Goal: Task Accomplishment & Management: Use online tool/utility

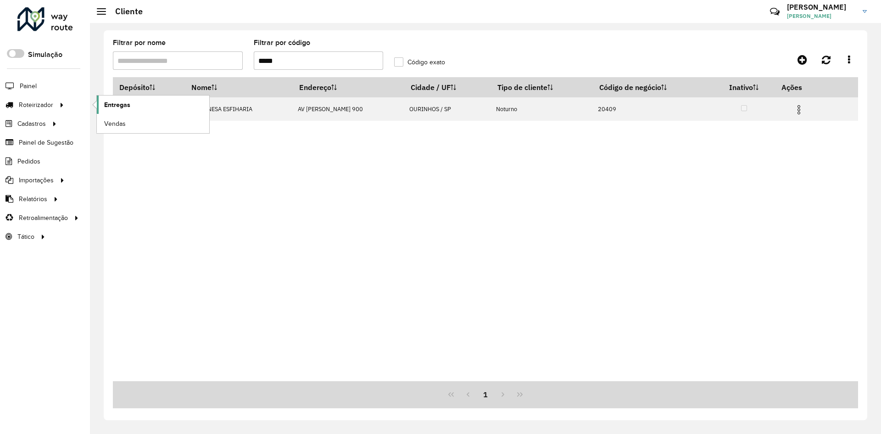
click at [120, 111] on link "Entregas" at bounding box center [153, 104] width 112 height 18
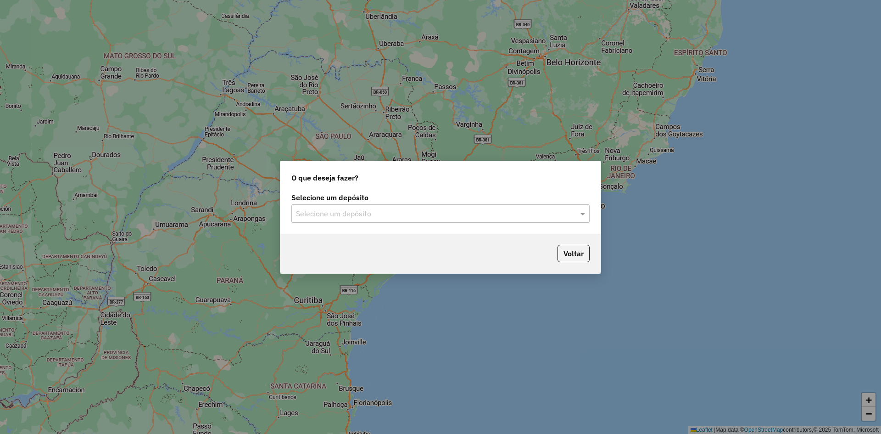
click at [368, 214] on input "text" at bounding box center [431, 213] width 271 height 11
click at [347, 238] on div "Ouribram" at bounding box center [440, 240] width 297 height 16
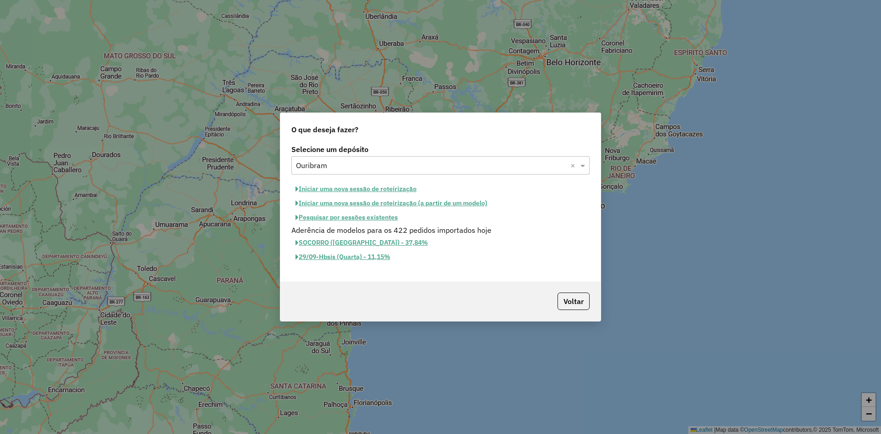
click at [345, 191] on button "Iniciar uma nova sessão de roteirização" at bounding box center [355, 189] width 129 height 14
select select "*"
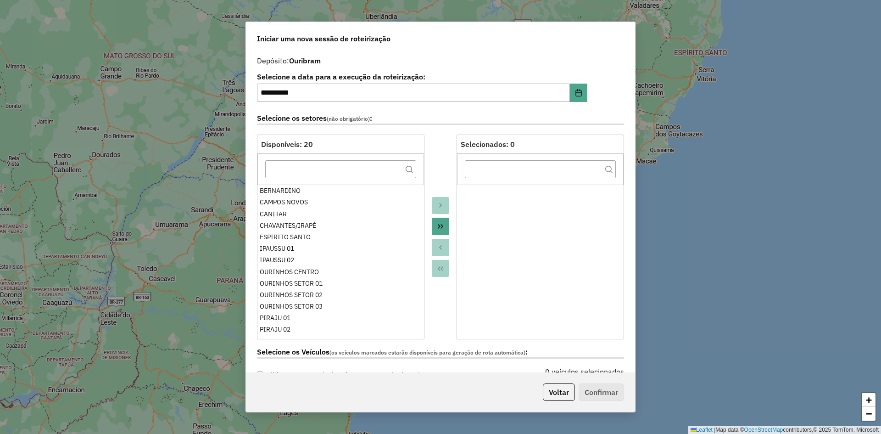
click at [441, 228] on icon "Move All to Target" at bounding box center [440, 225] width 7 height 7
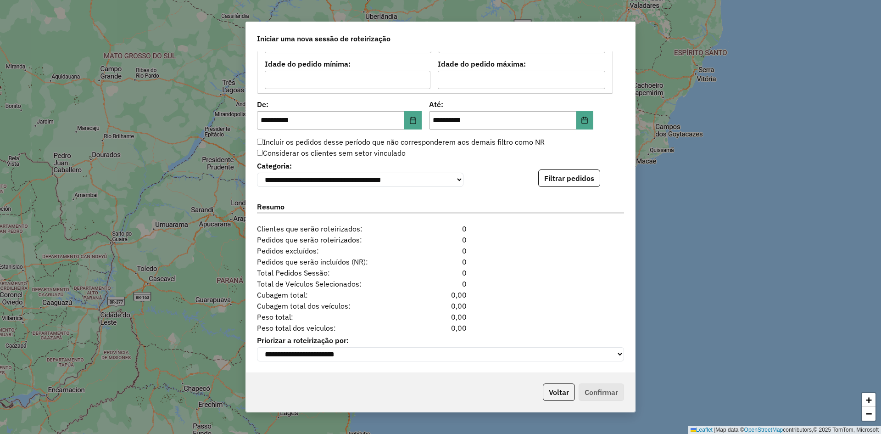
scroll to position [843, 0]
click at [581, 175] on button "Filtrar pedidos" at bounding box center [569, 177] width 62 height 17
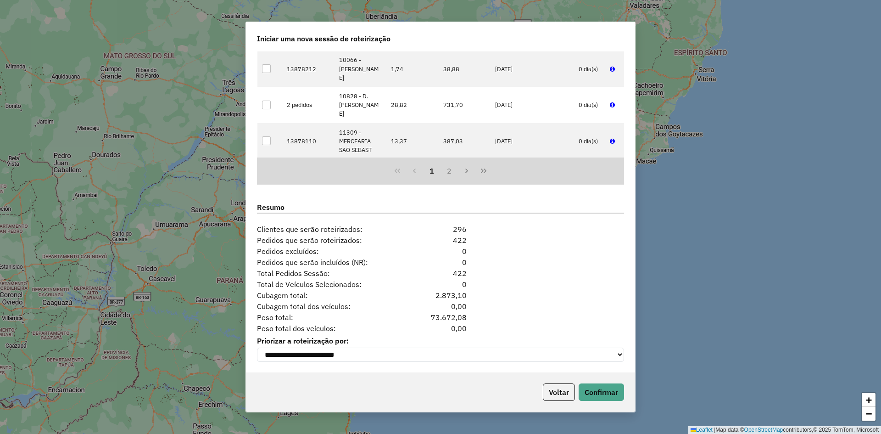
scroll to position [1032, 0]
click at [610, 396] on button "Confirmar" at bounding box center [600, 391] width 45 height 17
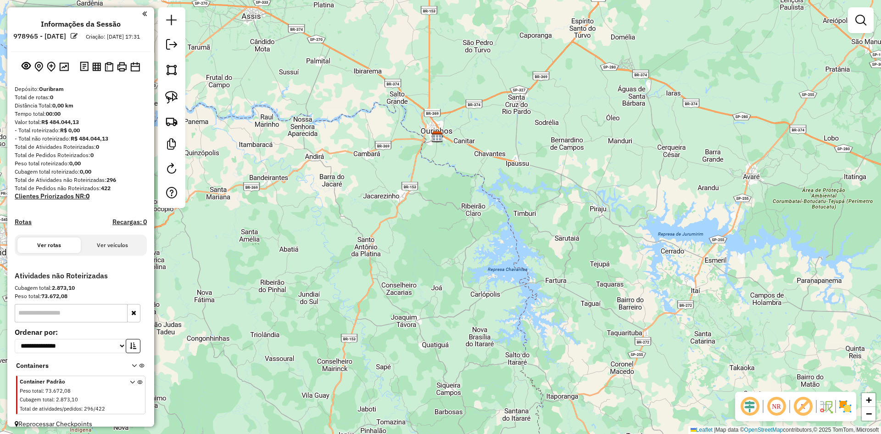
click at [113, 110] on div "Distância Total: 0,00 km" at bounding box center [81, 105] width 132 height 8
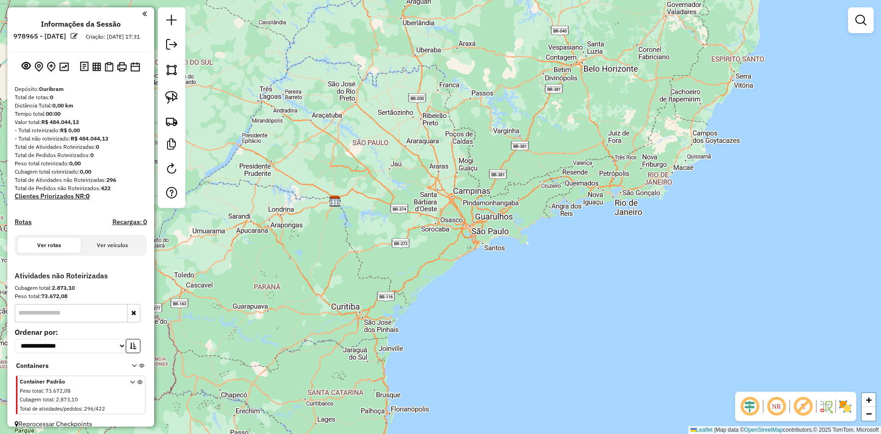
scroll to position [18, 0]
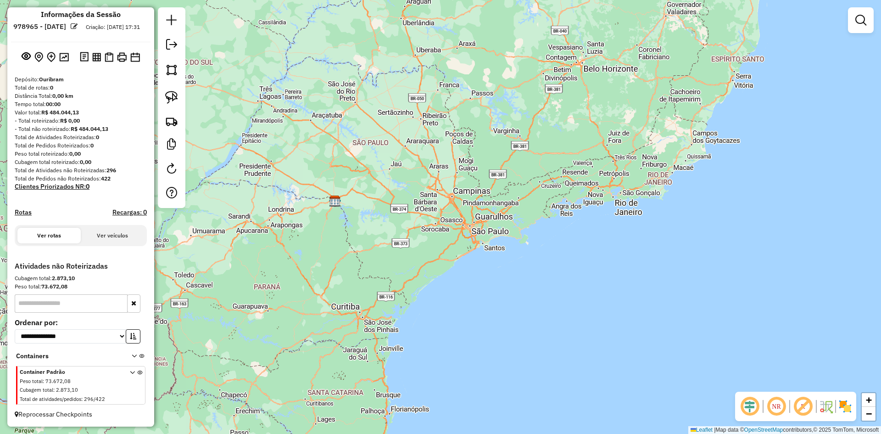
click at [126, 385] on div "Container Padrão Peso total : 73.672,08 Cubagem total : 2.873,10 Total de ativi…" at bounding box center [82, 385] width 124 height 37
click at [130, 372] on icon at bounding box center [132, 387] width 5 height 34
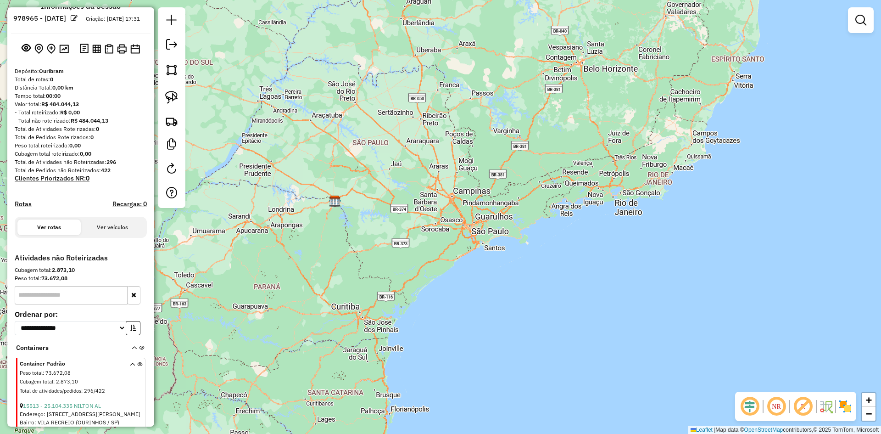
click at [130, 372] on icon at bounding box center [132, 378] width 5 height 34
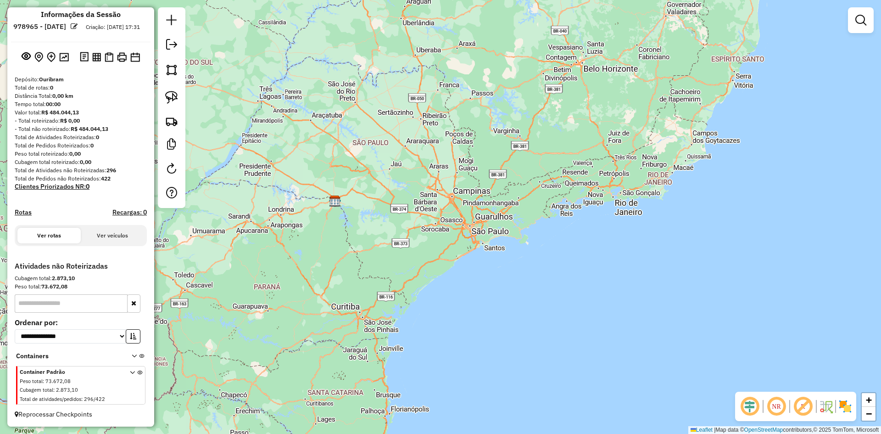
click at [345, 227] on div "Janela de atendimento Grade de atendimento Capacidade Transportadoras Veículos …" at bounding box center [440, 217] width 881 height 434
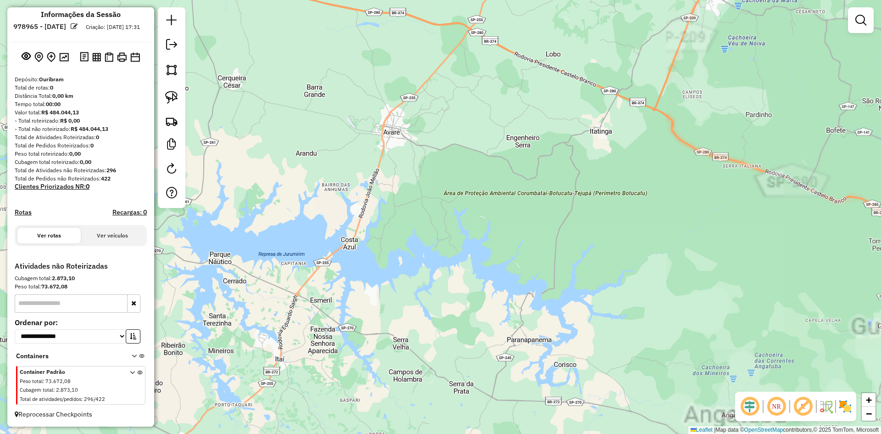
drag, startPoint x: 253, startPoint y: 217, endPoint x: 751, endPoint y: 284, distance: 502.2
click at [751, 284] on div "Janela de atendimento Grade de atendimento Capacidade Transportadoras Veículos …" at bounding box center [440, 217] width 881 height 434
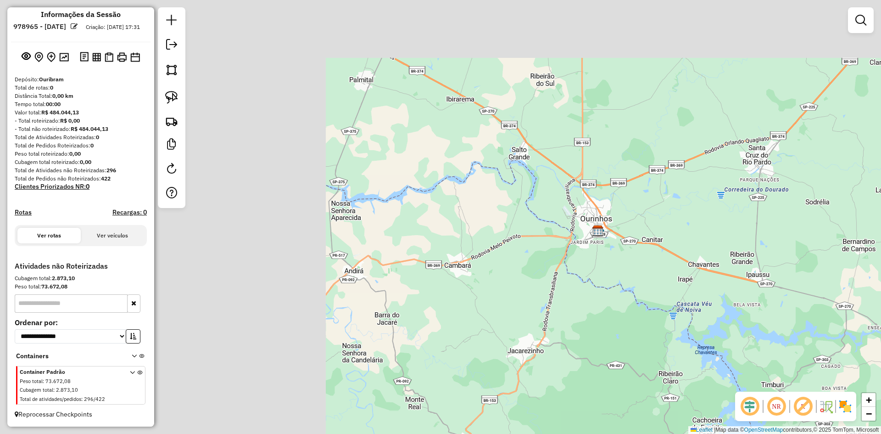
drag, startPoint x: 383, startPoint y: 182, endPoint x: 658, endPoint y: 277, distance: 291.2
click at [682, 279] on div "Janela de atendimento Grade de atendimento Capacidade Transportadoras Veículos …" at bounding box center [440, 217] width 881 height 434
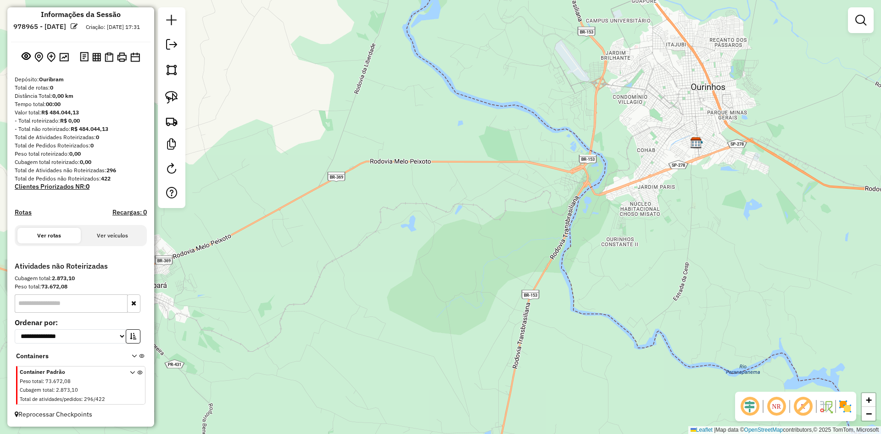
drag, startPoint x: 707, startPoint y: 222, endPoint x: 457, endPoint y: 275, distance: 256.0
click at [457, 275] on div "Janela de atendimento Grade de atendimento Capacidade Transportadoras Veículos …" at bounding box center [440, 217] width 881 height 434
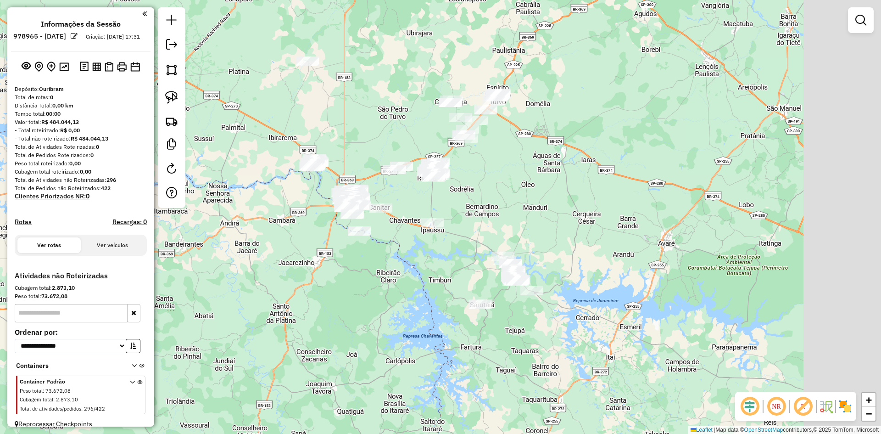
drag, startPoint x: 547, startPoint y: 283, endPoint x: 405, endPoint y: 251, distance: 146.0
click at [405, 251] on div "Janela de atendimento Grade de atendimento Capacidade Transportadoras Veículos …" at bounding box center [440, 217] width 881 height 434
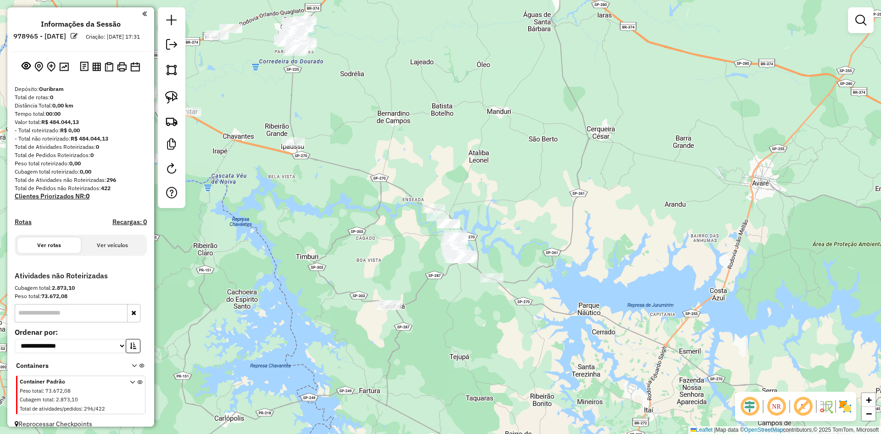
drag, startPoint x: 439, startPoint y: 265, endPoint x: 378, endPoint y: 251, distance: 61.6
click at [386, 249] on div "Janela de atendimento Grade de atendimento Capacidade Transportadoras Veículos …" at bounding box center [440, 217] width 881 height 434
drag, startPoint x: 176, startPoint y: 98, endPoint x: 200, endPoint y: 120, distance: 32.2
click at [176, 98] on img at bounding box center [171, 97] width 13 height 13
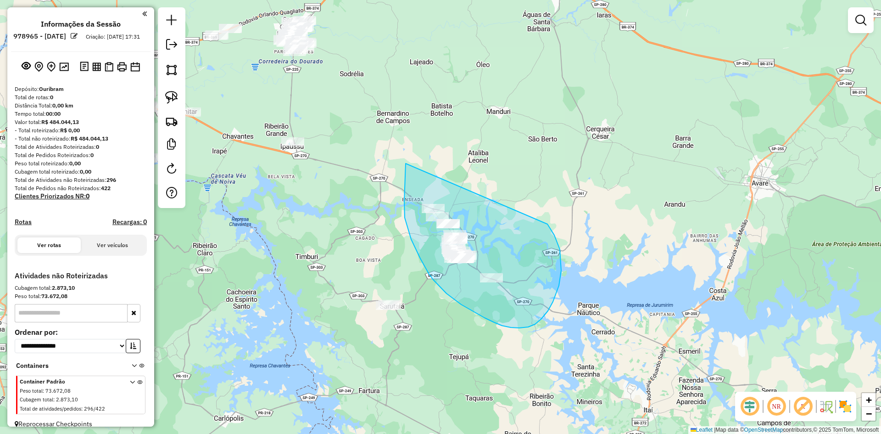
drag, startPoint x: 406, startPoint y: 167, endPoint x: 523, endPoint y: 205, distance: 123.6
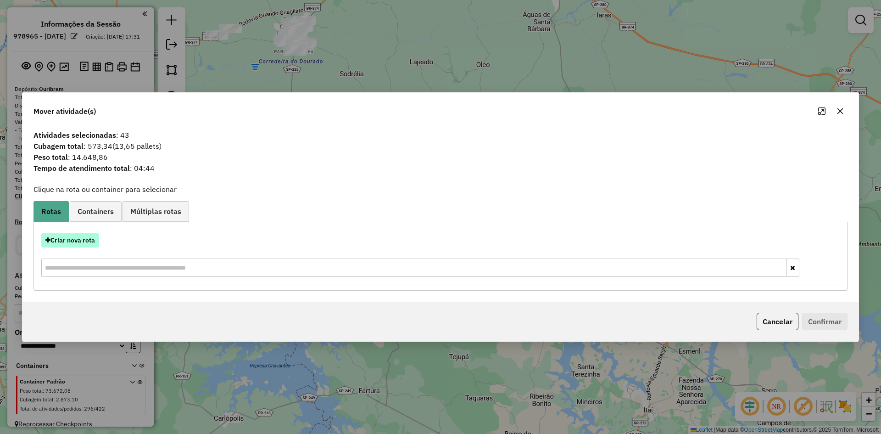
click at [85, 244] on button "Criar nova rota" at bounding box center [70, 240] width 58 height 14
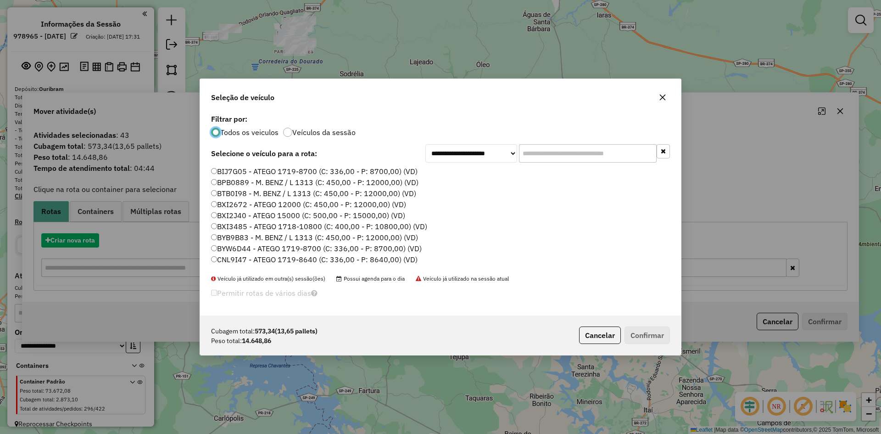
scroll to position [5, 3]
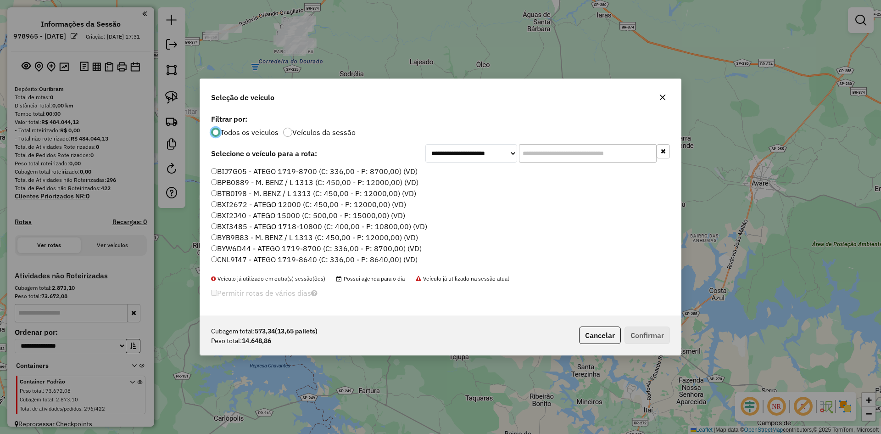
click at [550, 155] on input "text" at bounding box center [588, 153] width 138 height 18
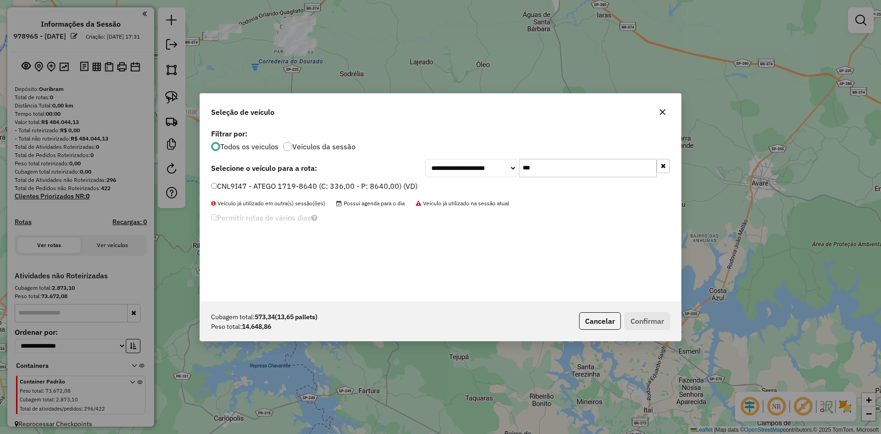
type input "***"
click at [246, 189] on label "CNL9I47 - ATEGO 1719-8640 (C: 336,00 - P: 8640,00) (VD)" at bounding box center [314, 185] width 206 height 11
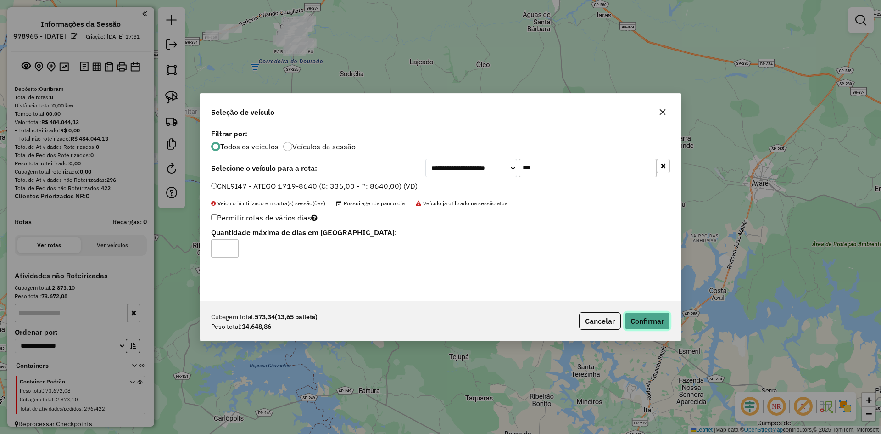
click at [651, 322] on button "Confirmar" at bounding box center [646, 320] width 45 height 17
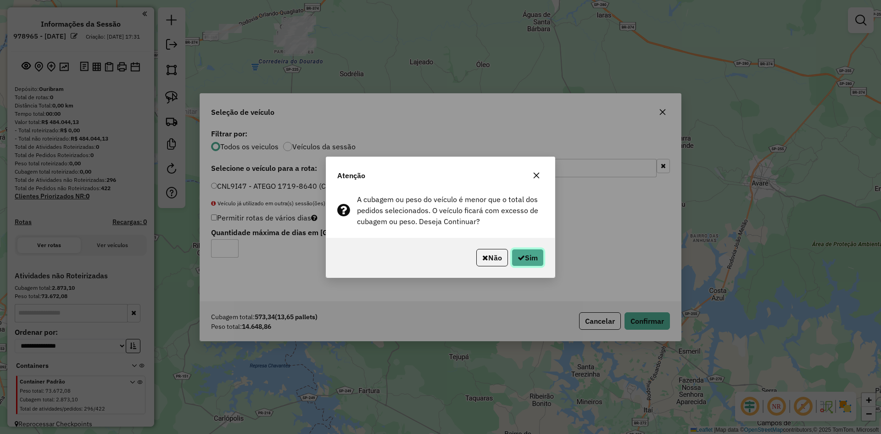
click at [517, 257] on icon "button" at bounding box center [520, 257] width 7 height 7
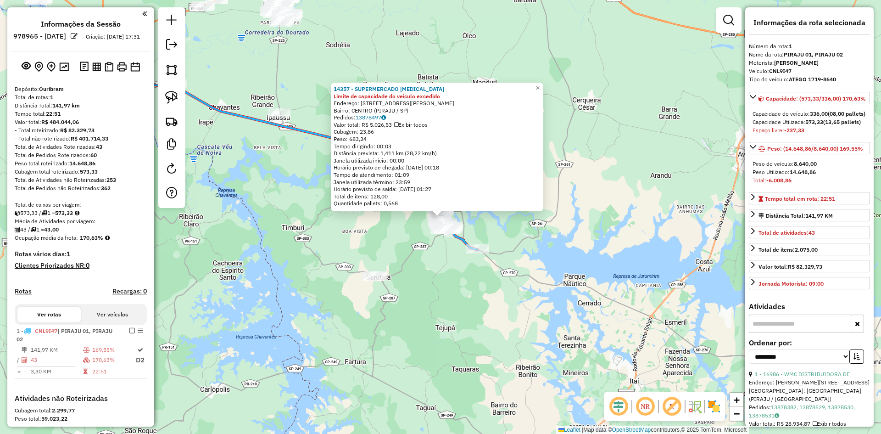
scroll to position [141, 0]
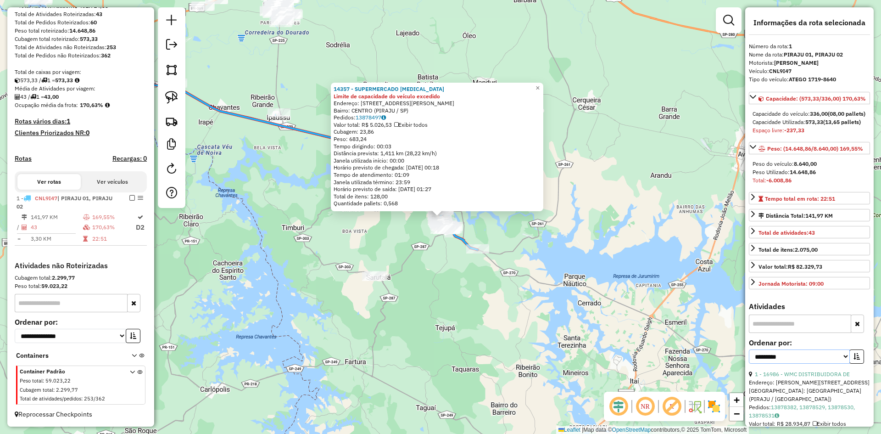
click at [802, 363] on select "**********" at bounding box center [799, 356] width 101 height 14
select select "*********"
click at [749, 363] on select "**********" at bounding box center [799, 356] width 101 height 14
click at [853, 359] on icon "button" at bounding box center [856, 356] width 6 height 6
click at [823, 377] on link "1 - 16986 - WMC DISTRIBUIDORA DE" at bounding box center [802, 373] width 95 height 7
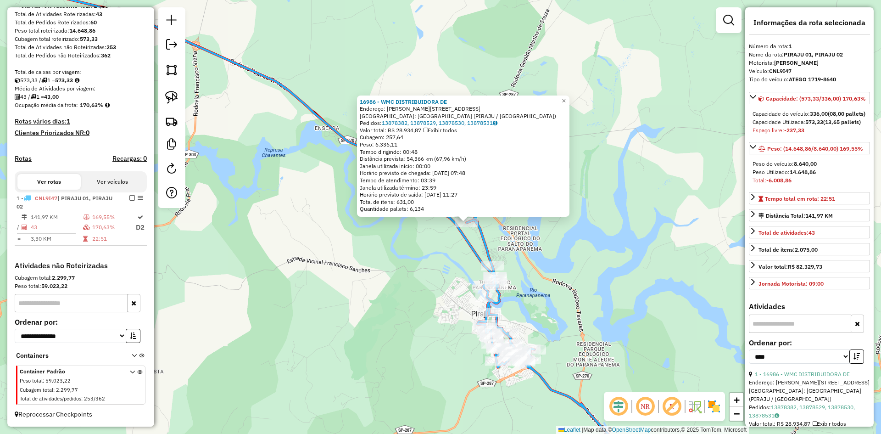
click at [422, 261] on div "16986 - WMC DISTRIBUIDORA DE Endereço: R DEOLINDA DE PAULA MEIRA 261 Bairro: DI…" at bounding box center [440, 217] width 881 height 434
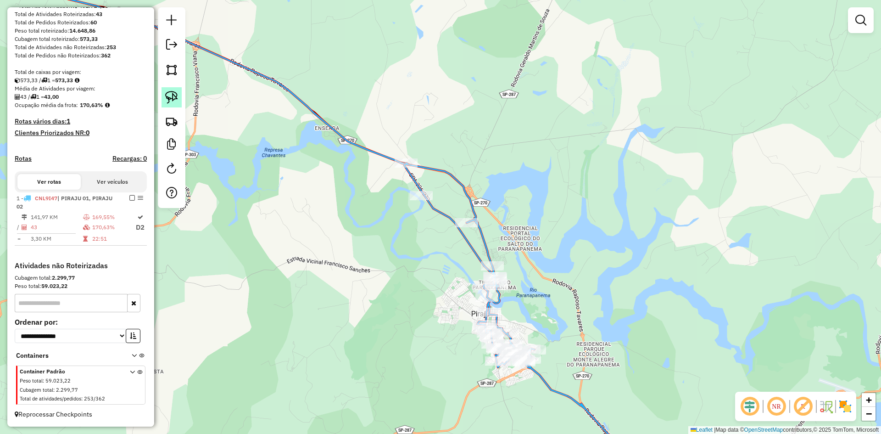
click at [179, 96] on link at bounding box center [171, 97] width 20 height 20
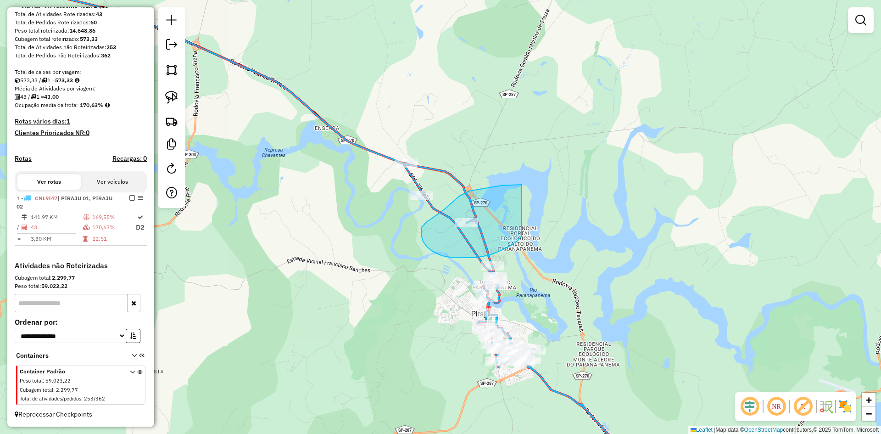
drag, startPoint x: 508, startPoint y: 185, endPoint x: 522, endPoint y: 233, distance: 50.7
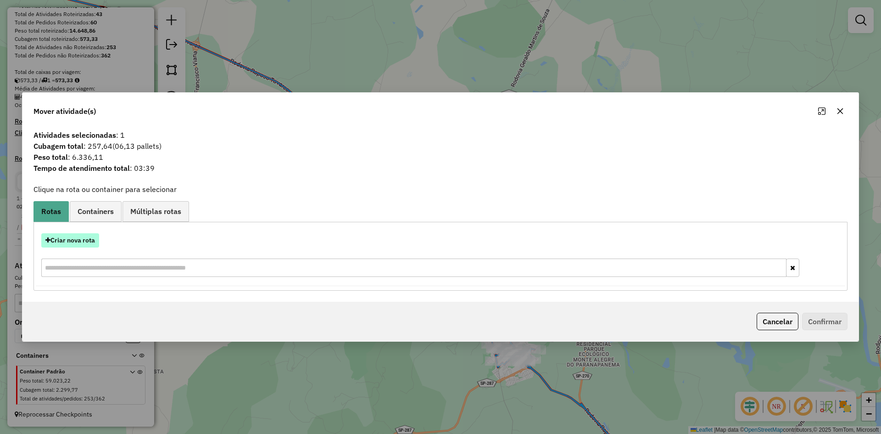
click at [88, 240] on button "Criar nova rota" at bounding box center [70, 240] width 58 height 14
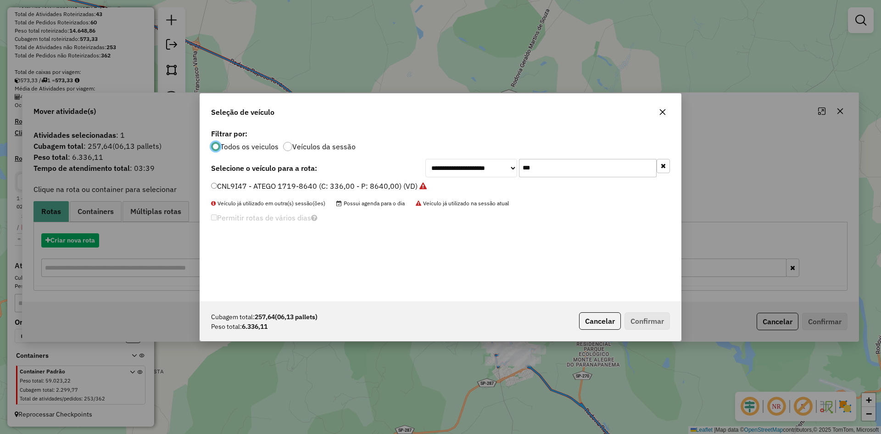
scroll to position [5, 3]
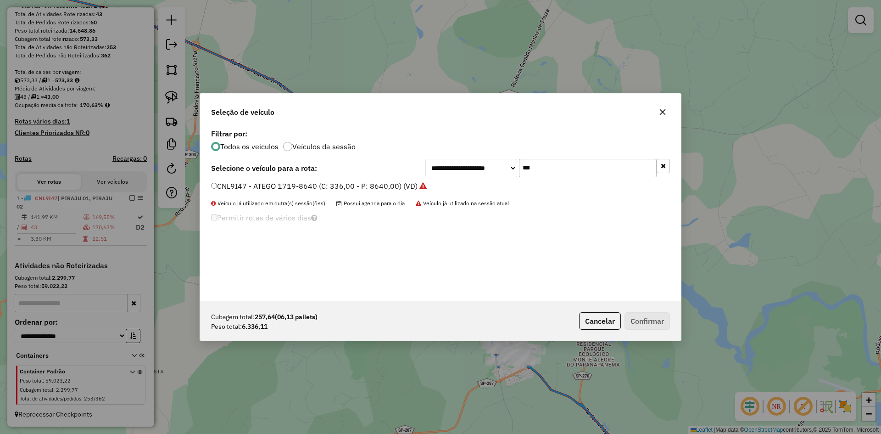
click at [549, 171] on input "***" at bounding box center [588, 168] width 138 height 18
type input "**"
click at [237, 201] on label "BYW6D44 - ATEGO 1719-8700 (C: 336,00 - P: 8700,00) (VD)" at bounding box center [316, 196] width 211 height 11
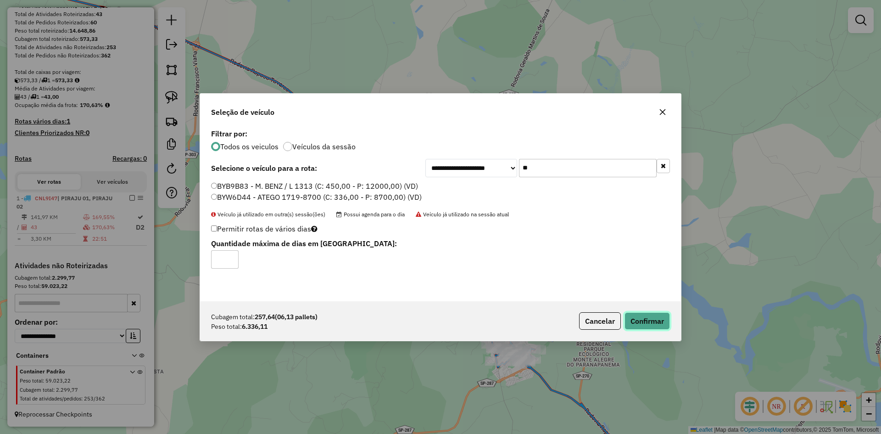
click at [661, 321] on button "Confirmar" at bounding box center [646, 320] width 45 height 17
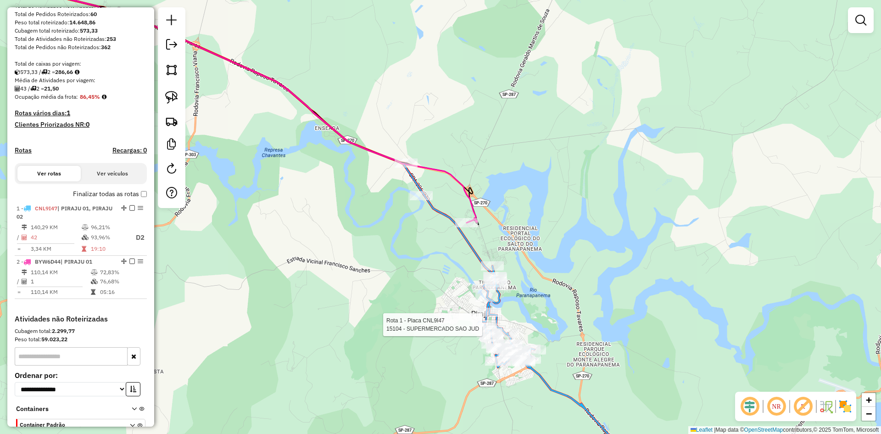
select select "*********"
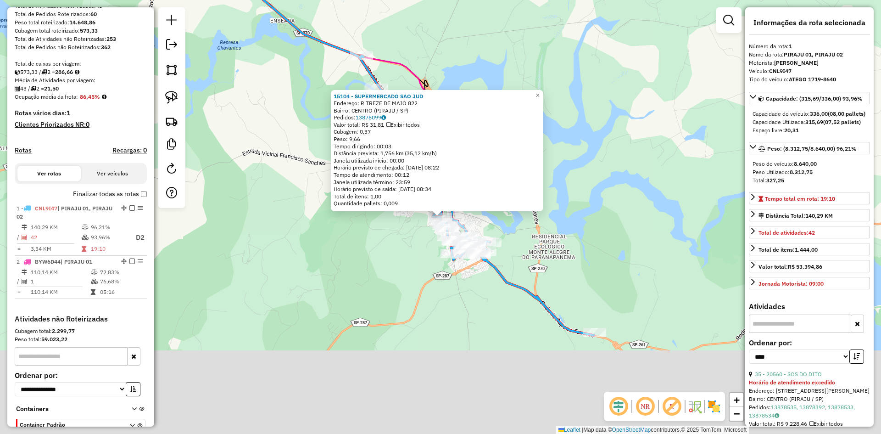
scroll to position [202, 0]
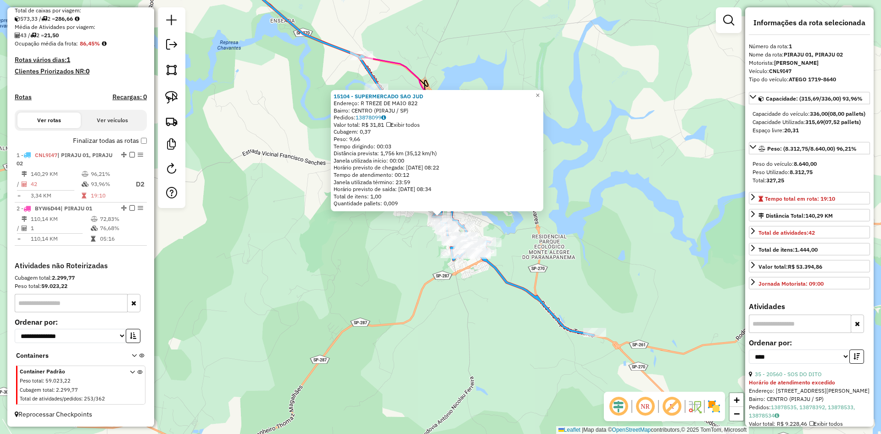
click at [442, 349] on div "15104 - SUPERMERCADO SAO JUD Endereço: R TREZE DE MAIO 822 Bairro: CENTRO (PIRA…" at bounding box center [440, 217] width 881 height 434
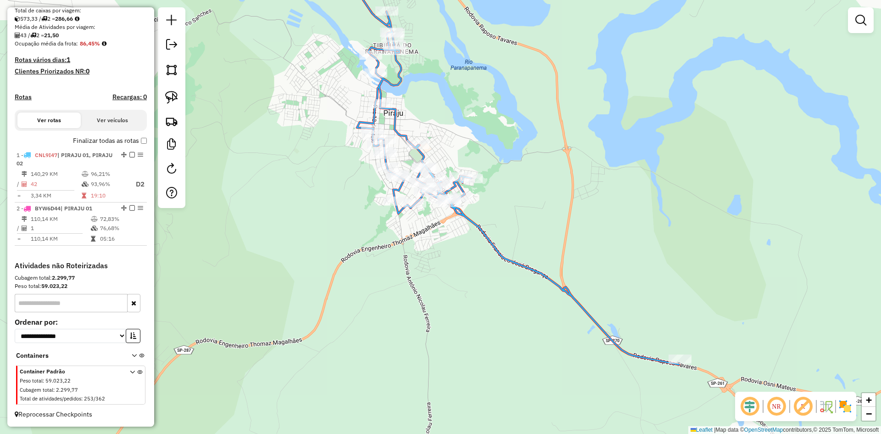
drag, startPoint x: 542, startPoint y: 363, endPoint x: 434, endPoint y: 306, distance: 122.5
click at [432, 305] on div "Janela de atendimento Grade de atendimento Capacidade Transportadoras Veículos …" at bounding box center [440, 217] width 881 height 434
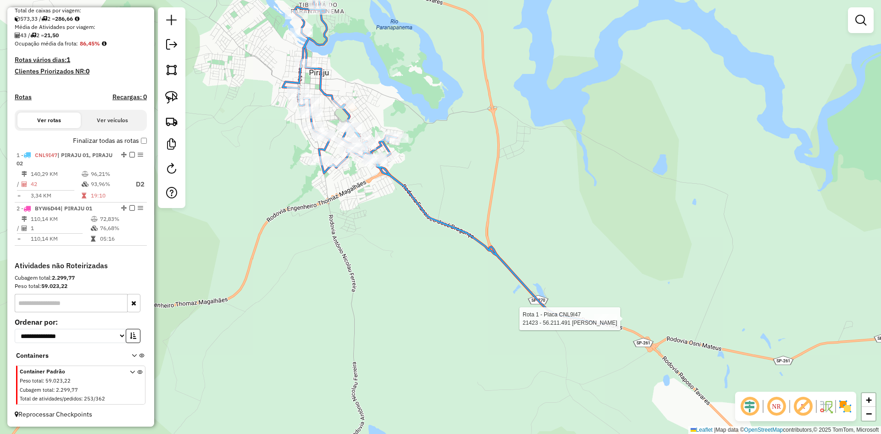
select select "*********"
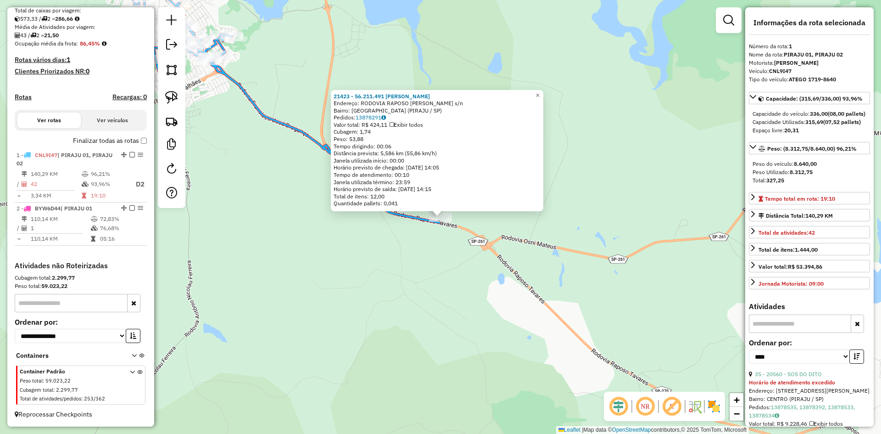
click at [400, 278] on div "21423 - 56.211.491 DANIEL PA Endereço: RODOVIA RAPOSO TAVARES s/n Bairro: MONTE…" at bounding box center [440, 217] width 881 height 434
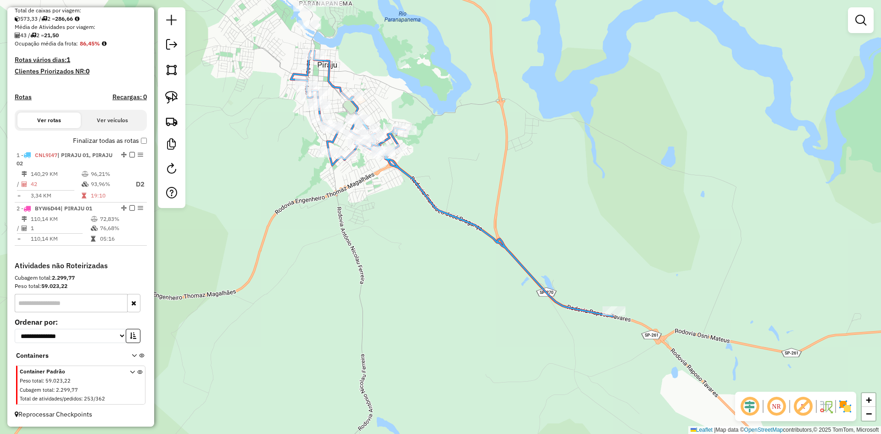
drag, startPoint x: 346, startPoint y: 238, endPoint x: 519, endPoint y: 332, distance: 197.0
click at [519, 332] on div "Janela de atendimento Grade de atendimento Capacidade Transportadoras Veículos …" at bounding box center [440, 217] width 881 height 434
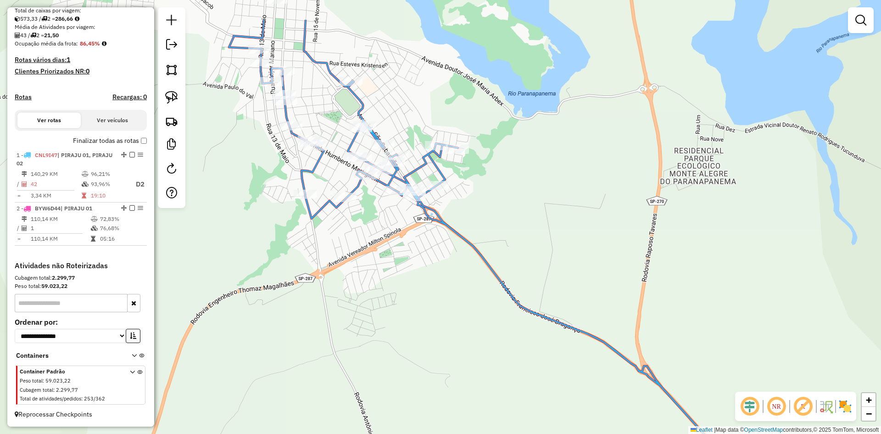
drag, startPoint x: 370, startPoint y: 221, endPoint x: 384, endPoint y: 289, distance: 70.1
click at [384, 289] on div "Janela de atendimento Grade de atendimento Capacidade Transportadoras Veículos …" at bounding box center [440, 217] width 881 height 434
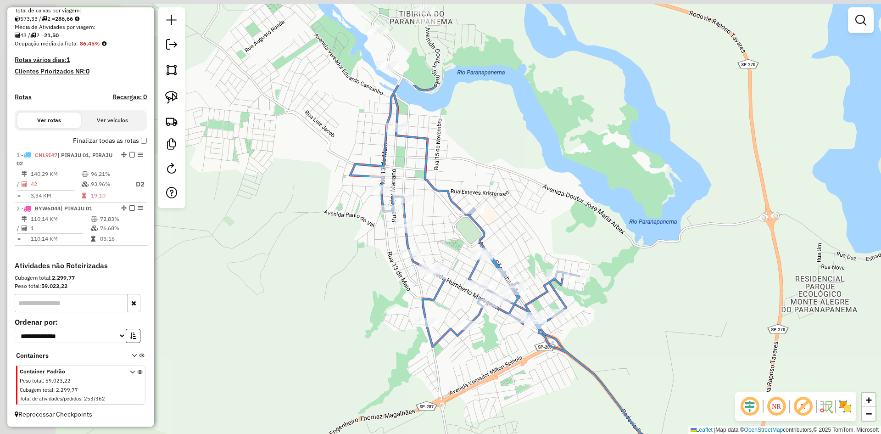
drag, startPoint x: 384, startPoint y: 289, endPoint x: 505, endPoint y: 417, distance: 176.2
click at [505, 417] on div "Janela de atendimento Grade de atendimento Capacidade Transportadoras Veículos …" at bounding box center [440, 217] width 881 height 434
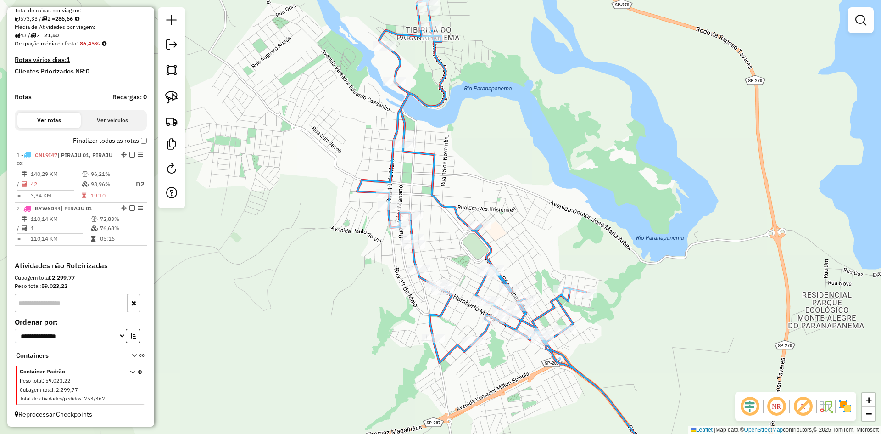
drag, startPoint x: 327, startPoint y: 276, endPoint x: 360, endPoint y: 339, distance: 70.6
click at [360, 339] on div "Janela de atendimento Grade de atendimento Capacidade Transportadoras Veículos …" at bounding box center [440, 217] width 881 height 434
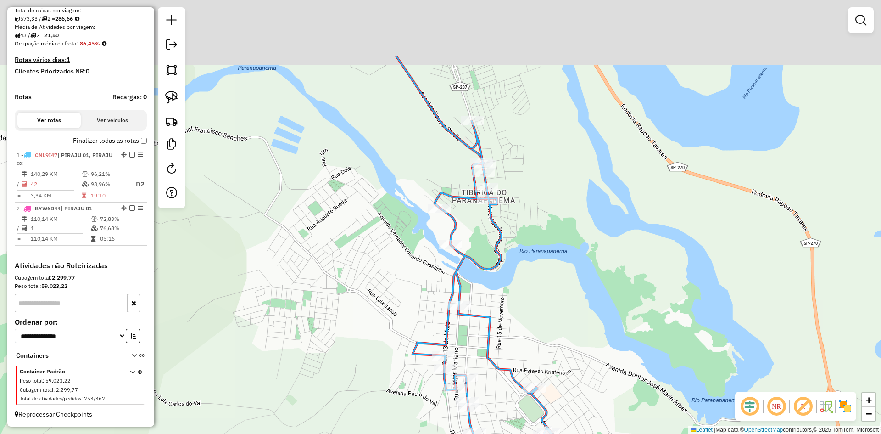
drag, startPoint x: 351, startPoint y: 270, endPoint x: 374, endPoint y: 370, distance: 102.1
click at [374, 370] on div "Janela de atendimento Grade de atendimento Capacidade Transportadoras Veículos …" at bounding box center [440, 217] width 881 height 434
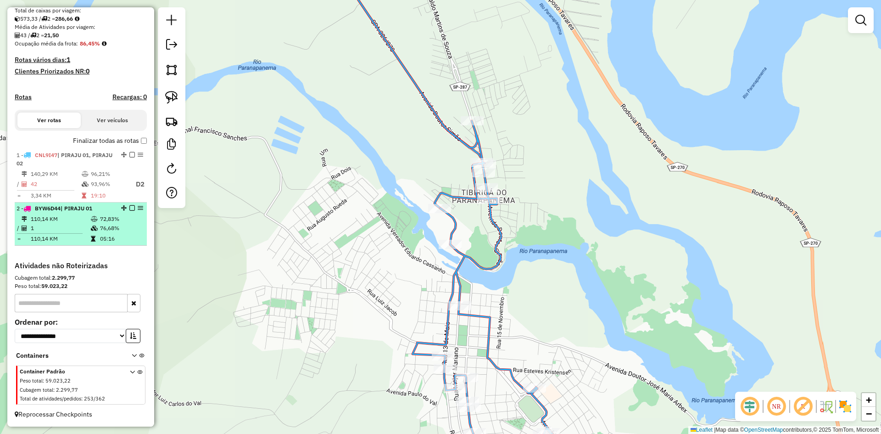
click at [130, 208] on em at bounding box center [132, 208] width 6 height 6
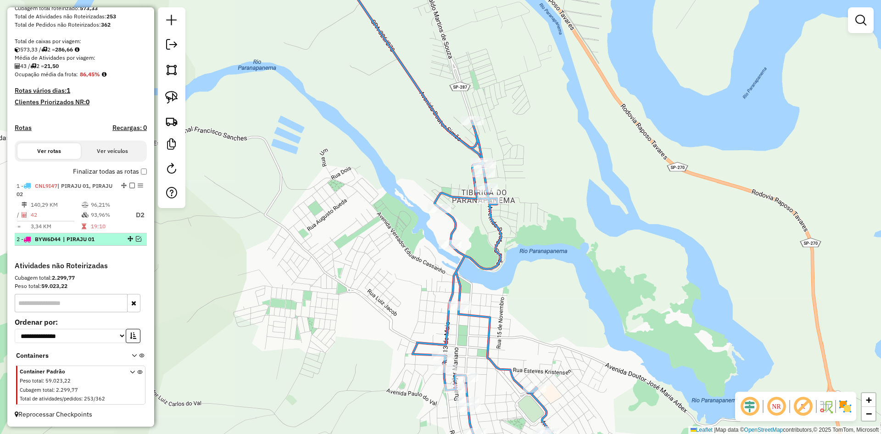
scroll to position [172, 0]
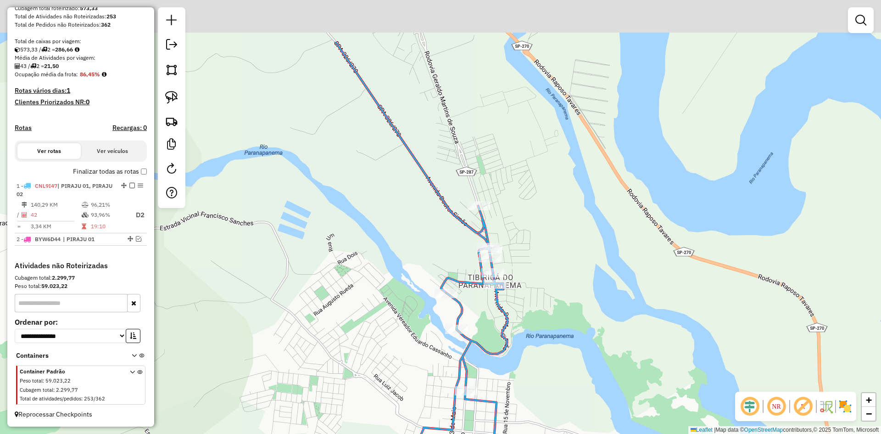
drag, startPoint x: 328, startPoint y: 191, endPoint x: 335, endPoint y: 288, distance: 97.5
click at [335, 288] on div "Janela de atendimento Grade de atendimento Capacidade Transportadoras Veículos …" at bounding box center [440, 217] width 881 height 434
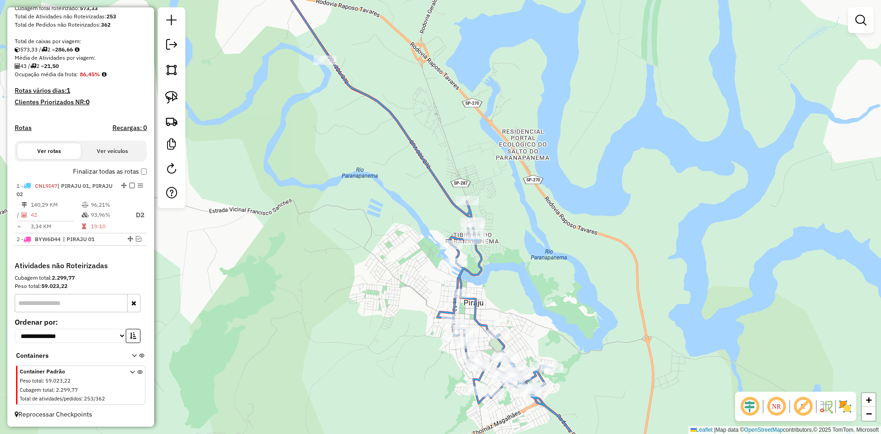
drag, startPoint x: 338, startPoint y: 295, endPoint x: 395, endPoint y: 249, distance: 73.1
click at [395, 249] on div "Janela de atendimento Grade de atendimento Capacidade Transportadoras Veículos …" at bounding box center [440, 217] width 881 height 434
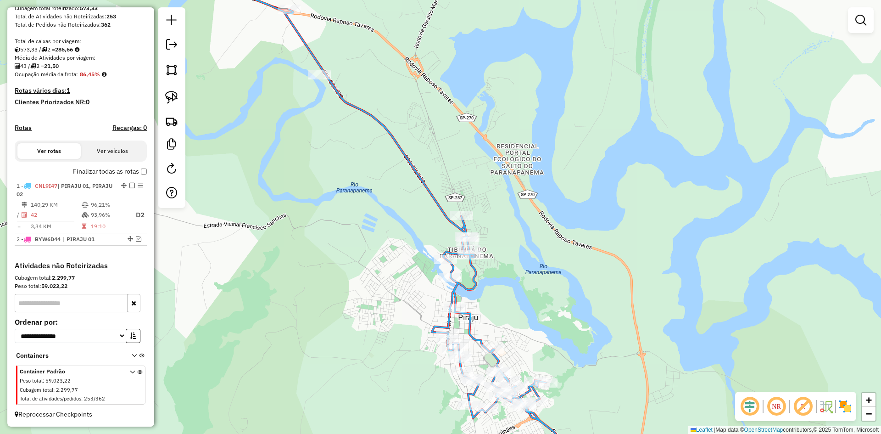
drag, startPoint x: 385, startPoint y: 257, endPoint x: 379, endPoint y: 272, distance: 15.7
click at [379, 272] on div "Janela de atendimento Grade de atendimento Capacidade Transportadoras Veículos …" at bounding box center [440, 217] width 881 height 434
select select "*********"
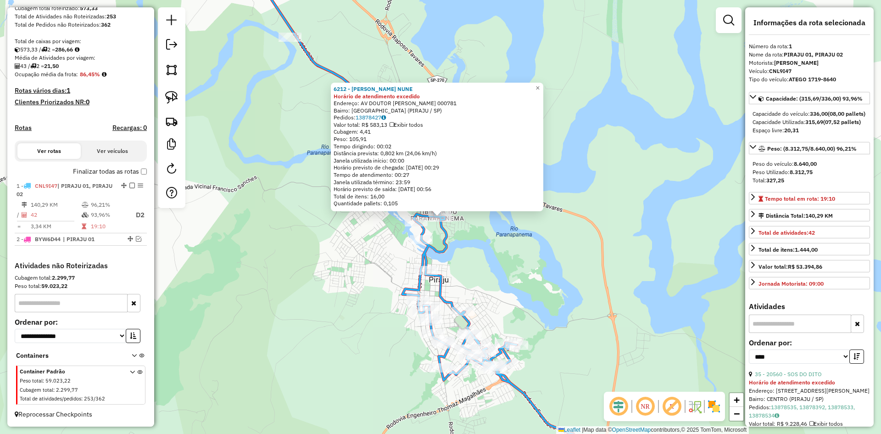
click at [488, 270] on div "6212 - ZELINA BARBIERI NUNE Horário de atendimento excedido Endereço: AV DOUTOR…" at bounding box center [440, 217] width 881 height 434
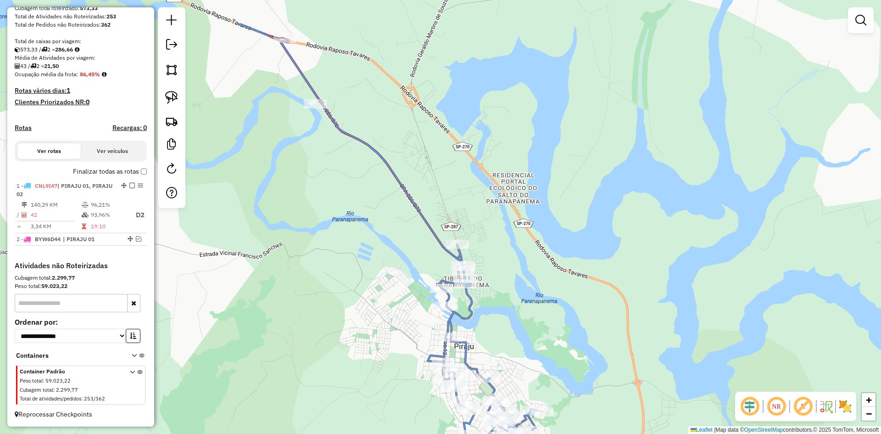
drag, startPoint x: 484, startPoint y: 245, endPoint x: 509, endPoint y: 312, distance: 71.1
click at [509, 312] on div "Janela de atendimento Grade de atendimento Capacidade Transportadoras Veículos …" at bounding box center [440, 217] width 881 height 434
click at [174, 101] on img at bounding box center [171, 97] width 13 height 13
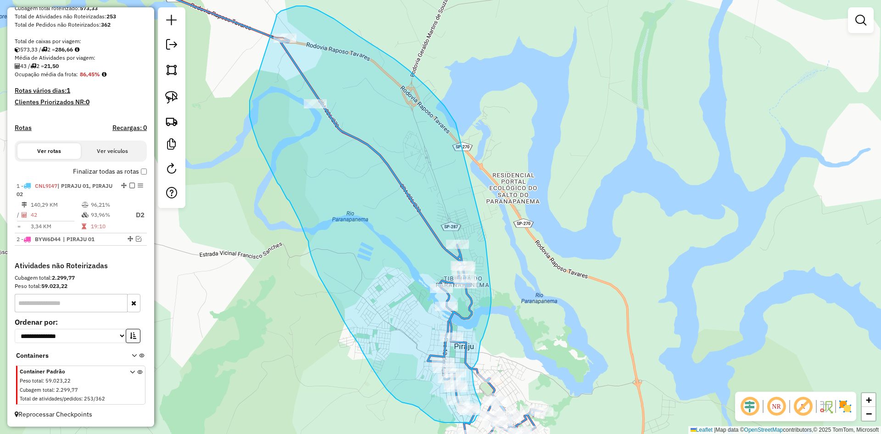
drag, startPoint x: 250, startPoint y: 100, endPoint x: 276, endPoint y: 19, distance: 85.3
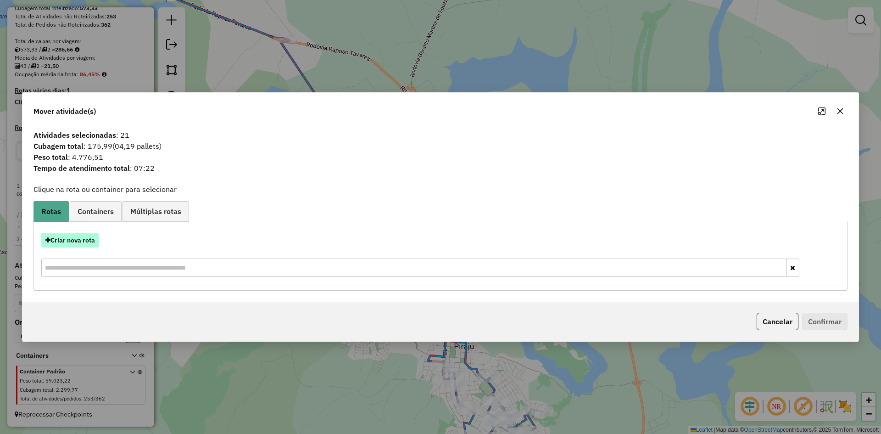
click at [94, 239] on button "Criar nova rota" at bounding box center [70, 240] width 58 height 14
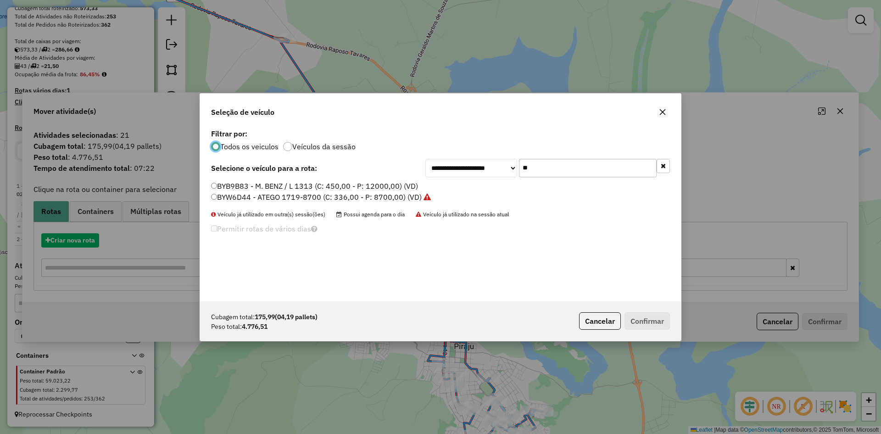
scroll to position [5, 3]
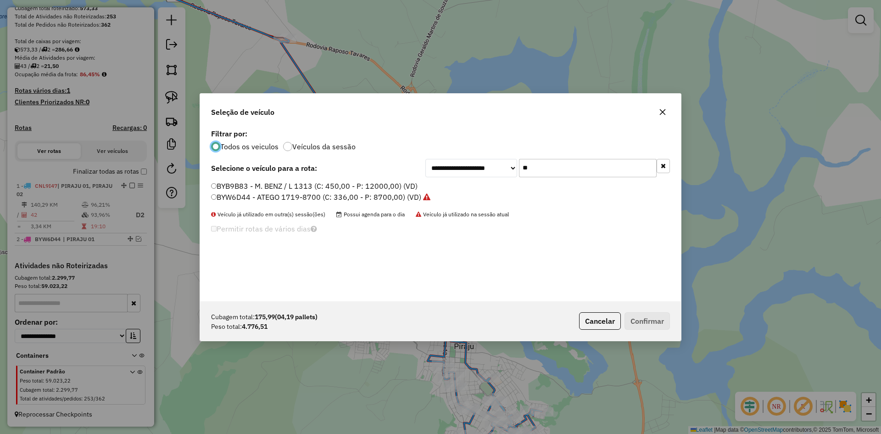
click at [596, 174] on input "**" at bounding box center [588, 168] width 138 height 18
type input "**"
click at [287, 189] on label "CUM1012 - ATEGO 1719-8700 (C: 336,00 - P: 8700,00) (VD)" at bounding box center [316, 185] width 211 height 11
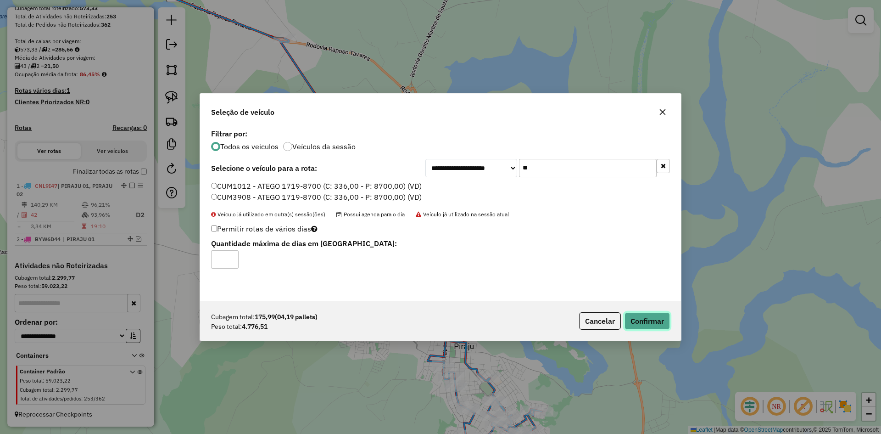
click at [657, 327] on button "Confirmar" at bounding box center [646, 320] width 45 height 17
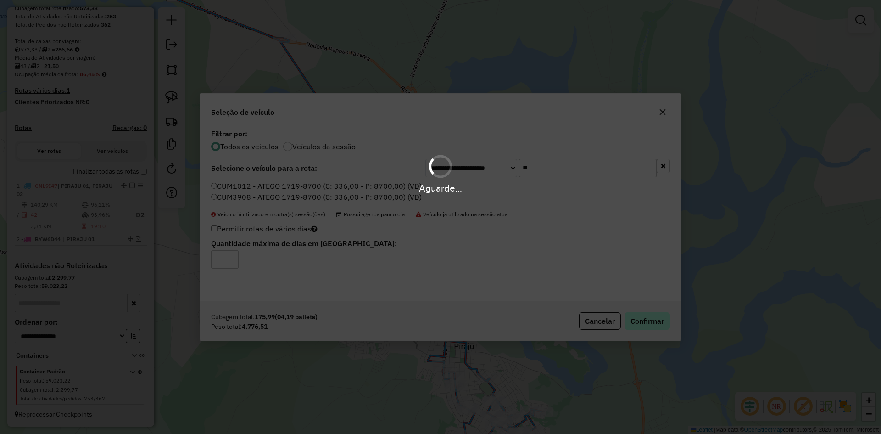
scroll to position [202, 0]
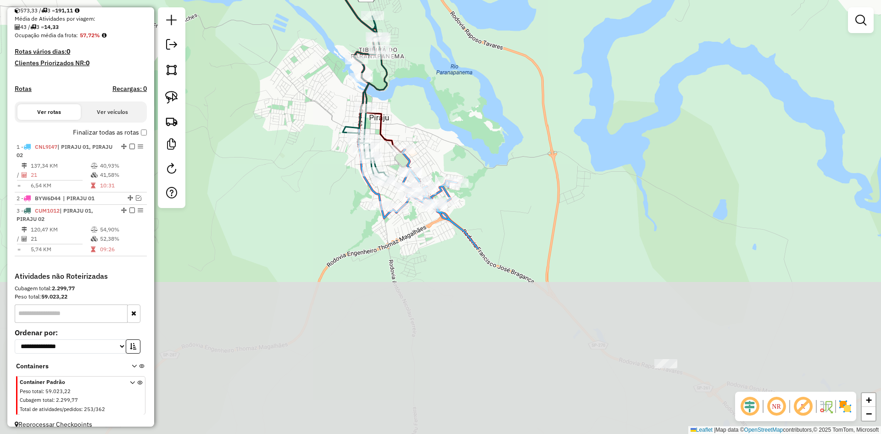
drag, startPoint x: 526, startPoint y: 331, endPoint x: 441, endPoint y: 103, distance: 243.4
click at [441, 103] on div "Janela de atendimento Grade de atendimento Capacidade Transportadoras Veículos …" at bounding box center [440, 217] width 881 height 434
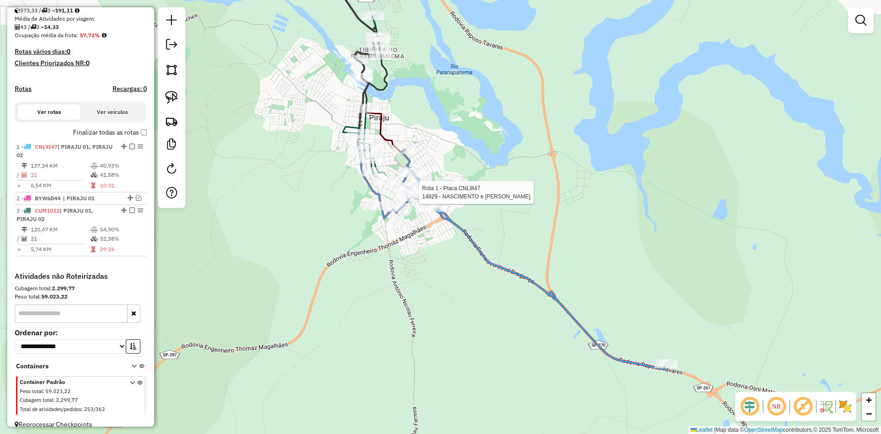
scroll to position [221, 0]
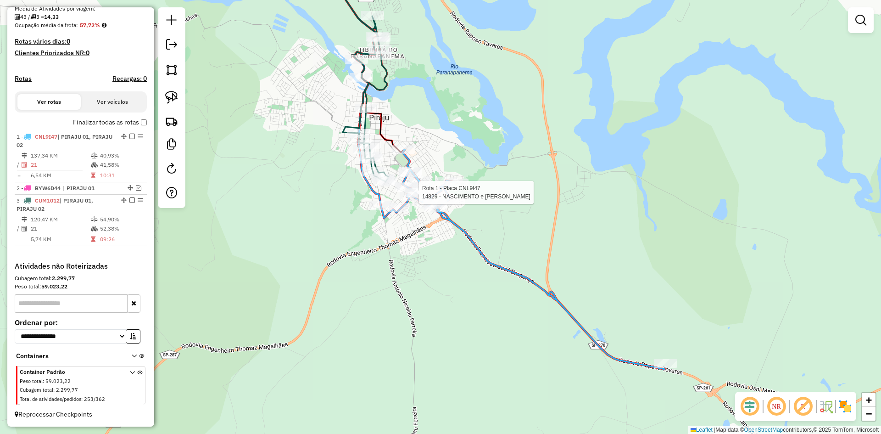
select select "*********"
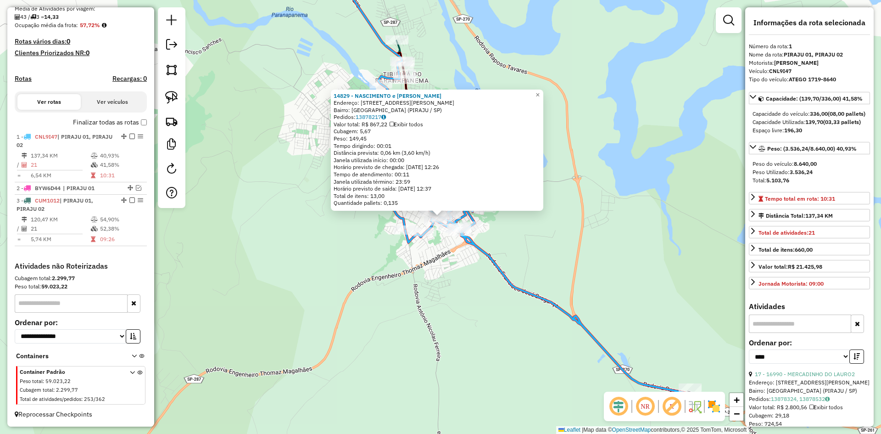
click at [450, 318] on div "14829 - NASCIMENTO e GARCIA Endereço: R JOSE TERTULIANO GONCALVES 592 Bairro: V…" at bounding box center [440, 217] width 881 height 434
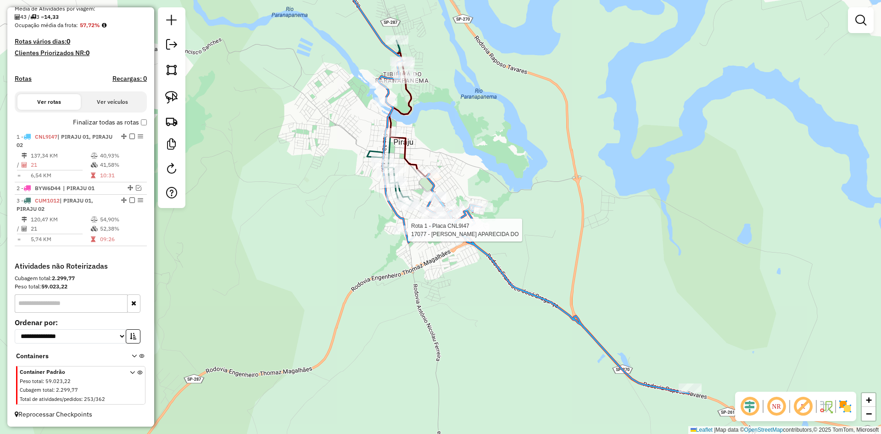
select select "*********"
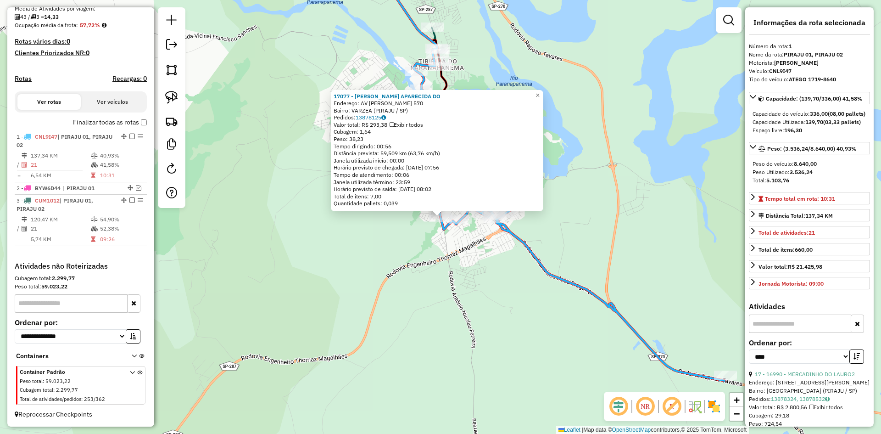
click at [403, 235] on div "17077 - ADRIANA APARECIDA DO Endereço: AV FRANCISCO ALVES DE ALMEIDA 570 Bairro…" at bounding box center [440, 217] width 881 height 434
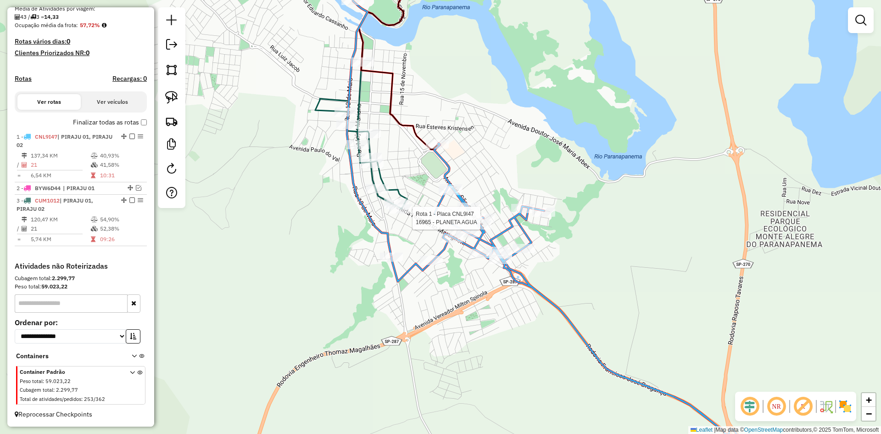
select select "*********"
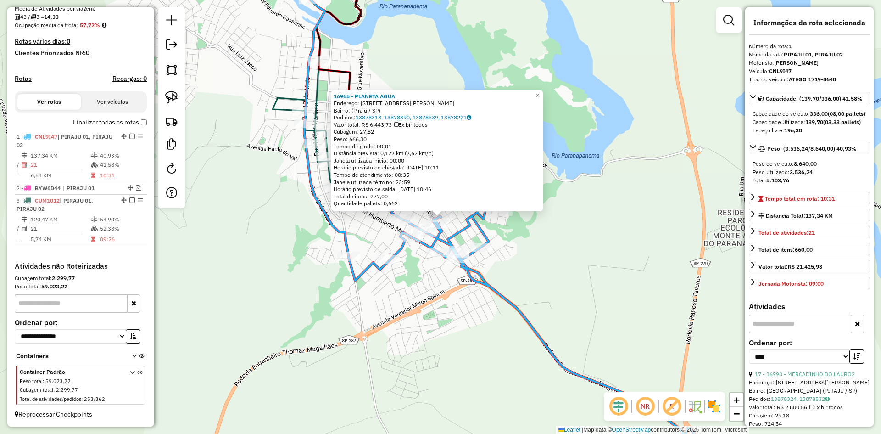
click at [542, 242] on div "16965 - PLANETA AGUA Endereço: Rua Edgard Martinelli, 517 Bairro: (Piraju / SP)…" at bounding box center [440, 217] width 881 height 434
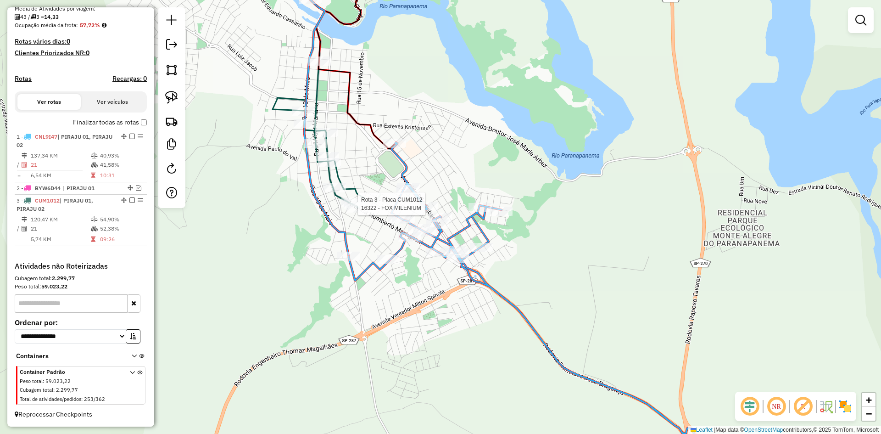
select select "*********"
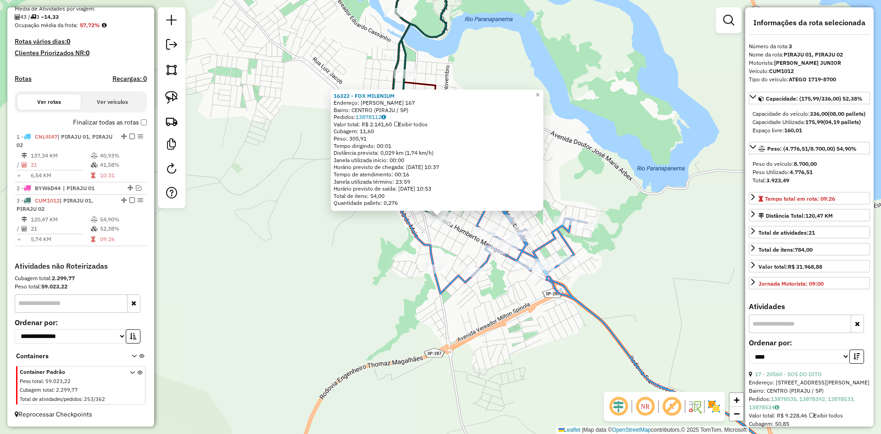
click at [342, 249] on div "16322 - FOX MILENIUM Endereço: HUMBERTO MARTIGNONI 167 Bairro: CENTRO (PIRAJU /…" at bounding box center [440, 217] width 881 height 434
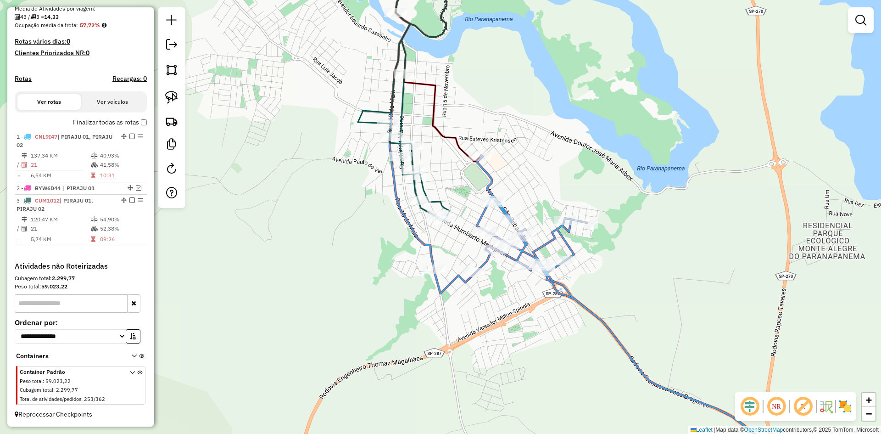
click at [428, 223] on div "Janela de atendimento Grade de atendimento Capacidade Transportadoras Veículos …" at bounding box center [440, 217] width 881 height 434
select select "*********"
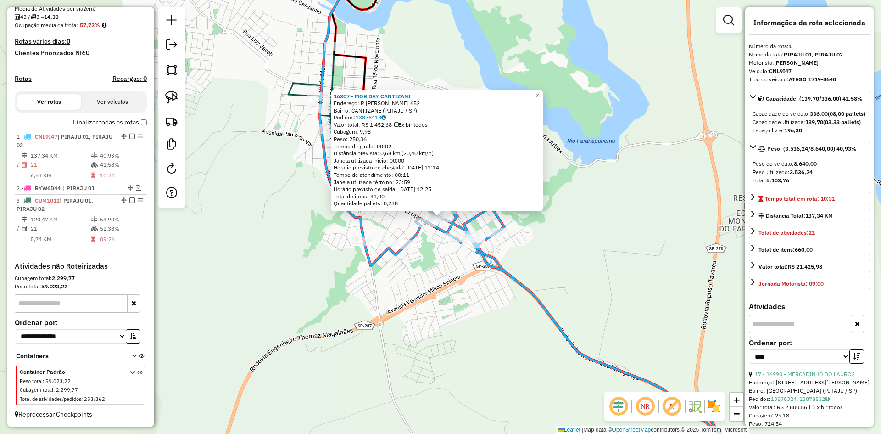
click at [563, 255] on div "16307 - MOB DAY CANTIZANI Endereço: R JOSE TERTULIANO GONCALVES 652 Bairro: CAN…" at bounding box center [440, 217] width 881 height 434
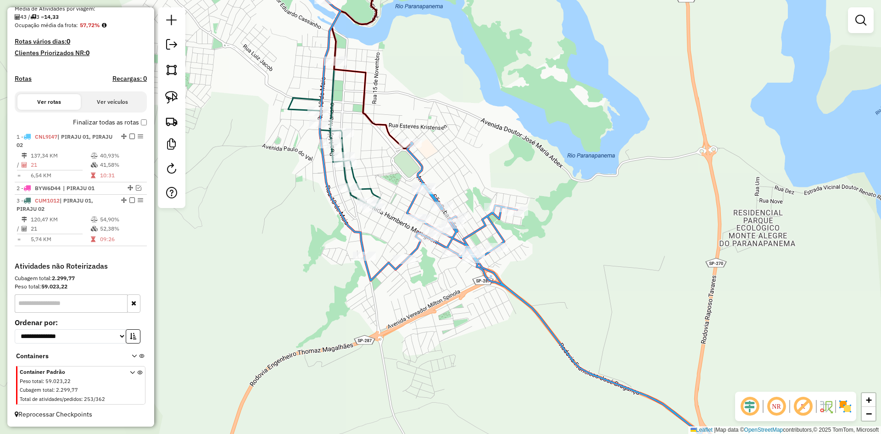
drag, startPoint x: 553, startPoint y: 221, endPoint x: 549, endPoint y: 316, distance: 95.5
click at [549, 316] on div "Janela de atendimento Grade de atendimento Capacidade Transportadoras Veículos …" at bounding box center [440, 217] width 881 height 434
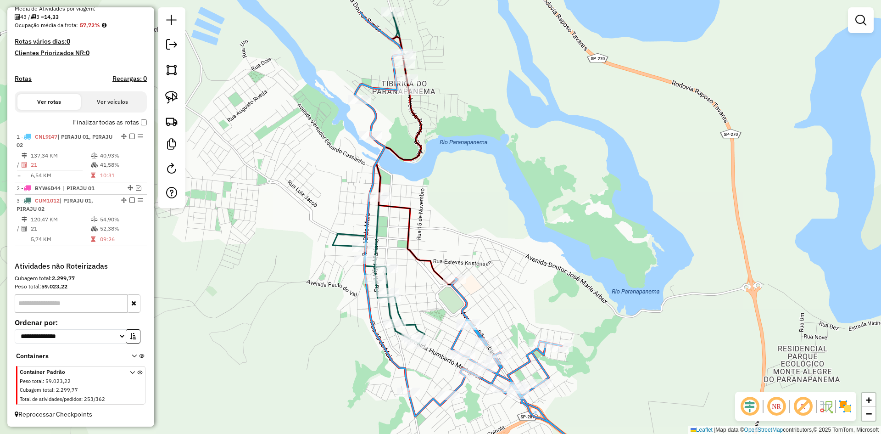
drag, startPoint x: 529, startPoint y: 211, endPoint x: 571, endPoint y: 253, distance: 59.0
click at [571, 253] on div "Janela de atendimento Grade de atendimento Capacidade Transportadoras Veículos …" at bounding box center [440, 217] width 881 height 434
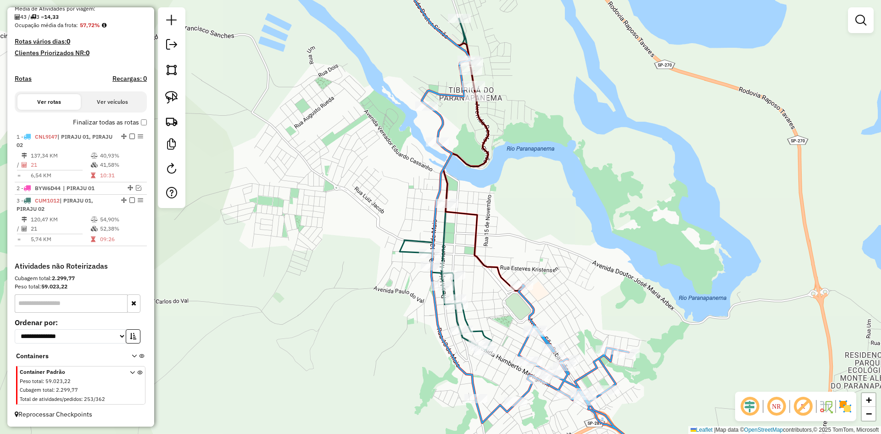
drag, startPoint x: 482, startPoint y: 271, endPoint x: 515, endPoint y: 189, distance: 87.7
click at [515, 189] on div "Janela de atendimento Grade de atendimento Capacidade Transportadoras Veículos …" at bounding box center [440, 217] width 881 height 434
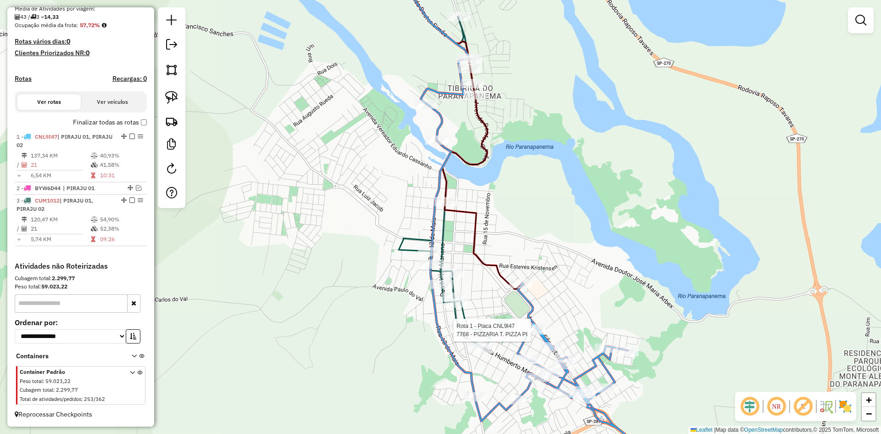
select select "*********"
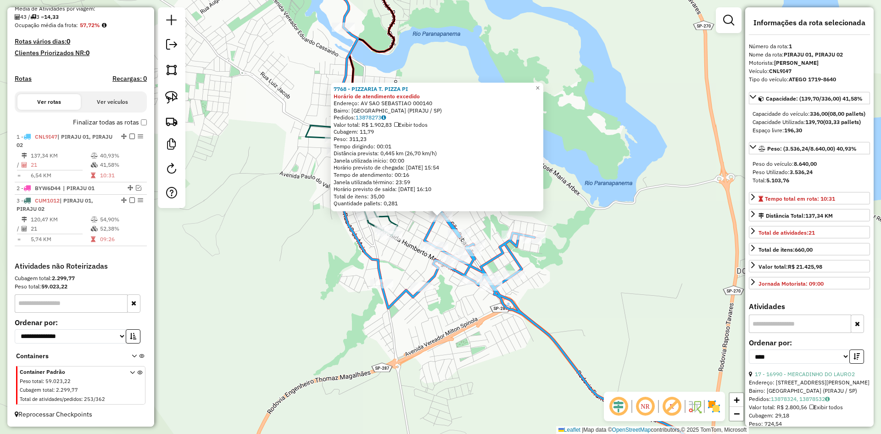
click at [592, 279] on div "7768 - PIZZARIA T. PIZZA PI Horário de atendimento excedido Endereço: AV SAO SE…" at bounding box center [440, 217] width 881 height 434
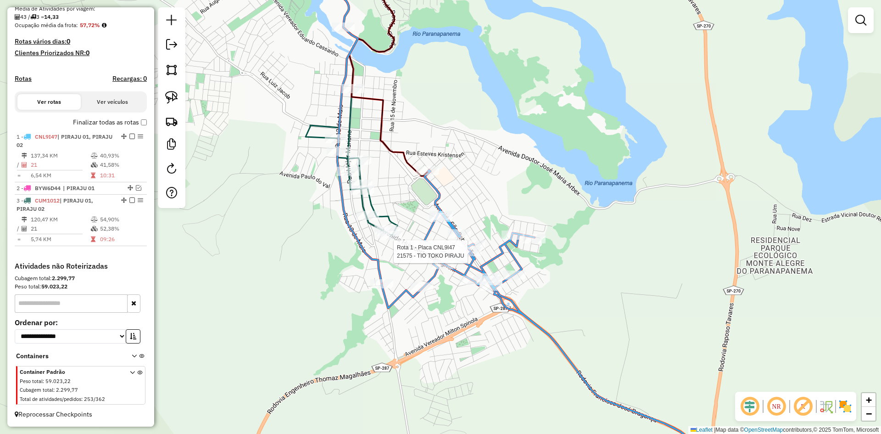
select select "*********"
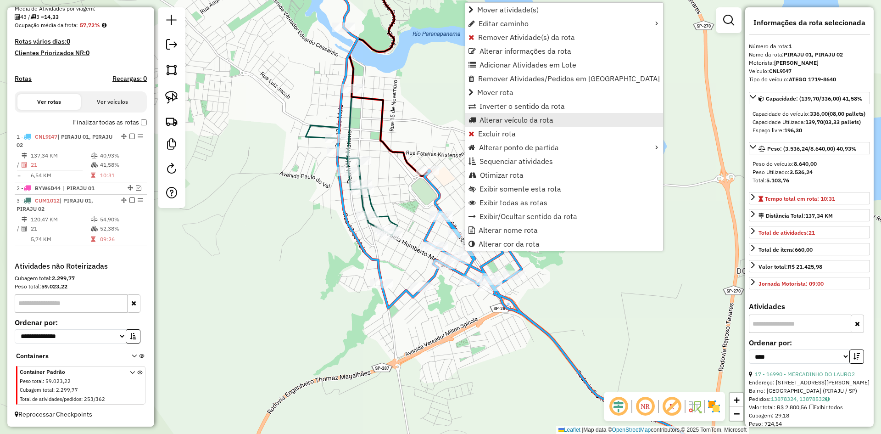
click at [509, 118] on span "Alterar veículo da rota" at bounding box center [516, 119] width 74 height 7
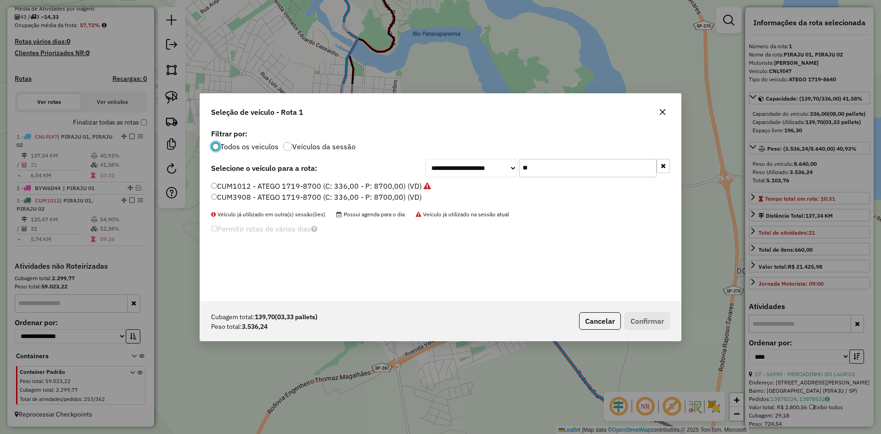
scroll to position [5, 3]
click at [545, 161] on input "**" at bounding box center [588, 168] width 138 height 18
type input "**"
click at [235, 202] on label "BYW6D44 - ATEGO 1719-8700 (C: 336,00 - P: 8700,00) (VD)" at bounding box center [321, 196] width 220 height 11
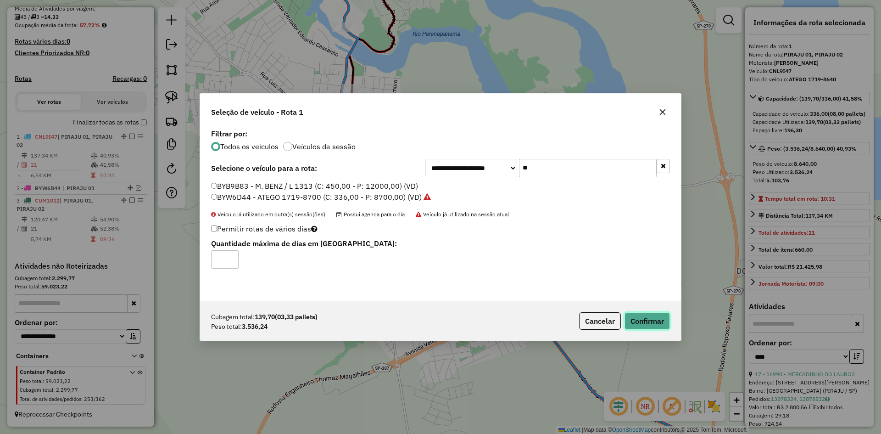
click at [650, 319] on button "Confirmar" at bounding box center [646, 320] width 45 height 17
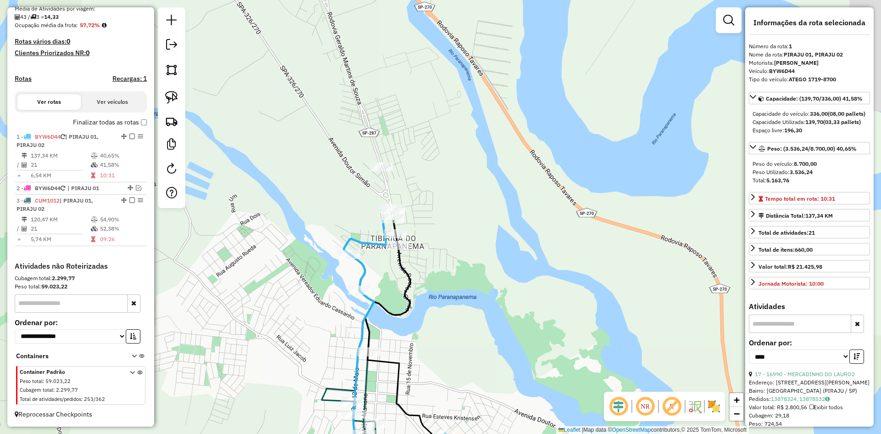
drag, startPoint x: 462, startPoint y: 62, endPoint x: 477, endPoint y: 330, distance: 267.8
click at [477, 335] on div "Janela de atendimento Grade de atendimento Capacidade Transportadoras Veículos …" at bounding box center [440, 217] width 881 height 434
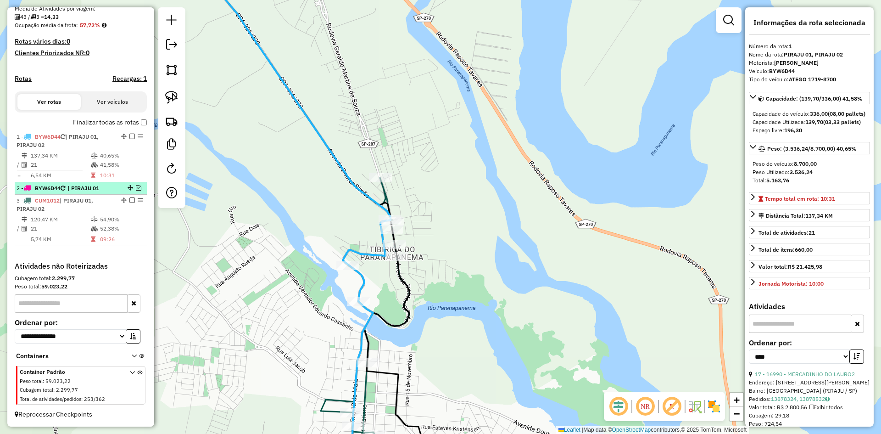
click at [136, 185] on em at bounding box center [139, 188] width 6 height 6
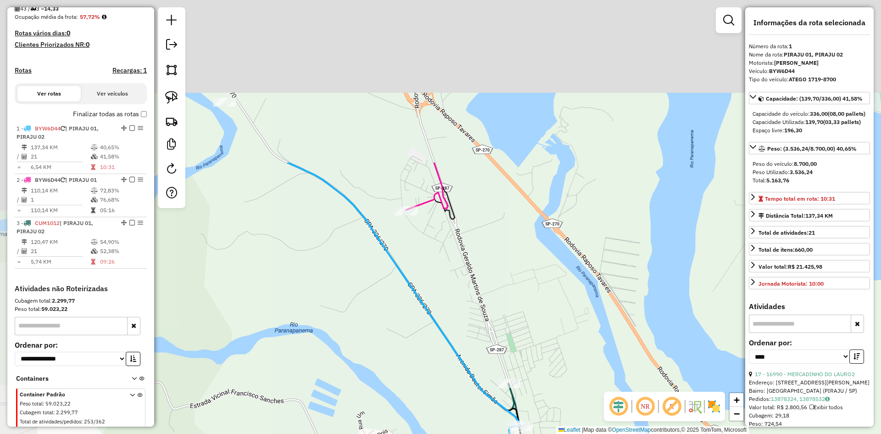
drag, startPoint x: 491, startPoint y: 145, endPoint x: 594, endPoint y: 309, distance: 193.1
click at [594, 309] on div "Janela de atendimento Grade de atendimento Capacidade Transportadoras Veículos …" at bounding box center [440, 217] width 881 height 434
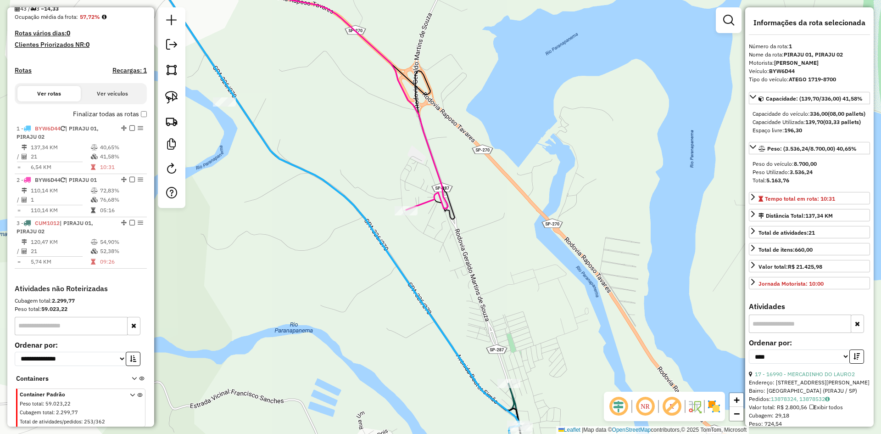
drag, startPoint x: 511, startPoint y: 341, endPoint x: 517, endPoint y: 345, distance: 6.5
click at [517, 346] on div "Janela de atendimento Grade de atendimento Capacidade Transportadoras Veículos …" at bounding box center [440, 217] width 881 height 434
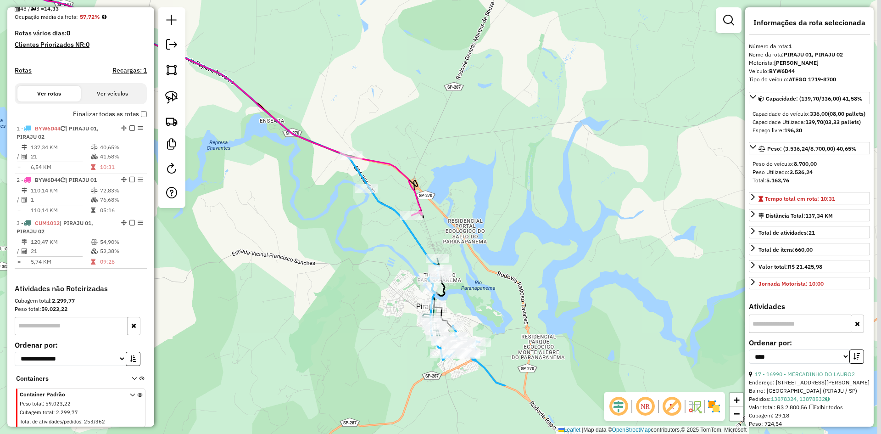
drag, startPoint x: 483, startPoint y: 339, endPoint x: 396, endPoint y: 245, distance: 128.2
click at [396, 245] on div "Janela de atendimento Grade de atendimento Capacidade Transportadoras Veículos …" at bounding box center [440, 217] width 881 height 434
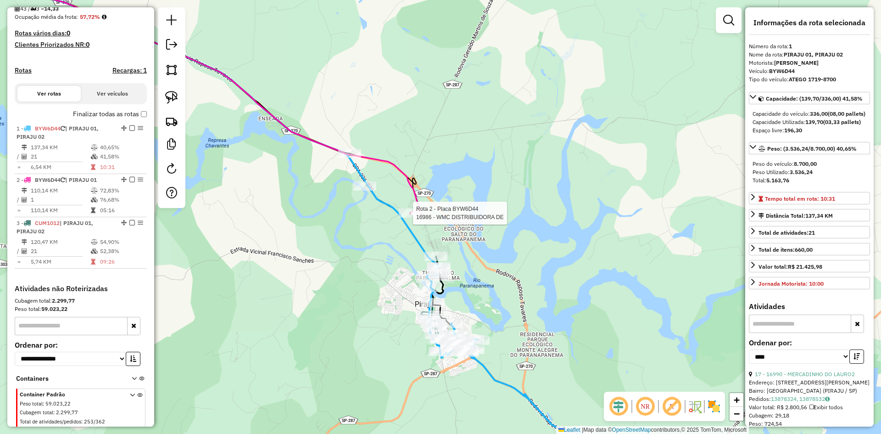
scroll to position [251, 0]
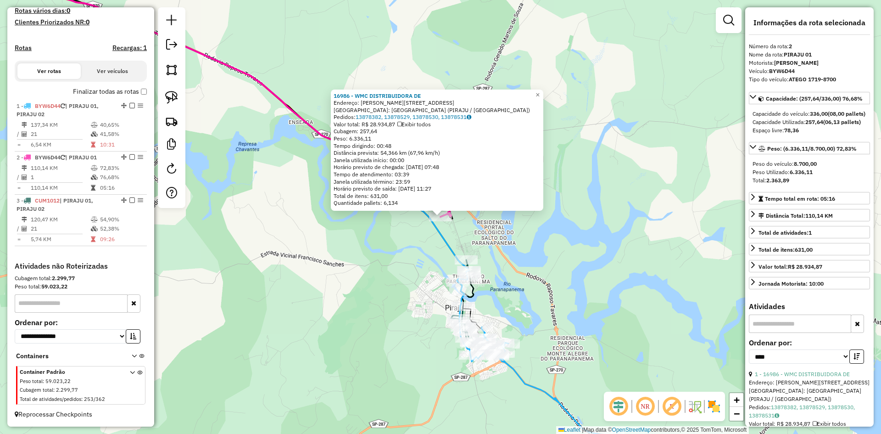
click at [403, 262] on div "16986 - WMC DISTRIBUIDORA DE Endereço: R DEOLINDA DE PAULA MEIRA 261 Bairro: DI…" at bounding box center [440, 217] width 881 height 434
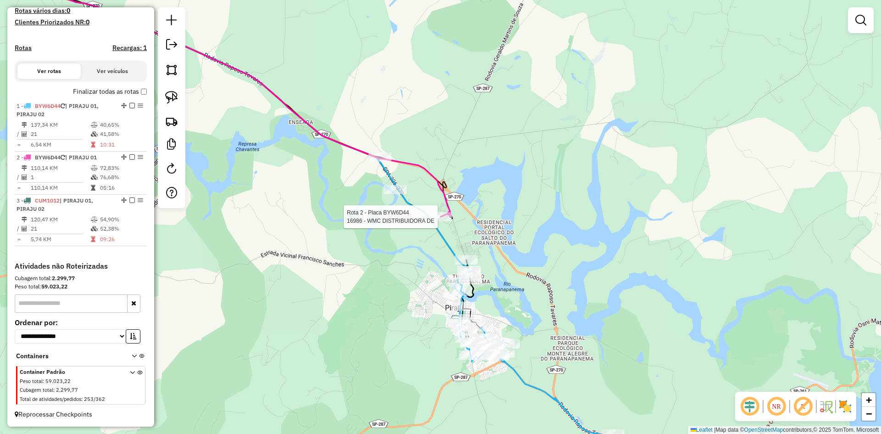
select select "*********"
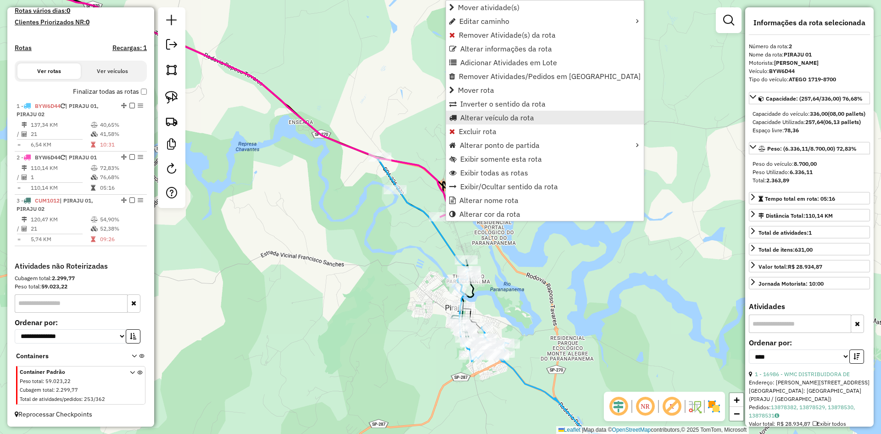
click at [508, 121] on span "Alterar veículo da rota" at bounding box center [497, 117] width 74 height 7
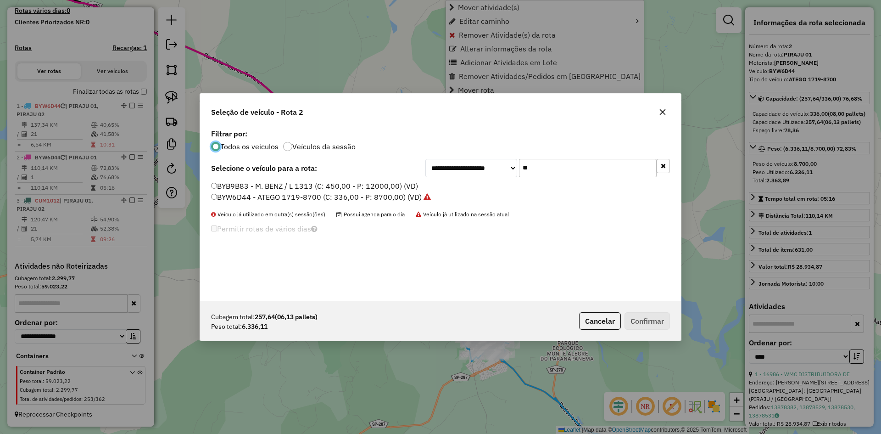
scroll to position [5, 3]
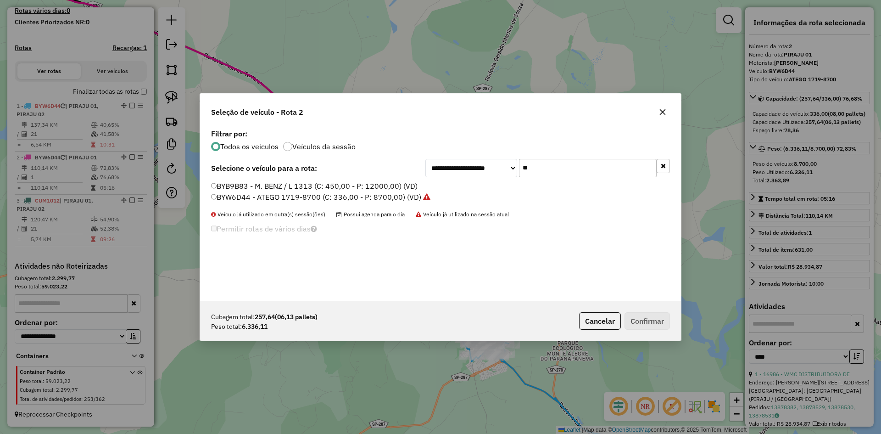
click at [554, 171] on input "**" at bounding box center [588, 168] width 138 height 18
type input "***"
click at [244, 187] on label "CNL9I47 - ATEGO 1719-8640 (C: 336,00 - P: 8640,00) (VD)" at bounding box center [314, 185] width 206 height 11
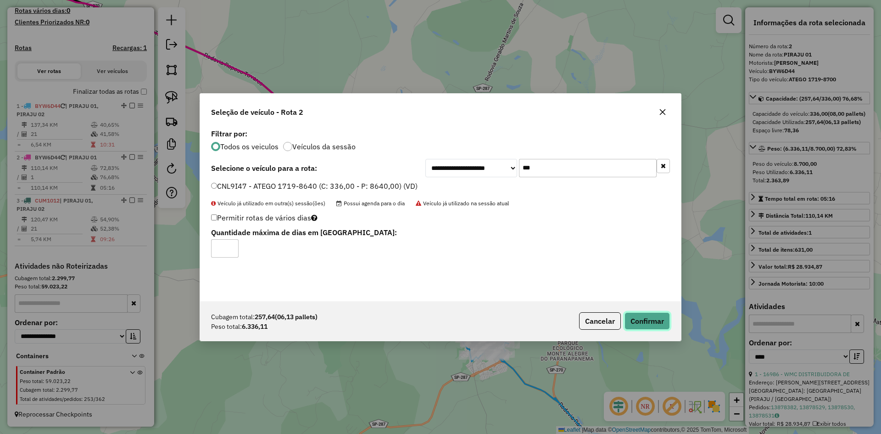
click at [641, 316] on button "Confirmar" at bounding box center [646, 320] width 45 height 17
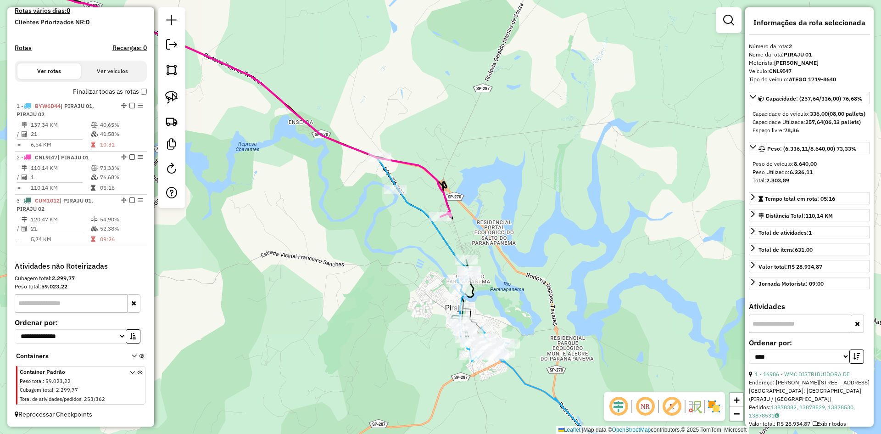
drag, startPoint x: 524, startPoint y: 175, endPoint x: 670, endPoint y: 364, distance: 238.7
click at [670, 364] on div "Janela de atendimento Grade de atendimento Capacidade Transportadoras Veículos …" at bounding box center [440, 217] width 881 height 434
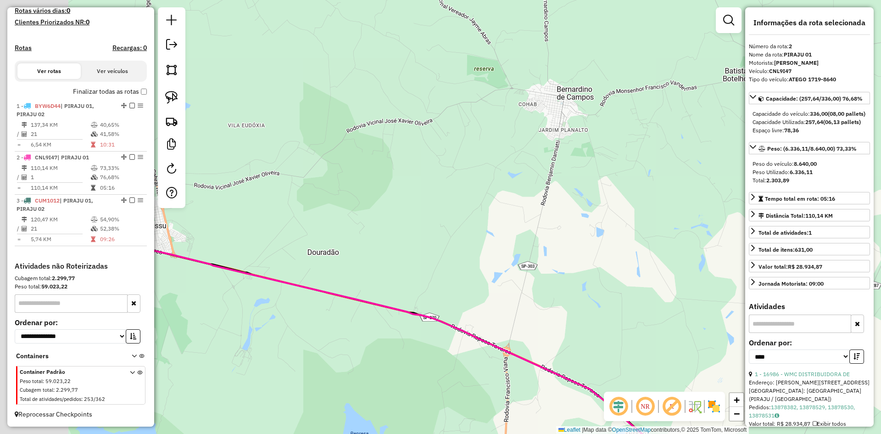
drag, startPoint x: 413, startPoint y: 210, endPoint x: 612, endPoint y: 286, distance: 213.0
click at [633, 299] on div "Janela de atendimento Grade de atendimento Capacidade Transportadoras Veículos …" at bounding box center [440, 217] width 881 height 434
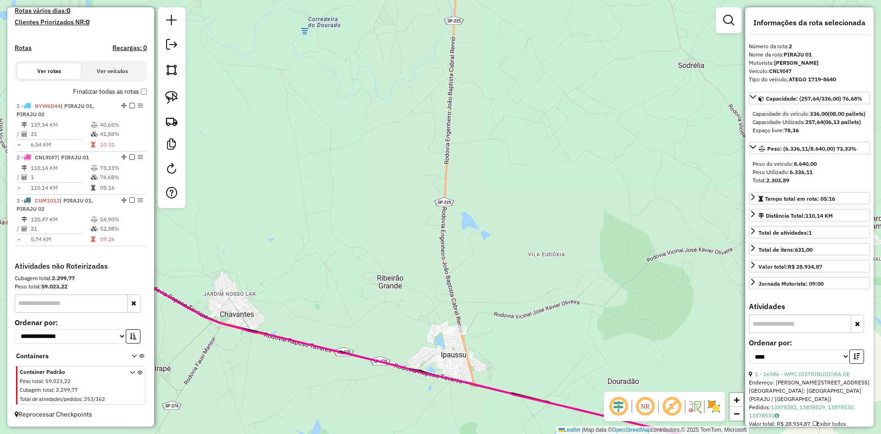
drag, startPoint x: 430, startPoint y: 210, endPoint x: 584, endPoint y: 314, distance: 186.0
click at [595, 333] on div "Janela de atendimento Grade de atendimento Capacidade Transportadoras Veículos …" at bounding box center [440, 217] width 881 height 434
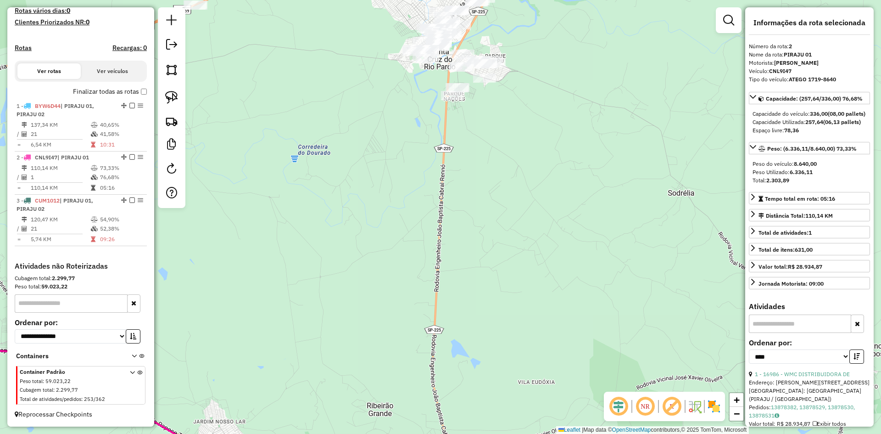
drag, startPoint x: 502, startPoint y: 203, endPoint x: 472, endPoint y: 344, distance: 144.6
click at [475, 333] on div "Janela de atendimento Grade de atendimento Capacidade Transportadoras Veículos …" at bounding box center [440, 217] width 881 height 434
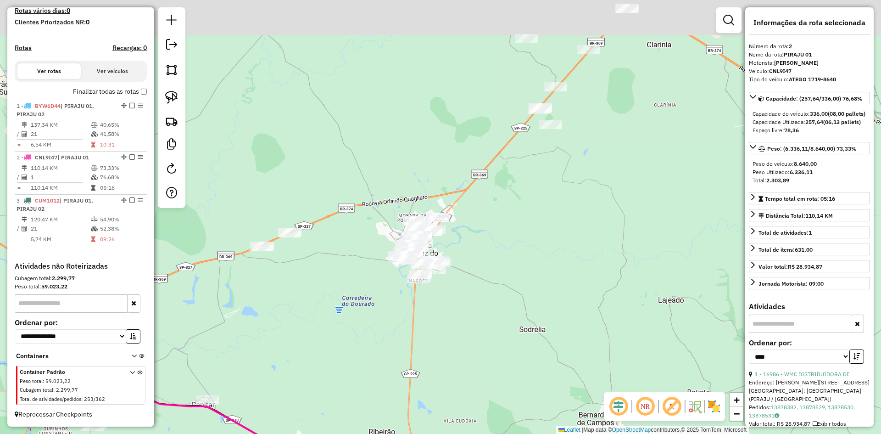
drag, startPoint x: 415, startPoint y: 250, endPoint x: 377, endPoint y: 326, distance: 84.9
click at [377, 326] on div "Janela de atendimento Grade de atendimento Capacidade Transportadoras Veículos …" at bounding box center [440, 217] width 881 height 434
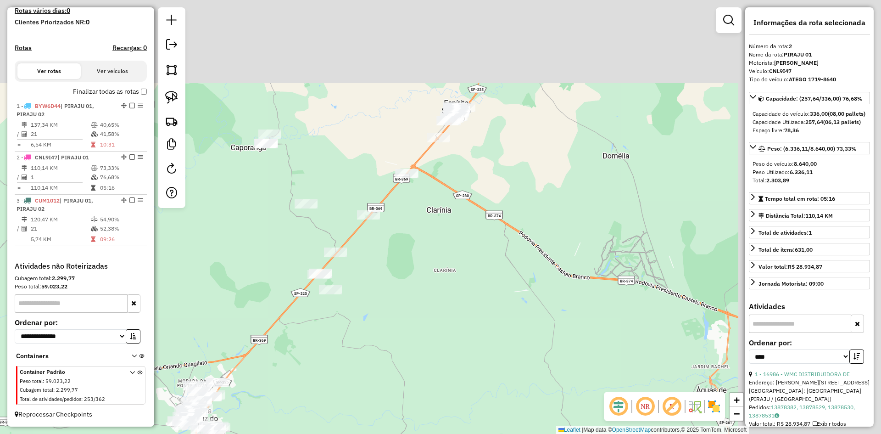
drag, startPoint x: 548, startPoint y: 221, endPoint x: 320, endPoint y: 392, distance: 284.7
click at [320, 392] on div "Janela de atendimento Grade de atendimento Capacidade Transportadoras Veículos …" at bounding box center [440, 217] width 881 height 434
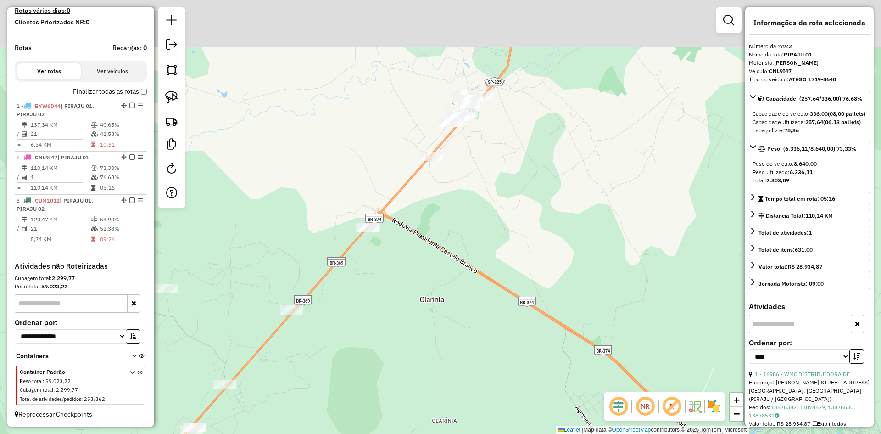
drag, startPoint x: 327, startPoint y: 359, endPoint x: 324, endPoint y: 392, distance: 32.7
click at [324, 392] on div "Janela de atendimento Grade de atendimento Capacidade Transportadoras Veículos …" at bounding box center [440, 217] width 881 height 434
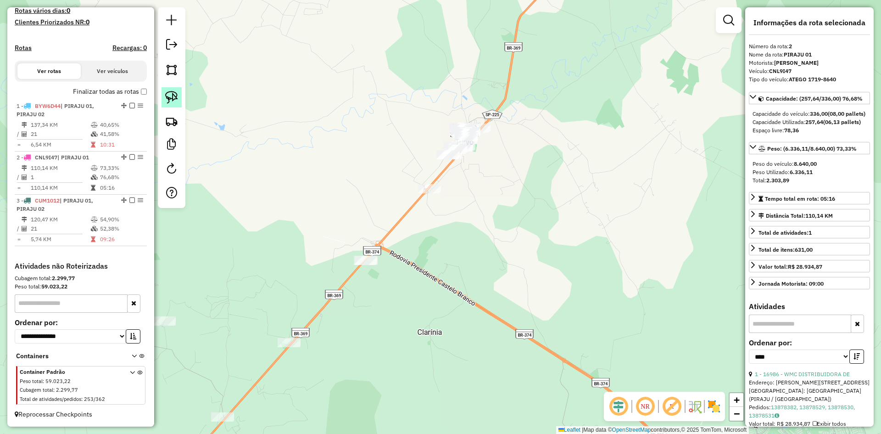
click at [175, 90] on link at bounding box center [171, 97] width 20 height 20
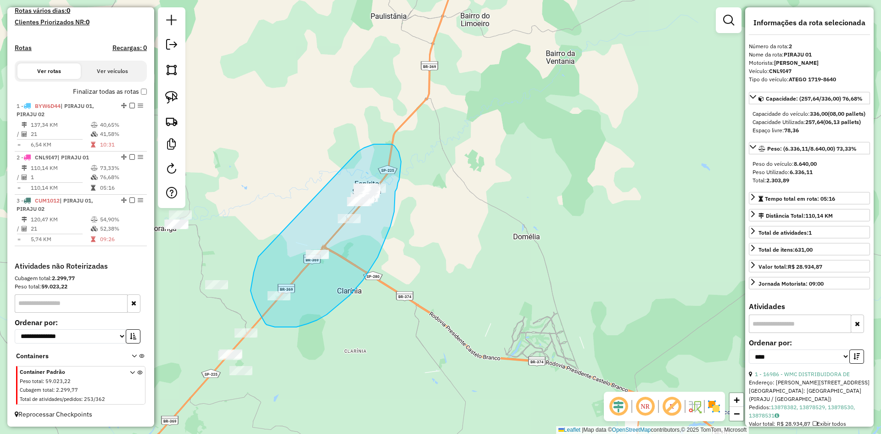
drag, startPoint x: 267, startPoint y: 247, endPoint x: 357, endPoint y: 152, distance: 131.1
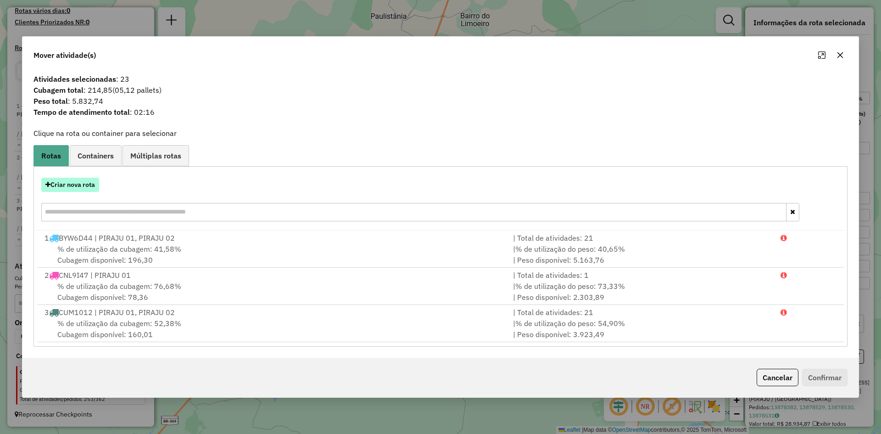
click at [86, 190] on button "Criar nova rota" at bounding box center [70, 185] width 58 height 14
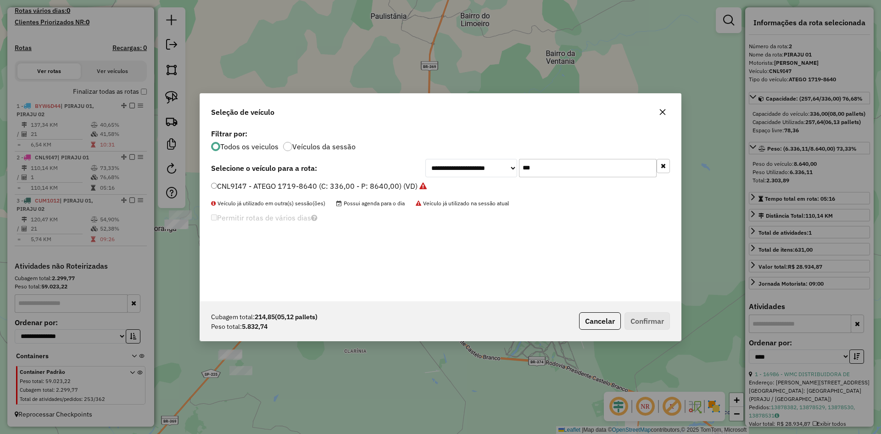
click at [553, 178] on div "**********" at bounding box center [440, 214] width 481 height 174
click at [556, 165] on input "***" at bounding box center [588, 168] width 138 height 18
type input "***"
click at [305, 188] on label "DRN6J33 - ATEGO 1719-8700 (C: 336,00 - P: 8700,00) (VD)" at bounding box center [315, 185] width 209 height 11
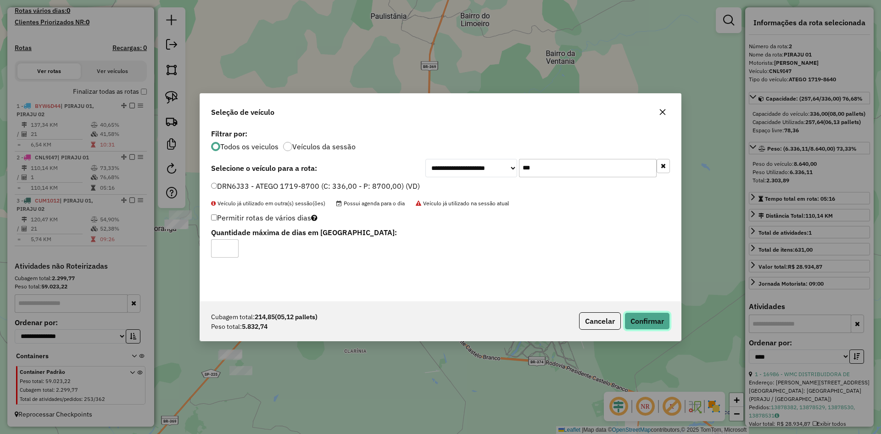
click at [648, 322] on button "Confirmar" at bounding box center [646, 320] width 45 height 17
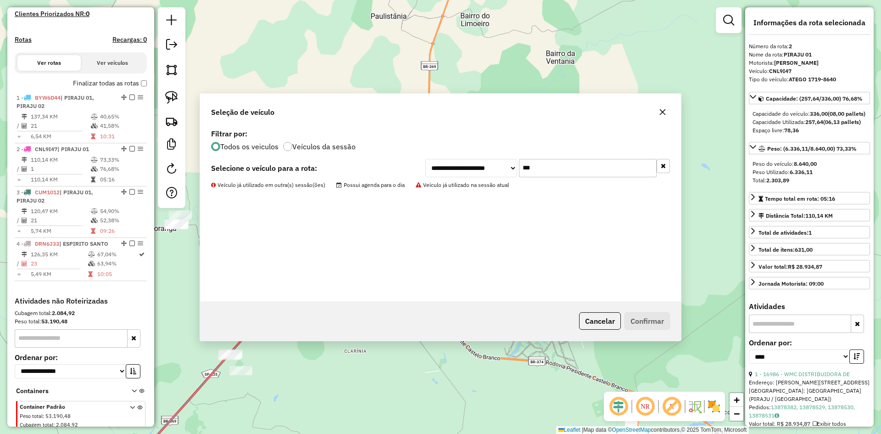
scroll to position [295, 0]
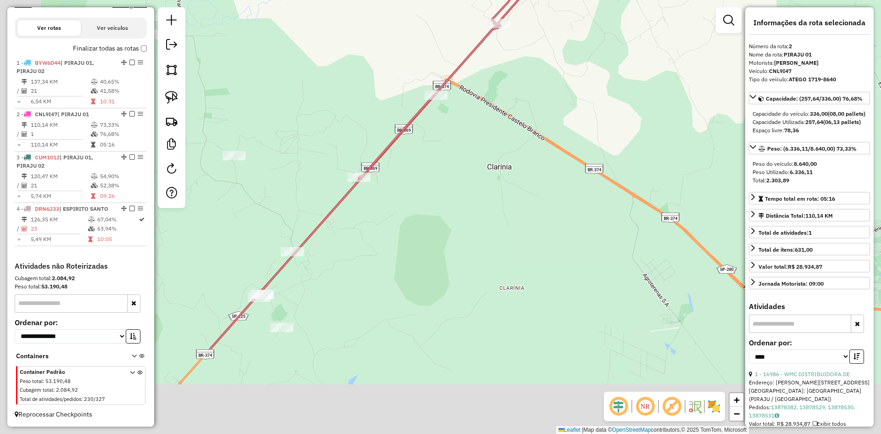
drag, startPoint x: 293, startPoint y: 347, endPoint x: 484, endPoint y: 185, distance: 250.3
click at [490, 178] on div "Janela de atendimento Grade de atendimento Capacidade Transportadoras Veículos …" at bounding box center [440, 217] width 881 height 434
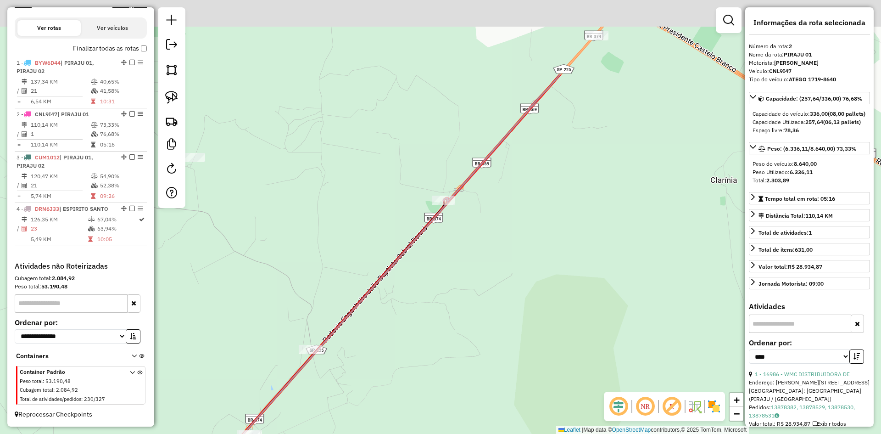
drag, startPoint x: 445, startPoint y: 190, endPoint x: 472, endPoint y: 303, distance: 116.0
click at [470, 310] on div "Janela de atendimento Grade de atendimento Capacidade Transportadoras Veículos …" at bounding box center [440, 217] width 881 height 434
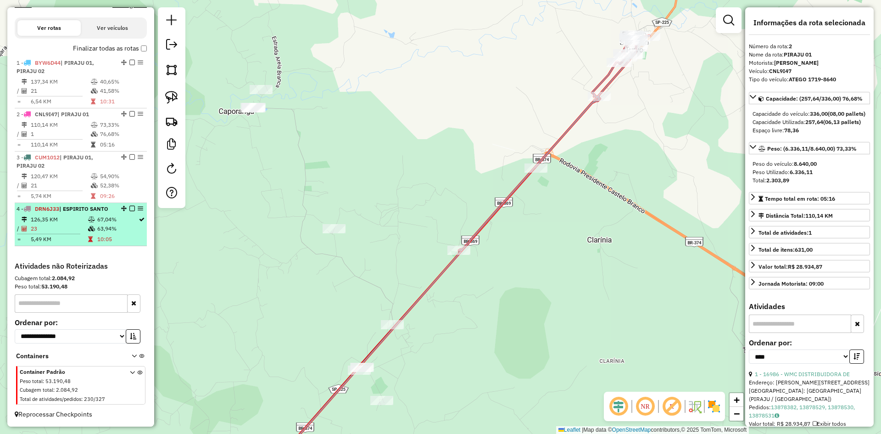
click at [131, 210] on em at bounding box center [132, 209] width 6 height 6
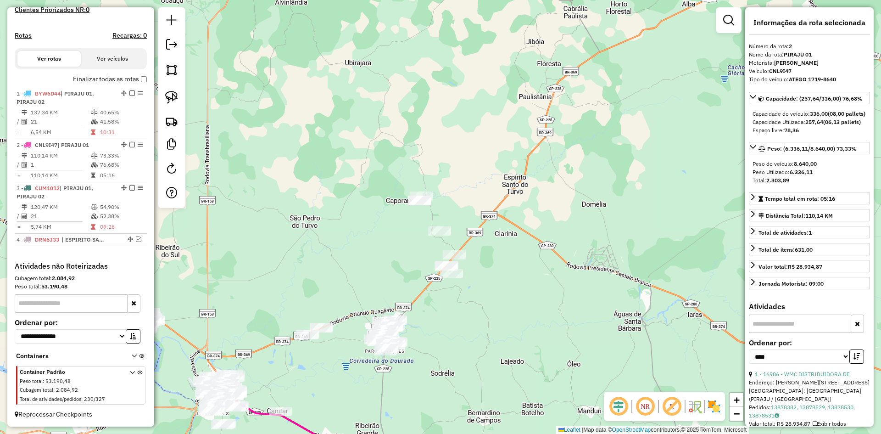
drag, startPoint x: 499, startPoint y: 323, endPoint x: 493, endPoint y: 299, distance: 24.9
click at [493, 299] on div "Janela de atendimento Grade de atendimento Capacidade Transportadoras Veículos …" at bounding box center [440, 217] width 881 height 434
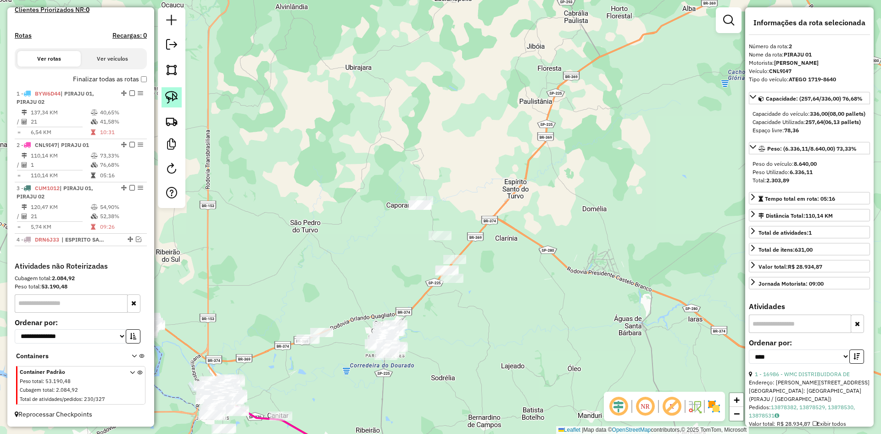
drag, startPoint x: 172, startPoint y: 102, endPoint x: 313, endPoint y: 167, distance: 155.6
click at [173, 102] on img at bounding box center [171, 97] width 13 height 13
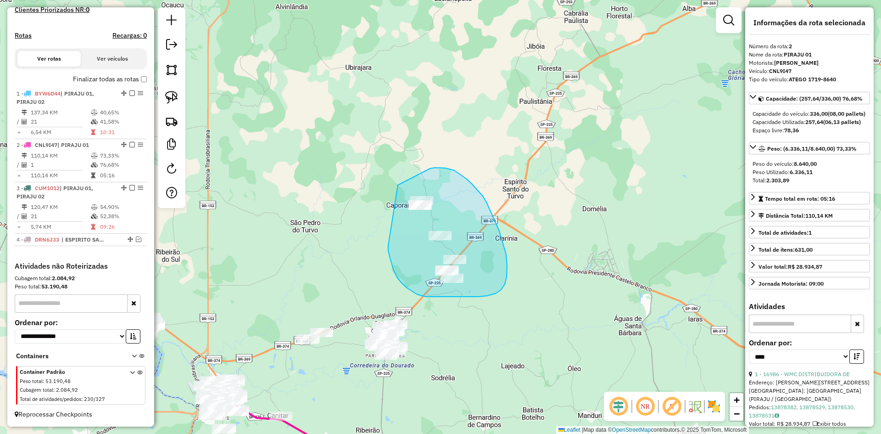
drag, startPoint x: 388, startPoint y: 247, endPoint x: 397, endPoint y: 185, distance: 62.6
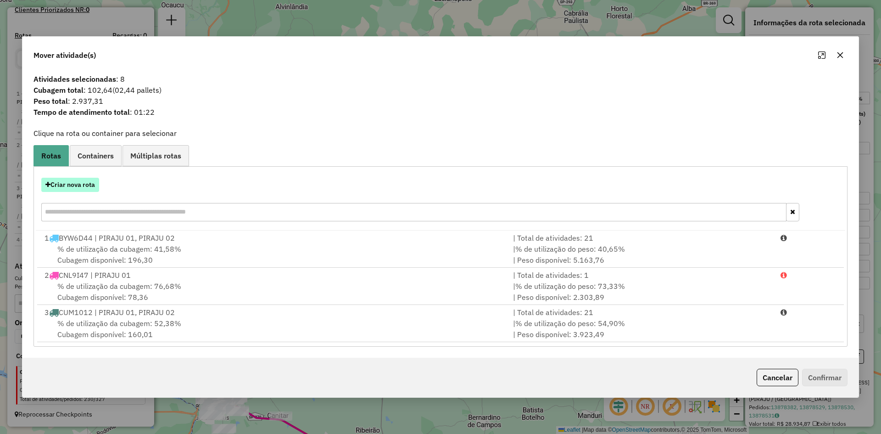
click at [82, 182] on button "Criar nova rota" at bounding box center [70, 185] width 58 height 14
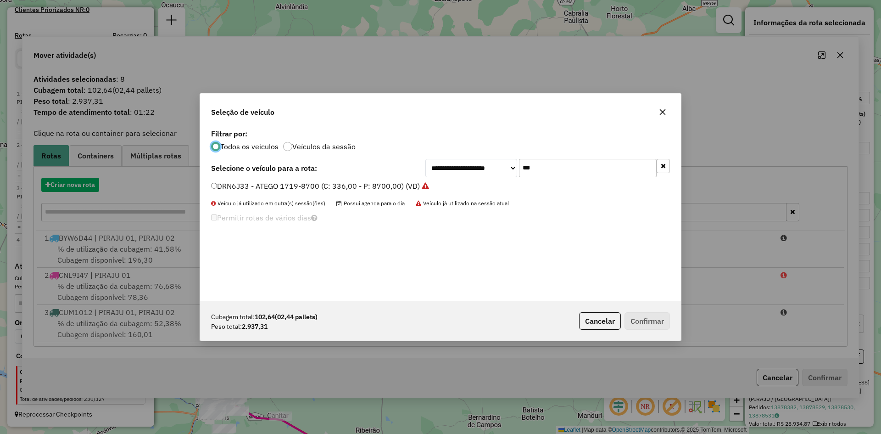
scroll to position [5, 3]
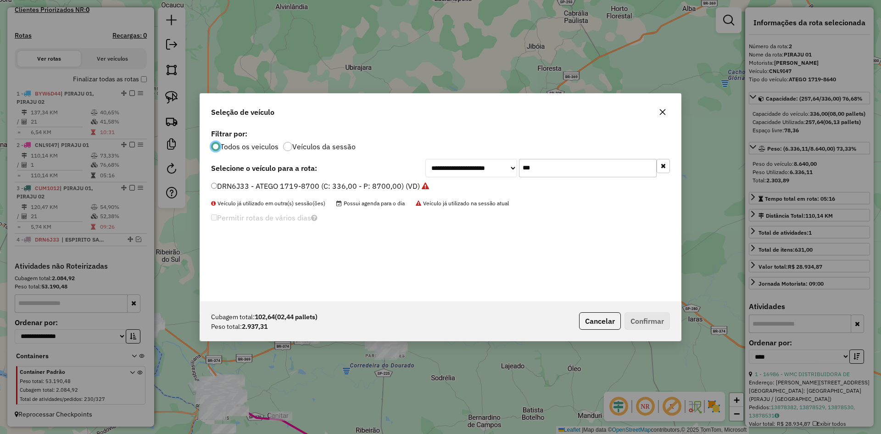
click at [545, 170] on input "***" at bounding box center [588, 168] width 138 height 18
type input "***"
click at [243, 187] on label "EVH8B55 - 17.18-8700 (C: 420,00 - P: 8700,00) (VD)" at bounding box center [304, 185] width 186 height 11
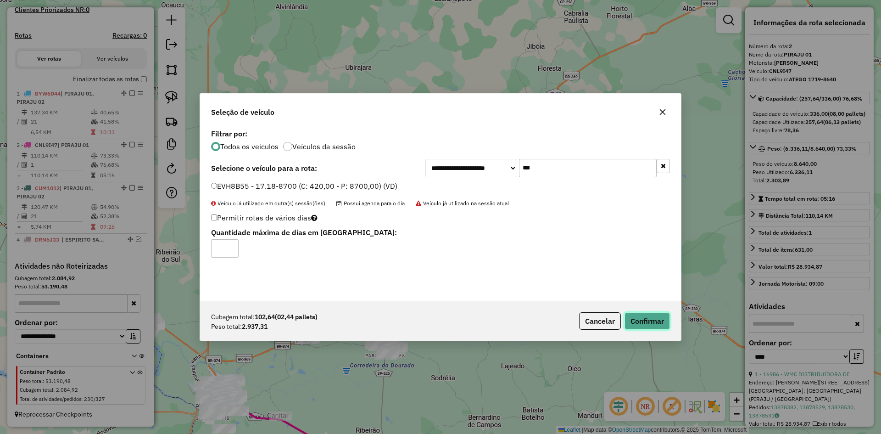
click at [653, 322] on button "Confirmar" at bounding box center [646, 320] width 45 height 17
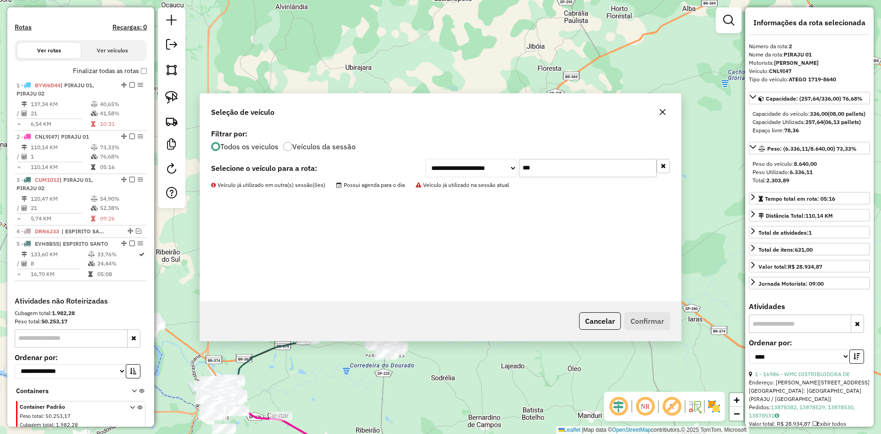
scroll to position [307, 0]
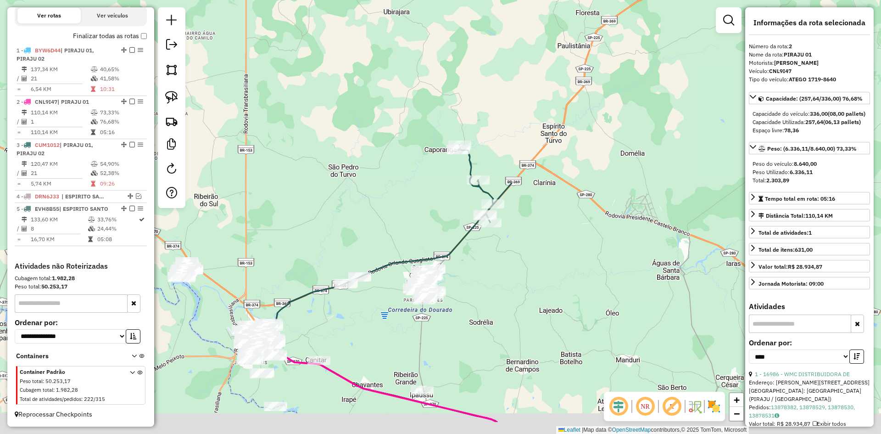
drag, startPoint x: 520, startPoint y: 341, endPoint x: 568, endPoint y: 264, distance: 90.9
click at [568, 264] on div "Janela de atendimento Grade de atendimento Capacidade Transportadoras Veículos …" at bounding box center [440, 217] width 881 height 434
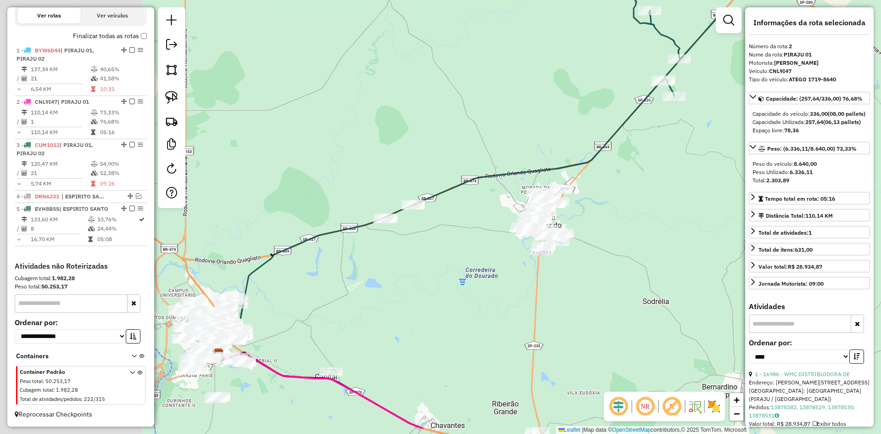
drag, startPoint x: 477, startPoint y: 262, endPoint x: 658, endPoint y: 213, distance: 187.7
click at [658, 213] on div "Janela de atendimento Grade de atendimento Capacidade Transportadoras Veículos …" at bounding box center [440, 217] width 881 height 434
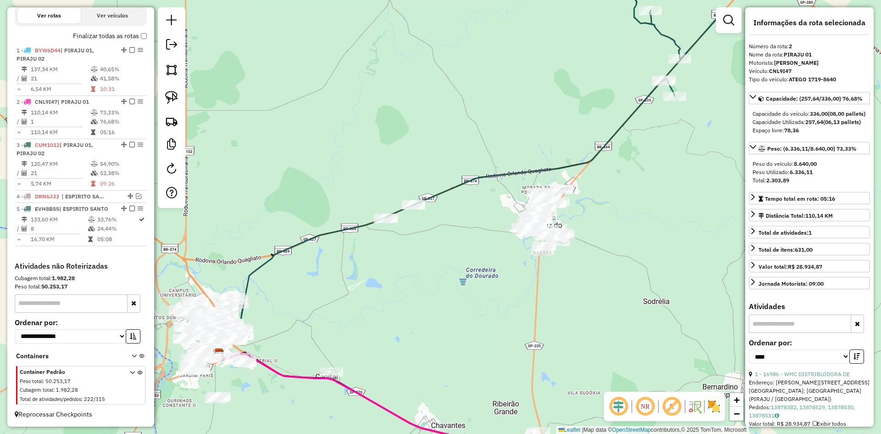
drag, startPoint x: 171, startPoint y: 94, endPoint x: 233, endPoint y: 120, distance: 67.5
click at [171, 94] on img at bounding box center [171, 97] width 13 height 13
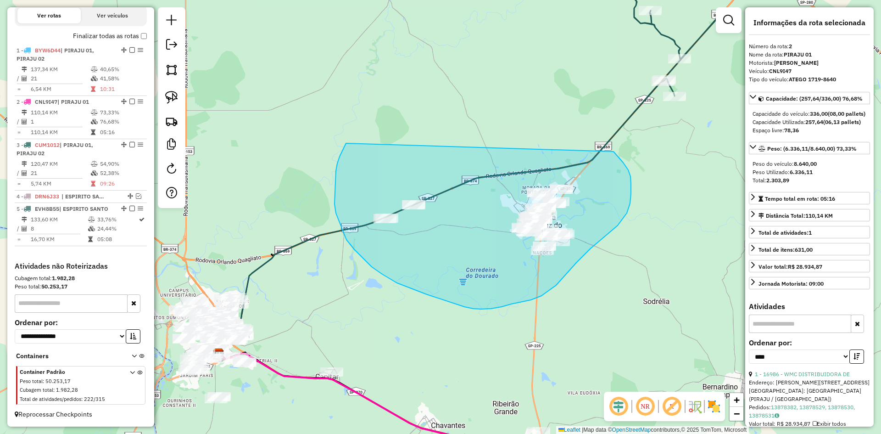
drag, startPoint x: 346, startPoint y: 143, endPoint x: 543, endPoint y: 143, distance: 196.8
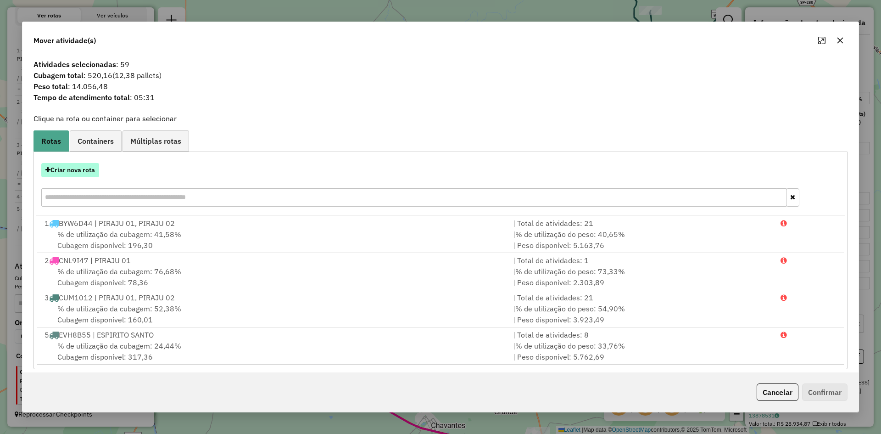
click at [83, 171] on button "Criar nova rota" at bounding box center [70, 170] width 58 height 14
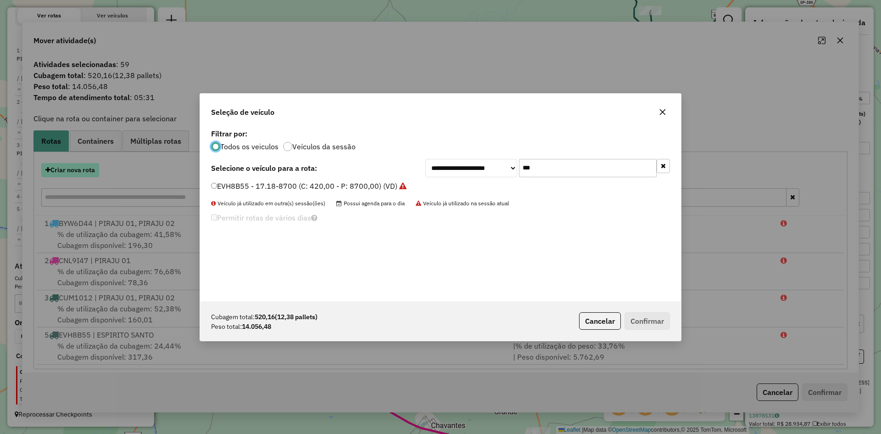
scroll to position [5, 3]
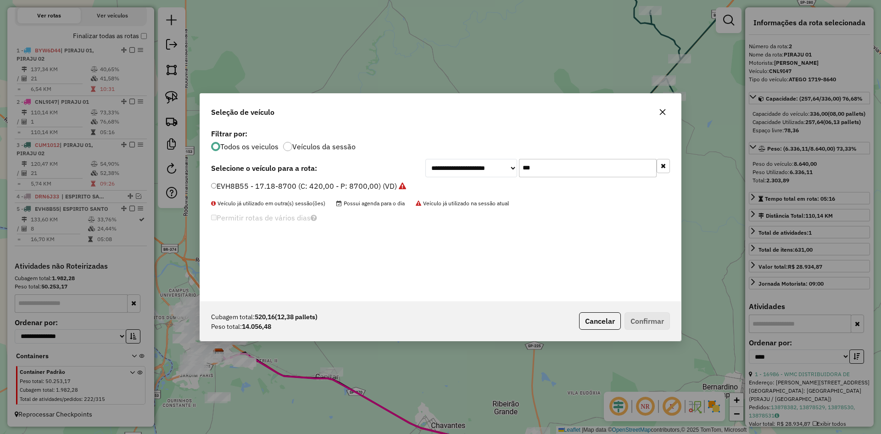
click at [575, 171] on input "***" at bounding box center [588, 168] width 138 height 18
type input "***"
click at [258, 183] on label "DZE6B12 - ATEGO 1719-8700 (C: 336,00 - P: 8700,00) (VD)" at bounding box center [315, 185] width 208 height 11
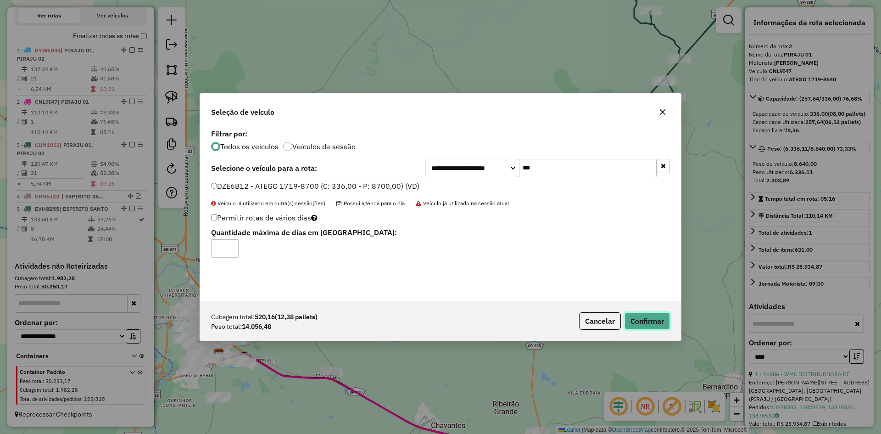
click at [647, 322] on button "Confirmar" at bounding box center [646, 320] width 45 height 17
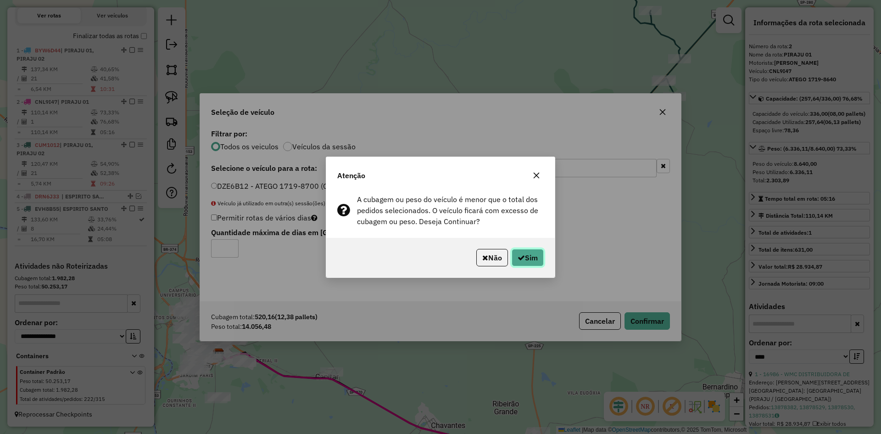
click at [525, 252] on button "Sim" at bounding box center [527, 257] width 32 height 17
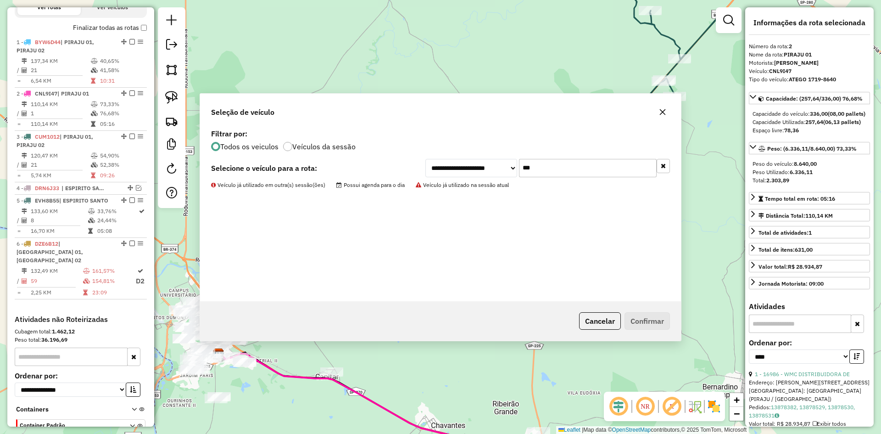
scroll to position [361, 0]
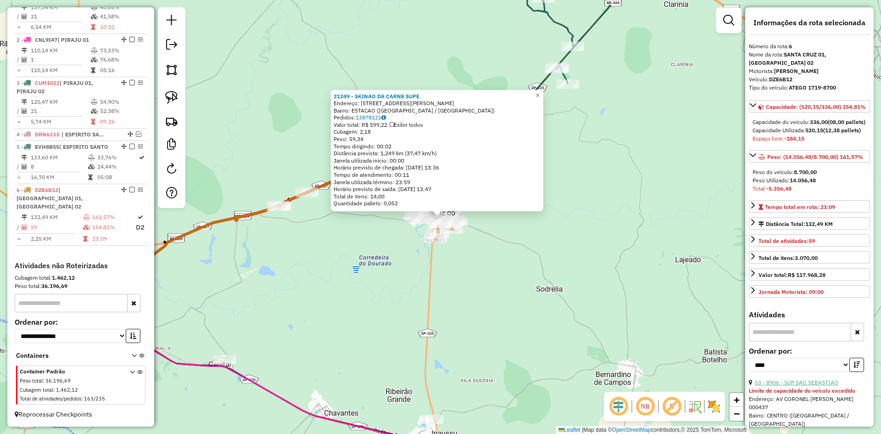
click at [817, 385] on link "53 - 8906 - SUP SAO SEBASTIAO" at bounding box center [796, 381] width 83 height 7
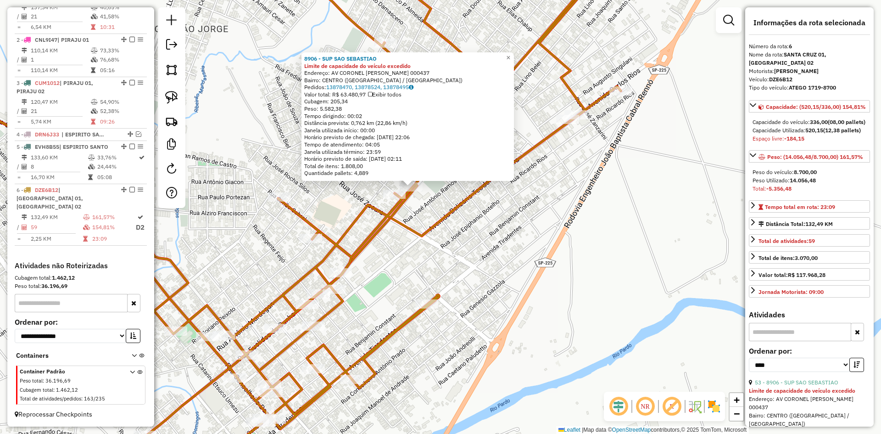
click at [505, 242] on div "8906 - SUP SAO SEBASTIAO Limite de capacidade do veículo excedido Endereço: AV …" at bounding box center [440, 217] width 881 height 434
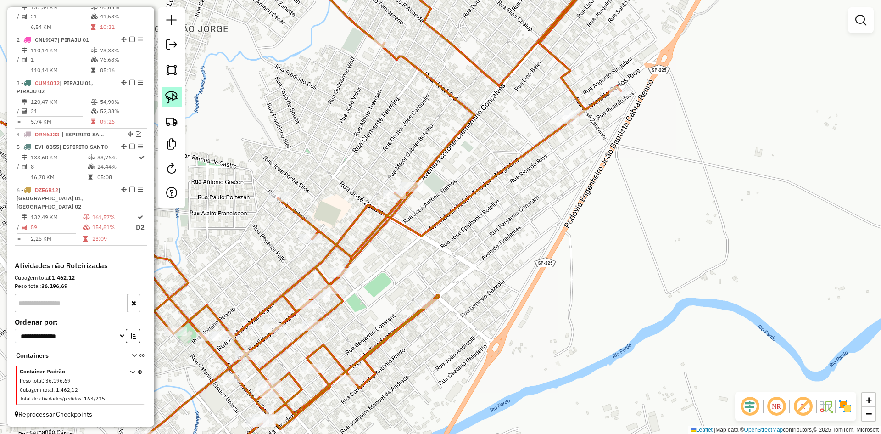
click at [176, 98] on img at bounding box center [171, 97] width 13 height 13
drag, startPoint x: 376, startPoint y: 167, endPoint x: 437, endPoint y: 185, distance: 63.7
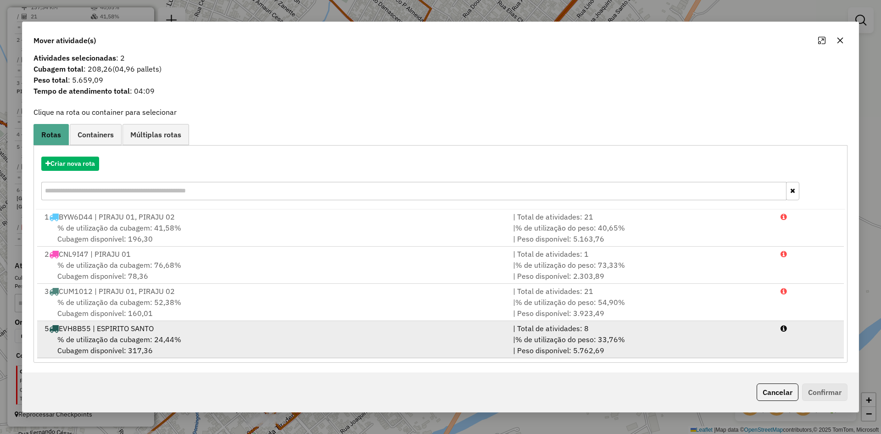
scroll to position [8, 0]
click at [186, 331] on div "5 EVH8B55 | ESPIRITO SANTO" at bounding box center [273, 326] width 468 height 11
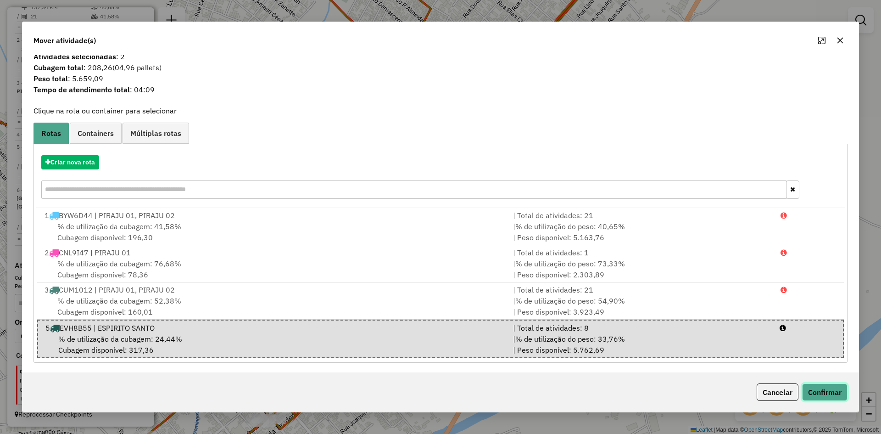
click at [823, 396] on button "Confirmar" at bounding box center [824, 391] width 45 height 17
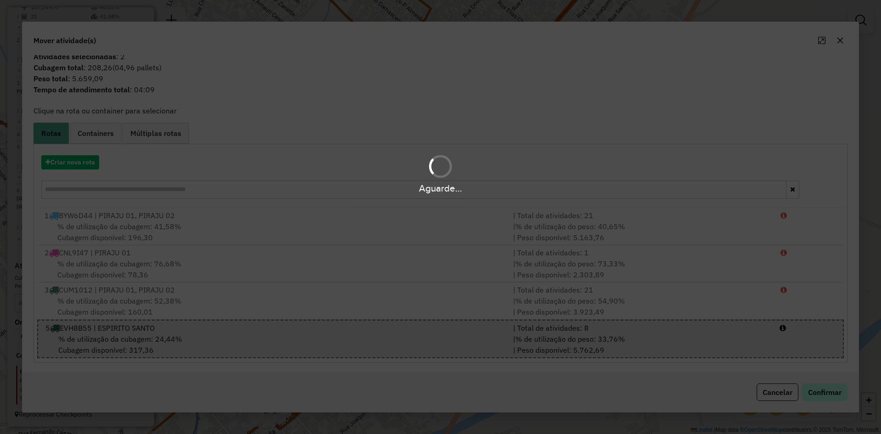
scroll to position [0, 0]
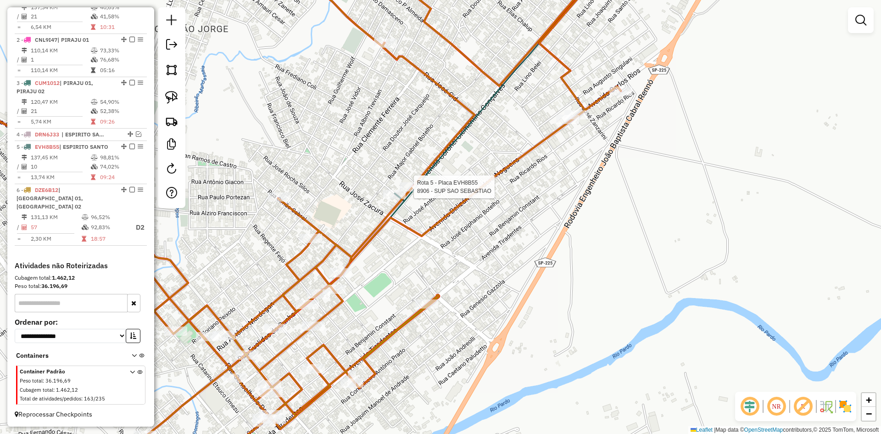
select select "*********"
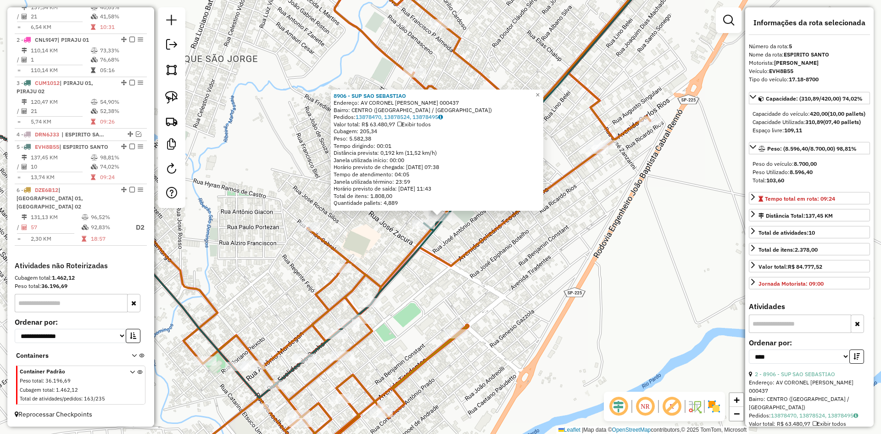
click at [572, 305] on div "Rota 5 - Placa EVH8B55 16405 - JOAO PAULO VIEIRA E 8906 - SUP SAO SEBASTIAO End…" at bounding box center [440, 217] width 881 height 434
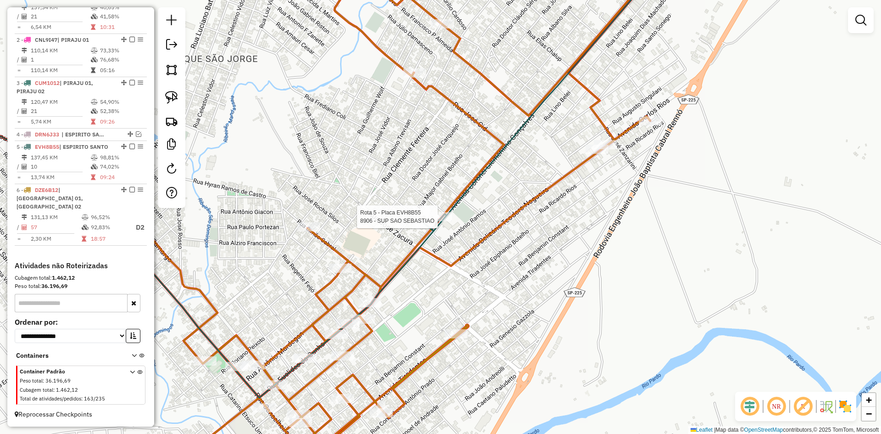
select select "*********"
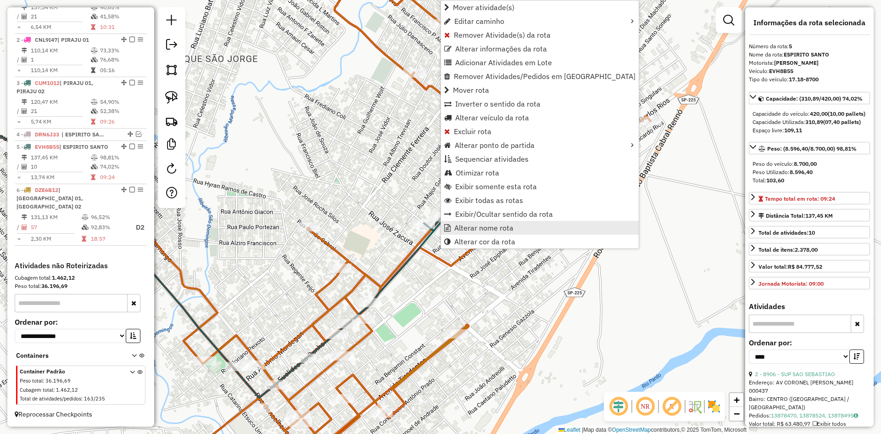
click at [472, 227] on span "Alterar nome rota" at bounding box center [483, 227] width 59 height 7
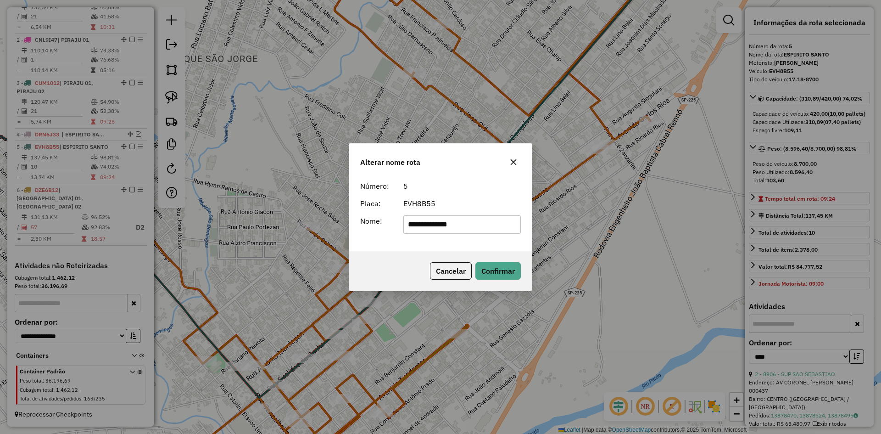
drag, startPoint x: 389, startPoint y: 229, endPoint x: 350, endPoint y: 230, distance: 39.0
click at [350, 230] on div "**********" at bounding box center [440, 214] width 183 height 74
type input "*"
type input "**********"
click at [495, 275] on button "Confirmar" at bounding box center [497, 270] width 45 height 17
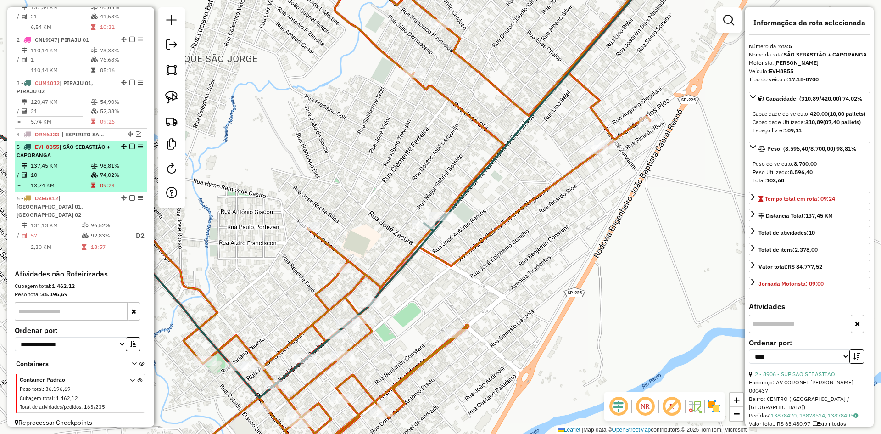
click at [129, 149] on em at bounding box center [132, 147] width 6 height 6
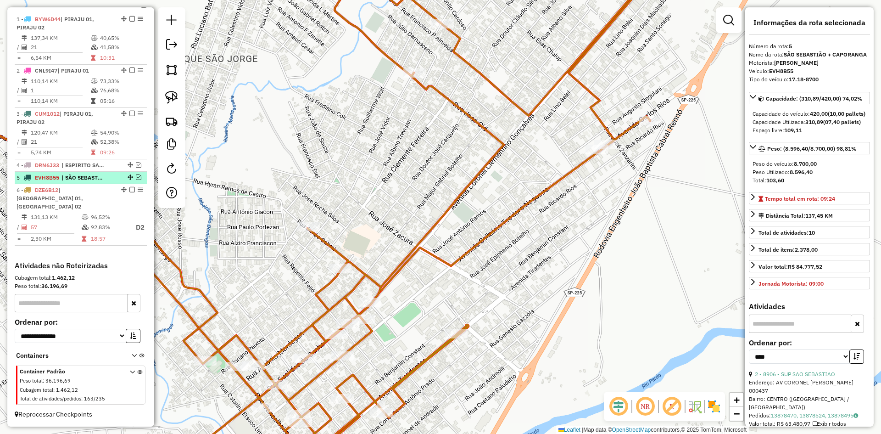
scroll to position [330, 0]
click at [370, 307] on div at bounding box center [369, 302] width 23 height 9
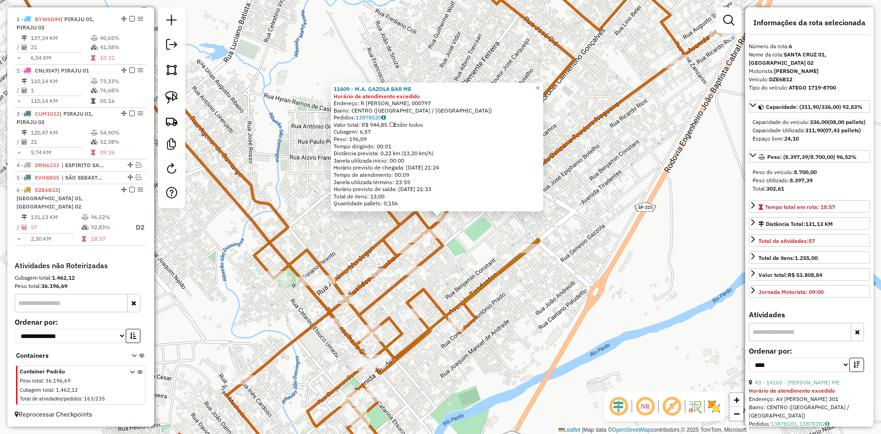
click at [603, 287] on div "11609 - M.A. GAZOLA BAR ME Horário de atendimento excedido Endereço: R EUCLIDES…" at bounding box center [440, 217] width 881 height 434
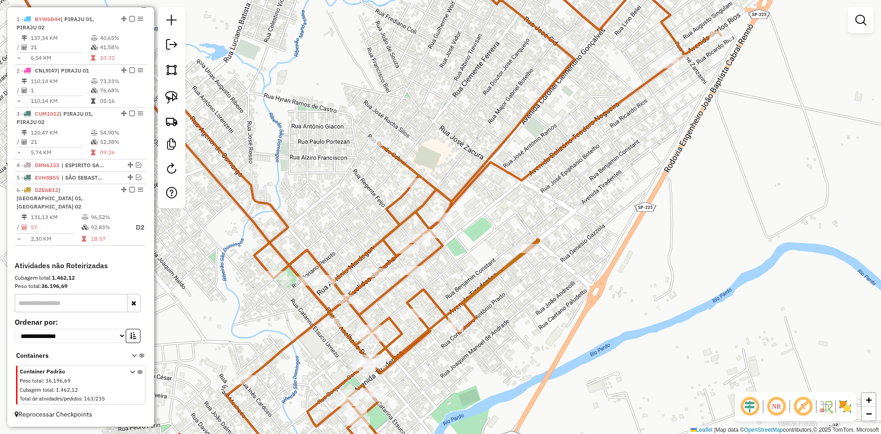
drag, startPoint x: 573, startPoint y: 319, endPoint x: 491, endPoint y: 383, distance: 104.2
click at [491, 383] on div "Janela de atendimento Grade de atendimento Capacidade Transportadoras Veículos …" at bounding box center [440, 217] width 881 height 434
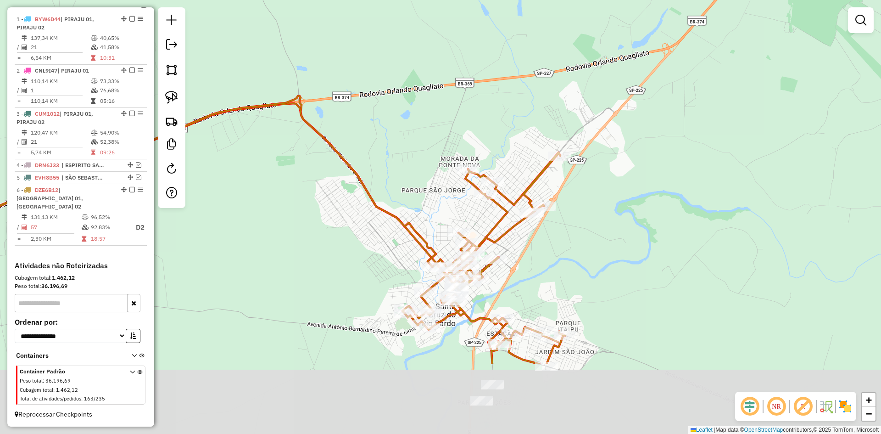
drag, startPoint x: 538, startPoint y: 380, endPoint x: 570, endPoint y: 266, distance: 118.8
click at [570, 266] on div "Janela de atendimento Grade de atendimento Capacidade Transportadoras Veículos …" at bounding box center [440, 217] width 881 height 434
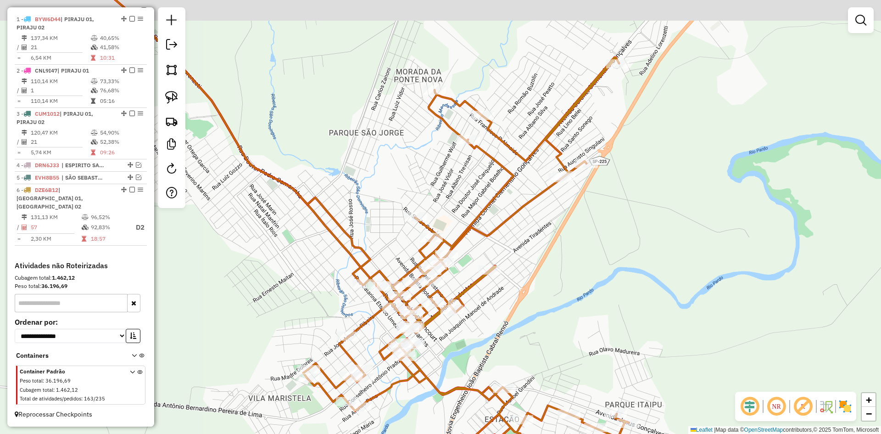
drag, startPoint x: 558, startPoint y: 269, endPoint x: 528, endPoint y: 310, distance: 51.2
click at [528, 310] on div "Janela de atendimento Grade de atendimento Capacidade Transportadoras Veículos …" at bounding box center [440, 217] width 881 height 434
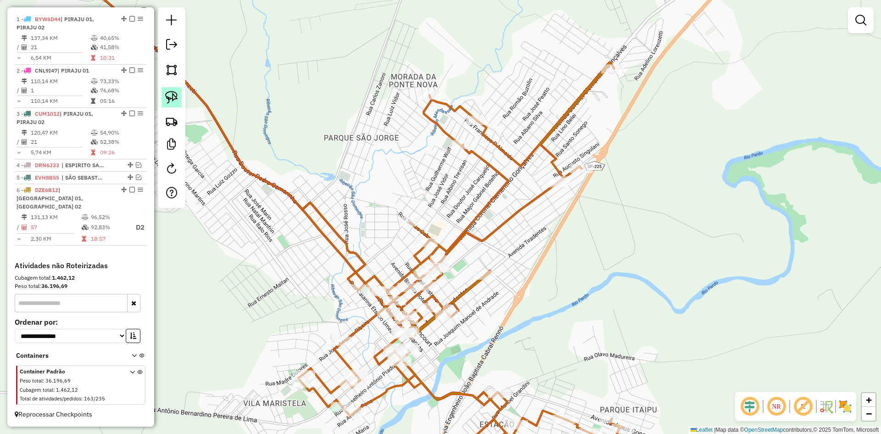
click at [169, 97] on img at bounding box center [171, 97] width 13 height 13
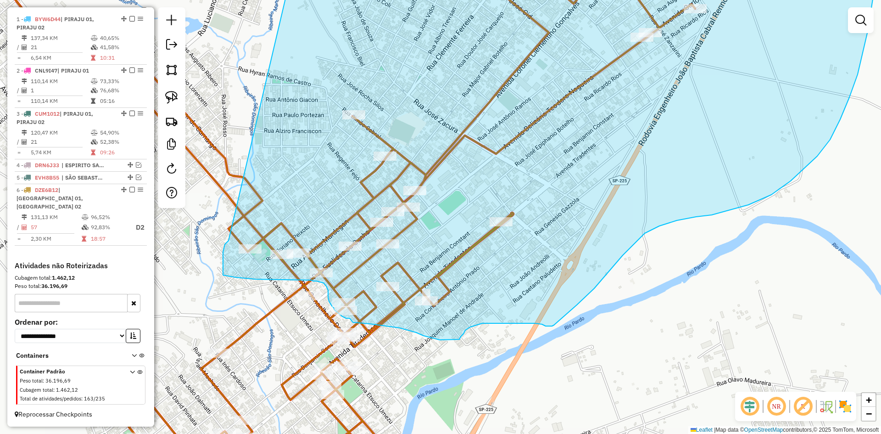
drag, startPoint x: 394, startPoint y: 90, endPoint x: 230, endPoint y: 240, distance: 221.8
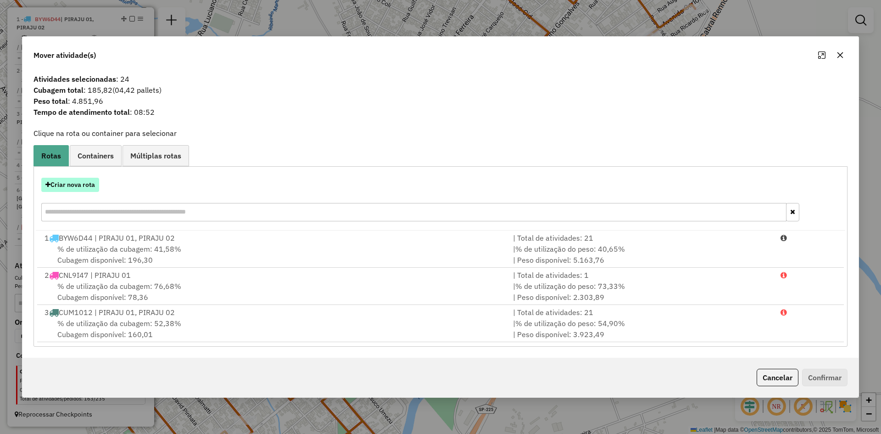
click at [78, 183] on button "Criar nova rota" at bounding box center [70, 185] width 58 height 14
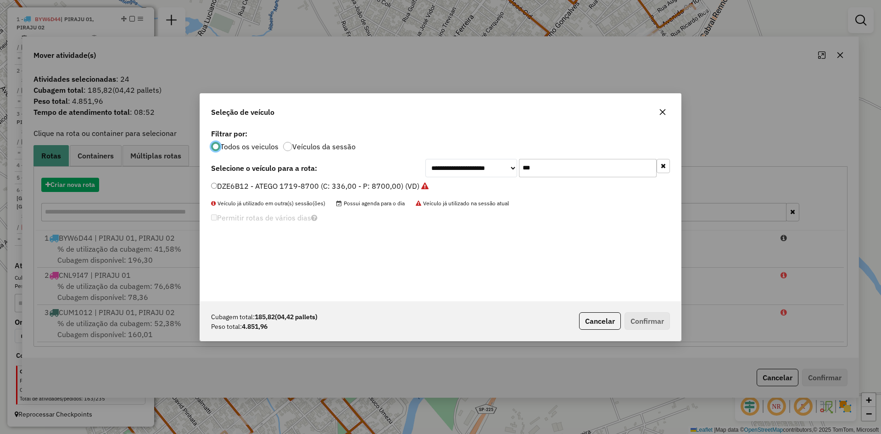
scroll to position [5, 3]
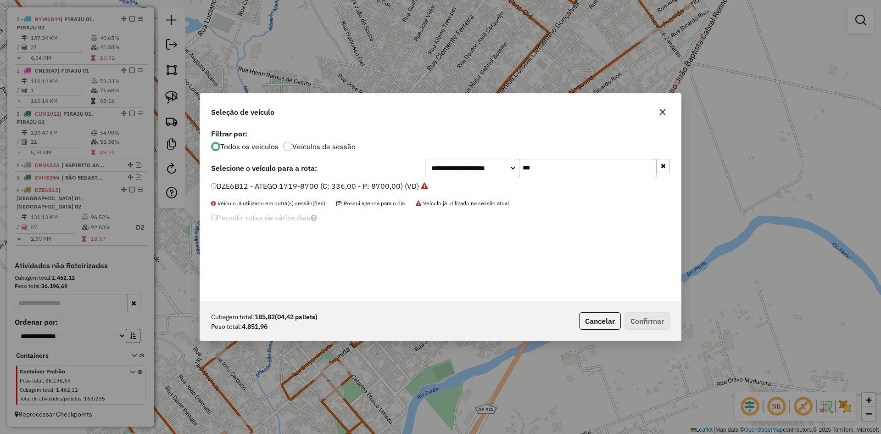
click at [544, 169] on input "***" at bounding box center [588, 168] width 138 height 18
type input "***"
click at [239, 189] on label "BIJ7G05 - ATEGO 1719-8700 (C: 336,00 - P: 8700,00) (VD)" at bounding box center [314, 185] width 206 height 11
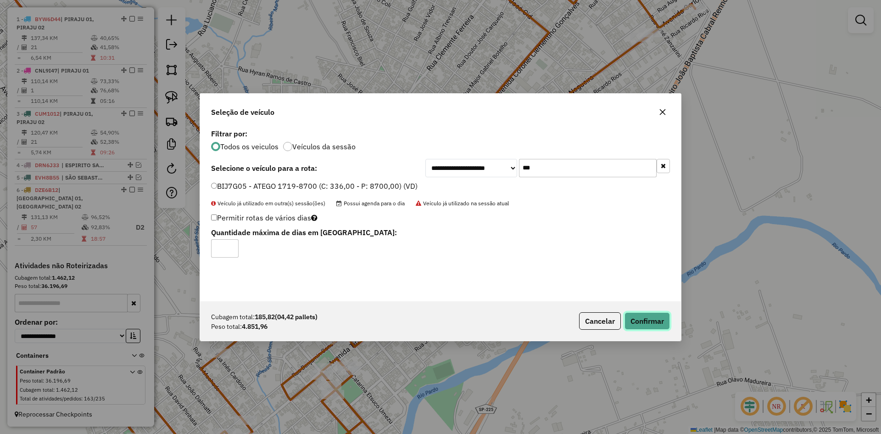
click at [652, 322] on button "Confirmar" at bounding box center [646, 320] width 45 height 17
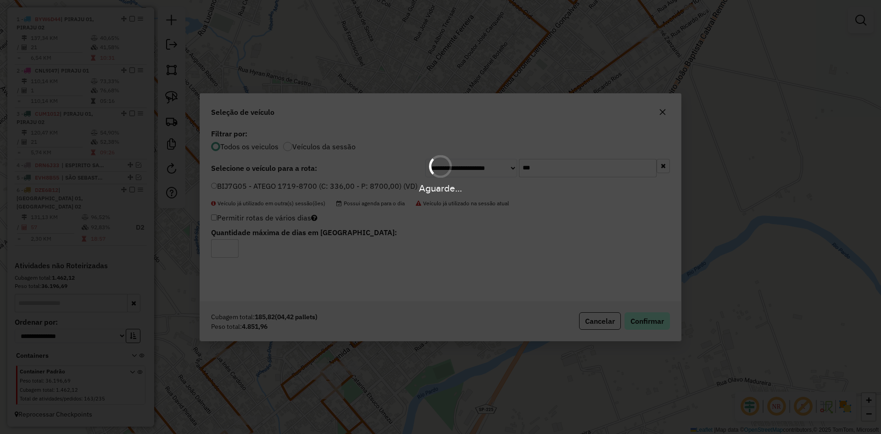
scroll to position [361, 0]
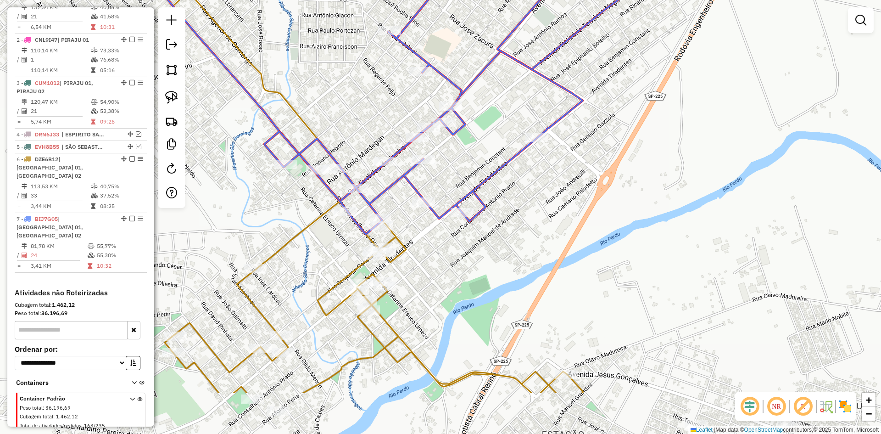
drag, startPoint x: 531, startPoint y: 329, endPoint x: 591, endPoint y: 178, distance: 162.9
click at [591, 178] on div "Janela de atendimento Grade de atendimento Capacidade Transportadoras Veículos …" at bounding box center [440, 217] width 881 height 434
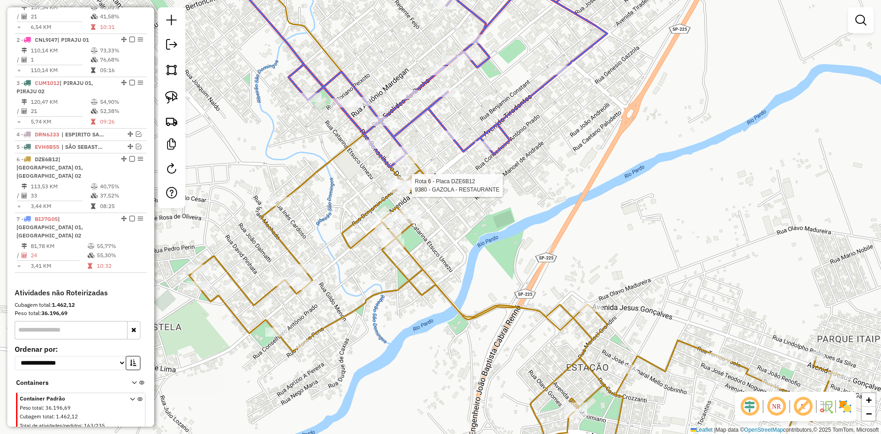
select select "*********"
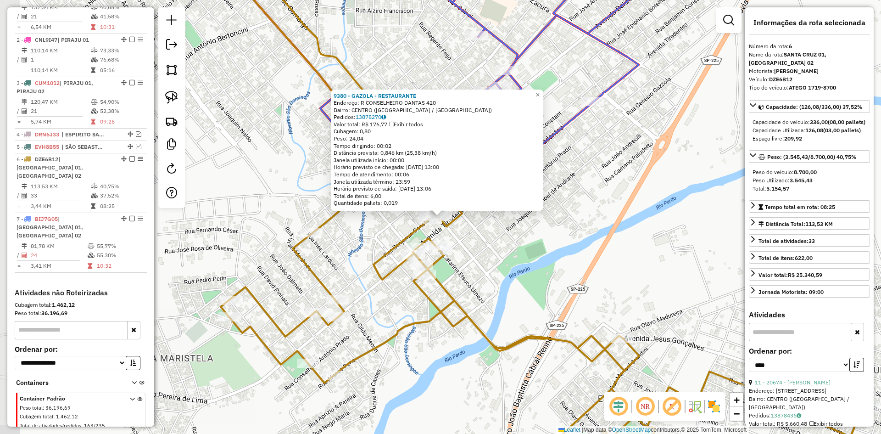
scroll to position [379, 0]
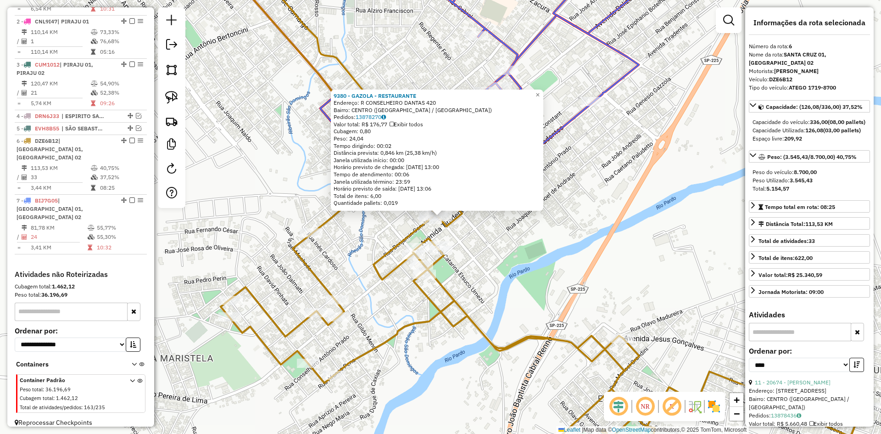
click at [525, 233] on div "Rota 6 - Placa DZE6B12 9380 - GAZOLA - RESTAURANTE 9380 - GAZOLA - RESTAURANTE …" at bounding box center [440, 217] width 881 height 434
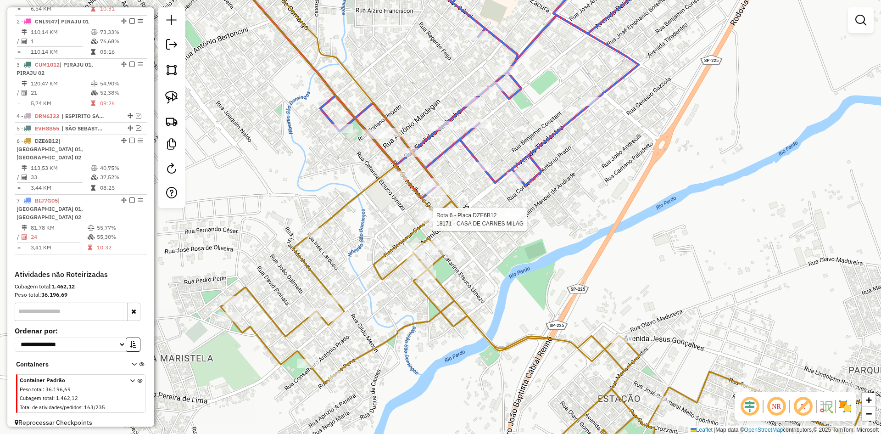
select select "*********"
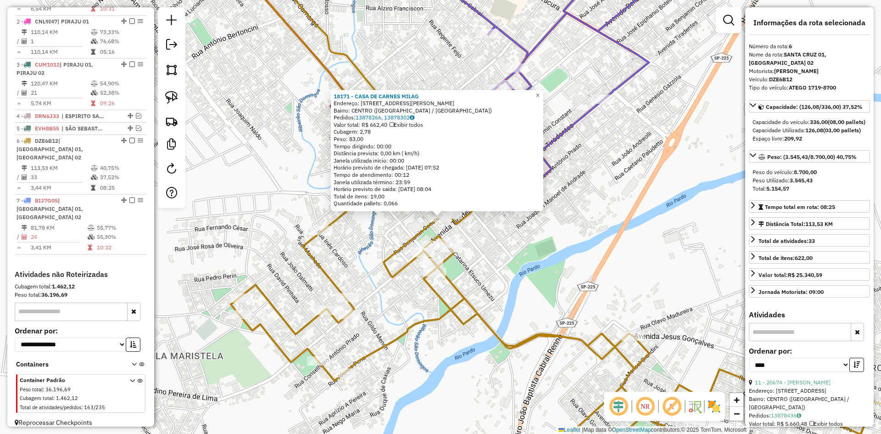
click at [603, 272] on div "18171 - CASA DE CARNES MILAG Endereço: RUA BENJAMIM CONSTANT 127 Bairro: CENTRO…" at bounding box center [440, 217] width 881 height 434
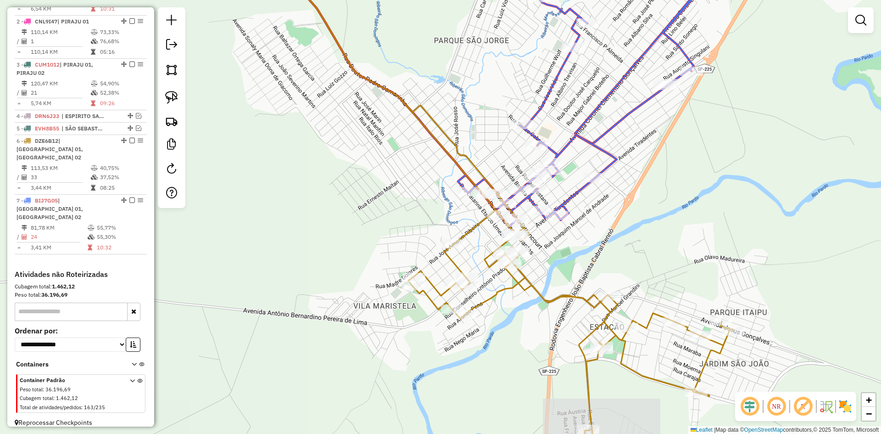
drag, startPoint x: 666, startPoint y: 210, endPoint x: 599, endPoint y: 331, distance: 138.0
click at [598, 335] on div "Janela de atendimento Grade de atendimento Capacidade Transportadoras Veículos …" at bounding box center [440, 217] width 881 height 434
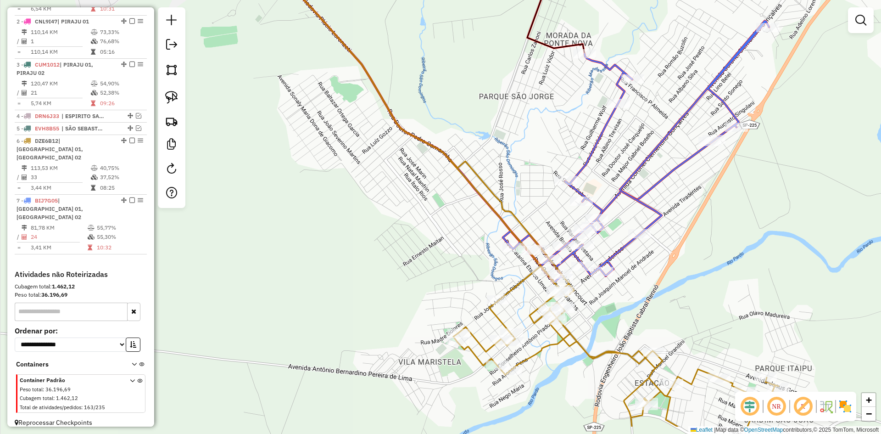
drag, startPoint x: 560, startPoint y: 329, endPoint x: 628, endPoint y: 295, distance: 76.3
click at [687, 274] on div "Janela de atendimento Grade de atendimento Capacidade Transportadoras Veículos …" at bounding box center [440, 217] width 881 height 434
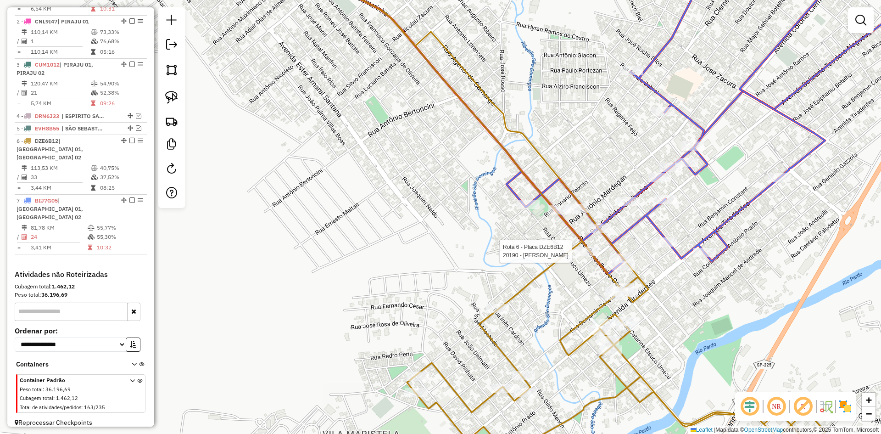
select select "*********"
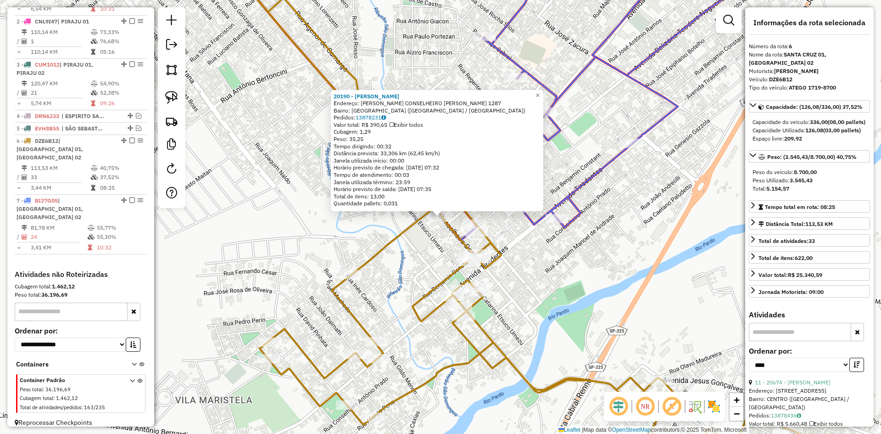
click at [577, 291] on div "20190 - ANA BEATRIZ BATISTA Endereço: R RUA CONSELHEIRO ANTONIO PRADO 1287 Bair…" at bounding box center [440, 217] width 881 height 434
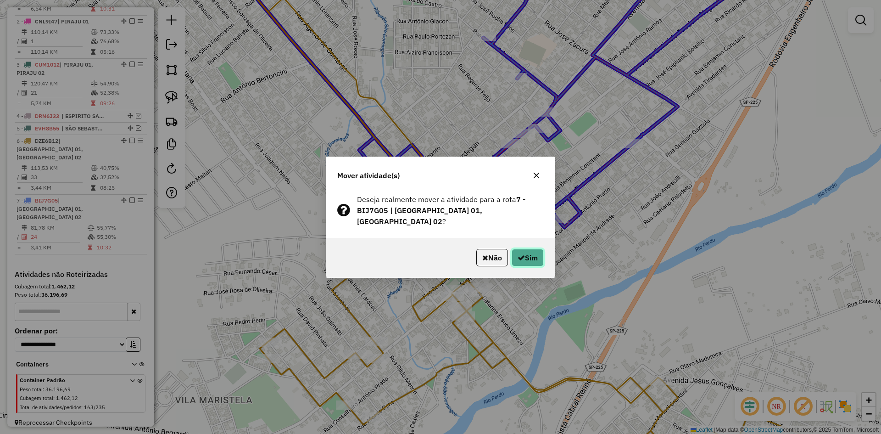
click at [537, 255] on button "Sim" at bounding box center [527, 257] width 32 height 17
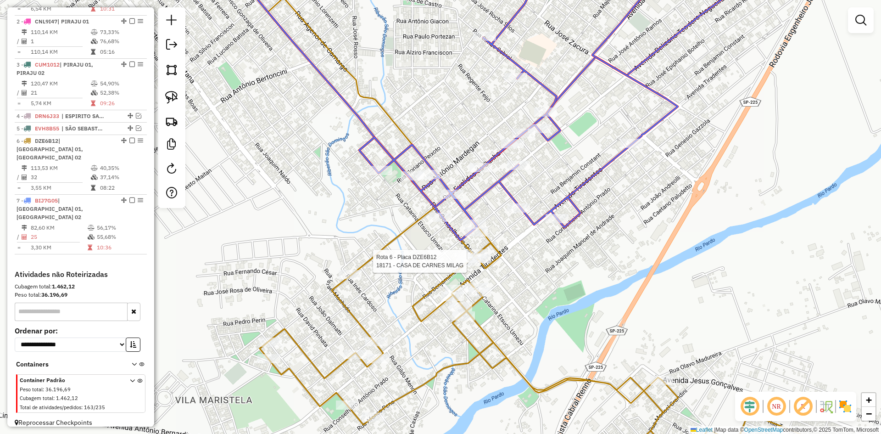
select select "*********"
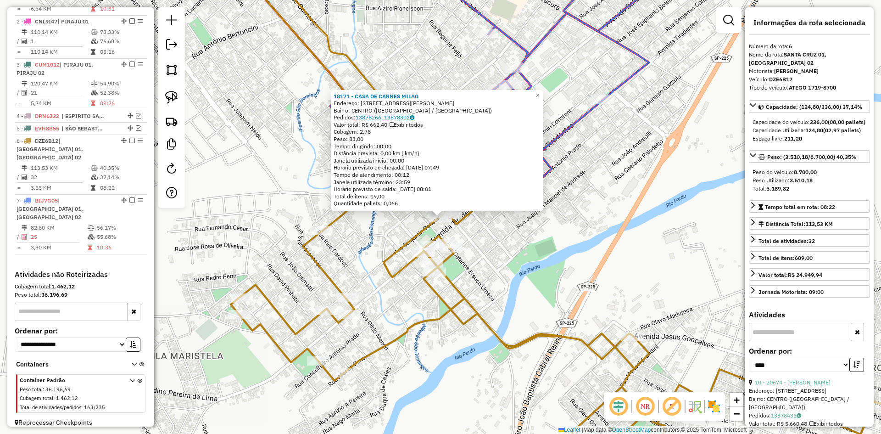
click at [518, 251] on div "18171 - CASA DE CARNES MILAG Endereço: RUA BENJAMIM CONSTANT 127 Bairro: CENTRO…" at bounding box center [440, 217] width 881 height 434
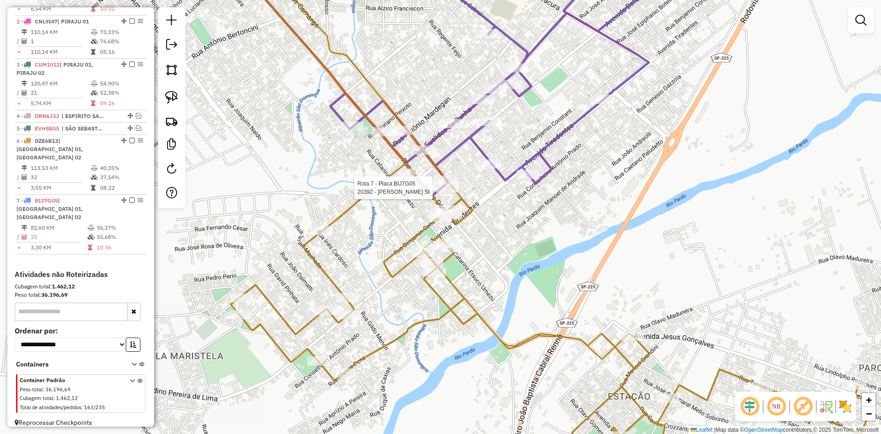
select select "*********"
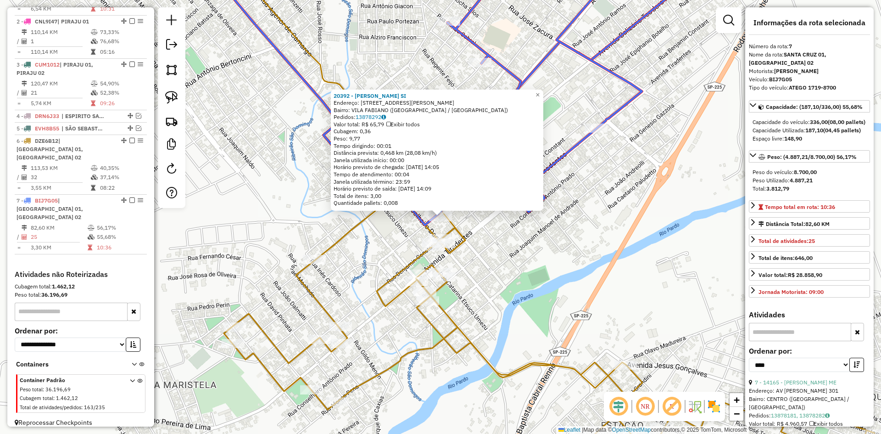
click at [560, 215] on div "20392 - CINTHIA FERNANDES SI Endereço: R RUA JOSE EPIFANIO BOTELHO 254 Bairro: …" at bounding box center [440, 217] width 881 height 434
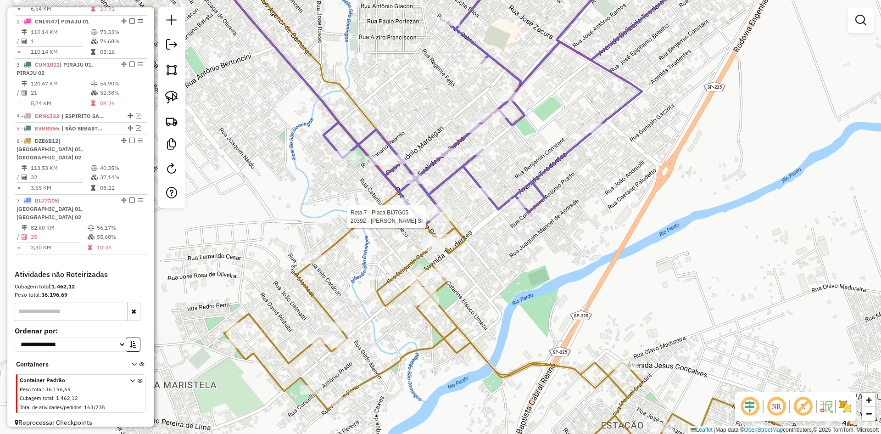
select select "*********"
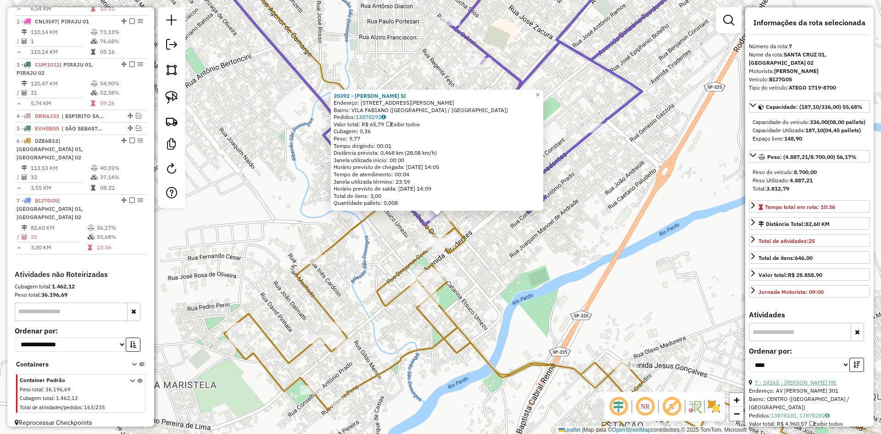
click at [810, 385] on link "7 - 14165 - J. A. DE OLIVEIRA ME" at bounding box center [796, 381] width 82 height 7
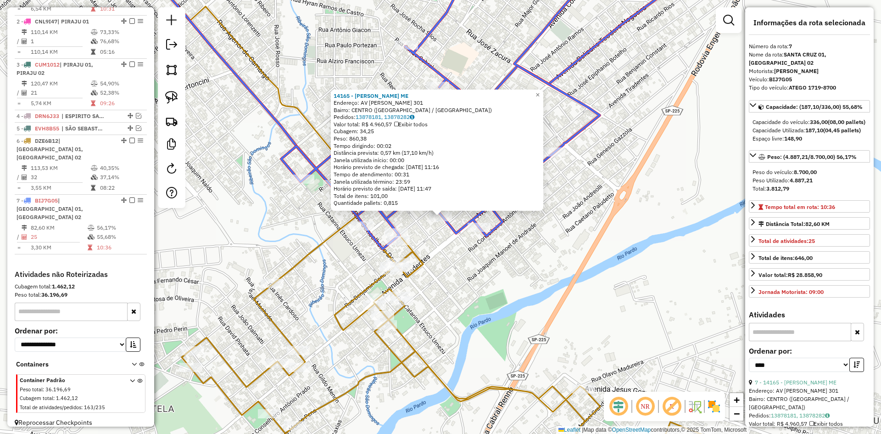
click at [518, 270] on div "14165 - J. A. DE OLIVEIRA ME Endereço: AV BATISTA BOTELHO 301 Bairro: CENTRO (S…" at bounding box center [440, 217] width 881 height 434
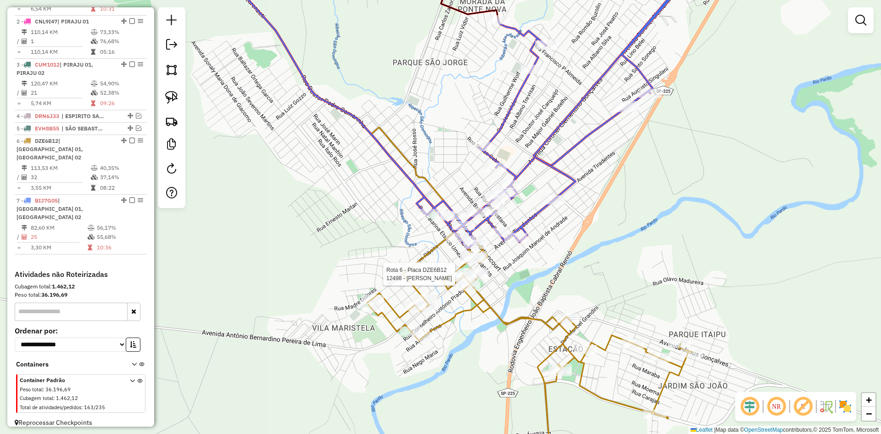
select select "*********"
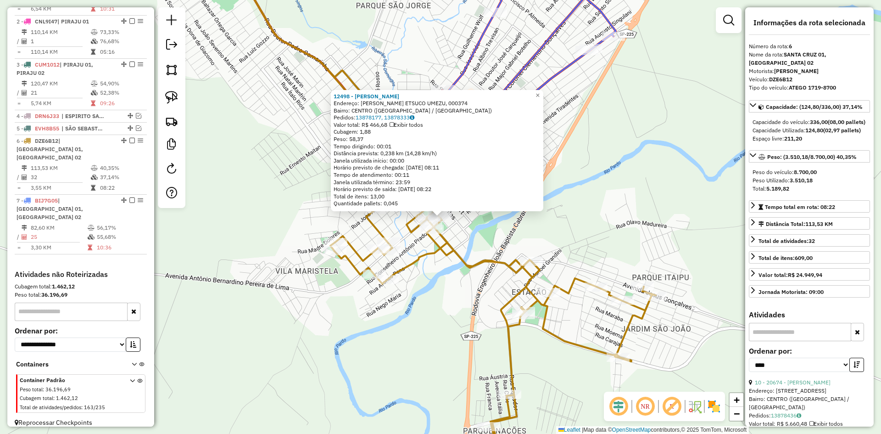
click at [617, 255] on div "12498 - ANA PAULA MONTALVAO Endereço: R CATARINA ETSUCO UMEZU, 000374 Bairro: C…" at bounding box center [440, 217] width 881 height 434
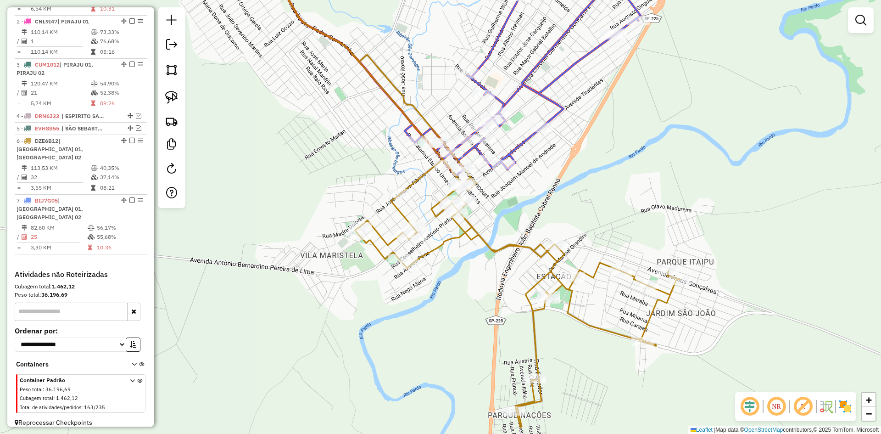
drag, startPoint x: 604, startPoint y: 256, endPoint x: 641, endPoint y: 236, distance: 42.1
click at [641, 236] on div "Janela de atendimento Grade de atendimento Capacidade Transportadoras Veículos …" at bounding box center [440, 217] width 881 height 434
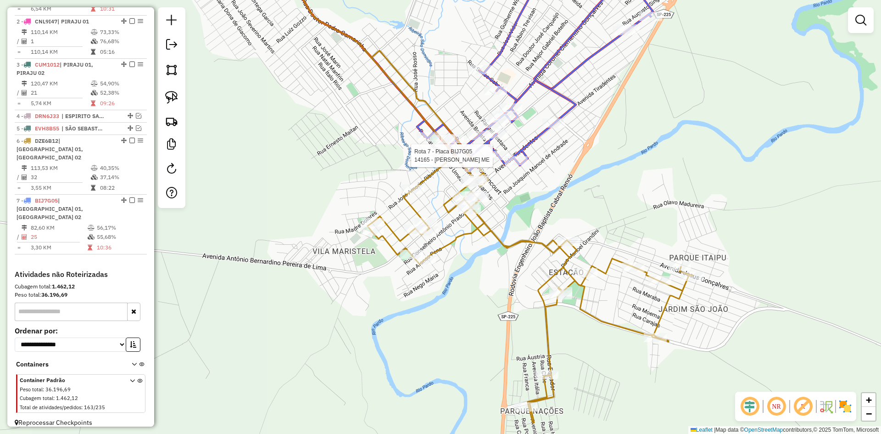
select select "*********"
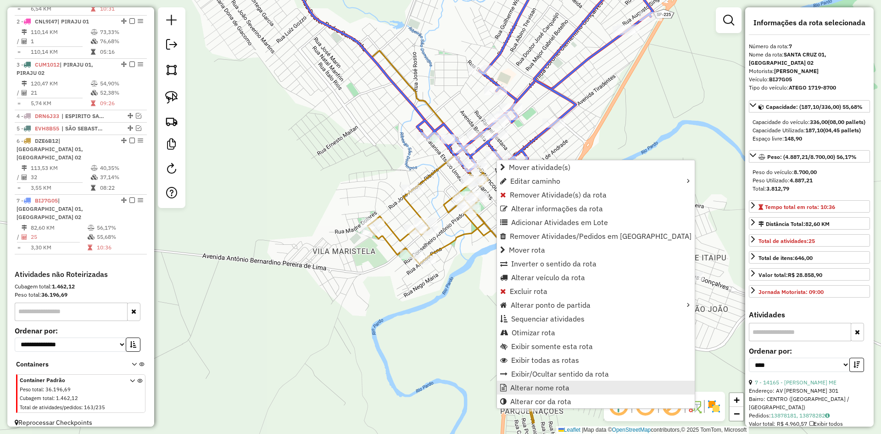
click at [541, 389] on span "Alterar nome rota" at bounding box center [539, 387] width 59 height 7
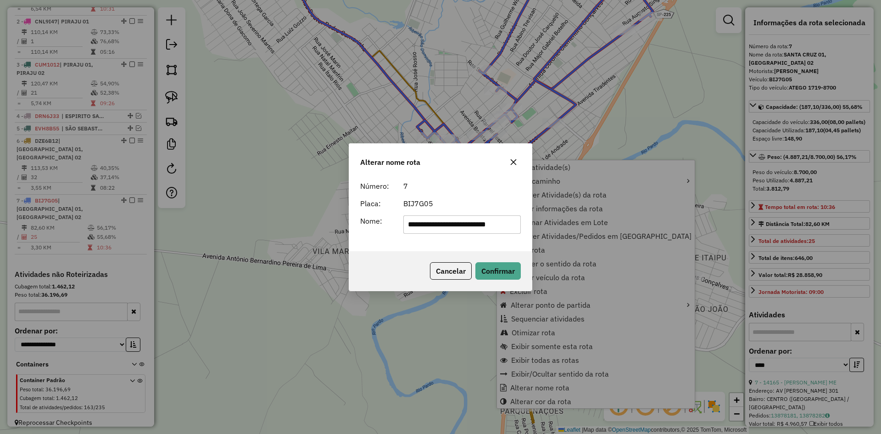
scroll to position [0, 1]
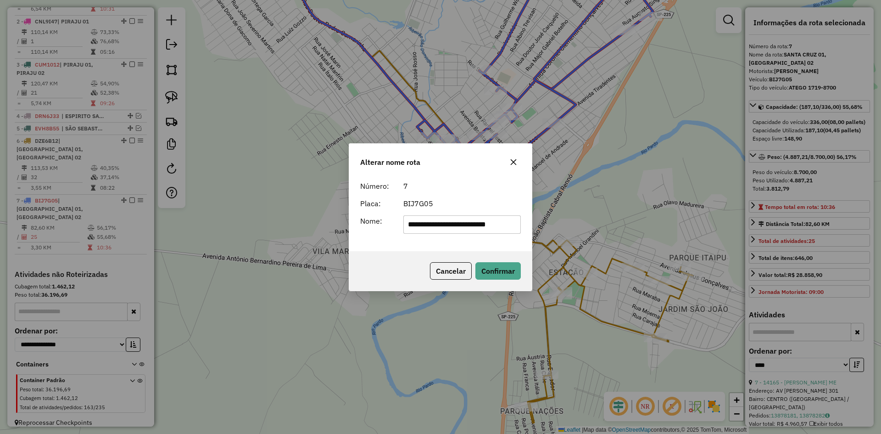
drag, startPoint x: 458, startPoint y: 228, endPoint x: 623, endPoint y: 241, distance: 165.2
click at [623, 241] on div "**********" at bounding box center [440, 217] width 881 height 434
type input "**********"
click at [398, 239] on div "**********" at bounding box center [440, 214] width 183 height 74
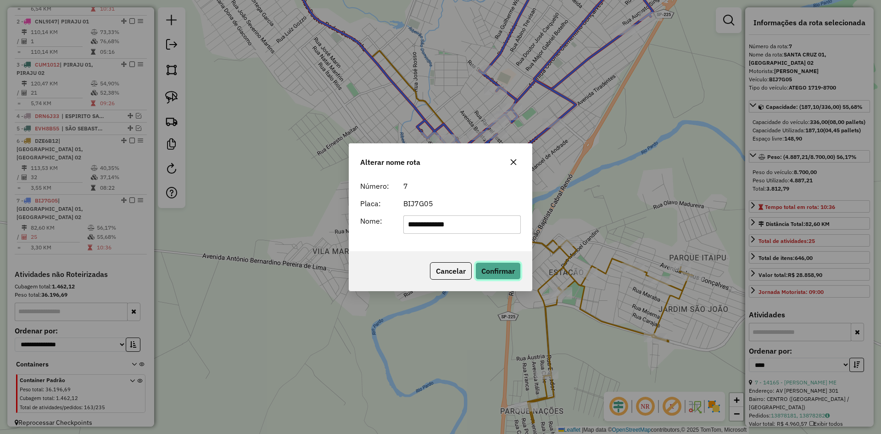
click at [498, 267] on button "Confirmar" at bounding box center [497, 270] width 45 height 17
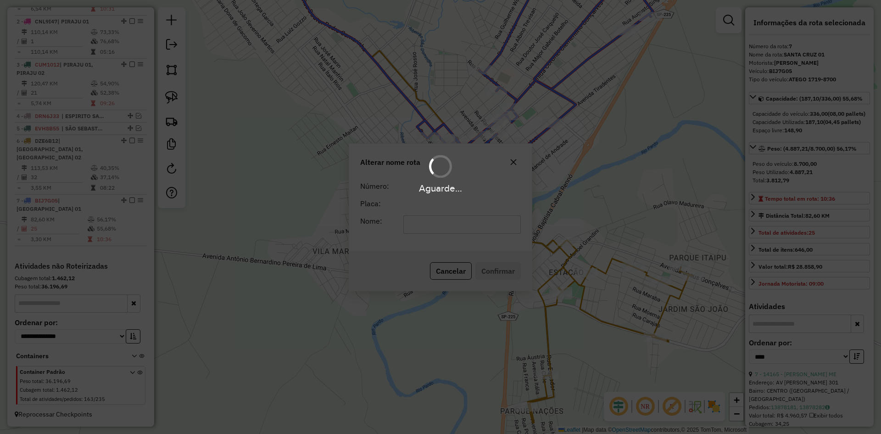
scroll to position [371, 0]
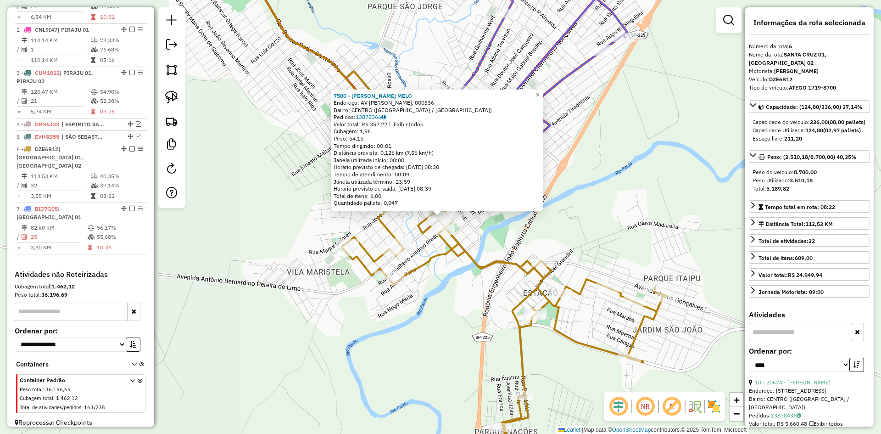
click at [450, 299] on div "7500 - JOSE ROBERTO A. MELO Endereço: AV TIRADENTES, 000336 Bairro: CENTRO (SAN…" at bounding box center [440, 217] width 881 height 434
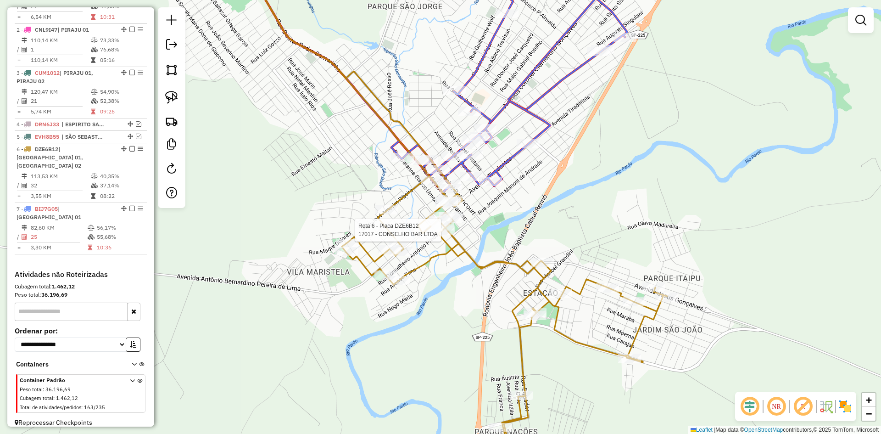
select select "*********"
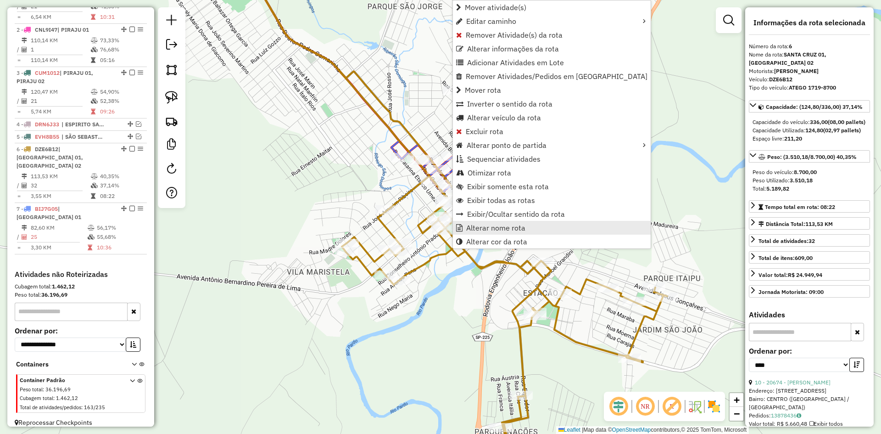
click at [481, 228] on span "Alterar nome rota" at bounding box center [495, 227] width 59 height 7
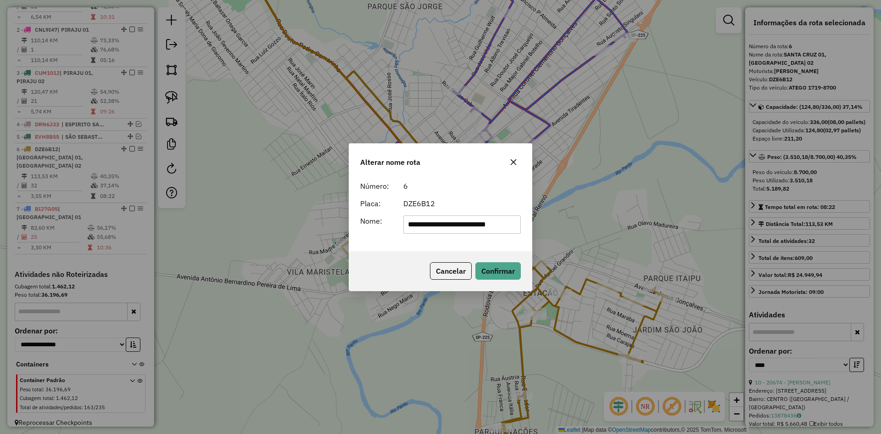
scroll to position [0, 0]
drag, startPoint x: 462, startPoint y: 231, endPoint x: 256, endPoint y: 241, distance: 206.2
click at [256, 240] on div "**********" at bounding box center [440, 217] width 881 height 434
type input "**********"
click at [506, 273] on button "Confirmar" at bounding box center [497, 270] width 45 height 17
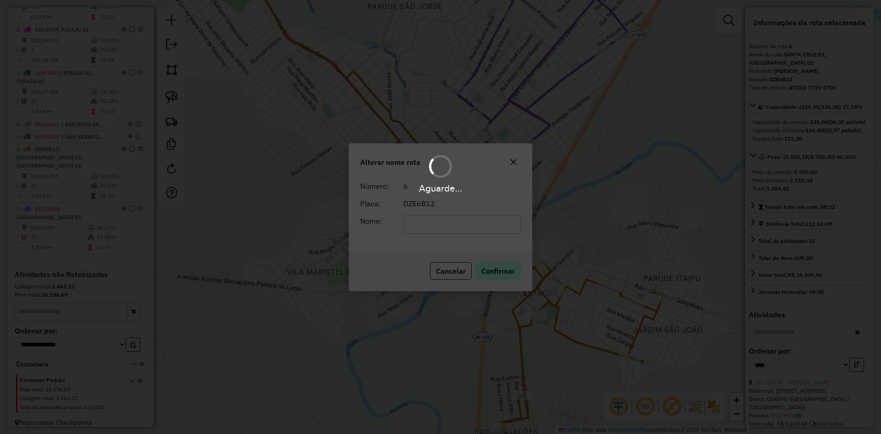
scroll to position [362, 0]
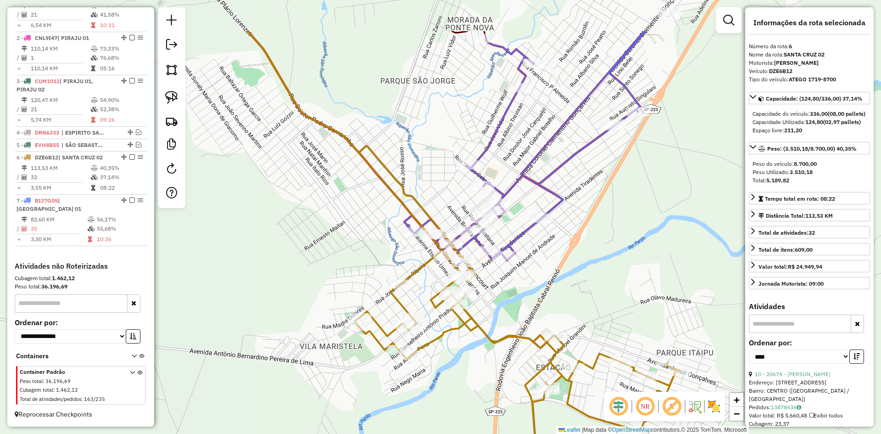
drag, startPoint x: 548, startPoint y: 184, endPoint x: 559, endPoint y: 284, distance: 100.6
click at [559, 283] on div "Janela de atendimento Grade de atendimento Capacidade Transportadoras Veículos …" at bounding box center [440, 217] width 881 height 434
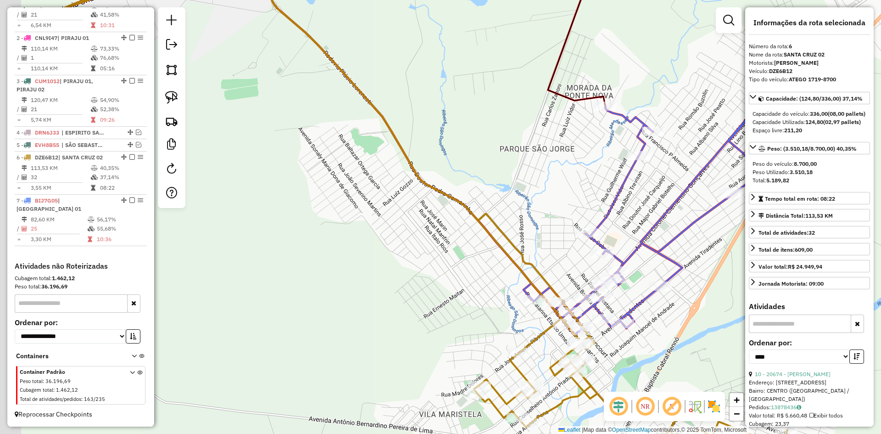
drag, startPoint x: 389, startPoint y: 205, endPoint x: 490, endPoint y: 207, distance: 101.4
click at [490, 207] on div "Janela de atendimento Grade de atendimento Capacidade Transportadoras Veículos …" at bounding box center [440, 217] width 881 height 434
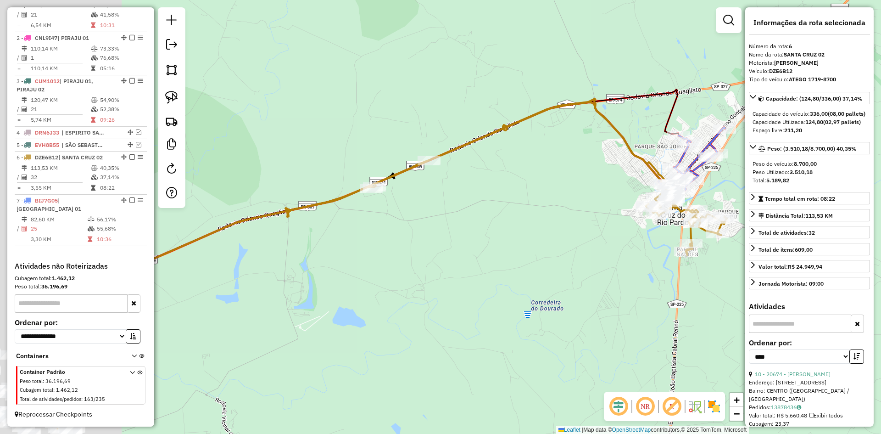
drag, startPoint x: 380, startPoint y: 235, endPoint x: 520, endPoint y: 187, distance: 148.4
click at [520, 187] on div "Janela de atendimento Grade de atendimento Capacidade Transportadoras Veículos …" at bounding box center [440, 217] width 881 height 434
drag, startPoint x: 400, startPoint y: 291, endPoint x: 549, endPoint y: 165, distance: 194.9
click at [547, 167] on div "Janela de atendimento Grade de atendimento Capacidade Transportadoras Veículos …" at bounding box center [440, 217] width 881 height 434
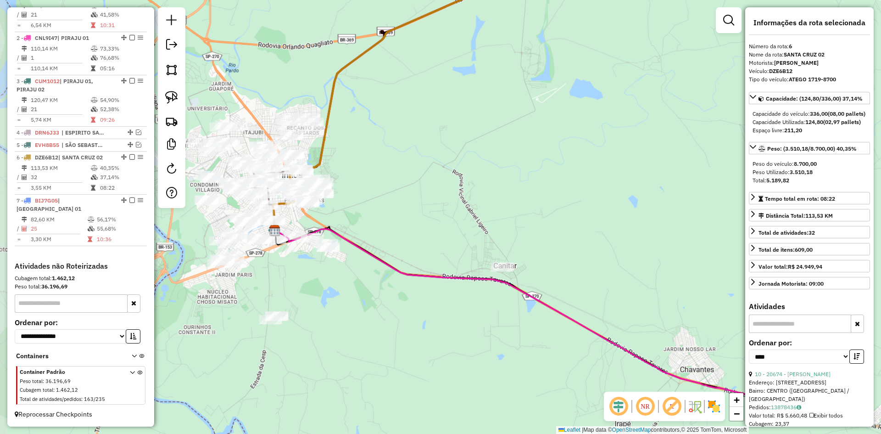
drag, startPoint x: 468, startPoint y: 276, endPoint x: 529, endPoint y: 201, distance: 96.4
click at [529, 201] on div "Janela de atendimento Grade de atendimento Capacidade Transportadoras Veículos …" at bounding box center [440, 217] width 881 height 434
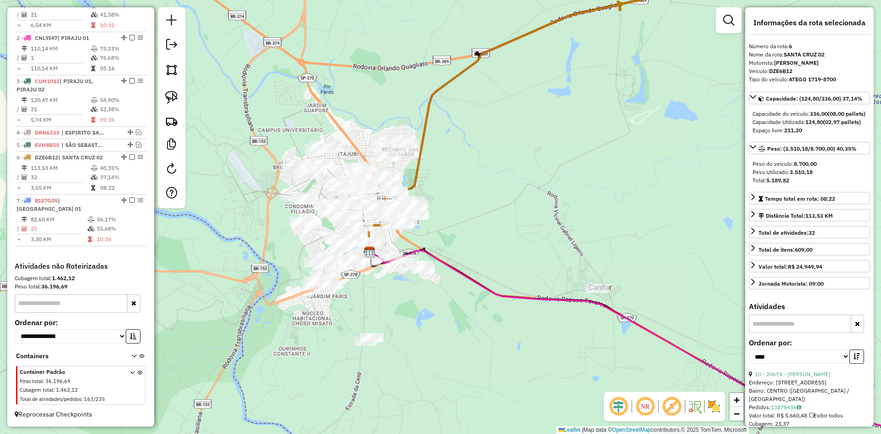
drag, startPoint x: 472, startPoint y: 188, endPoint x: 482, endPoint y: 216, distance: 30.3
click at [482, 216] on div "Janela de atendimento Grade de atendimento Capacidade Transportadoras Veículos …" at bounding box center [440, 217] width 881 height 434
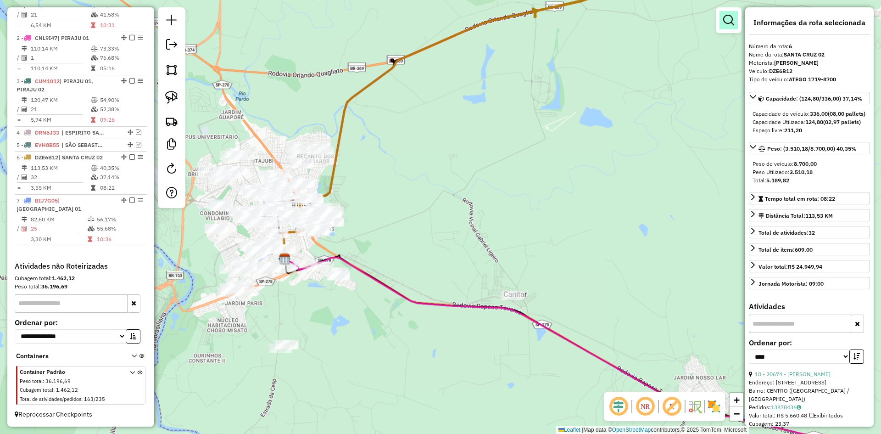
click at [730, 21] on em at bounding box center [728, 20] width 11 height 11
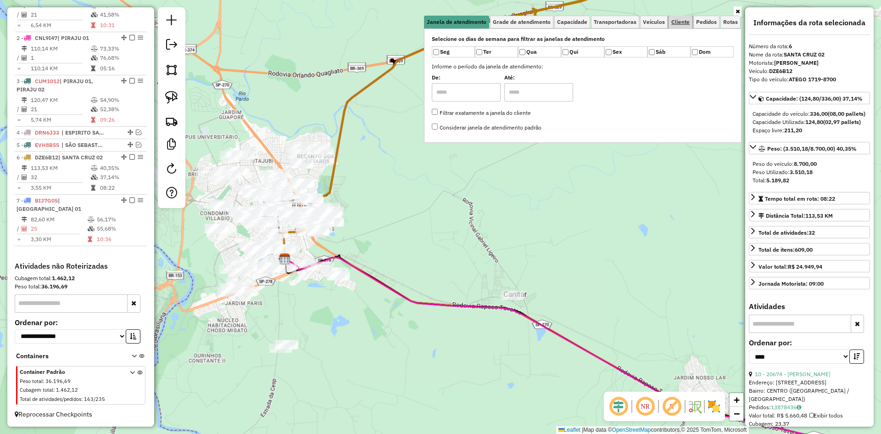
click at [677, 24] on span "Cliente" at bounding box center [680, 22] width 18 height 6
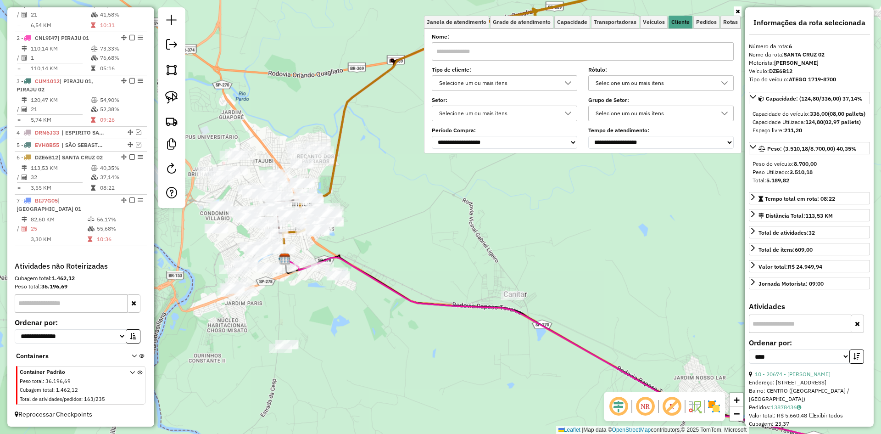
click at [497, 85] on div "Selecione um ou mais itens" at bounding box center [497, 83] width 123 height 15
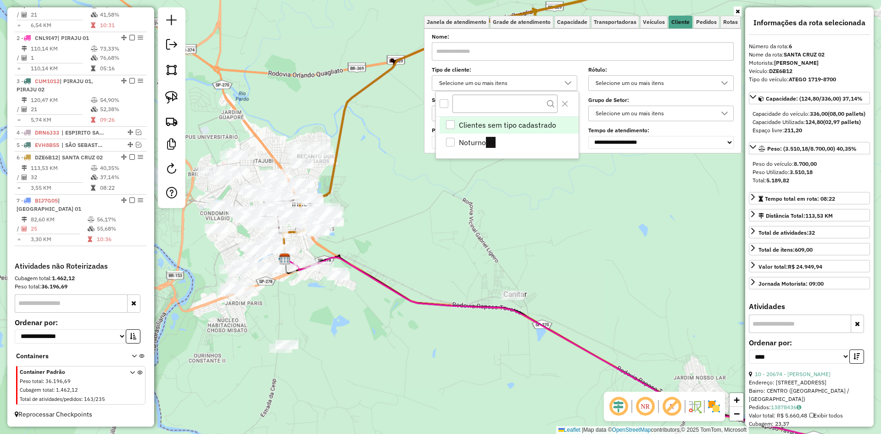
scroll to position [6, 32]
click at [497, 143] on li "Noturno (N)" at bounding box center [508, 141] width 139 height 17
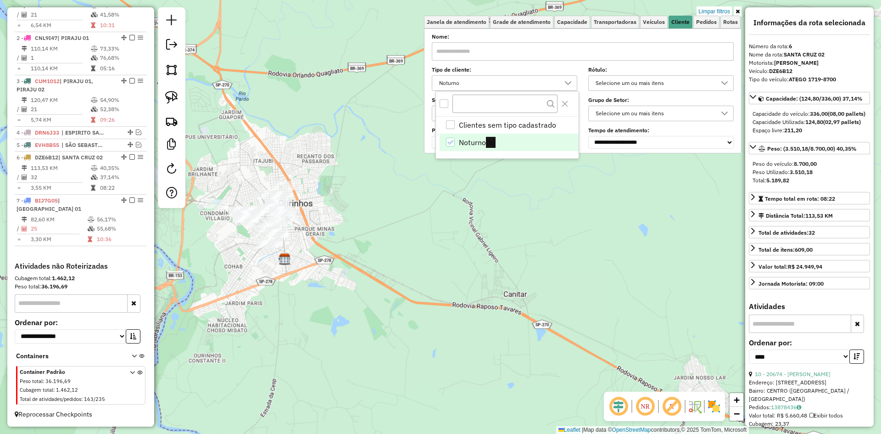
click at [491, 238] on div "Limpar filtros Janela de atendimento Grade de atendimento Capacidade Transporta…" at bounding box center [440, 217] width 881 height 434
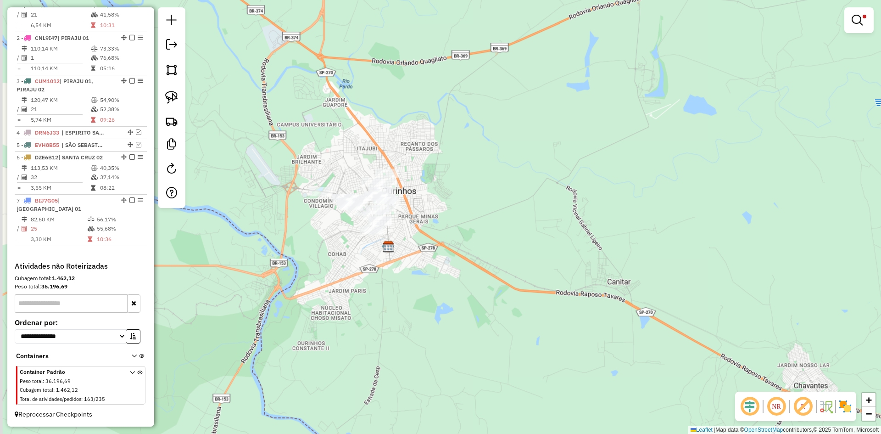
drag, startPoint x: 494, startPoint y: 215, endPoint x: 598, endPoint y: 197, distance: 105.7
click at [598, 197] on div "Limpar filtros Janela de atendimento Grade de atendimento Capacidade Transporta…" at bounding box center [440, 217] width 881 height 434
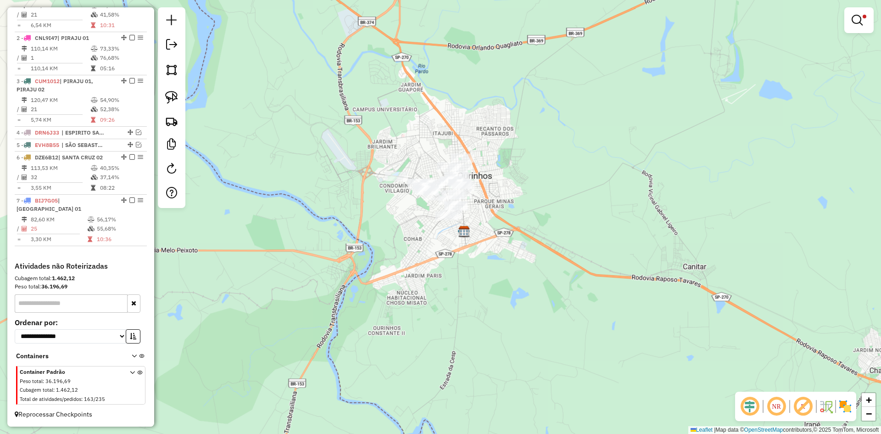
click at [161, 98] on div at bounding box center [172, 107] width 28 height 200
click at [167, 96] on img at bounding box center [171, 97] width 13 height 13
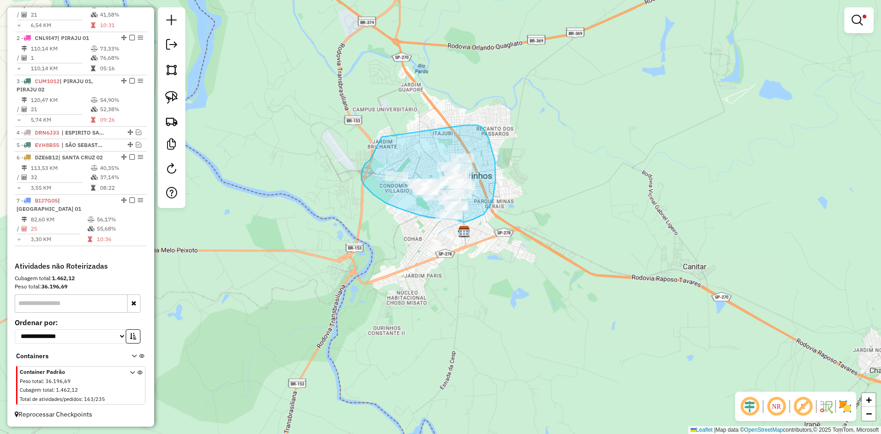
drag, startPoint x: 382, startPoint y: 137, endPoint x: 459, endPoint y: 126, distance: 77.8
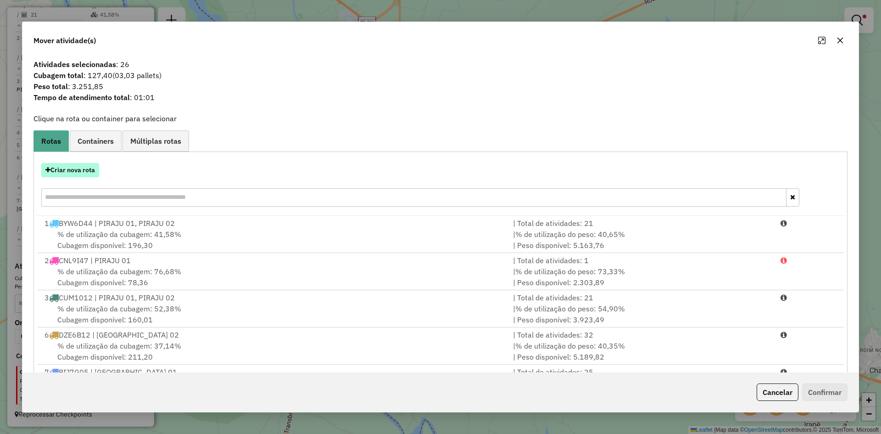
click at [76, 172] on button "Criar nova rota" at bounding box center [70, 170] width 58 height 14
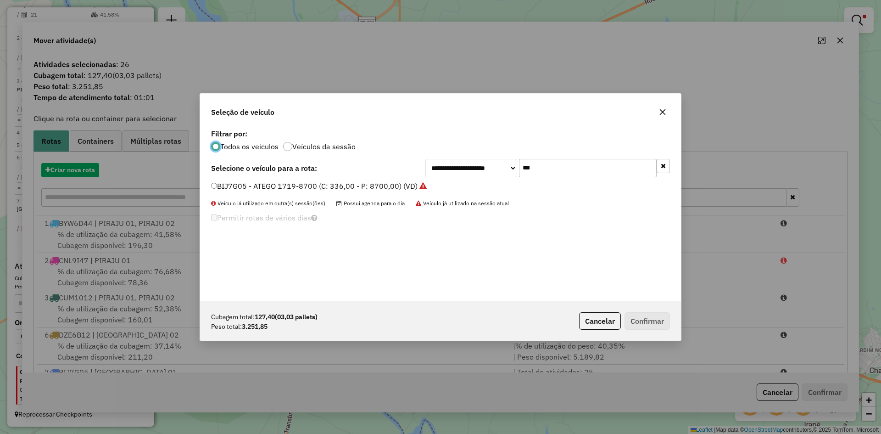
scroll to position [5, 3]
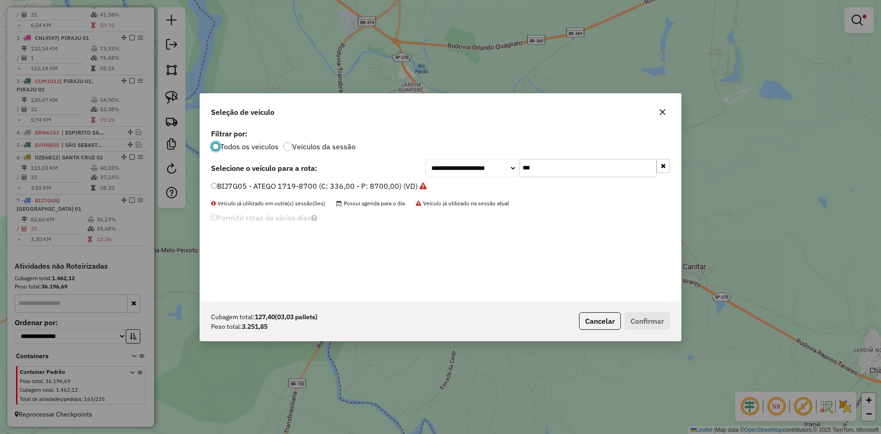
click at [555, 167] on input "***" at bounding box center [588, 168] width 138 height 18
type input "***"
click at [231, 185] on label "GED8I31 - ATEGO 1418-6500 (C: 252,00 - P: 6500,00) (VD)" at bounding box center [314, 185] width 207 height 11
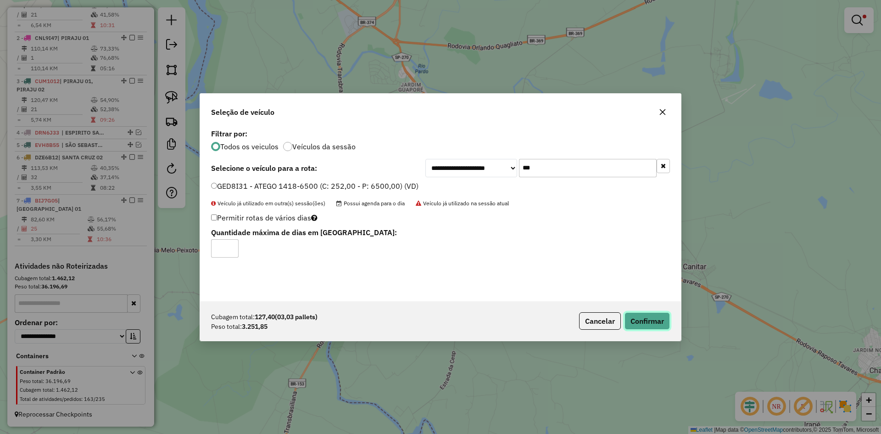
click at [643, 323] on button "Confirmar" at bounding box center [646, 320] width 45 height 17
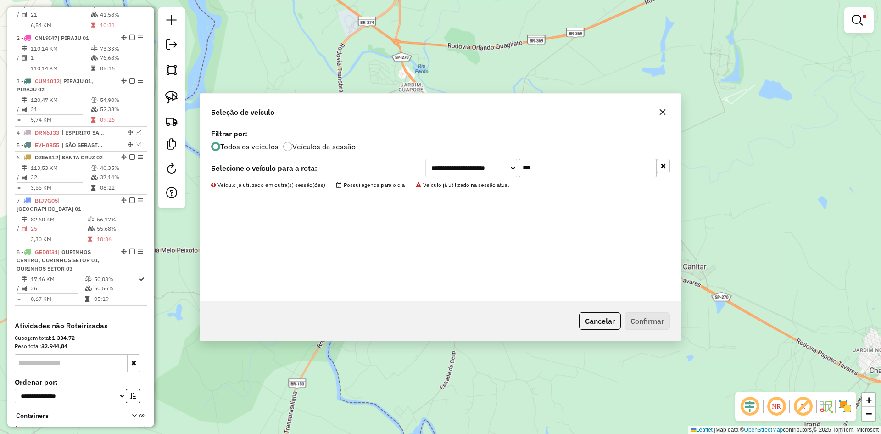
scroll to position [379, 0]
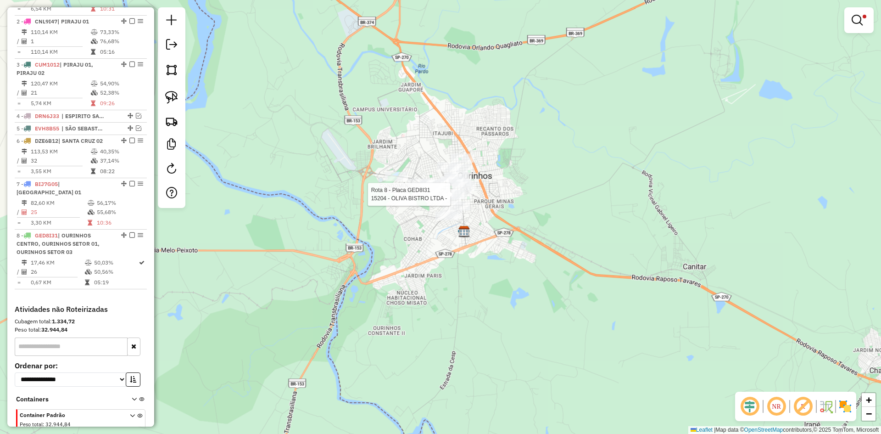
select select "*********"
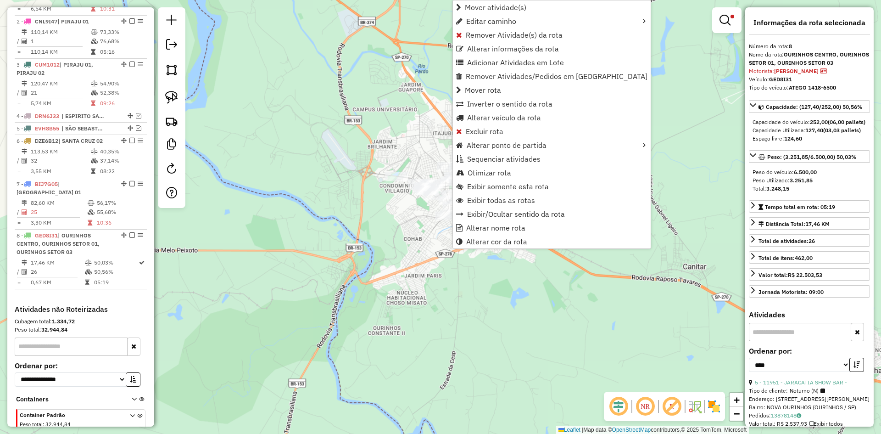
scroll to position [422, 0]
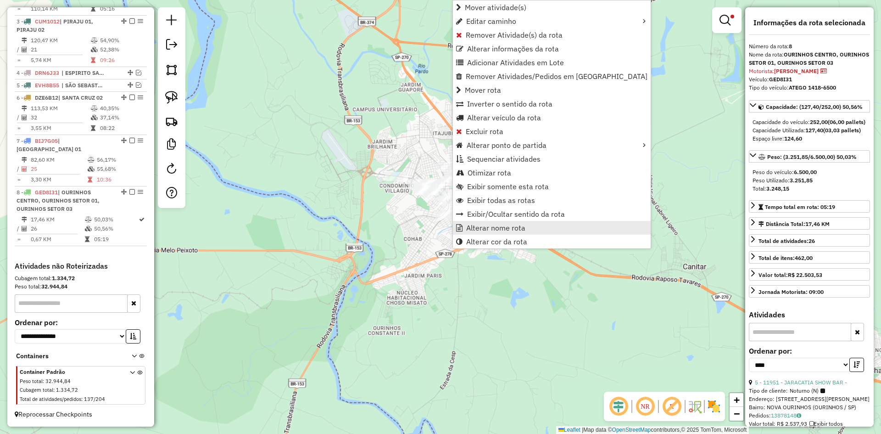
click at [488, 224] on span "Alterar nome rota" at bounding box center [495, 227] width 59 height 7
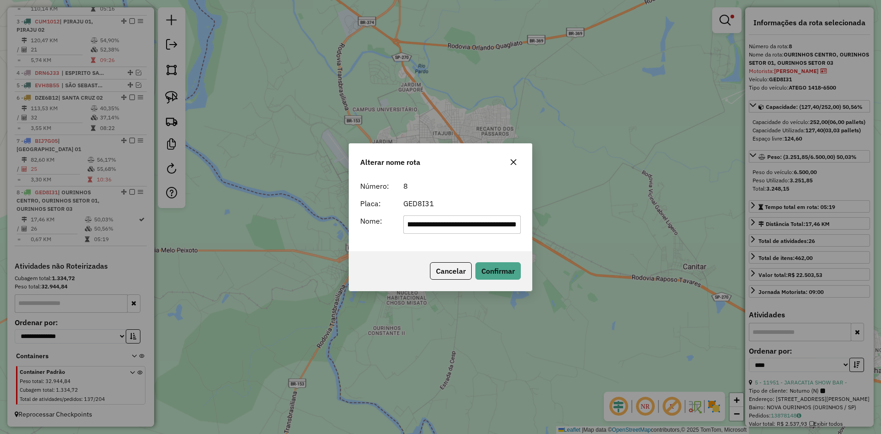
scroll to position [0, 0]
drag, startPoint x: 517, startPoint y: 228, endPoint x: 180, endPoint y: 226, distance: 336.3
click at [180, 226] on div "**********" at bounding box center [440, 217] width 881 height 434
type input "**********"
click at [494, 271] on button "Confirmar" at bounding box center [497, 270] width 45 height 17
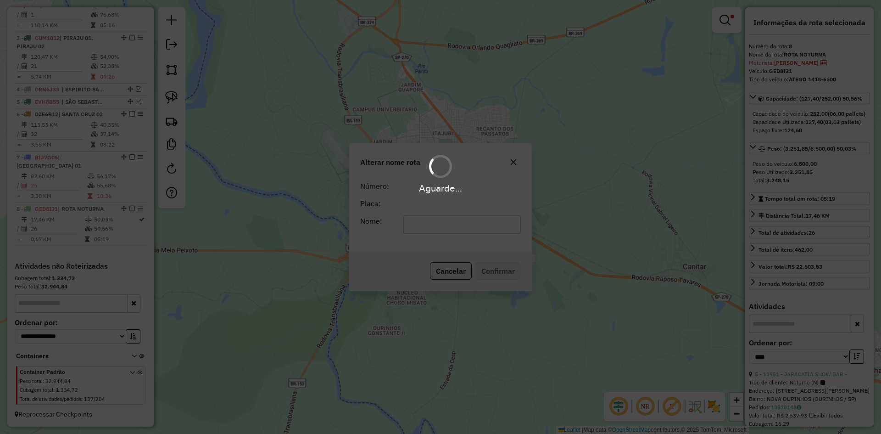
scroll to position [406, 0]
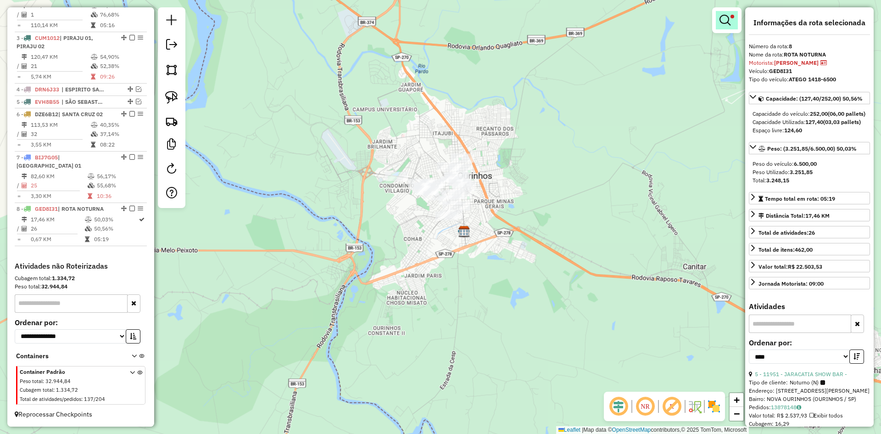
click at [725, 23] on em at bounding box center [724, 20] width 11 height 11
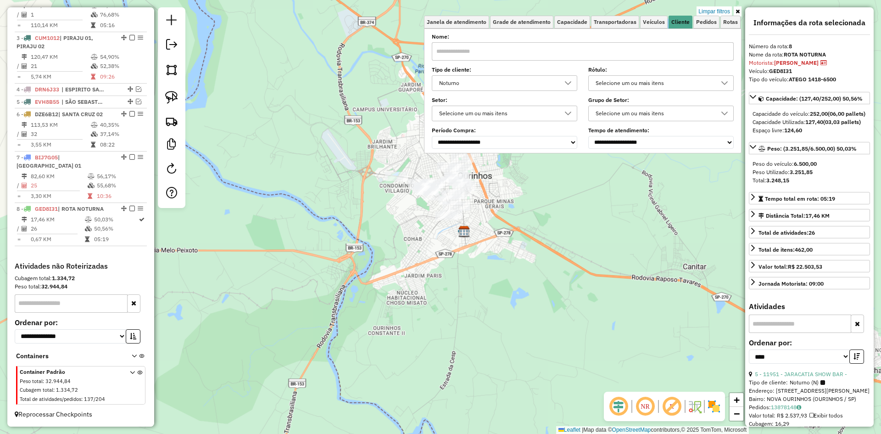
click at [496, 89] on div "Noturno" at bounding box center [497, 83] width 123 height 15
click at [450, 143] on icon "Noturno" at bounding box center [450, 142] width 6 height 6
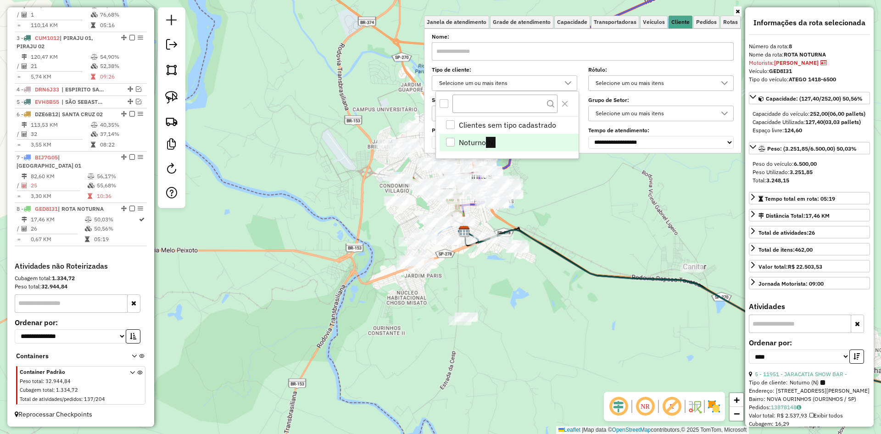
click at [599, 220] on div "Janela de atendimento Grade de atendimento Capacidade Transportadoras Veículos …" at bounding box center [440, 217] width 881 height 434
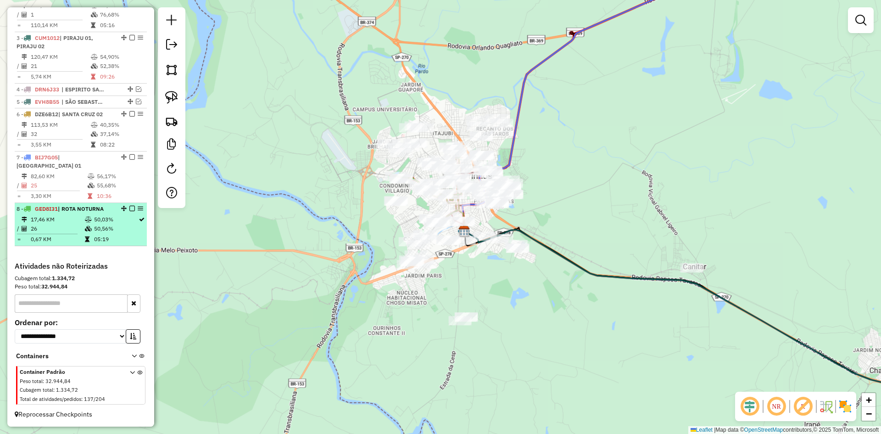
click at [129, 211] on em at bounding box center [132, 209] width 6 height 6
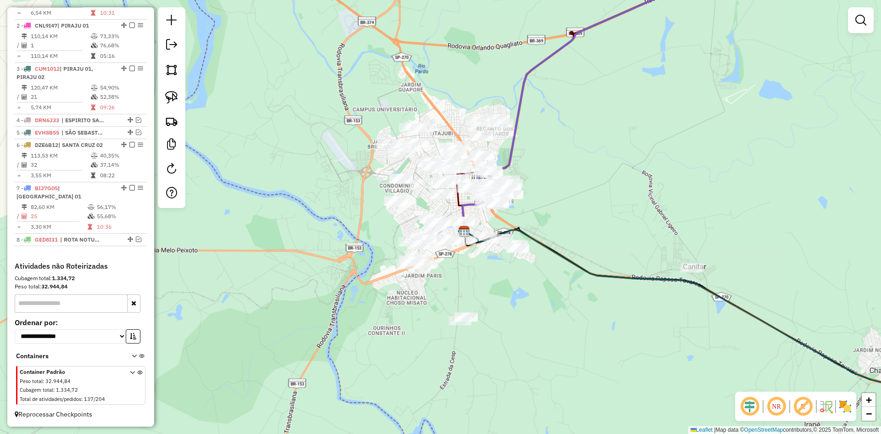
click at [543, 345] on div "Janela de atendimento Grade de atendimento Capacidade Transportadoras Veículos …" at bounding box center [440, 217] width 881 height 434
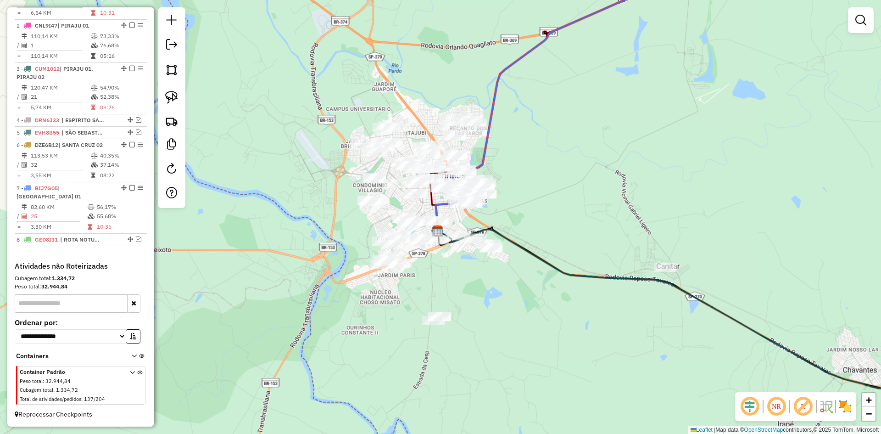
drag, startPoint x: 571, startPoint y: 326, endPoint x: 424, endPoint y: 310, distance: 147.7
click at [422, 310] on div "Janela de atendimento Grade de atendimento Capacidade Transportadoras Veículos …" at bounding box center [440, 217] width 881 height 434
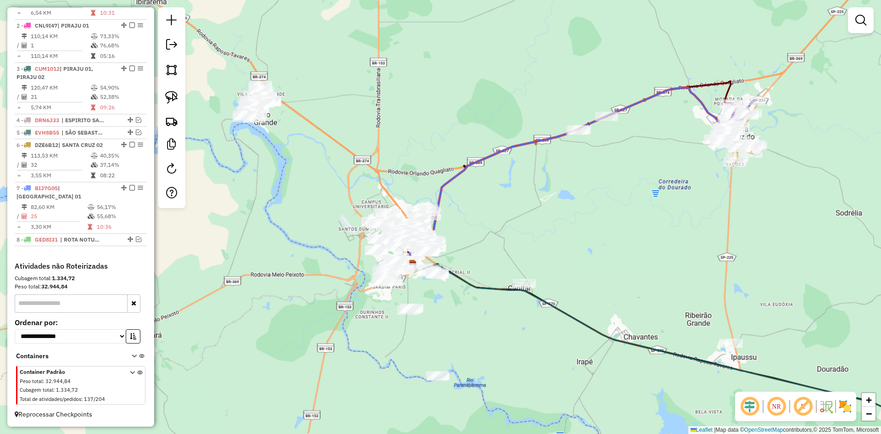
drag, startPoint x: 418, startPoint y: 308, endPoint x: 483, endPoint y: 368, distance: 88.6
click at [483, 368] on div "Janela de atendimento Grade de atendimento Capacidade Transportadoras Veículos …" at bounding box center [440, 217] width 881 height 434
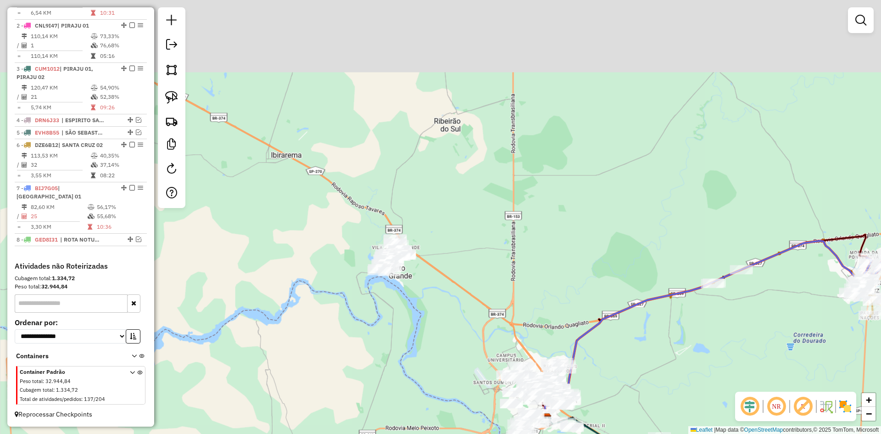
drag, startPoint x: 326, startPoint y: 215, endPoint x: 430, endPoint y: 313, distance: 143.1
click at [436, 317] on div "Janela de atendimento Grade de atendimento Capacidade Transportadoras Veículos …" at bounding box center [440, 217] width 881 height 434
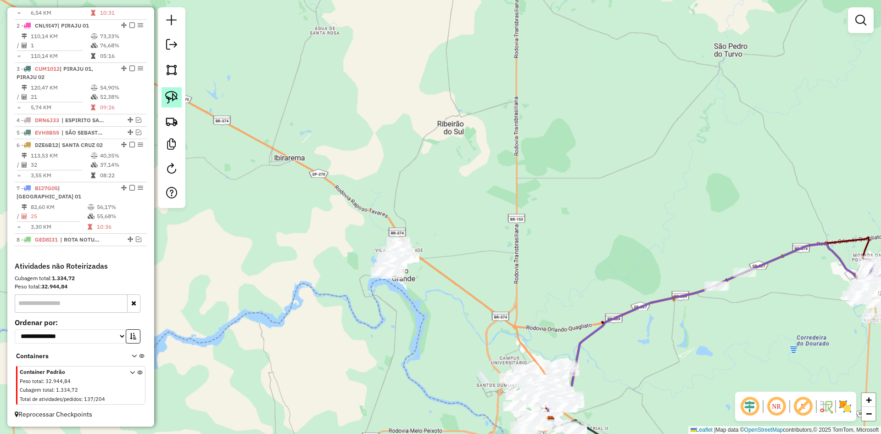
click at [169, 100] on img at bounding box center [171, 97] width 13 height 13
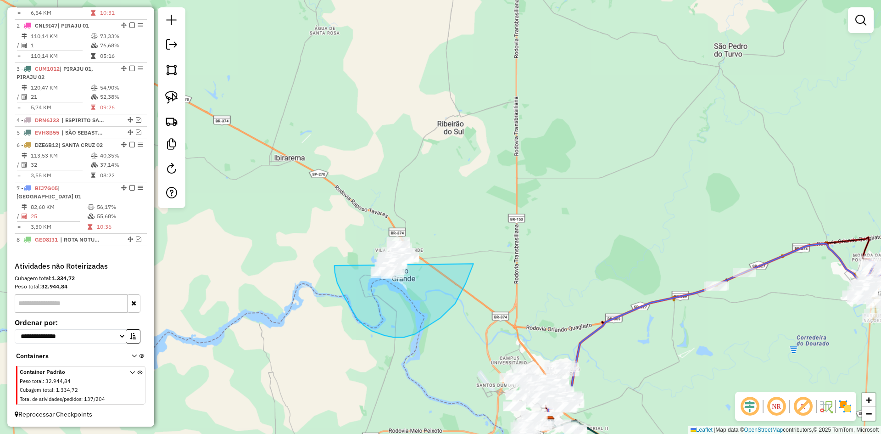
drag, startPoint x: 334, startPoint y: 267, endPoint x: 310, endPoint y: 194, distance: 76.9
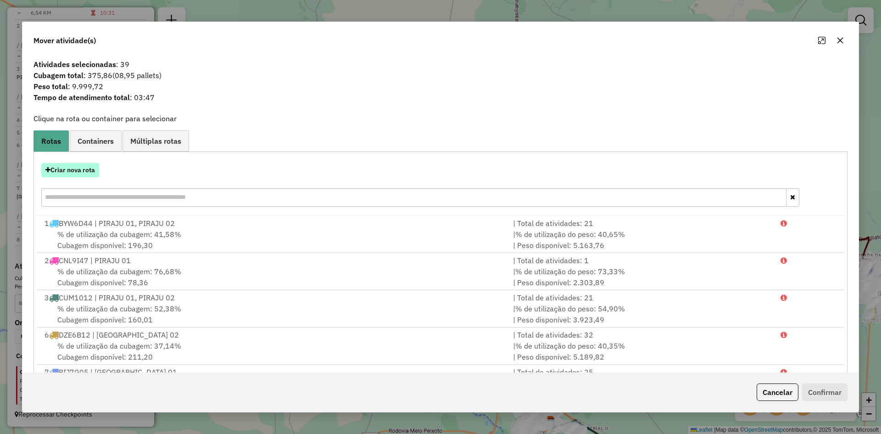
click at [87, 172] on button "Criar nova rota" at bounding box center [70, 170] width 58 height 14
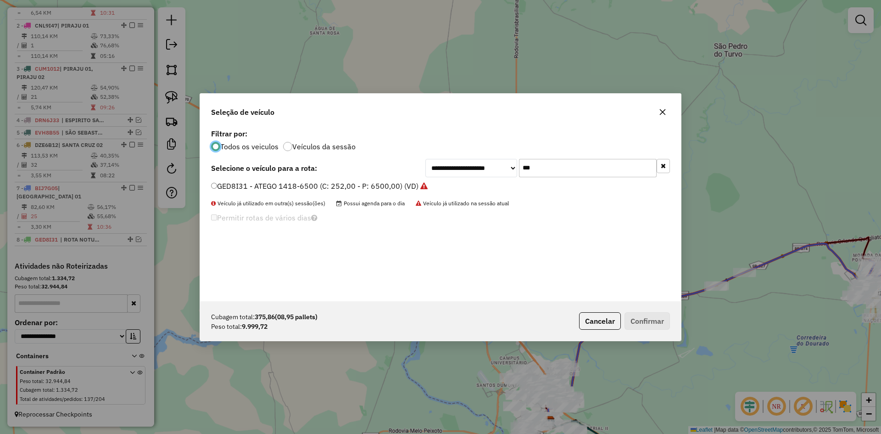
scroll to position [5, 3]
click at [551, 168] on input "***" at bounding box center [588, 168] width 138 height 18
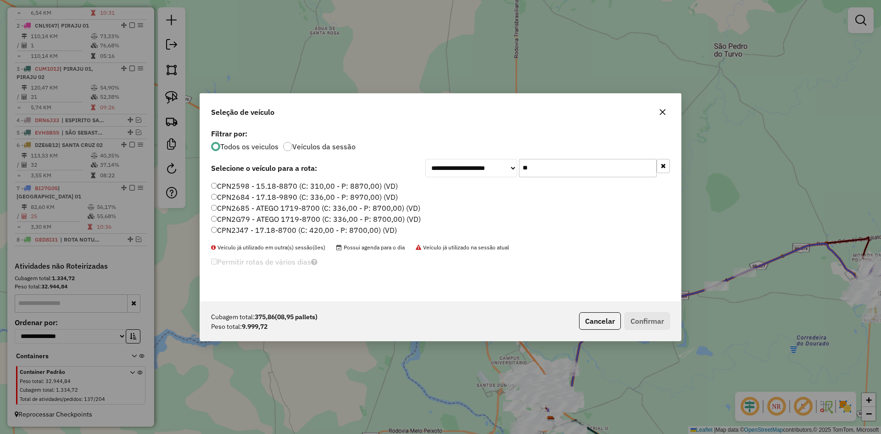
type input "**"
click at [262, 223] on label "CPN2G79 - ATEGO 1719-8700 (C: 336,00 - P: 8700,00) (VD)" at bounding box center [316, 218] width 210 height 11
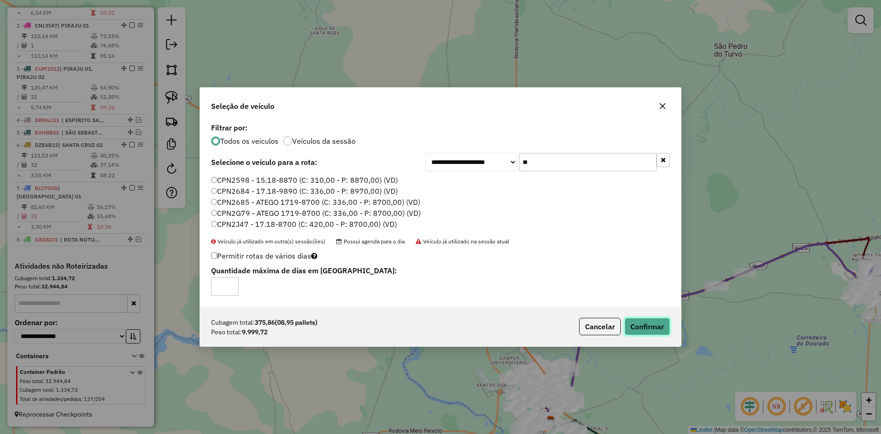
click at [655, 328] on button "Confirmar" at bounding box center [646, 325] width 45 height 17
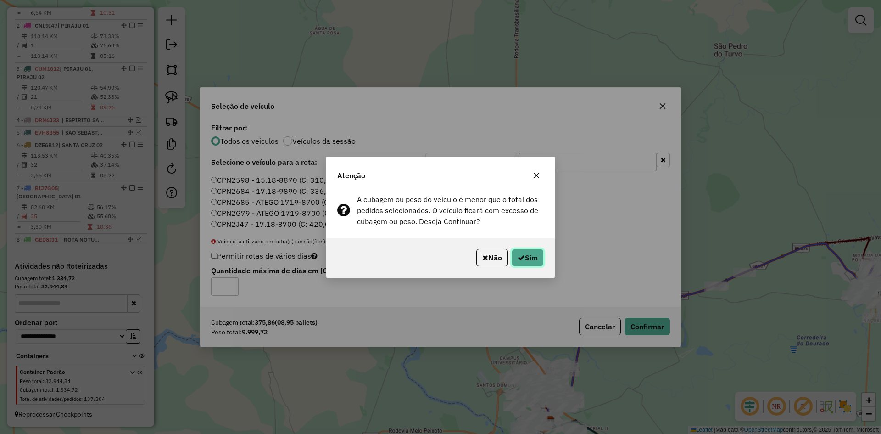
click at [526, 255] on button "Sim" at bounding box center [527, 257] width 32 height 17
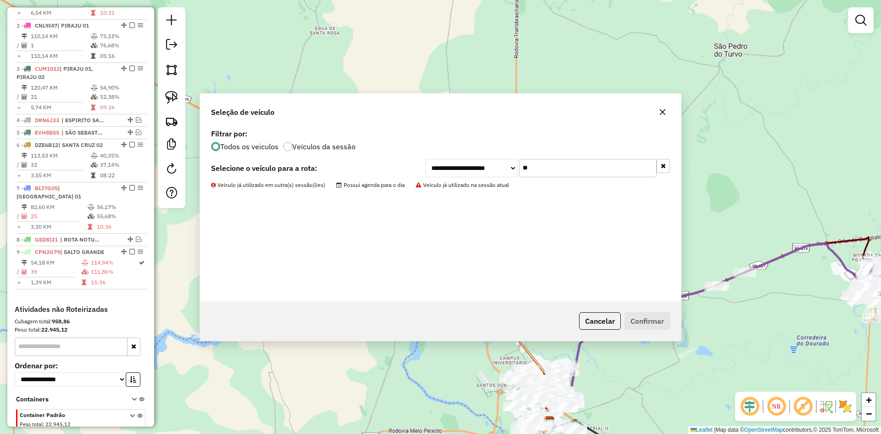
scroll to position [418, 0]
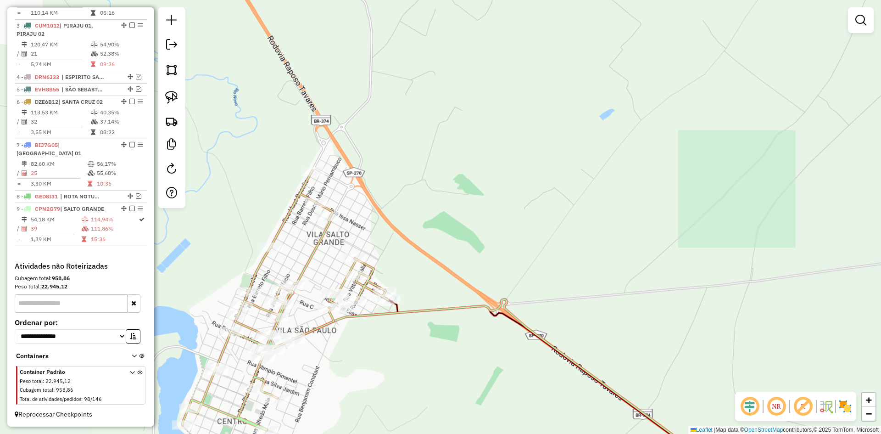
drag, startPoint x: 403, startPoint y: 274, endPoint x: 463, endPoint y: 245, distance: 66.7
click at [463, 245] on div "Janela de atendimento Grade de atendimento Capacidade Transportadoras Veículos …" at bounding box center [440, 217] width 881 height 434
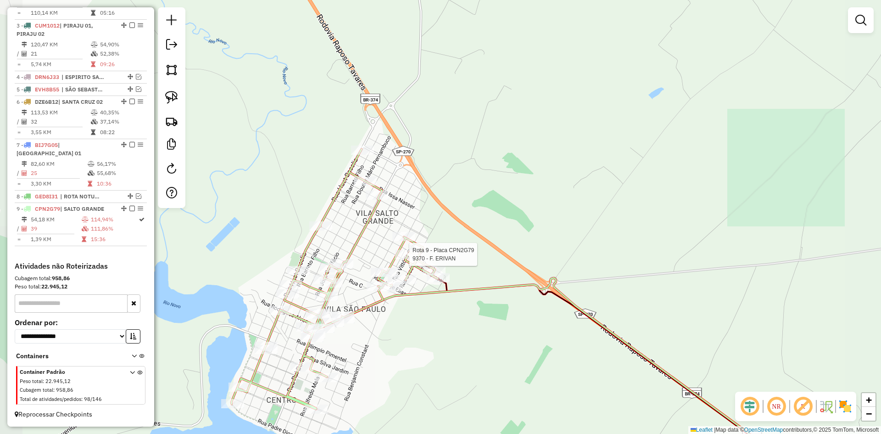
select select "*********"
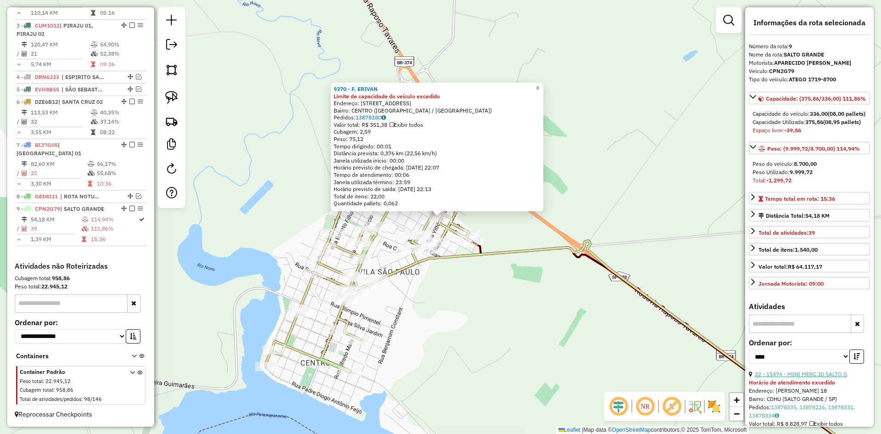
click at [819, 377] on link "32 - 15474 - MINI MERC JD SALTO G" at bounding box center [801, 373] width 92 height 7
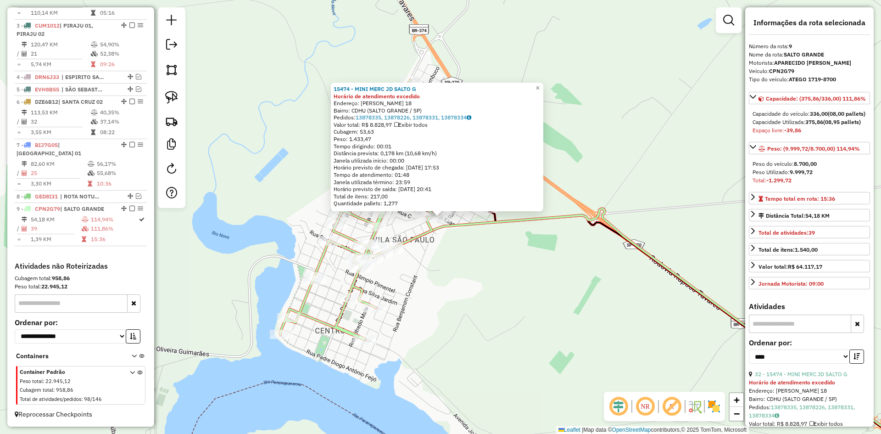
click at [514, 335] on div "15474 - MINI MERC JD SALTO G Horário de atendimento excedido Endereço: VITORIO …" at bounding box center [440, 217] width 881 height 434
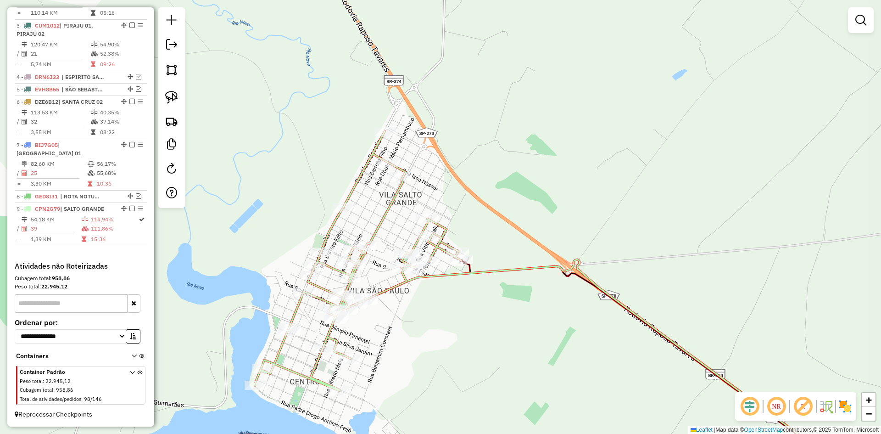
drag, startPoint x: 468, startPoint y: 301, endPoint x: 442, endPoint y: 352, distance: 57.0
click at [442, 352] on div "Janela de atendimento Grade de atendimento Capacidade Transportadoras Veículos …" at bounding box center [440, 217] width 881 height 434
click at [171, 93] on img at bounding box center [171, 97] width 13 height 13
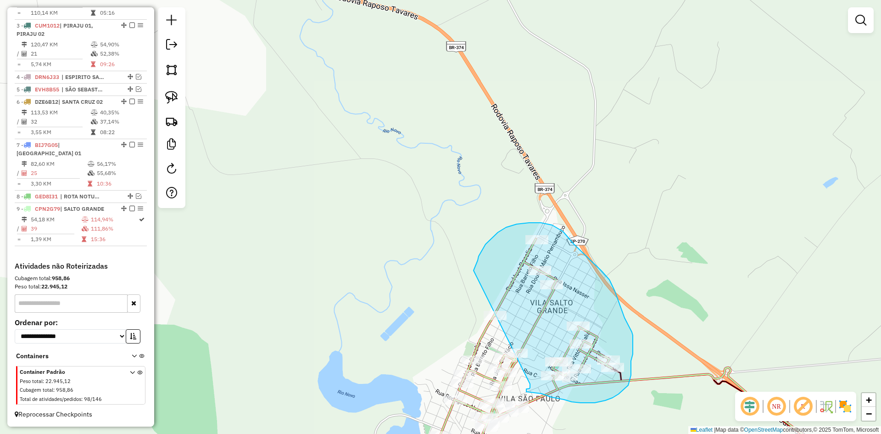
drag, startPoint x: 316, startPoint y: 181, endPoint x: 530, endPoint y: 384, distance: 294.6
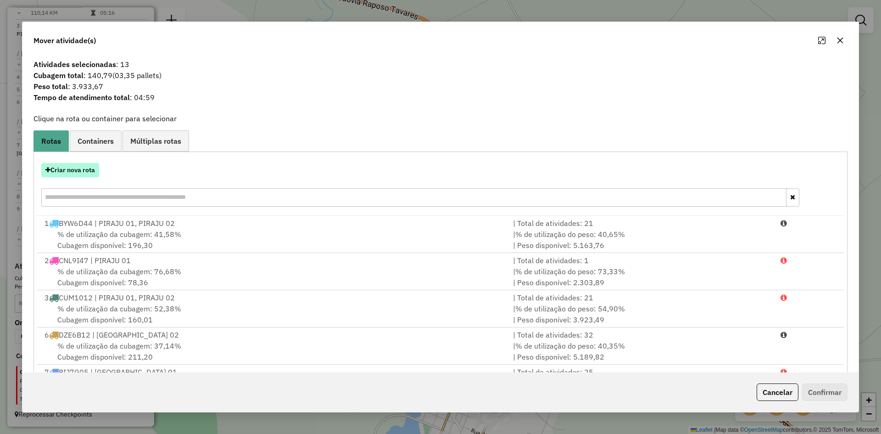
click at [92, 175] on button "Criar nova rota" at bounding box center [70, 170] width 58 height 14
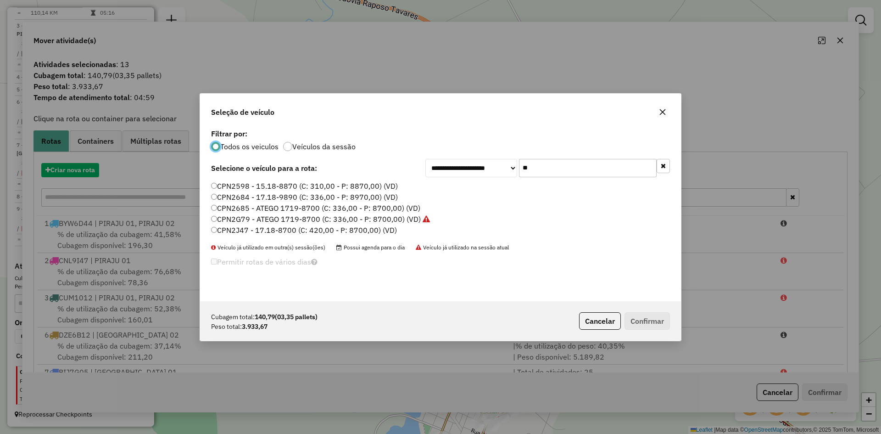
scroll to position [5, 3]
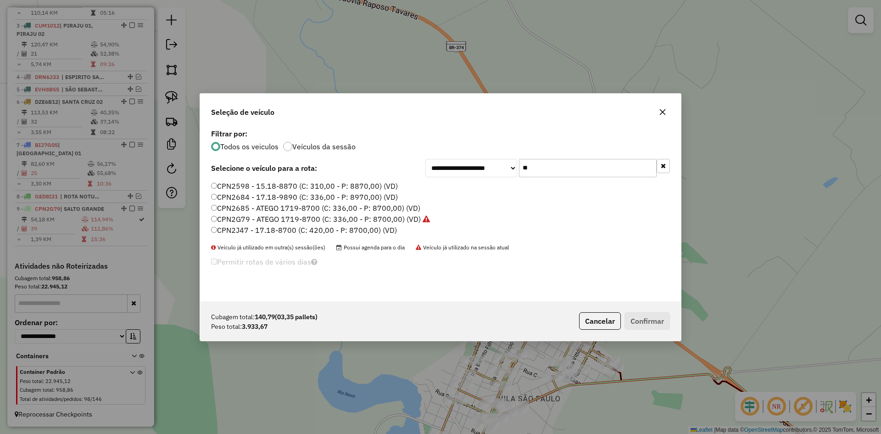
click at [556, 170] on input "**" at bounding box center [588, 168] width 138 height 18
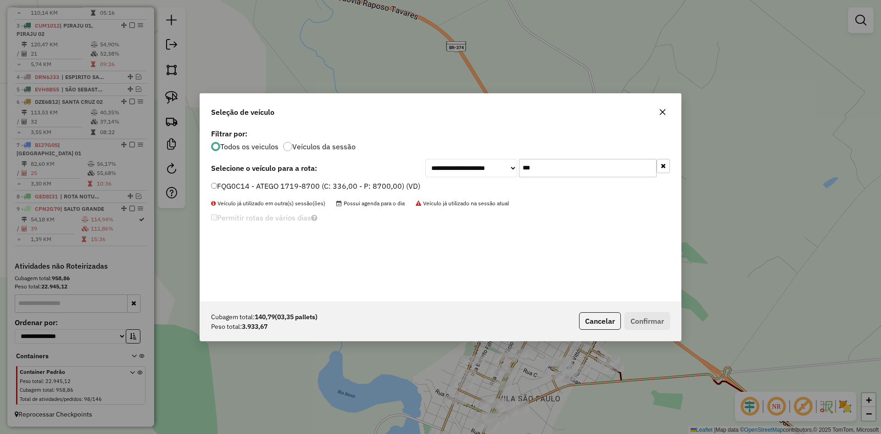
type input "***"
click at [271, 186] on label "FQG0C14 - ATEGO 1719-8700 (C: 336,00 - P: 8700,00) (VD)" at bounding box center [315, 185] width 209 height 11
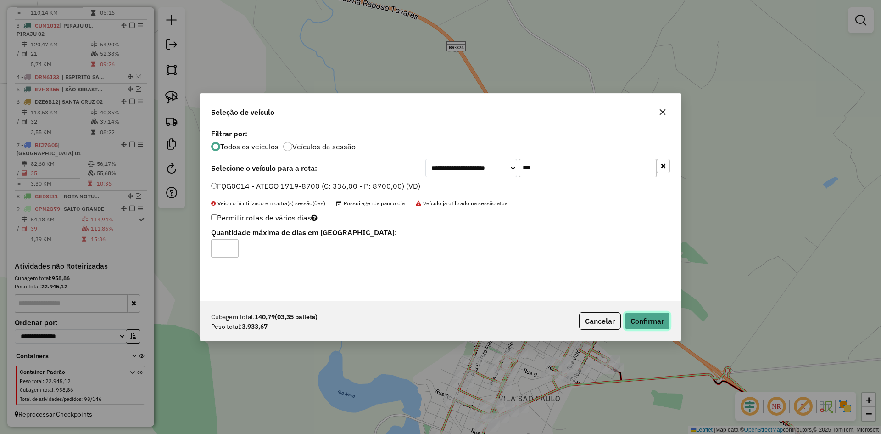
click at [666, 321] on button "Confirmar" at bounding box center [646, 320] width 45 height 17
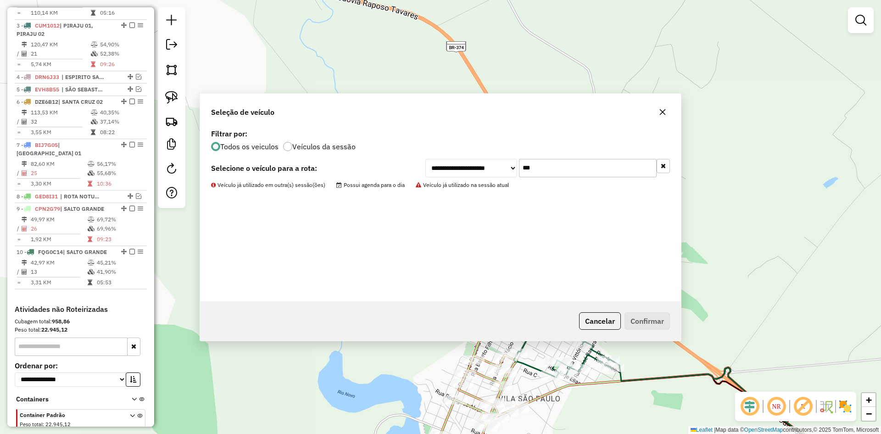
scroll to position [422, 0]
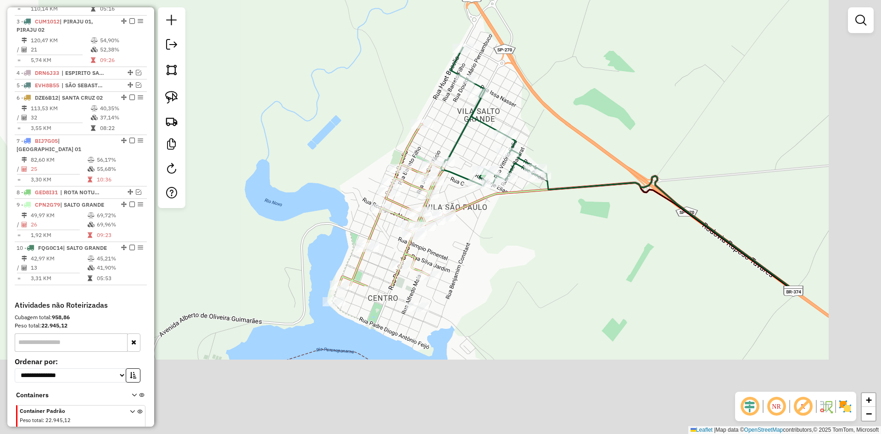
drag, startPoint x: 667, startPoint y: 275, endPoint x: 601, endPoint y: 38, distance: 246.3
click at [601, 38] on div "Janela de atendimento Grade de atendimento Capacidade Transportadoras Veículos …" at bounding box center [440, 217] width 881 height 434
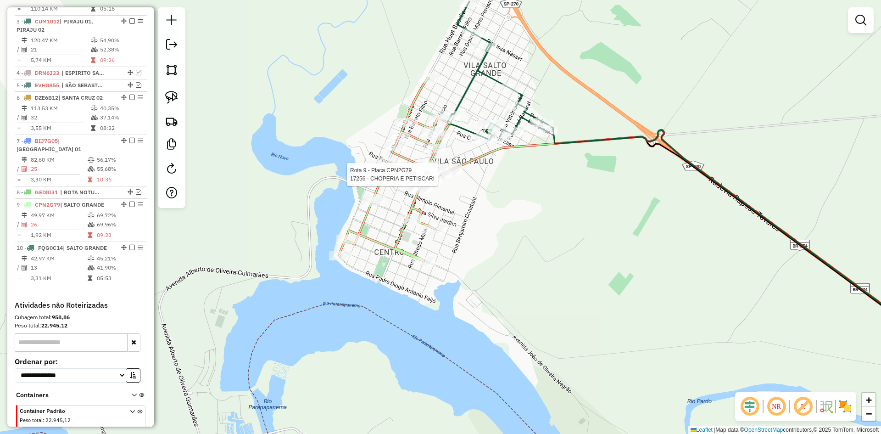
select select "*********"
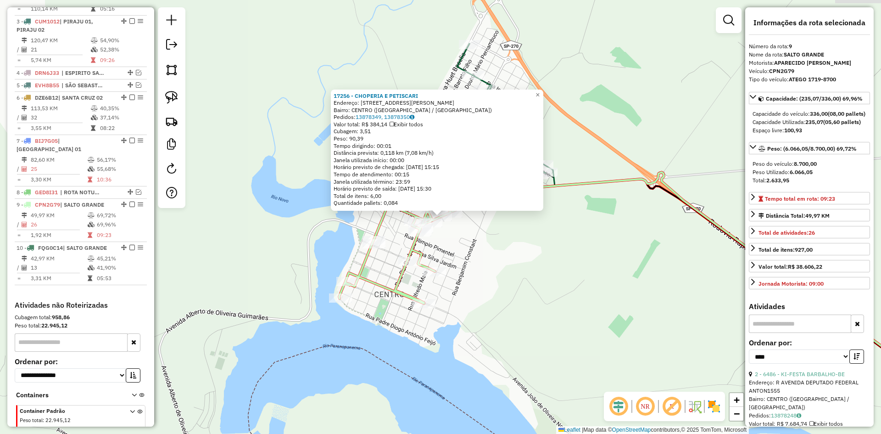
scroll to position [461, 0]
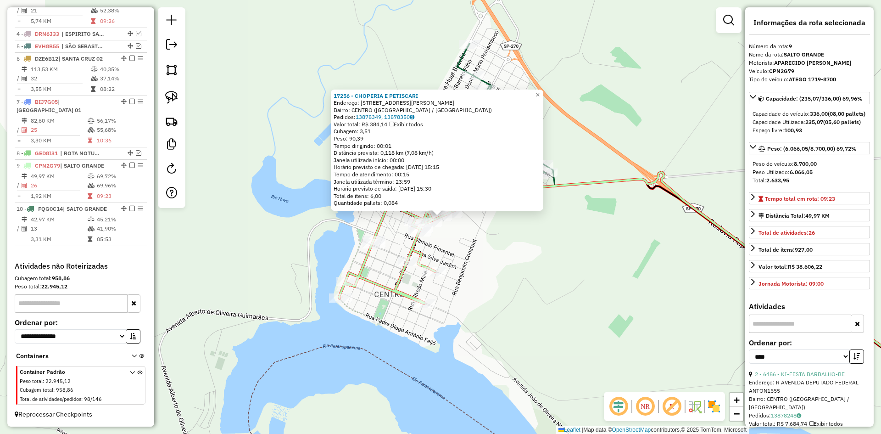
click at [496, 256] on div "17256 - CHOPERIA E PETISCARI Endereço: R DOUTOR JOSE FERRAZ DA ROSA 250 Bairro:…" at bounding box center [440, 217] width 881 height 434
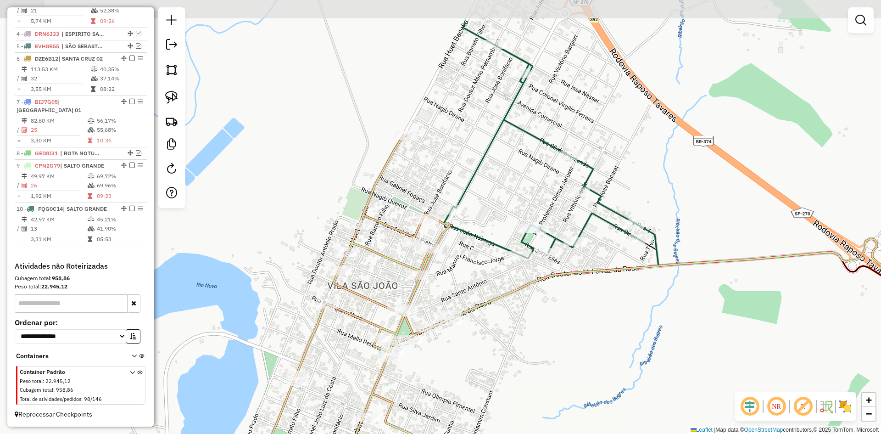
drag, startPoint x: 468, startPoint y: 205, endPoint x: 460, endPoint y: 267, distance: 63.0
click at [460, 267] on div "Janela de atendimento Grade de atendimento Capacidade Transportadoras Veículos …" at bounding box center [440, 217] width 881 height 434
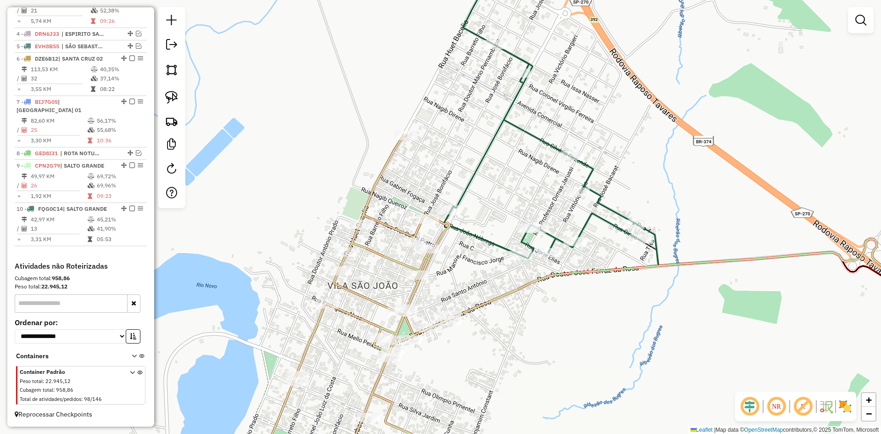
drag, startPoint x: 168, startPoint y: 101, endPoint x: 262, endPoint y: 174, distance: 119.0
click at [168, 101] on img at bounding box center [171, 97] width 13 height 13
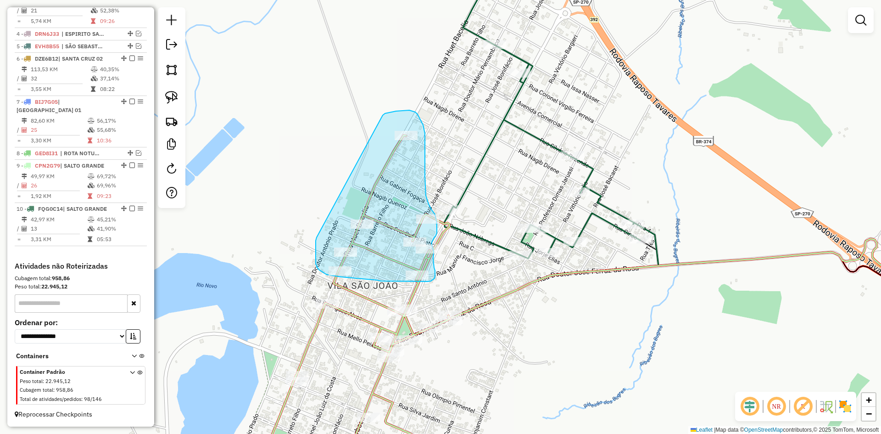
drag, startPoint x: 317, startPoint y: 237, endPoint x: 374, endPoint y: 118, distance: 132.1
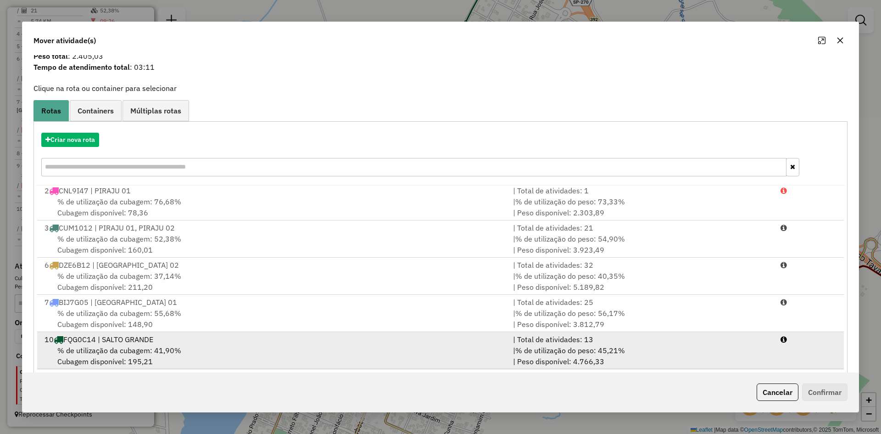
scroll to position [43, 0]
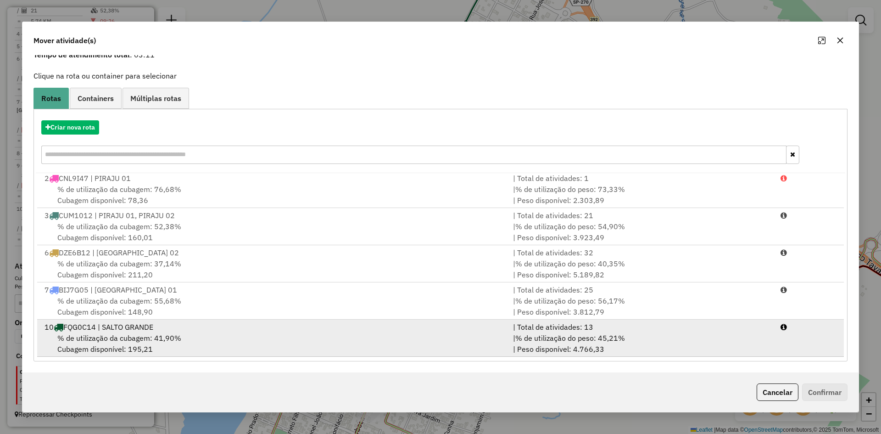
click at [160, 340] on span "% de utilização da cubagem: 41,90%" at bounding box center [119, 337] width 124 height 9
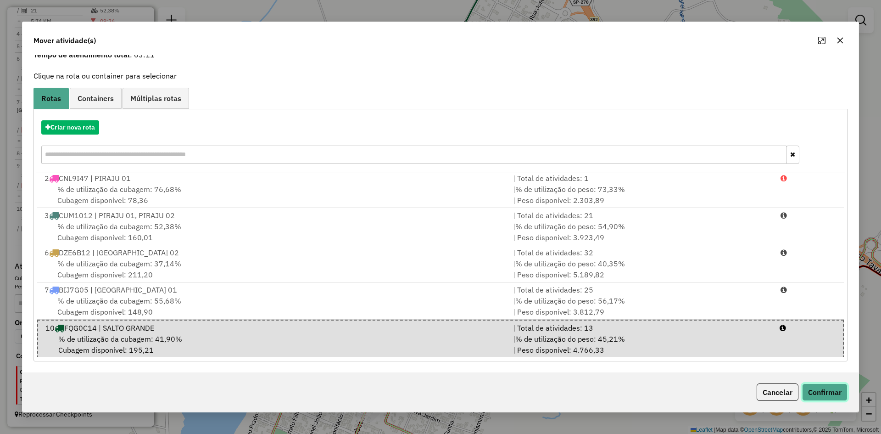
click at [829, 389] on button "Confirmar" at bounding box center [824, 391] width 45 height 17
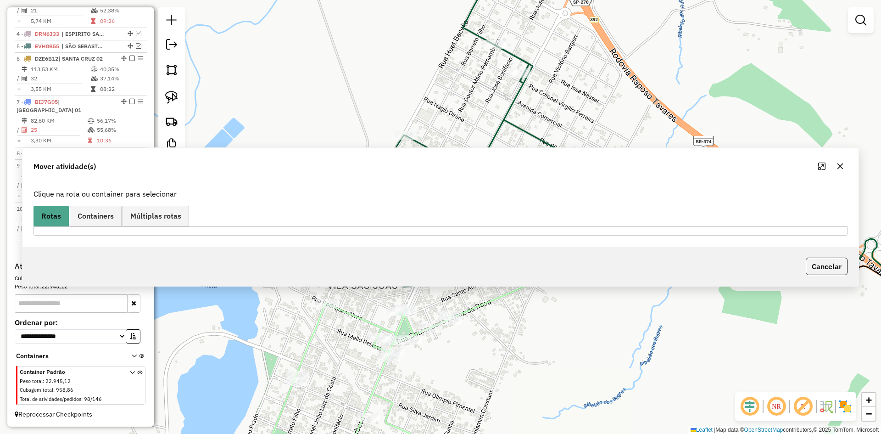
scroll to position [0, 0]
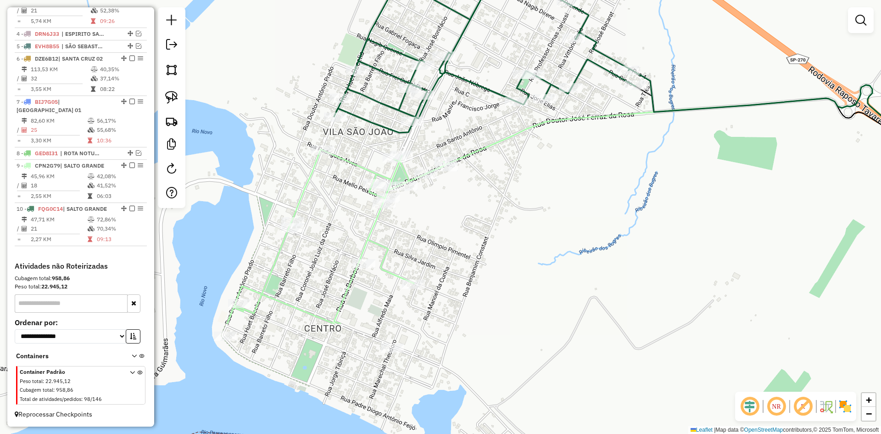
drag, startPoint x: 572, startPoint y: 343, endPoint x: 562, endPoint y: 231, distance: 111.8
click at [562, 231] on div "Janela de atendimento Grade de atendimento Capacidade Transportadoras Veículos …" at bounding box center [440, 217] width 881 height 434
select select "*********"
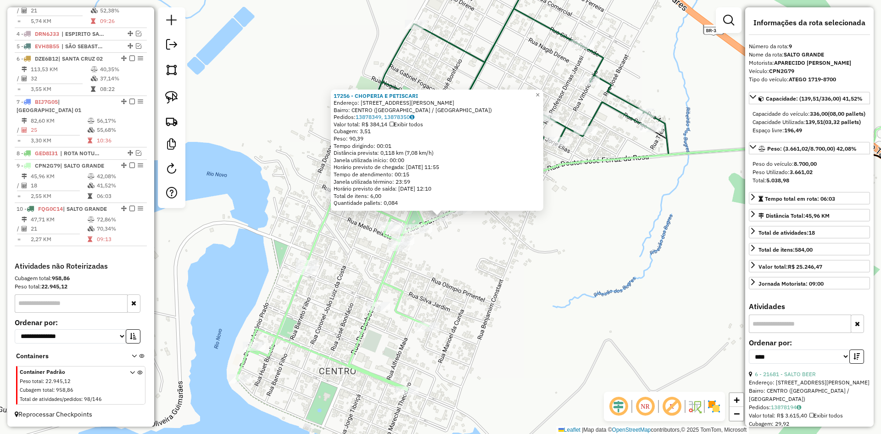
click at [538, 256] on div "Rota 9 - Placa CPN2G79 11309 - MERCEARIA SAO SEBAST 17256 - CHOPERIA E PETISCAR…" at bounding box center [440, 217] width 881 height 434
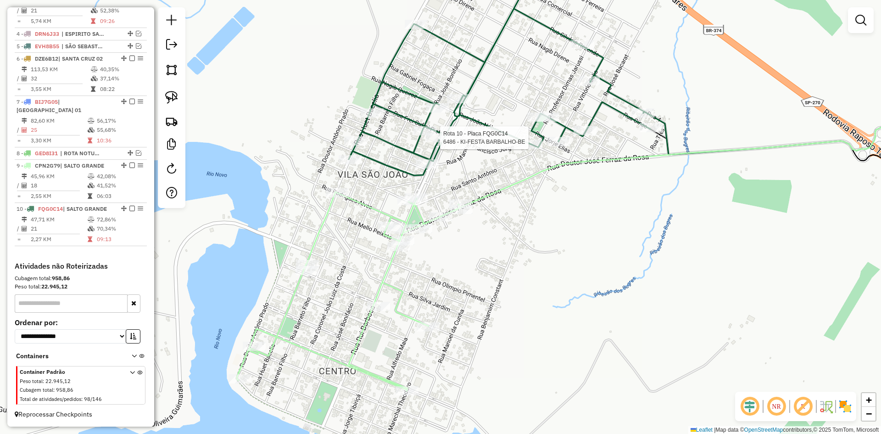
select select "*********"
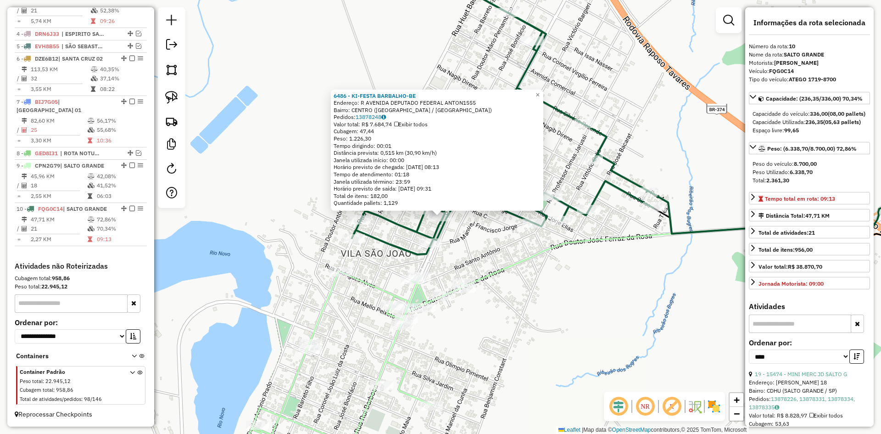
click at [514, 295] on div "6486 - KI-FESTA BARBALHO-BE Endereço: R AVENIDA DEPUTADO FEDERAL ANTON1555 Bair…" at bounding box center [440, 217] width 881 height 434
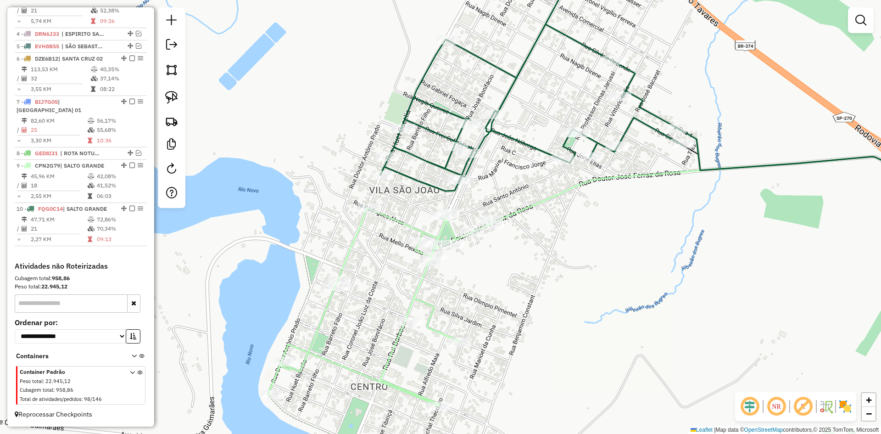
drag, startPoint x: 509, startPoint y: 305, endPoint x: 538, endPoint y: 241, distance: 69.4
click at [538, 241] on div "Janela de atendimento Grade de atendimento Capacidade Transportadoras Veículos …" at bounding box center [440, 217] width 881 height 434
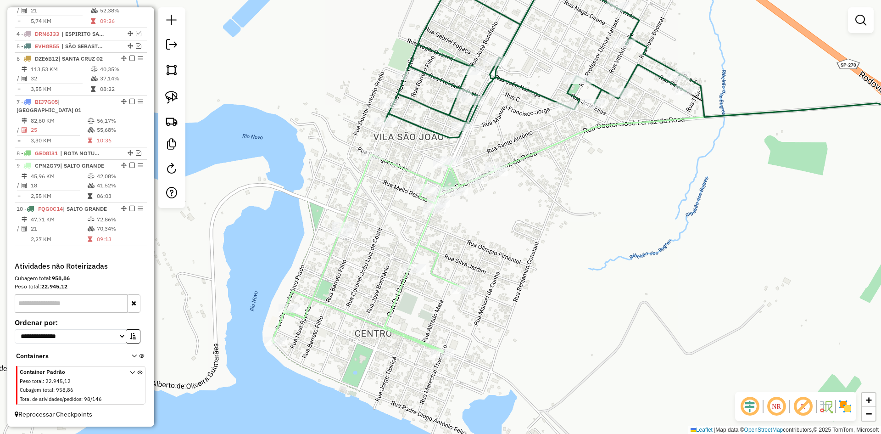
drag, startPoint x: 501, startPoint y: 261, endPoint x: 507, endPoint y: 206, distance: 54.9
click at [507, 206] on div "Janela de atendimento Grade de atendimento Capacidade Transportadoras Veículos …" at bounding box center [440, 217] width 881 height 434
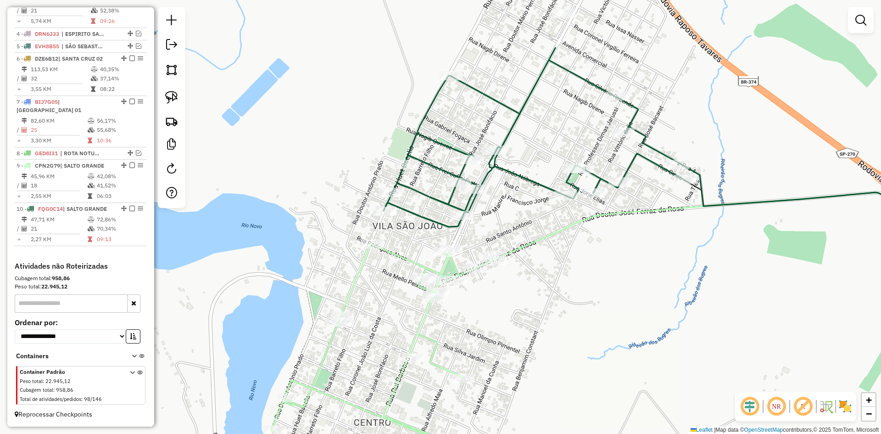
drag, startPoint x: 507, startPoint y: 206, endPoint x: 505, endPoint y: 296, distance: 90.4
click at [505, 296] on div "Janela de atendimento Grade de atendimento Capacidade Transportadoras Veículos …" at bounding box center [440, 217] width 881 height 434
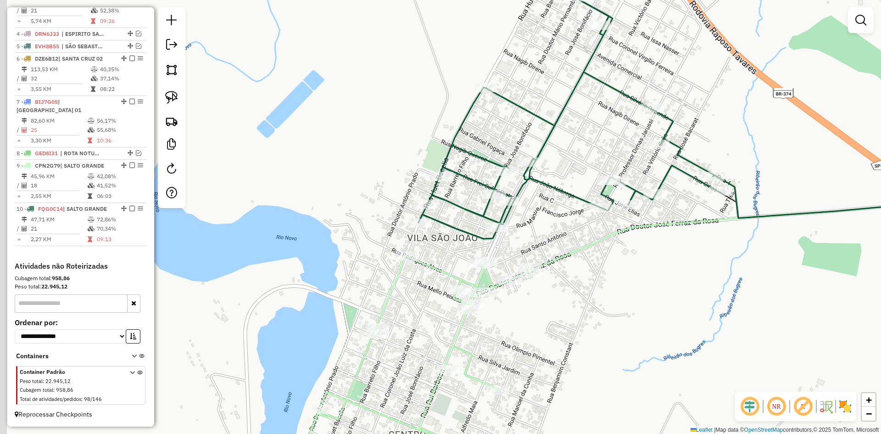
drag, startPoint x: 510, startPoint y: 206, endPoint x: 546, endPoint y: 227, distance: 41.3
click at [557, 214] on div "Janela de atendimento Grade de atendimento Capacidade Transportadoras Veículos …" at bounding box center [440, 217] width 881 height 434
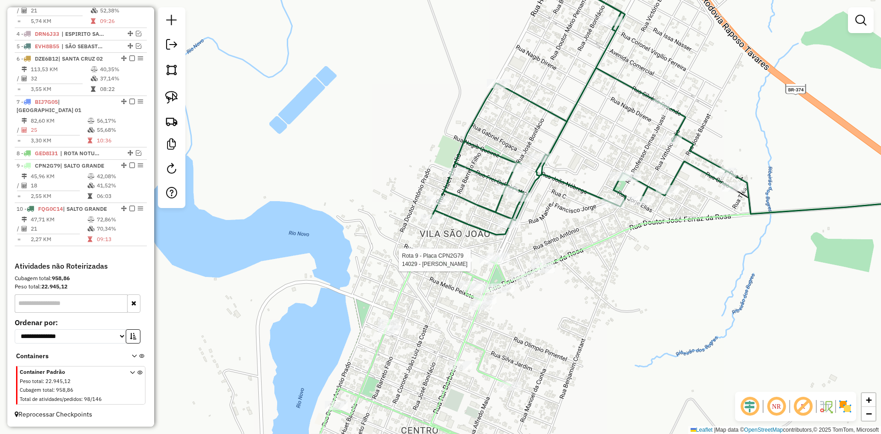
select select "*********"
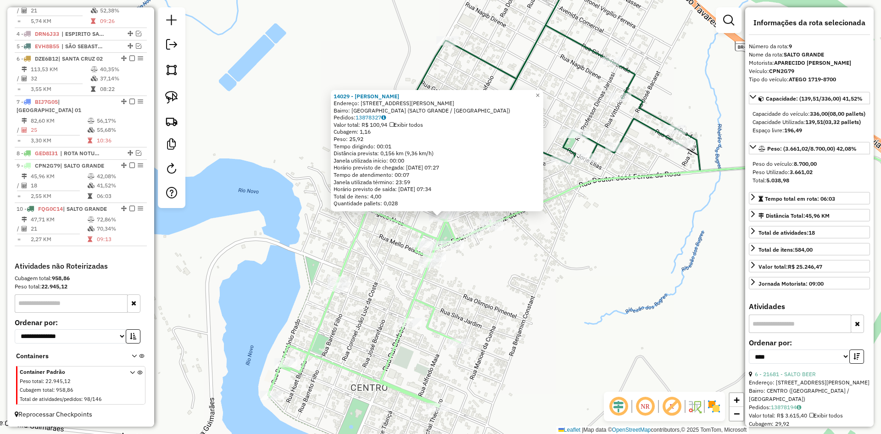
click at [542, 286] on div "14029 - LUCILENE FATIMA DE O Endereço: R PADRE JOSE DE ANCHIETA 615 Bairro: VIL…" at bounding box center [440, 217] width 881 height 434
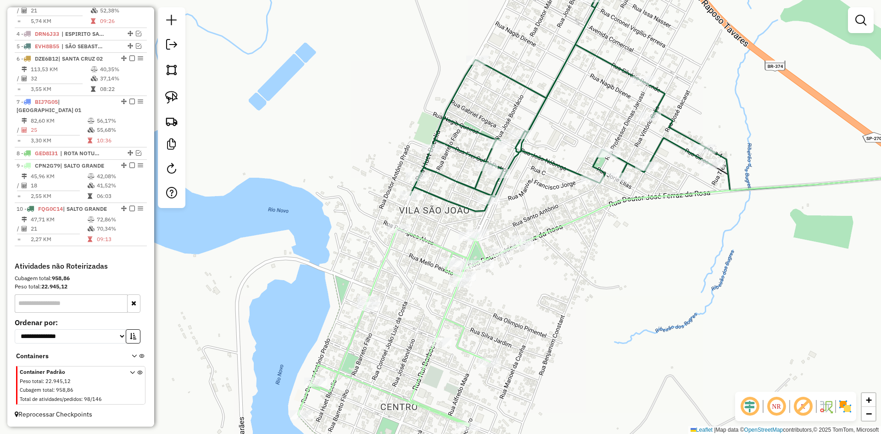
drag, startPoint x: 504, startPoint y: 196, endPoint x: 520, endPoint y: 206, distance: 19.0
click at [520, 206] on div "Janela de atendimento Grade de atendimento Capacidade Transportadoras Veículos …" at bounding box center [440, 217] width 881 height 434
select select "*********"
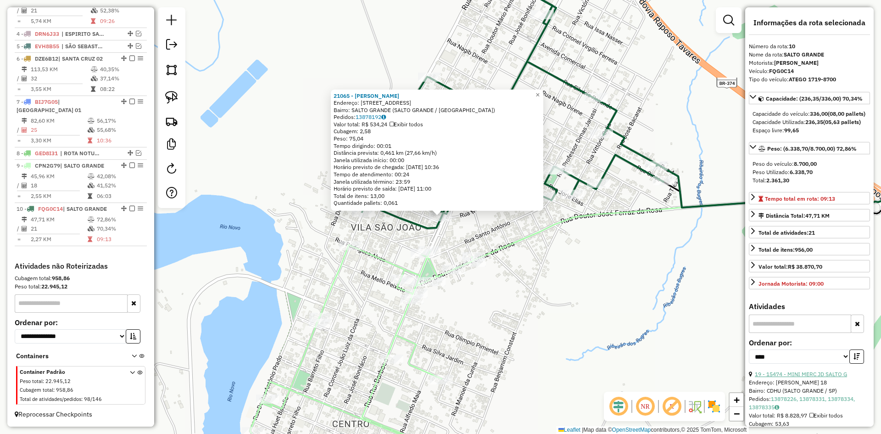
click at [813, 377] on link "19 - 15474 - MINI MERC JD SALTO G" at bounding box center [801, 373] width 92 height 7
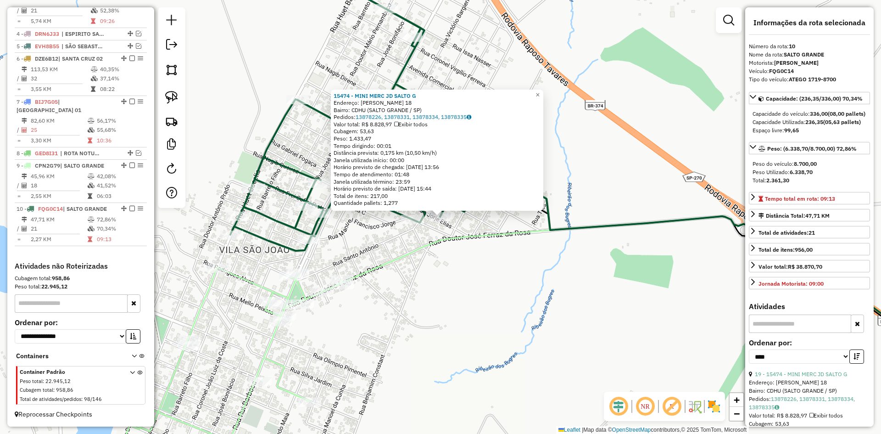
click at [486, 328] on div "15474 - MINI MERC JD SALTO G Endereço: VITORIO CALIA 18 Bairro: CDHU (SALTO GRA…" at bounding box center [440, 217] width 881 height 434
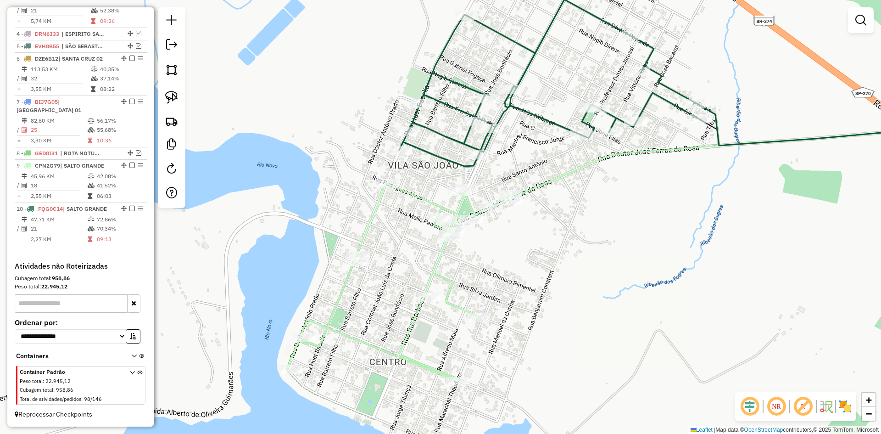
drag, startPoint x: 454, startPoint y: 302, endPoint x: 629, endPoint y: 233, distance: 188.3
click at [629, 233] on div "Janela de atendimento Grade de atendimento Capacidade Transportadoras Veículos …" at bounding box center [440, 217] width 881 height 434
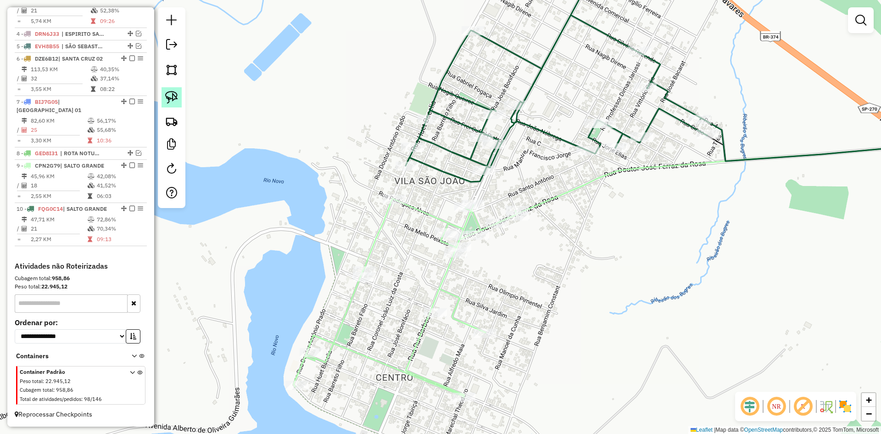
click at [172, 97] on img at bounding box center [171, 97] width 13 height 13
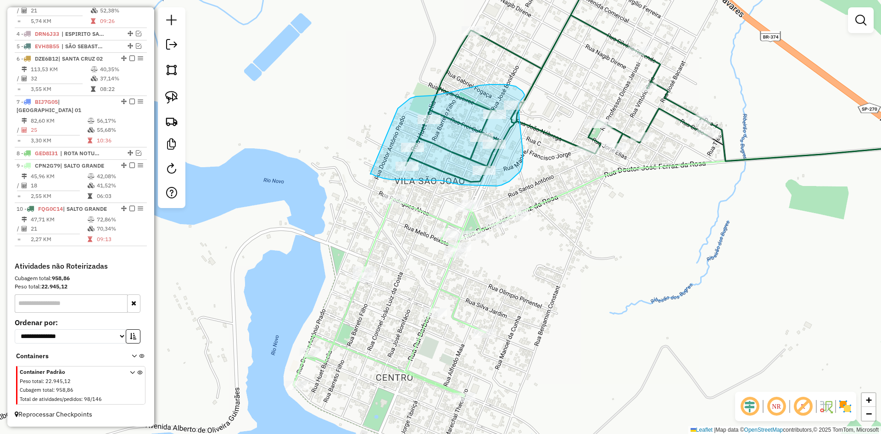
drag, startPoint x: 370, startPoint y: 174, endPoint x: 398, endPoint y: 108, distance: 71.1
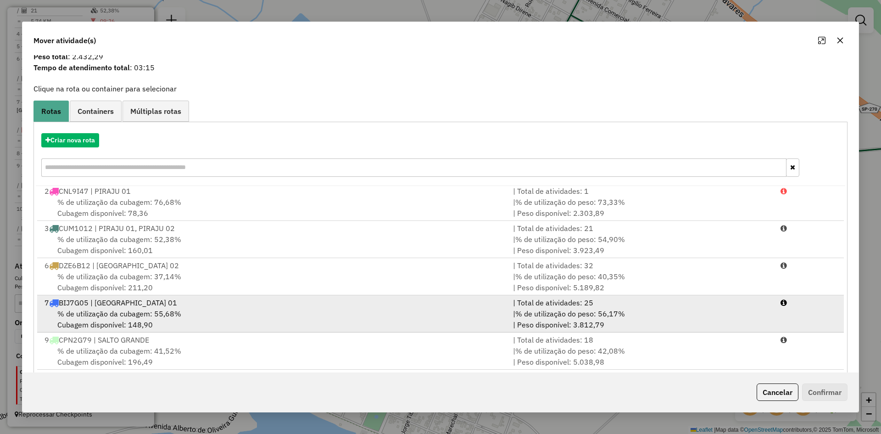
scroll to position [43, 0]
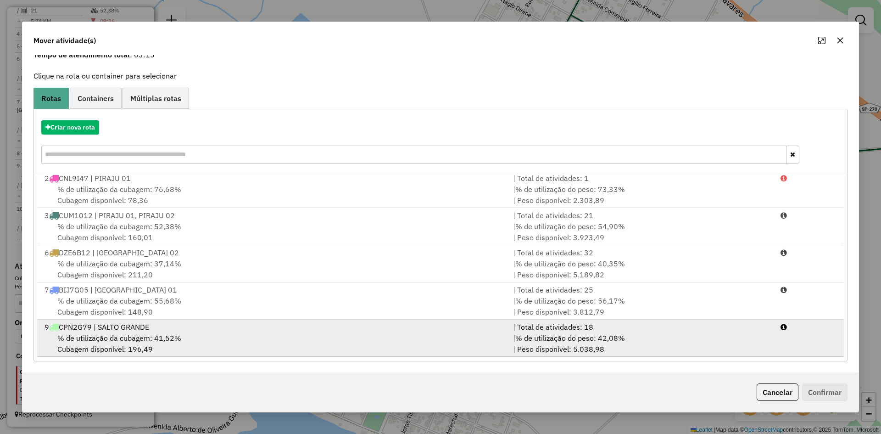
click at [191, 340] on div "% de utilização da cubagem: 41,52% Cubagem disponível: 196,49" at bounding box center [273, 343] width 468 height 22
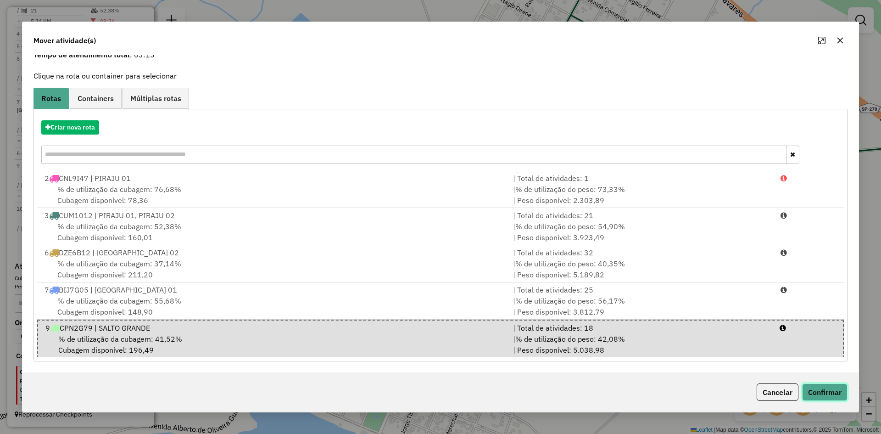
click at [828, 388] on button "Confirmar" at bounding box center [824, 391] width 45 height 17
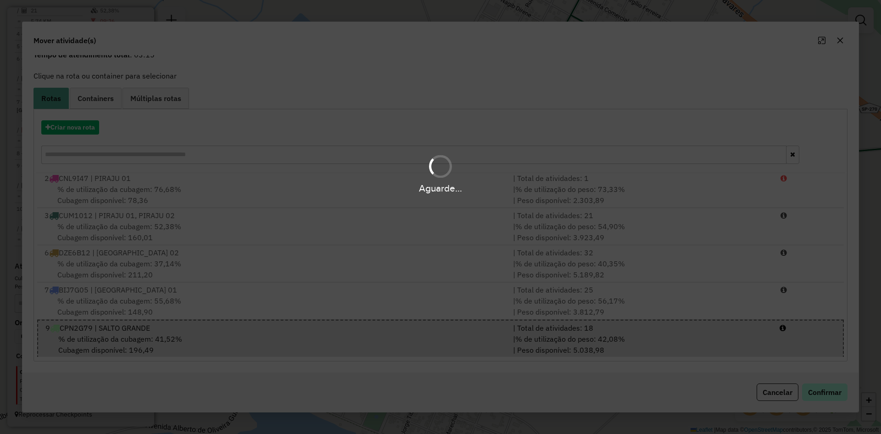
scroll to position [0, 0]
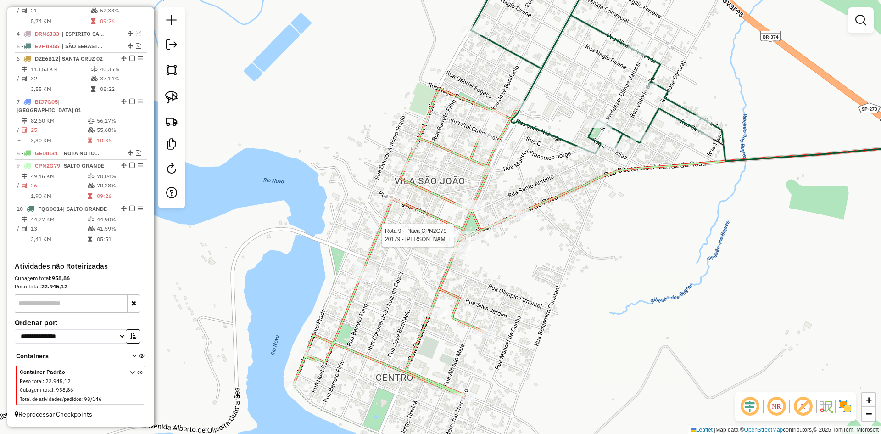
select select "*********"
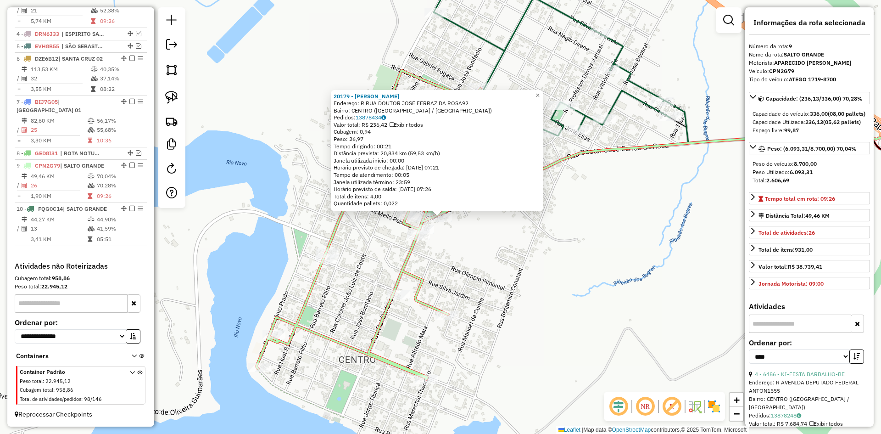
click at [515, 259] on div "20179 - SILVANA CAMARGO LIMA Endereço: R RUA DOUTOR JOSE FERRAZ DA ROSA92 Bairr…" at bounding box center [440, 217] width 881 height 434
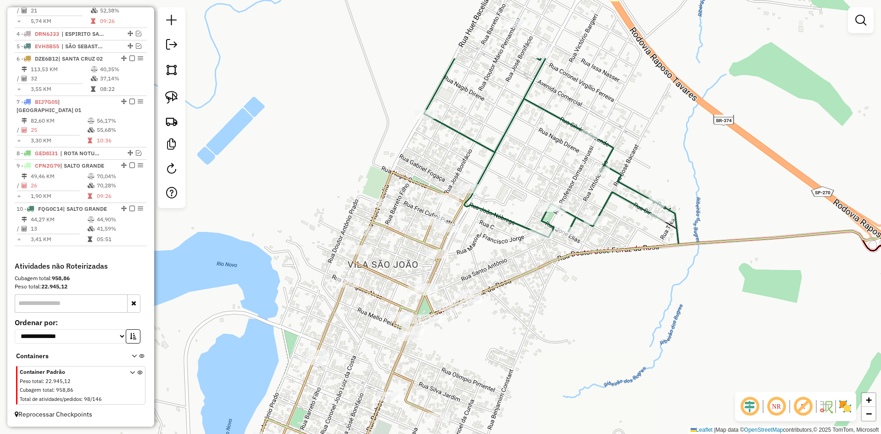
drag, startPoint x: 508, startPoint y: 254, endPoint x: 500, endPoint y: 343, distance: 89.3
click at [501, 343] on div "Janela de atendimento Grade de atendimento Capacidade Transportadoras Veículos …" at bounding box center [440, 217] width 881 height 434
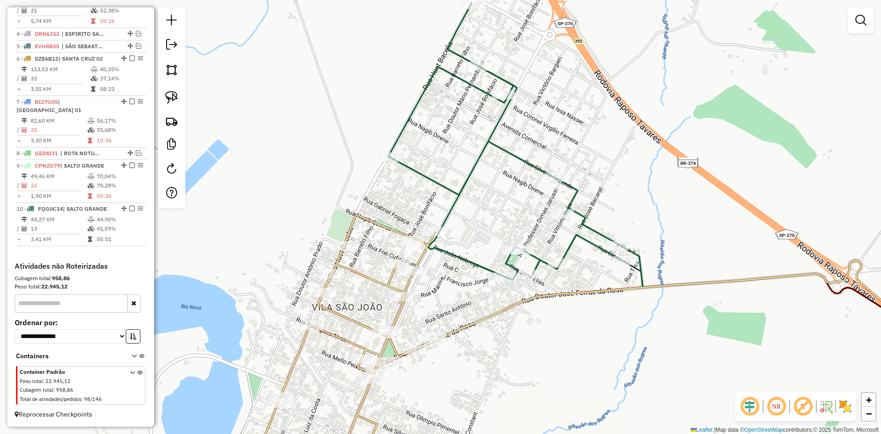
drag, startPoint x: 482, startPoint y: 234, endPoint x: 435, endPoint y: 281, distance: 66.2
click at [445, 282] on div "Janela de atendimento Grade de atendimento Capacidade Transportadoras Veículos …" at bounding box center [440, 217] width 881 height 434
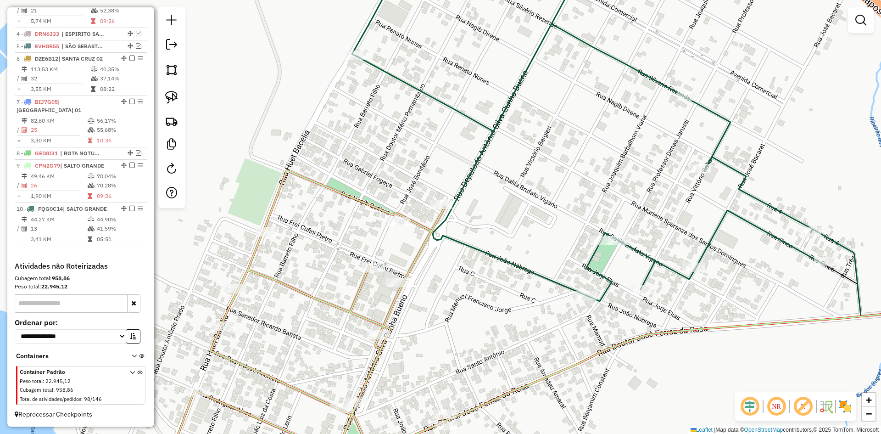
drag, startPoint x: 175, startPoint y: 96, endPoint x: 230, endPoint y: 122, distance: 60.7
click at [175, 96] on img at bounding box center [171, 97] width 13 height 13
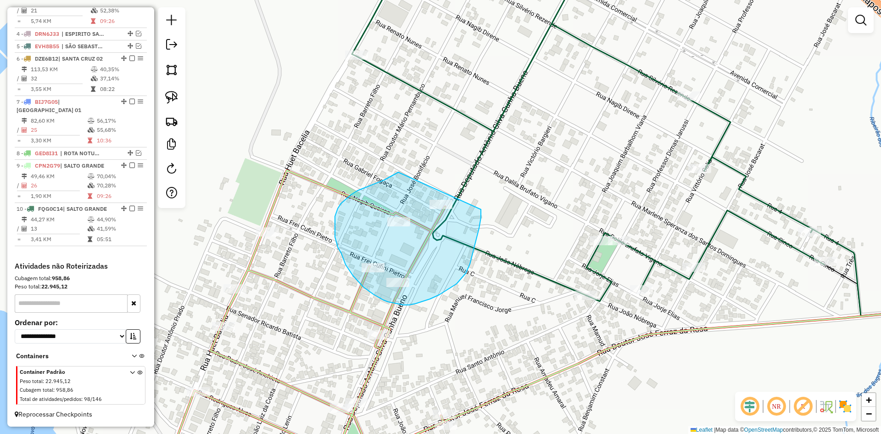
drag, startPoint x: 351, startPoint y: 195, endPoint x: 473, endPoint y: 189, distance: 122.1
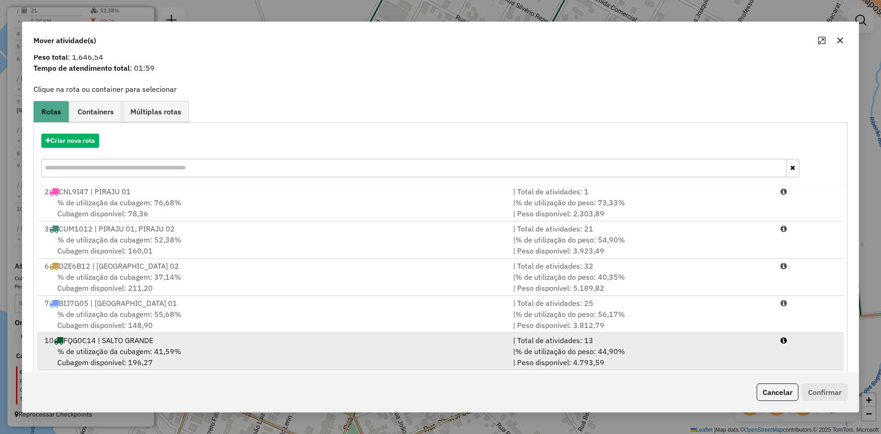
scroll to position [43, 0]
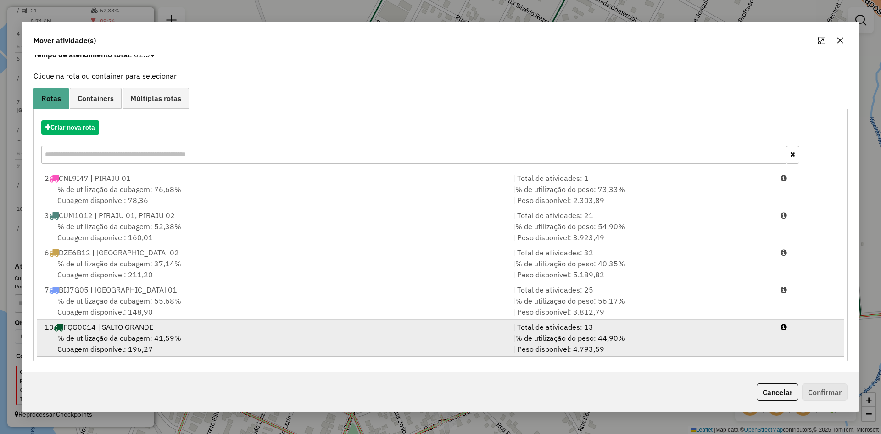
click at [197, 338] on div "% de utilização da cubagem: 41,59% Cubagem disponível: 196,27" at bounding box center [273, 343] width 468 height 22
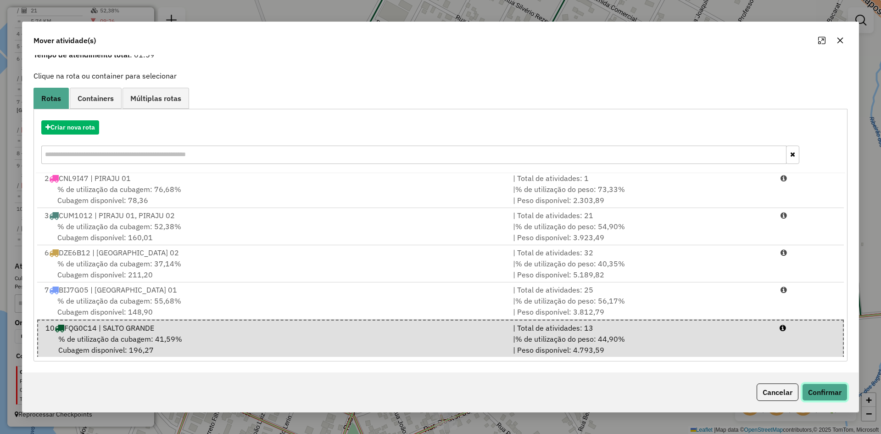
click at [832, 388] on button "Confirmar" at bounding box center [824, 391] width 45 height 17
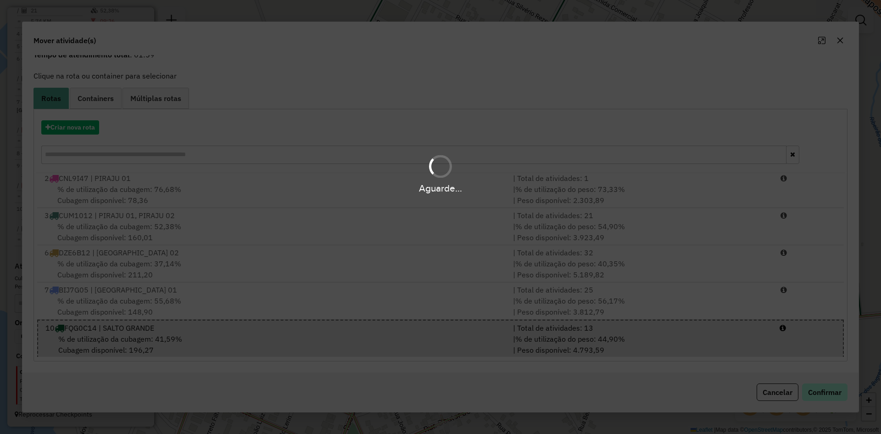
scroll to position [0, 0]
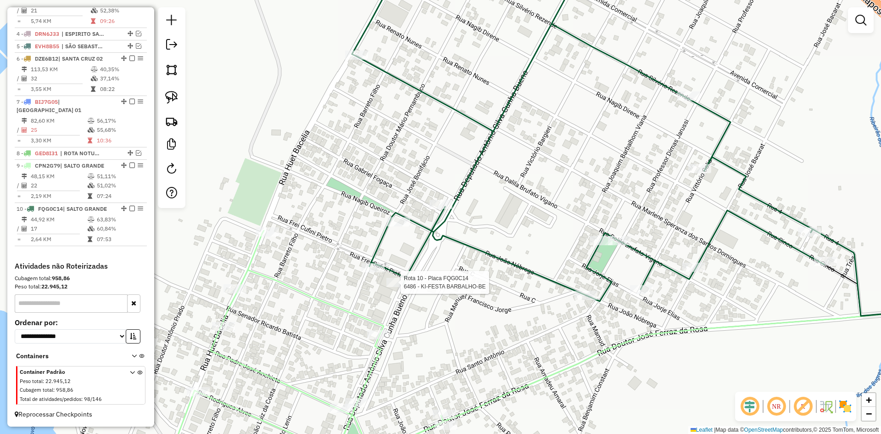
select select "*********"
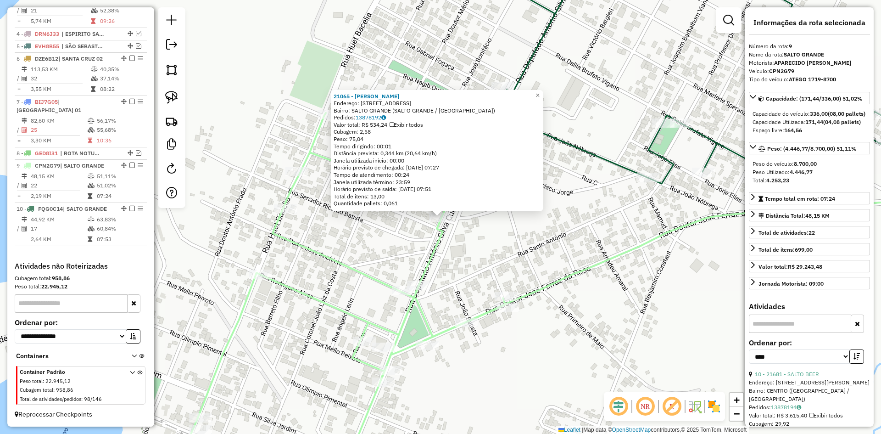
click at [511, 257] on div "21065 - BIRO LANCHES Endereço: RUA BARBOSA 1441 Bairro: SALTO GRANDE (SALTO GRA…" at bounding box center [440, 217] width 881 height 434
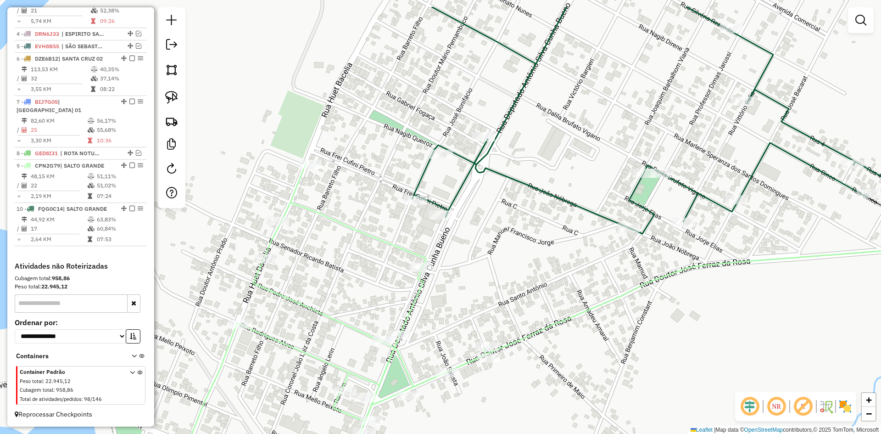
drag, startPoint x: 512, startPoint y: 245, endPoint x: 493, endPoint y: 295, distance: 53.6
click at [493, 295] on div "Janela de atendimento Grade de atendimento Capacidade Transportadoras Veículos …" at bounding box center [440, 217] width 881 height 434
select select "*********"
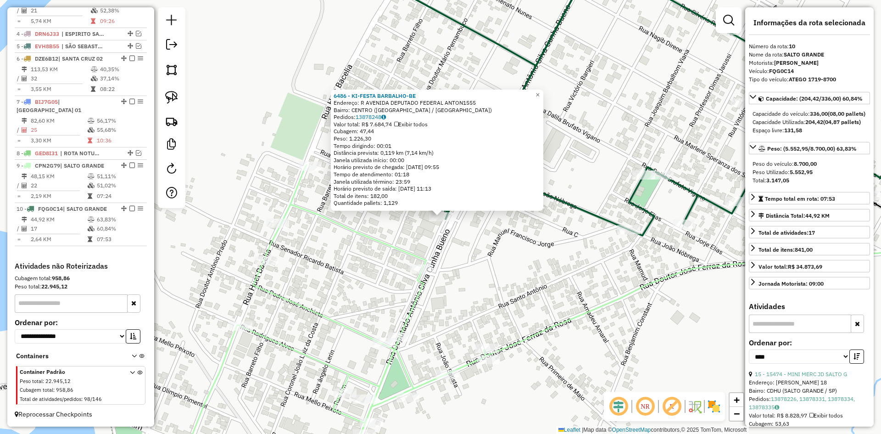
click at [472, 258] on div "6486 - KI-FESTA BARBALHO-BE Endereço: R AVENIDA DEPUTADO FEDERAL ANTON1555 Bair…" at bounding box center [440, 217] width 881 height 434
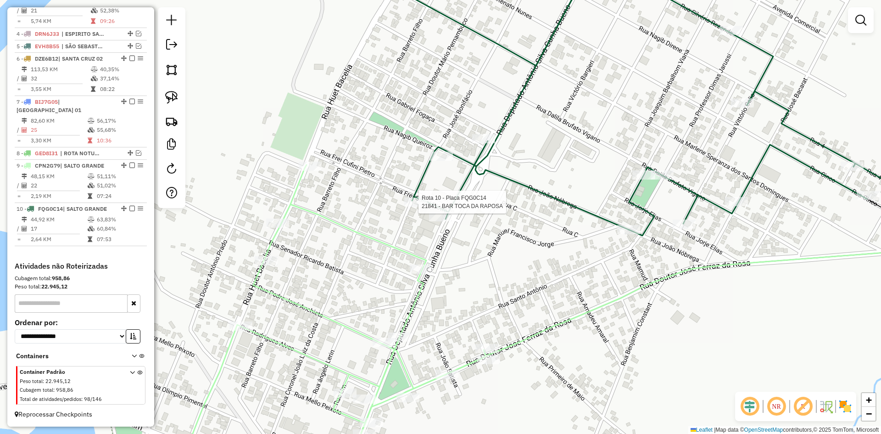
click at [417, 206] on div at bounding box center [415, 201] width 23 height 9
select select "*********"
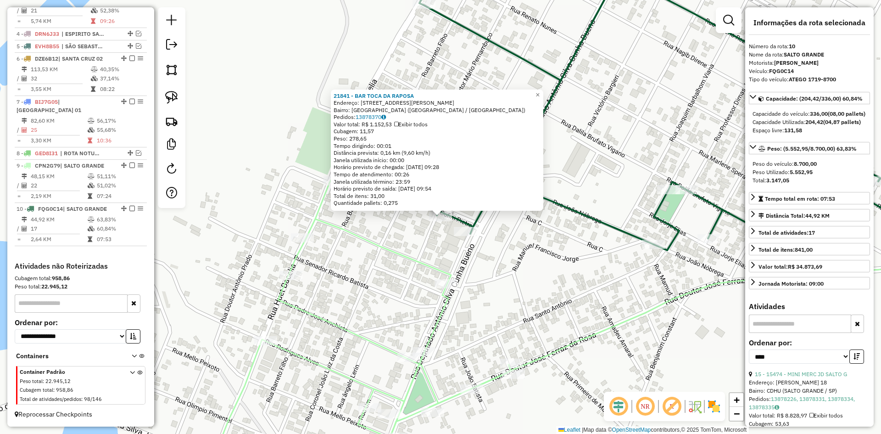
click at [425, 259] on icon at bounding box center [359, 328] width 306 height 298
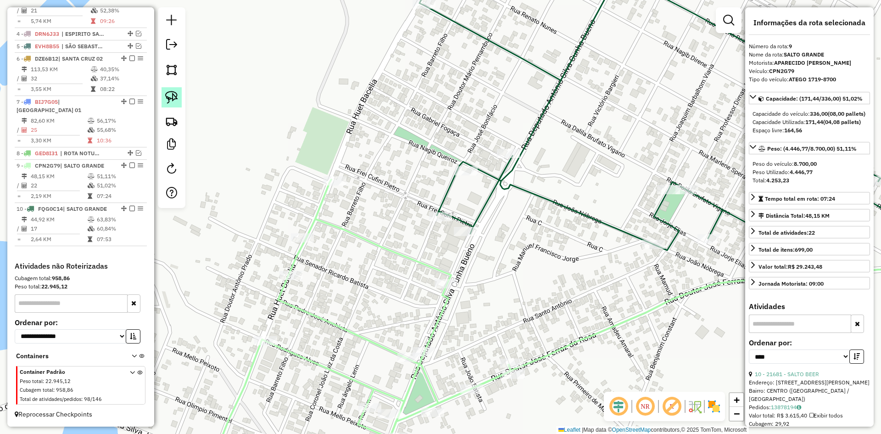
click at [176, 99] on img at bounding box center [171, 97] width 13 height 13
drag, startPoint x: 425, startPoint y: 236, endPoint x: 424, endPoint y: 216, distance: 20.2
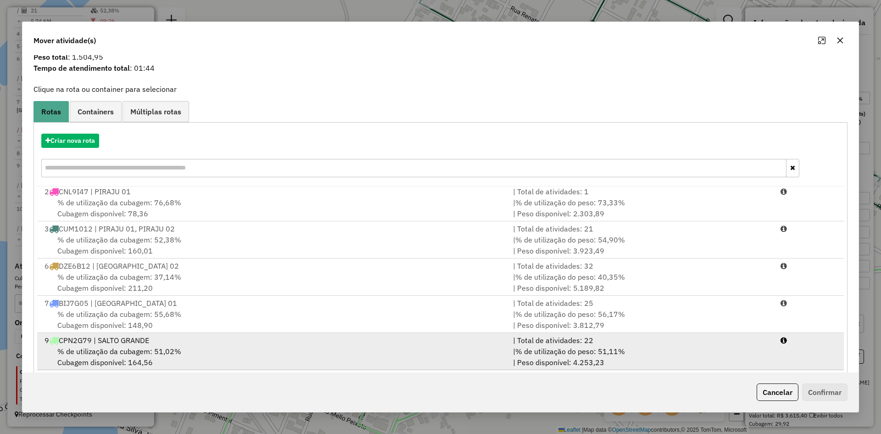
scroll to position [43, 0]
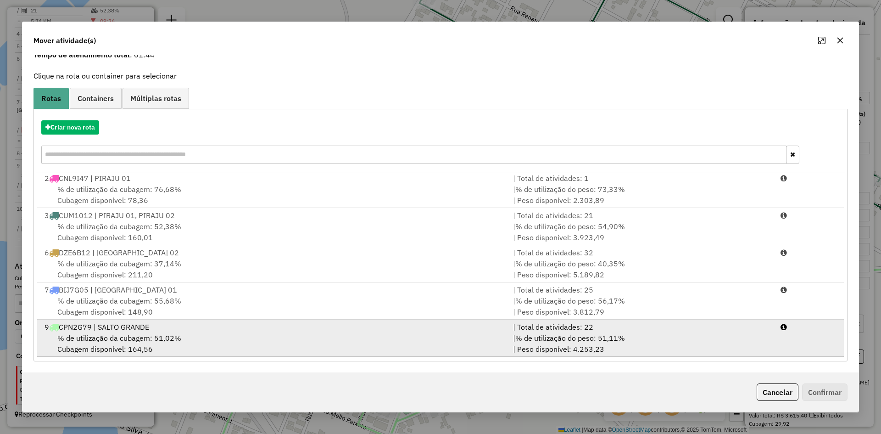
click at [171, 351] on div "% de utilização da cubagem: 51,02% Cubagem disponível: 164,56" at bounding box center [273, 343] width 468 height 22
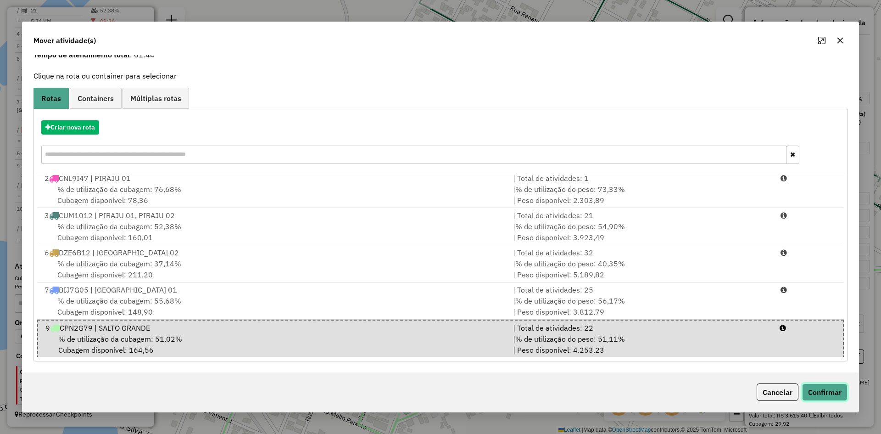
click at [841, 390] on button "Confirmar" at bounding box center [824, 391] width 45 height 17
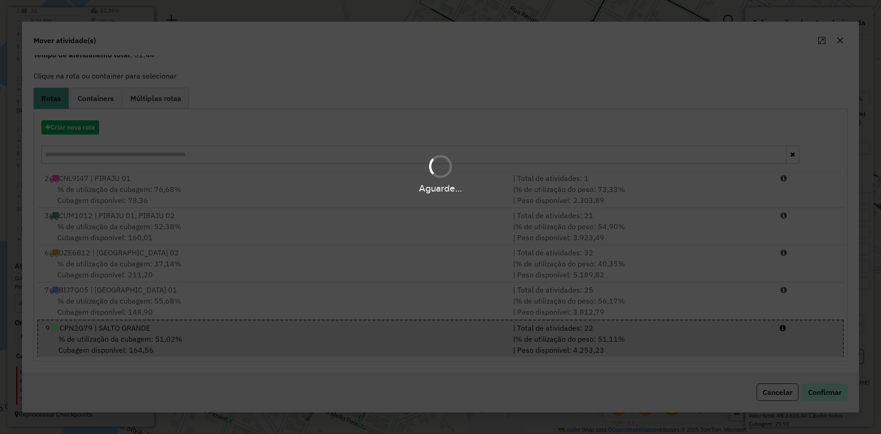
scroll to position [0, 0]
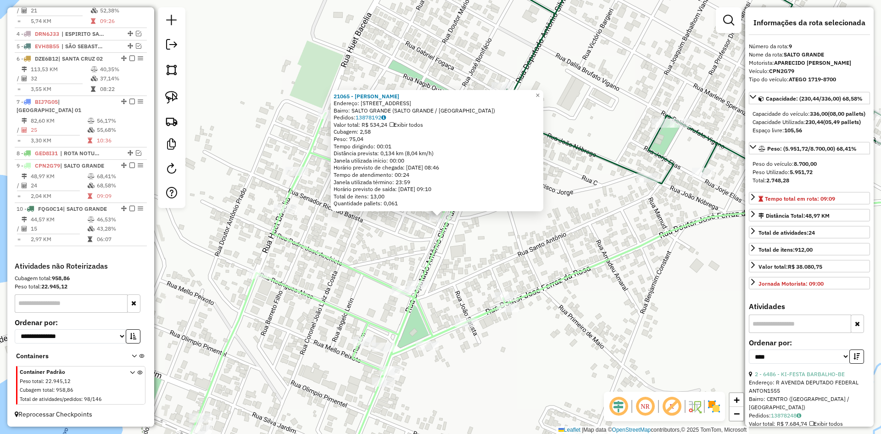
click at [511, 258] on div "21065 - BIRO LANCHES Endereço: RUA BARBOSA 1441 Bairro: SALTO GRANDE (SALTO GRA…" at bounding box center [440, 217] width 881 height 434
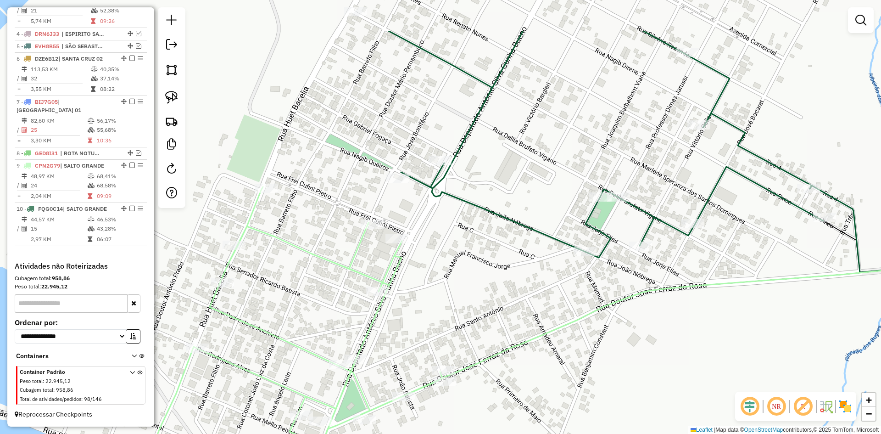
drag, startPoint x: 526, startPoint y: 217, endPoint x: 458, endPoint y: 282, distance: 93.1
click at [459, 286] on div "Janela de atendimento Grade de atendimento Capacidade Transportadoras Veículos …" at bounding box center [440, 217] width 881 height 434
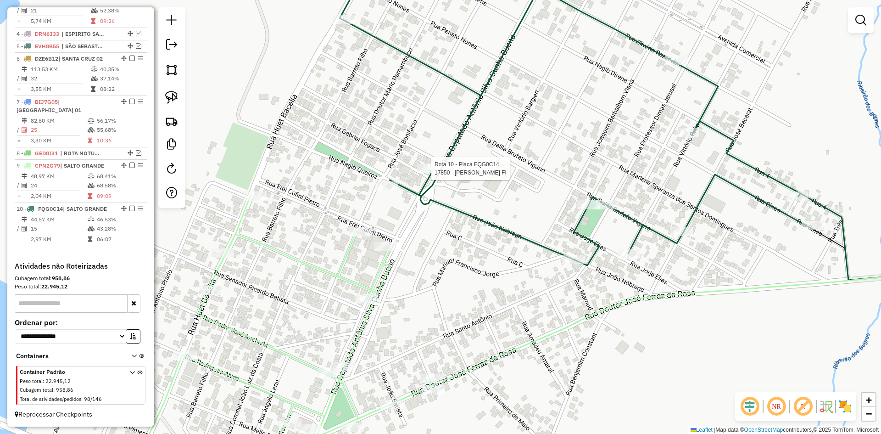
select select "*********"
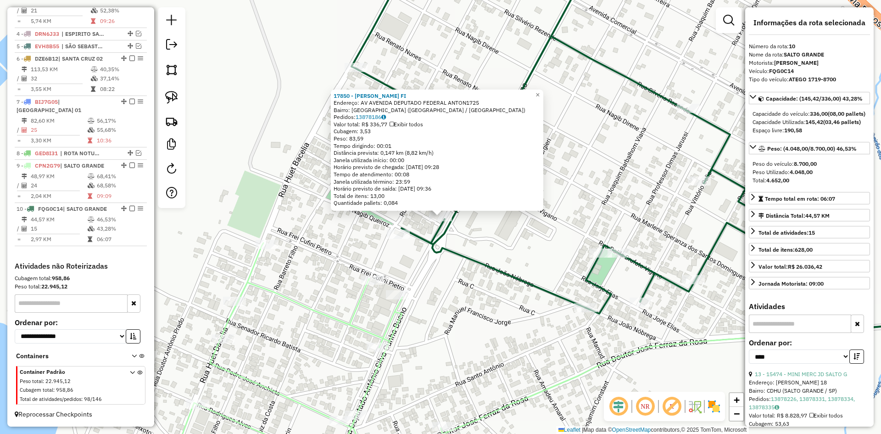
click at [559, 341] on div "Rota 10 - Placa FQG0C14 15622 - ADENILSON PEREIRA VI 17850 - RAFAELA DOMINGUES …" at bounding box center [440, 217] width 881 height 434
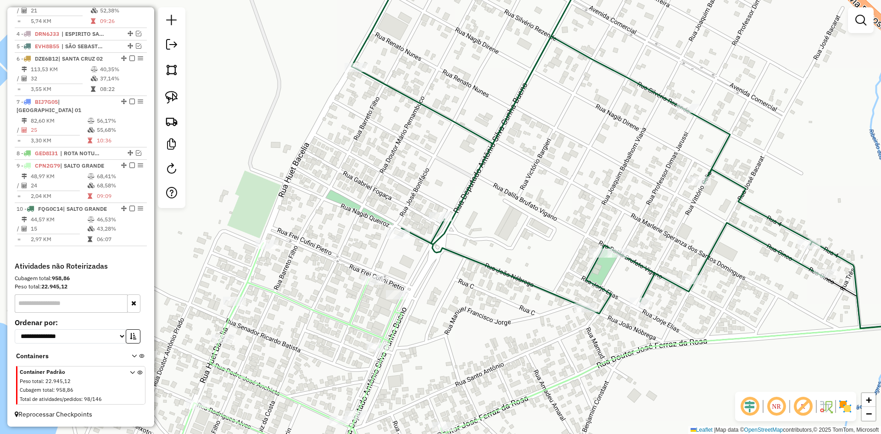
drag, startPoint x: 548, startPoint y: 343, endPoint x: 452, endPoint y: 116, distance: 246.2
click at [456, 127] on div "Janela de atendimento Grade de atendimento Capacidade Transportadoras Veículos …" at bounding box center [440, 217] width 881 height 434
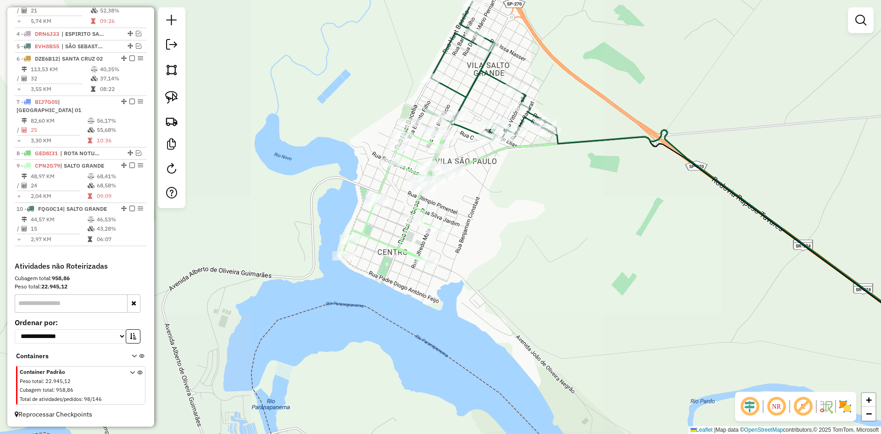
drag, startPoint x: 596, startPoint y: 289, endPoint x: 467, endPoint y: 121, distance: 212.6
click at [472, 135] on div "Janela de atendimento Grade de atendimento Capacidade Transportadoras Veículos …" at bounding box center [440, 217] width 881 height 434
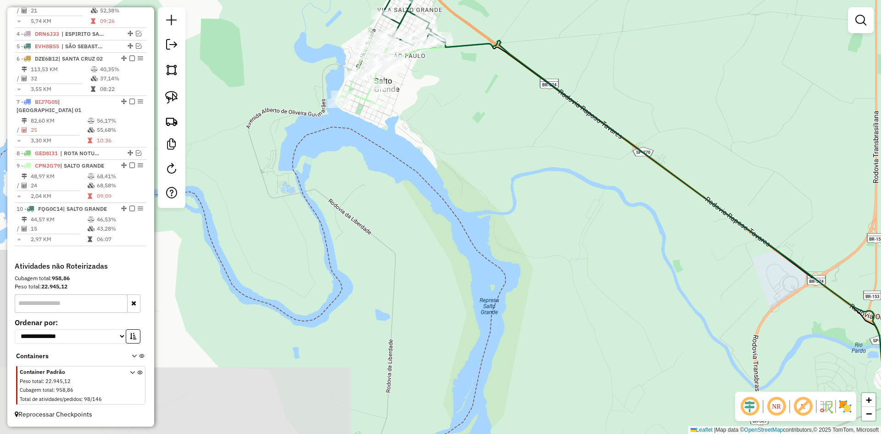
drag, startPoint x: 443, startPoint y: 94, endPoint x: 418, endPoint y: 44, distance: 56.2
click at [424, 57] on div "Janela de atendimento Grade de atendimento Capacidade Transportadoras Veículos …" at bounding box center [440, 217] width 881 height 434
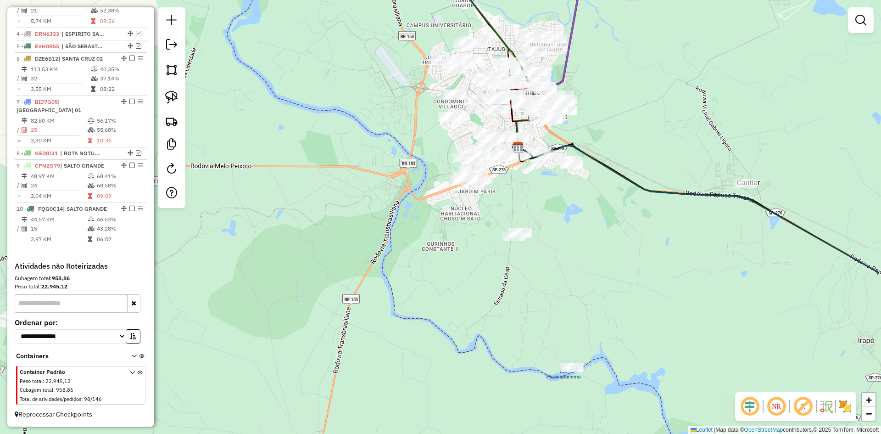
drag, startPoint x: 462, startPoint y: 183, endPoint x: 372, endPoint y: 162, distance: 93.1
click at [372, 162] on div "Janela de atendimento Grade de atendimento Capacidade Transportadoras Veículos …" at bounding box center [440, 217] width 881 height 434
click at [176, 99] on img at bounding box center [171, 97] width 13 height 13
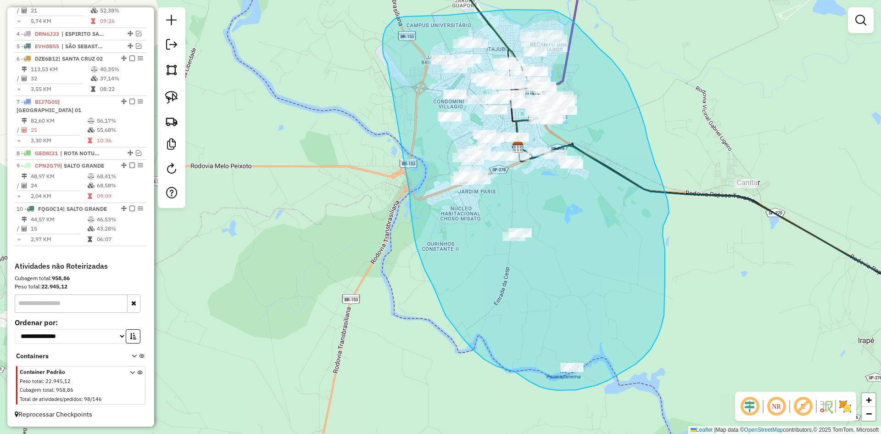
drag, startPoint x: 410, startPoint y: 194, endPoint x: 387, endPoint y: 63, distance: 132.2
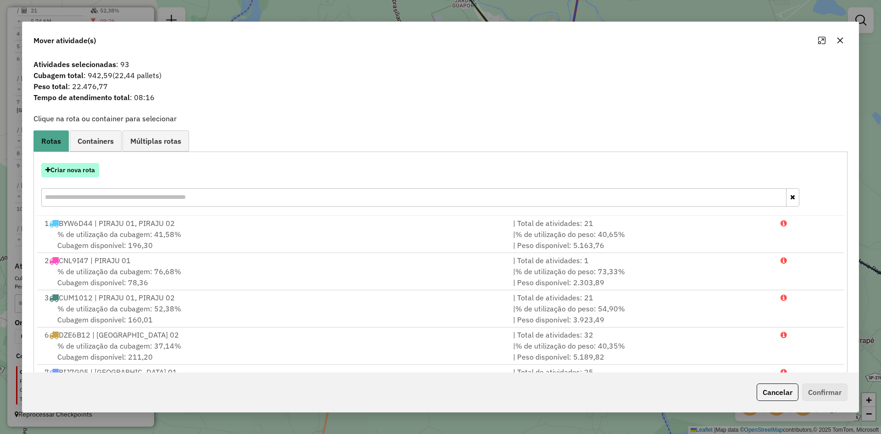
click at [82, 171] on button "Criar nova rota" at bounding box center [70, 170] width 58 height 14
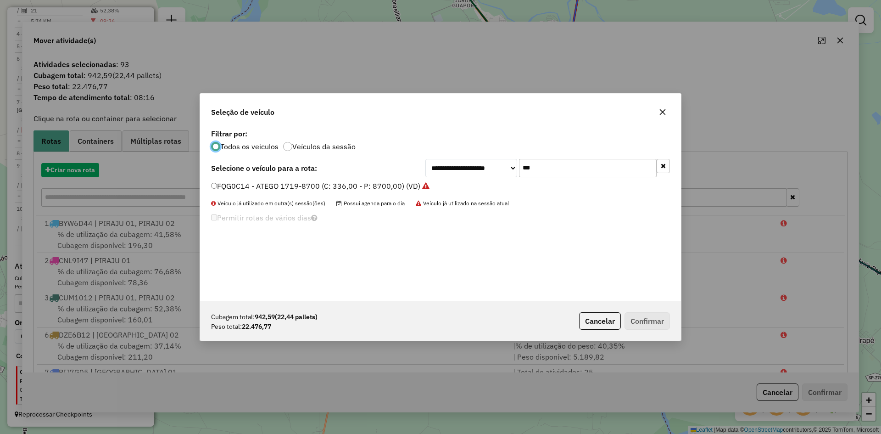
scroll to position [5, 3]
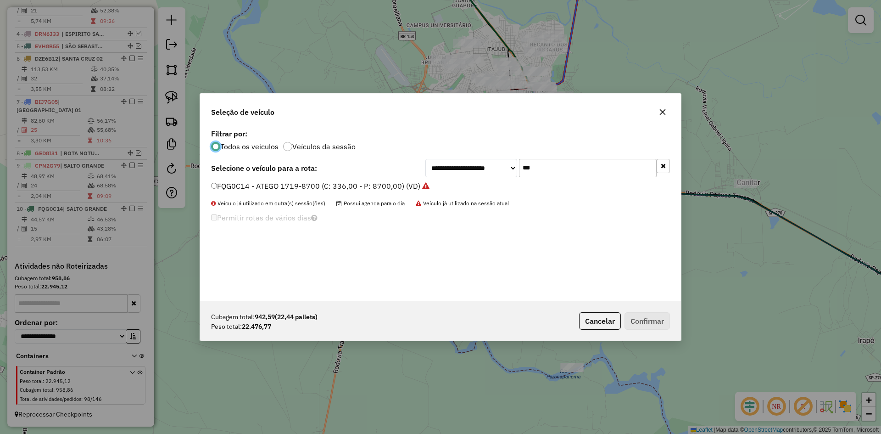
click at [576, 167] on input "***" at bounding box center [588, 168] width 138 height 18
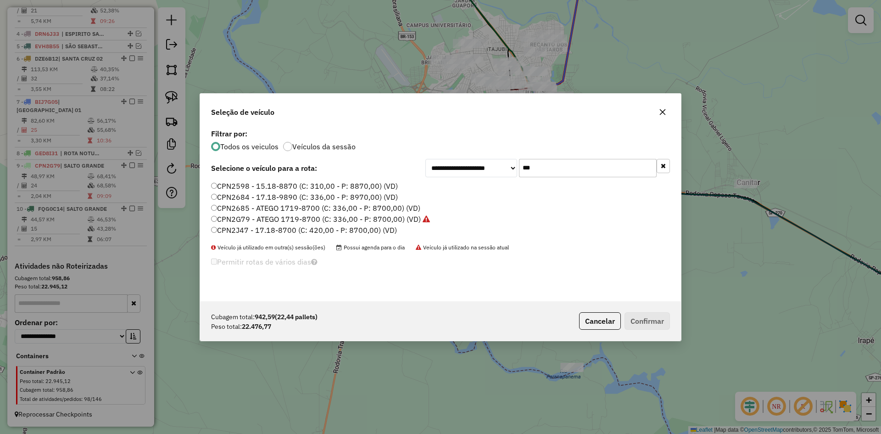
type input "***"
click at [245, 233] on label "CPN2J47 - 17.18-8700 (C: 420,00 - P: 8700,00) (VD)" at bounding box center [304, 229] width 186 height 11
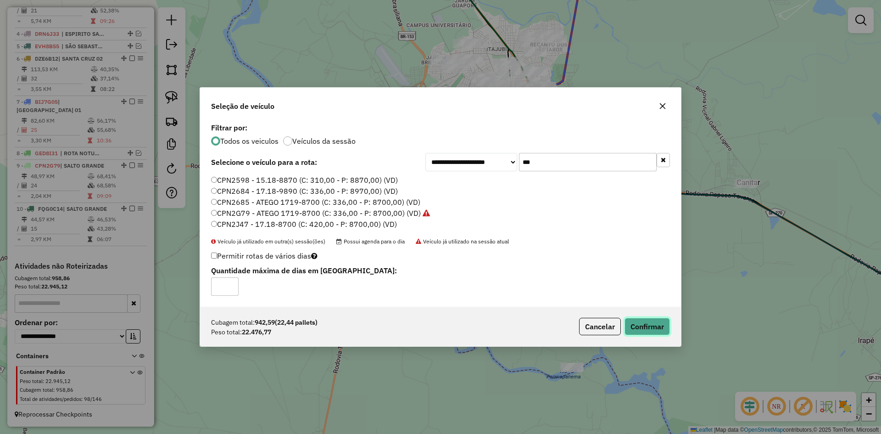
click at [643, 325] on button "Confirmar" at bounding box center [646, 325] width 45 height 17
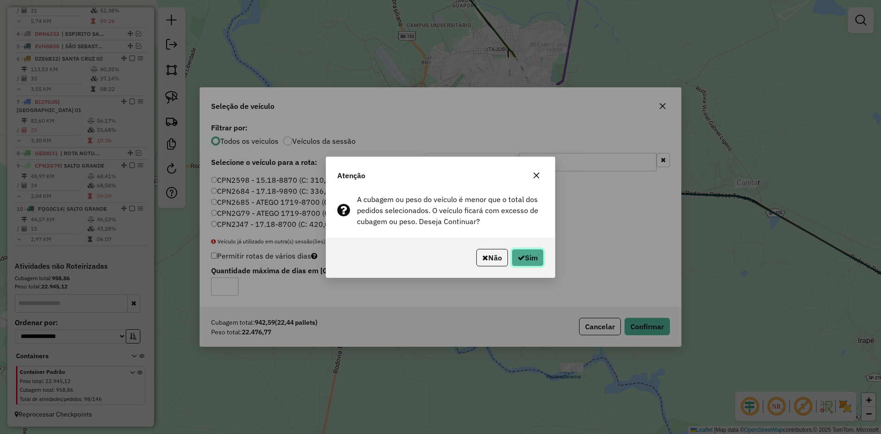
click at [522, 261] on button "Sim" at bounding box center [527, 257] width 32 height 17
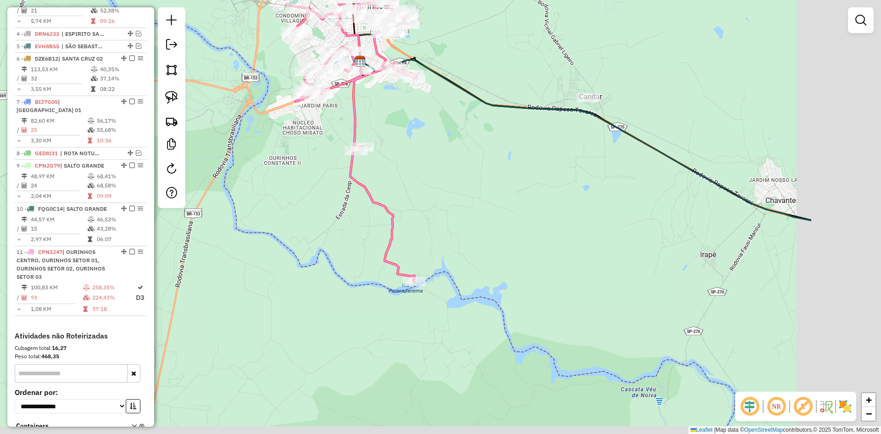
drag, startPoint x: 673, startPoint y: 329, endPoint x: 316, endPoint y: 137, distance: 404.7
click at [303, 130] on div "Janela de atendimento Grade de atendimento Capacidade Transportadoras Veículos …" at bounding box center [440, 217] width 881 height 434
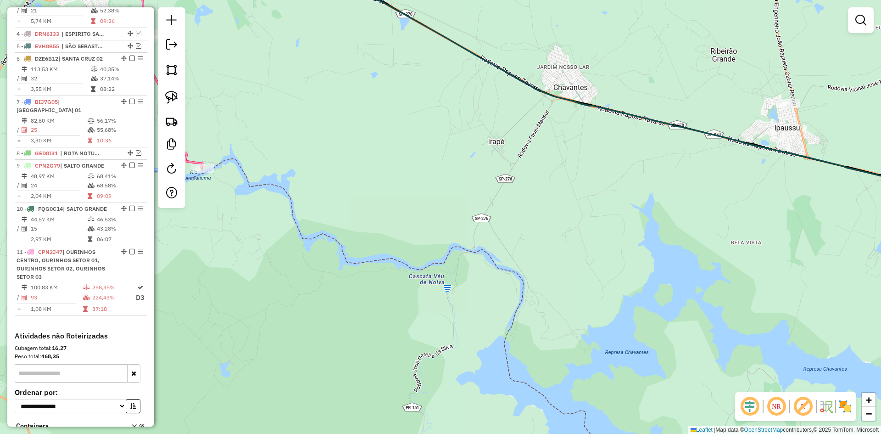
drag, startPoint x: 544, startPoint y: 226, endPoint x: 539, endPoint y: 355, distance: 129.0
click at [539, 355] on div "Janela de atendimento Grade de atendimento Capacidade Transportadoras Veículos …" at bounding box center [440, 217] width 881 height 434
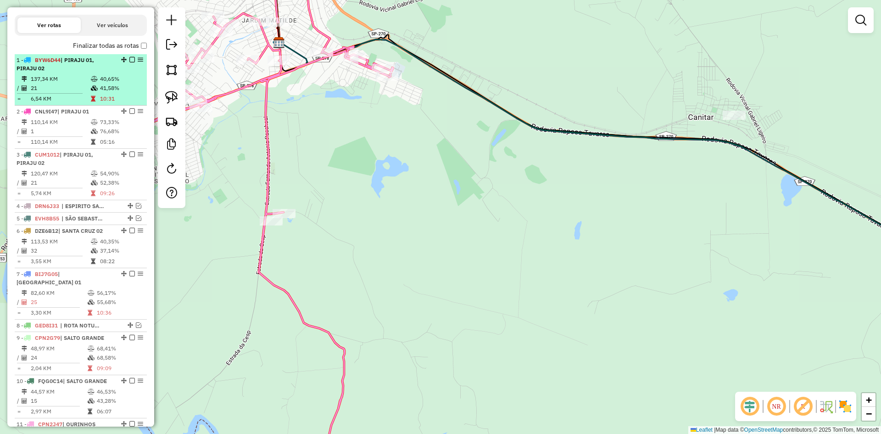
scroll to position [232, 0]
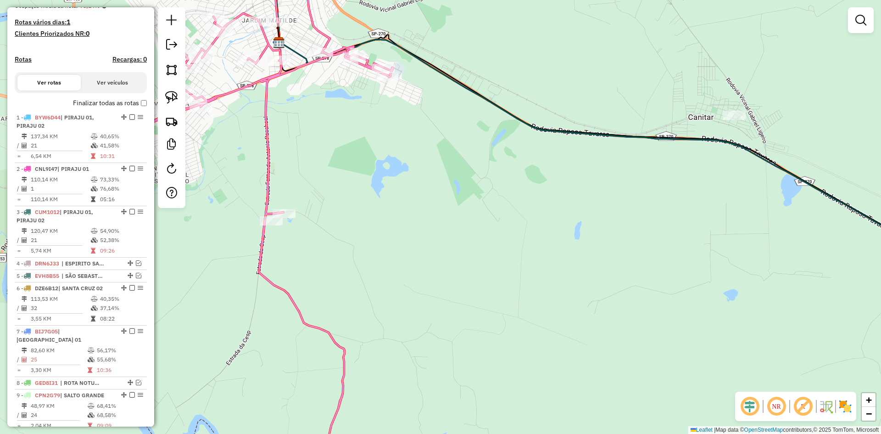
drag, startPoint x: 584, startPoint y: 288, endPoint x: 225, endPoint y: 75, distance: 417.3
click at [225, 75] on div "Janela de atendimento Grade de atendimento Capacidade Transportadoras Veículos …" at bounding box center [440, 217] width 881 height 434
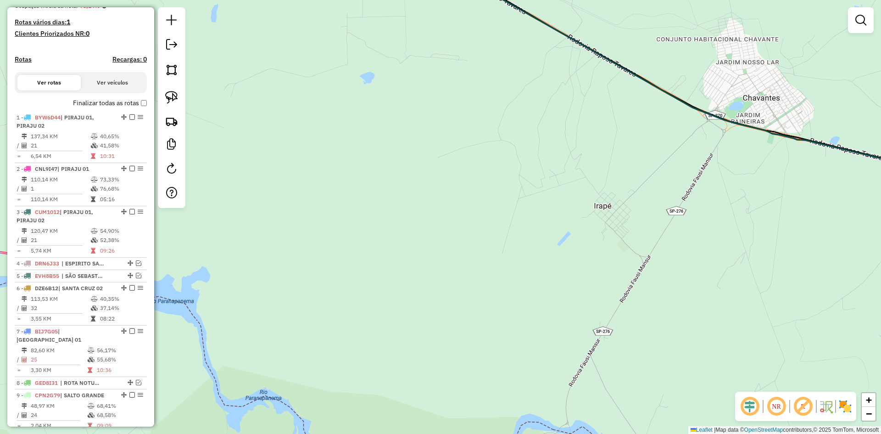
drag, startPoint x: 492, startPoint y: 230, endPoint x: 291, endPoint y: 106, distance: 236.0
click at [291, 106] on div "Janela de atendimento Grade de atendimento Capacidade Transportadoras Veículos …" at bounding box center [440, 217] width 881 height 434
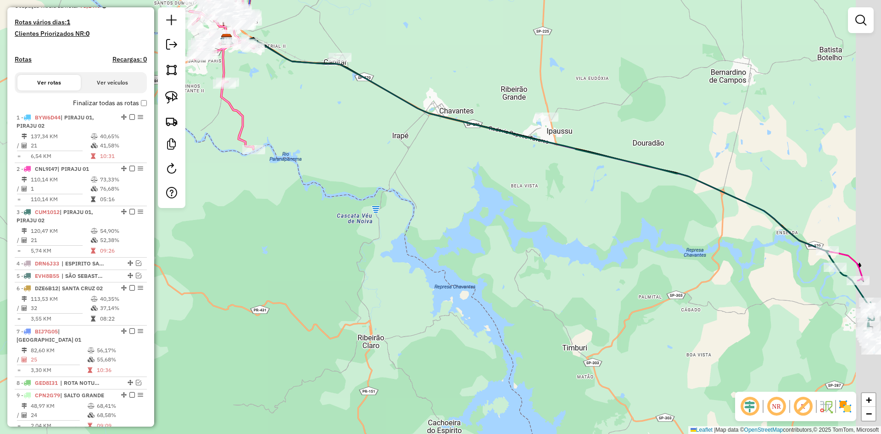
drag, startPoint x: 528, startPoint y: 247, endPoint x: 329, endPoint y: 142, distance: 225.3
click at [301, 128] on div "Janela de atendimento Grade de atendimento Capacidade Transportadoras Veículos …" at bounding box center [440, 217] width 881 height 434
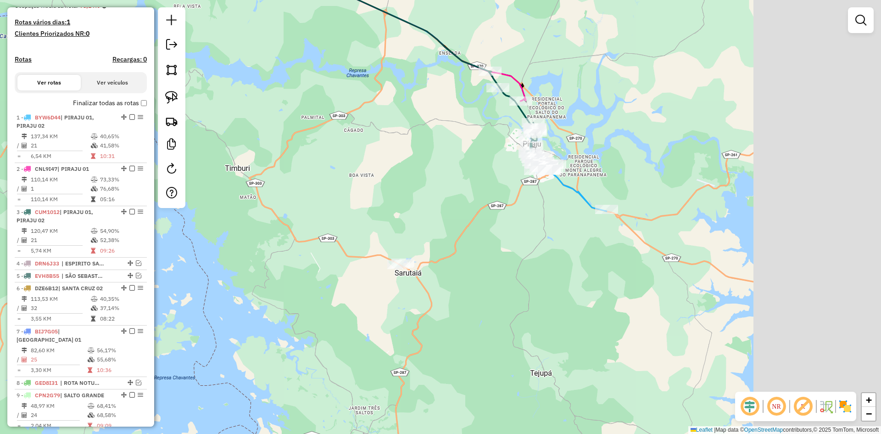
drag, startPoint x: 411, startPoint y: 174, endPoint x: 388, endPoint y: 160, distance: 27.0
click at [388, 160] on div "Janela de atendimento Grade de atendimento Capacidade Transportadoras Veículos …" at bounding box center [440, 217] width 881 height 434
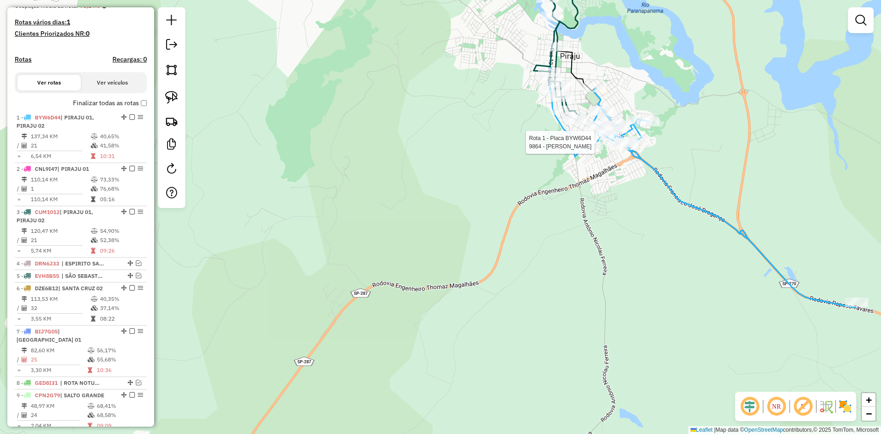
select select "*********"
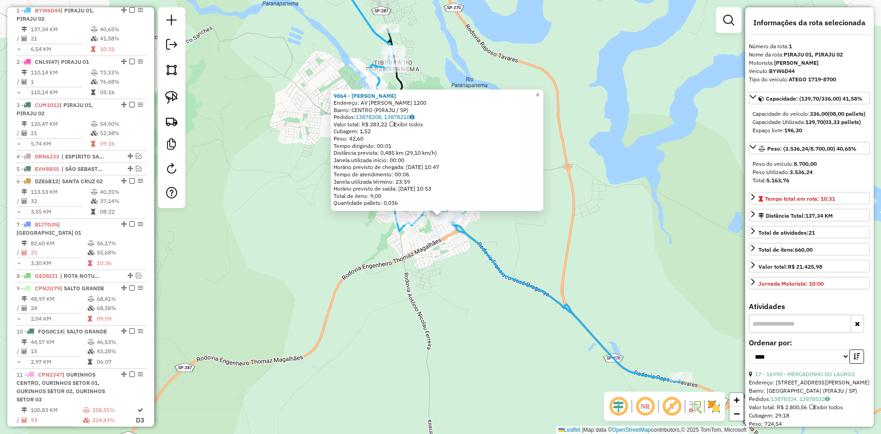
scroll to position [344, 0]
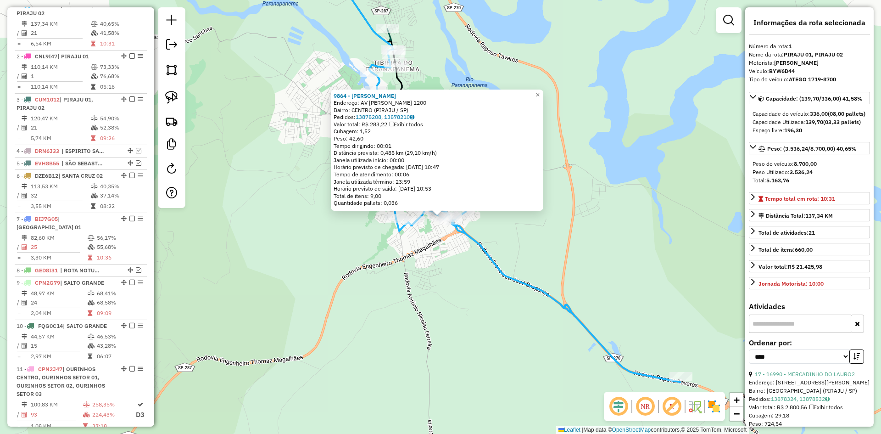
click at [491, 290] on div "9864 - VINICIUS ARMANDO FIO Endereço: AV HUMBERTO MARTIGNONI 1200 Bairro: CENTR…" at bounding box center [440, 217] width 881 height 434
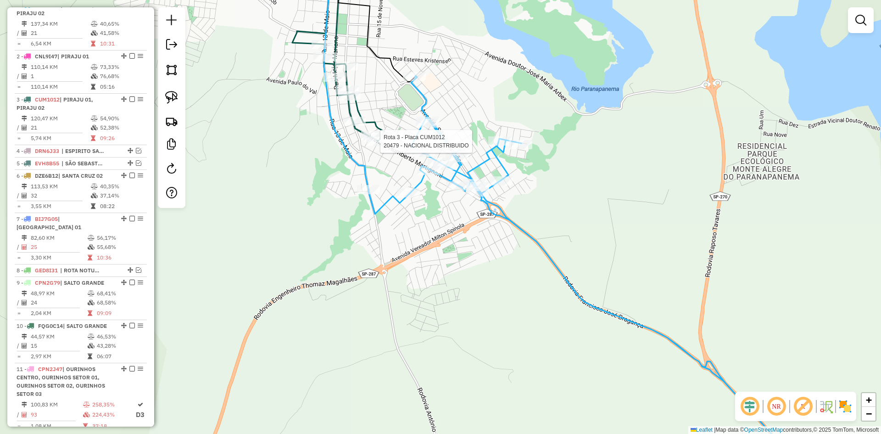
click at [378, 146] on div at bounding box center [377, 141] width 23 height 9
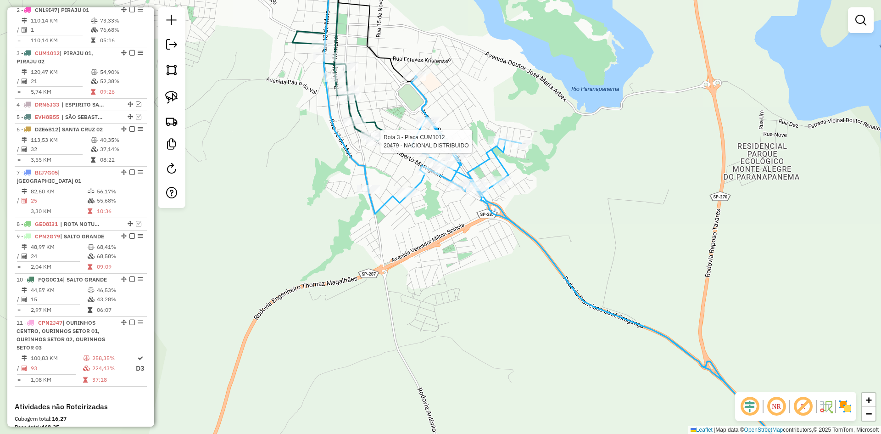
select select "*********"
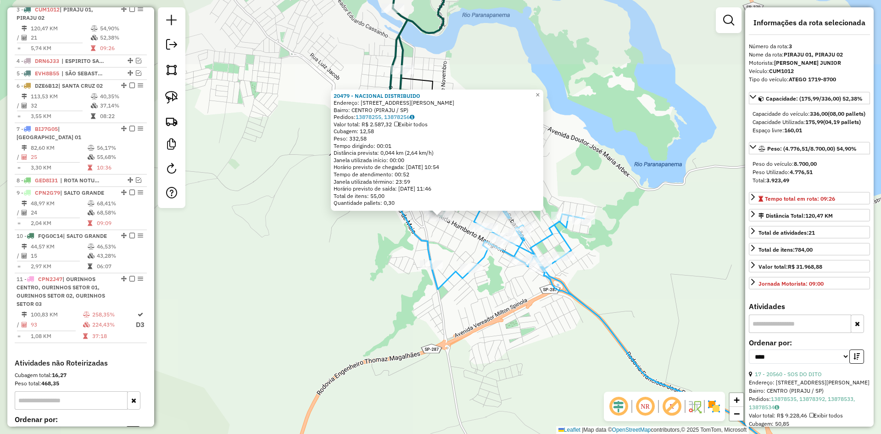
scroll to position [439, 0]
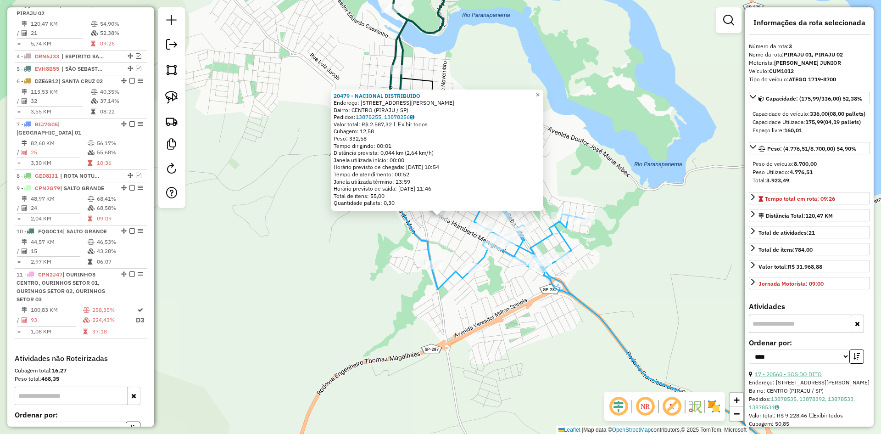
click at [808, 377] on link "17 - 20560 - SOS DO DITO" at bounding box center [788, 373] width 67 height 7
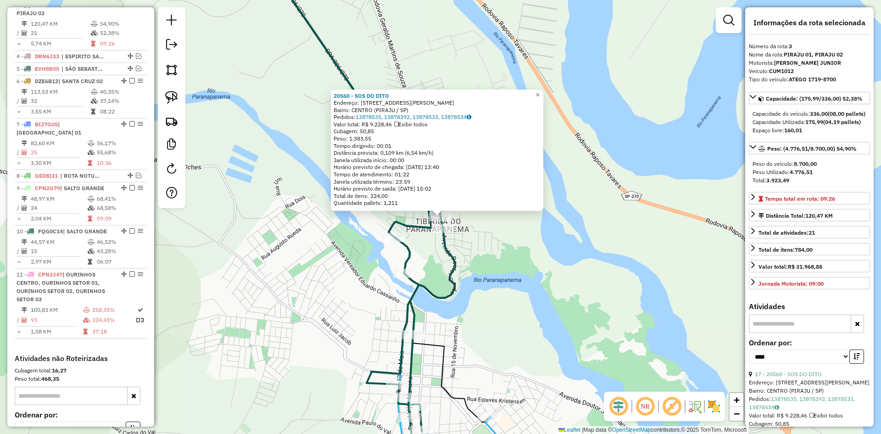
click at [528, 333] on div "20560 - SOS DO DITO Endereço: AV AVENIDA DOUTOR SIMAO 576 Bairro: CENTRO (PIRAJ…" at bounding box center [440, 217] width 881 height 434
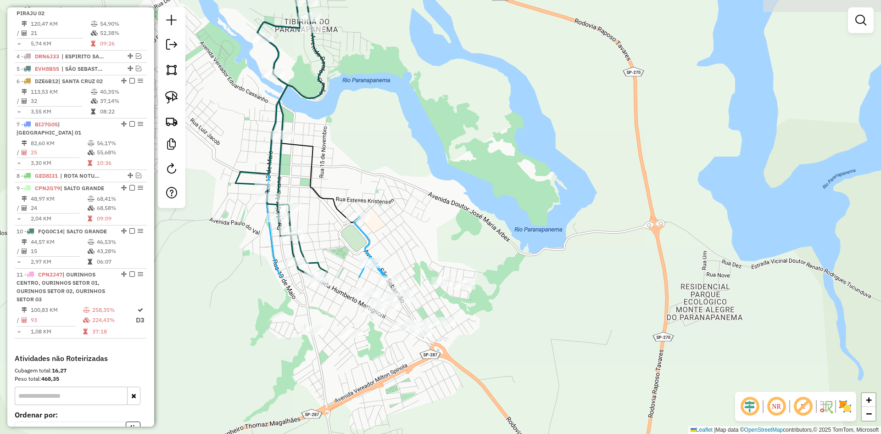
drag, startPoint x: 515, startPoint y: 318, endPoint x: 399, endPoint y: 134, distance: 217.7
click at [399, 134] on div "Janela de atendimento Grade de atendimento Capacidade Transportadoras Veículos …" at bounding box center [440, 217] width 881 height 434
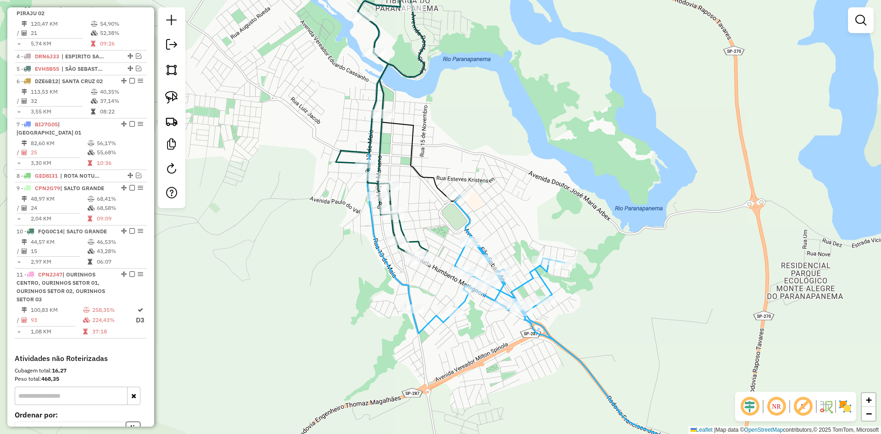
drag, startPoint x: 399, startPoint y: 134, endPoint x: 499, endPoint y: 113, distance: 102.7
click at [499, 113] on div "Janela de atendimento Grade de atendimento Capacidade Transportadoras Veículos …" at bounding box center [440, 217] width 881 height 434
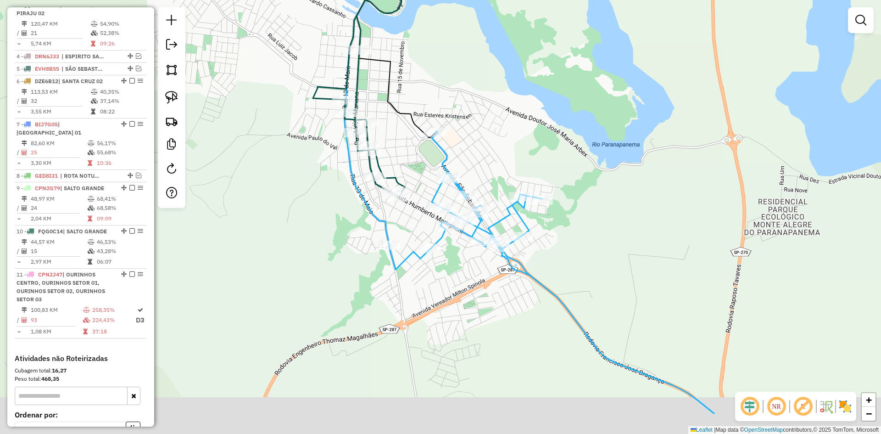
drag, startPoint x: 514, startPoint y: 180, endPoint x: 490, endPoint y: 115, distance: 69.2
click at [490, 115] on div "Janela de atendimento Grade de atendimento Capacidade Transportadoras Veículos …" at bounding box center [440, 217] width 881 height 434
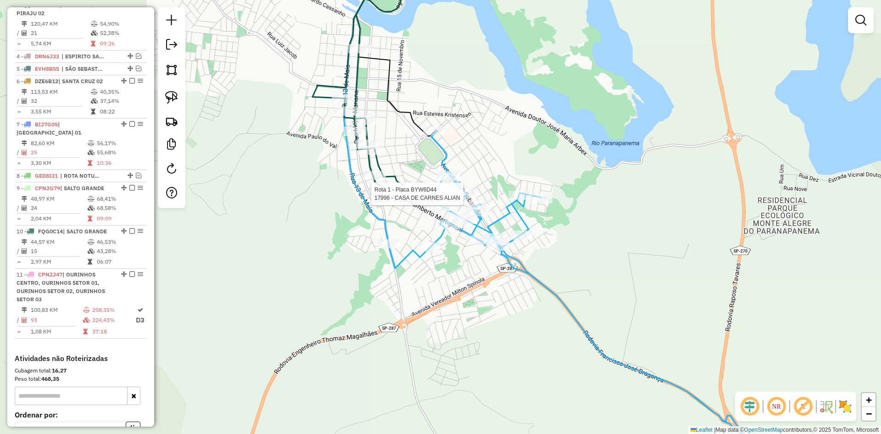
click at [465, 198] on div at bounding box center [466, 193] width 23 height 9
select select "*********"
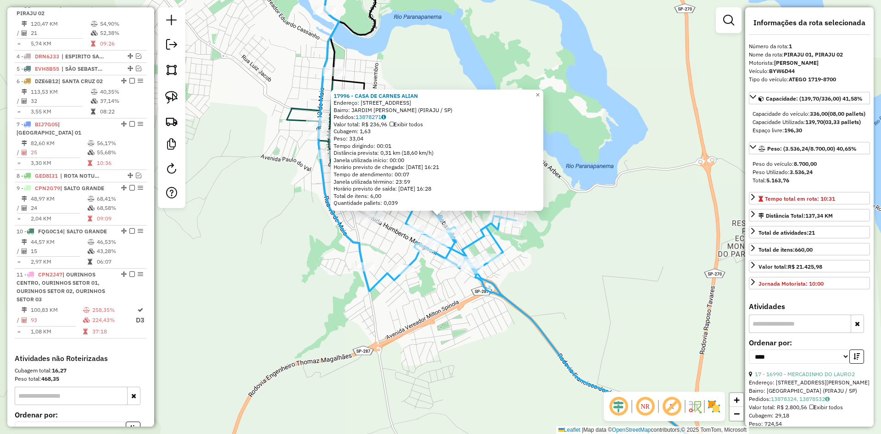
scroll to position [344, 0]
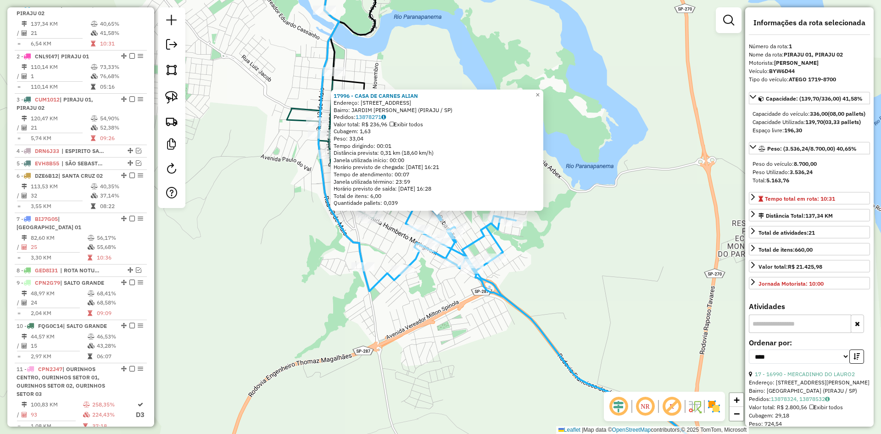
click at [541, 304] on div "17996 - CASA DE CARNES ALIAN Endereço: R AVENIDA SAO SEBASTIAO 371 Bairro: JARD…" at bounding box center [440, 217] width 881 height 434
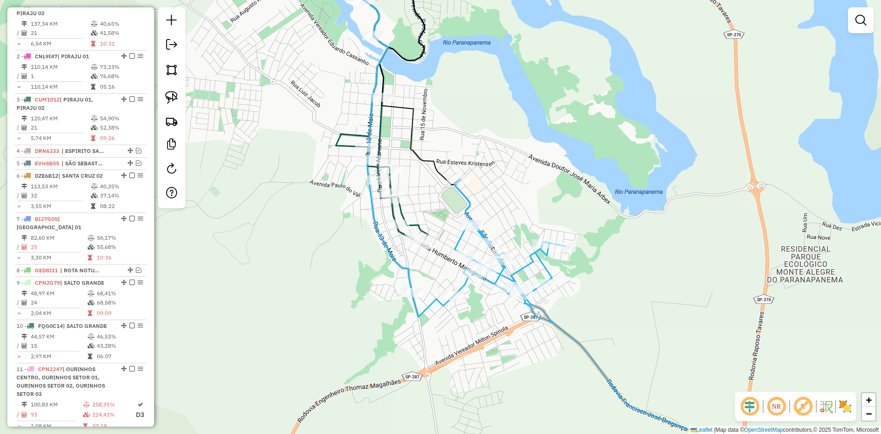
drag, startPoint x: 401, startPoint y: 303, endPoint x: 450, endPoint y: 328, distance: 55.4
click at [450, 328] on div "Janela de atendimento Grade de atendimento Capacidade Transportadoras Veículos …" at bounding box center [440, 217] width 881 height 434
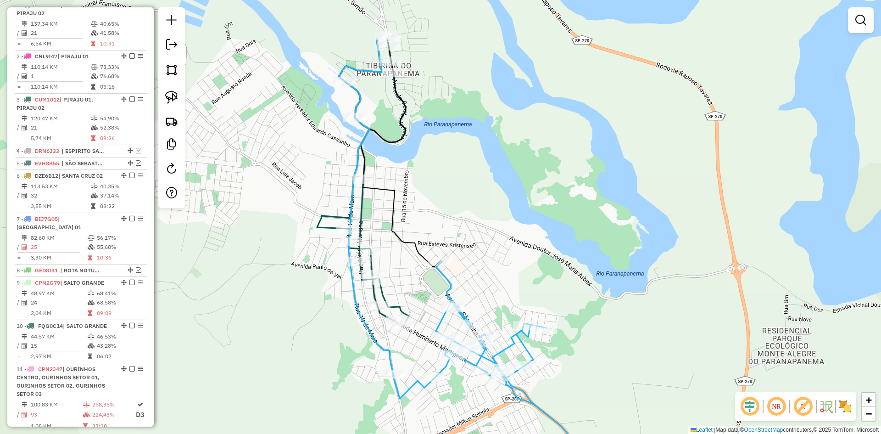
drag, startPoint x: 366, startPoint y: 289, endPoint x: 340, endPoint y: 339, distance: 55.8
click at [340, 339] on div "Janela de atendimento Grade de atendimento Capacidade Transportadoras Veículos …" at bounding box center [440, 217] width 881 height 434
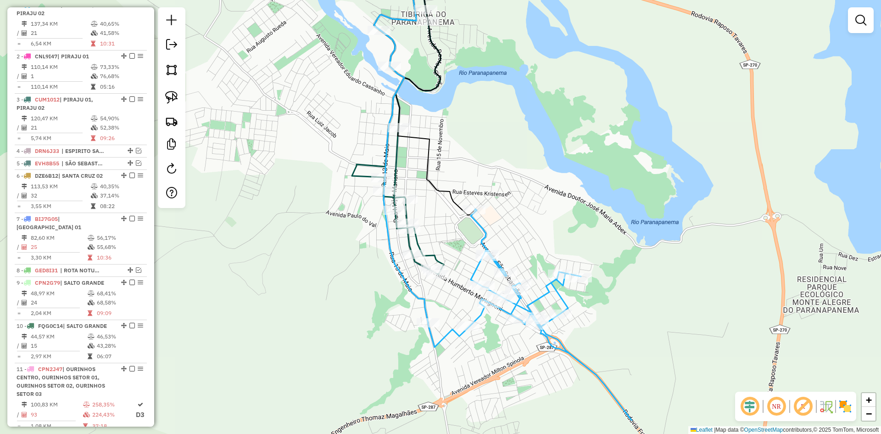
drag, startPoint x: 484, startPoint y: 198, endPoint x: 539, endPoint y: 111, distance: 102.8
click at [539, 111] on div "Janela de atendimento Grade de atendimento Capacidade Transportadoras Veículos …" at bounding box center [440, 217] width 881 height 434
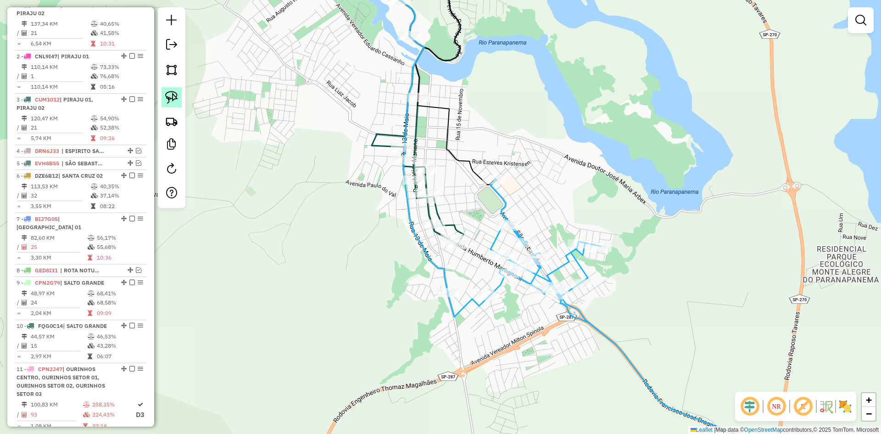
click at [166, 97] on img at bounding box center [171, 97] width 13 height 13
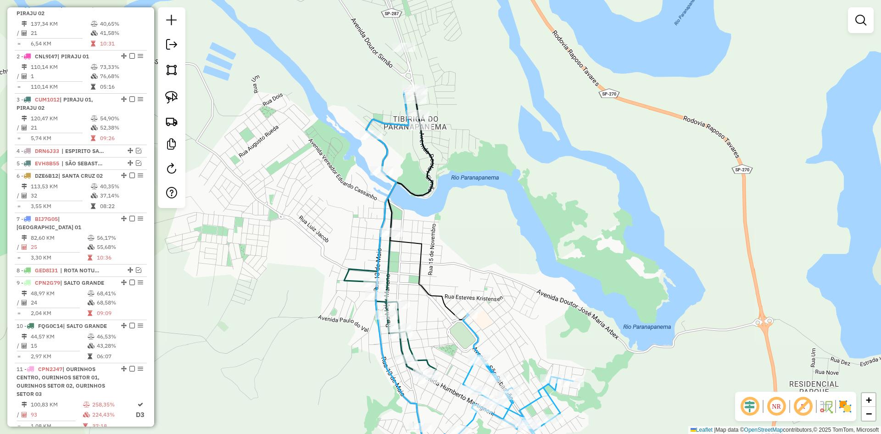
drag, startPoint x: 542, startPoint y: 127, endPoint x: 514, endPoint y: 251, distance: 127.3
click at [514, 251] on div "Janela de atendimento Grade de atendimento Capacidade Transportadoras Veículos …" at bounding box center [440, 217] width 881 height 434
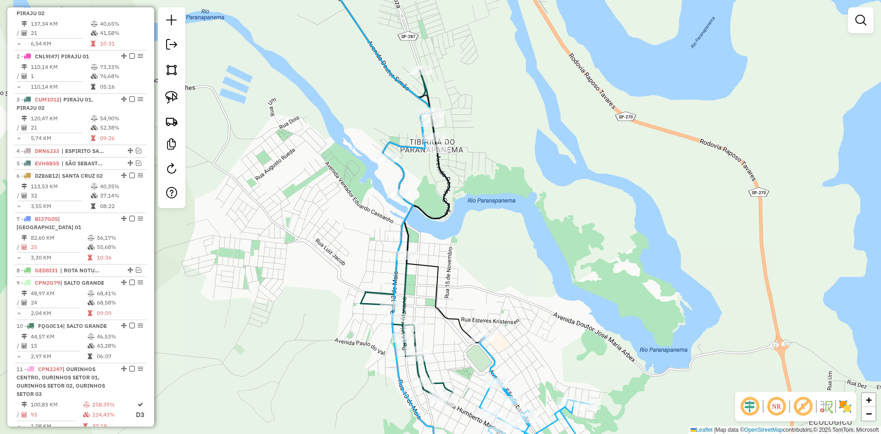
drag, startPoint x: 503, startPoint y: 257, endPoint x: 513, endPoint y: 252, distance: 11.3
click at [513, 252] on div "Janela de atendimento Grade de atendimento Capacidade Transportadoras Veículos …" at bounding box center [440, 217] width 881 height 434
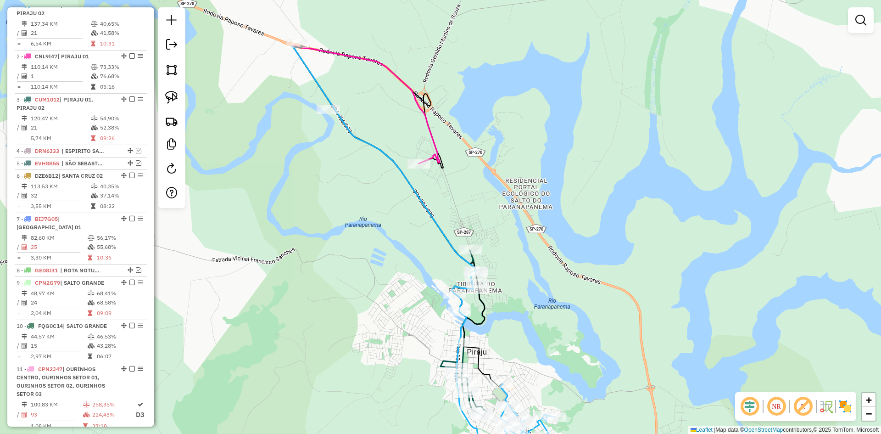
drag, startPoint x: 522, startPoint y: 260, endPoint x: 535, endPoint y: 338, distance: 79.0
click at [535, 338] on div "Janela de atendimento Grade de atendimento Capacidade Transportadoras Veículos …" at bounding box center [440, 217] width 881 height 434
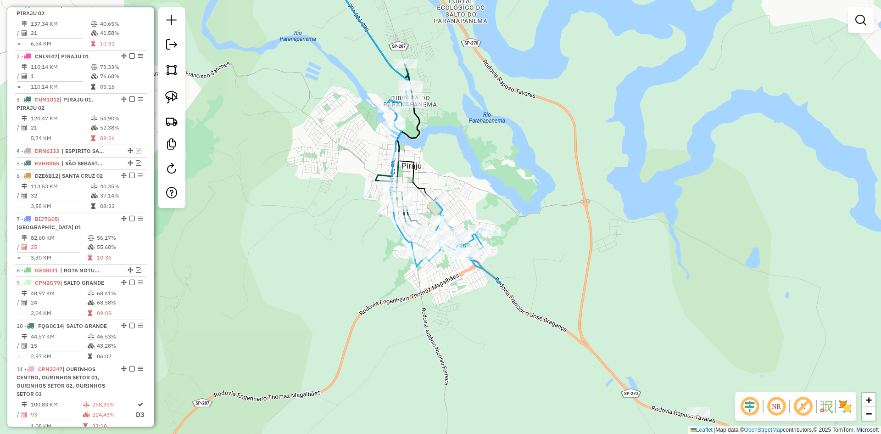
drag, startPoint x: 537, startPoint y: 331, endPoint x: 471, endPoint y: 138, distance: 204.1
click at [471, 138] on div "Janela de atendimento Grade de atendimento Capacidade Transportadoras Veículos …" at bounding box center [440, 217] width 881 height 434
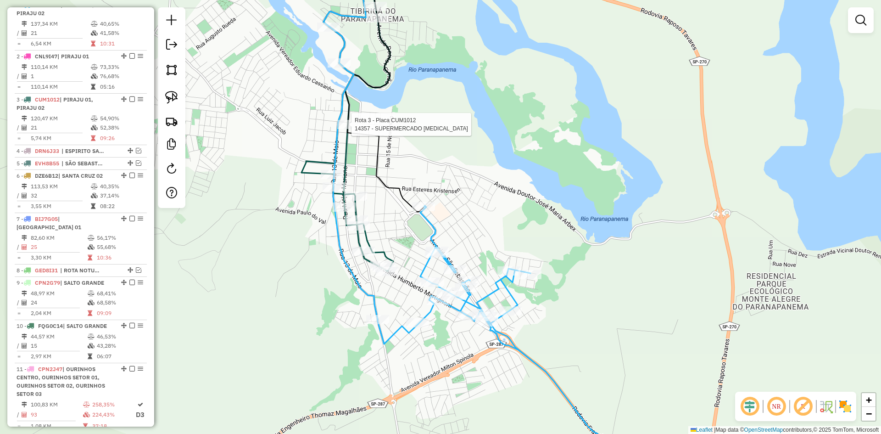
select select "*********"
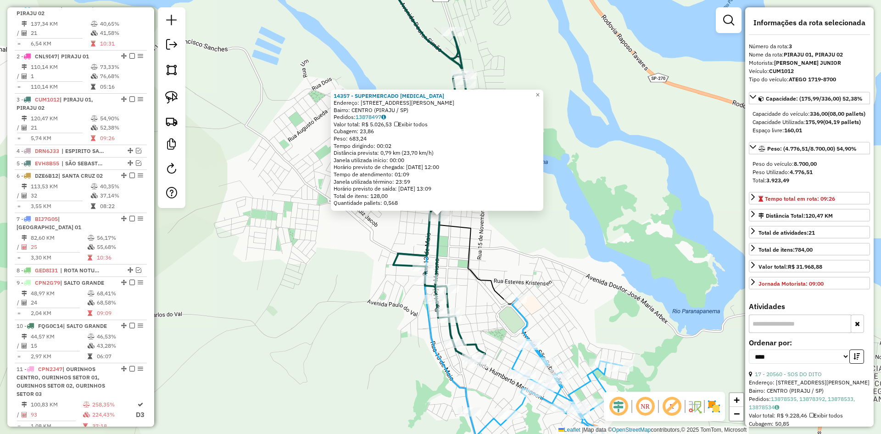
scroll to position [439, 0]
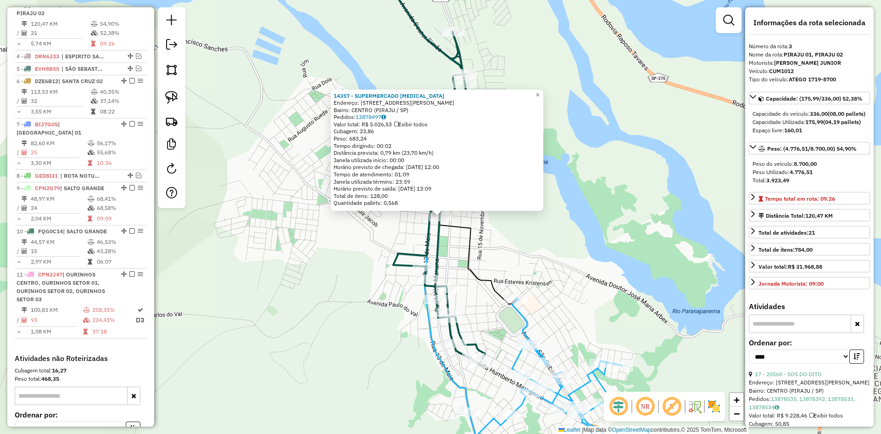
click at [609, 277] on div "14357 - SUPERMERCADO GARROTE Endereço: R MAJOR MARIANO 108 Bairro: CENTRO (PIRA…" at bounding box center [440, 217] width 881 height 434
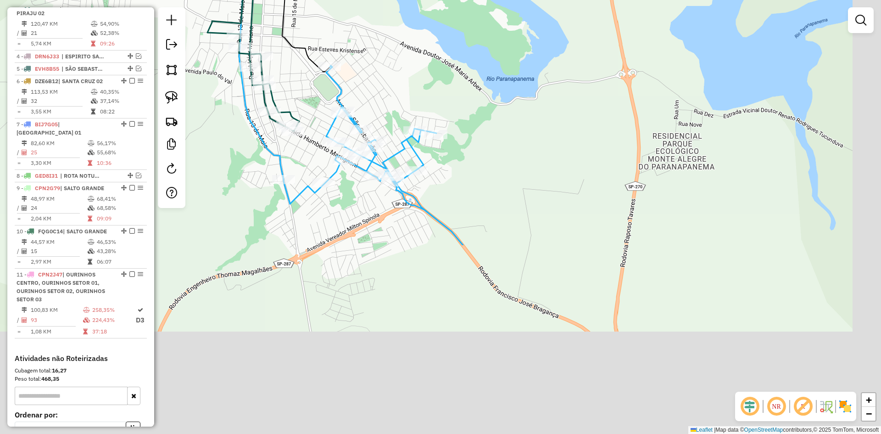
drag, startPoint x: 599, startPoint y: 312, endPoint x: 413, endPoint y: 80, distance: 297.3
click at [413, 80] on div "Janela de atendimento Grade de atendimento Capacidade Transportadoras Veículos …" at bounding box center [440, 217] width 881 height 434
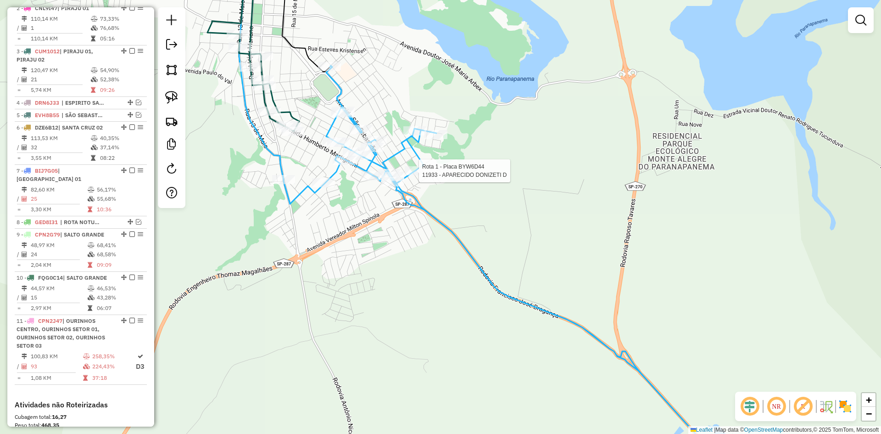
select select "*********"
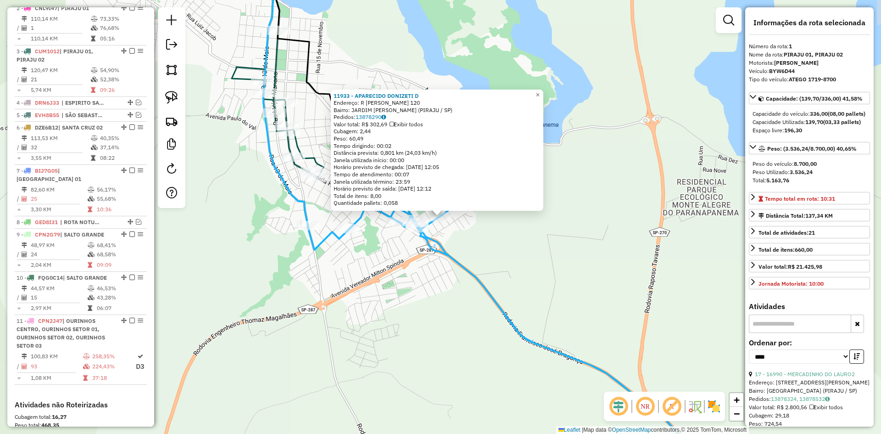
scroll to position [344, 0]
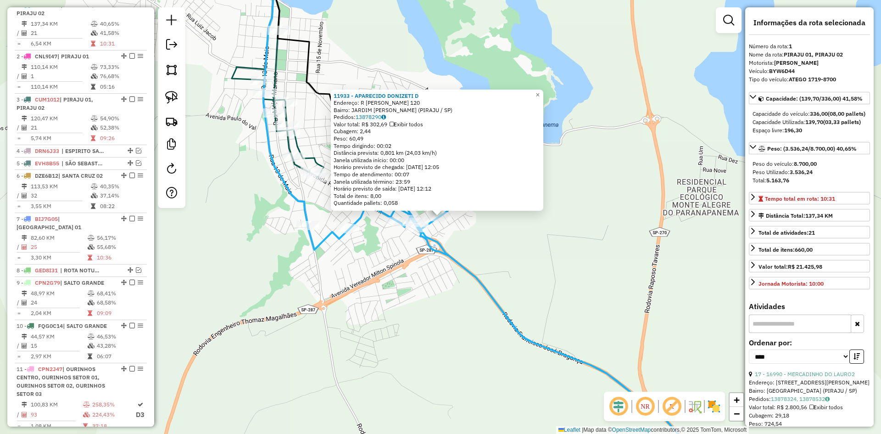
click at [315, 286] on div "11933 - APARECIDO DONIZETI D Endereço: R HERMES CORREIA CARVALHO 120 Bairro: JA…" at bounding box center [440, 217] width 881 height 434
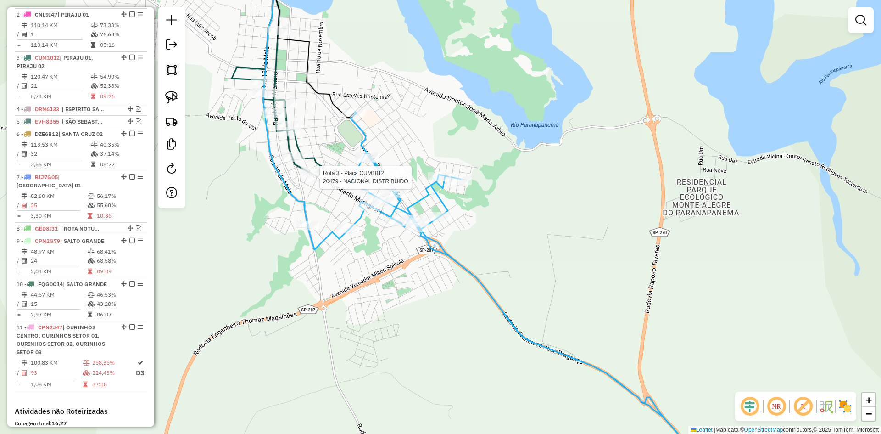
select select "*********"
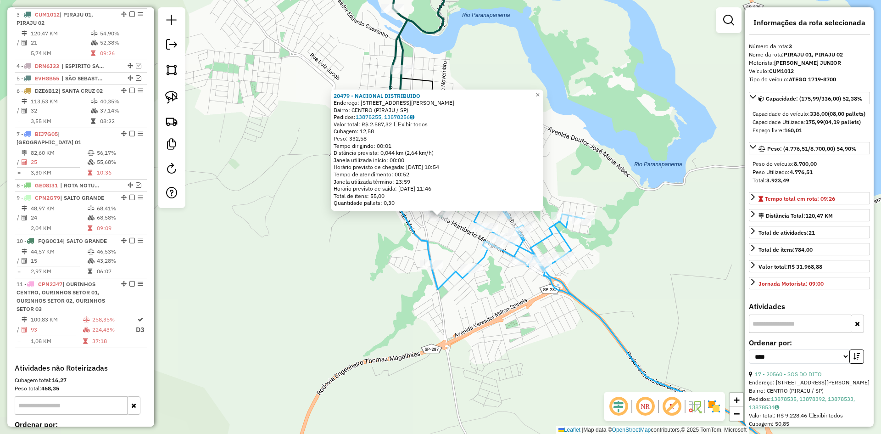
scroll to position [439, 0]
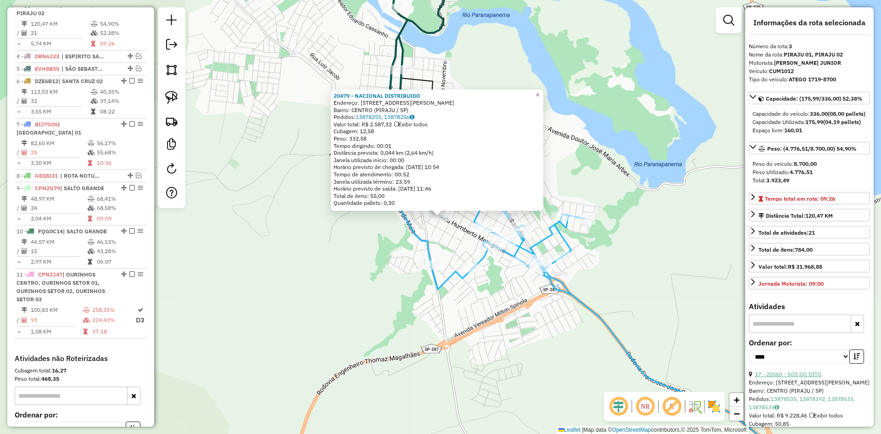
click at [804, 377] on link "17 - 20560 - SOS DO DITO" at bounding box center [788, 373] width 67 height 7
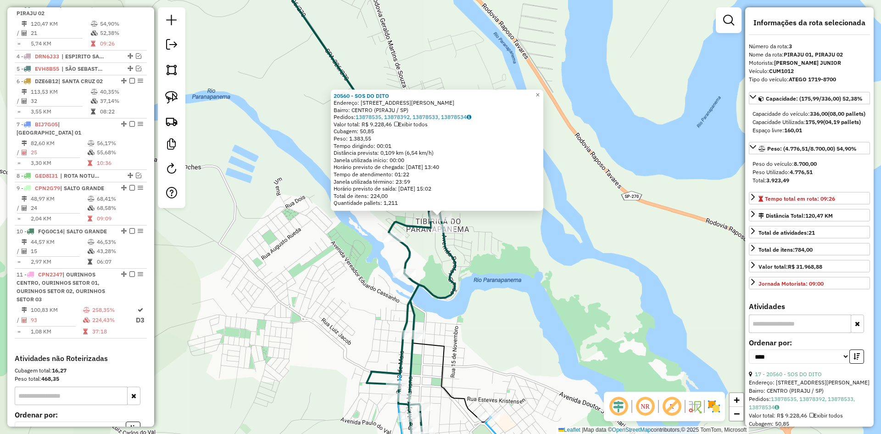
click at [526, 281] on div "20560 - SOS DO DITO Endereço: AV AVENIDA DOUTOR SIMAO 576 Bairro: CENTRO (PIRAJ…" at bounding box center [440, 217] width 881 height 434
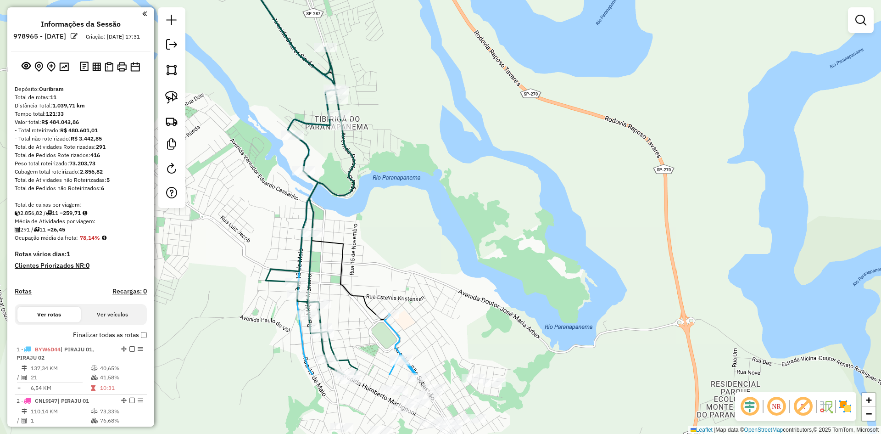
click at [442, 194] on div "Janela de atendimento Grade de atendimento Capacidade Transportadoras Veículos …" at bounding box center [440, 217] width 881 height 434
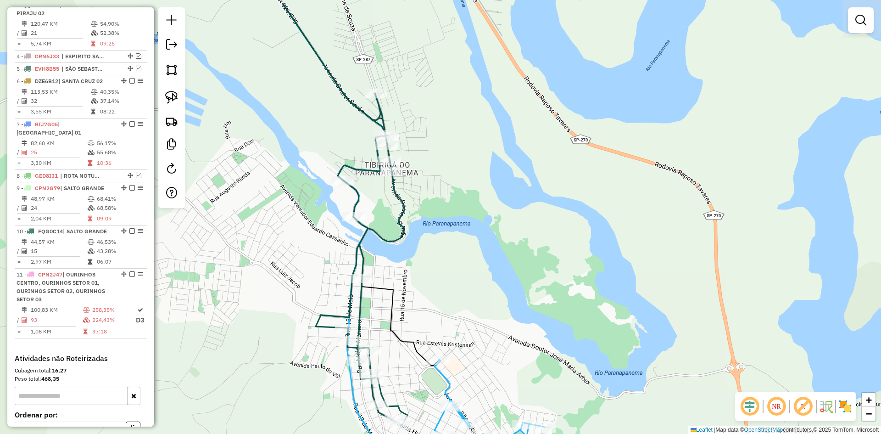
drag, startPoint x: 448, startPoint y: 211, endPoint x: 498, endPoint y: 257, distance: 67.9
click at [498, 257] on div "Janela de atendimento Grade de atendimento Capacidade Transportadoras Veículos …" at bounding box center [440, 217] width 881 height 434
click at [173, 98] on img at bounding box center [171, 97] width 13 height 13
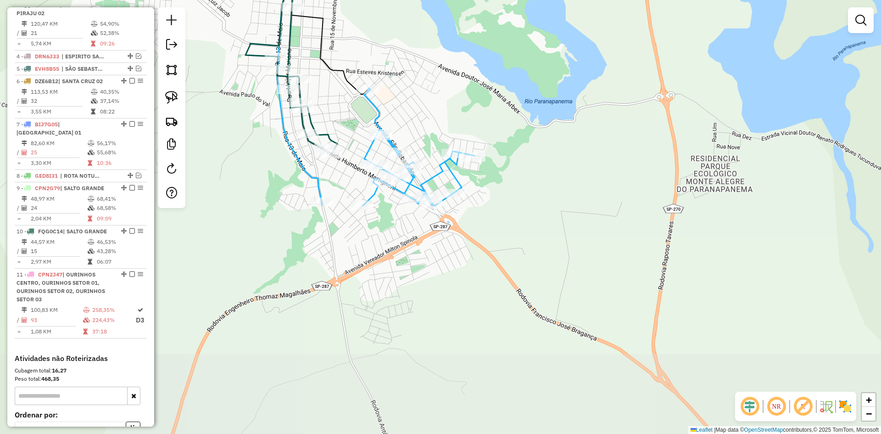
drag, startPoint x: 496, startPoint y: 288, endPoint x: 426, endPoint y: 17, distance: 280.0
click at [426, 17] on div "Janela de atendimento Grade de atendimento Capacidade Transportadoras Veículos …" at bounding box center [440, 217] width 881 height 434
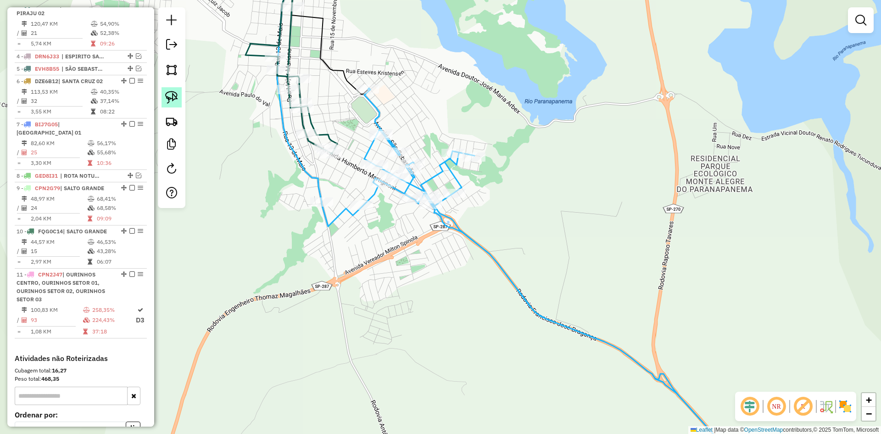
click at [162, 99] on link at bounding box center [171, 97] width 20 height 20
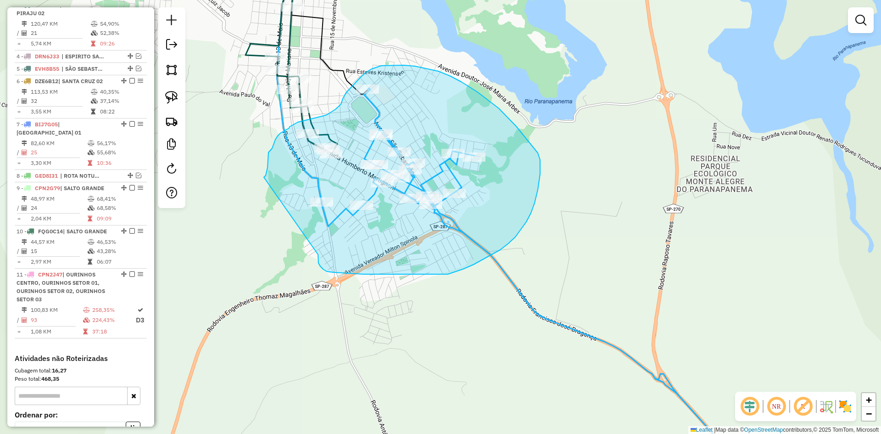
drag, startPoint x: 270, startPoint y: 150, endPoint x: 318, endPoint y: 254, distance: 114.5
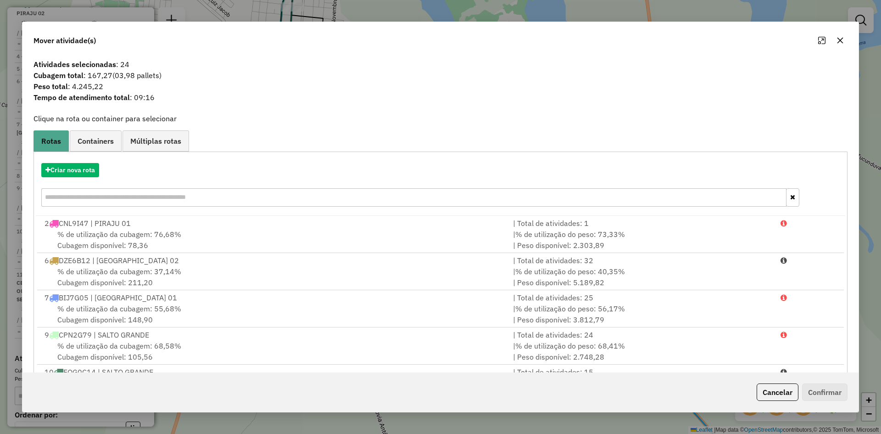
click at [844, 45] on button "button" at bounding box center [840, 40] width 15 height 15
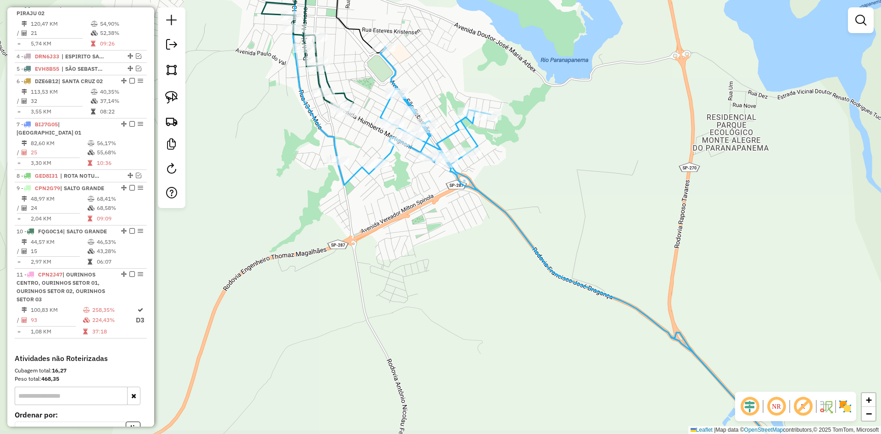
drag, startPoint x: 706, startPoint y: 264, endPoint x: 723, endPoint y: 223, distance: 44.3
click at [723, 223] on div "Janela de atendimento Grade de atendimento Capacidade Transportadoras Veículos …" at bounding box center [440, 217] width 881 height 434
click at [171, 100] on img at bounding box center [171, 97] width 13 height 13
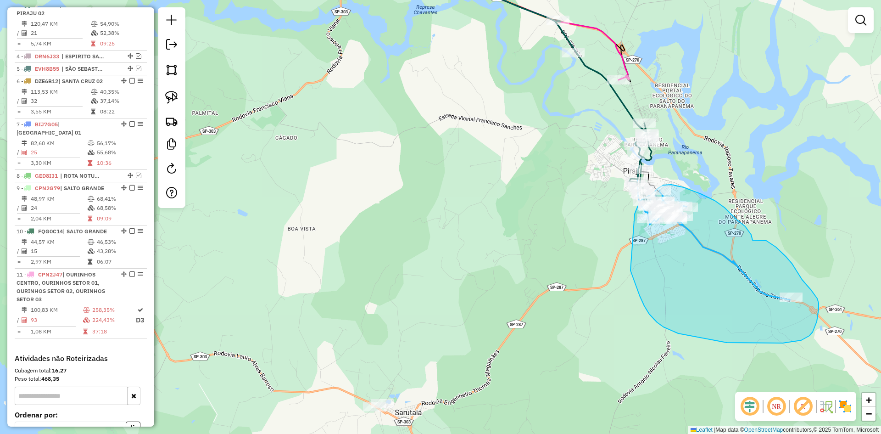
drag, startPoint x: 290, startPoint y: 122, endPoint x: 630, endPoint y: 270, distance: 370.6
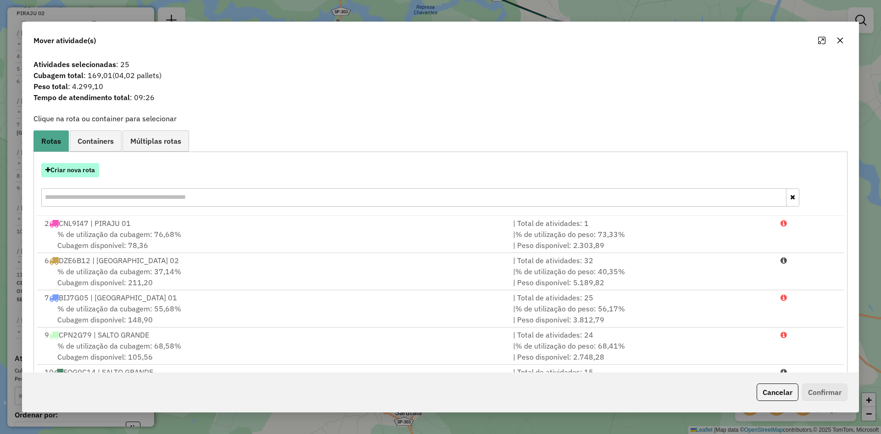
click at [89, 168] on button "Criar nova rota" at bounding box center [70, 170] width 58 height 14
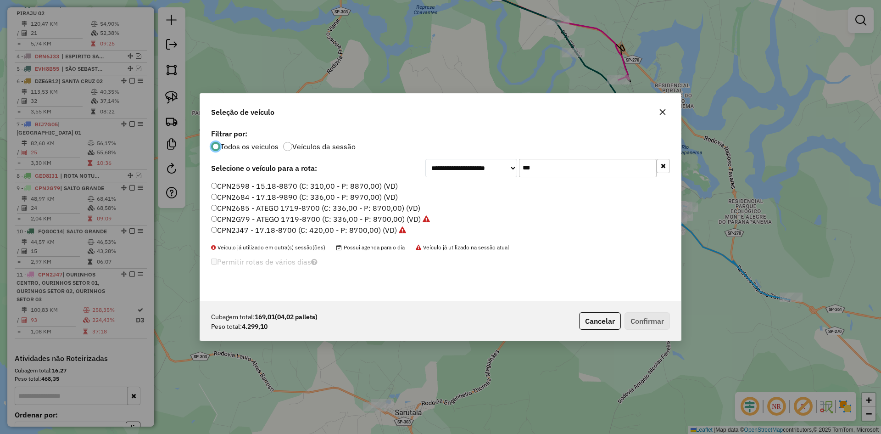
scroll to position [5, 3]
click at [562, 161] on input "***" at bounding box center [588, 168] width 138 height 18
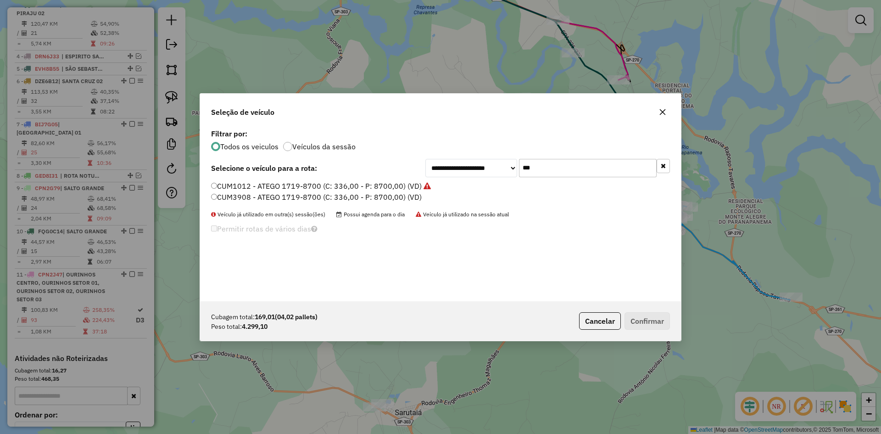
type input "***"
click at [247, 185] on label "CUM1012 - ATEGO 1719-8700 (C: 336,00 - P: 8700,00) (VD)" at bounding box center [321, 185] width 220 height 11
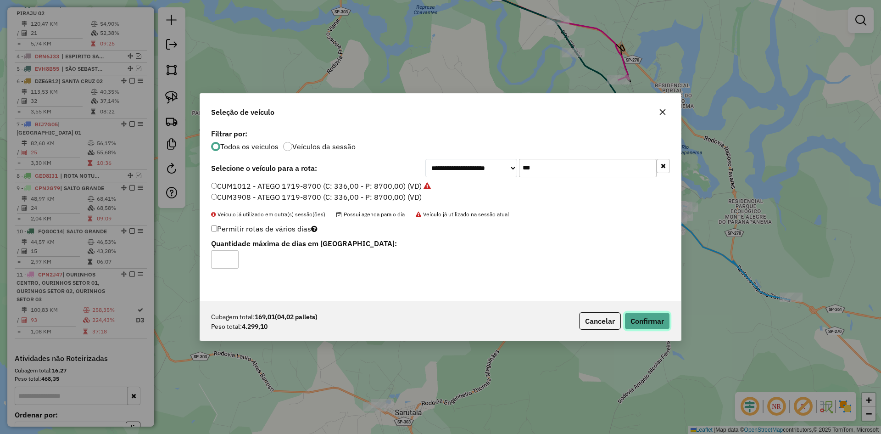
click at [647, 325] on button "Confirmar" at bounding box center [646, 320] width 45 height 17
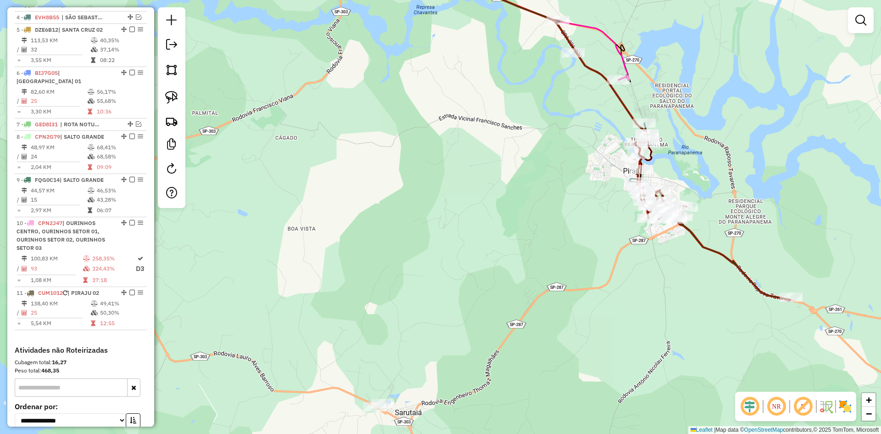
scroll to position [336, 0]
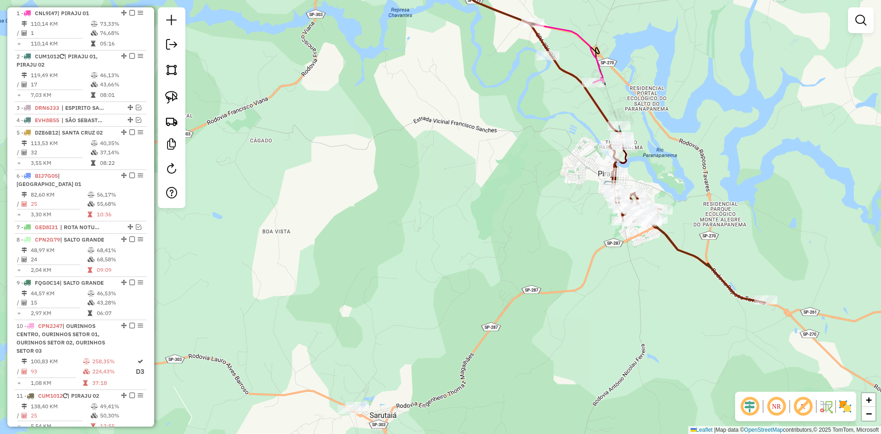
drag, startPoint x: 615, startPoint y: 245, endPoint x: 439, endPoint y: 264, distance: 176.7
click at [450, 262] on div "Janela de atendimento Grade de atendimento Capacidade Transportadoras Veículos …" at bounding box center [440, 217] width 881 height 434
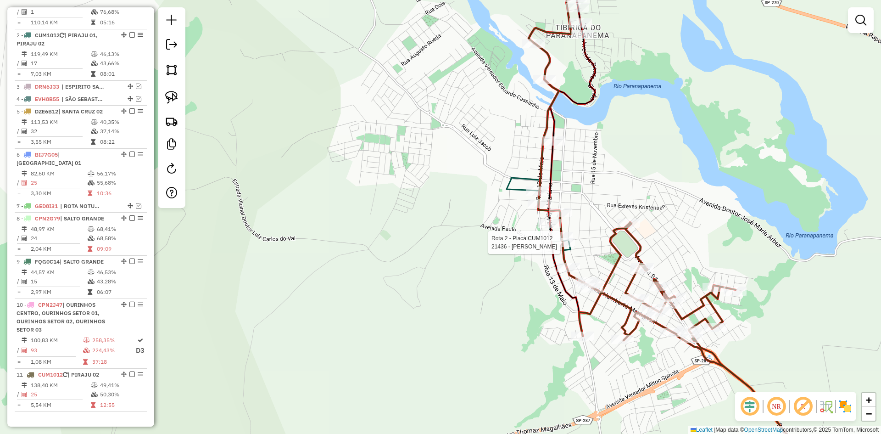
select select "*********"
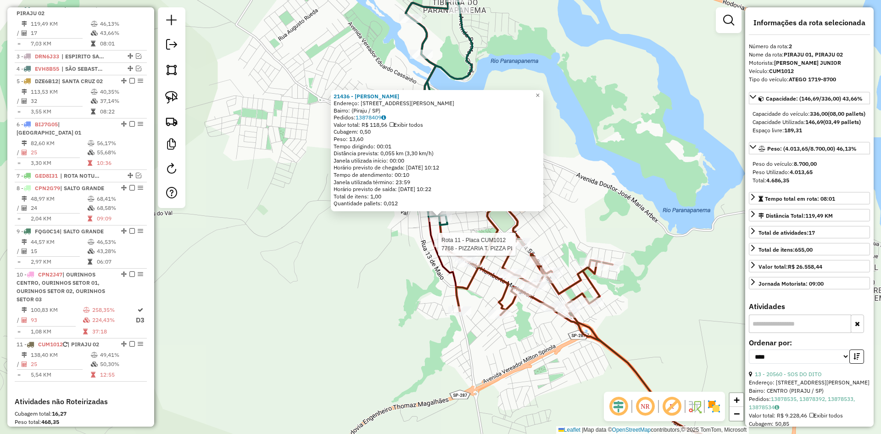
scroll to position [523, 0]
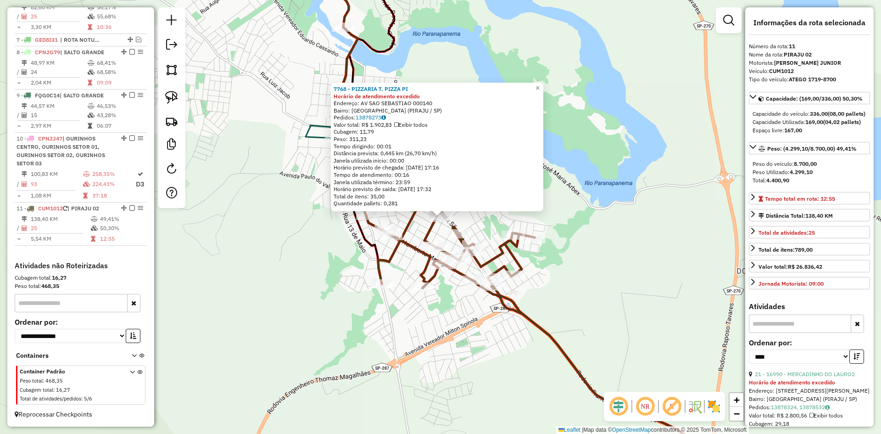
click at [635, 214] on div "7768 - PIZZARIA T. PIZZA PI Horário de atendimento excedido Endereço: AV SAO SE…" at bounding box center [440, 217] width 881 height 434
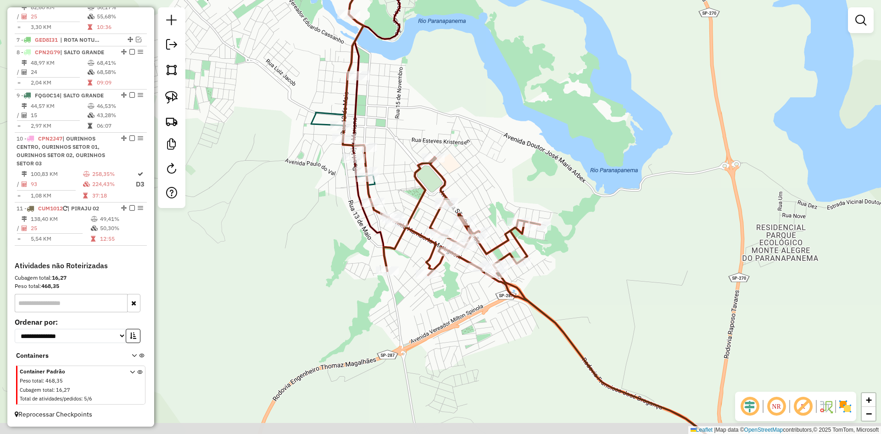
drag, startPoint x: 619, startPoint y: 239, endPoint x: 650, endPoint y: 196, distance: 53.6
click at [650, 196] on div "Janela de atendimento Grade de atendimento Capacidade Transportadoras Veículos …" at bounding box center [440, 217] width 881 height 434
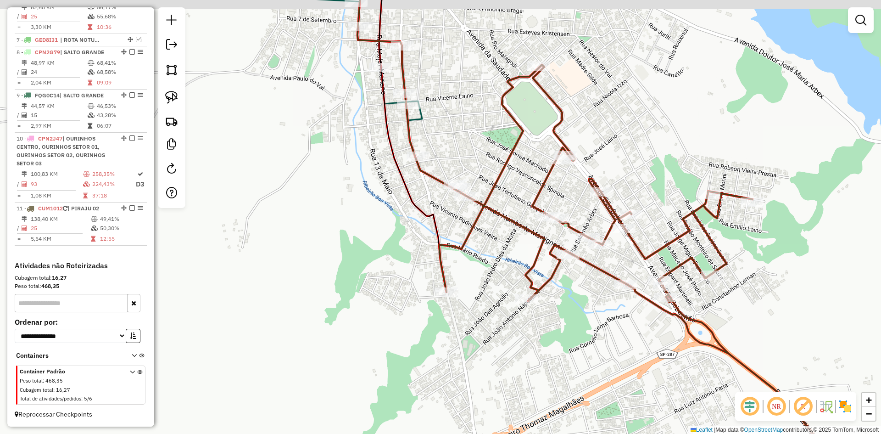
drag, startPoint x: 381, startPoint y: 215, endPoint x: 384, endPoint y: 237, distance: 21.8
click at [384, 237] on div "Janela de atendimento Grade de atendimento Capacidade Transportadoras Veículos …" at bounding box center [440, 217] width 881 height 434
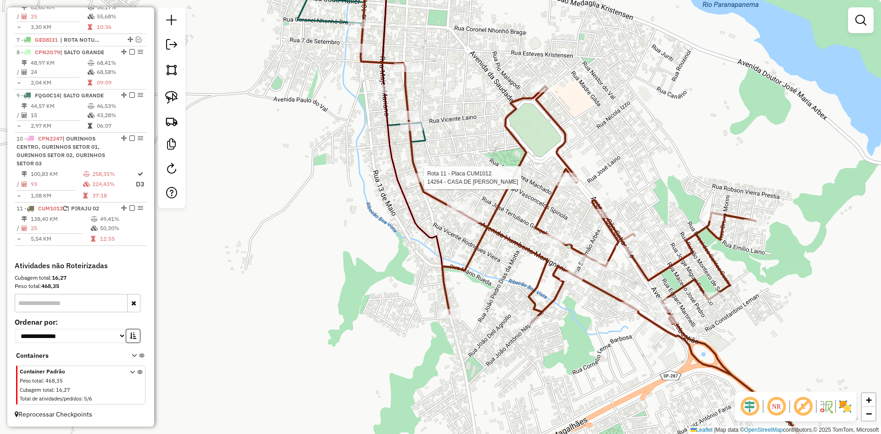
select select "*********"
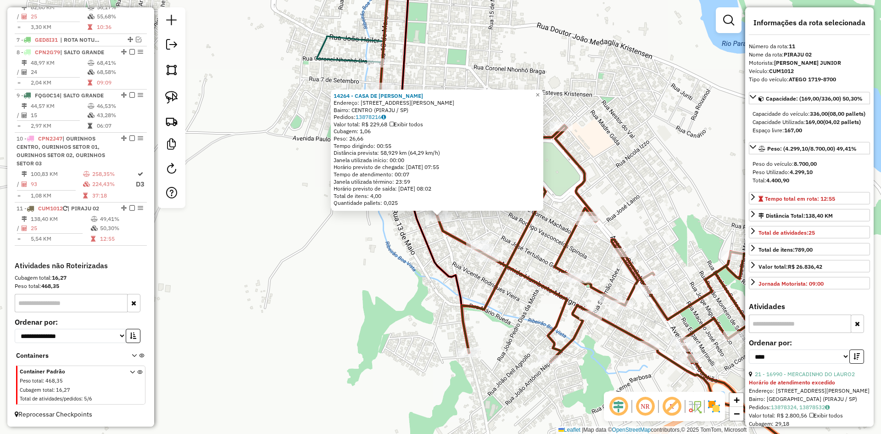
click at [389, 281] on div "14264 - CASA DE CARNES SILVA Endereço: AV DR DOMINGOS TEODORO 549 Bairro: CENTR…" at bounding box center [440, 217] width 881 height 434
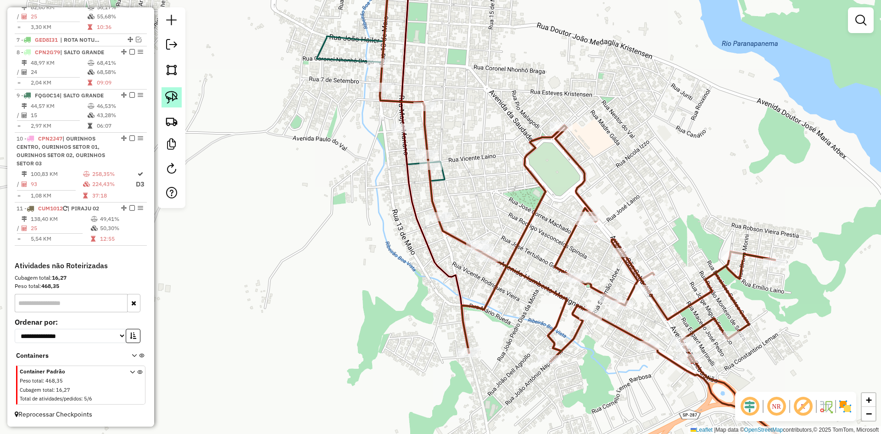
click at [173, 100] on img at bounding box center [171, 97] width 13 height 13
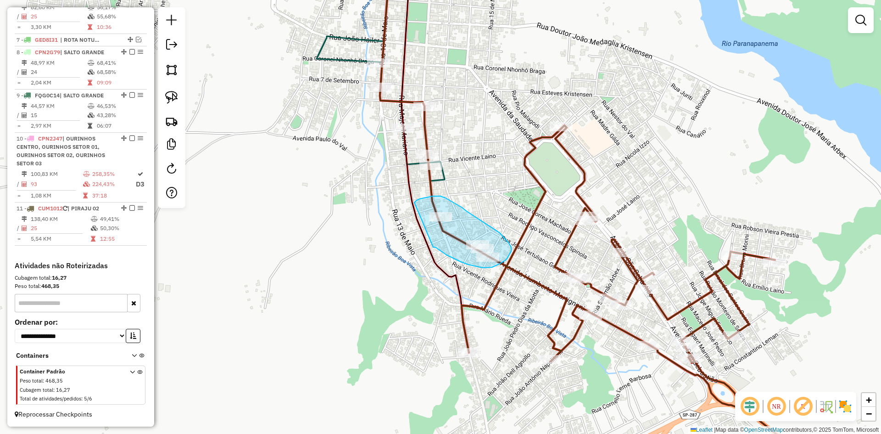
drag, startPoint x: 433, startPoint y: 247, endPoint x: 415, endPoint y: 204, distance: 46.4
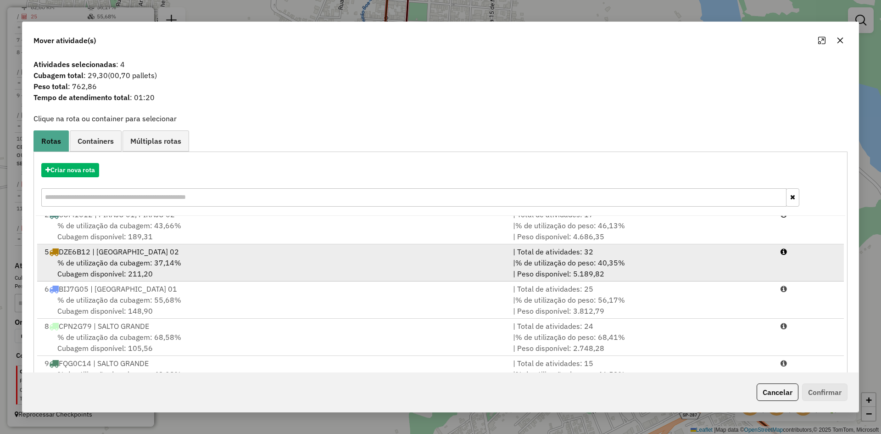
click at [213, 255] on div "5 DZE6B12 | SANTA CRUZ 02" at bounding box center [273, 251] width 468 height 11
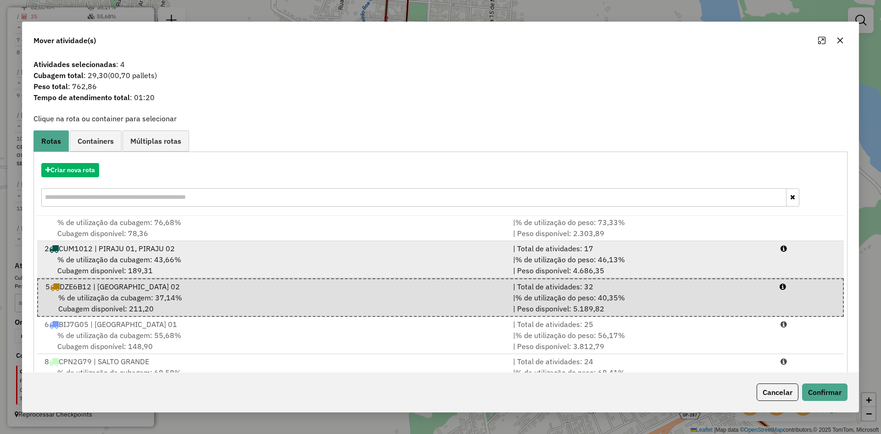
scroll to position [0, 0]
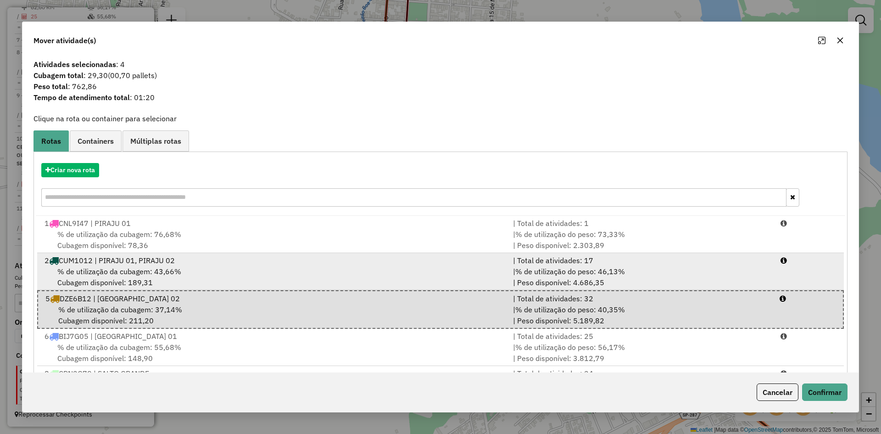
click at [206, 270] on div "% de utilização da cubagem: 43,66% Cubagem disponível: 189,31" at bounding box center [273, 277] width 468 height 22
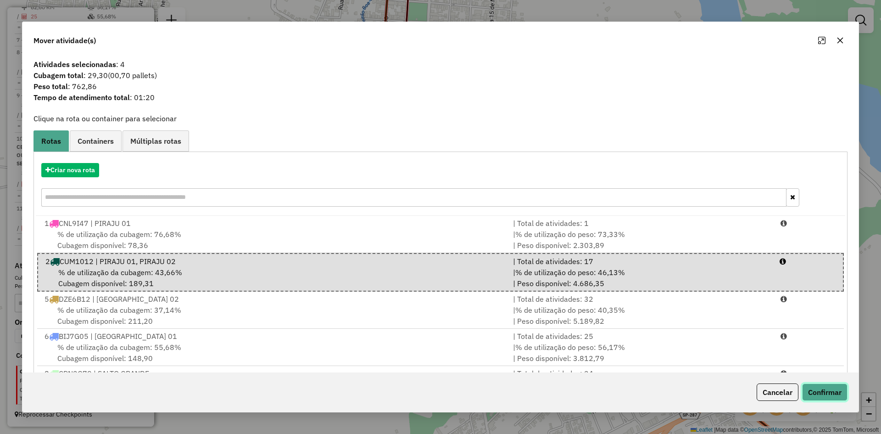
click at [832, 395] on button "Confirmar" at bounding box center [824, 391] width 45 height 17
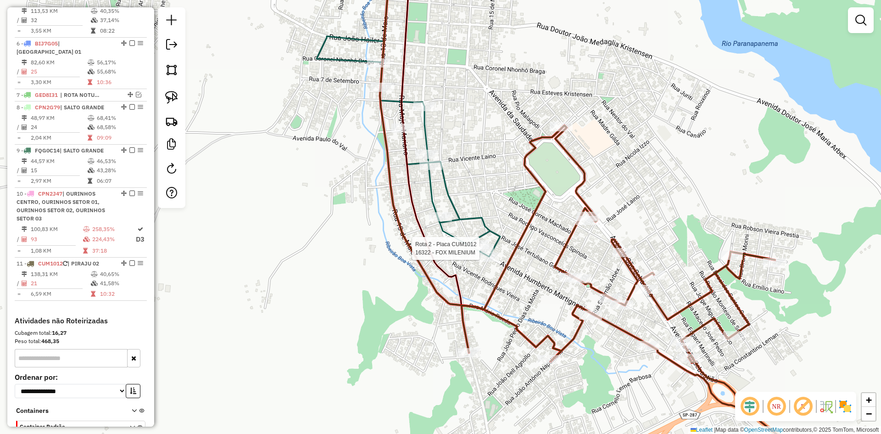
select select "*********"
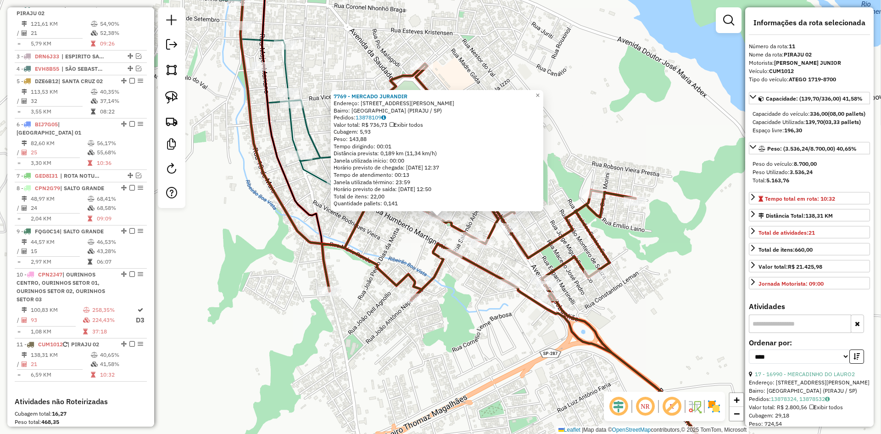
scroll to position [523, 0]
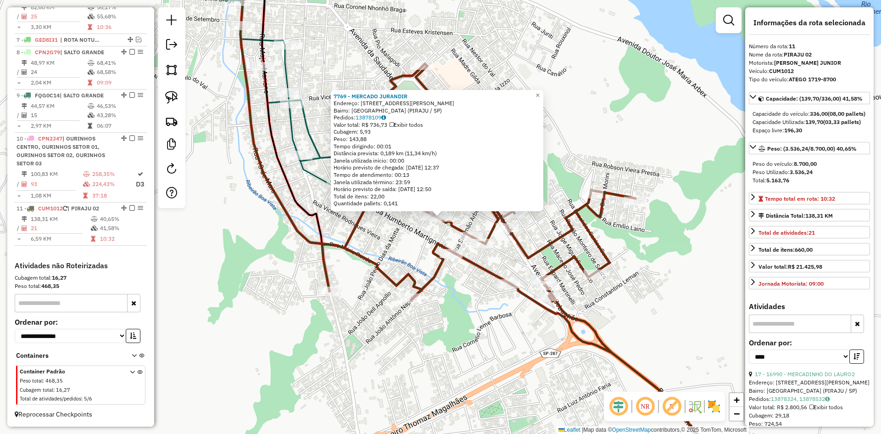
click at [439, 376] on div "7769 - MERCADO JURANDIR Endereço: R JOSE T GONCALVES 423 Bairro: VILA CANTIZANI…" at bounding box center [440, 217] width 881 height 434
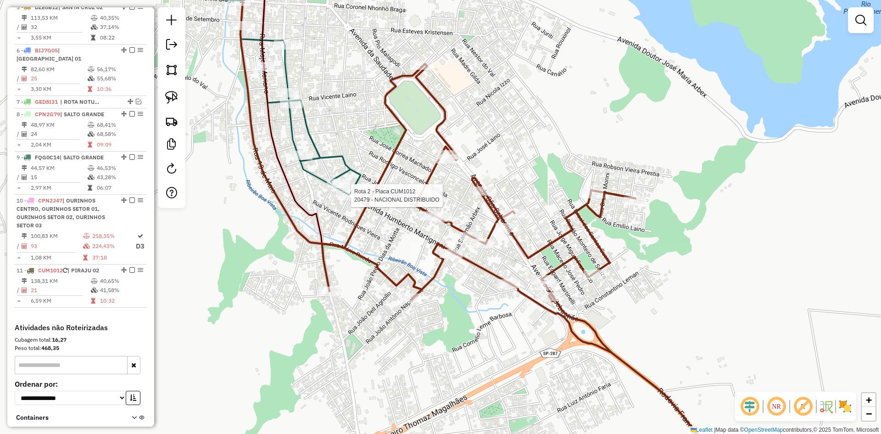
select select "*********"
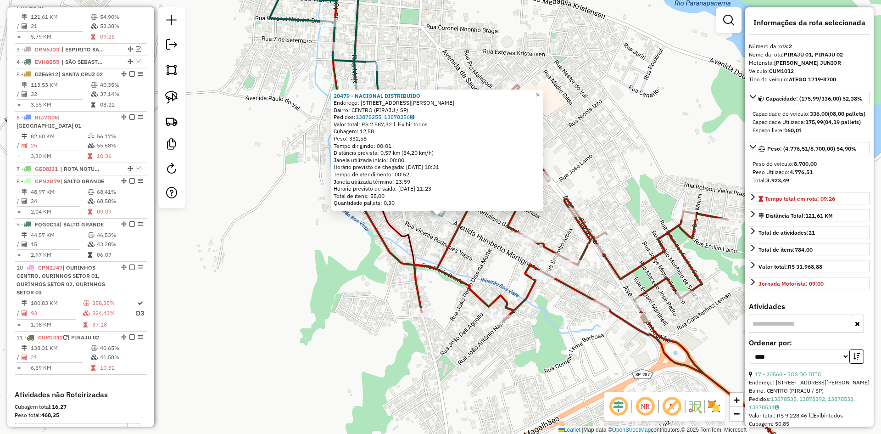
scroll to position [387, 0]
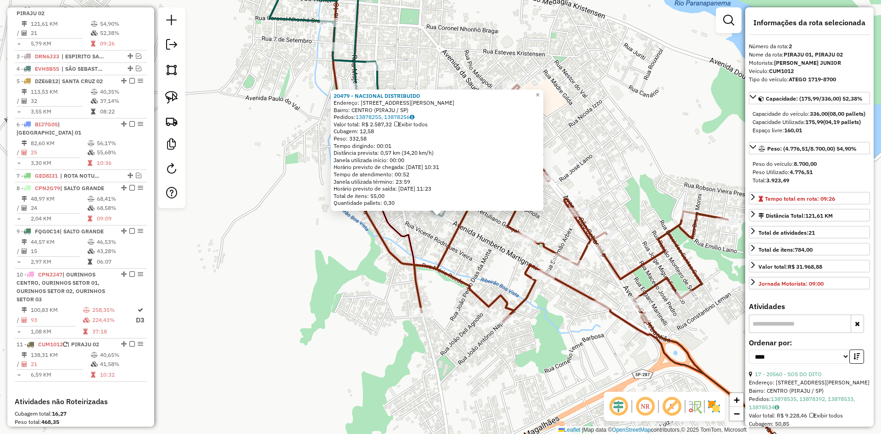
click at [330, 309] on div "20479 - NACIONAL DISTRIBUIDO Endereço: AV AVENIDA HUMBERTO MARTIGNONE 243 Bairr…" at bounding box center [440, 217] width 881 height 434
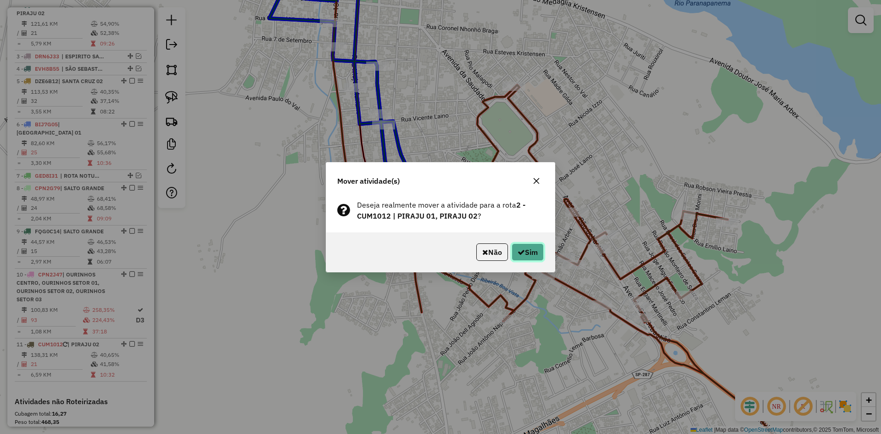
click at [526, 256] on button "Sim" at bounding box center [527, 251] width 32 height 17
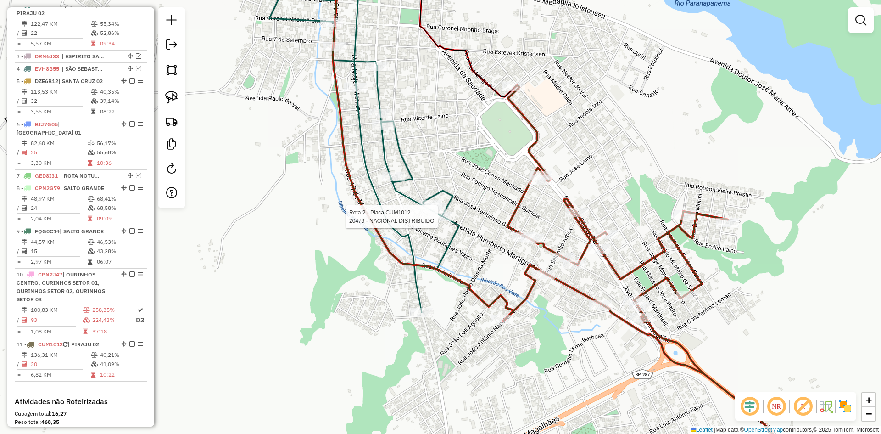
select select "*********"
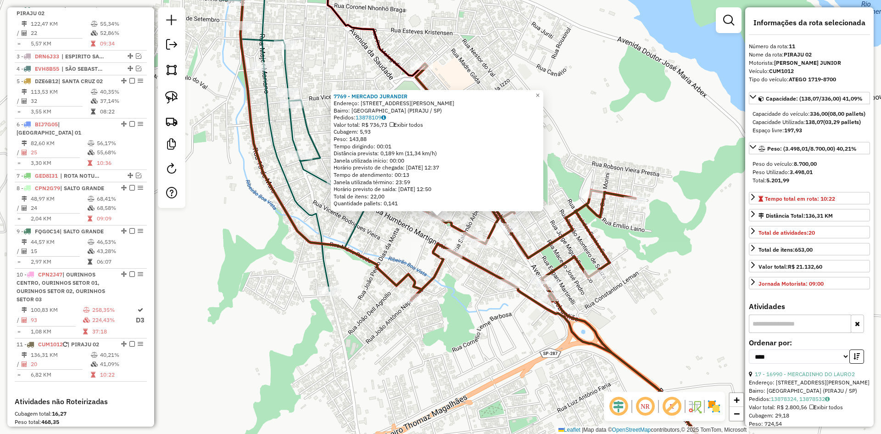
scroll to position [523, 0]
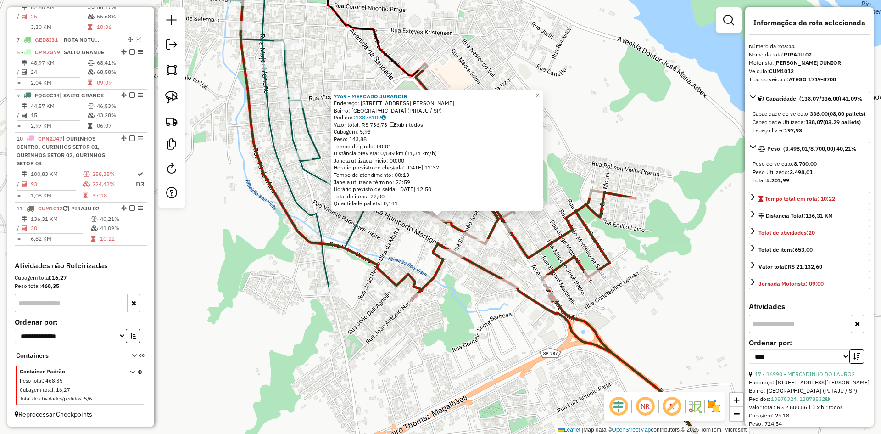
click at [673, 265] on div "7769 - MERCADO JURANDIR Endereço: R JOSE T GONCALVES 423 Bairro: VILA CANTIZANI…" at bounding box center [440, 217] width 881 height 434
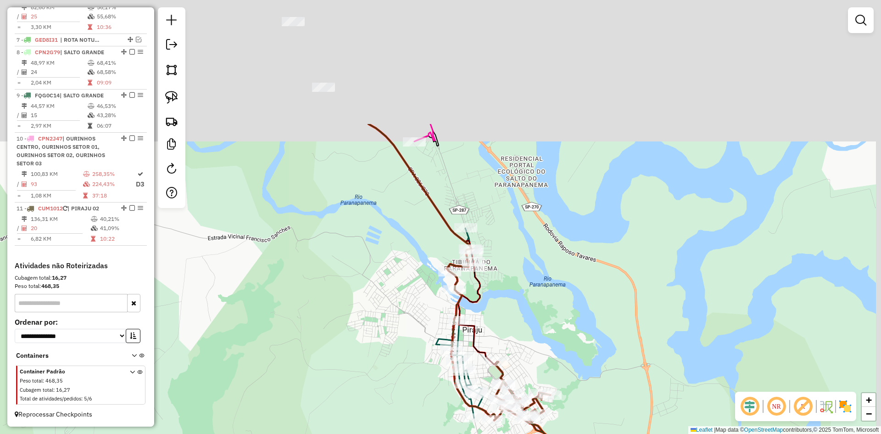
drag, startPoint x: 674, startPoint y: 141, endPoint x: 537, endPoint y: 336, distance: 238.5
click at [537, 336] on div "Janela de atendimento Grade de atendimento Capacidade Transportadoras Veículos …" at bounding box center [440, 217] width 881 height 434
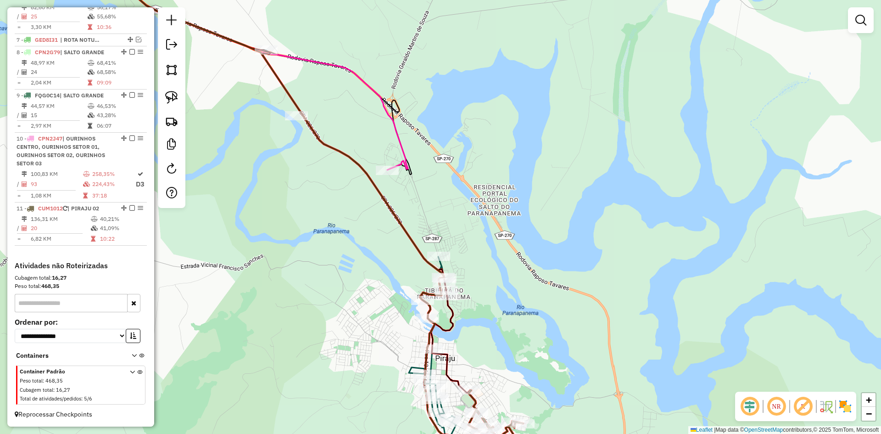
drag, startPoint x: 484, startPoint y: 204, endPoint x: 564, endPoint y: 314, distance: 135.6
click at [564, 314] on div "Janela de atendimento Grade de atendimento Capacidade Transportadoras Veículos …" at bounding box center [440, 217] width 881 height 434
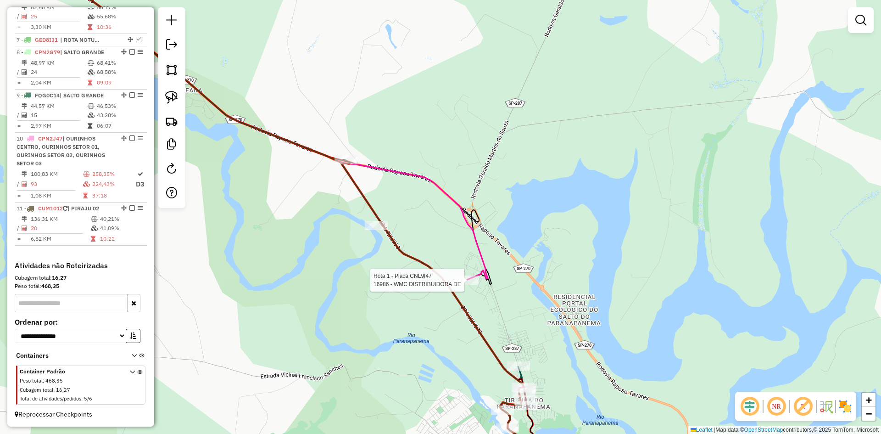
select select "*********"
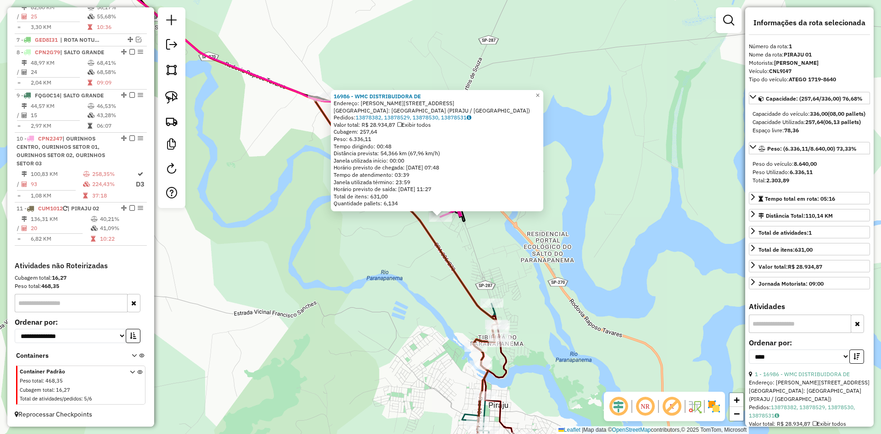
scroll to position [344, 0]
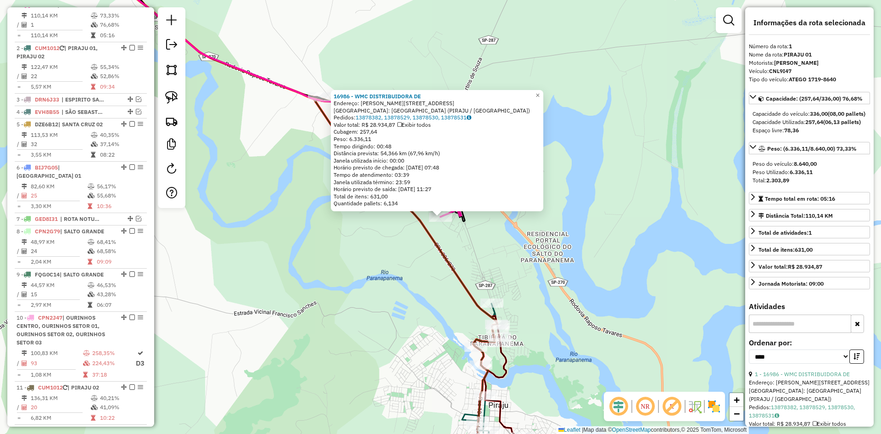
click at [522, 282] on div "16986 - WMC DISTRIBUIDORA DE Endereço: R DEOLINDA DE PAULA MEIRA 261 Bairro: DI…" at bounding box center [440, 217] width 881 height 434
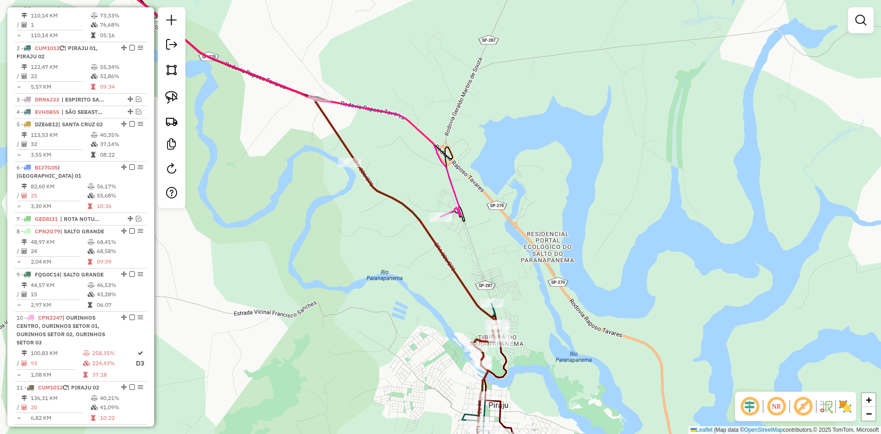
click at [348, 153] on icon at bounding box center [293, 217] width 407 height 520
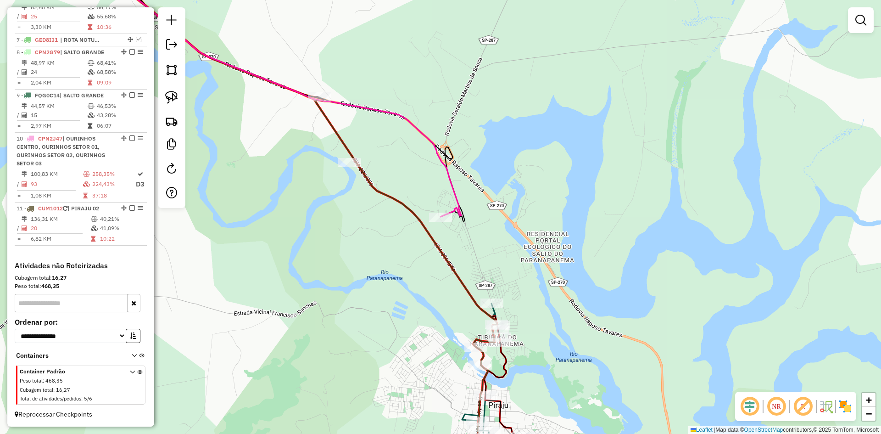
select select "*********"
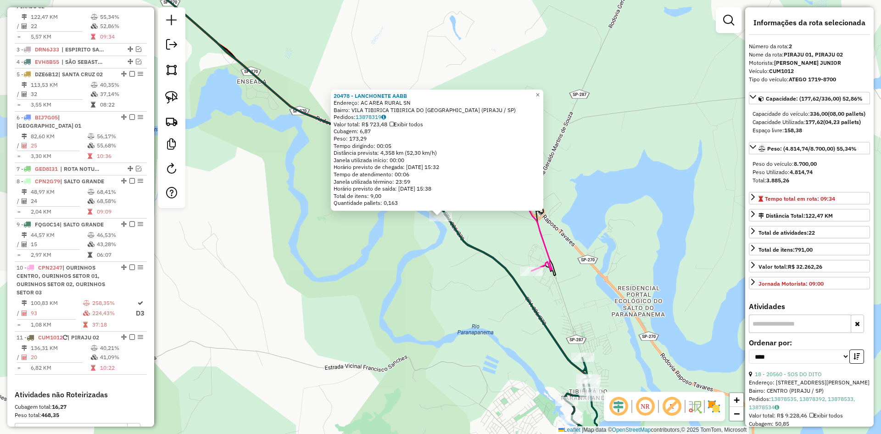
scroll to position [387, 0]
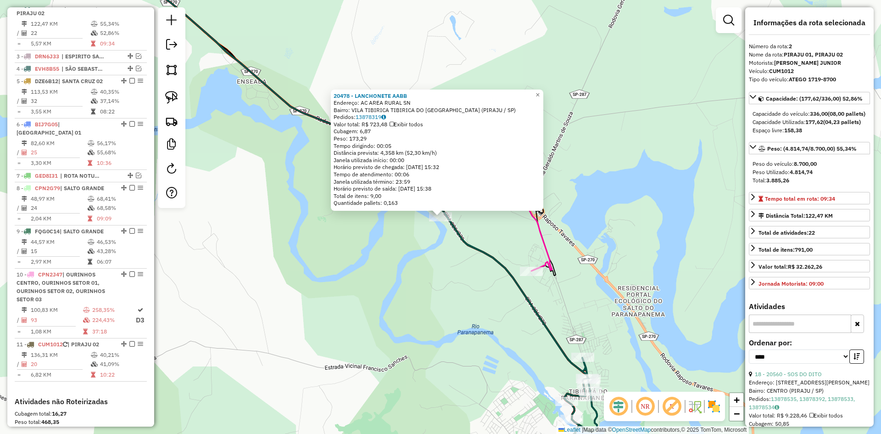
click at [404, 272] on div "20478 - LANCHONETE AABB Endereço: AC AREA RURAL SN Bairro: VILA TIBIRICA TIBIRI…" at bounding box center [440, 217] width 881 height 434
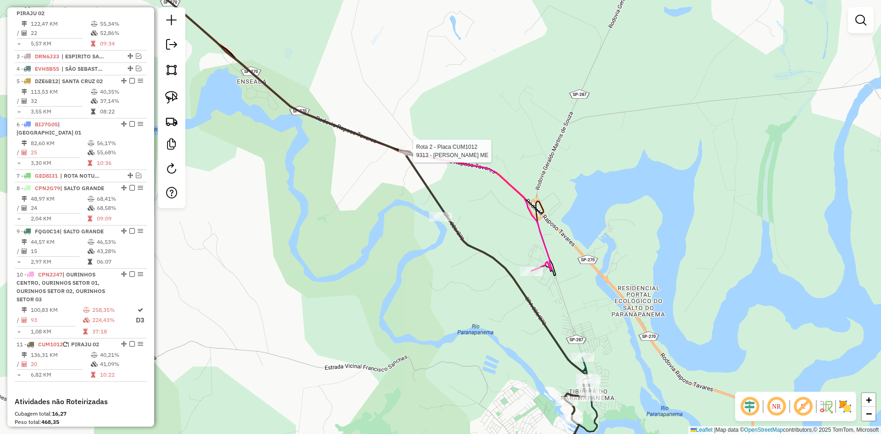
select select "*********"
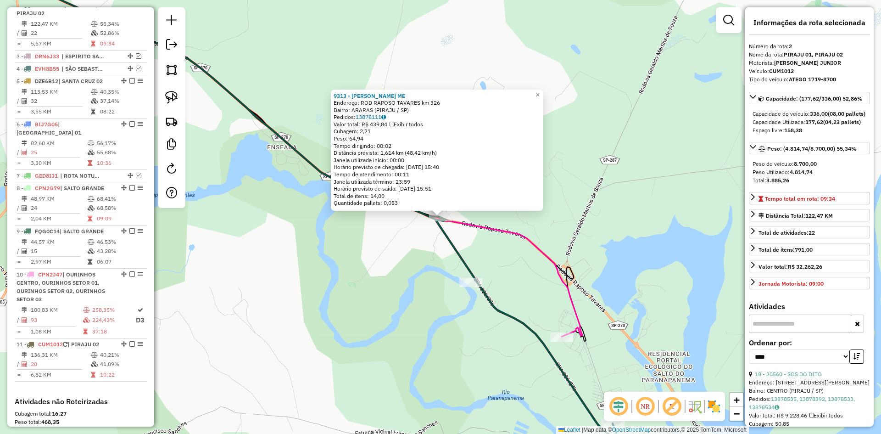
click at [387, 288] on div "9313 - SANDRO CIQUELERO ME Endereço: ROD RAPOSO TAVARES km 326 Bairro: ARARAS (…" at bounding box center [440, 217] width 881 height 434
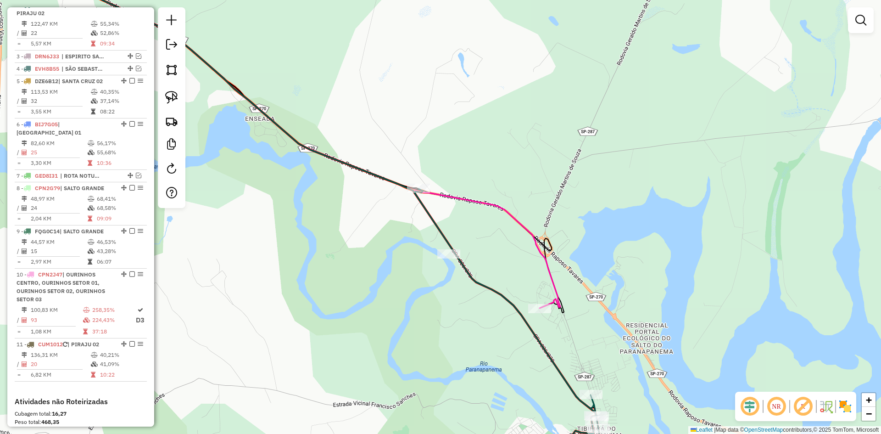
drag, startPoint x: 437, startPoint y: 347, endPoint x: 306, endPoint y: 184, distance: 208.8
click at [306, 184] on div "Janela de atendimento Grade de atendimento Capacidade Transportadoras Veículos …" at bounding box center [440, 217] width 881 height 434
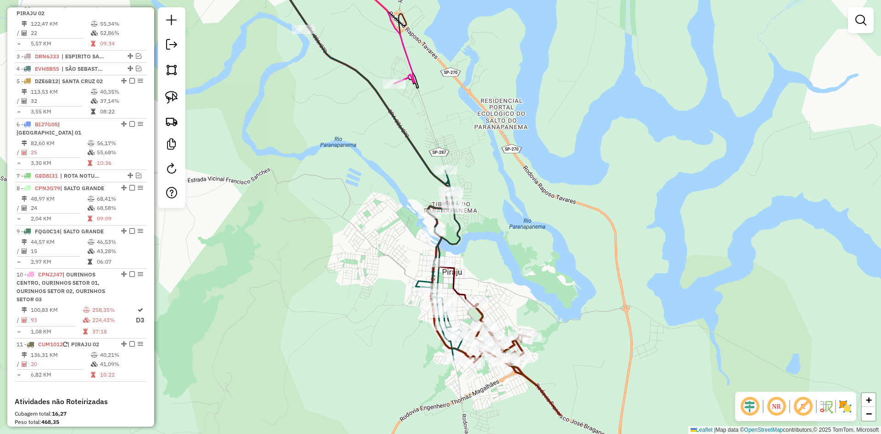
drag, startPoint x: 356, startPoint y: 253, endPoint x: 310, endPoint y: 80, distance: 179.5
click at [311, 89] on div "Janela de atendimento Grade de atendimento Capacidade Transportadoras Veículos …" at bounding box center [440, 217] width 881 height 434
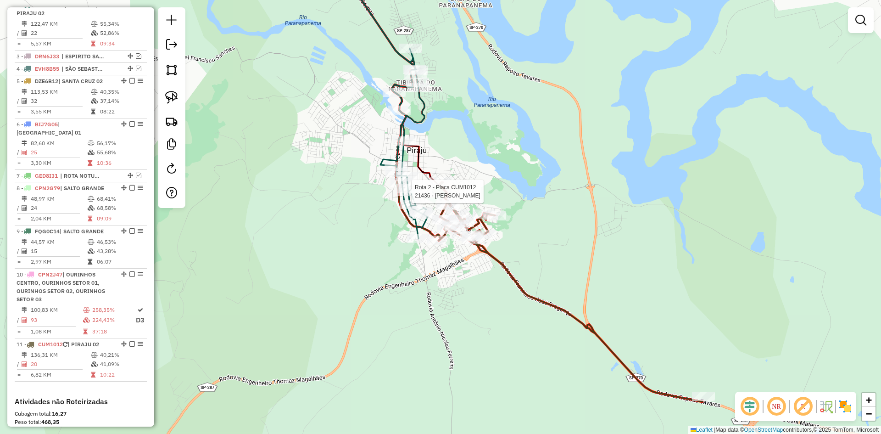
select select "*********"
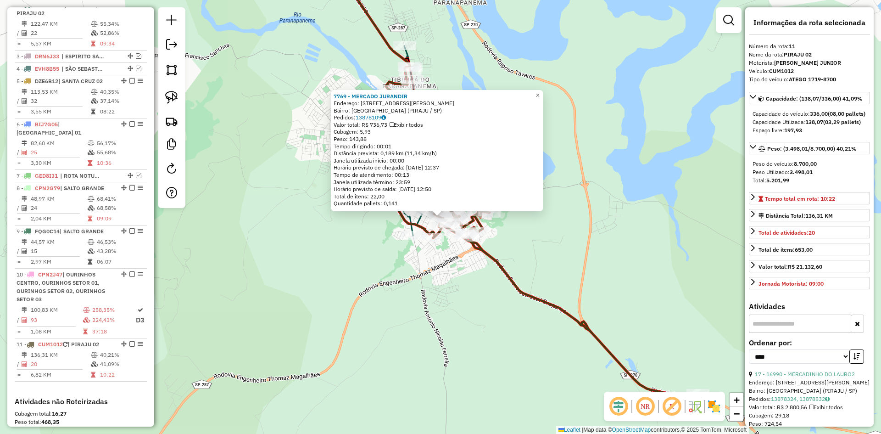
scroll to position [523, 0]
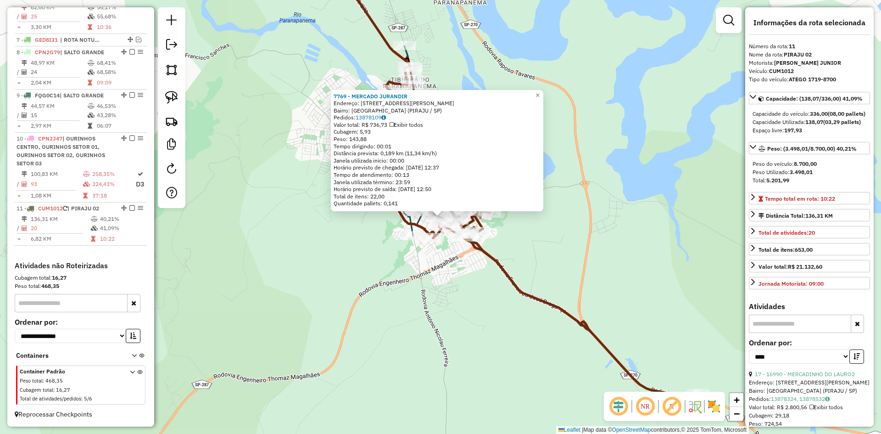
click at [570, 251] on div "7769 - MERCADO JURANDIR Endereço: R JOSE T GONCALVES 423 Bairro: VILA CANTIZANI…" at bounding box center [440, 217] width 881 height 434
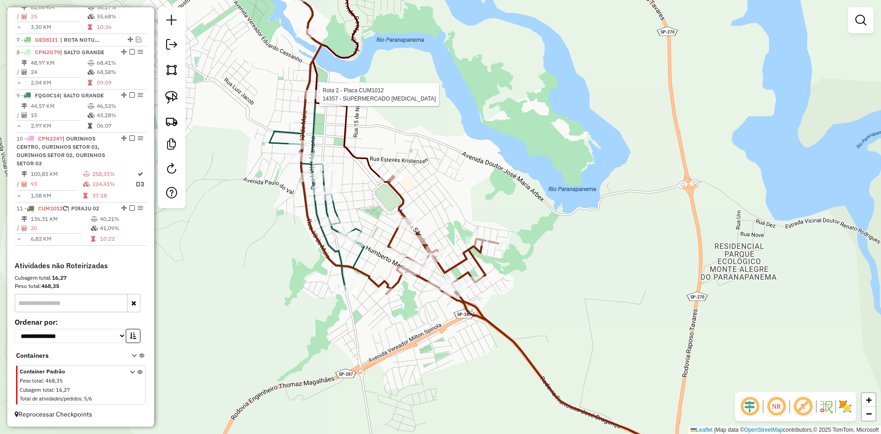
select select "*********"
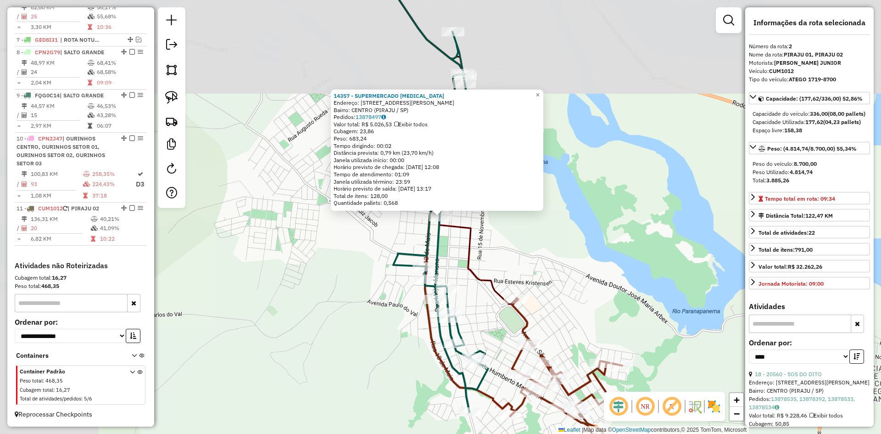
scroll to position [387, 0]
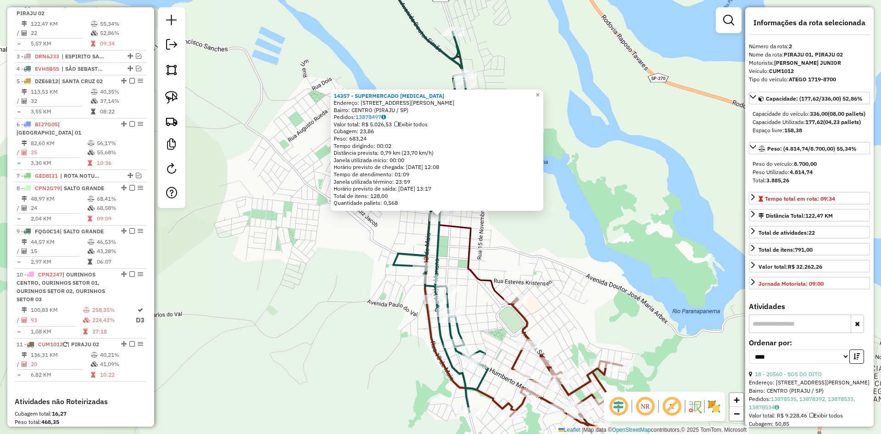
click at [569, 263] on div "14357 - SUPERMERCADO GARROTE Endereço: R MAJOR MARIANO 108 Bairro: CENTRO (PIRA…" at bounding box center [440, 217] width 881 height 434
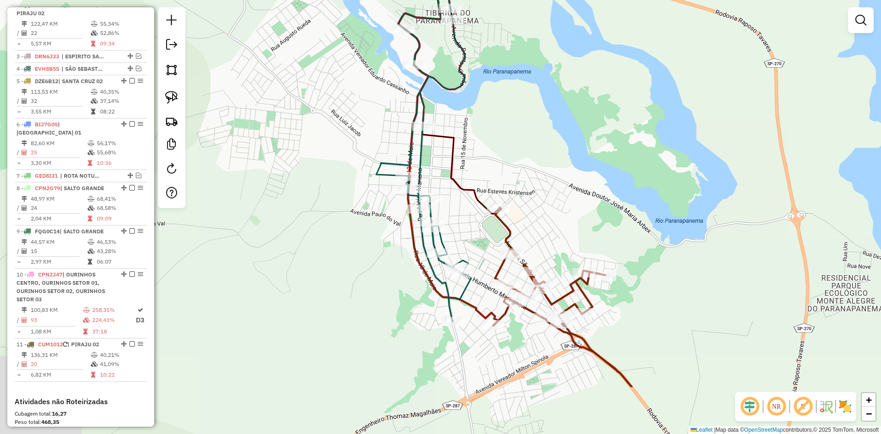
drag, startPoint x: 570, startPoint y: 267, endPoint x: 552, endPoint y: 174, distance: 95.2
click at [552, 174] on div "Janela de atendimento Grade de atendimento Capacidade Transportadoras Veículos …" at bounding box center [440, 217] width 881 height 434
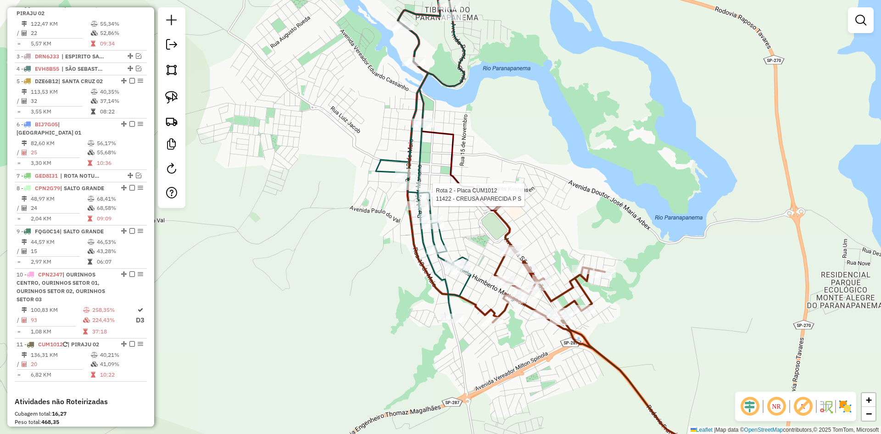
select select "*********"
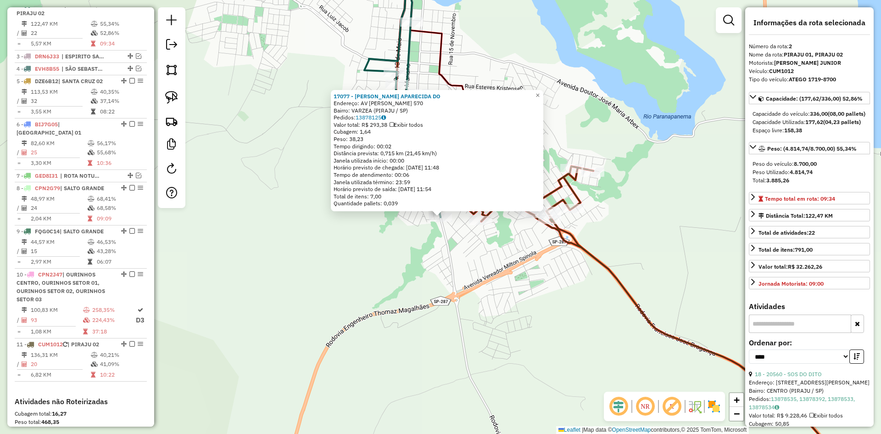
click at [544, 317] on div "17077 - ADRIANA APARECIDA DO Endereço: AV FRANCISCO ALVES DE ALMEIDA 570 Bairro…" at bounding box center [440, 217] width 881 height 434
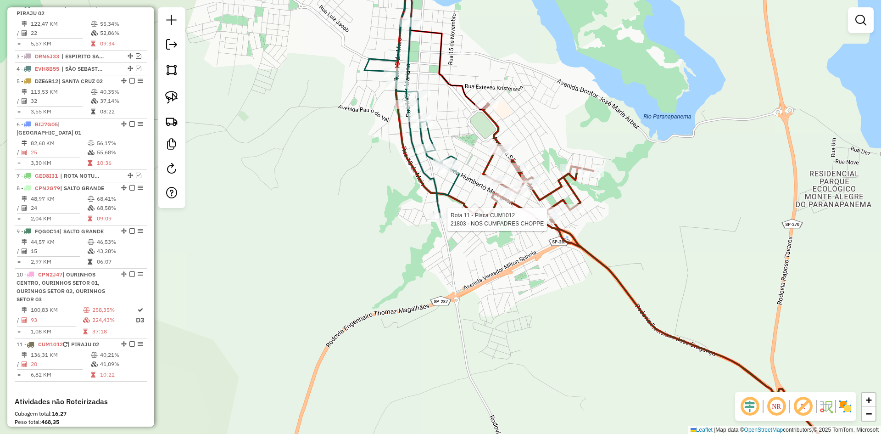
select select "*********"
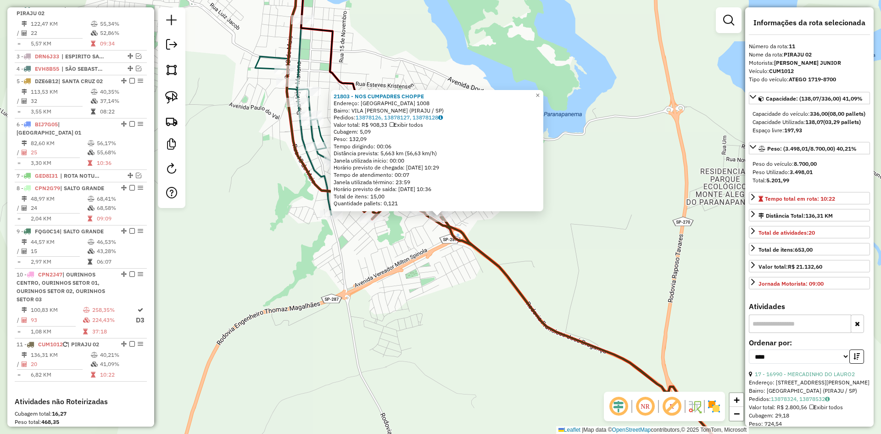
scroll to position [523, 0]
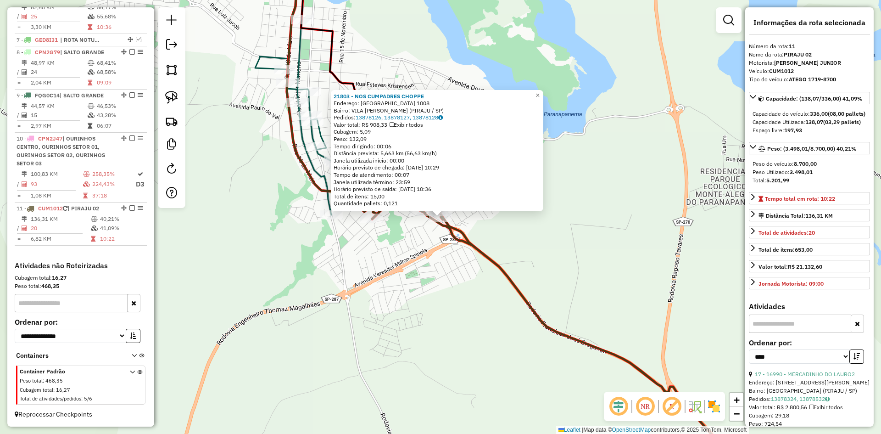
click at [549, 236] on div "21803 - NOS CUMPADRES CHOPPE Endereço: AVENIDA SAO SEBASTIAO 1008 Bairro: VILA …" at bounding box center [440, 217] width 881 height 434
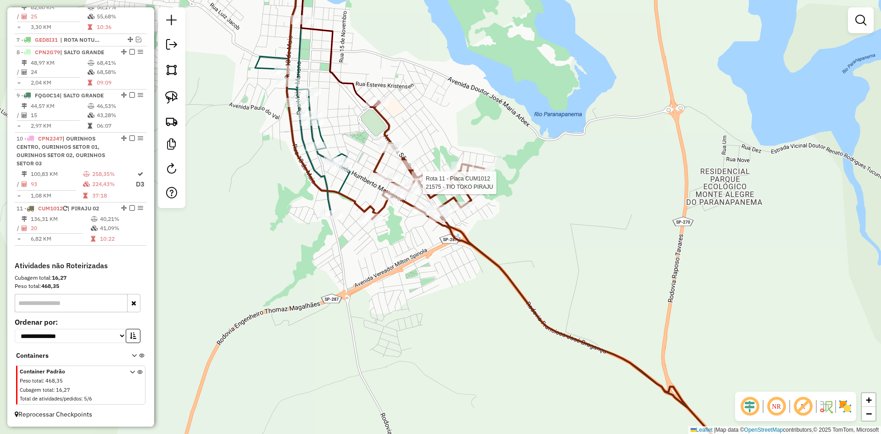
select select "*********"
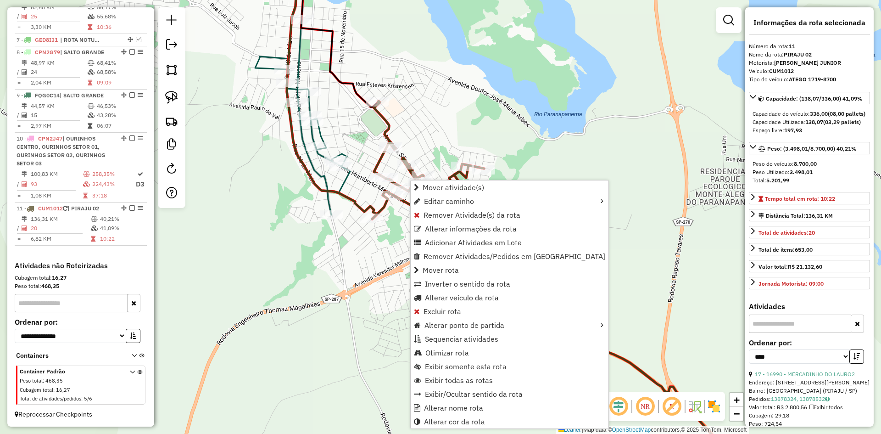
click at [386, 257] on div "Janela de atendimento Grade de atendimento Capacidade Transportadoras Veículos …" at bounding box center [440, 217] width 881 height 434
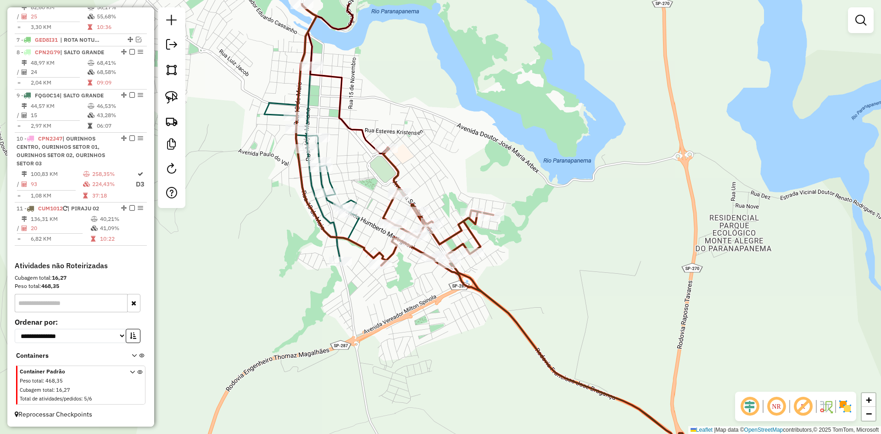
drag, startPoint x: 376, startPoint y: 272, endPoint x: 385, endPoint y: 318, distance: 47.1
click at [385, 318] on div "Janela de atendimento Grade de atendimento Capacidade Transportadoras Veículos …" at bounding box center [440, 217] width 881 height 434
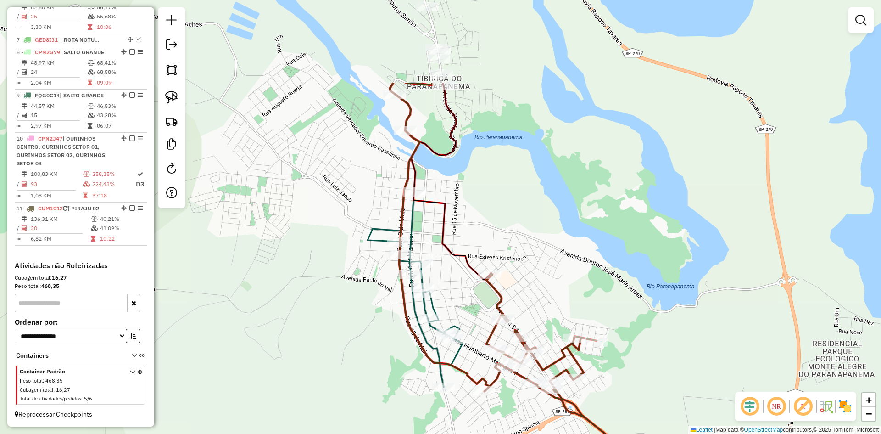
drag, startPoint x: 382, startPoint y: 303, endPoint x: 486, endPoint y: 449, distance: 178.6
click at [486, 433] on html "Aguarde... Pop-up bloqueado! Seu navegador bloqueou automáticamente a abertura …" at bounding box center [440, 217] width 881 height 434
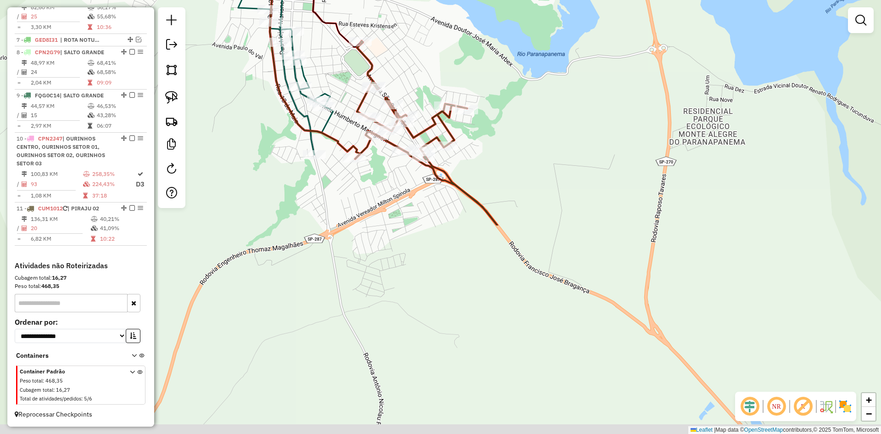
drag, startPoint x: 520, startPoint y: 234, endPoint x: 390, endPoint y: -17, distance: 283.3
click at [390, 0] on html "Aguarde... Pop-up bloqueado! Seu navegador bloqueou automáticamente a abertura …" at bounding box center [440, 217] width 881 height 434
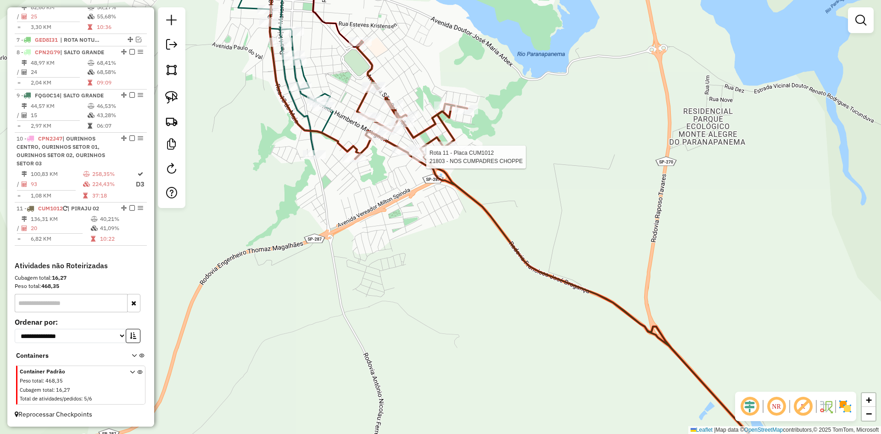
select select "*********"
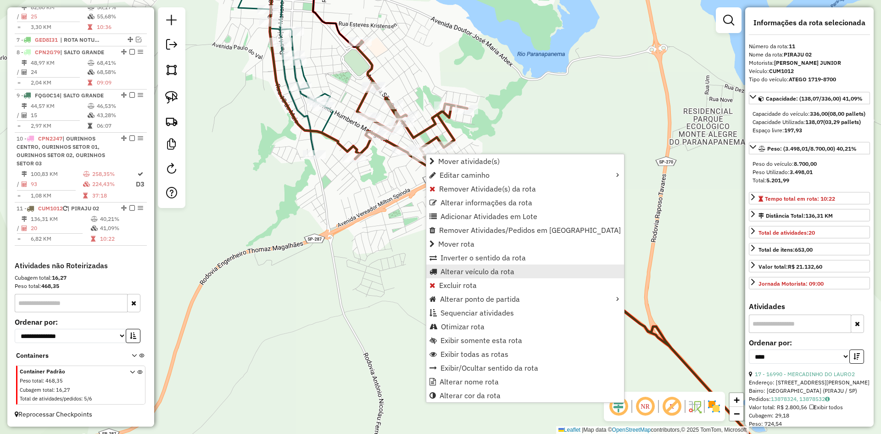
click at [474, 275] on span "Alterar veículo da rota" at bounding box center [477, 270] width 74 height 7
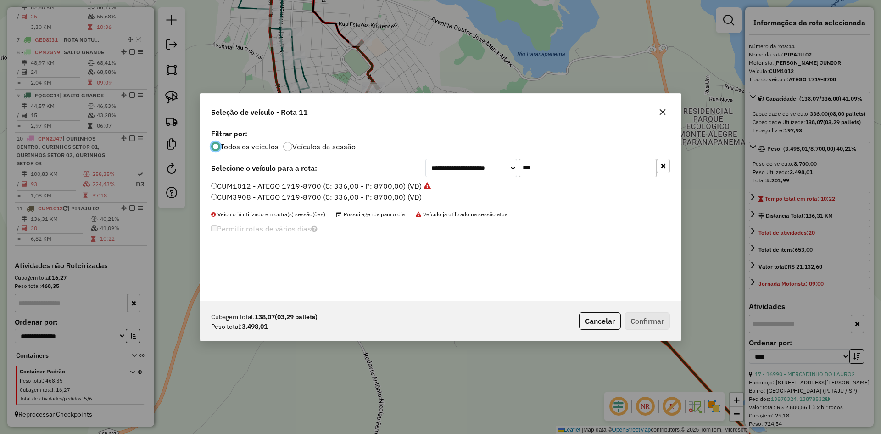
scroll to position [5, 3]
click at [561, 171] on input "***" at bounding box center [588, 168] width 138 height 18
type input "**"
click at [254, 196] on label "BYW6D44 - ATEGO 1719-8700 (C: 336,00 - P: 8700,00) (VD)" at bounding box center [316, 196] width 211 height 11
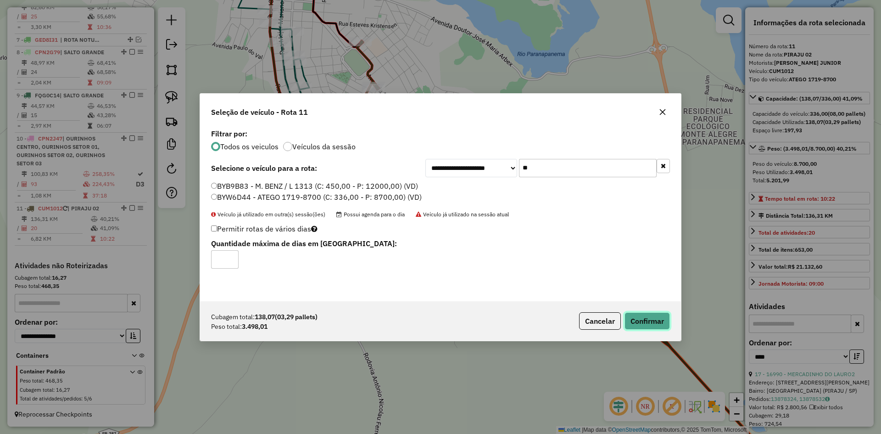
click at [642, 317] on button "Confirmar" at bounding box center [646, 320] width 45 height 17
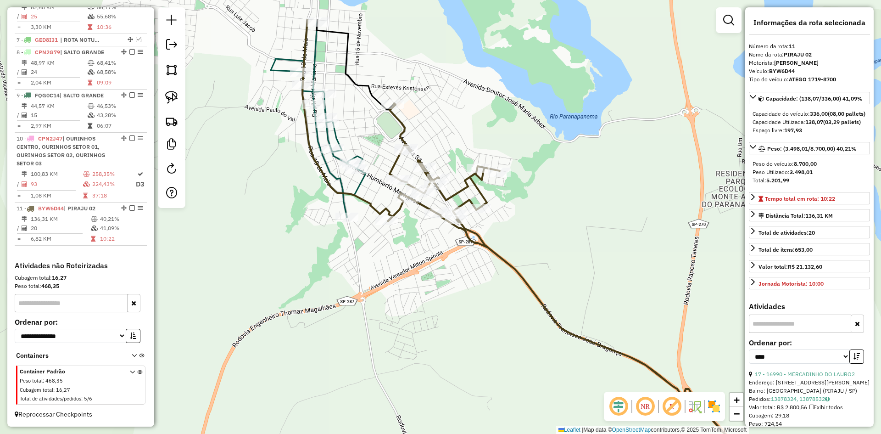
drag, startPoint x: 516, startPoint y: 153, endPoint x: 610, endPoint y: 308, distance: 180.9
click at [600, 316] on div "Janela de atendimento Grade de atendimento Capacidade Transportadoras Veículos …" at bounding box center [440, 217] width 881 height 434
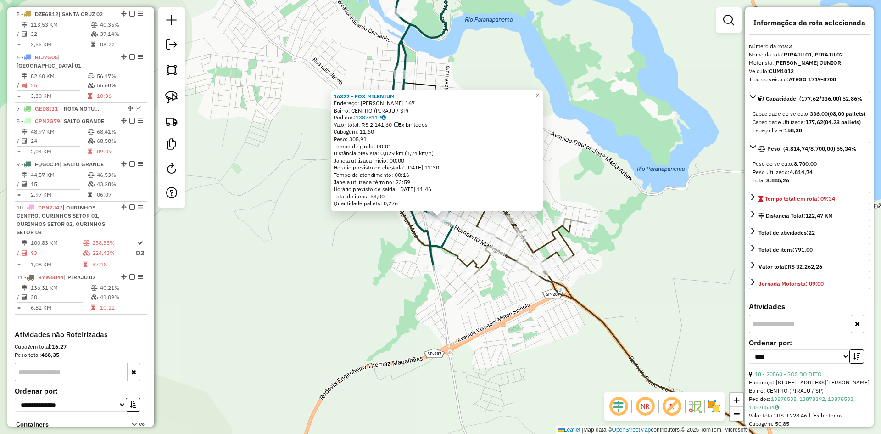
scroll to position [387, 0]
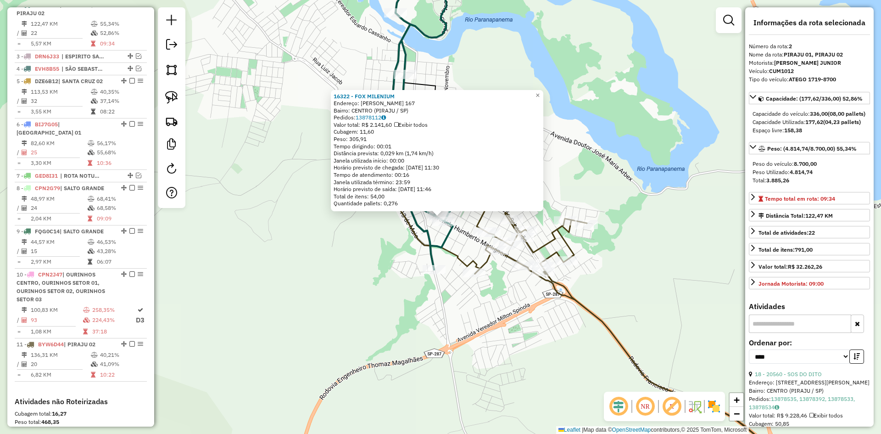
click at [341, 265] on div "16322 - FOX MILENIUM Endereço: HUMBERTO MARTIGNONI 167 Bairro: CENTRO (PIRAJU /…" at bounding box center [440, 217] width 881 height 434
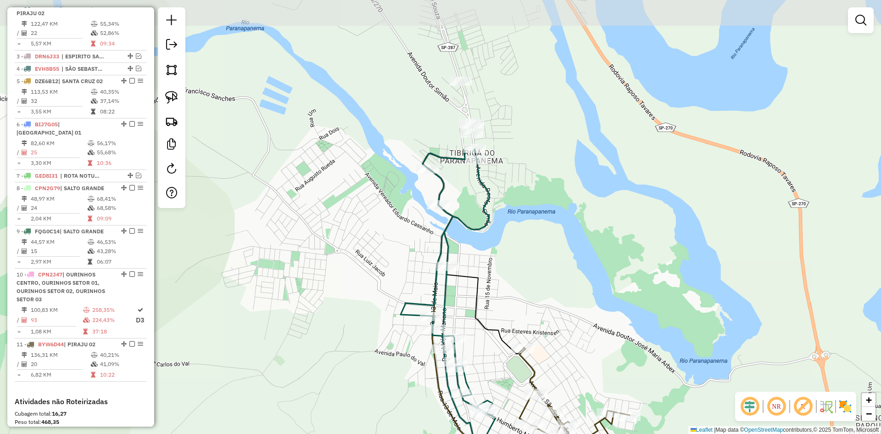
drag, startPoint x: 338, startPoint y: 273, endPoint x: 355, endPoint y: 390, distance: 117.7
click at [346, 397] on div "Janela de atendimento Grade de atendimento Capacidade Transportadoras Veículos …" at bounding box center [440, 217] width 881 height 434
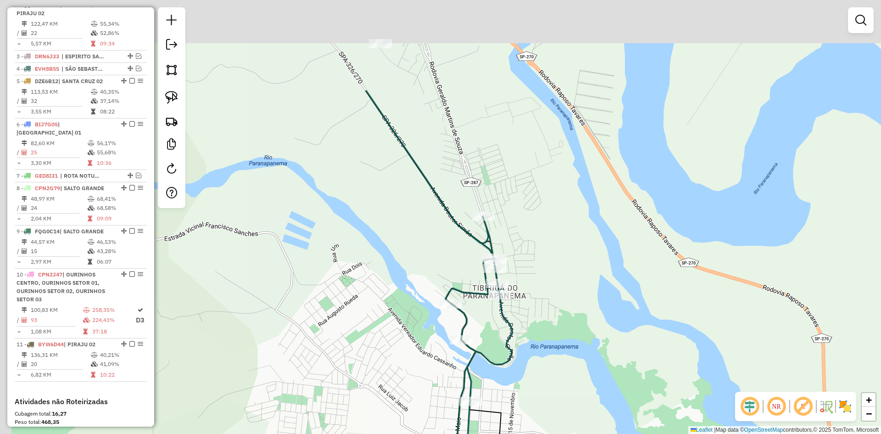
drag, startPoint x: 552, startPoint y: 331, endPoint x: 546, endPoint y: 367, distance: 36.3
click at [547, 366] on div "Janela de atendimento Grade de atendimento Capacidade Transportadoras Veículos …" at bounding box center [440, 217] width 881 height 434
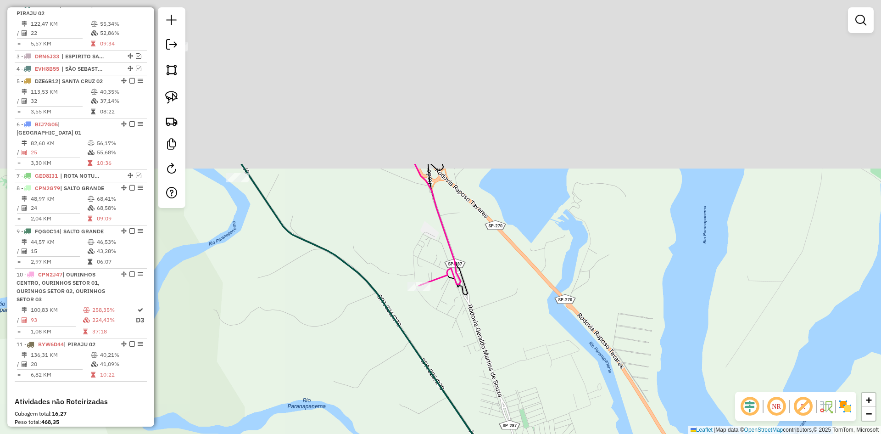
drag, startPoint x: 549, startPoint y: 363, endPoint x: 553, endPoint y: 385, distance: 22.8
click at [553, 385] on div "Janela de atendimento Grade de atendimento Capacidade Transportadoras Veículos …" at bounding box center [440, 217] width 881 height 434
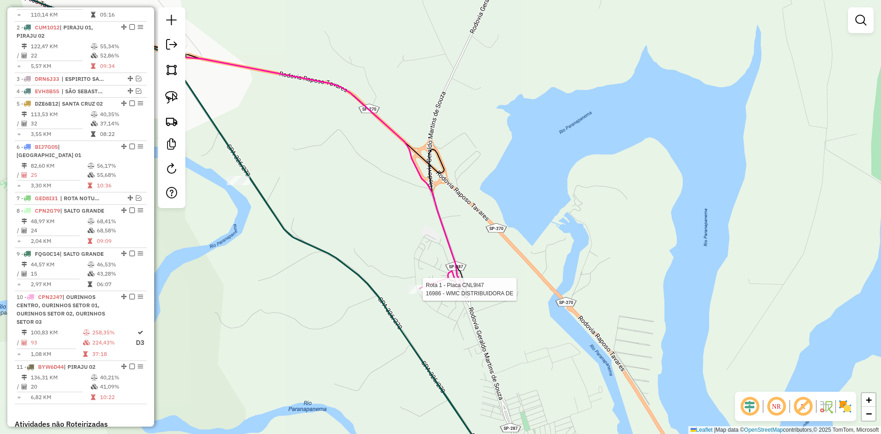
select select "*********"
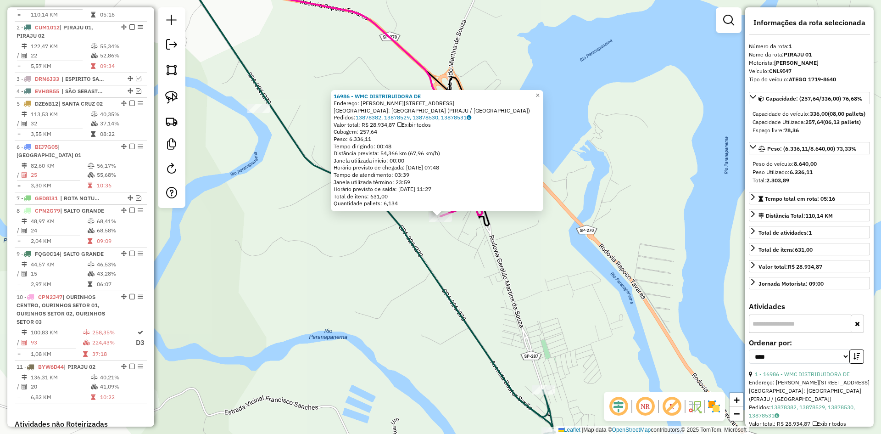
scroll to position [344, 0]
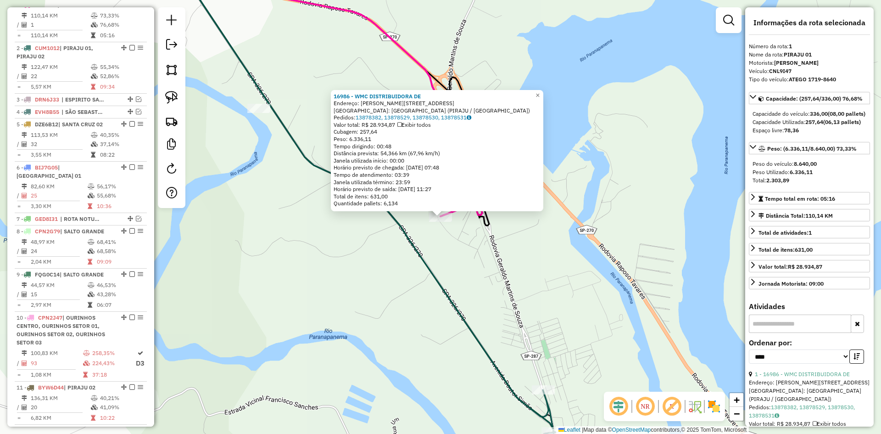
click at [357, 337] on div "16986 - WMC DISTRIBUIDORA DE Endereço: R DEOLINDA DE PAULA MEIRA 261 Bairro: DI…" at bounding box center [440, 217] width 881 height 434
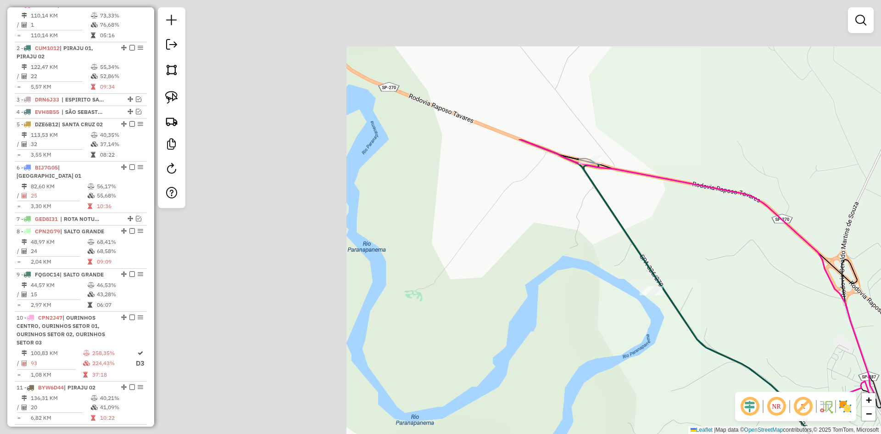
drag, startPoint x: 317, startPoint y: 273, endPoint x: 752, endPoint y: 455, distance: 471.5
click at [752, 433] on html "Aguarde... Pop-up bloqueado! Seu navegador bloqueou automáticamente a abertura …" at bounding box center [440, 217] width 881 height 434
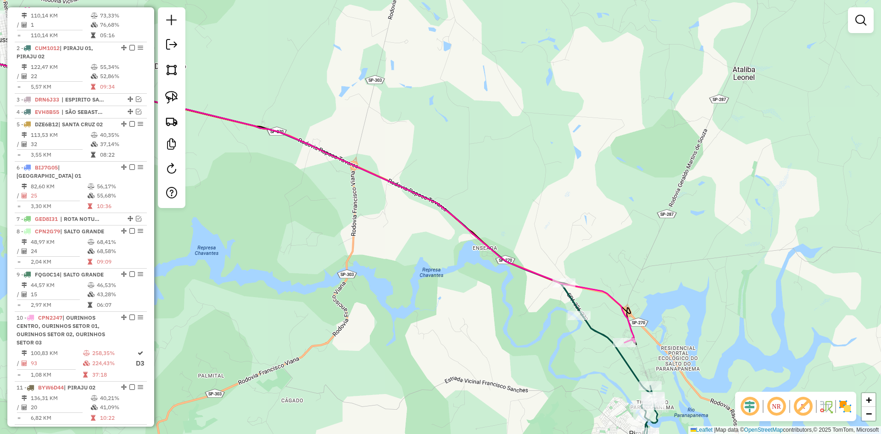
drag, startPoint x: 456, startPoint y: 300, endPoint x: 374, endPoint y: 222, distance: 112.9
click at [374, 222] on div "Janela de atendimento Grade de atendimento Capacidade Transportadoras Veículos …" at bounding box center [440, 217] width 881 height 434
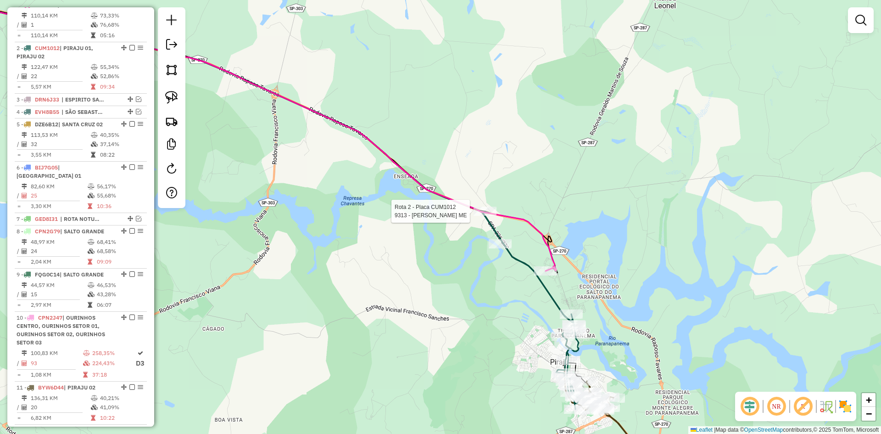
select select "*********"
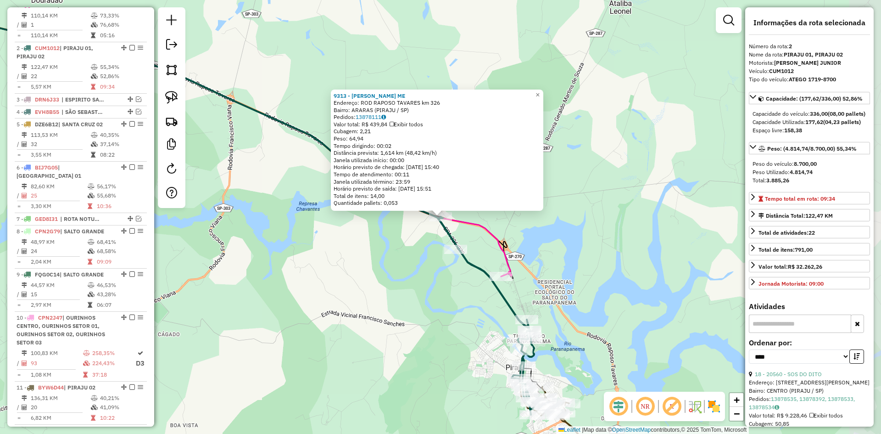
scroll to position [387, 0]
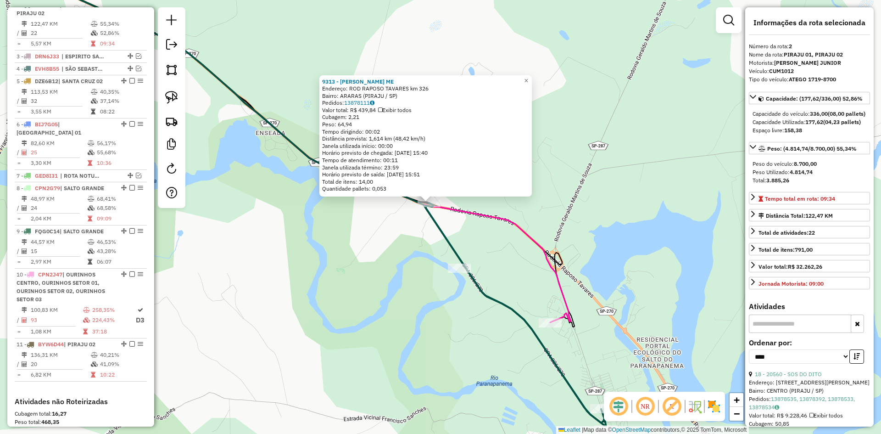
click at [478, 235] on div "9313 - SANDRO CIQUELERO ME Endereço: ROD RAPOSO TAVARES km 326 Bairro: ARARAS (…" at bounding box center [440, 217] width 881 height 434
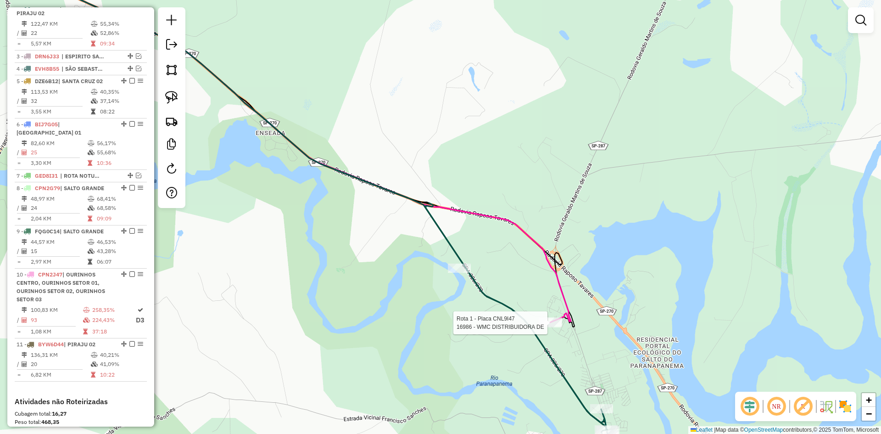
drag, startPoint x: 172, startPoint y: 99, endPoint x: 239, endPoint y: 106, distance: 67.9
click at [173, 99] on img at bounding box center [171, 97] width 13 height 13
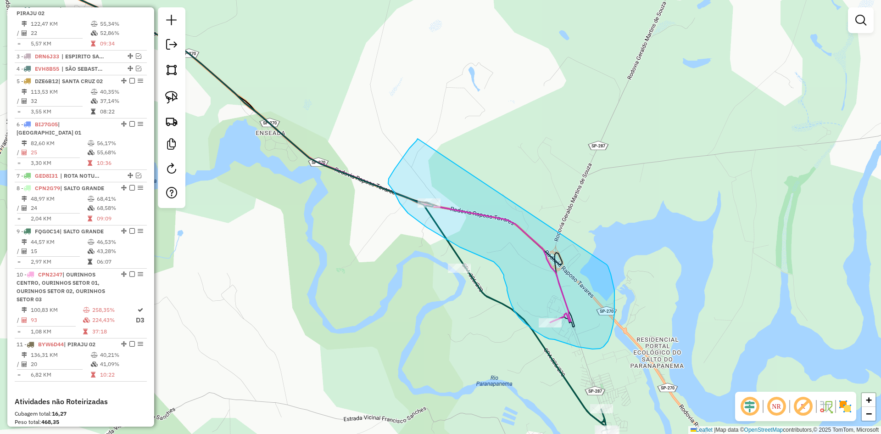
drag, startPoint x: 417, startPoint y: 139, endPoint x: 606, endPoint y: 264, distance: 227.0
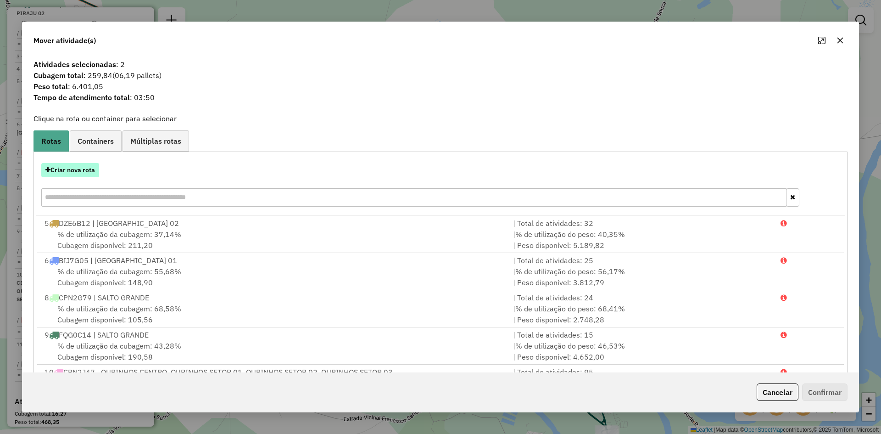
click at [91, 169] on button "Criar nova rota" at bounding box center [70, 170] width 58 height 14
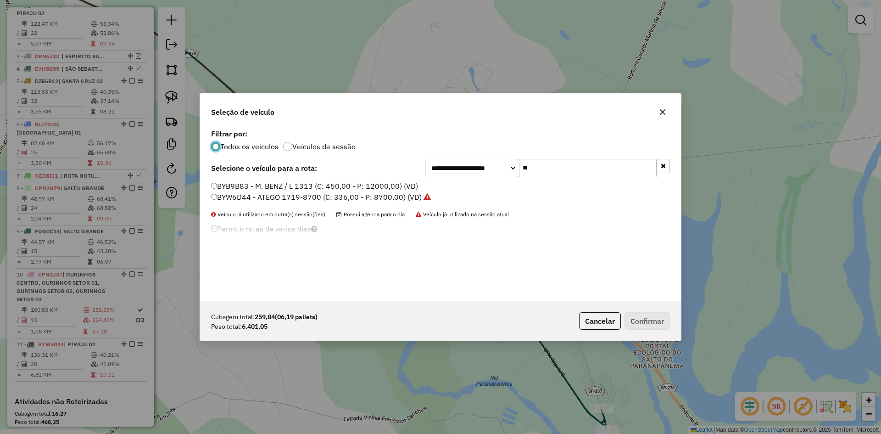
scroll to position [5, 3]
click at [583, 161] on input "**" at bounding box center [588, 168] width 138 height 18
type input "***"
click at [265, 191] on label "CNL9I47 - ATEGO 1719-8640 (C: 336,00 - P: 8640,00) (VD)" at bounding box center [319, 185] width 216 height 11
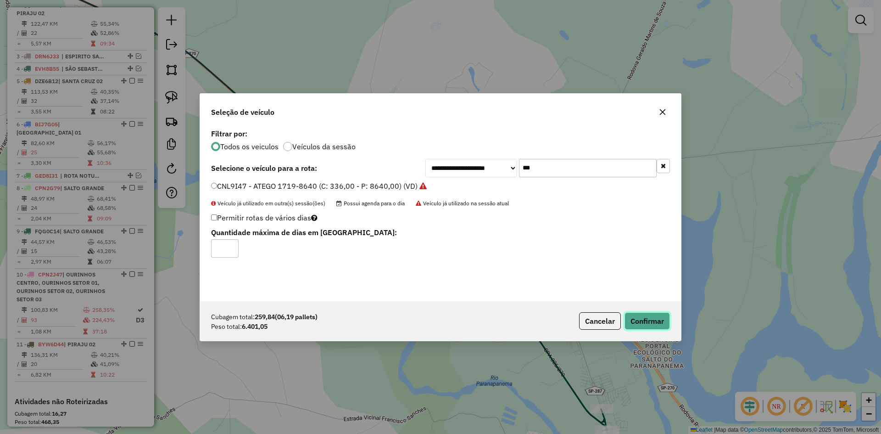
click at [664, 325] on button "Confirmar" at bounding box center [646, 320] width 45 height 17
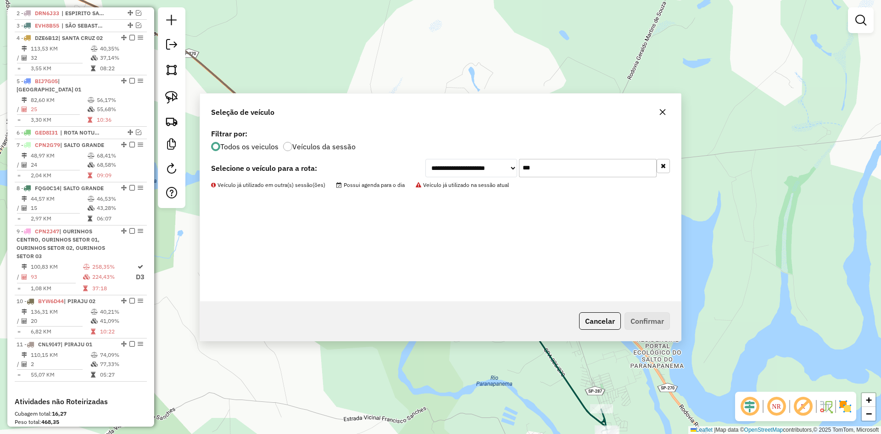
scroll to position [293, 0]
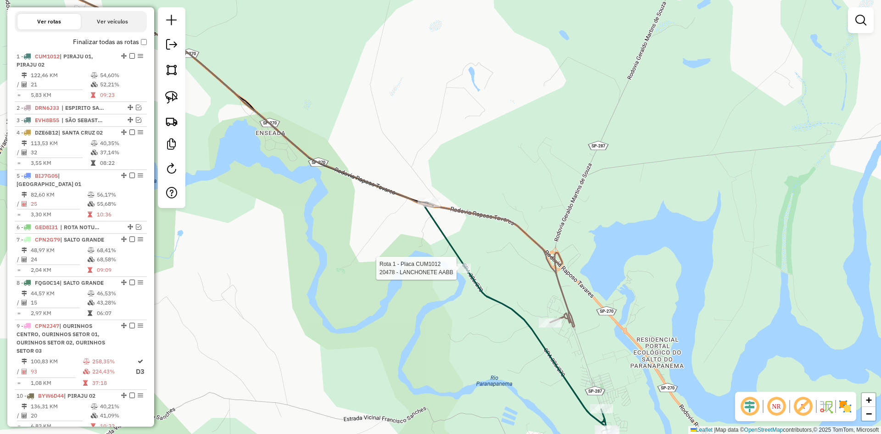
select select "*********"
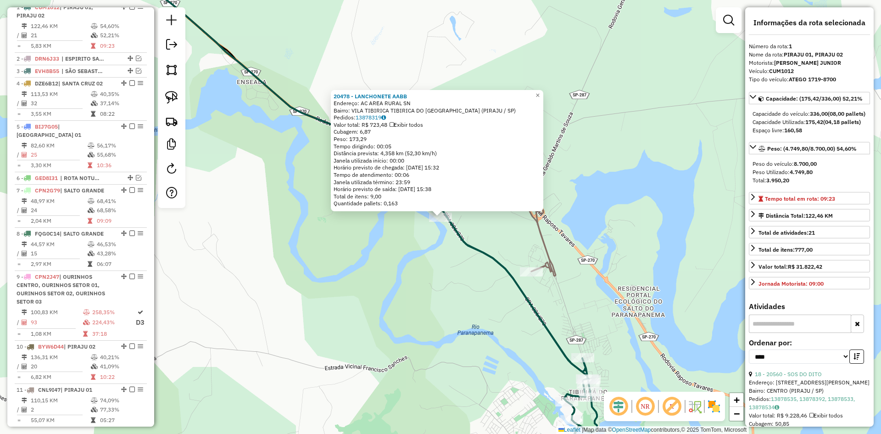
scroll to position [344, 0]
click at [465, 307] on div "20478 - LANCHONETE AABB Endereço: AC AREA RURAL SN Bairro: VILA TIBIRICA TIBIRI…" at bounding box center [440, 217] width 881 height 434
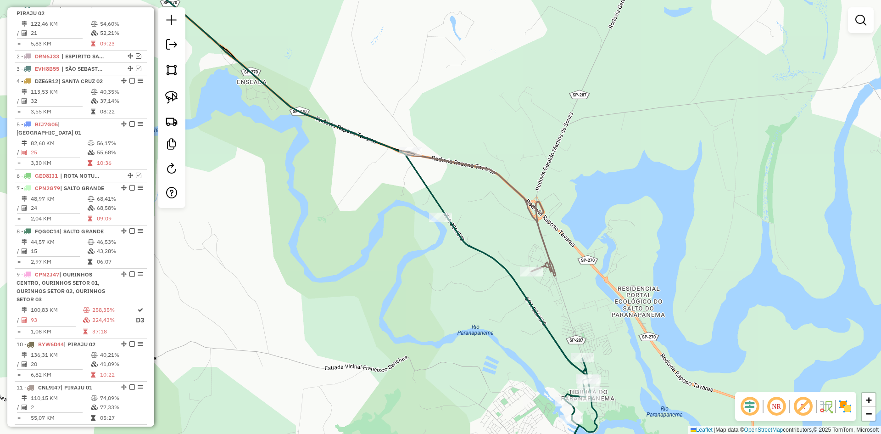
drag, startPoint x: 475, startPoint y: 328, endPoint x: 314, endPoint y: 93, distance: 284.8
click at [314, 93] on div "Janela de atendimento Grade de atendimento Capacidade Transportadoras Veículos …" at bounding box center [440, 217] width 881 height 434
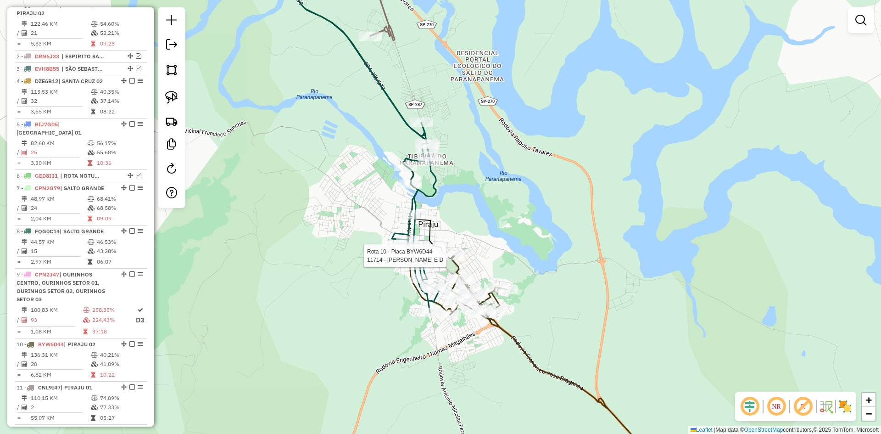
select select "*********"
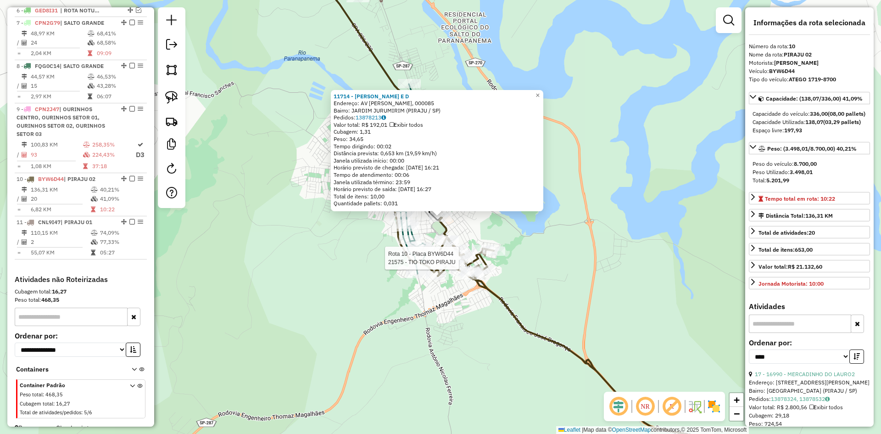
scroll to position [523, 0]
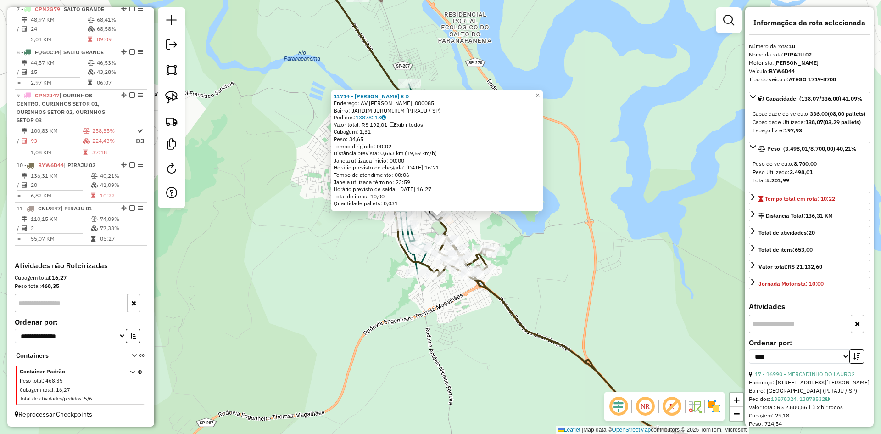
click at [619, 233] on div "11714 - BELLA VILLE PAES E D Endereço: AV AUGUSTO PIACENZA, 000085 Bairro: JARD…" at bounding box center [440, 217] width 881 height 434
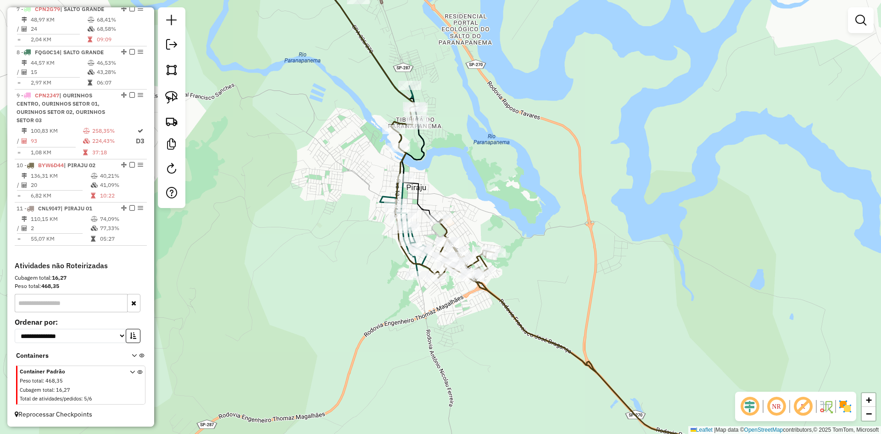
drag, startPoint x: 600, startPoint y: 169, endPoint x: 668, endPoint y: 213, distance: 80.9
click at [668, 213] on div "Janela de atendimento Grade de atendimento Capacidade Transportadoras Veículos …" at bounding box center [440, 217] width 881 height 434
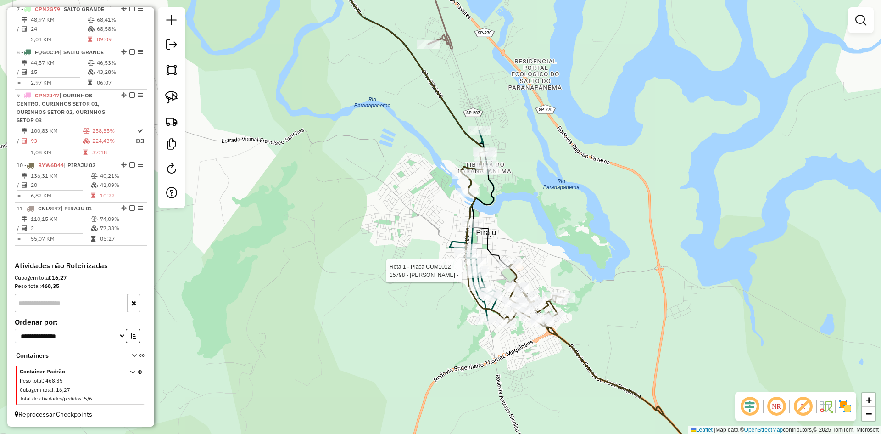
select select "*********"
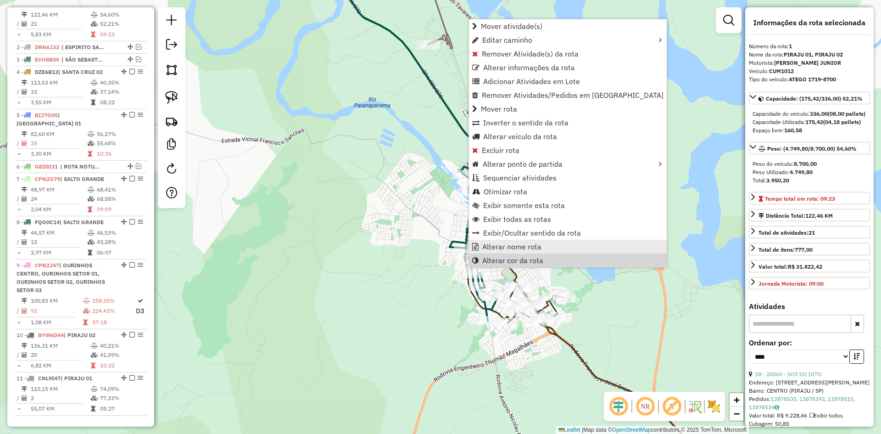
scroll to position [344, 0]
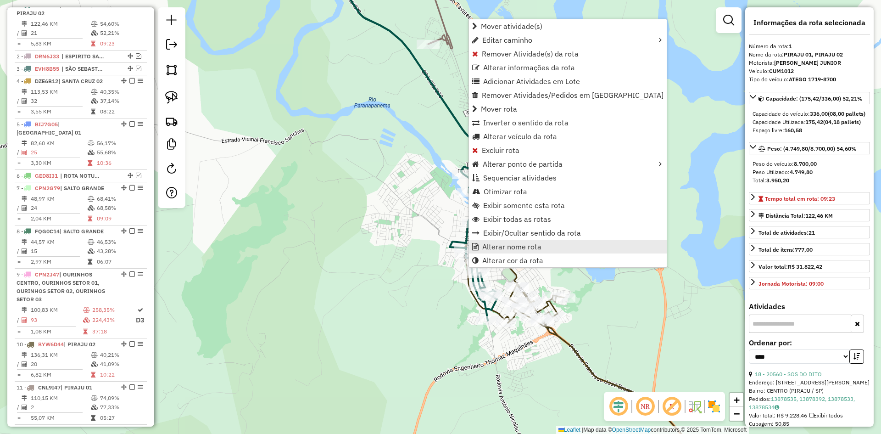
click at [498, 243] on span "Alterar nome rota" at bounding box center [511, 246] width 59 height 7
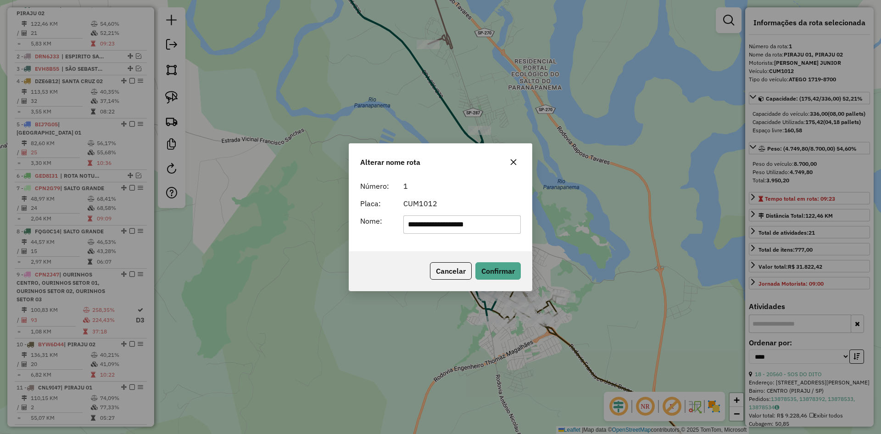
drag, startPoint x: 471, startPoint y: 225, endPoint x: 433, endPoint y: 229, distance: 37.8
click at [433, 229] on input "**********" at bounding box center [462, 224] width 118 height 18
click at [445, 226] on input "**********" at bounding box center [462, 224] width 118 height 18
drag, startPoint x: 442, startPoint y: 228, endPoint x: 515, endPoint y: 230, distance: 73.0
click at [518, 229] on input "*********" at bounding box center [462, 224] width 118 height 18
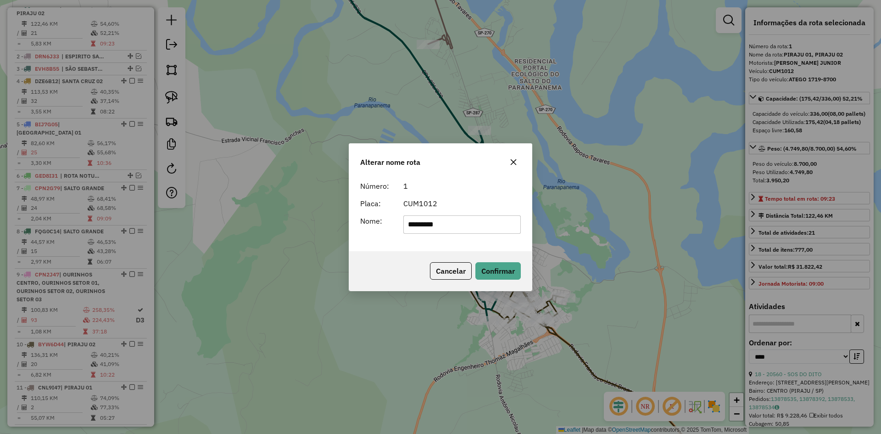
type input "*********"
drag, startPoint x: 414, startPoint y: 241, endPoint x: 429, endPoint y: 241, distance: 15.6
click at [414, 241] on div "Número: 1 Placa: CUM1012 Nome: *********" at bounding box center [440, 214] width 183 height 74
click at [511, 269] on button "Confirmar" at bounding box center [497, 270] width 45 height 17
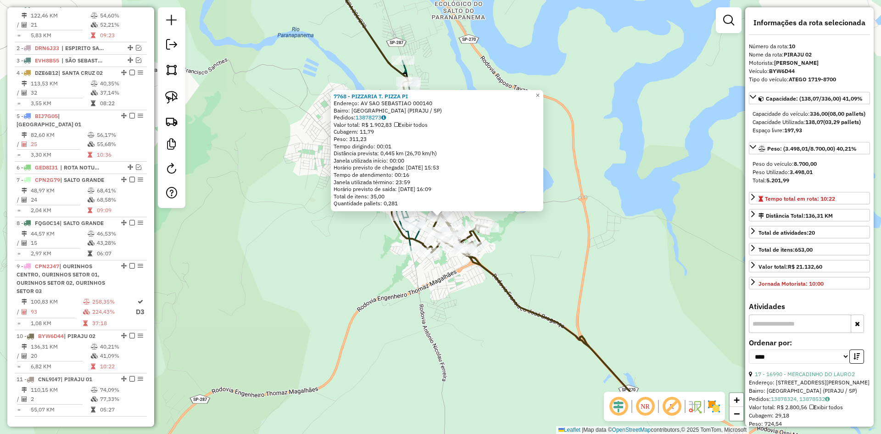
scroll to position [515, 0]
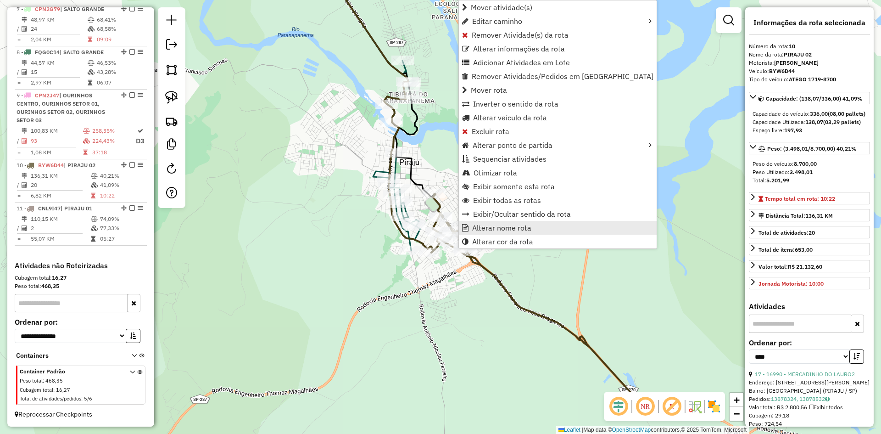
click at [494, 229] on span "Alterar nome rota" at bounding box center [501, 227] width 59 height 7
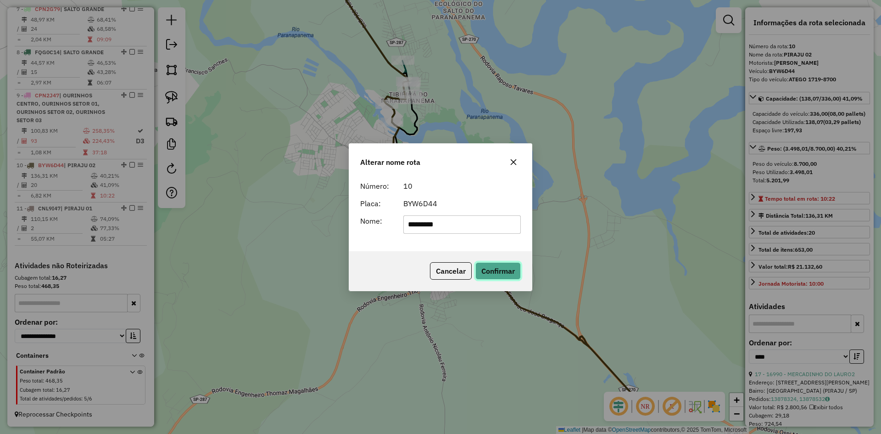
click at [506, 272] on button "Confirmar" at bounding box center [497, 270] width 45 height 17
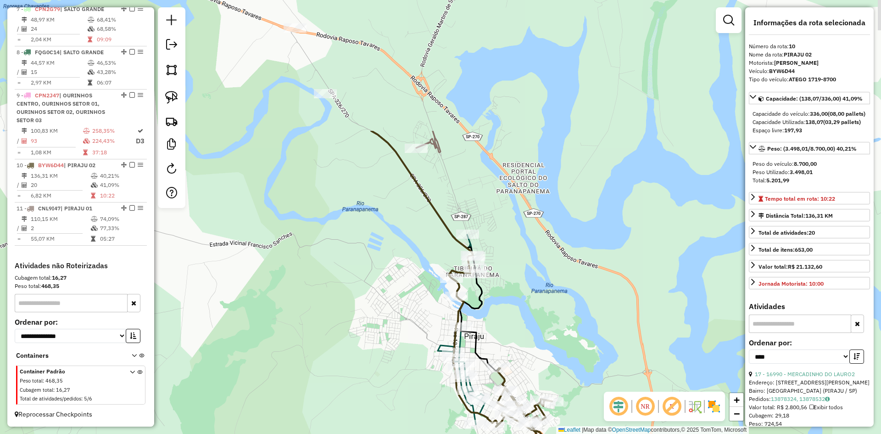
drag, startPoint x: 550, startPoint y: 130, endPoint x: 635, endPoint y: 329, distance: 216.0
click at [639, 378] on div "Janela de atendimento Grade de atendimento Capacidade Transportadoras Veículos …" at bounding box center [440, 217] width 881 height 434
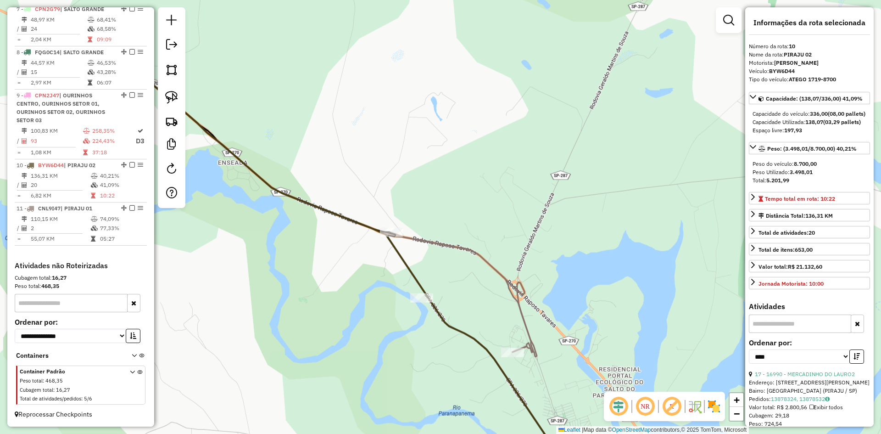
drag, startPoint x: 542, startPoint y: 220, endPoint x: 570, endPoint y: 259, distance: 47.7
click at [585, 288] on div "Janela de atendimento Grade de atendimento Capacidade Transportadoras Veículos …" at bounding box center [440, 217] width 881 height 434
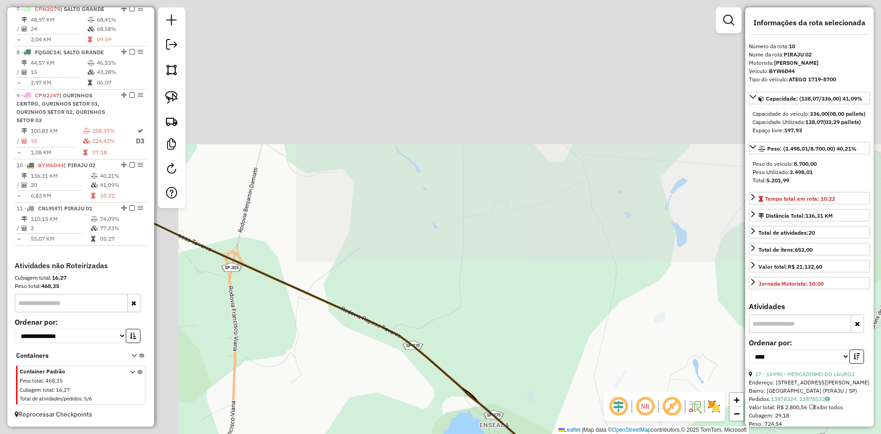
drag, startPoint x: 573, startPoint y: 297, endPoint x: 610, endPoint y: 281, distance: 39.9
click at [622, 309] on div "Janela de atendimento Grade de atendimento Capacidade Transportadoras Veículos …" at bounding box center [440, 217] width 881 height 434
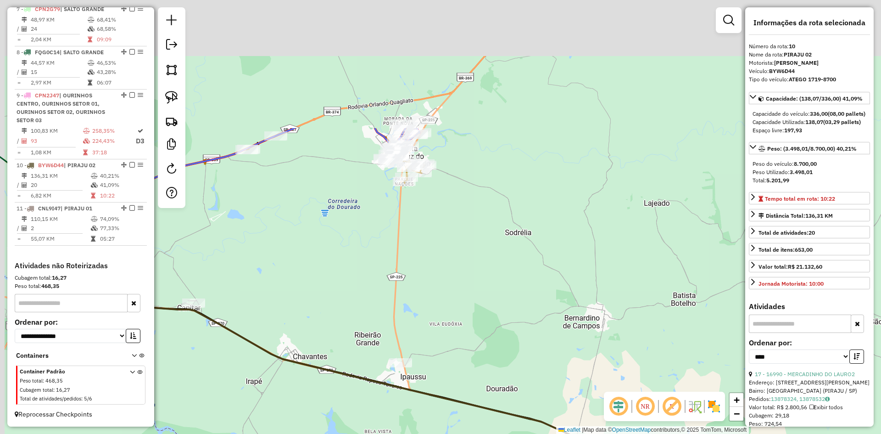
drag, startPoint x: 529, startPoint y: 329, endPoint x: 542, endPoint y: 363, distance: 36.0
click at [540, 364] on div "Janela de atendimento Grade de atendimento Capacidade Transportadoras Veículos …" at bounding box center [440, 217] width 881 height 434
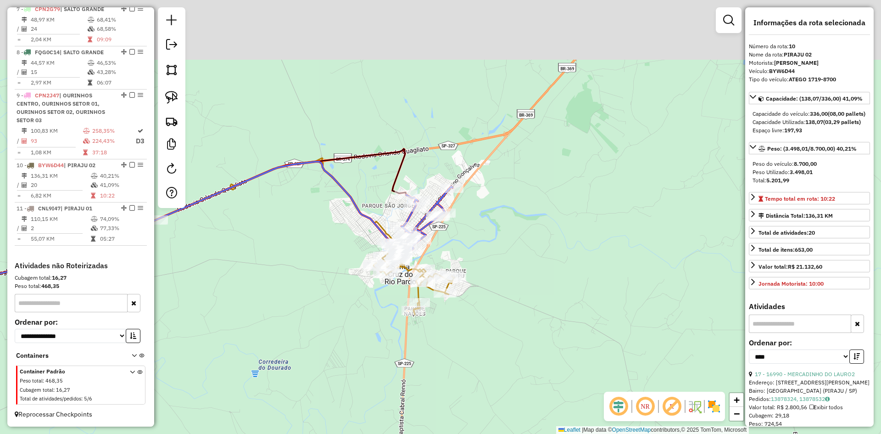
drag, startPoint x: 451, startPoint y: 286, endPoint x: 474, endPoint y: 381, distance: 97.8
click at [474, 381] on div "Janela de atendimento Grade de atendimento Capacidade Transportadoras Veículos …" at bounding box center [440, 217] width 881 height 434
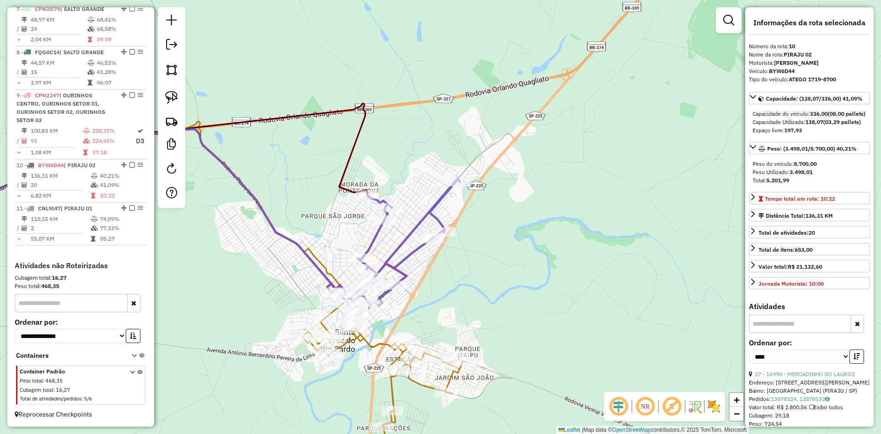
drag, startPoint x: 456, startPoint y: 311, endPoint x: 584, endPoint y: 246, distance: 143.6
click at [584, 246] on div "Janela de atendimento Grade de atendimento Capacidade Transportadoras Veículos …" at bounding box center [440, 217] width 881 height 434
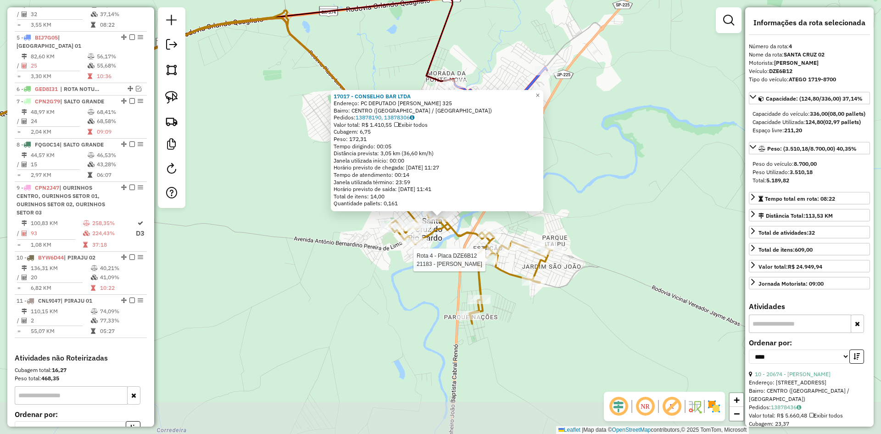
scroll to position [412, 0]
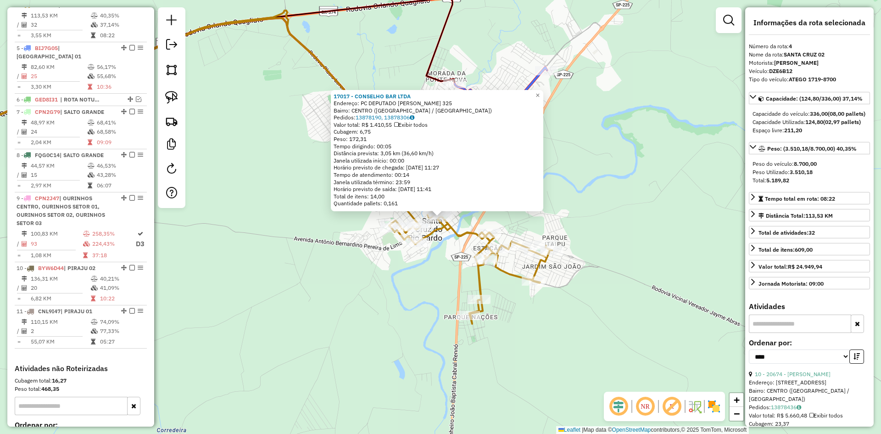
click at [426, 316] on div "17017 - CONSELHO BAR LTDA Endereço: PC DEPUTADO LEONIDAS CAMARINHA 325 Bairro: …" at bounding box center [440, 217] width 881 height 434
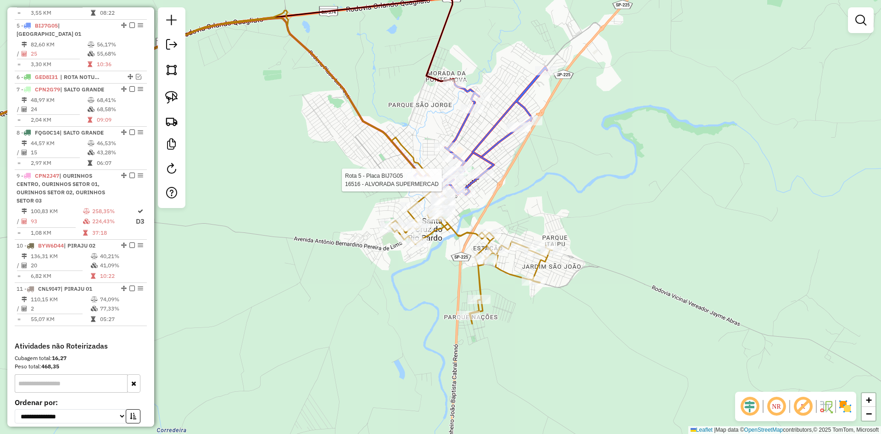
select select "*********"
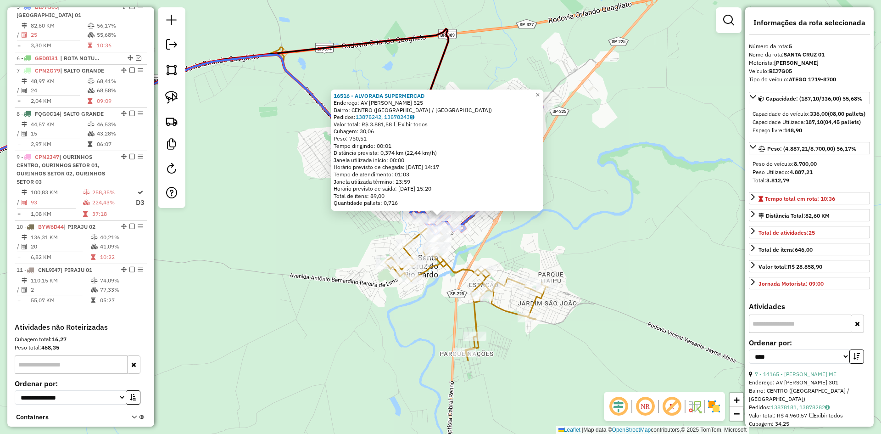
scroll to position [455, 0]
click at [546, 272] on div "16516 - ALVORADA SUPERMERCAD Endereço: AV BATISTA BOTELHO 525 Bairro: CENTRO (S…" at bounding box center [440, 217] width 881 height 434
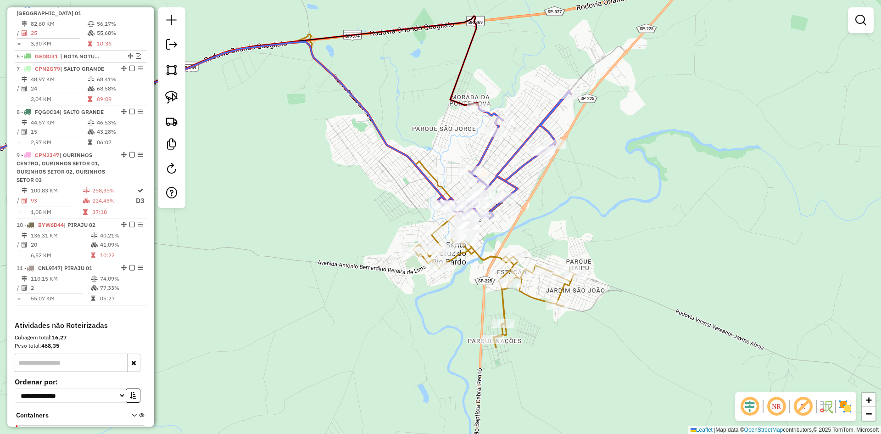
drag, startPoint x: 537, startPoint y: 251, endPoint x: 706, endPoint y: 211, distance: 173.9
click at [706, 211] on div "Janela de atendimento Grade de atendimento Capacidade Transportadoras Veículos …" at bounding box center [440, 217] width 881 height 434
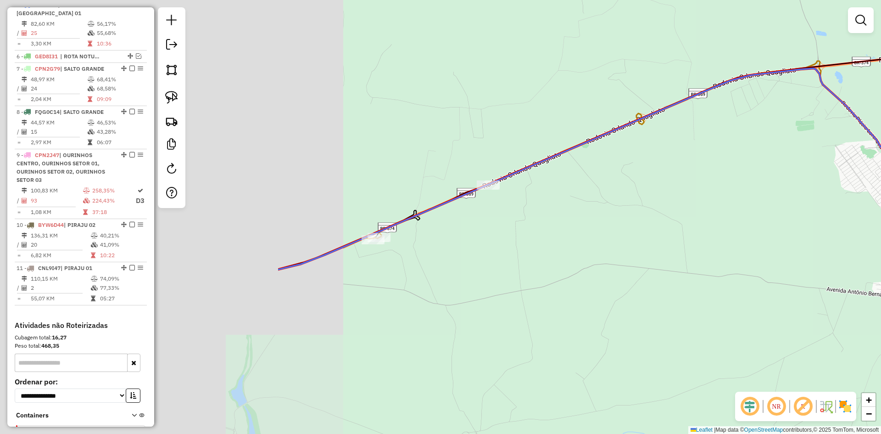
drag, startPoint x: 348, startPoint y: 249, endPoint x: 699, endPoint y: 304, distance: 355.7
click at [713, 301] on div "Janela de atendimento Grade de atendimento Capacidade Transportadoras Veículos …" at bounding box center [440, 217] width 881 height 434
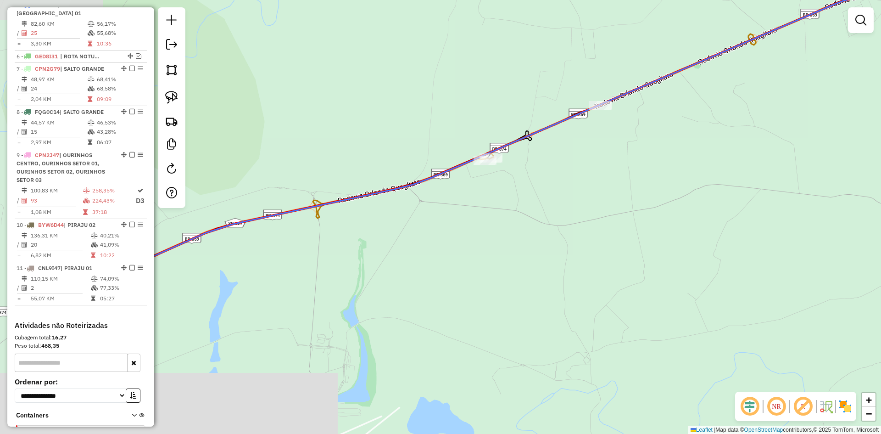
drag, startPoint x: 563, startPoint y: 321, endPoint x: 668, endPoint y: 241, distance: 131.7
click at [668, 241] on div "Janela de atendimento Grade de atendimento Capacidade Transportadoras Veículos …" at bounding box center [440, 217] width 881 height 434
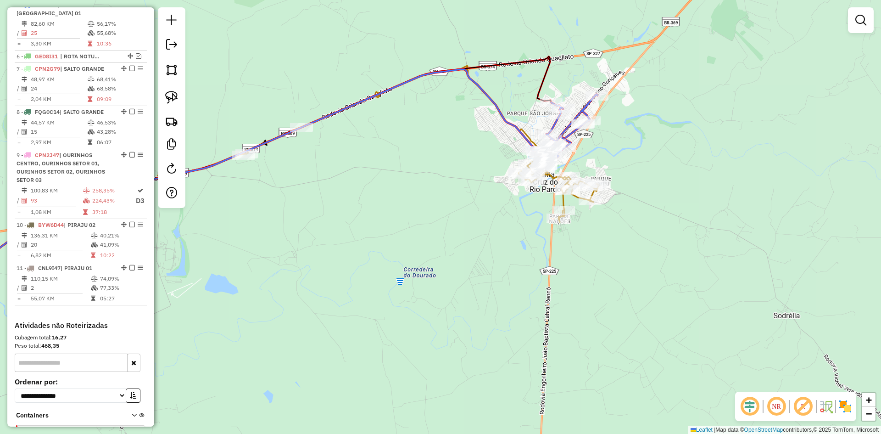
drag, startPoint x: 651, startPoint y: 278, endPoint x: 356, endPoint y: 218, distance: 300.9
click at [356, 218] on div "Janela de atendimento Grade de atendimento Capacidade Transportadoras Veículos …" at bounding box center [440, 217] width 881 height 434
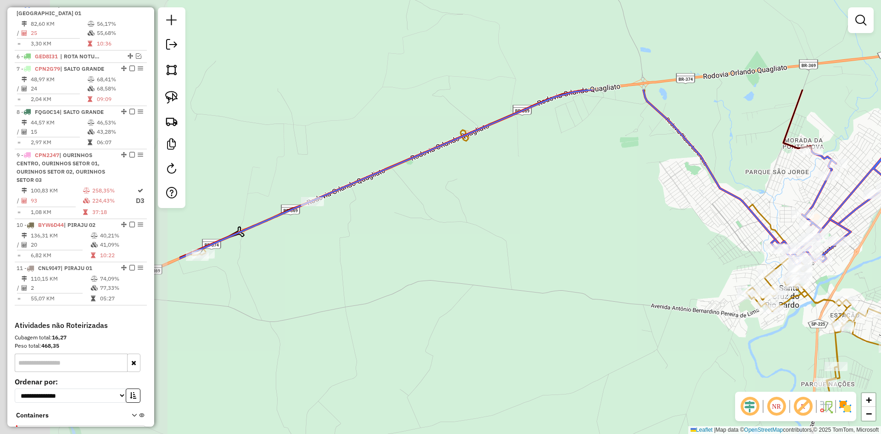
drag, startPoint x: 346, startPoint y: 143, endPoint x: 613, endPoint y: 276, distance: 298.5
click at [613, 276] on div "Janela de atendimento Grade de atendimento Capacidade Transportadoras Veículos …" at bounding box center [440, 217] width 881 height 434
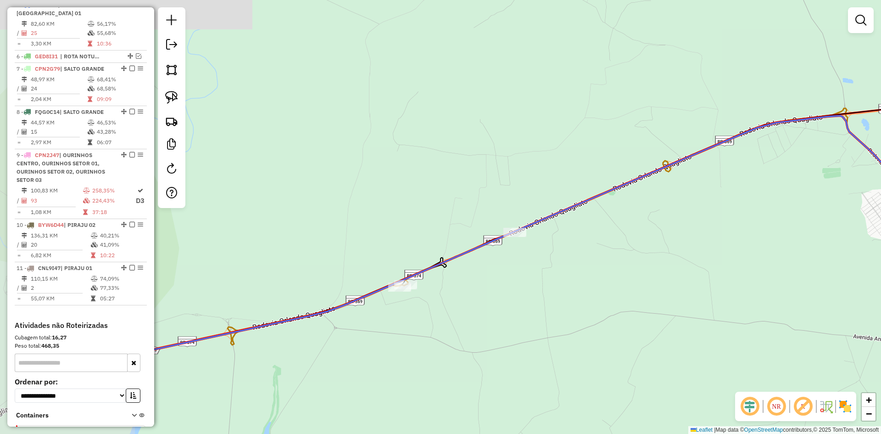
drag, startPoint x: 362, startPoint y: 252, endPoint x: 501, endPoint y: 271, distance: 140.3
click at [564, 283] on div "Janela de atendimento Grade de atendimento Capacidade Transportadoras Veículos …" at bounding box center [440, 217] width 881 height 434
click at [176, 96] on img at bounding box center [171, 97] width 13 height 13
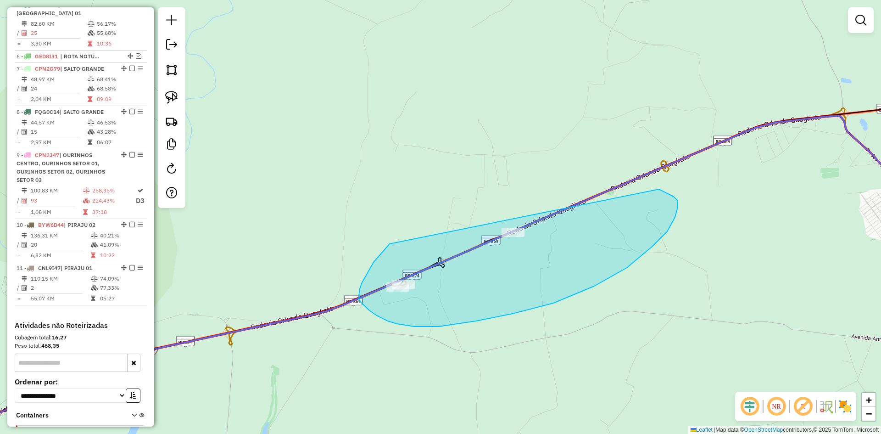
drag, startPoint x: 389, startPoint y: 244, endPoint x: 554, endPoint y: 180, distance: 176.6
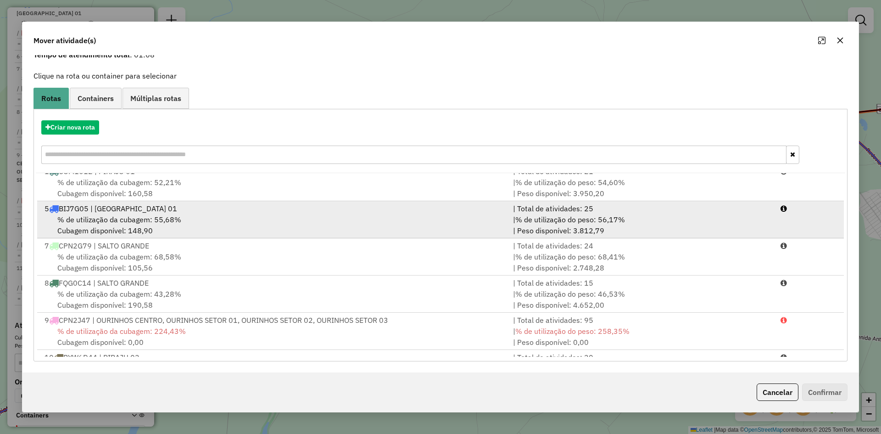
scroll to position [0, 0]
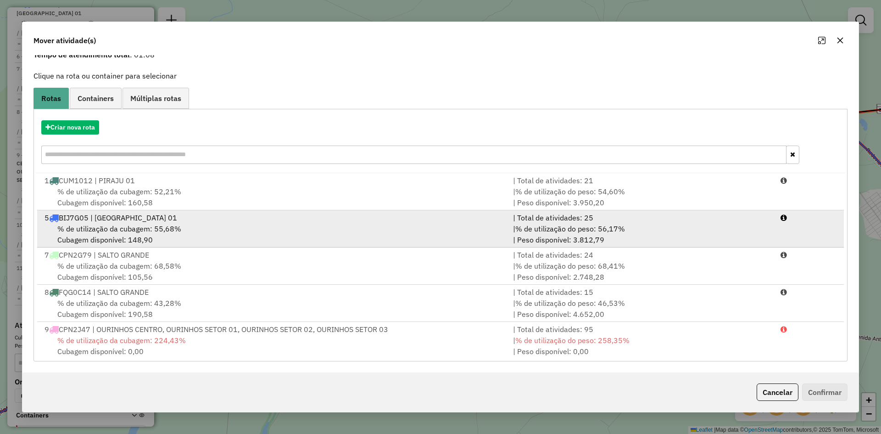
click at [178, 234] on div "% de utilização da cubagem: 55,68% Cubagem disponível: 148,90" at bounding box center [273, 234] width 468 height 22
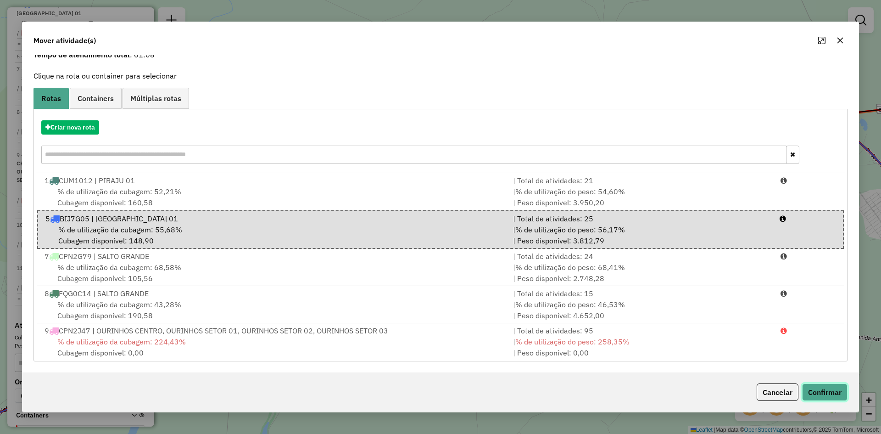
click at [827, 391] on button "Confirmar" at bounding box center [824, 391] width 45 height 17
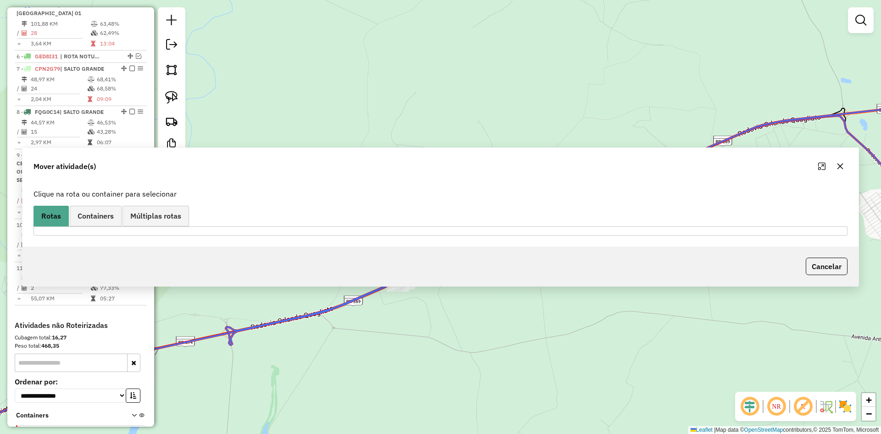
scroll to position [369, 0]
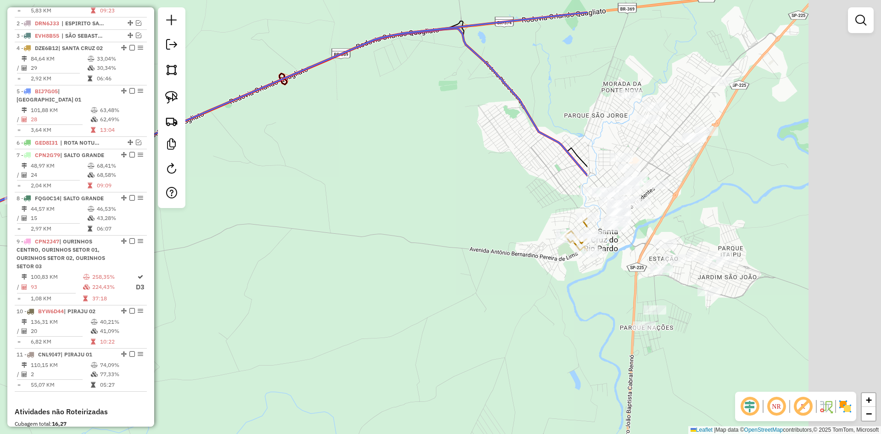
drag, startPoint x: 666, startPoint y: 284, endPoint x: 361, endPoint y: 204, distance: 314.6
click at [285, 197] on div "Janela de atendimento Grade de atendimento Capacidade Transportadoras Veículos …" at bounding box center [440, 217] width 881 height 434
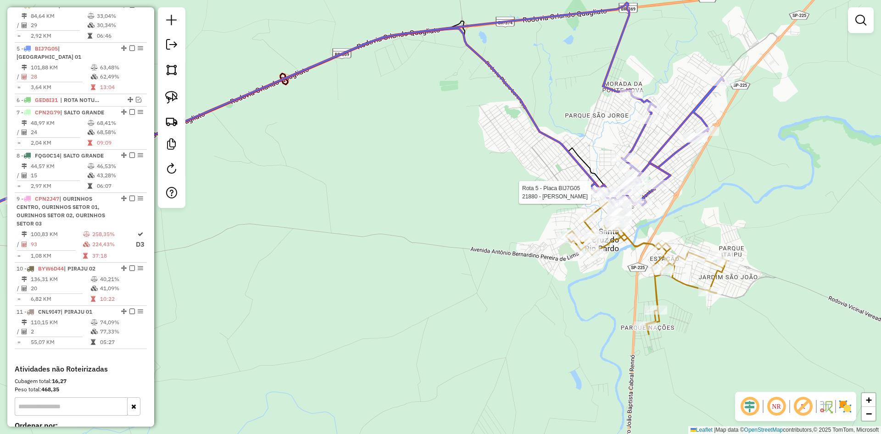
select select "*********"
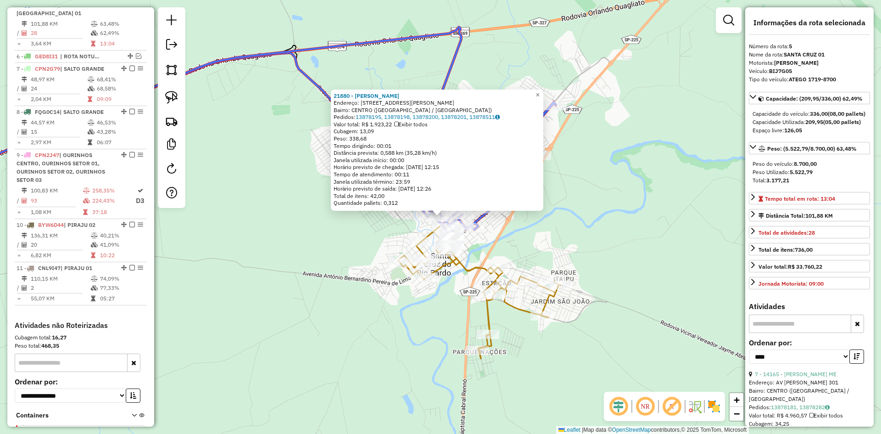
scroll to position [455, 0]
click at [827, 377] on link "7 - 14165 - J. A. DE OLIVEIRA ME" at bounding box center [796, 373] width 82 height 7
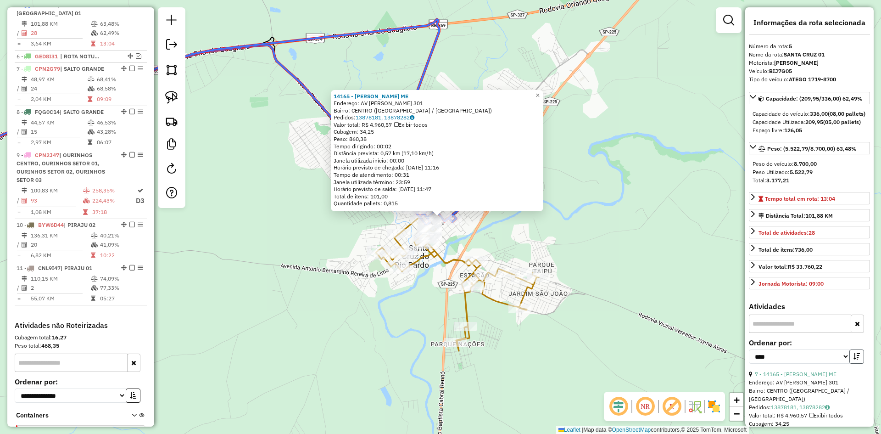
click at [855, 359] on icon "button" at bounding box center [856, 356] width 6 height 6
click at [841, 377] on link "17 - 17148 - LUANA APARECIDA CAND" at bounding box center [803, 373] width 97 height 7
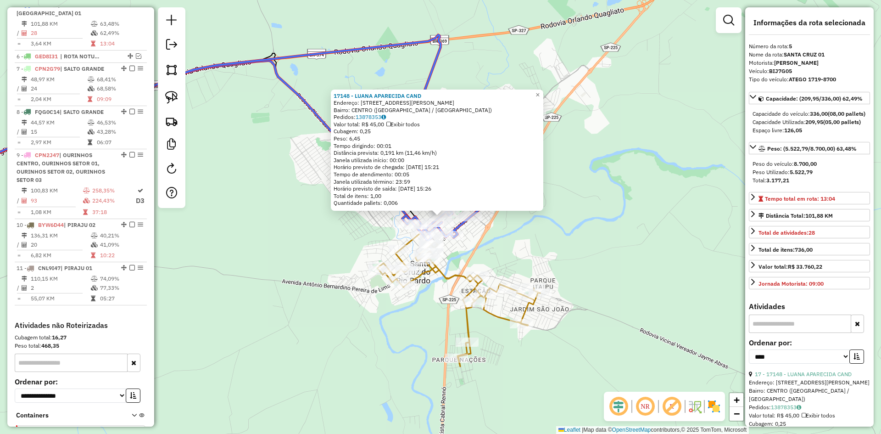
click at [564, 246] on div "17148 - LUANA APARECIDA CAND Endereço: R RUA EUCLIDES DA CUNHA 537 Bairro: CENT…" at bounding box center [440, 217] width 881 height 434
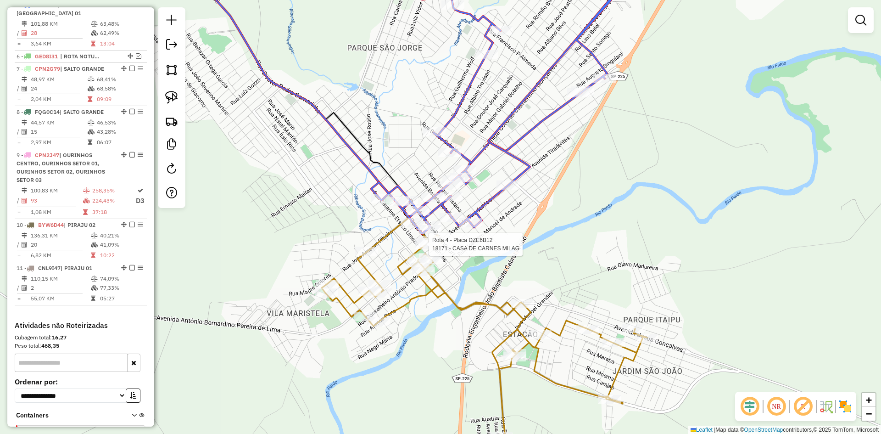
select select "*********"
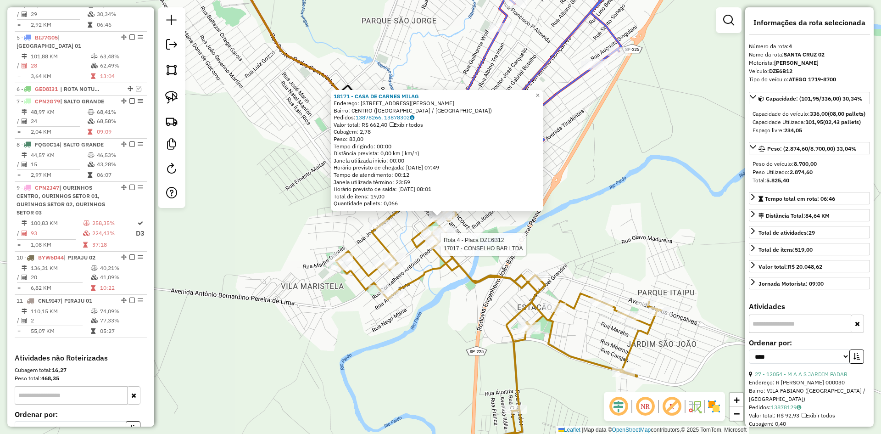
scroll to position [412, 0]
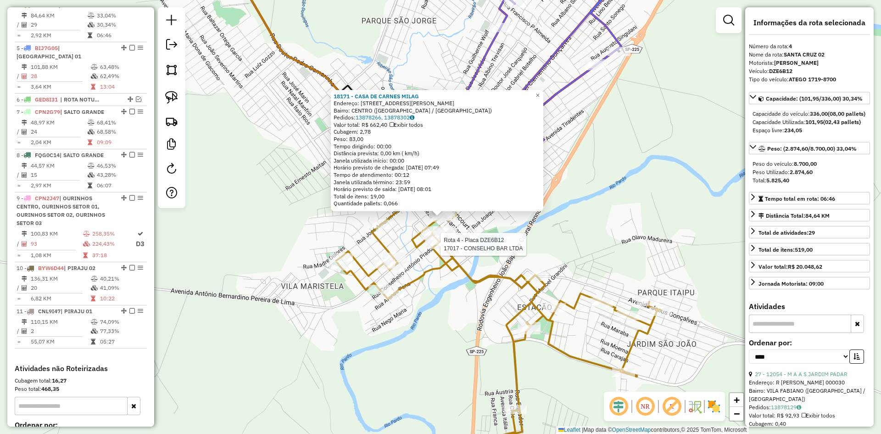
click at [507, 260] on div "Rota 4 - Placa DZE6B12 17017 - CONSELHO BAR LTDA 18171 - CASA DE CARNES MILAG E…" at bounding box center [440, 217] width 881 height 434
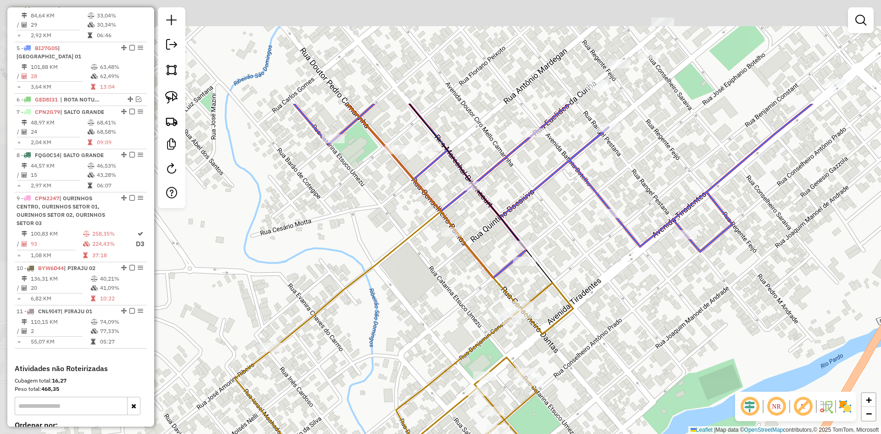
drag, startPoint x: 547, startPoint y: 247, endPoint x: 616, endPoint y: 351, distance: 125.1
click at [616, 351] on div "Janela de atendimento Grade de atendimento Capacidade Transportadoras Veículos …" at bounding box center [440, 217] width 881 height 434
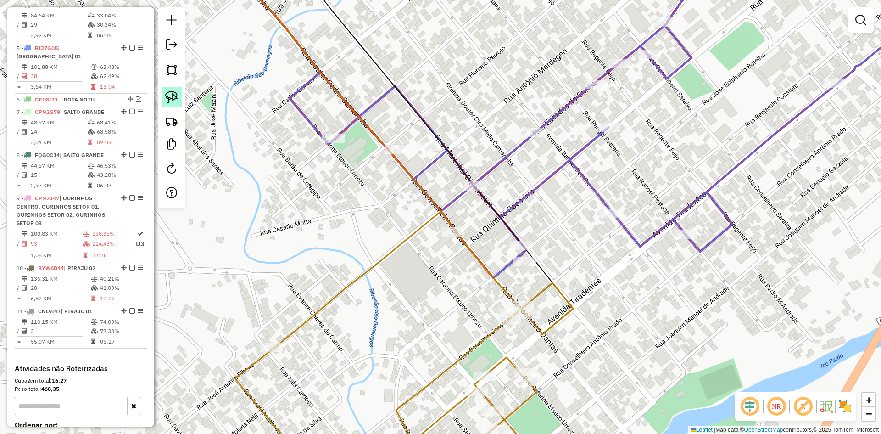
click at [172, 99] on img at bounding box center [171, 97] width 13 height 13
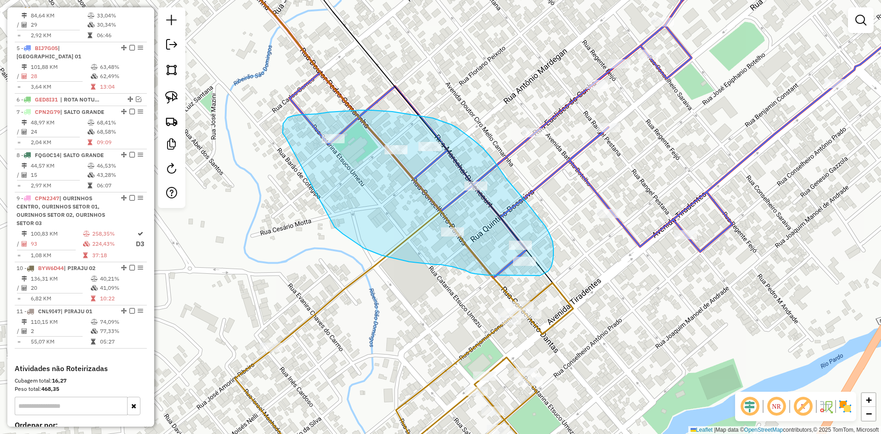
drag, startPoint x: 349, startPoint y: 238, endPoint x: 286, endPoint y: 138, distance: 118.1
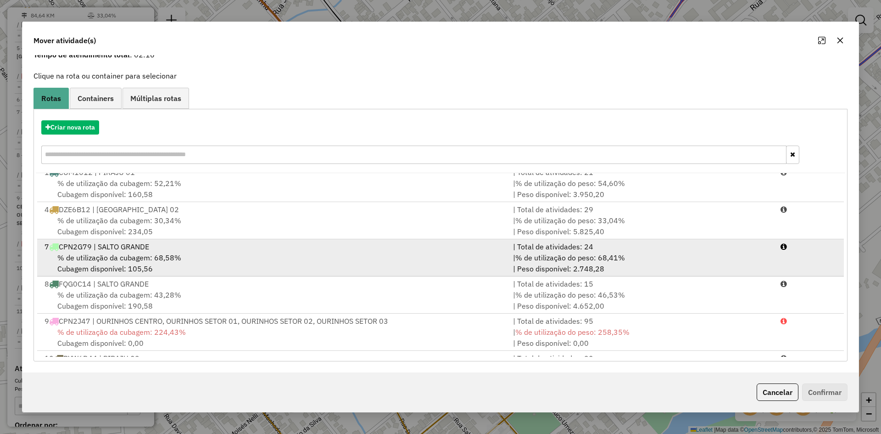
scroll to position [0, 0]
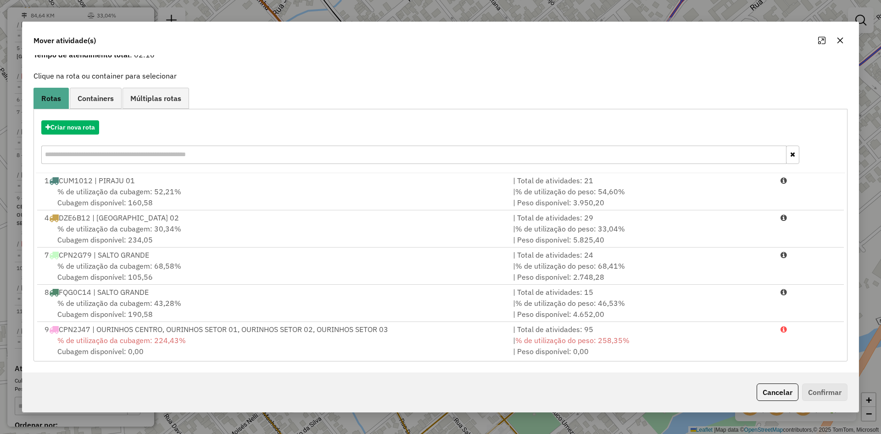
click at [838, 41] on icon "button" at bounding box center [839, 40] width 7 height 7
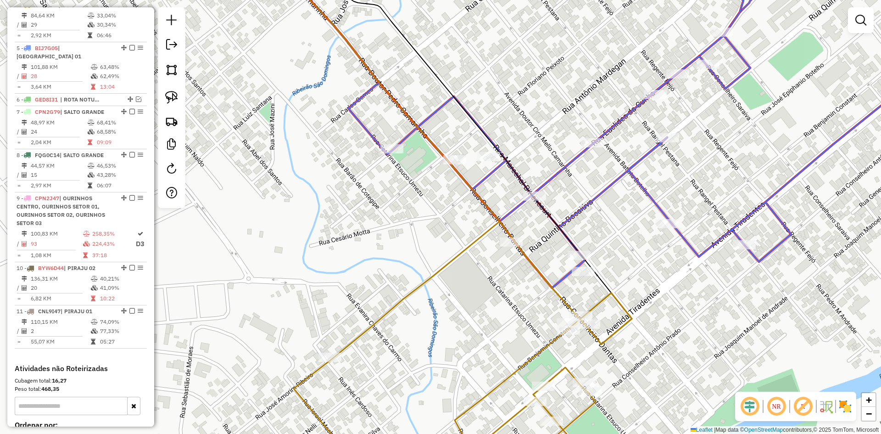
drag, startPoint x: 558, startPoint y: 208, endPoint x: 617, endPoint y: 218, distance: 59.6
click at [617, 218] on div "Janela de atendimento Grade de atendimento Capacidade Transportadoras Veículos …" at bounding box center [440, 217] width 881 height 434
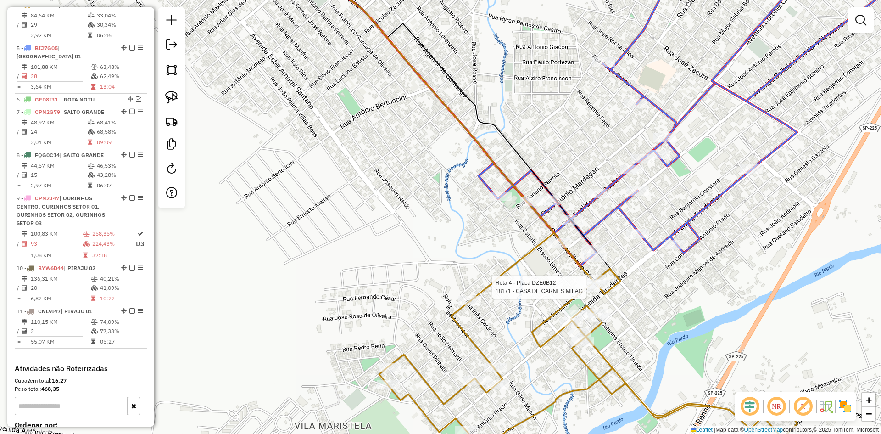
select select "*********"
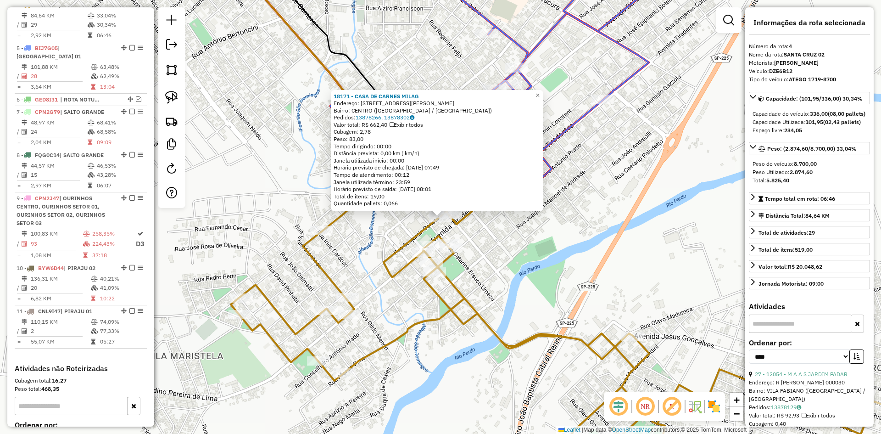
click at [584, 283] on div "18171 - CASA DE CARNES MILAG Endereço: RUA BENJAMIM CONSTANT 127 Bairro: CENTRO…" at bounding box center [440, 217] width 881 height 434
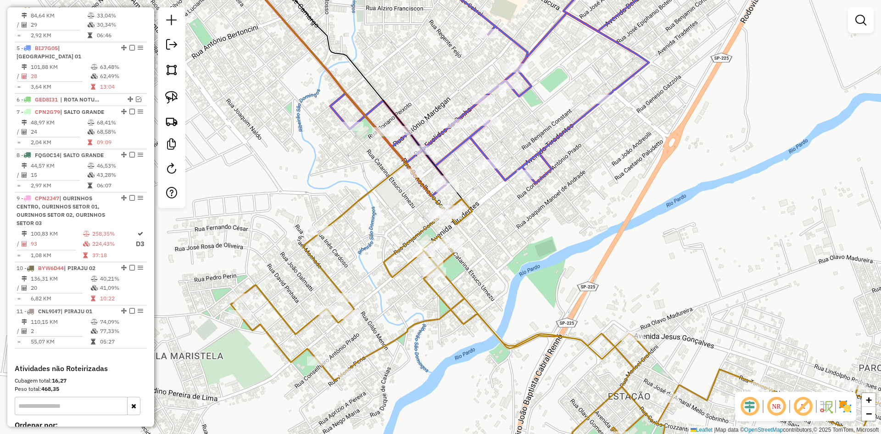
drag, startPoint x: 563, startPoint y: 245, endPoint x: 626, endPoint y: 330, distance: 105.7
click at [625, 330] on div "Janela de atendimento Grade de atendimento Capacidade Transportadoras Veículos …" at bounding box center [440, 217] width 881 height 434
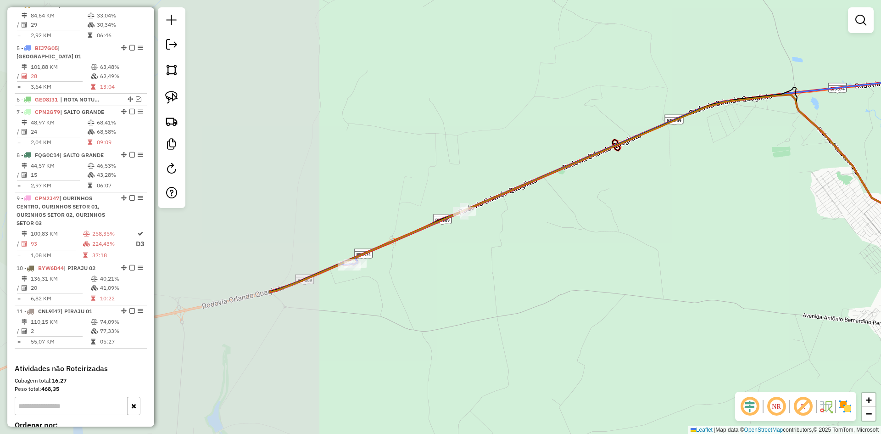
drag, startPoint x: 388, startPoint y: 277, endPoint x: 728, endPoint y: 245, distance: 341.8
click at [746, 236] on div "Janela de atendimento Grade de atendimento Capacidade Transportadoras Veículos …" at bounding box center [440, 217] width 881 height 434
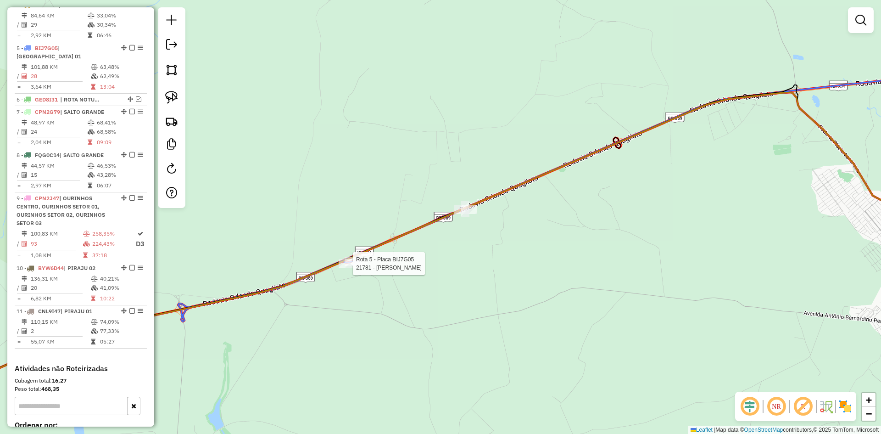
select select "*********"
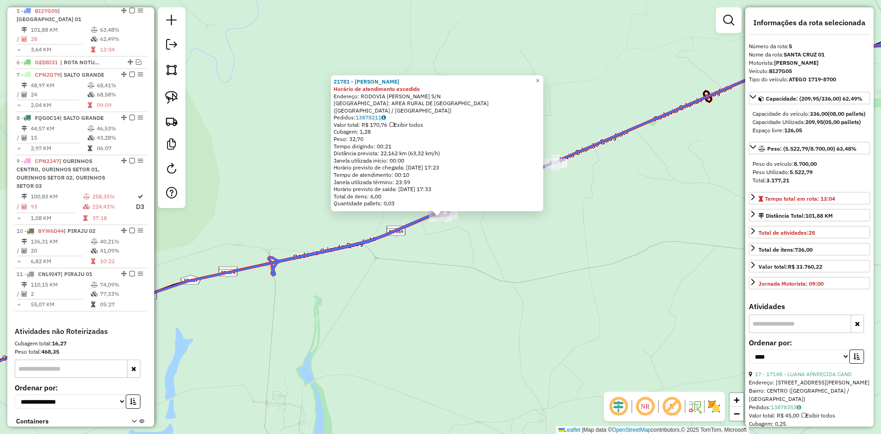
scroll to position [455, 0]
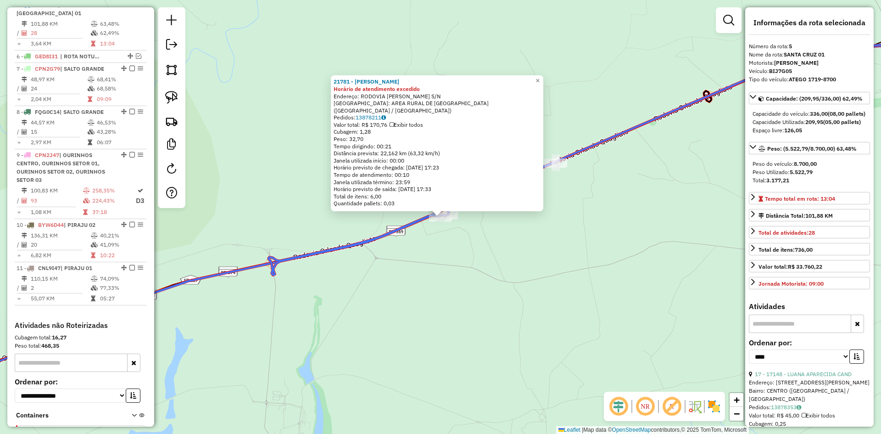
click at [543, 245] on div "21781 - LEONIDIA FERNANDES Horário de atendimento excedido Endereço: RODOVIA OR…" at bounding box center [440, 217] width 881 height 434
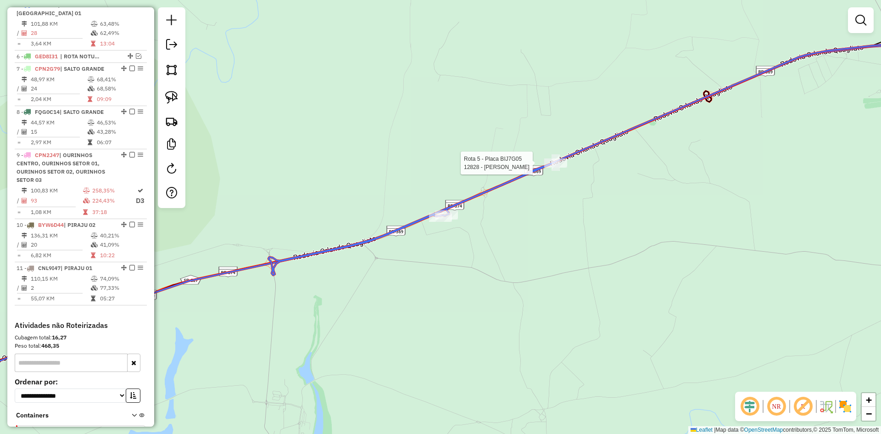
select select "*********"
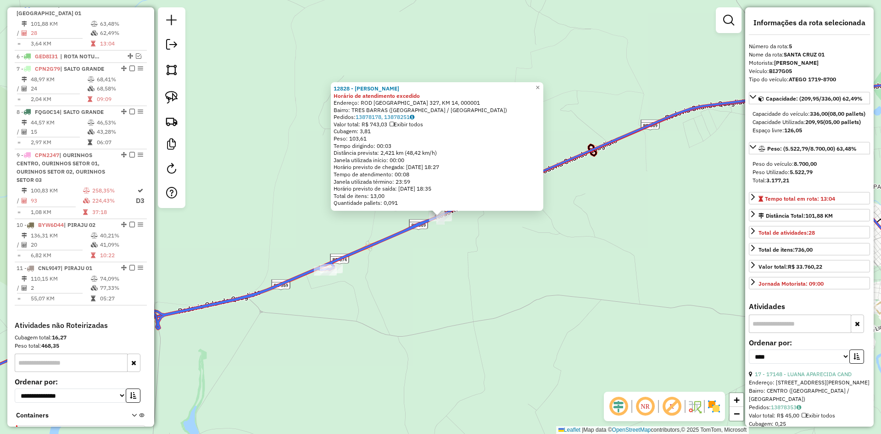
click at [522, 257] on div "12828 - MARIO MILO ORQUIDARI Horário de atendimento excedido Endereço: ROD SAO …" at bounding box center [440, 217] width 881 height 434
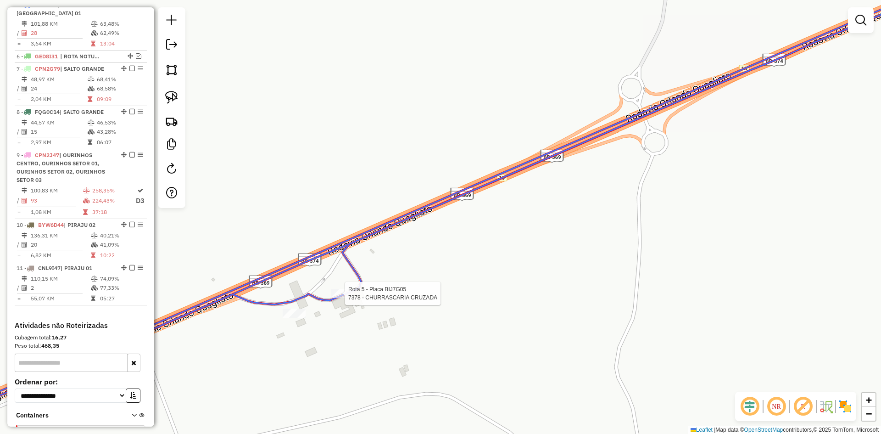
select select "*********"
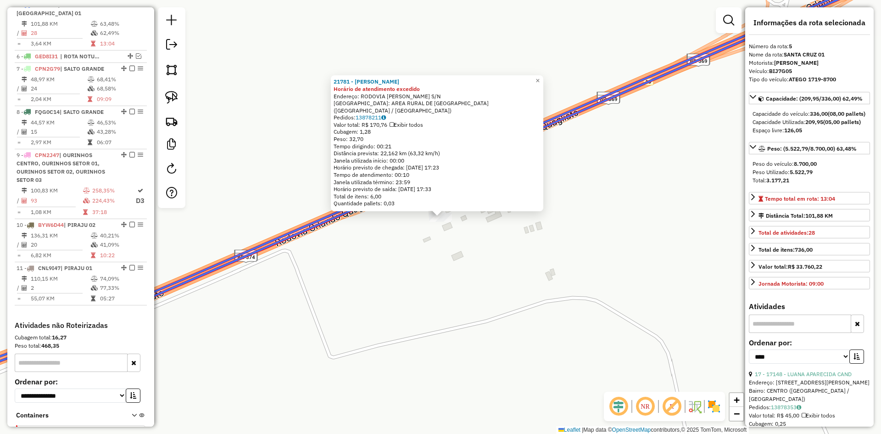
click at [412, 282] on div "21781 - LEONIDIA FERNANDES Horário de atendimento excedido Endereço: RODOVIA OR…" at bounding box center [440, 217] width 881 height 434
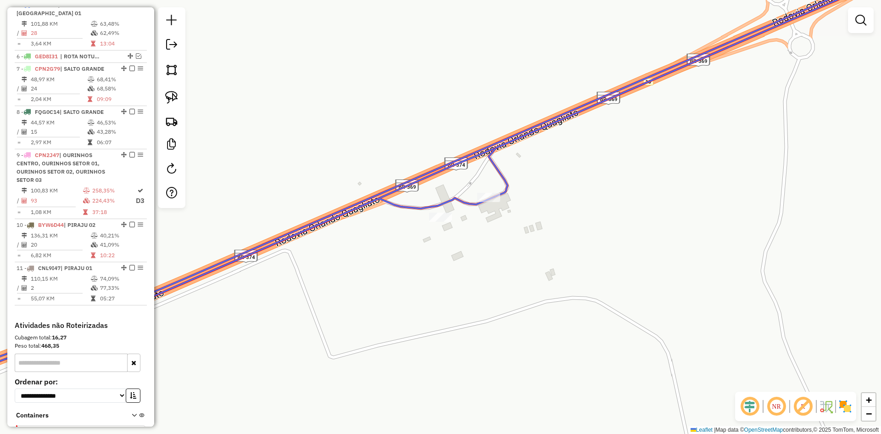
drag, startPoint x: 173, startPoint y: 96, endPoint x: 217, endPoint y: 133, distance: 57.6
click at [173, 96] on img at bounding box center [171, 97] width 13 height 13
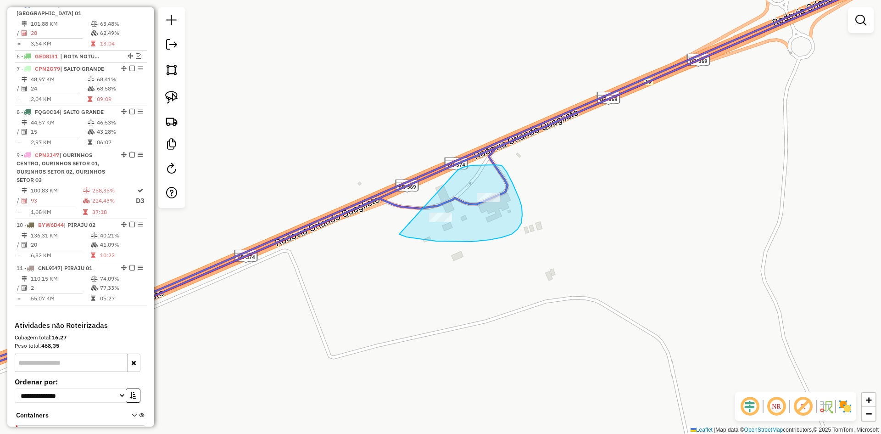
drag, startPoint x: 399, startPoint y: 234, endPoint x: 455, endPoint y: 172, distance: 83.1
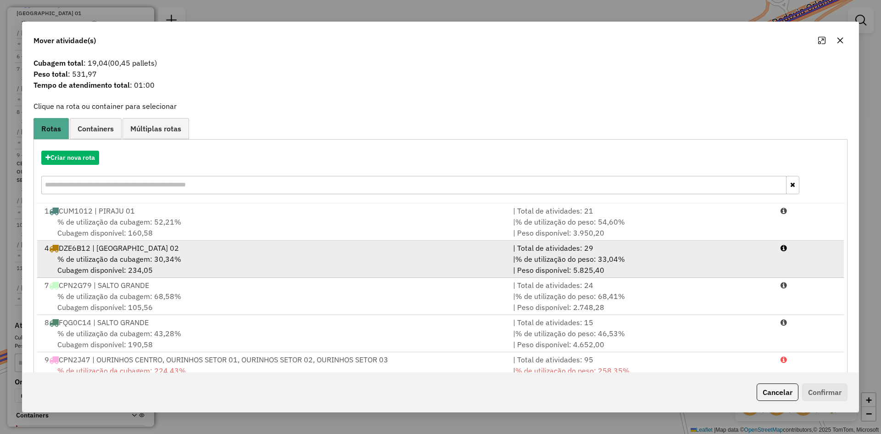
scroll to position [0, 0]
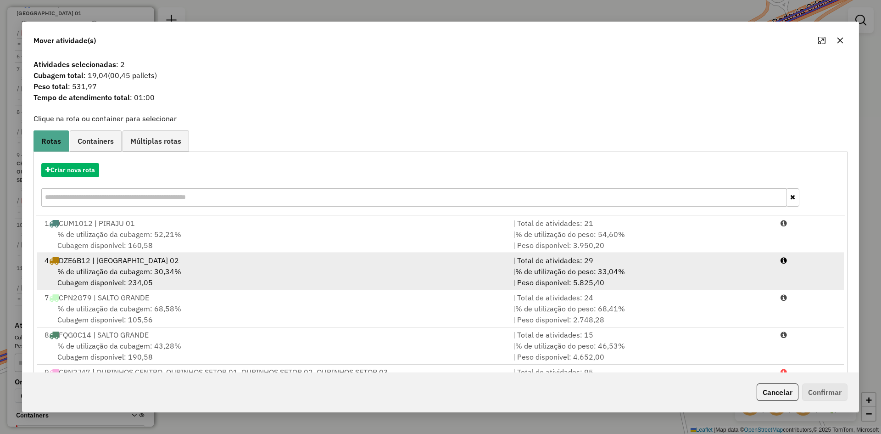
click at [194, 268] on div "% de utilização da cubagem: 30,34% Cubagem disponível: 234,05" at bounding box center [273, 277] width 468 height 22
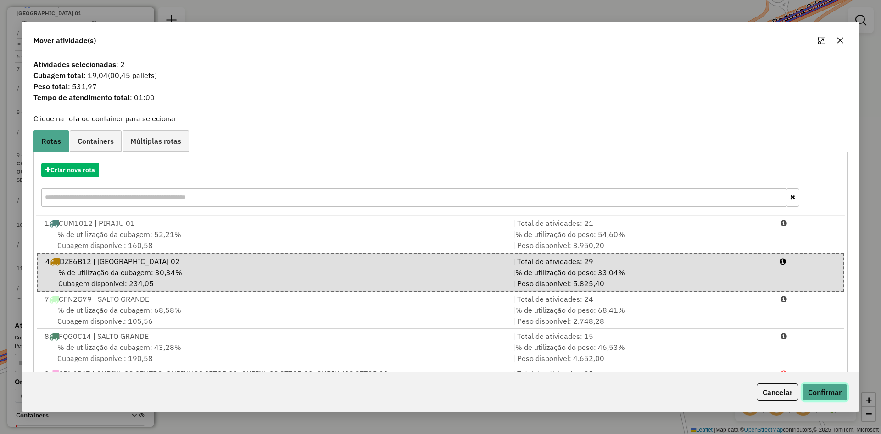
click at [838, 394] on button "Confirmar" at bounding box center [824, 391] width 45 height 17
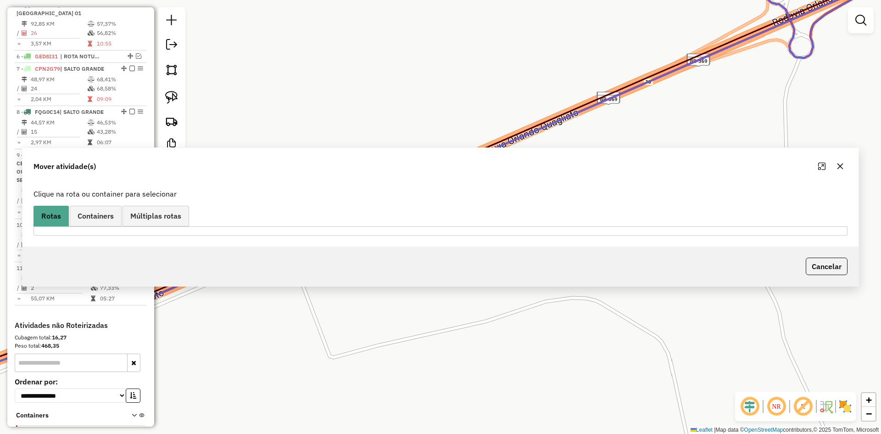
scroll to position [369, 0]
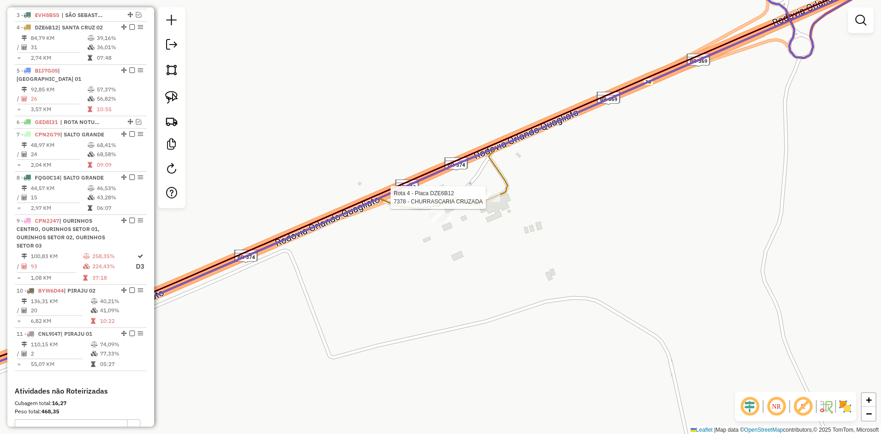
select select "*********"
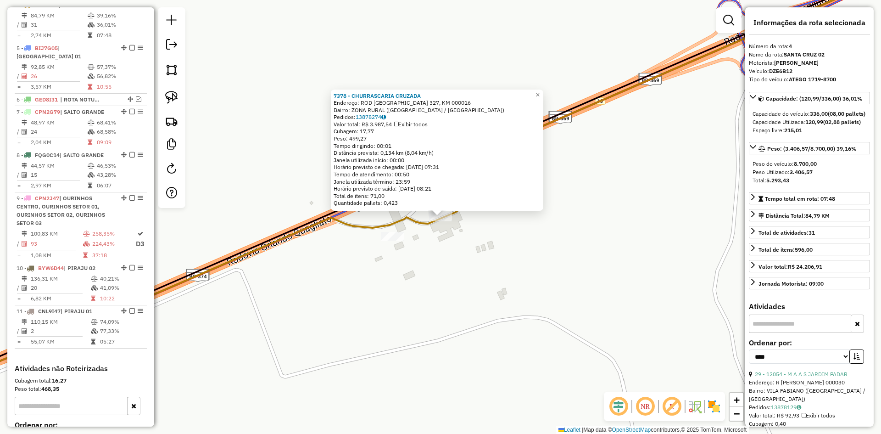
scroll to position [412, 0]
click at [586, 267] on div "7378 - CHURRASCARIA CRUZADA Endereço: ROD SAO PAULO 327, KM 000016 Bairro: ZONA…" at bounding box center [440, 217] width 881 height 434
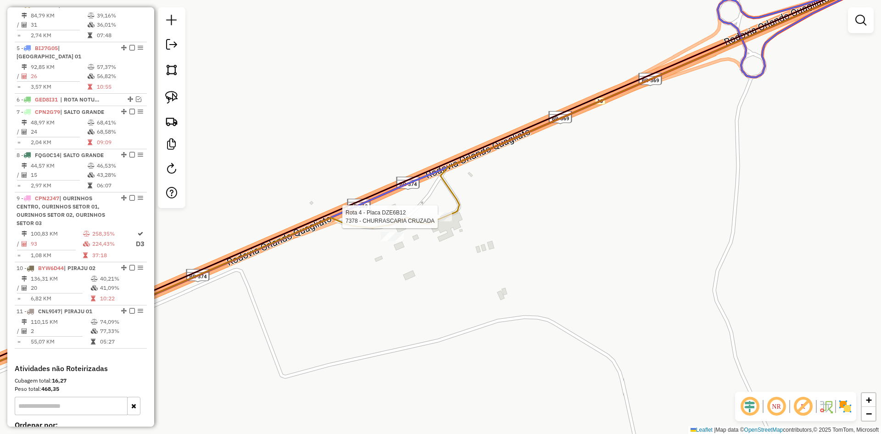
select select "*********"
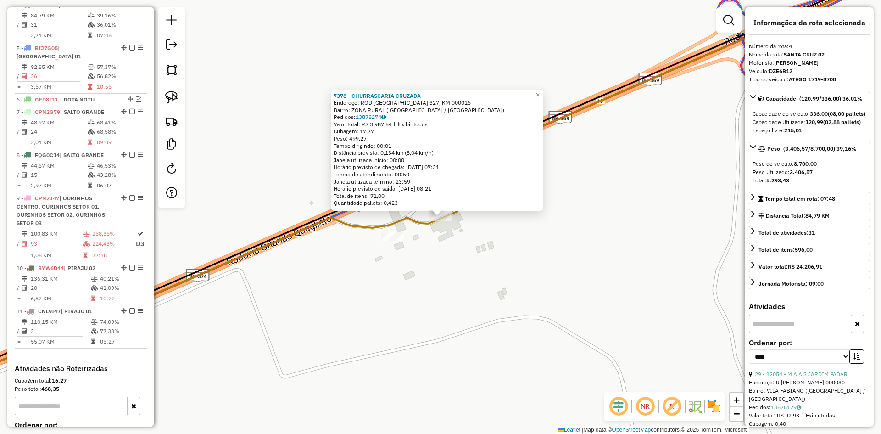
click at [599, 248] on div "7378 - CHURRASCARIA CRUZADA Endereço: ROD SAO PAULO 327, KM 000016 Bairro: ZONA…" at bounding box center [440, 217] width 881 height 434
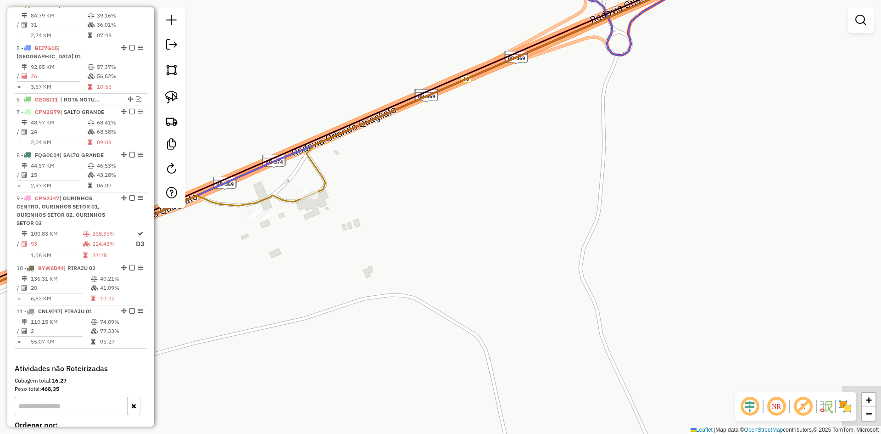
drag, startPoint x: 614, startPoint y: 257, endPoint x: 429, endPoint y: 201, distance: 193.2
click at [433, 207] on div "Janela de atendimento Grade de atendimento Capacidade Transportadoras Veículos …" at bounding box center [440, 217] width 881 height 434
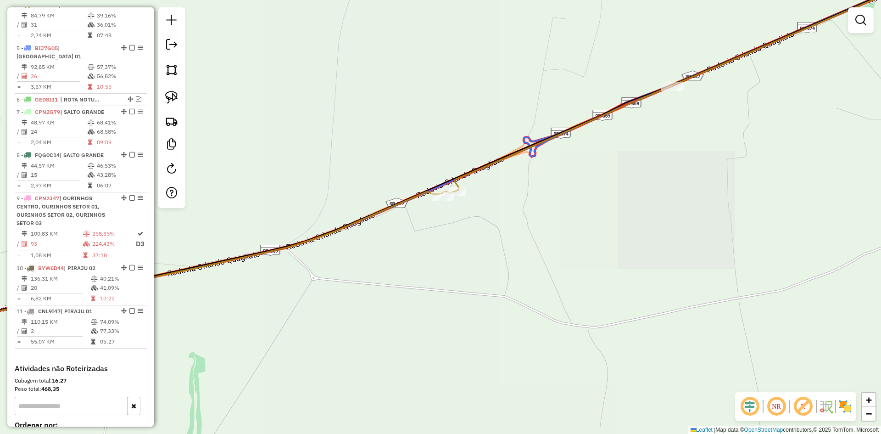
drag, startPoint x: 610, startPoint y: 238, endPoint x: 290, endPoint y: 183, distance: 324.8
click at [278, 177] on div "Janela de atendimento Grade de atendimento Capacidade Transportadoras Veículos …" at bounding box center [440, 217] width 881 height 434
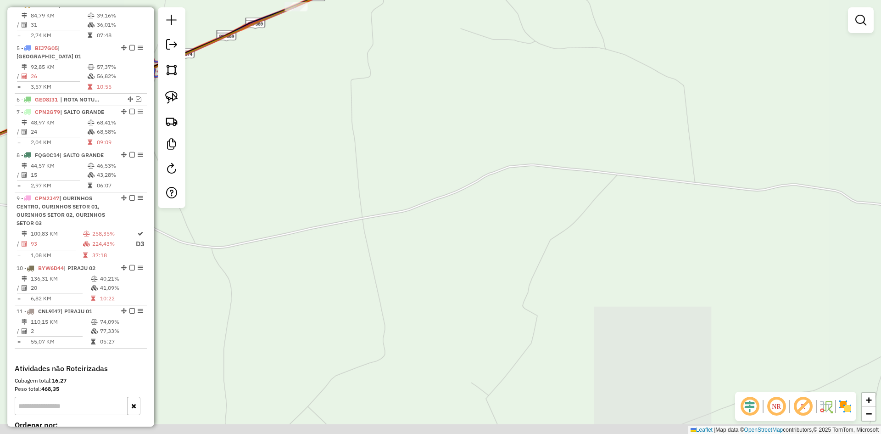
drag, startPoint x: 337, startPoint y: 156, endPoint x: 231, endPoint y: 86, distance: 127.1
click at [229, 89] on div "Janela de atendimento Grade de atendimento Capacidade Transportadoras Veículos …" at bounding box center [440, 217] width 881 height 434
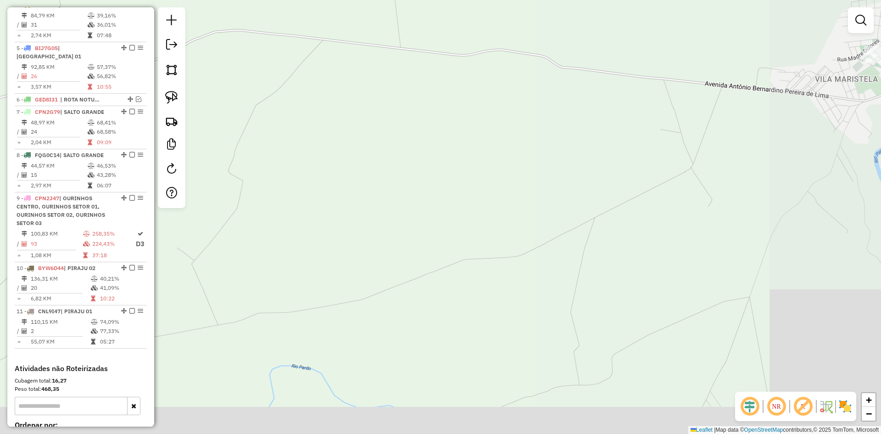
drag, startPoint x: 265, startPoint y: 134, endPoint x: 247, endPoint y: 132, distance: 17.6
click at [247, 132] on div "Janela de atendimento Grade de atendimento Capacidade Transportadoras Veículos …" at bounding box center [440, 217] width 881 height 434
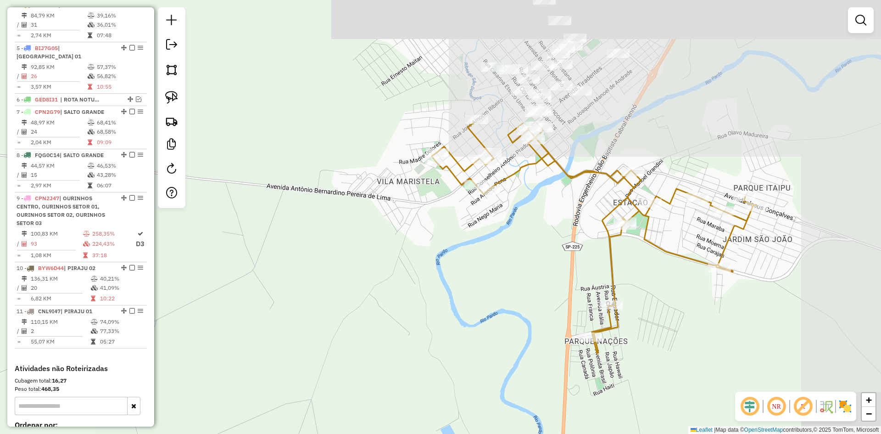
drag, startPoint x: 535, startPoint y: 145, endPoint x: 378, endPoint y: 311, distance: 229.1
click at [378, 311] on div "Janela de atendimento Grade de atendimento Capacidade Transportadoras Veículos …" at bounding box center [440, 217] width 881 height 434
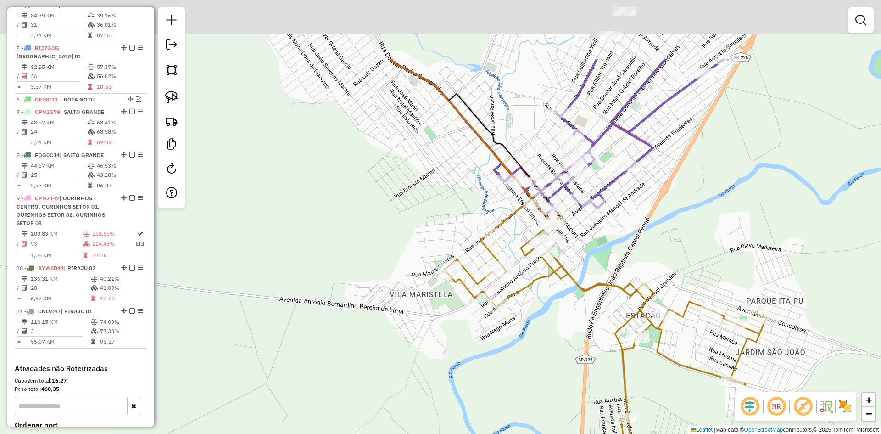
drag, startPoint x: 657, startPoint y: 215, endPoint x: 643, endPoint y: 235, distance: 25.1
click at [657, 228] on div "Janela de atendimento Grade de atendimento Capacidade Transportadoras Veículos …" at bounding box center [440, 217] width 881 height 434
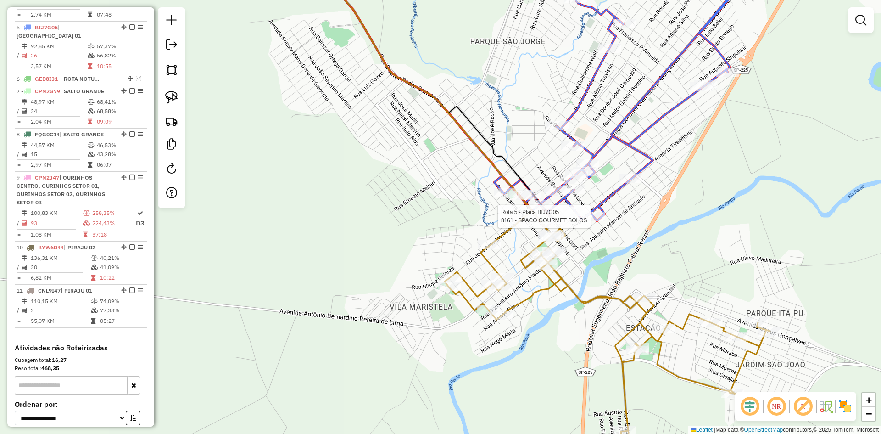
select select "*********"
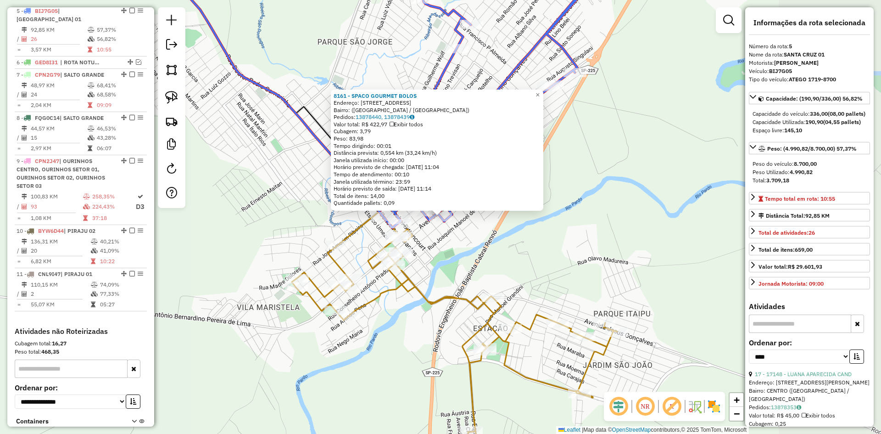
scroll to position [455, 0]
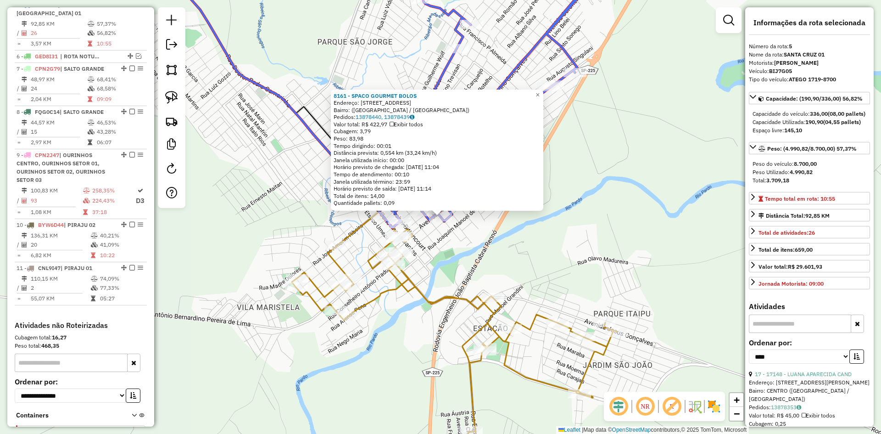
click at [564, 236] on div "8161 - SPACO GOURMET BOLOS Endereço: Rua Rangel Pestana, 744 Bairro: (Santa Cru…" at bounding box center [440, 217] width 881 height 434
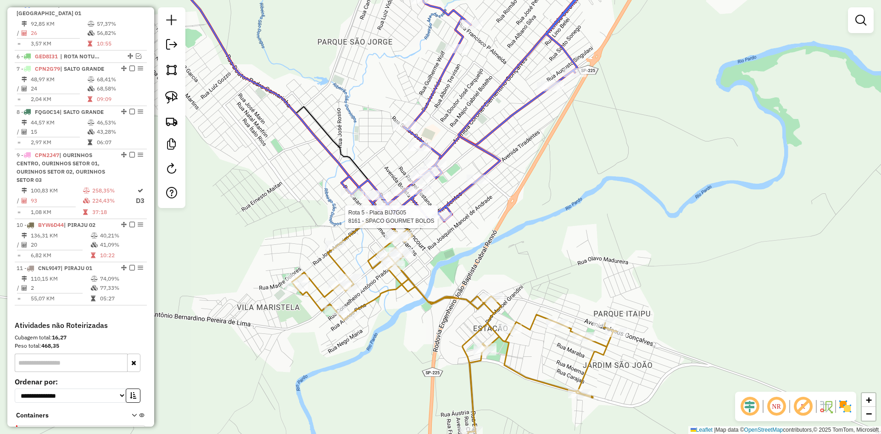
select select "*********"
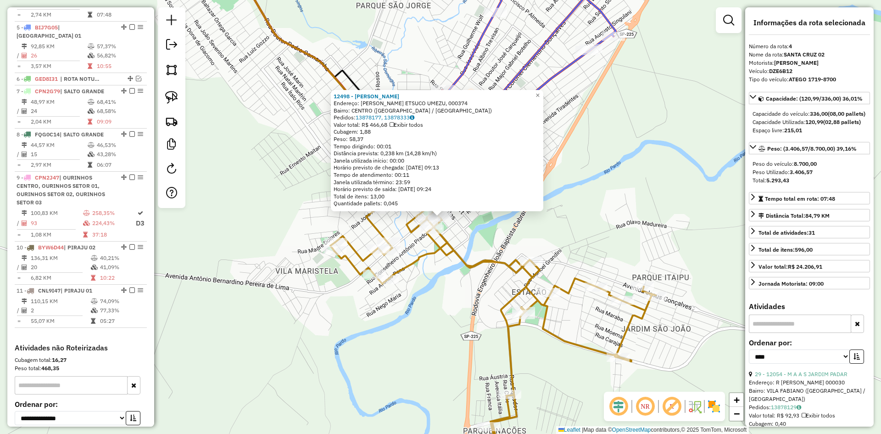
scroll to position [412, 0]
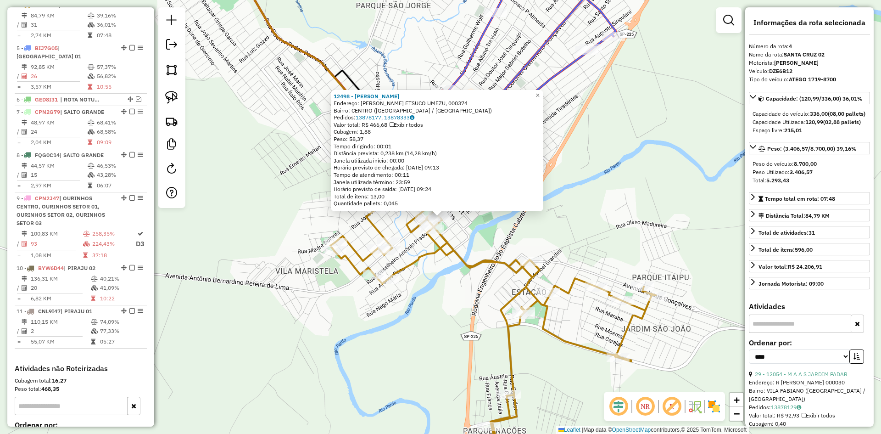
click at [565, 234] on div "12498 - ANA PAULA MONTALVAO Endereço: R CATARINA ETSUCO UMEZU, 000374 Bairro: C…" at bounding box center [440, 217] width 881 height 434
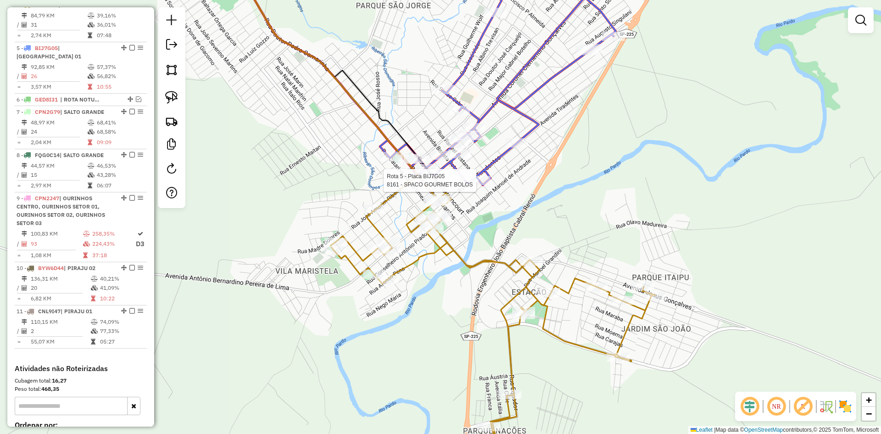
select select "*********"
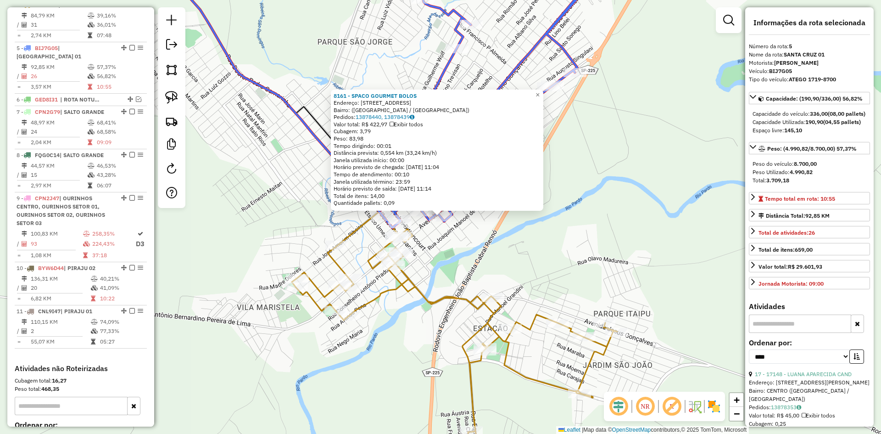
scroll to position [455, 0]
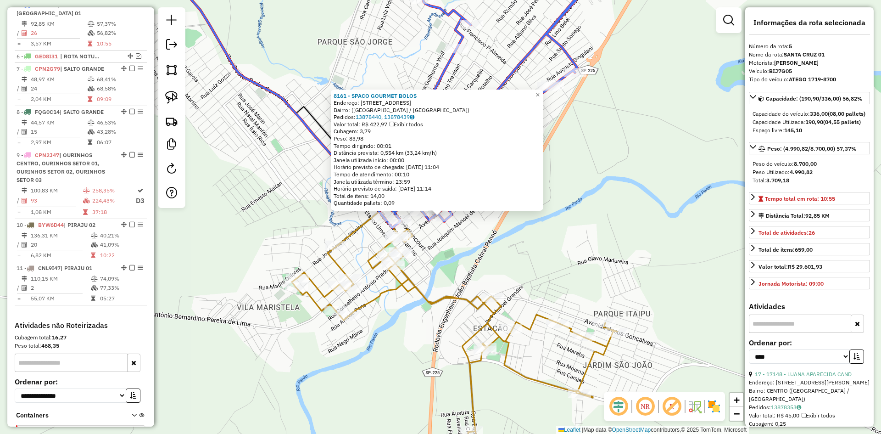
click at [550, 258] on div "8161 - SPACO GOURMET BOLOS Endereço: Rua Rangel Pestana, 744 Bairro: (Santa Cru…" at bounding box center [440, 217] width 881 height 434
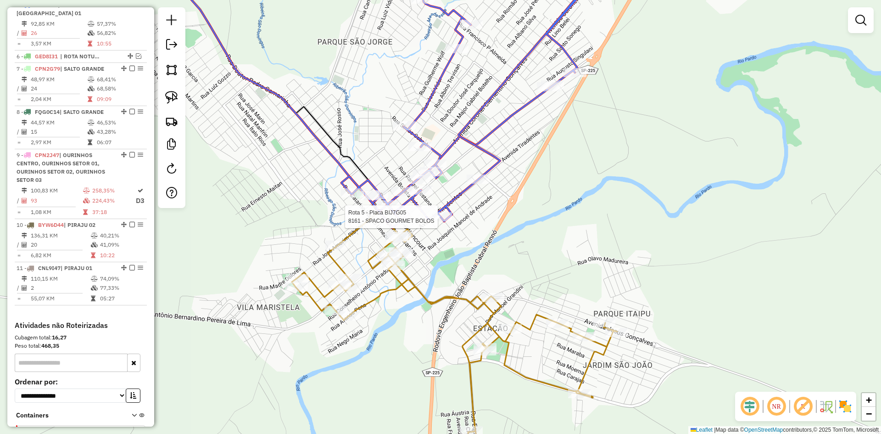
select select "*********"
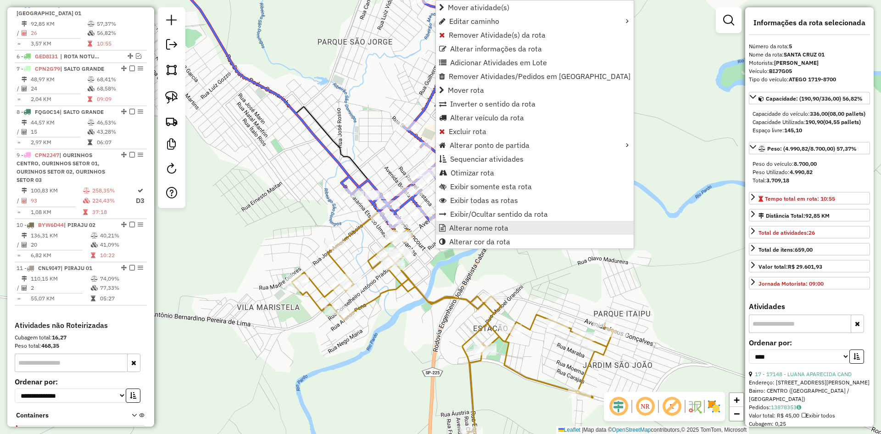
click at [471, 226] on span "Alterar nome rota" at bounding box center [478, 227] width 59 height 7
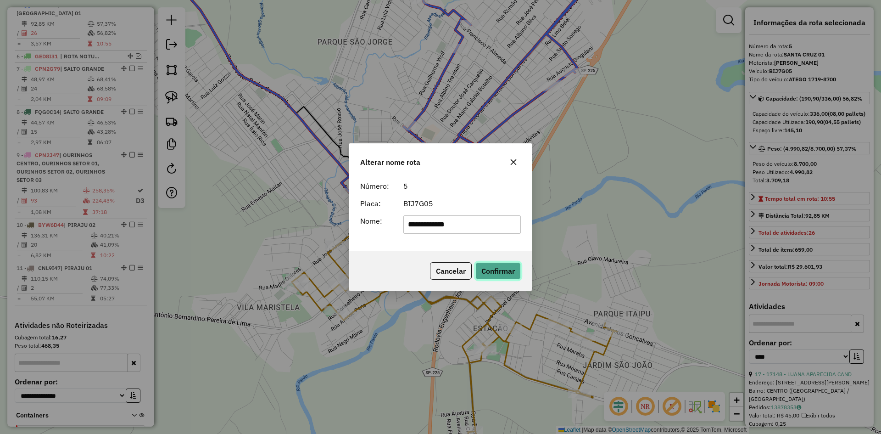
click at [499, 272] on button "Confirmar" at bounding box center [497, 270] width 45 height 17
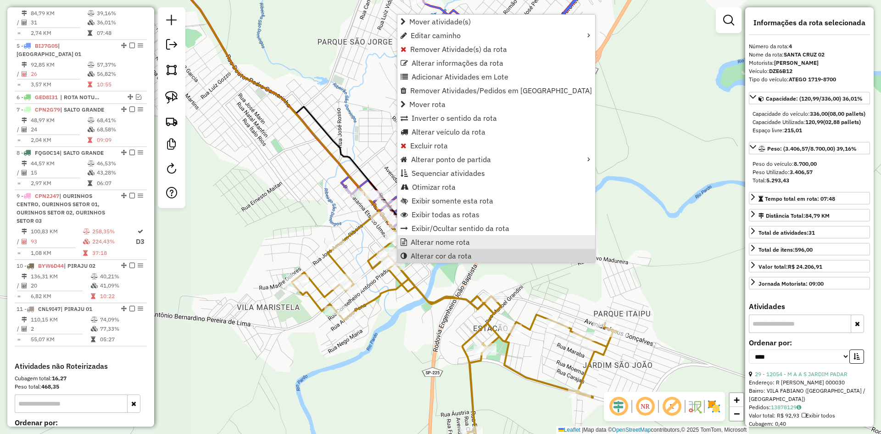
scroll to position [412, 0]
click at [438, 238] on span "Alterar nome rota" at bounding box center [440, 241] width 59 height 7
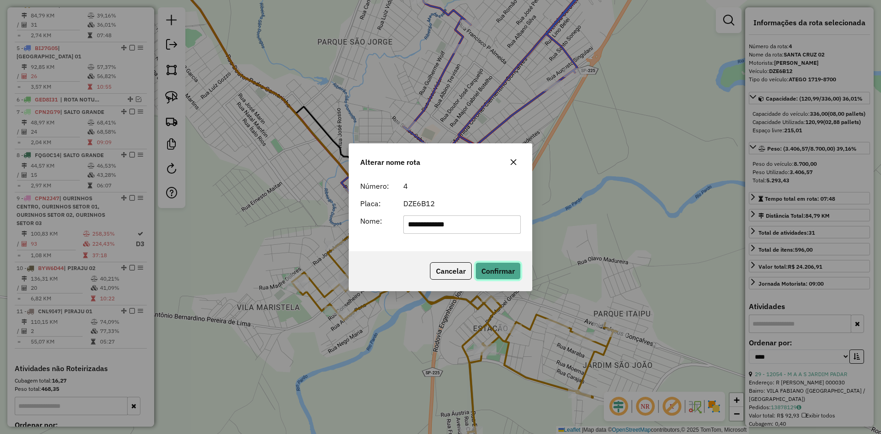
click at [501, 272] on button "Confirmar" at bounding box center [497, 270] width 45 height 17
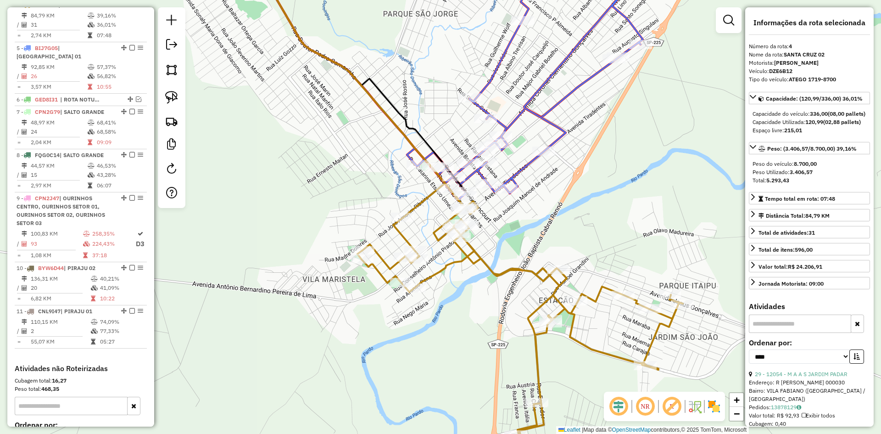
drag, startPoint x: 303, startPoint y: 211, endPoint x: 701, endPoint y: 77, distance: 420.0
click at [692, 81] on div "Janela de atendimento Grade de atendimento Capacidade Transportadoras Veículos …" at bounding box center [440, 217] width 881 height 434
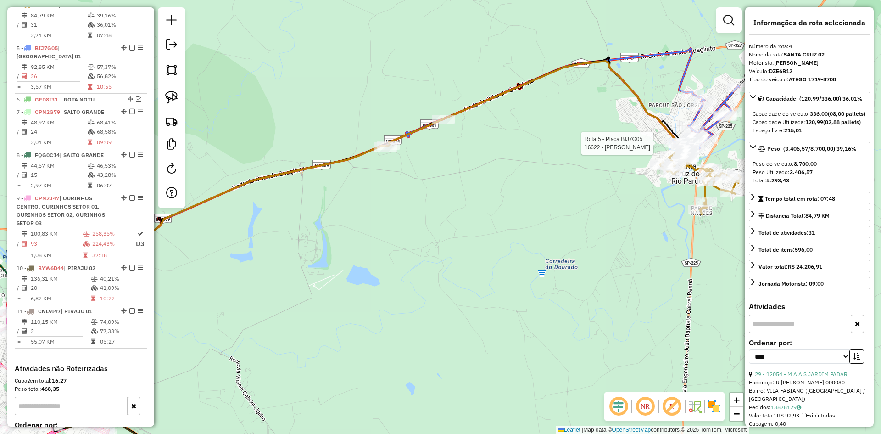
drag, startPoint x: 462, startPoint y: 256, endPoint x: 715, endPoint y: 141, distance: 277.0
click at [711, 144] on div "Rota 5 - Placa BIJ7G05 16622 - MARIA TEREZA BERNARD Janela de atendimento Grade…" at bounding box center [440, 217] width 881 height 434
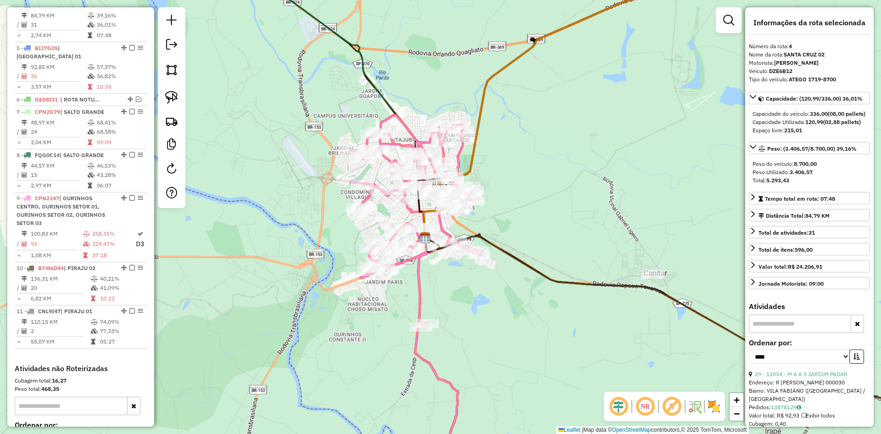
drag, startPoint x: 552, startPoint y: 190, endPoint x: 519, endPoint y: 200, distance: 34.8
click at [519, 200] on div "Rota 5 - Placa BIJ7G05 16622 - MARIA TEREZA BERNARD Janela de atendimento Grade…" at bounding box center [440, 217] width 881 height 434
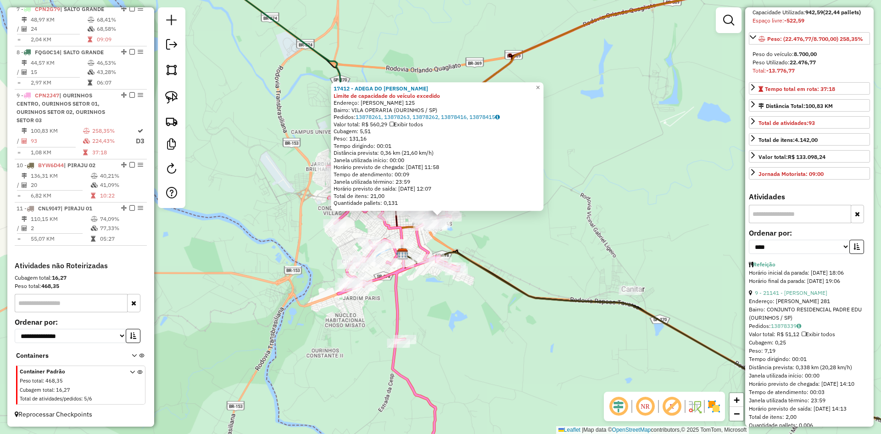
scroll to position [138, 0]
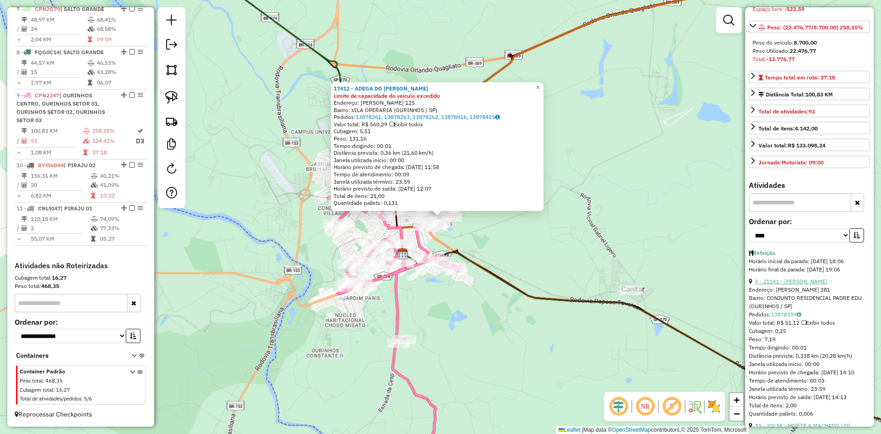
click at [796, 284] on link "9 - 21141 - FERNANDA LINDOLFO S" at bounding box center [791, 281] width 72 height 7
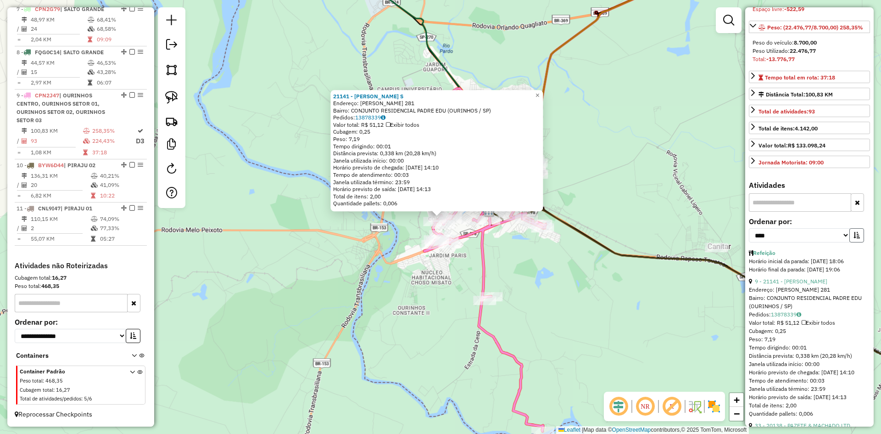
click at [854, 238] on icon "button" at bounding box center [856, 235] width 6 height 6
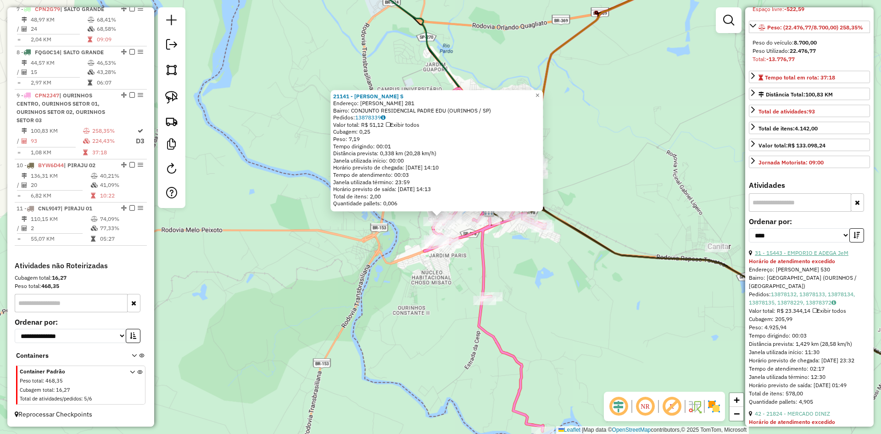
click at [825, 256] on link "31 - 15443 - EMPORIO E ADEGA JeM" at bounding box center [802, 252] width 94 height 7
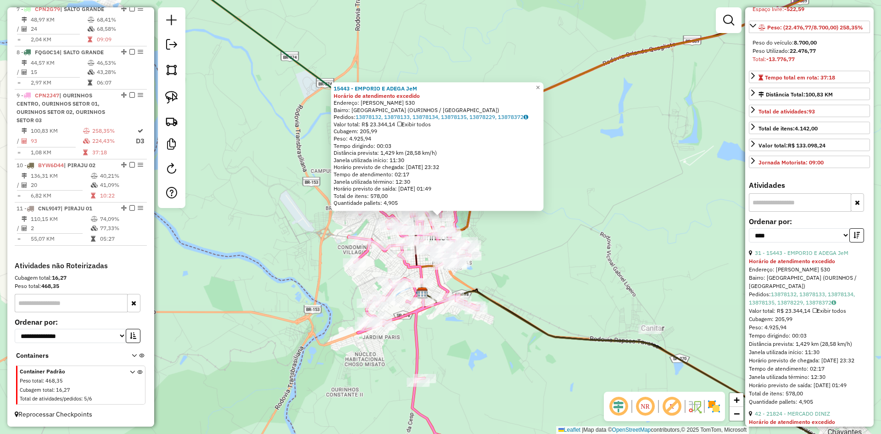
click at [544, 260] on div "15443 - EMPORIO E ADEGA JeM Horário de atendimento excedido Endereço: JOAO BARR…" at bounding box center [440, 217] width 881 height 434
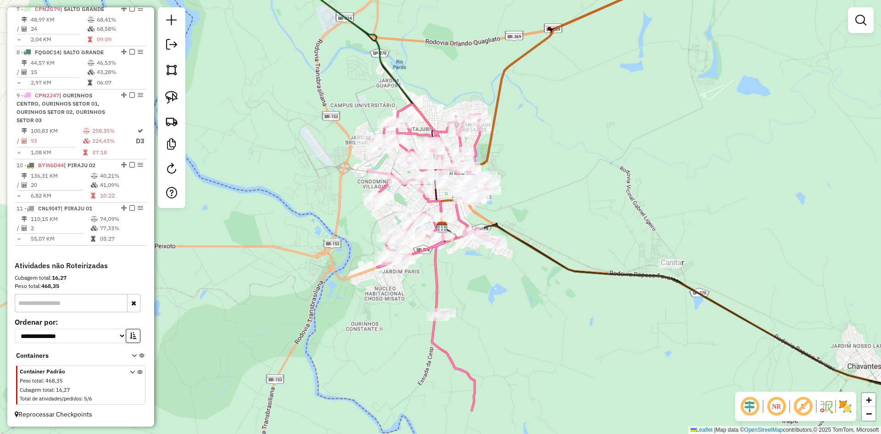
drag, startPoint x: 532, startPoint y: 269, endPoint x: 565, endPoint y: 148, distance: 125.9
click at [565, 148] on div "Janela de atendimento Grade de atendimento Capacidade Transportadoras Veículos …" at bounding box center [440, 217] width 881 height 434
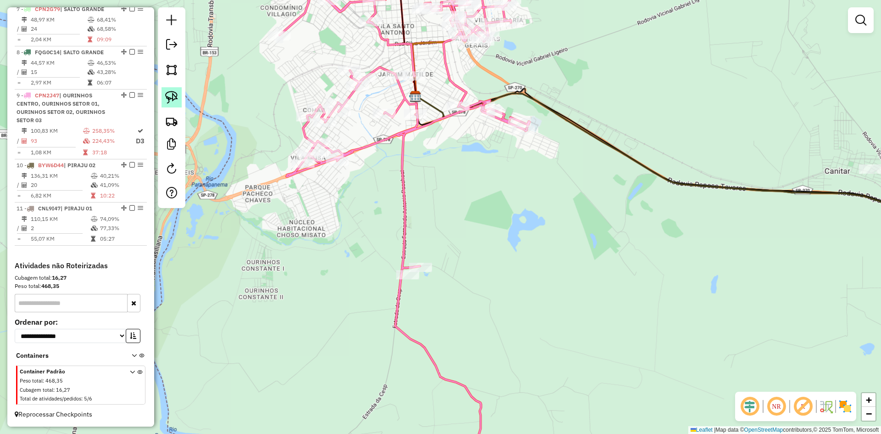
click at [168, 97] on img at bounding box center [171, 97] width 13 height 13
drag, startPoint x: 473, startPoint y: 133, endPoint x: 473, endPoint y: 98, distance: 35.8
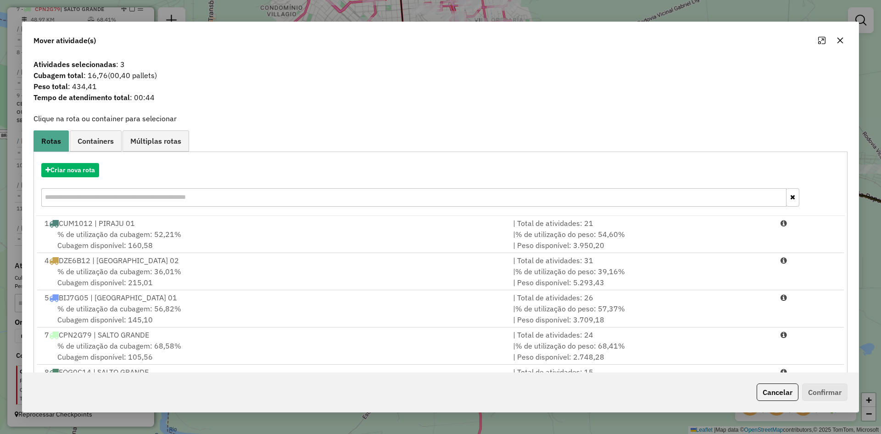
click at [842, 41] on icon "button" at bounding box center [839, 40] width 7 height 7
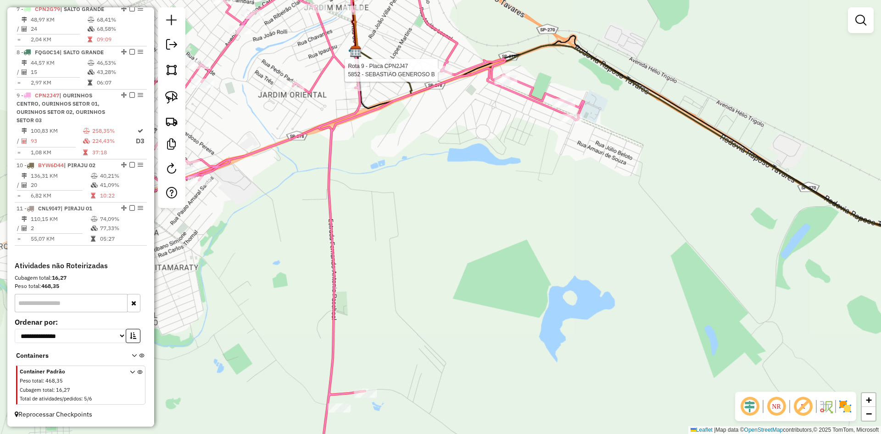
select select "*********"
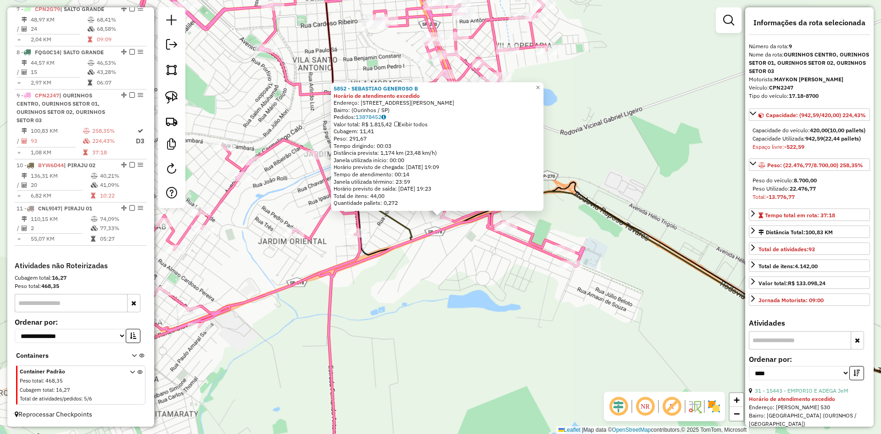
click at [484, 261] on div "5852 - SEBASTIAO GENEROSO B Horário de atendimento excedido Endereço: Rua José …" at bounding box center [440, 217] width 881 height 434
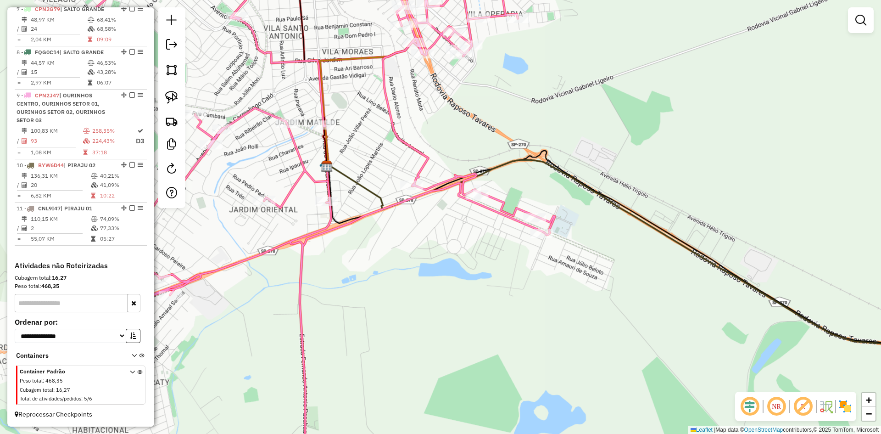
drag, startPoint x: 485, startPoint y: 265, endPoint x: 454, endPoint y: 231, distance: 46.1
click at [454, 231] on div "Janela de atendimento Grade de atendimento Capacidade Transportadoras Veículos …" at bounding box center [440, 217] width 881 height 434
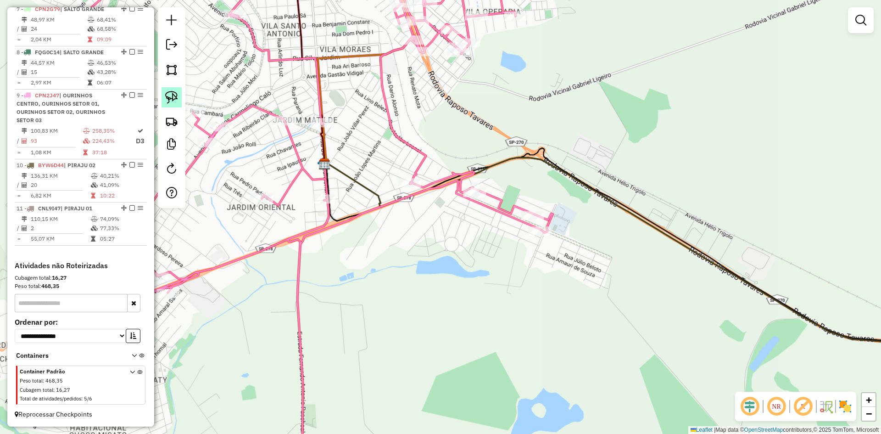
click at [169, 94] on img at bounding box center [171, 97] width 13 height 13
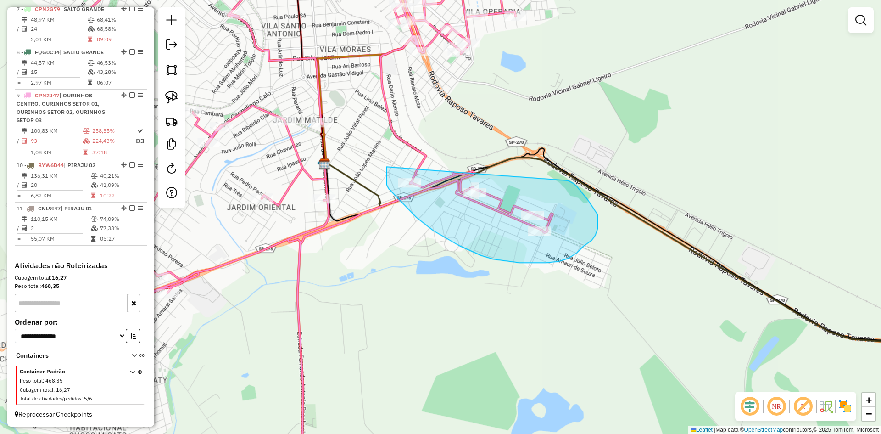
drag, startPoint x: 386, startPoint y: 167, endPoint x: 544, endPoint y: 177, distance: 157.7
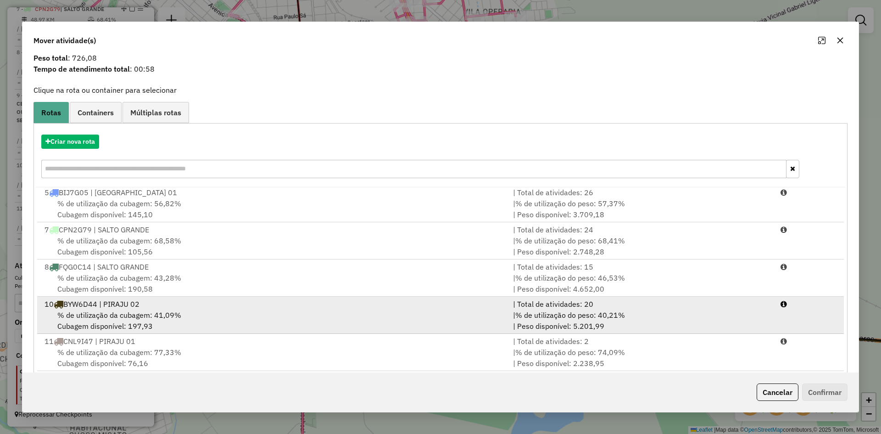
scroll to position [43, 0]
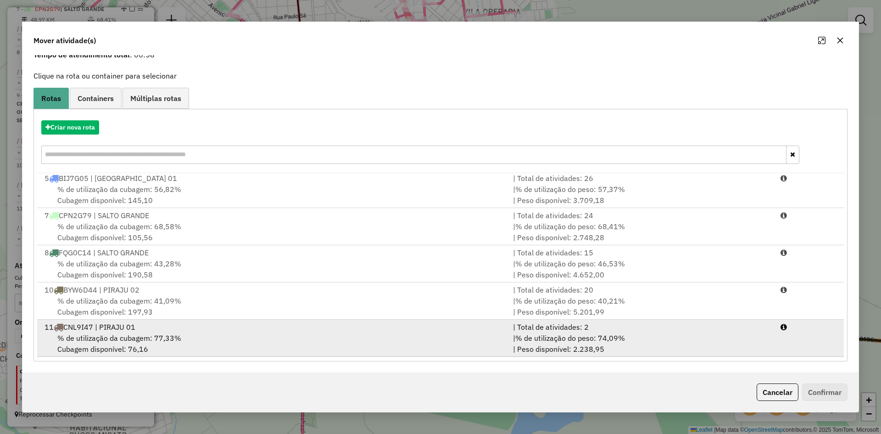
click at [178, 330] on div "11 CNL9I47 | PIRAJU 01" at bounding box center [273, 326] width 468 height 11
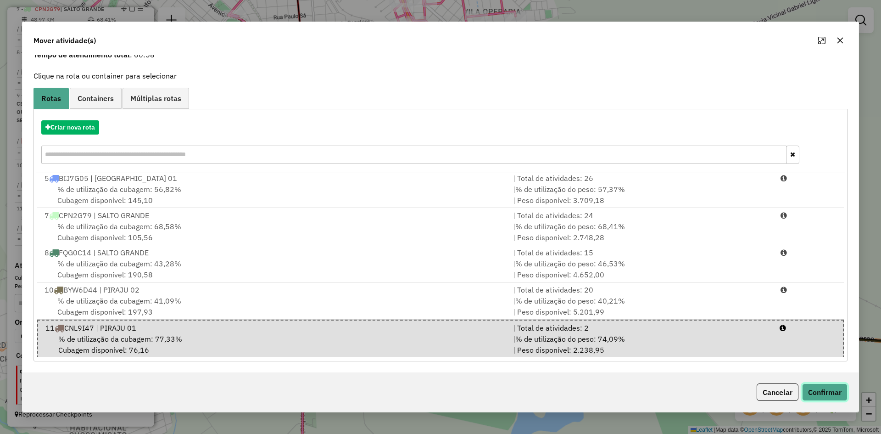
click at [825, 394] on button "Confirmar" at bounding box center [824, 391] width 45 height 17
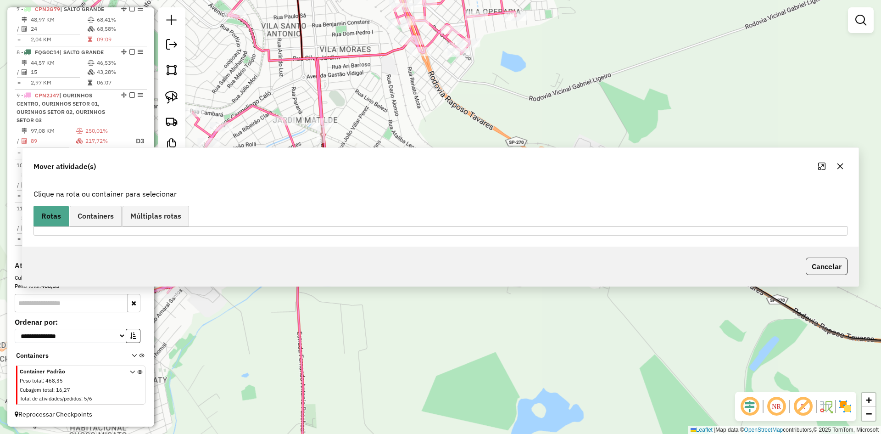
scroll to position [0, 0]
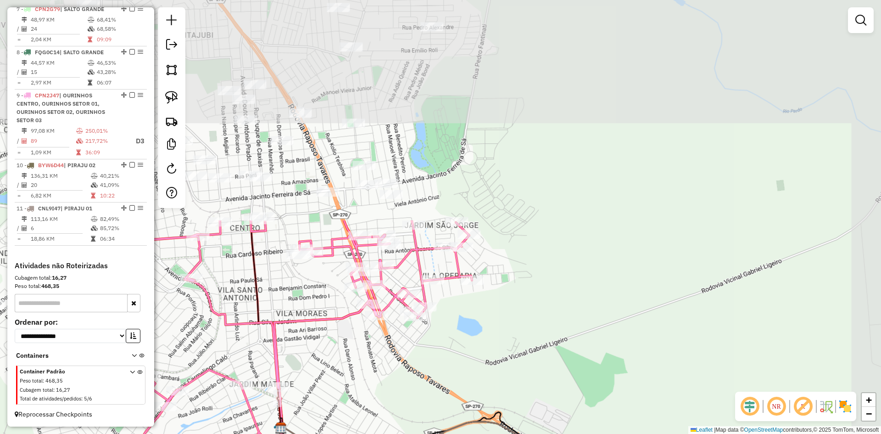
drag, startPoint x: 562, startPoint y: 156, endPoint x: 534, endPoint y: 304, distance: 149.9
click at [537, 338] on div "Janela de atendimento Grade de atendimento Capacidade Transportadoras Veículos …" at bounding box center [440, 217] width 881 height 434
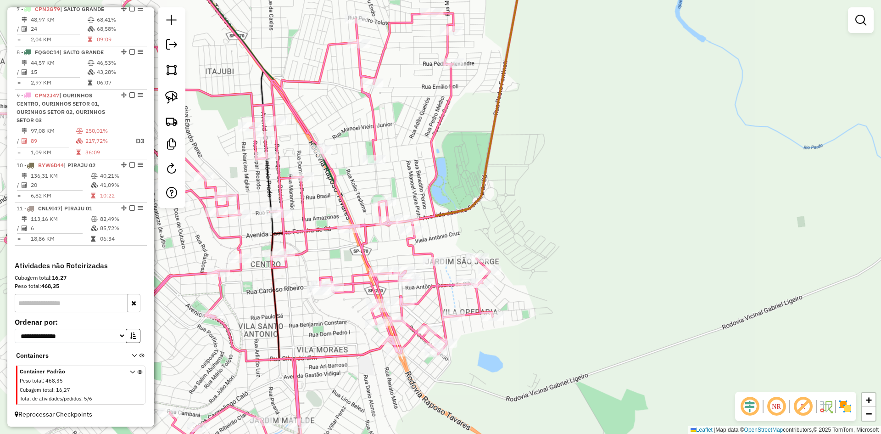
drag, startPoint x: 532, startPoint y: 296, endPoint x: 554, endPoint y: 335, distance: 45.0
click at [554, 335] on div "Janela de atendimento Grade de atendimento Capacidade Transportadoras Veículos …" at bounding box center [440, 217] width 881 height 434
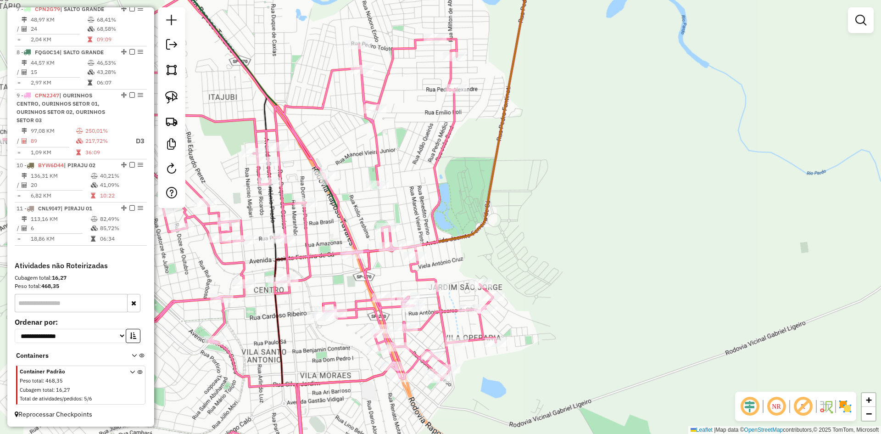
drag, startPoint x: 561, startPoint y: 296, endPoint x: 563, endPoint y: 312, distance: 16.1
click at [563, 312] on div "Janela de atendimento Grade de atendimento Capacidade Transportadoras Veículos …" at bounding box center [440, 217] width 881 height 434
click at [165, 94] on link at bounding box center [171, 97] width 20 height 20
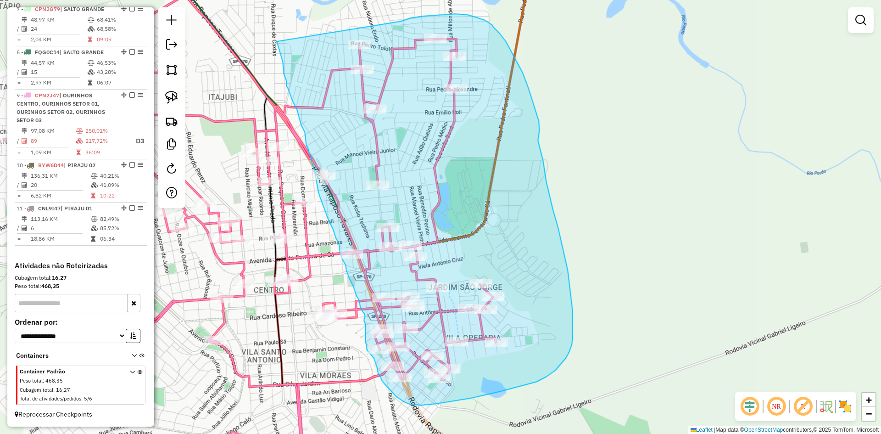
drag, startPoint x: 282, startPoint y: 59, endPoint x: 401, endPoint y: 21, distance: 125.1
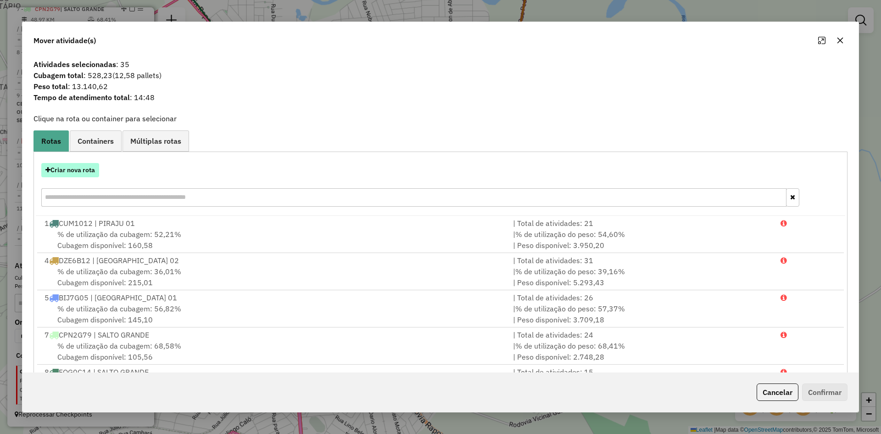
click at [85, 172] on button "Criar nova rota" at bounding box center [70, 170] width 58 height 14
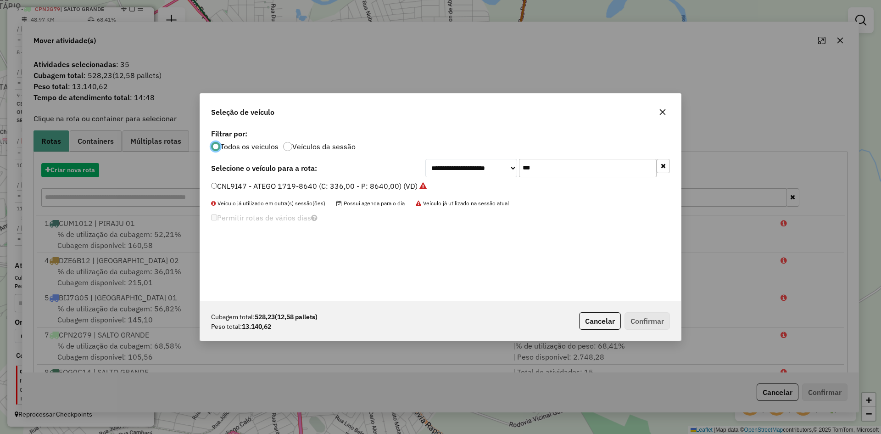
scroll to position [5, 3]
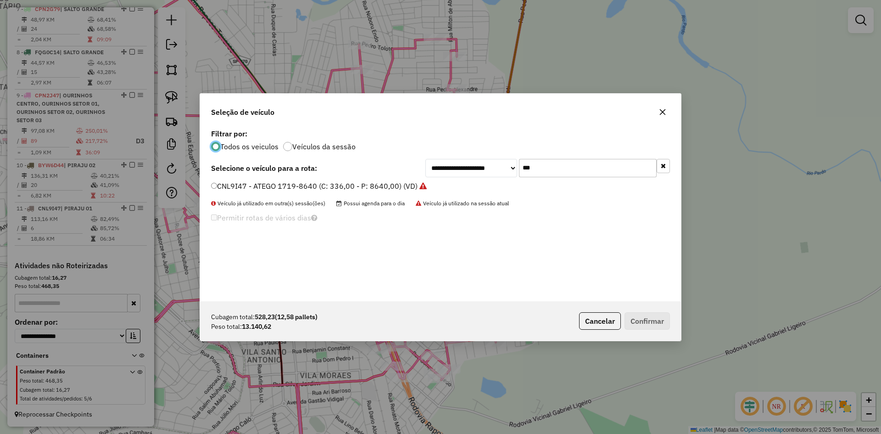
click at [550, 174] on input "***" at bounding box center [588, 168] width 138 height 18
click at [553, 174] on input "**" at bounding box center [588, 168] width 138 height 18
type input "***"
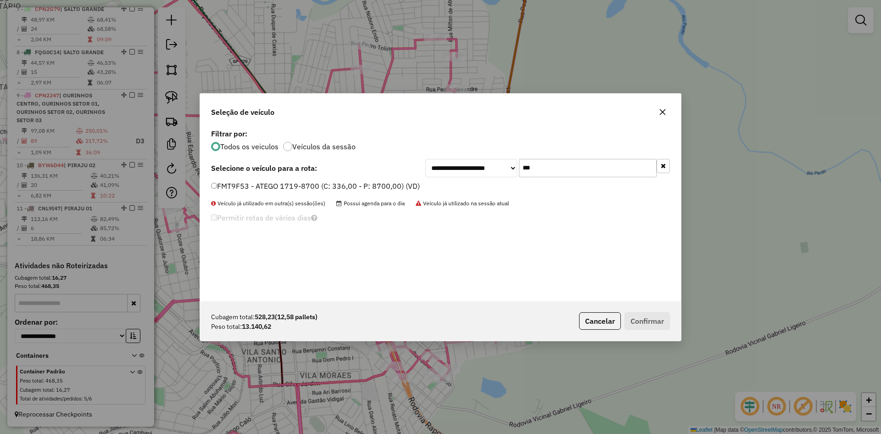
click at [270, 183] on label "FMT9F53 - ATEGO 1719-8700 (C: 336,00 - P: 8700,00) (VD)" at bounding box center [315, 185] width 209 height 11
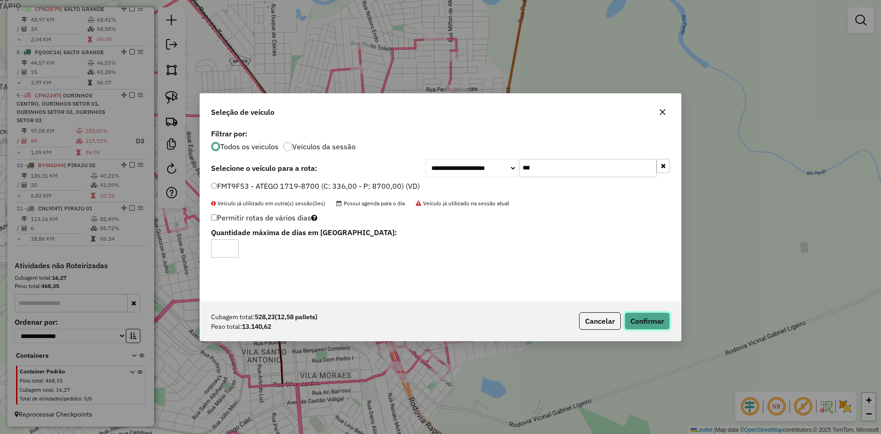
click at [654, 320] on button "Confirmar" at bounding box center [646, 320] width 45 height 17
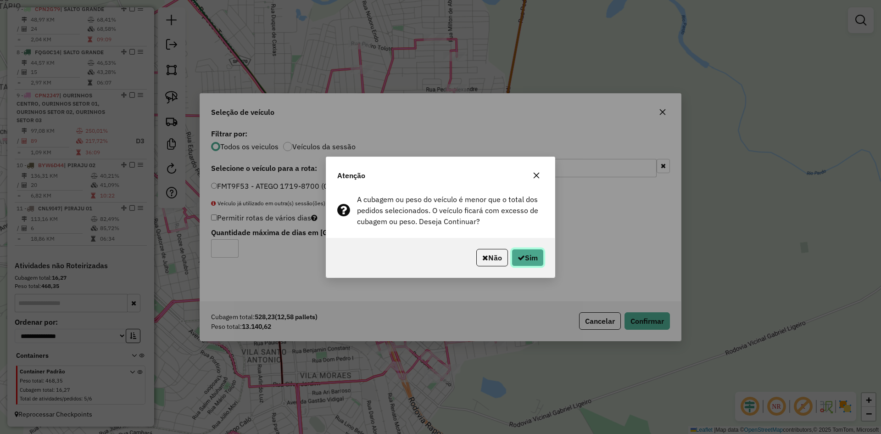
click at [536, 259] on button "Sim" at bounding box center [527, 257] width 32 height 17
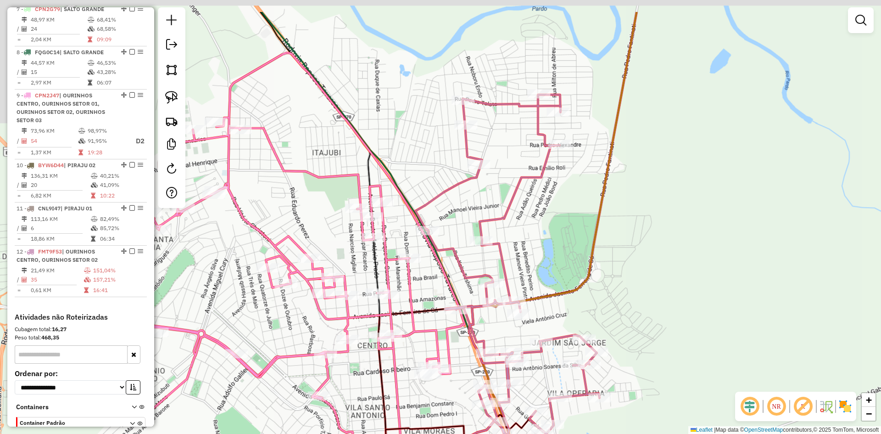
drag, startPoint x: 556, startPoint y: 256, endPoint x: 660, endPoint y: 311, distance: 118.2
click at [660, 311] on div "Janela de atendimento Grade de atendimento Capacidade Transportadoras Veículos …" at bounding box center [440, 217] width 881 height 434
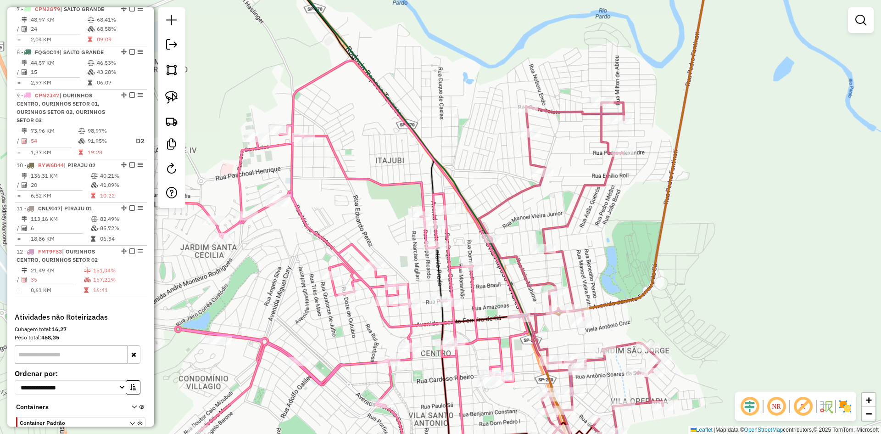
drag, startPoint x: 662, startPoint y: 287, endPoint x: 782, endPoint y: 294, distance: 119.5
click at [783, 294] on div "Janela de atendimento Grade de atendimento Capacidade Transportadoras Veículos …" at bounding box center [440, 217] width 881 height 434
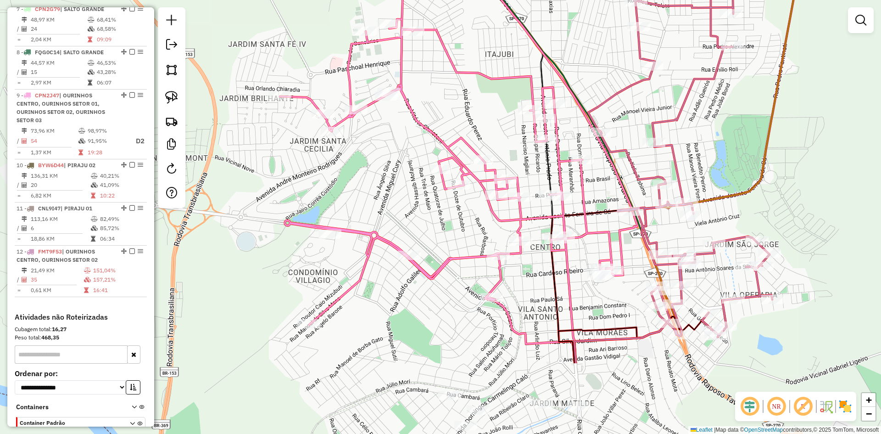
drag, startPoint x: 464, startPoint y: 188, endPoint x: 478, endPoint y: 121, distance: 68.5
click at [478, 121] on div "Janela de atendimento Grade de atendimento Capacidade Transportadoras Veículos …" at bounding box center [440, 217] width 881 height 434
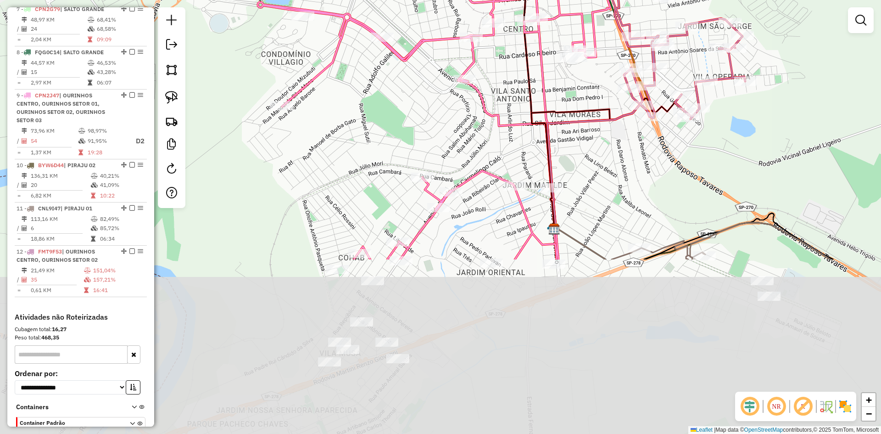
drag, startPoint x: 545, startPoint y: 372, endPoint x: 518, endPoint y: 152, distance: 221.4
click at [518, 152] on div "Janela de atendimento Grade de atendimento Capacidade Transportadoras Veículos …" at bounding box center [440, 217] width 881 height 434
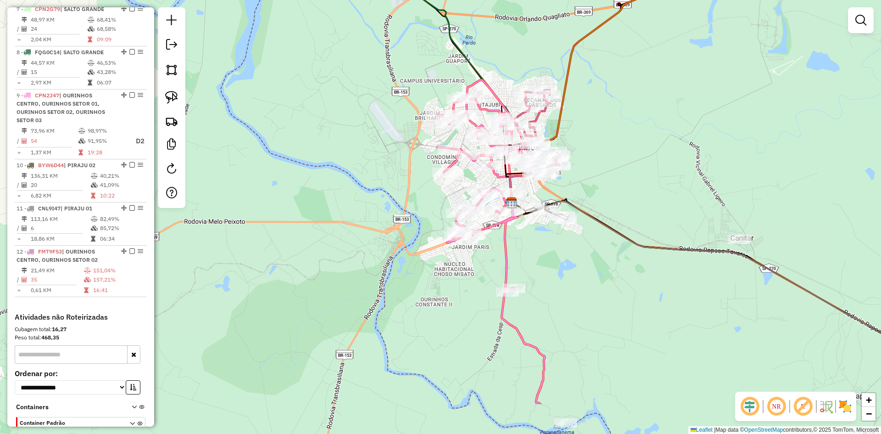
drag, startPoint x: 553, startPoint y: 325, endPoint x: 536, endPoint y: 250, distance: 77.6
click at [536, 250] on div "Janela de atendimento Grade de atendimento Capacidade Transportadoras Veículos …" at bounding box center [440, 217] width 881 height 434
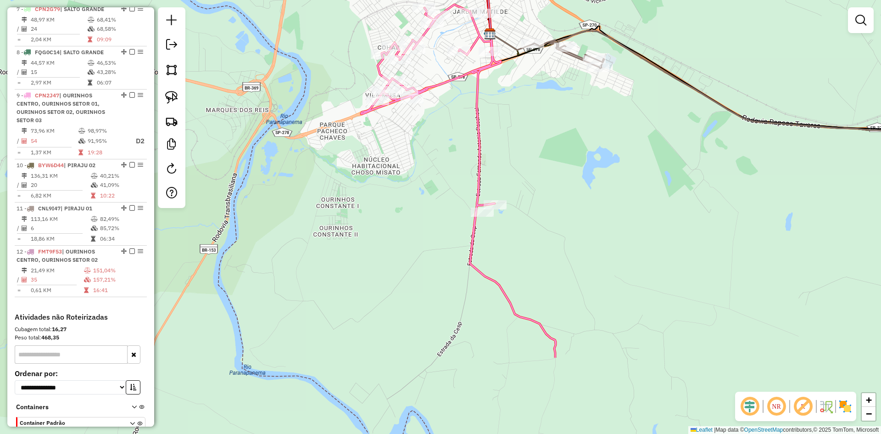
drag, startPoint x: 545, startPoint y: 295, endPoint x: 547, endPoint y: 175, distance: 119.8
click at [547, 175] on div "Janela de atendimento Grade de atendimento Capacidade Transportadoras Veículos …" at bounding box center [440, 217] width 881 height 434
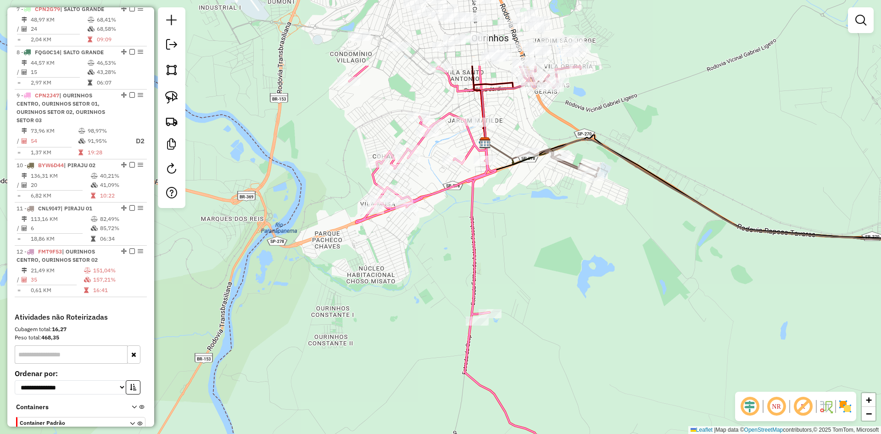
drag, startPoint x: 546, startPoint y: 179, endPoint x: 541, endPoint y: 288, distance: 108.8
click at [541, 288] on div "Janela de atendimento Grade de atendimento Capacidade Transportadoras Veículos …" at bounding box center [440, 217] width 881 height 434
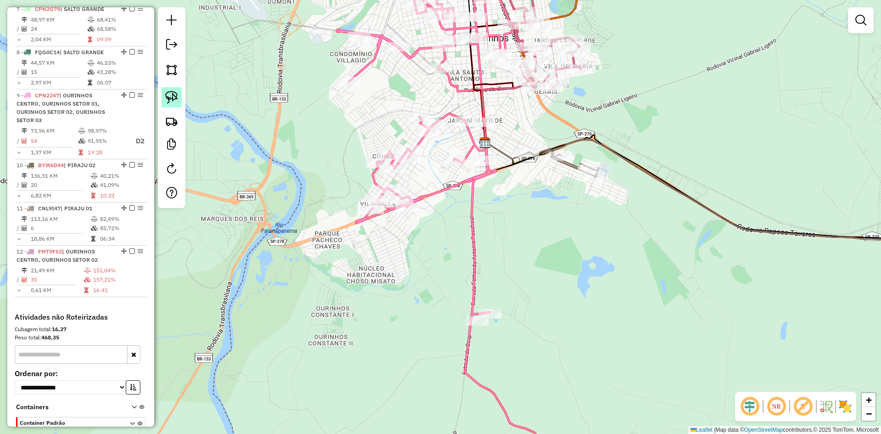
click at [172, 100] on img at bounding box center [171, 97] width 13 height 13
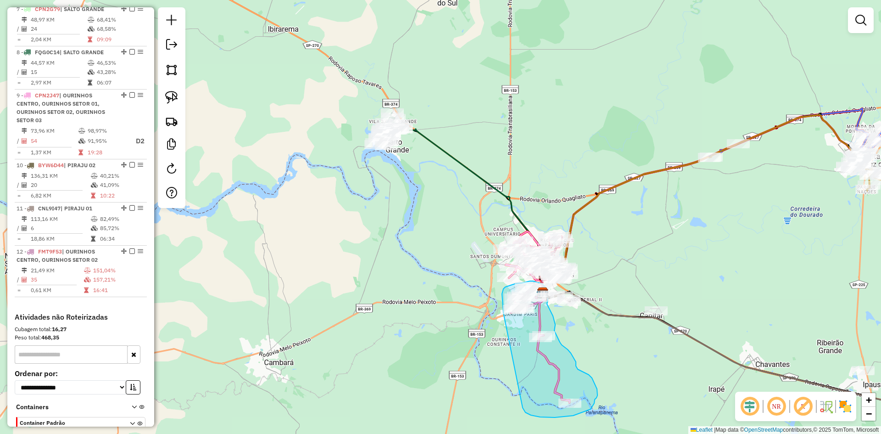
drag, startPoint x: 328, startPoint y: 213, endPoint x: 524, endPoint y: 406, distance: 274.4
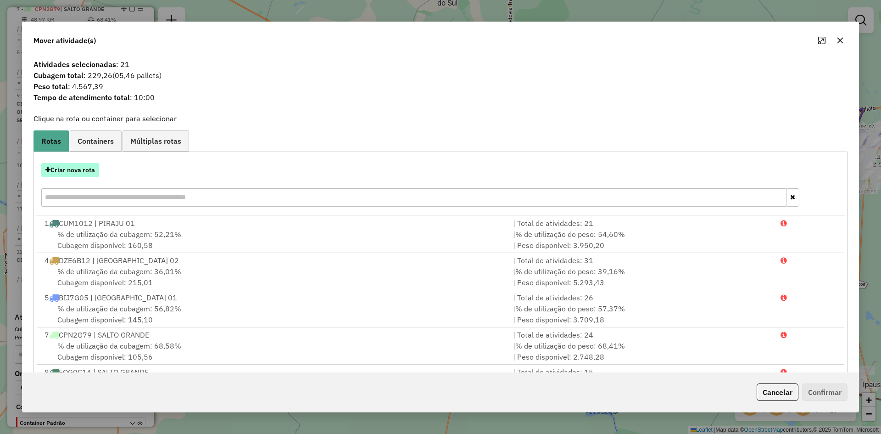
click at [91, 175] on button "Criar nova rota" at bounding box center [70, 170] width 58 height 14
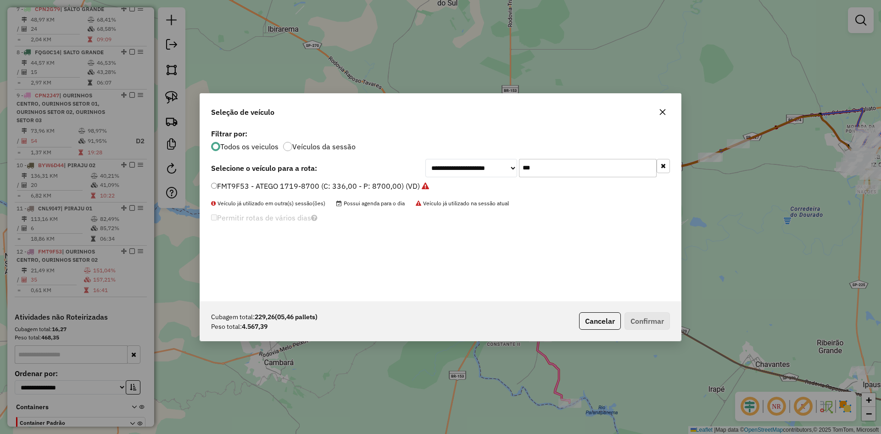
click at [550, 170] on input "***" at bounding box center [588, 168] width 138 height 18
type input "***"
click at [247, 186] on label "FJB4I66 - ATEGO 1719-8700 (C: 336,00 - P: 8700,00) (VD)" at bounding box center [313, 185] width 205 height 11
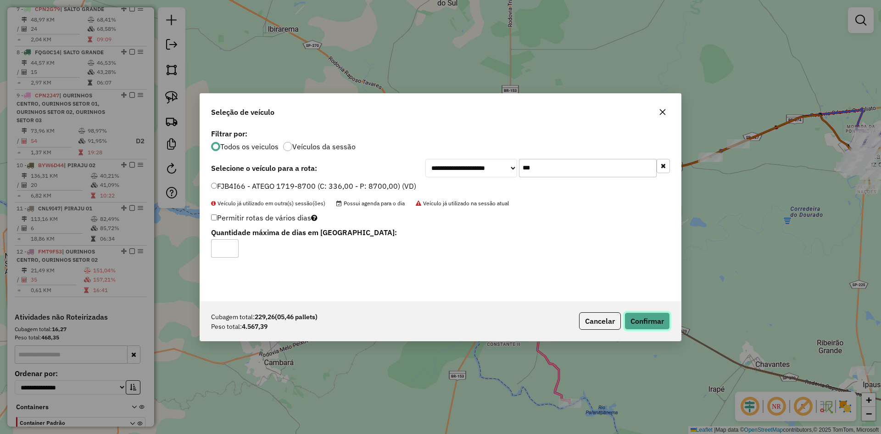
click at [651, 314] on button "Confirmar" at bounding box center [646, 320] width 45 height 17
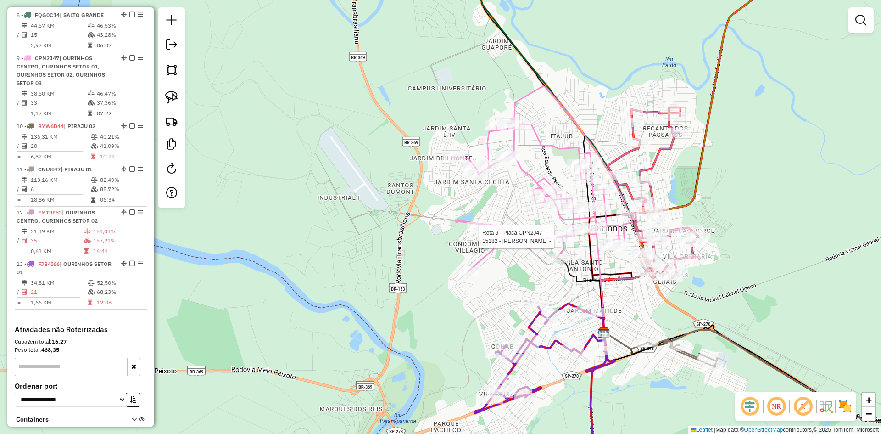
select select "*********"
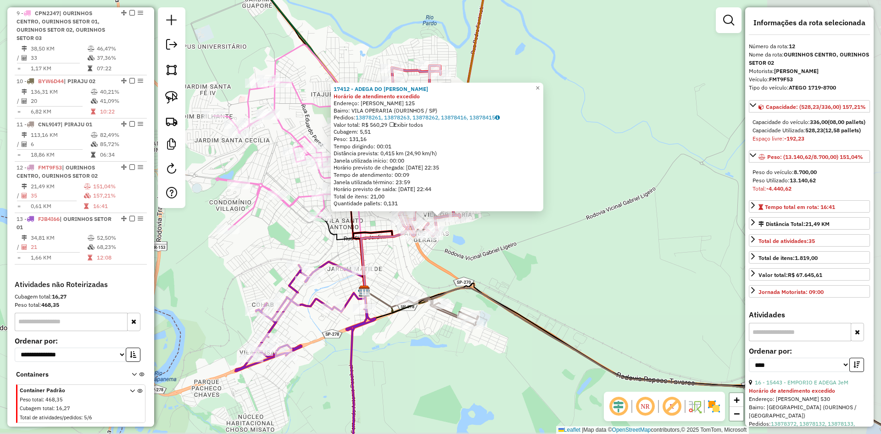
scroll to position [615, 0]
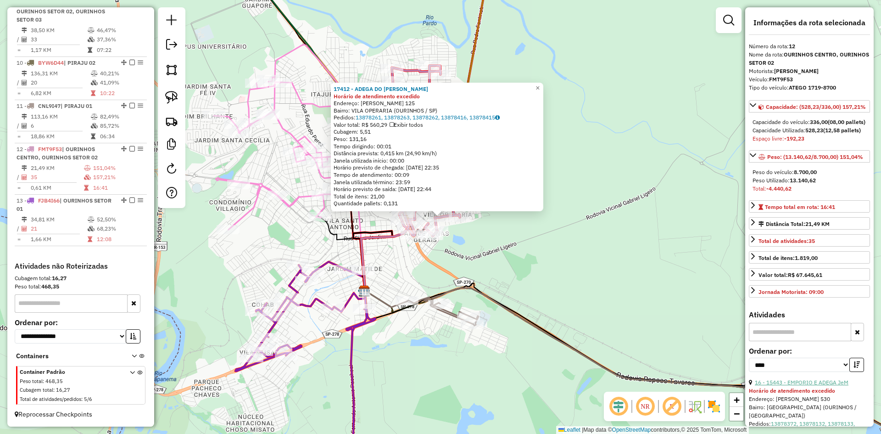
click at [814, 385] on link "16 - 15443 - EMPORIO E ADEGA JeM" at bounding box center [802, 381] width 94 height 7
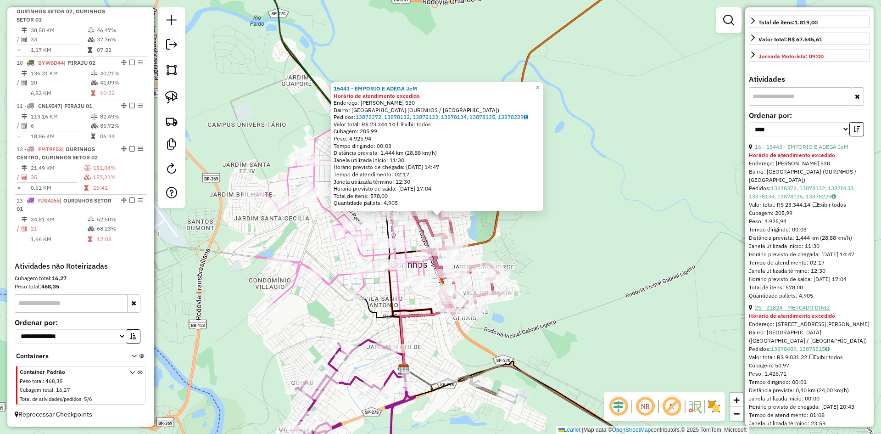
scroll to position [275, 0]
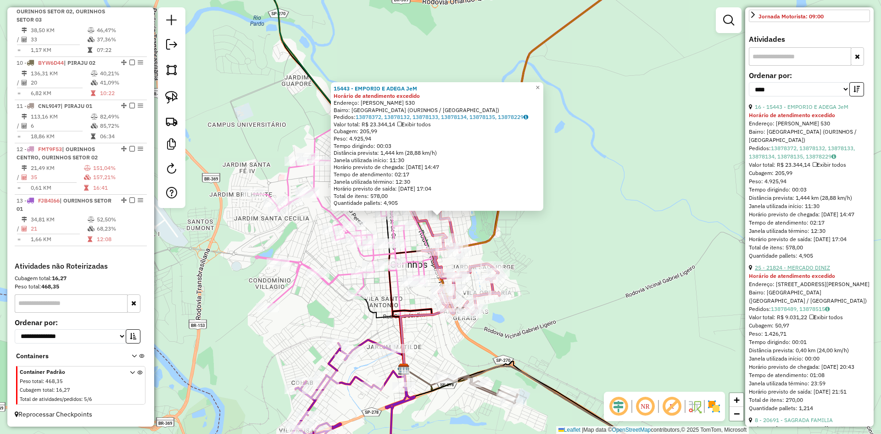
click at [800, 271] on link "25 - 21824 - MERCADO DINIZ" at bounding box center [792, 267] width 75 height 7
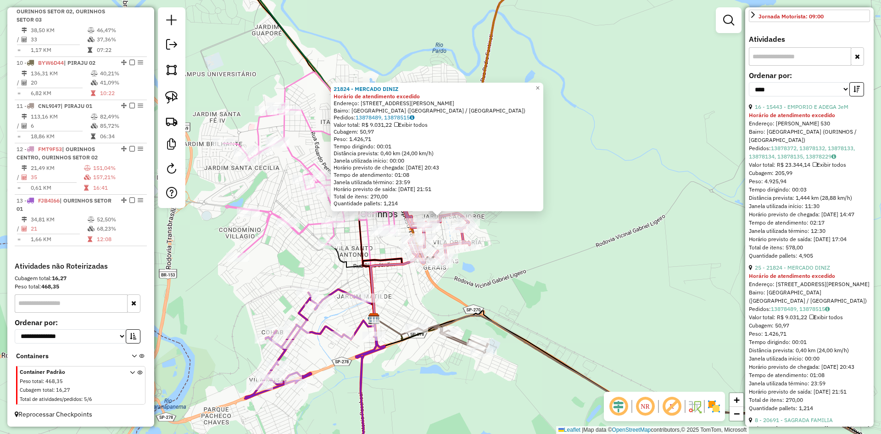
click at [583, 209] on div "21824 - MERCADO DINIZ Horário de atendimento excedido Endereço: RUA MOACIR CASS…" at bounding box center [440, 217] width 881 height 434
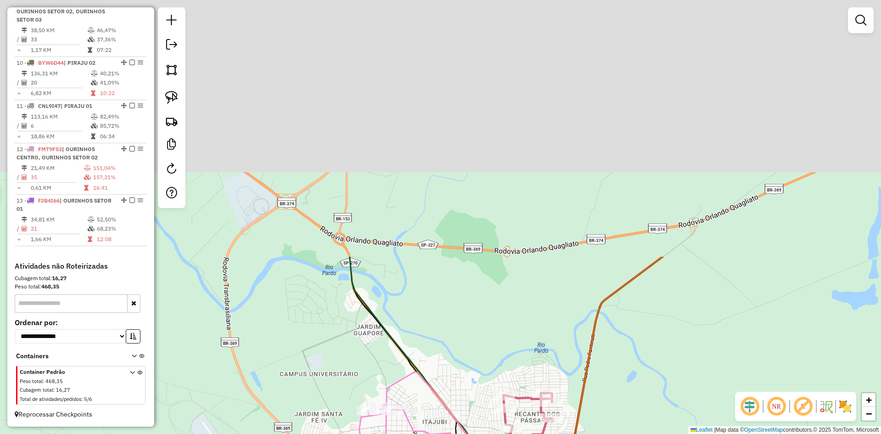
drag, startPoint x: 619, startPoint y: 268, endPoint x: 682, endPoint y: 450, distance: 192.1
click at [682, 433] on html "Aguarde... Pop-up bloqueado! Seu navegador bloqueou automáticamente a abertura …" at bounding box center [440, 217] width 881 height 434
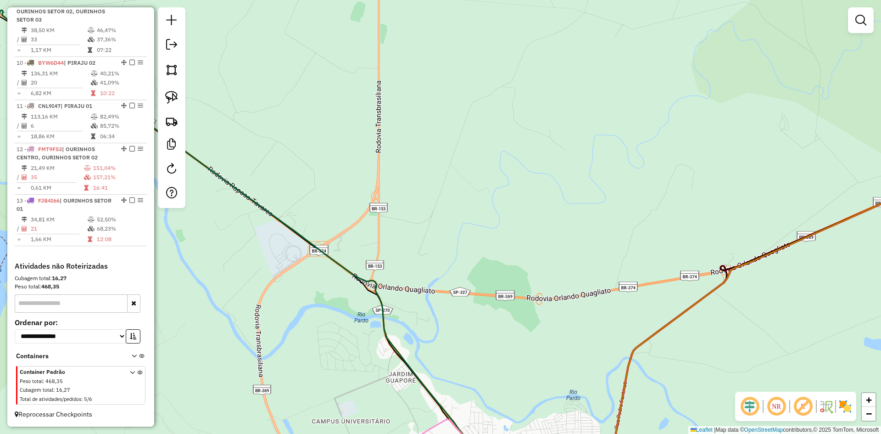
drag, startPoint x: 566, startPoint y: 272, endPoint x: 769, endPoint y: 333, distance: 212.2
click at [783, 343] on div "Janela de atendimento Grade de atendimento Capacidade Transportadoras Veículos …" at bounding box center [440, 217] width 881 height 434
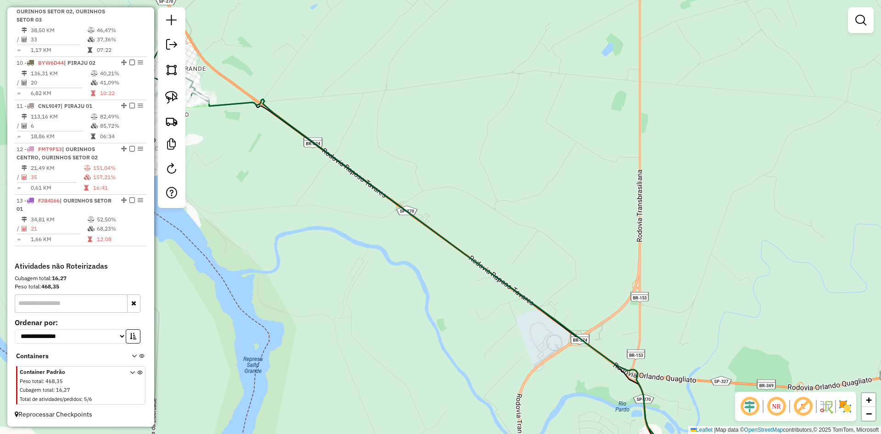
drag, startPoint x: 411, startPoint y: 139, endPoint x: 675, endPoint y: 301, distance: 309.5
click at [675, 301] on div "Janela de atendimento Grade de atendimento Capacidade Transportadoras Veículos …" at bounding box center [440, 217] width 881 height 434
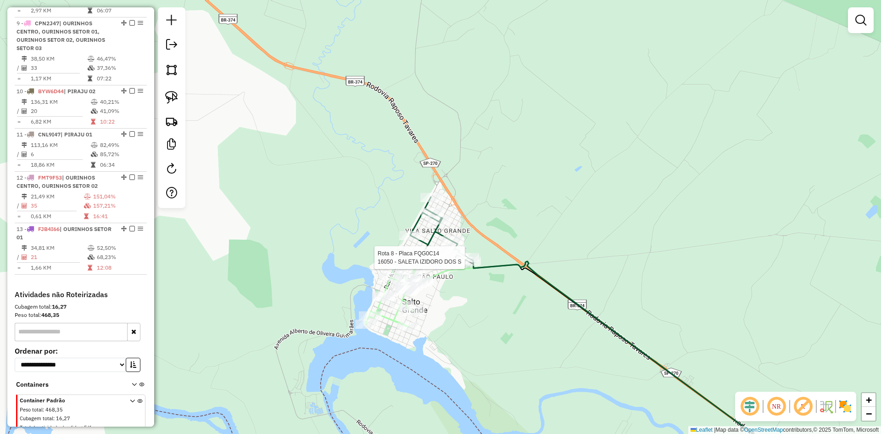
select select "*********"
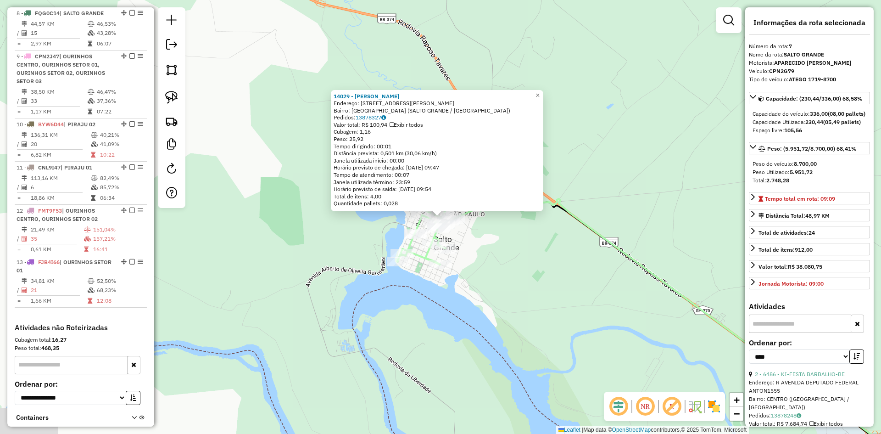
scroll to position [511, 0]
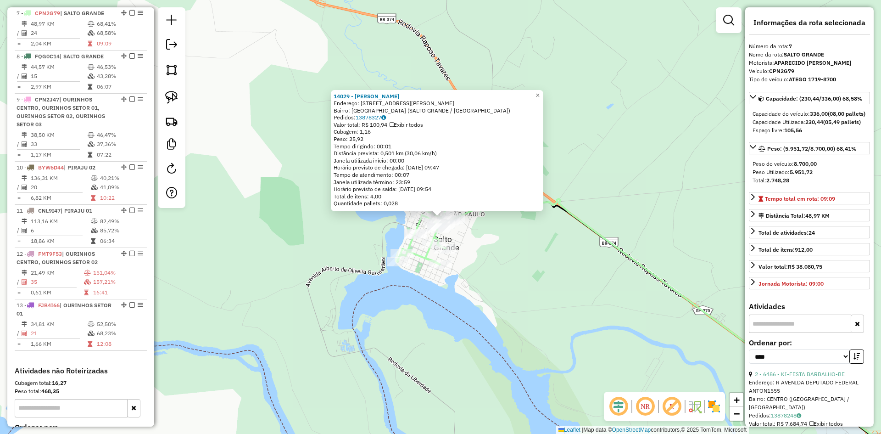
click at [521, 283] on div "14029 - LUCILENE FATIMA DE O Endereço: R PADRE JOSE DE ANCHIETA 615 Bairro: VIL…" at bounding box center [440, 217] width 881 height 434
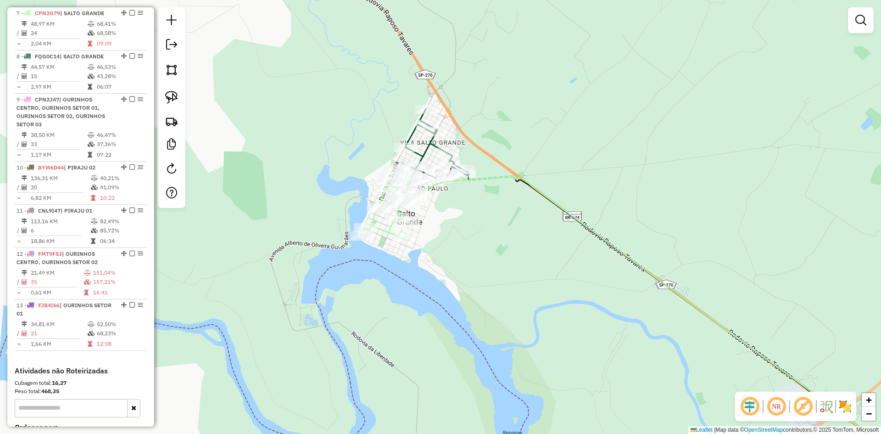
drag, startPoint x: 537, startPoint y: 298, endPoint x: 510, endPoint y: 278, distance: 34.4
click at [510, 278] on div "Janela de atendimento Grade de atendimento Capacidade Transportadoras Veículos …" at bounding box center [440, 217] width 881 height 434
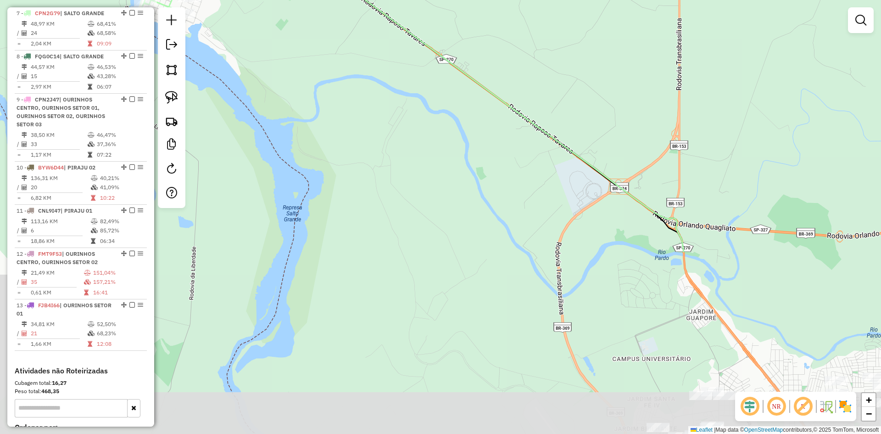
drag, startPoint x: 563, startPoint y: 324, endPoint x: 342, endPoint y: 99, distance: 315.3
click at [342, 99] on div "Janela de atendimento Grade de atendimento Capacidade Transportadoras Veículos …" at bounding box center [440, 217] width 881 height 434
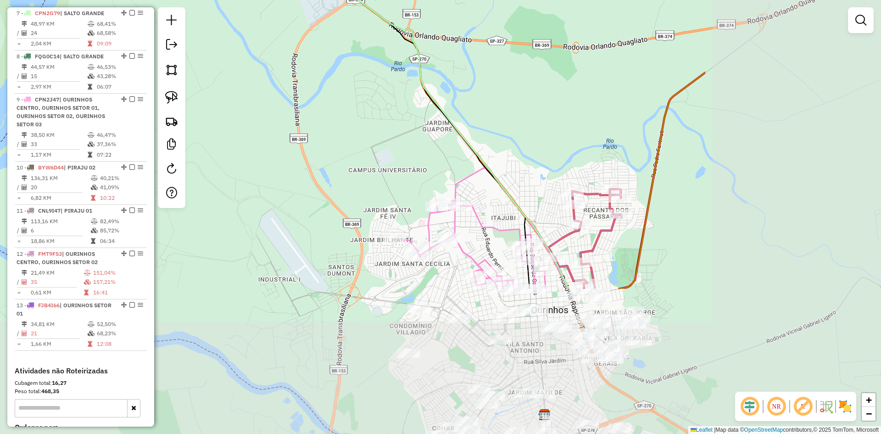
drag, startPoint x: 635, startPoint y: 289, endPoint x: 371, endPoint y: 101, distance: 324.2
click at [371, 101] on div "Janela de atendimento Grade de atendimento Capacidade Transportadoras Veículos …" at bounding box center [440, 217] width 881 height 434
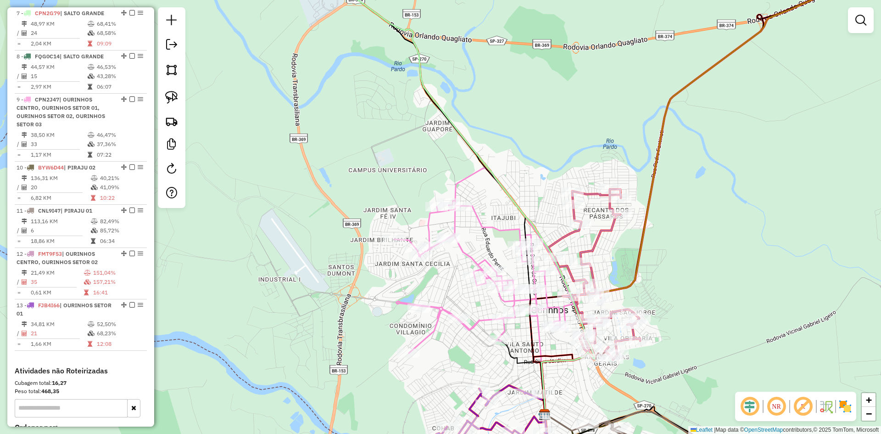
drag, startPoint x: 521, startPoint y: 326, endPoint x: 539, endPoint y: 347, distance: 27.7
click at [539, 347] on div "Janela de atendimento Grade de atendimento Capacidade Transportadoras Veículos …" at bounding box center [440, 217] width 881 height 434
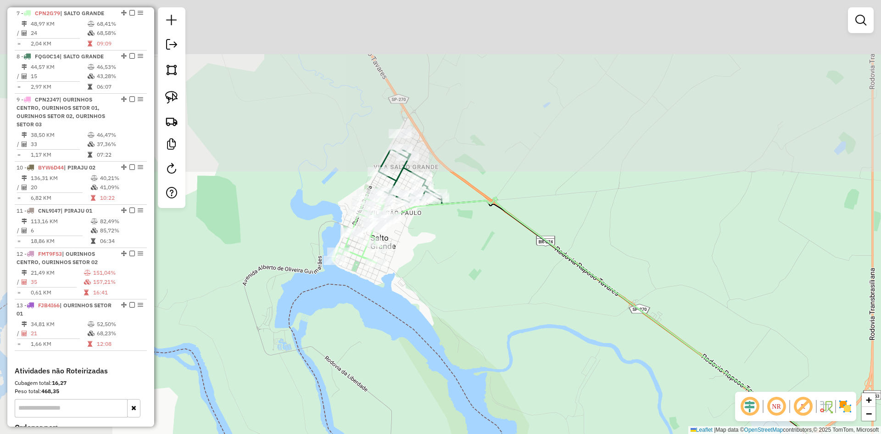
drag, startPoint x: 502, startPoint y: 303, endPoint x: 602, endPoint y: 373, distance: 122.6
click at [602, 373] on div "Janela de atendimento Grade de atendimento Capacidade Transportadoras Veículos …" at bounding box center [440, 217] width 881 height 434
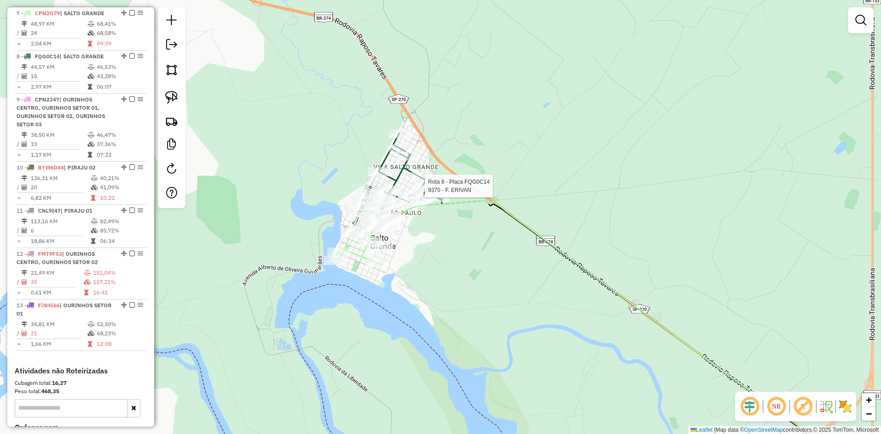
select select "*********"
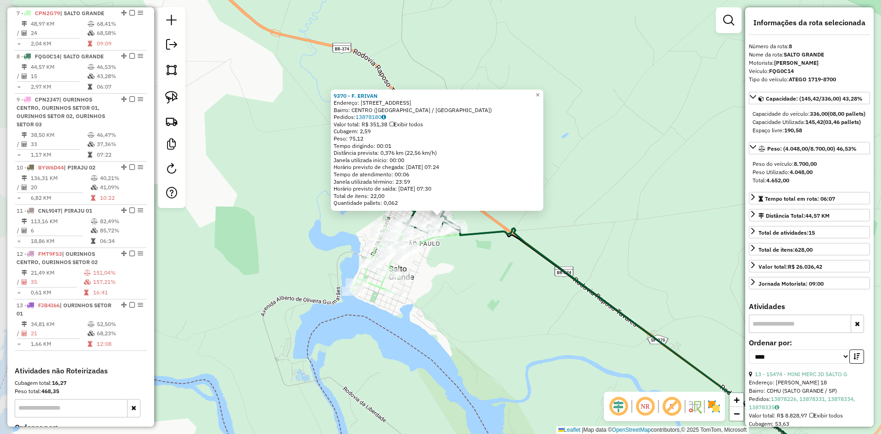
scroll to position [554, 0]
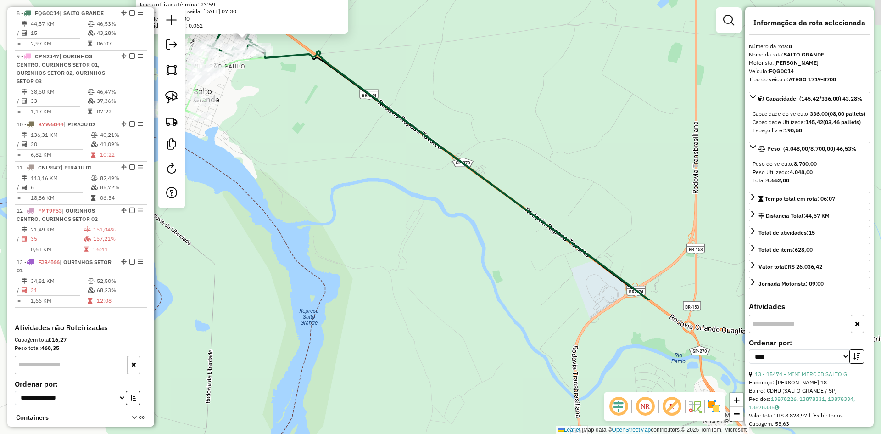
drag, startPoint x: 541, startPoint y: 325, endPoint x: 349, endPoint y: 151, distance: 259.1
click at [345, 146] on div "9370 - F. ERIVAN Endereço: R VITORIA CALIA 321 Bairro: CENTRO (SALTO GRANDE / S…" at bounding box center [440, 217] width 881 height 434
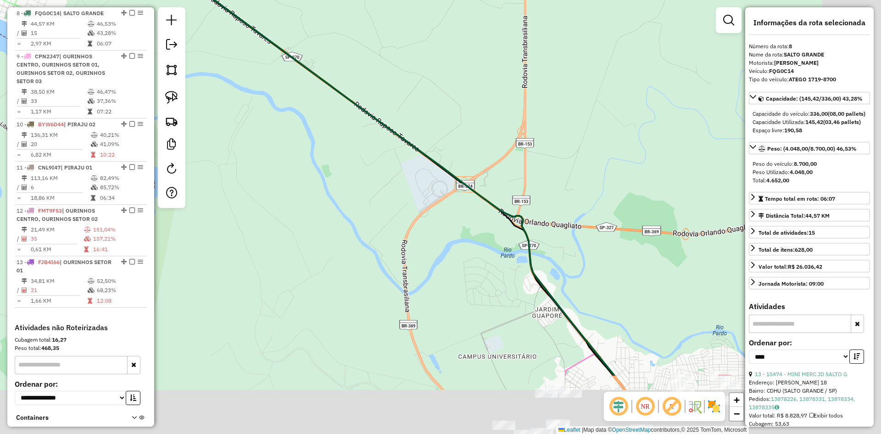
drag, startPoint x: 524, startPoint y: 294, endPoint x: 324, endPoint y: 170, distance: 235.6
click at [329, 173] on div "9370 - F. ERIVAN Endereço: R VITORIA CALIA 321 Bairro: CENTRO (SALTO GRANDE / S…" at bounding box center [440, 217] width 881 height 434
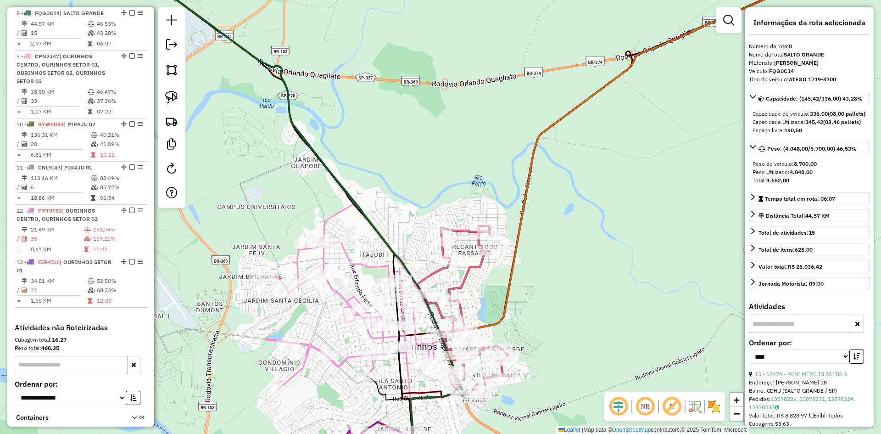
drag, startPoint x: 472, startPoint y: 202, endPoint x: 452, endPoint y: 156, distance: 50.8
click at [452, 156] on div "9370 - F. ERIVAN Endereço: R VITORIA CALIA 321 Bairro: CENTRO (SALTO GRANDE / S…" at bounding box center [440, 217] width 881 height 434
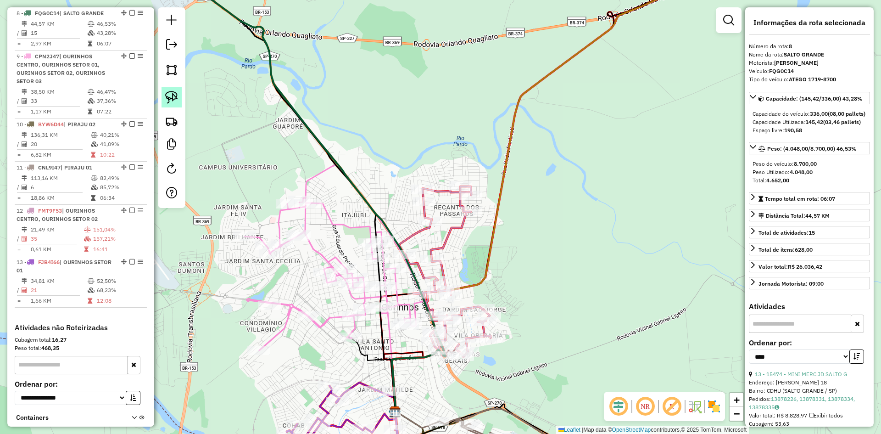
click at [178, 99] on link at bounding box center [171, 97] width 20 height 20
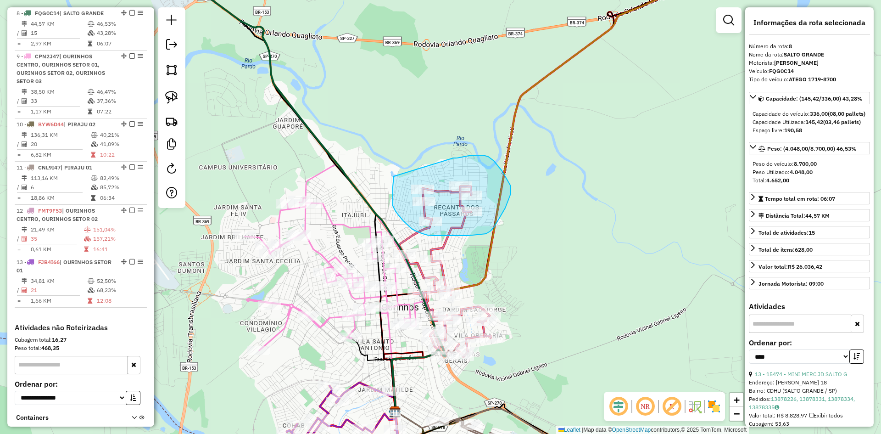
drag, startPoint x: 394, startPoint y: 176, endPoint x: 453, endPoint y: 158, distance: 62.3
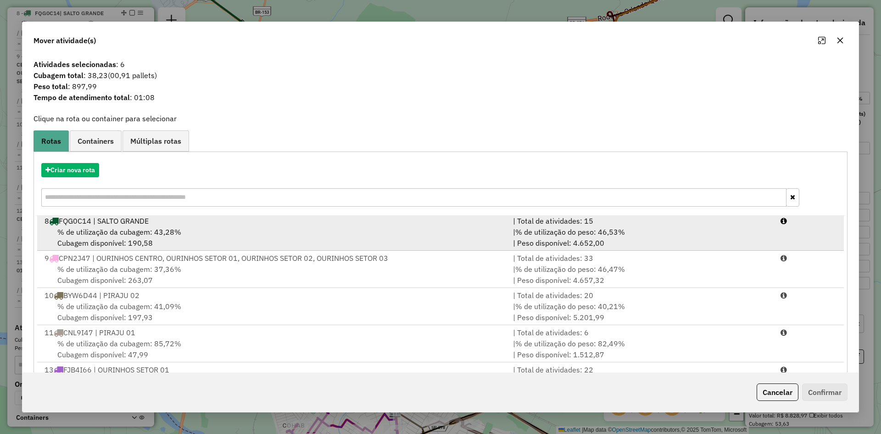
click at [177, 235] on span "% de utilização da cubagem: 43,28%" at bounding box center [119, 231] width 124 height 9
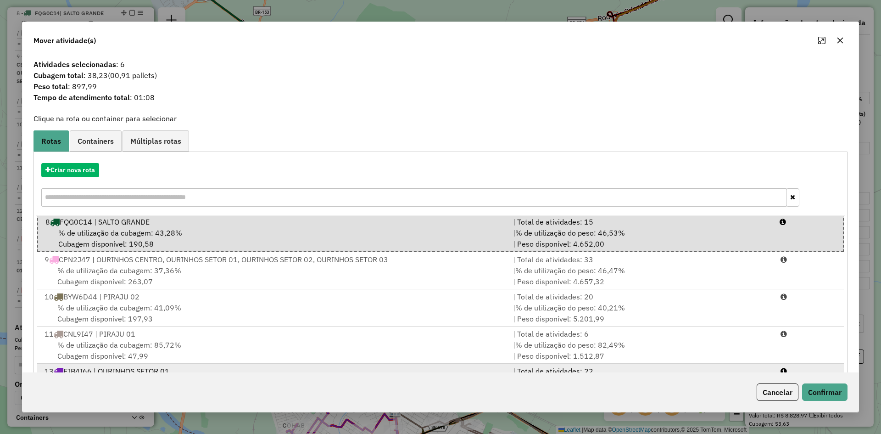
scroll to position [152, 0]
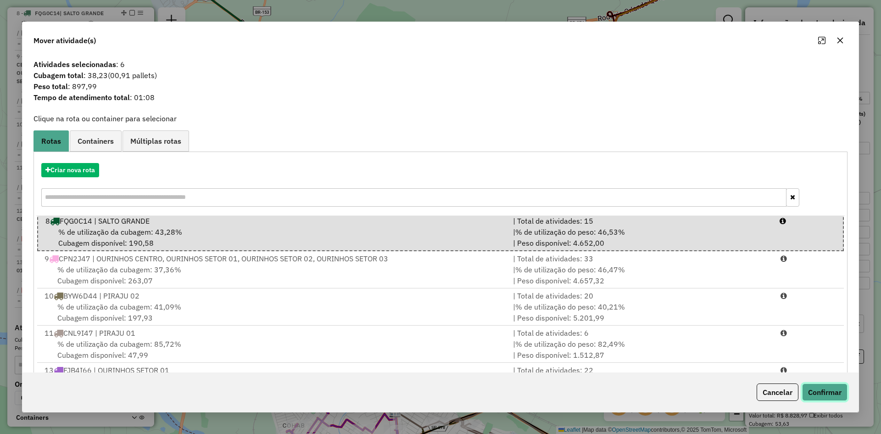
click at [836, 394] on button "Confirmar" at bounding box center [824, 391] width 45 height 17
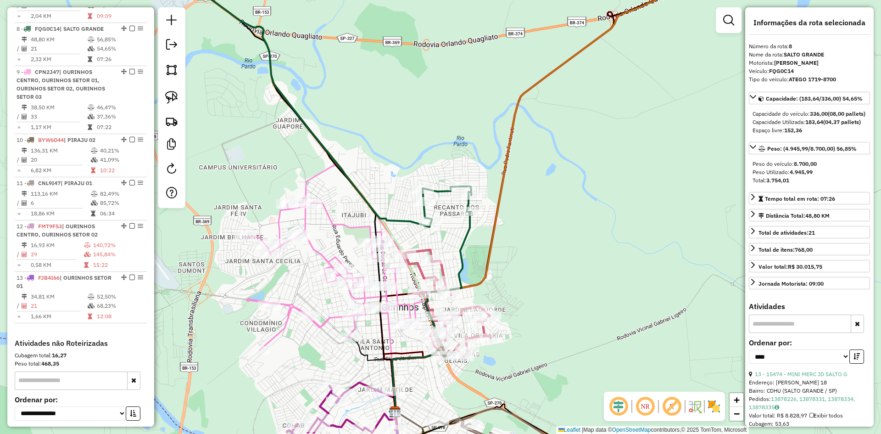
scroll to position [554, 0]
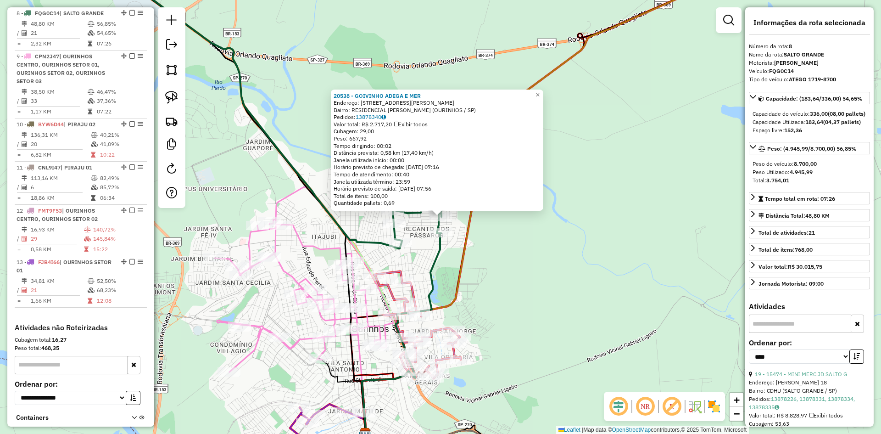
click at [525, 260] on div "20538 - GOIVINHO ADEGA E MER Endereço: R RUA JOaO RODRIGUES 206 Bairro: RESIDEN…" at bounding box center [440, 217] width 881 height 434
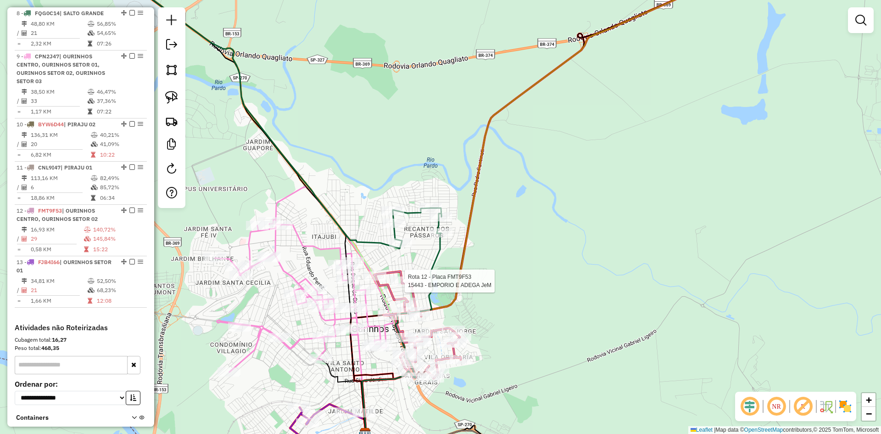
select select "*********"
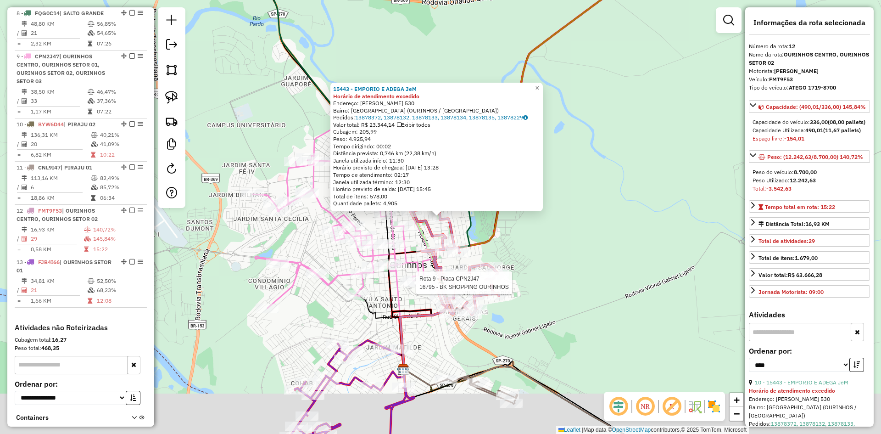
scroll to position [615, 0]
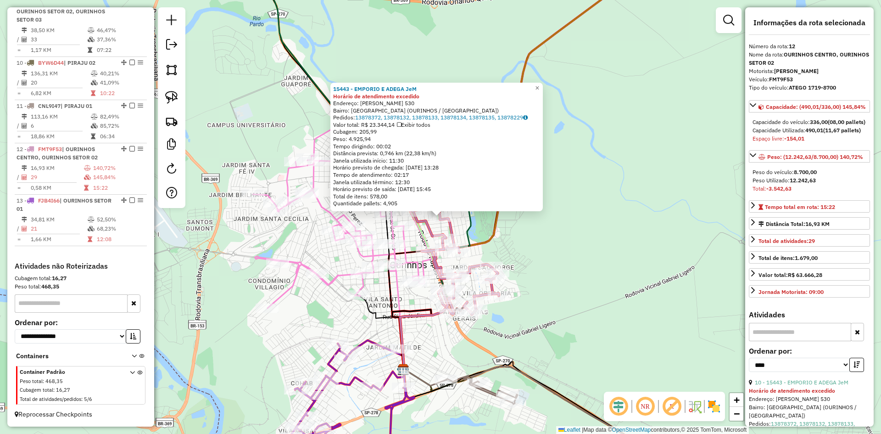
click at [548, 271] on div "Rota 9 - Placa CPN2J47 16795 - BK SHOPPING OURINHOS Rota 9 - Placa CPN2J47 1777…" at bounding box center [440, 217] width 881 height 434
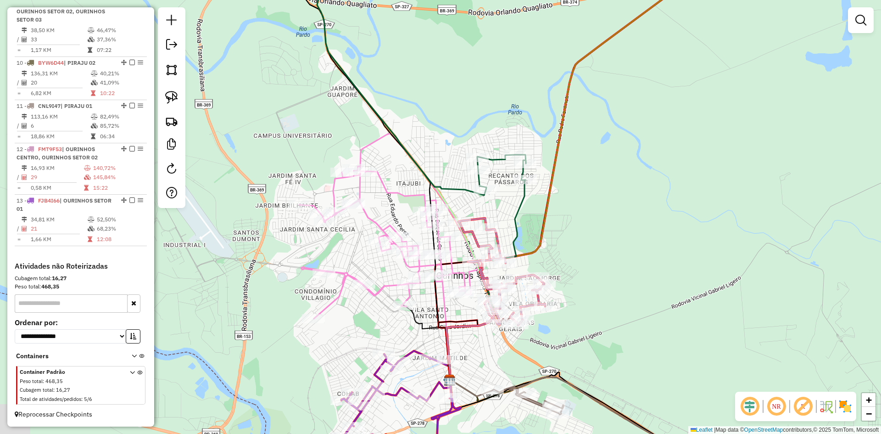
drag, startPoint x: 532, startPoint y: 278, endPoint x: 696, endPoint y: 311, distance: 167.4
click at [696, 311] on div "Janela de atendimento Grade de atendimento Capacidade Transportadoras Veículos …" at bounding box center [440, 217] width 881 height 434
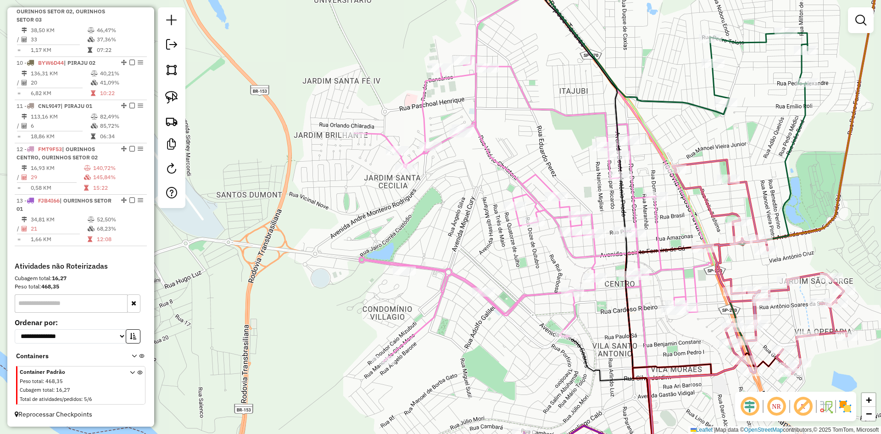
drag, startPoint x: 496, startPoint y: 288, endPoint x: 520, endPoint y: 252, distance: 43.0
click at [520, 252] on div "Janela de atendimento Grade de atendimento Capacidade Transportadoras Veículos …" at bounding box center [440, 217] width 881 height 434
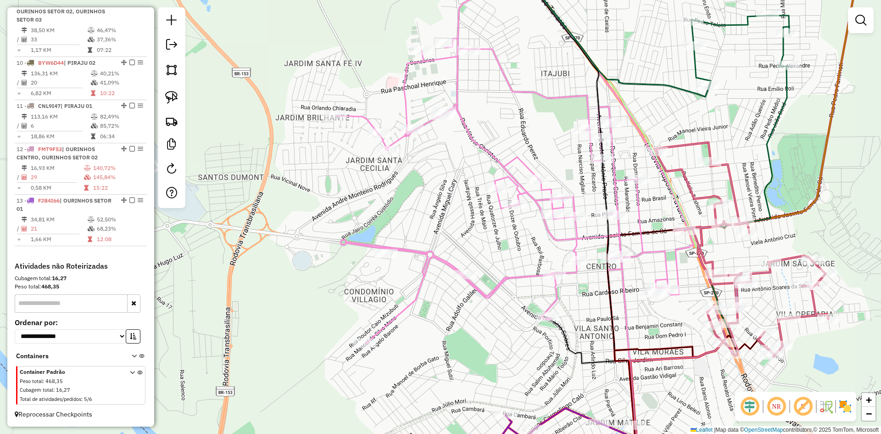
drag, startPoint x: 465, startPoint y: 256, endPoint x: 445, endPoint y: 204, distance: 56.1
click at [445, 204] on div "Janela de atendimento Grade de atendimento Capacidade Transportadoras Veículos …" at bounding box center [440, 217] width 881 height 434
drag, startPoint x: 178, startPoint y: 100, endPoint x: 196, endPoint y: 137, distance: 40.6
click at [178, 100] on link at bounding box center [171, 97] width 20 height 20
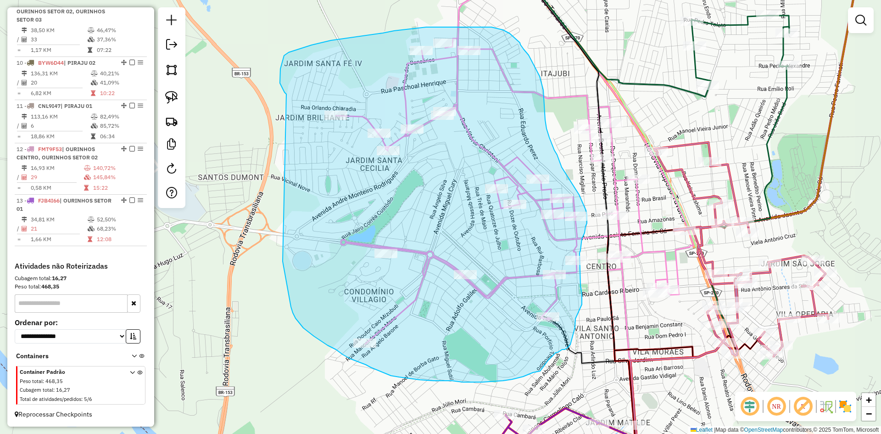
drag, startPoint x: 283, startPoint y: 261, endPoint x: 286, endPoint y: 94, distance: 167.0
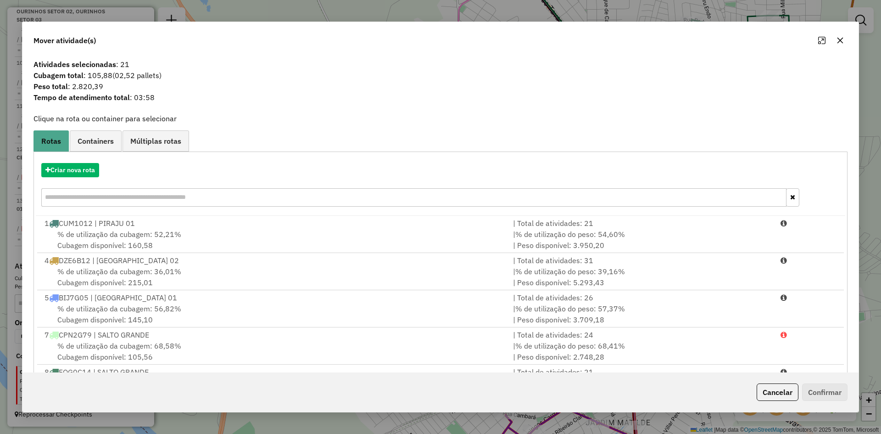
click at [842, 40] on icon "button" at bounding box center [839, 40] width 7 height 7
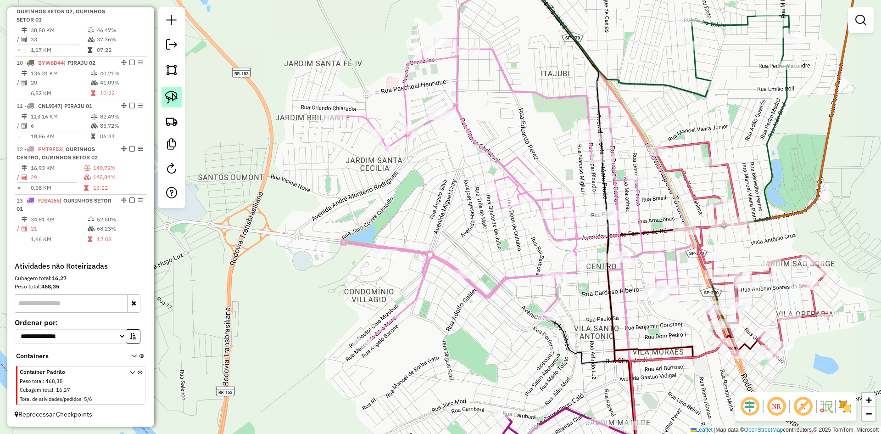
click at [176, 100] on img at bounding box center [171, 97] width 13 height 13
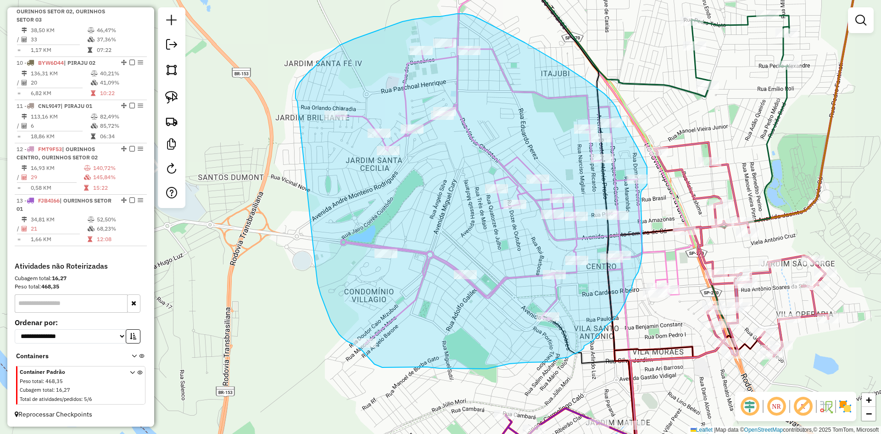
drag, startPoint x: 313, startPoint y: 245, endPoint x: 297, endPoint y: 101, distance: 144.5
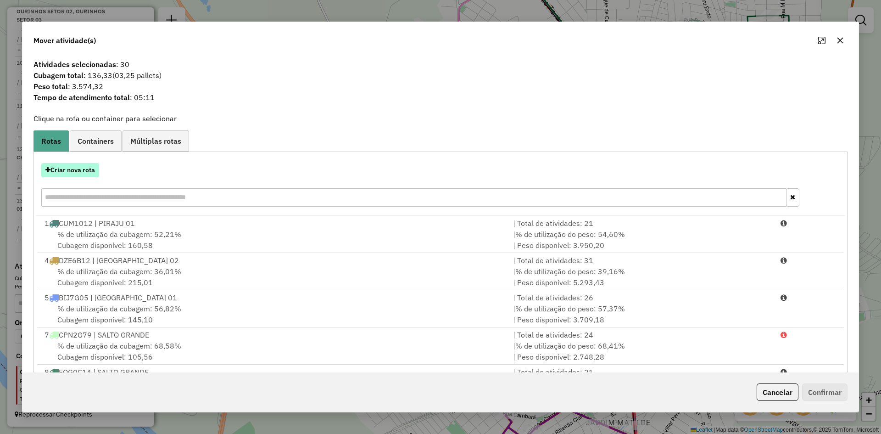
click at [83, 167] on button "Criar nova rota" at bounding box center [70, 170] width 58 height 14
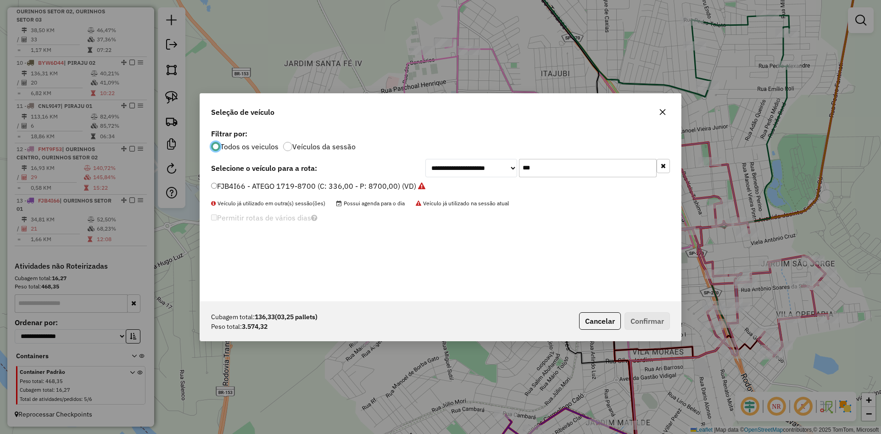
scroll to position [5, 3]
click at [584, 171] on input "***" at bounding box center [588, 168] width 138 height 18
type input "***"
click at [266, 188] on label "FMT9F53 - ATEGO 1719-8700 (C: 336,00 - P: 8700,00) (VD)" at bounding box center [320, 185] width 218 height 11
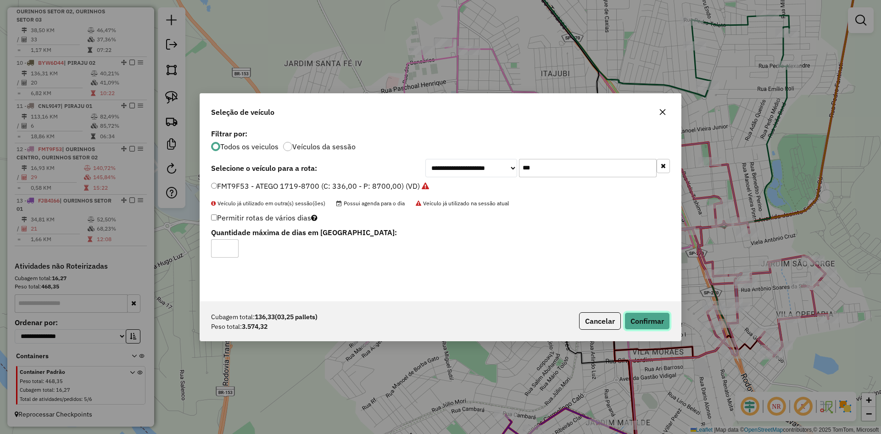
click at [645, 322] on button "Confirmar" at bounding box center [646, 320] width 45 height 17
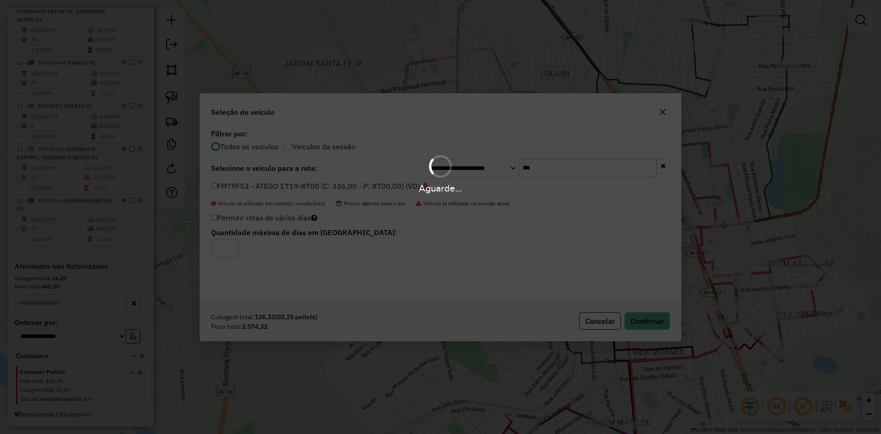
scroll to position [558, 0]
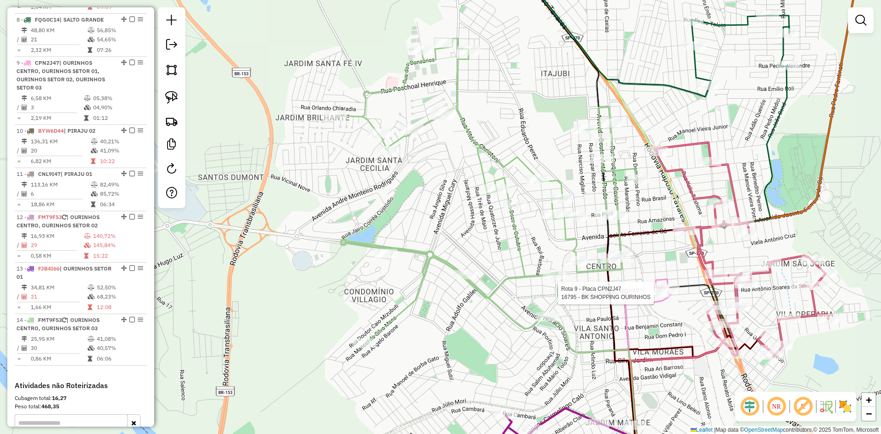
select select "*********"
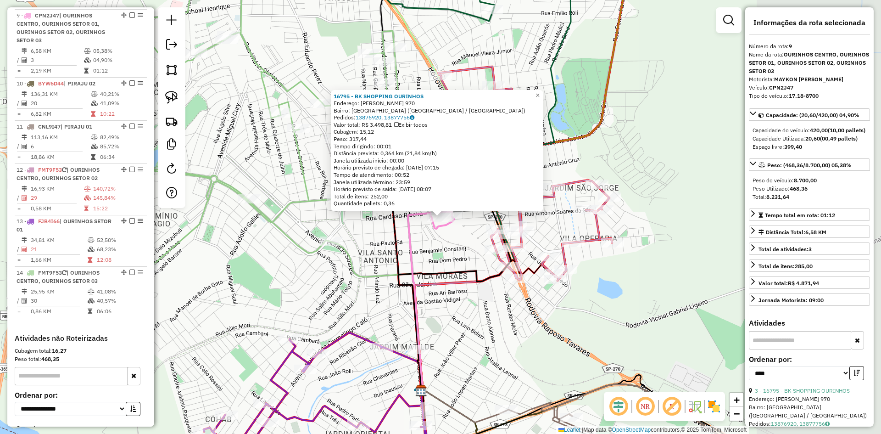
scroll to position [608, 0]
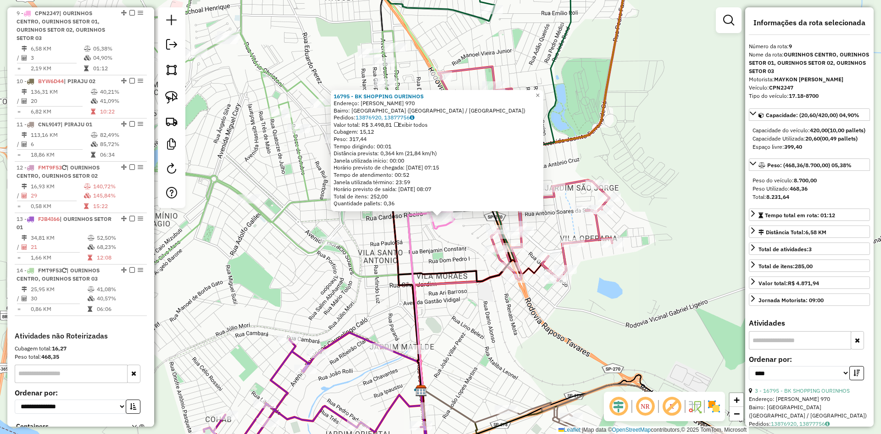
click at [689, 296] on div "16795 - BK SHOPPING OURINHOS Endereço: R CARDOSO RIBEIRO 970 Bairro: VILA BOA E…" at bounding box center [440, 217] width 881 height 434
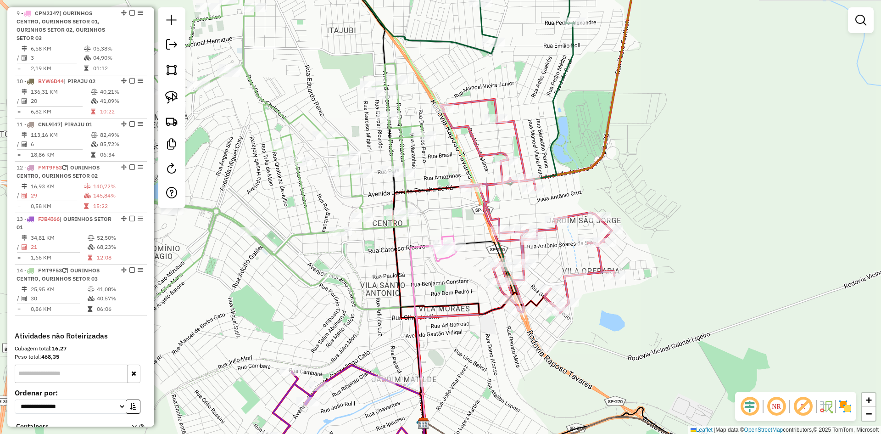
drag, startPoint x: 665, startPoint y: 268, endPoint x: 667, endPoint y: 300, distance: 32.7
click at [667, 300] on div "Janela de atendimento Grade de atendimento Capacidade Transportadoras Veículos …" at bounding box center [440, 217] width 881 height 434
select select "*********"
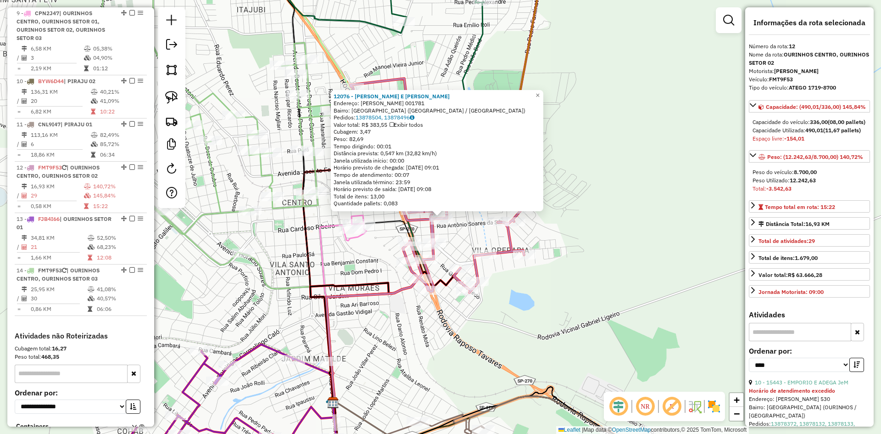
scroll to position [678, 0]
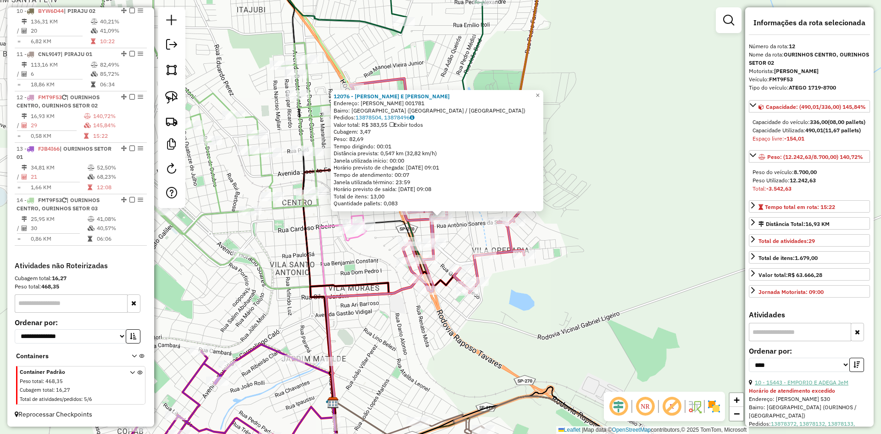
click at [820, 385] on link "10 - 15443 - EMPORIO E ADEGA JeM" at bounding box center [802, 381] width 94 height 7
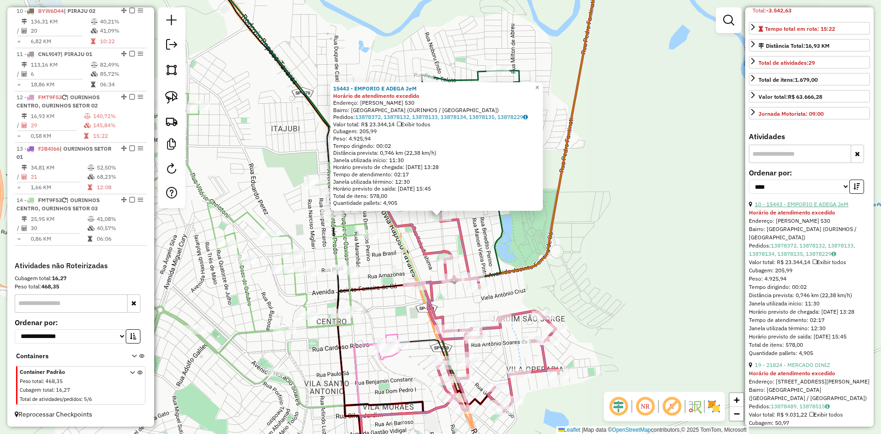
scroll to position [183, 0]
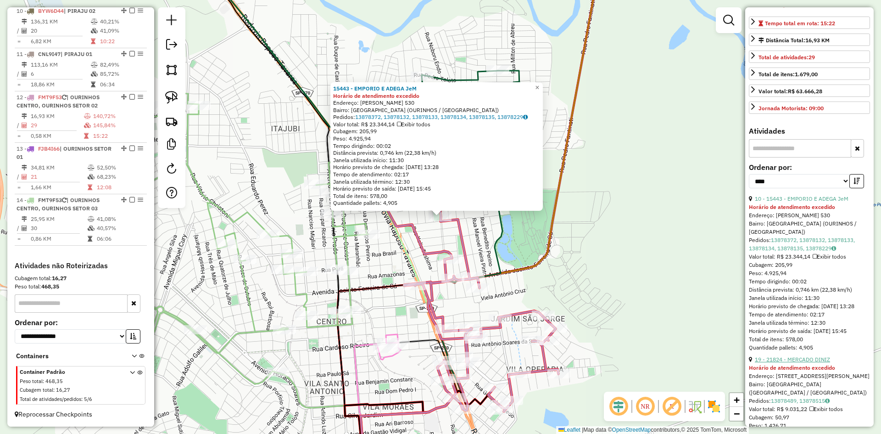
click at [816, 362] on link "19 - 21824 - MERCADO DINIZ" at bounding box center [792, 359] width 75 height 7
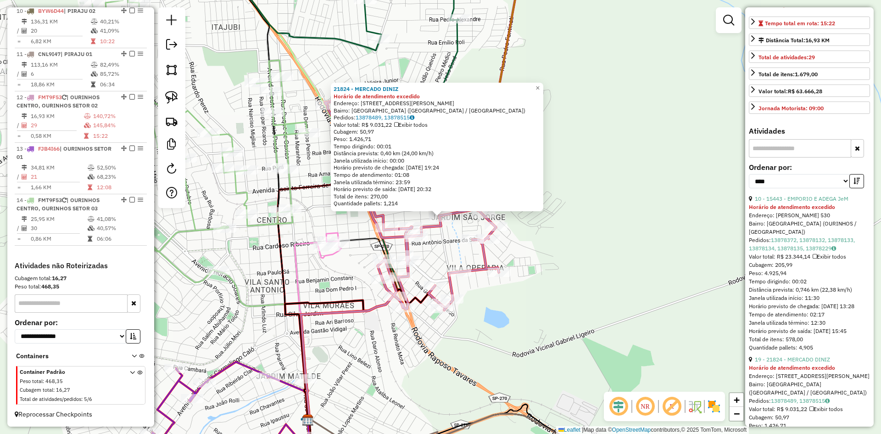
click at [603, 313] on div "21824 - MERCADO DINIZ Horário de atendimento excedido Endereço: RUA MOACIR CASS…" at bounding box center [440, 217] width 881 height 434
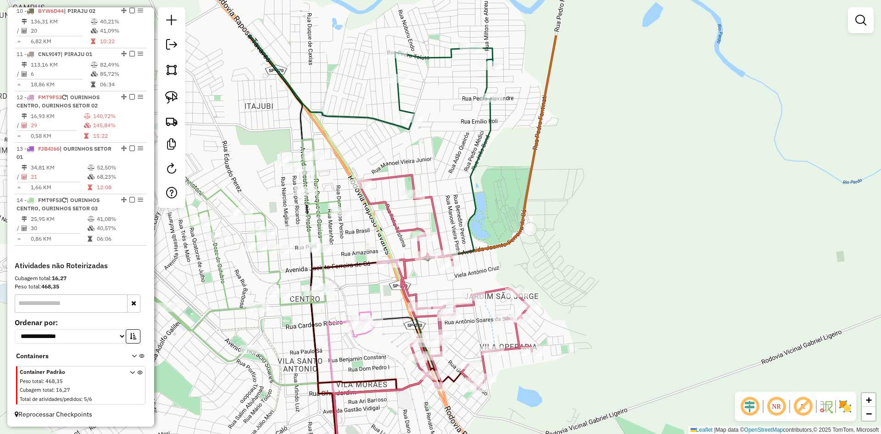
drag, startPoint x: 584, startPoint y: 227, endPoint x: 650, endPoint y: 406, distance: 191.4
click at [650, 406] on div "Janela de atendimento Grade de atendimento Capacidade Transportadoras Veículos …" at bounding box center [440, 217] width 881 height 434
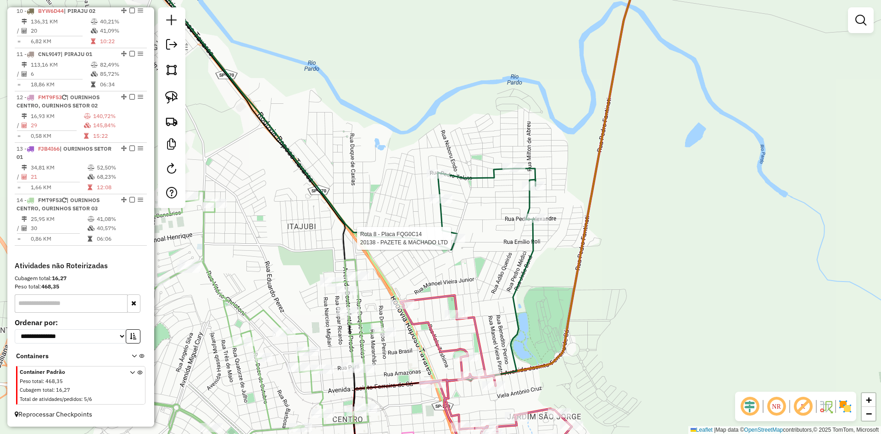
select select "*********"
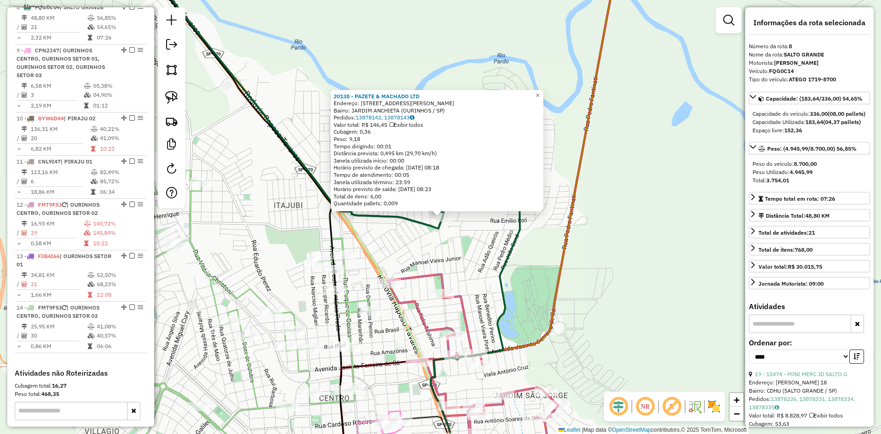
scroll to position [565, 0]
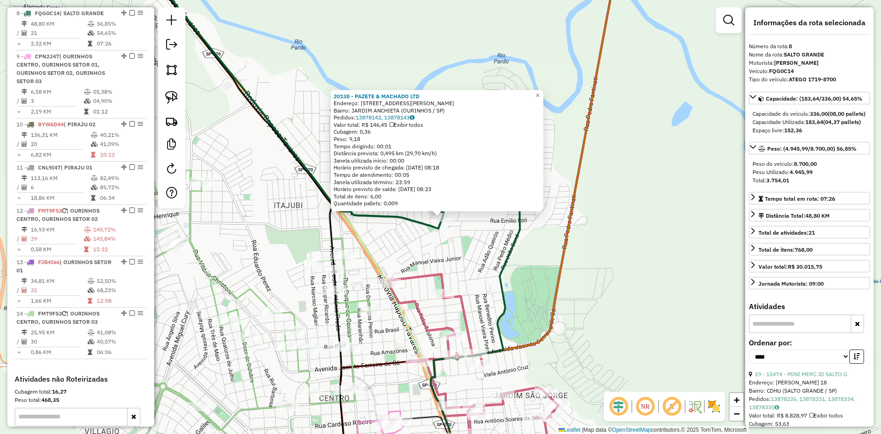
click at [547, 295] on div "20138 - PAZETE & MACHADO LTD Endereço: R VICENTE ERNESTO DE LUCCA 113 Bairro: J…" at bounding box center [440, 217] width 881 height 434
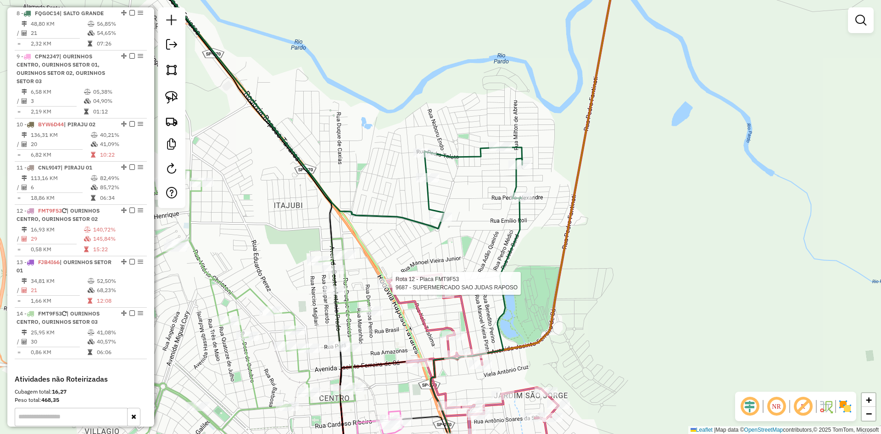
select select "*********"
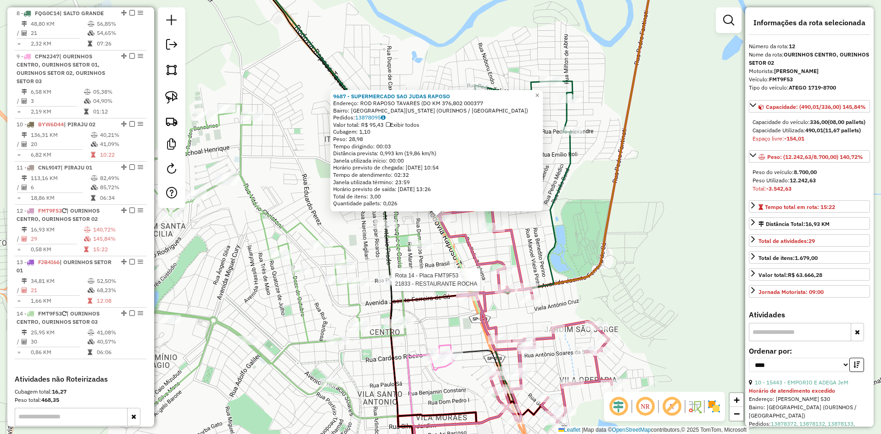
scroll to position [678, 0]
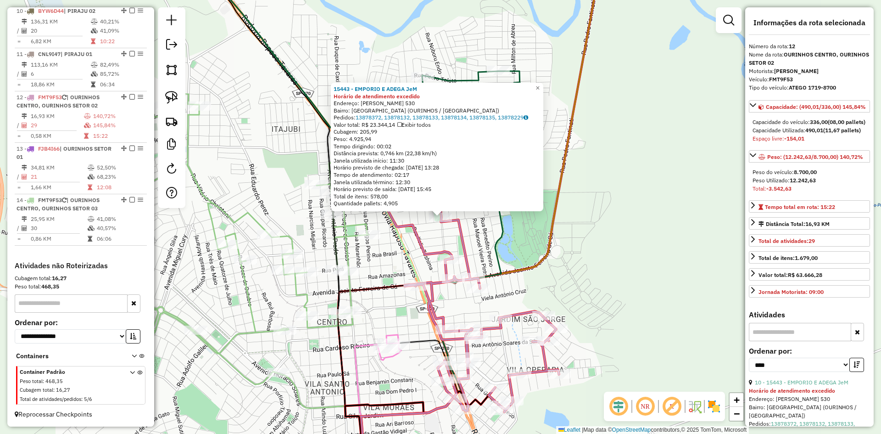
click at [590, 269] on div "15443 - EMPORIO E ADEGA JeM Horário de atendimento excedido Endereço: JOAO BARR…" at bounding box center [440, 217] width 881 height 434
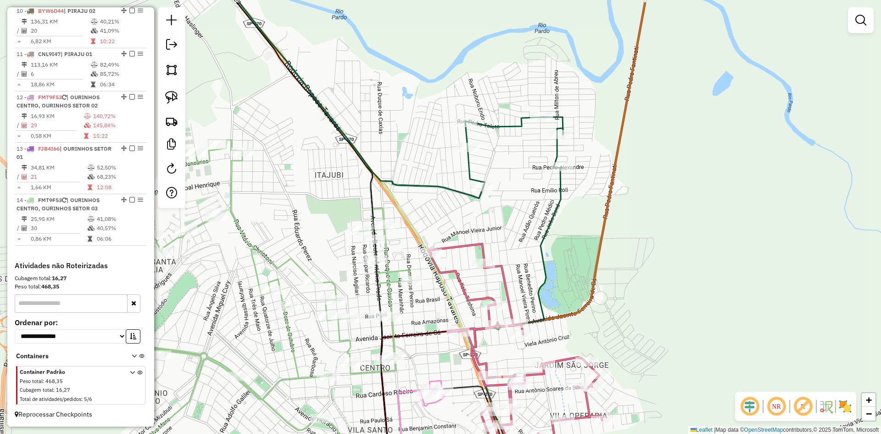
drag, startPoint x: 578, startPoint y: 259, endPoint x: 625, endPoint y: 310, distance: 68.5
click at [625, 310] on div "Janela de atendimento Grade de atendimento Capacidade Transportadoras Veículos …" at bounding box center [440, 217] width 881 height 434
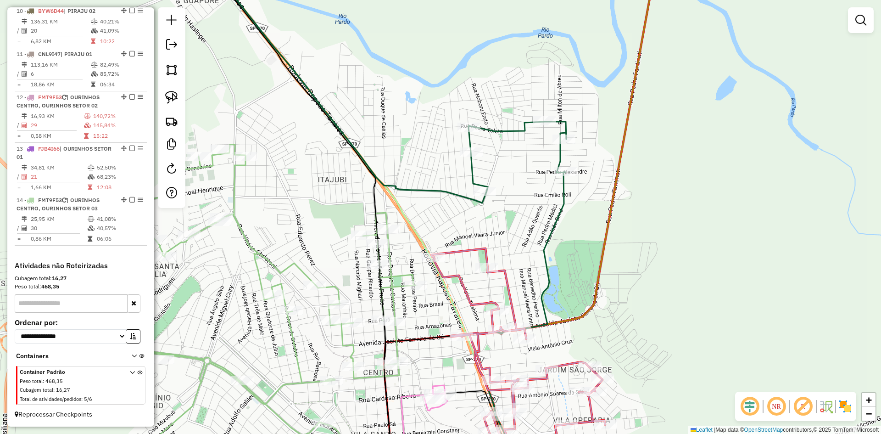
drag, startPoint x: 628, startPoint y: 322, endPoint x: 664, endPoint y: 243, distance: 87.4
click at [664, 243] on div "Janela de atendimento Grade de atendimento Capacidade Transportadoras Veículos …" at bounding box center [440, 217] width 881 height 434
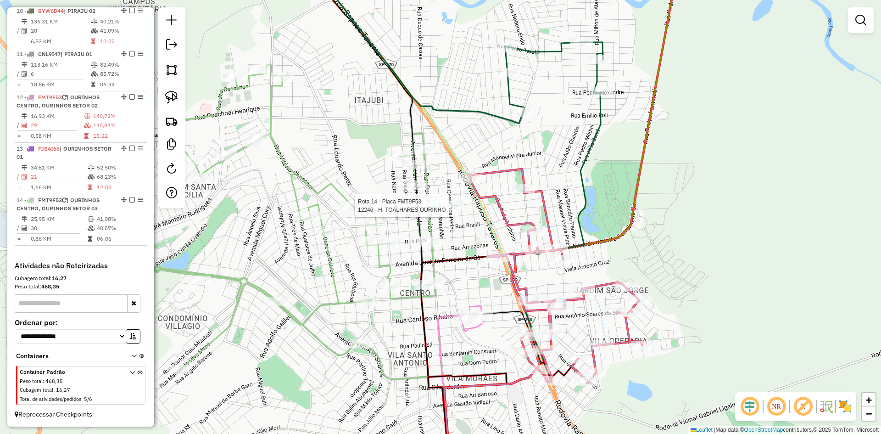
click at [452, 210] on div at bounding box center [451, 205] width 23 height 9
select select "*********"
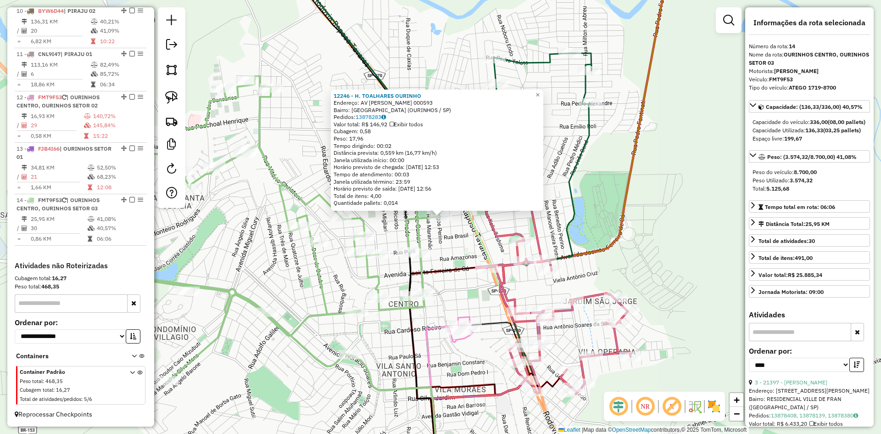
click at [450, 250] on div "12246 - H. TOALHARES OURINHO Endereço: AV DOMINGOS PERINO 000593 Bairro: VILA P…" at bounding box center [440, 217] width 881 height 434
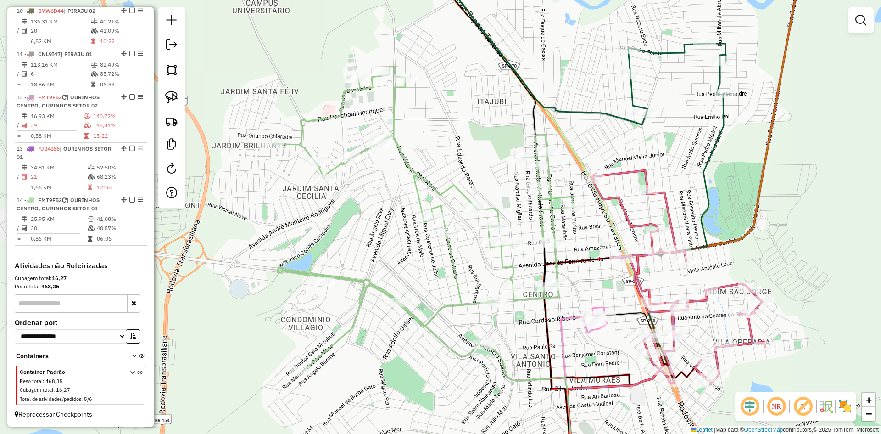
drag, startPoint x: 450, startPoint y: 253, endPoint x: 585, endPoint y: 243, distance: 134.8
click at [585, 243] on div "Janela de atendimento Grade de atendimento Capacidade Transportadoras Veículos …" at bounding box center [440, 217] width 881 height 434
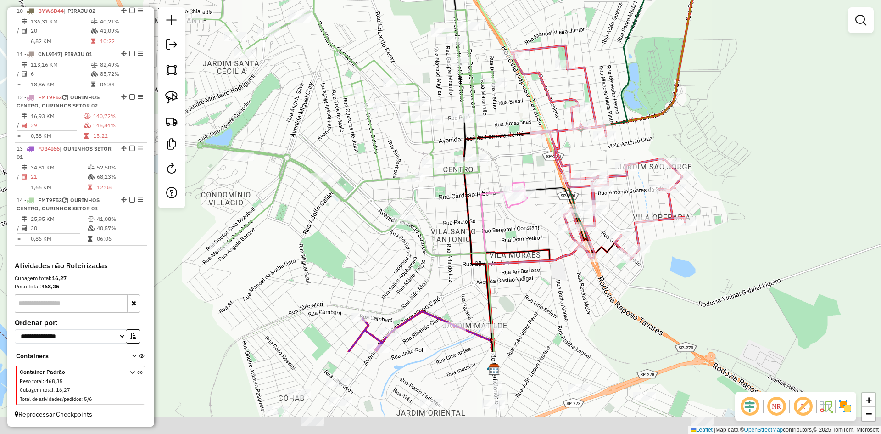
drag, startPoint x: 607, startPoint y: 352, endPoint x: 531, endPoint y: 231, distance: 142.8
click at [531, 231] on div "Janela de atendimento Grade de atendimento Capacidade Transportadoras Veículos …" at bounding box center [440, 217] width 881 height 434
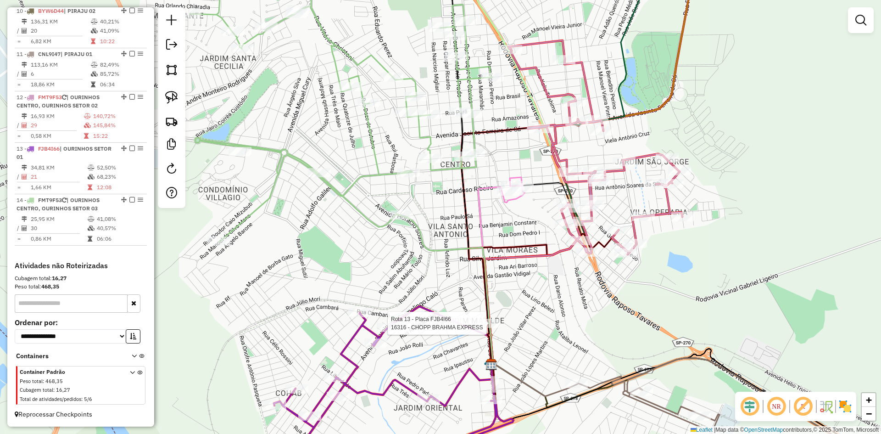
select select "*********"
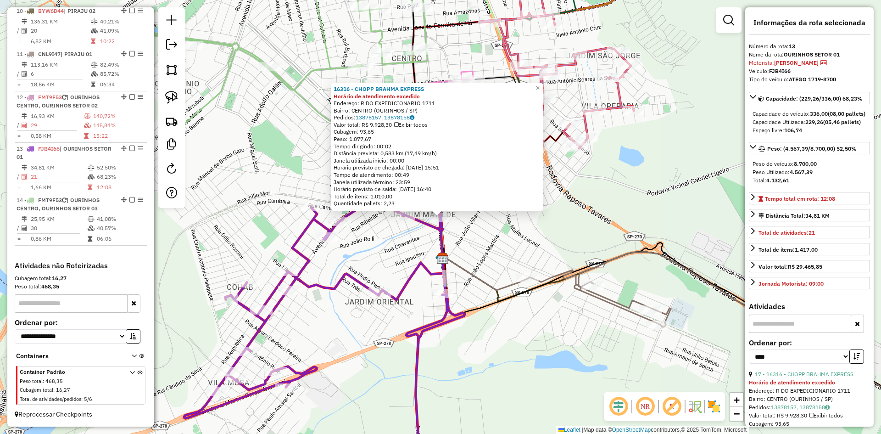
click at [531, 353] on div "16316 - CHOPP BRAHMA EXPRESS Horário de atendimento excedido Endereço: R DO EXP…" at bounding box center [440, 217] width 881 height 434
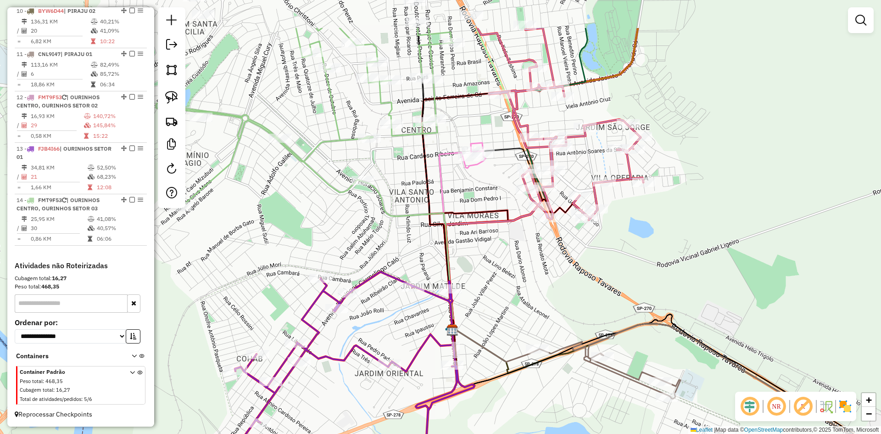
drag, startPoint x: 487, startPoint y: 242, endPoint x: 487, endPoint y: 325, distance: 83.0
click at [487, 325] on div "Janela de atendimento Grade de atendimento Capacidade Transportadoras Veículos …" at bounding box center [440, 217] width 881 height 434
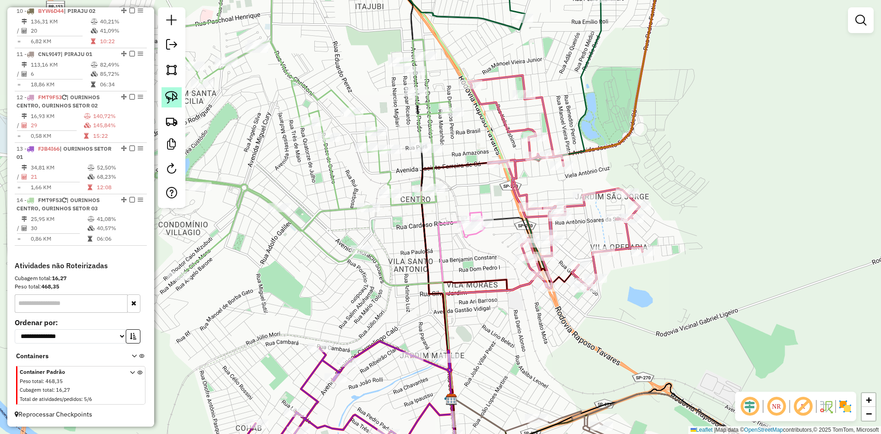
click at [172, 98] on img at bounding box center [171, 97] width 13 height 13
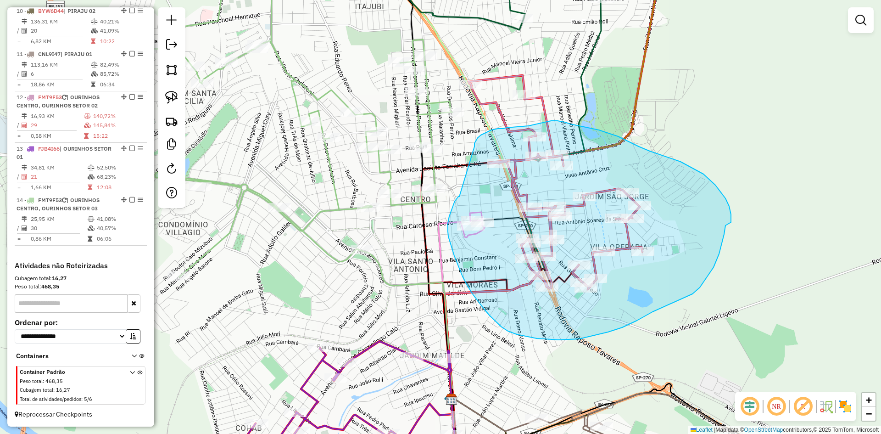
drag, startPoint x: 459, startPoint y: 196, endPoint x: 474, endPoint y: 146, distance: 52.2
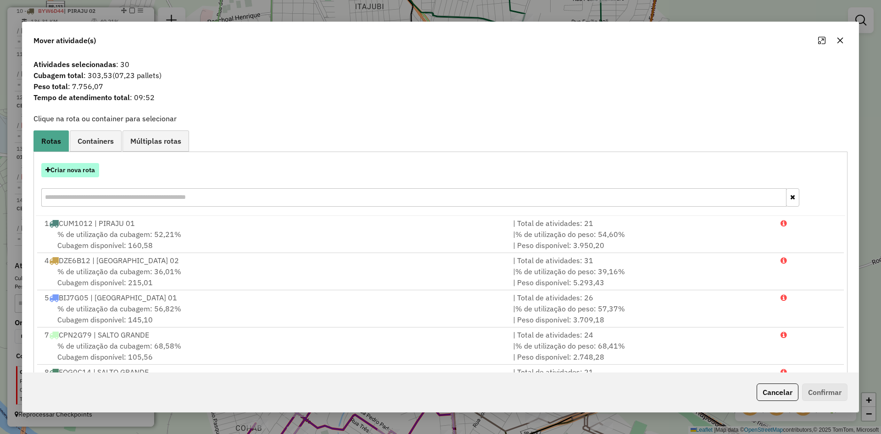
click at [89, 171] on button "Criar nova rota" at bounding box center [70, 170] width 58 height 14
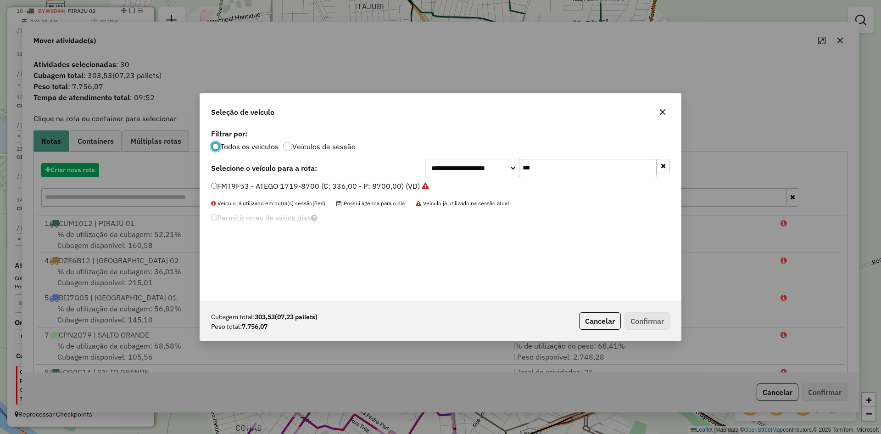
scroll to position [5, 3]
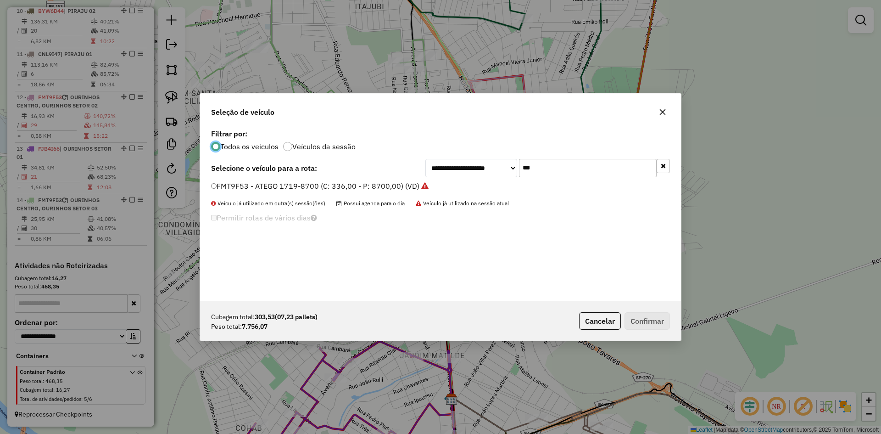
click at [549, 170] on input "***" at bounding box center [588, 168] width 138 height 18
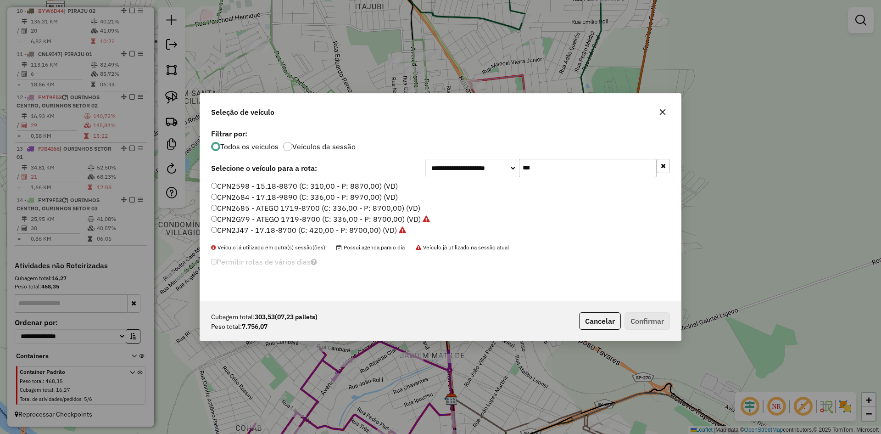
type input "***"
click at [240, 228] on label "CPN2J47 - 17.18-8700 (C: 420,00 - P: 8700,00) (VD)" at bounding box center [308, 229] width 195 height 11
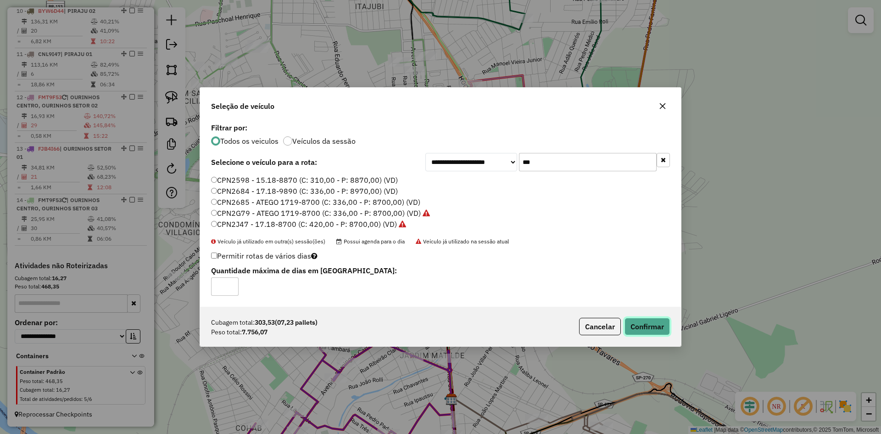
click at [655, 325] on button "Confirmar" at bounding box center [646, 325] width 45 height 17
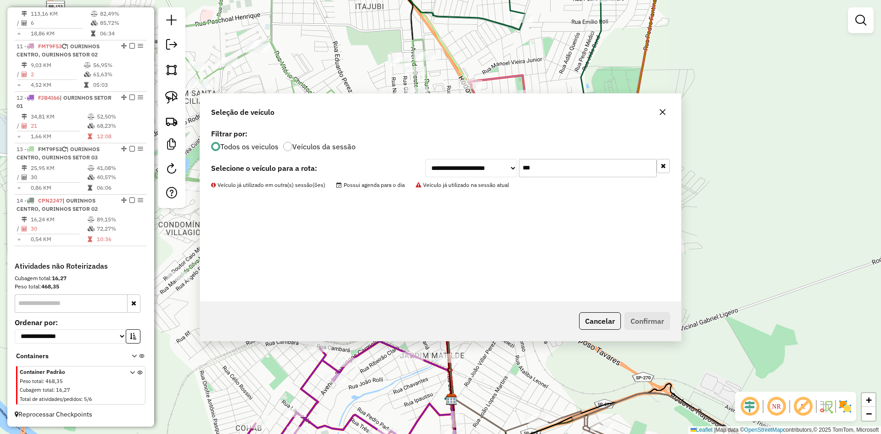
scroll to position [599, 0]
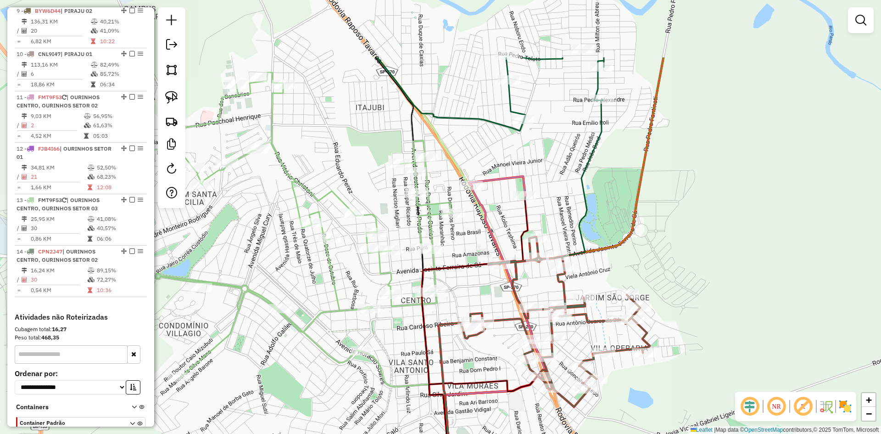
drag, startPoint x: 644, startPoint y: 171, endPoint x: 639, endPoint y: 287, distance: 116.2
click at [640, 284] on div "Janela de atendimento Grade de atendimento Capacidade Transportadoras Veículos …" at bounding box center [440, 217] width 881 height 434
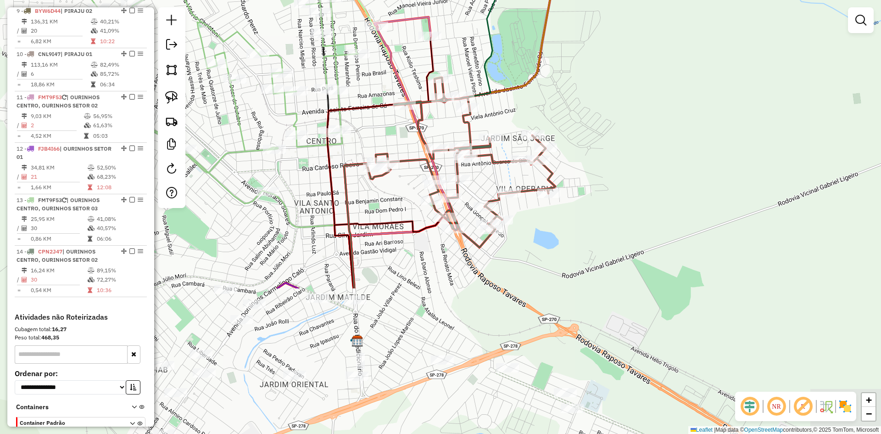
drag, startPoint x: 682, startPoint y: 305, endPoint x: 597, endPoint y: 116, distance: 207.2
click at [597, 116] on div "Janela de atendimento Grade de atendimento Capacidade Transportadoras Veículos …" at bounding box center [440, 217] width 881 height 434
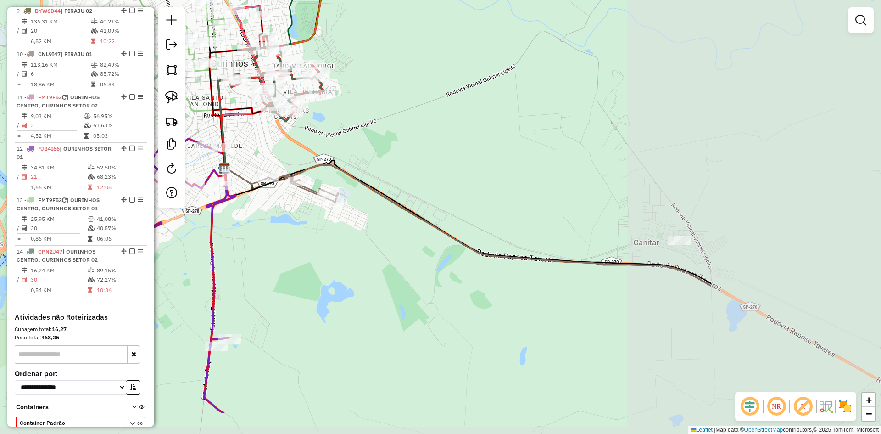
drag, startPoint x: 642, startPoint y: 160, endPoint x: 434, endPoint y: 106, distance: 214.7
click at [428, 103] on div "Janela de atendimento Grade de atendimento Capacidade Transportadoras Veículos …" at bounding box center [440, 217] width 881 height 434
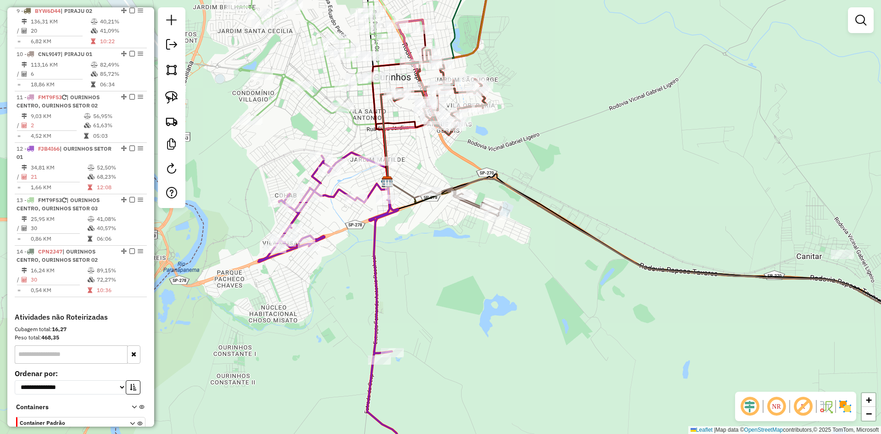
drag, startPoint x: 439, startPoint y: 106, endPoint x: 600, endPoint y: 116, distance: 161.8
click at [600, 116] on div "Janela de atendimento Grade de atendimento Capacidade Transportadoras Veículos …" at bounding box center [440, 217] width 881 height 434
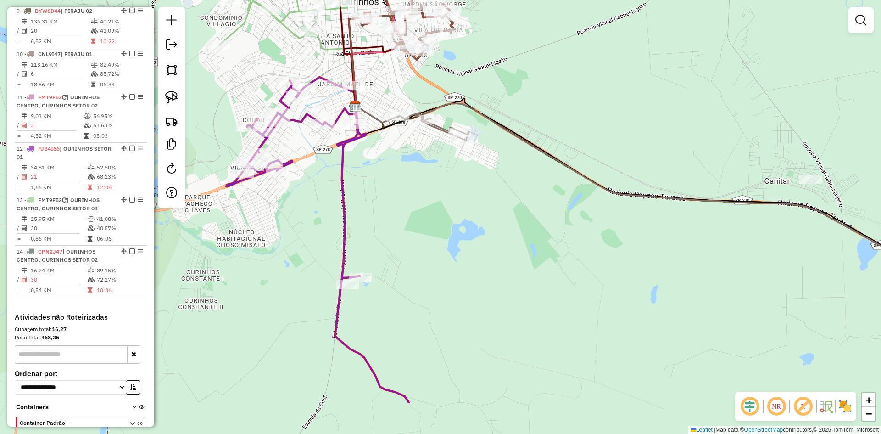
drag, startPoint x: 581, startPoint y: 131, endPoint x: 533, endPoint y: 53, distance: 91.7
click at [533, 53] on div "Janela de atendimento Grade de atendimento Capacidade Transportadoras Veículos …" at bounding box center [440, 217] width 881 height 434
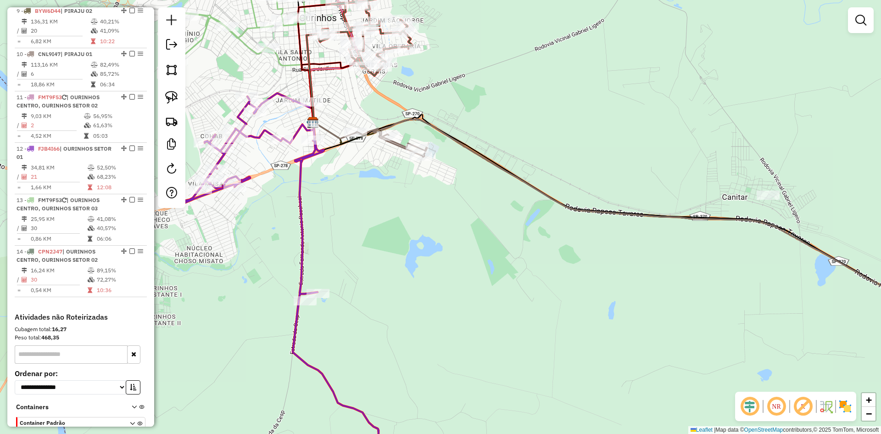
drag, startPoint x: 682, startPoint y: 102, endPoint x: 542, endPoint y: 208, distance: 175.2
click at [541, 207] on div "Janela de atendimento Grade de atendimento Capacidade Transportadoras Veículos …" at bounding box center [440, 217] width 881 height 434
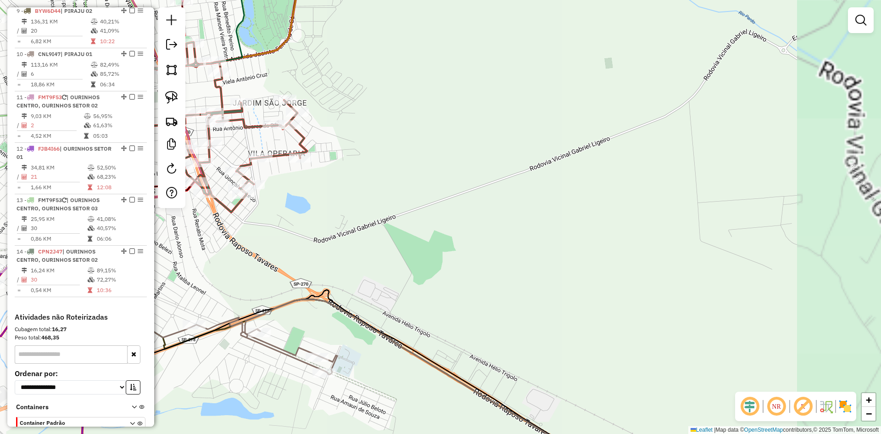
drag, startPoint x: 392, startPoint y: 96, endPoint x: 735, endPoint y: 330, distance: 415.6
click at [735, 330] on div "Janela de atendimento Grade de atendimento Capacidade Transportadoras Veículos …" at bounding box center [440, 217] width 881 height 434
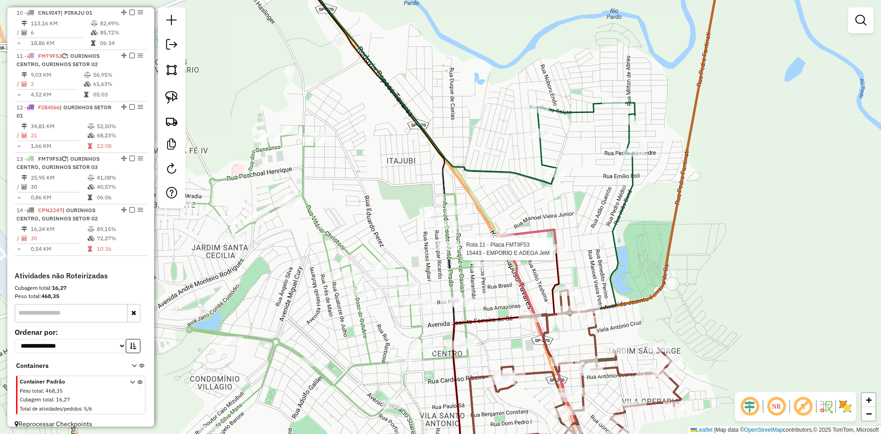
select select "*********"
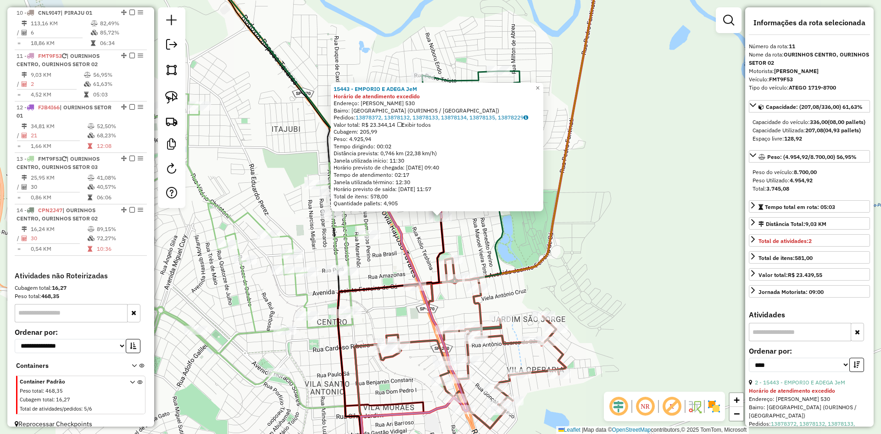
scroll to position [650, 0]
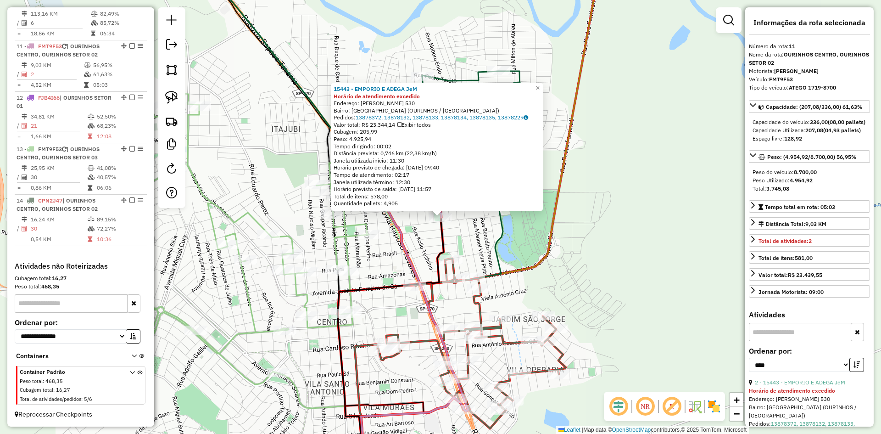
click at [621, 276] on div "15443 - EMPORIO E ADEGA JeM Horário de atendimento excedido Endereço: JOAO BARR…" at bounding box center [440, 217] width 881 height 434
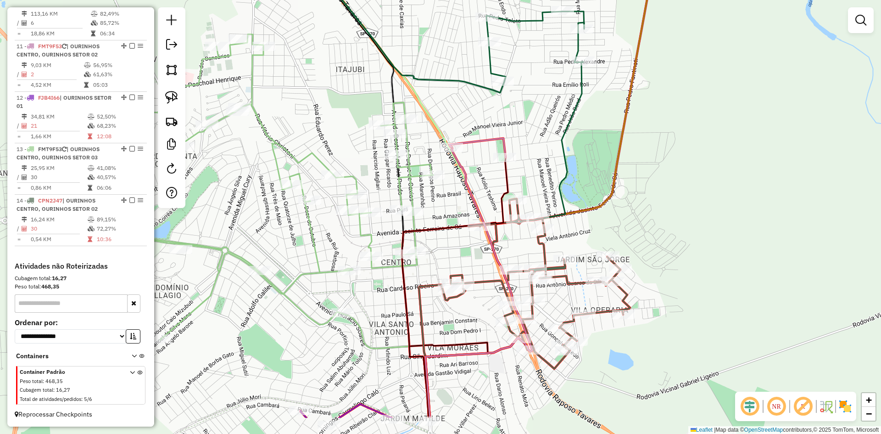
drag, startPoint x: 559, startPoint y: 218, endPoint x: 623, endPoint y: 159, distance: 87.6
click at [623, 159] on icon at bounding box center [545, 157] width 240 height 520
select select "*********"
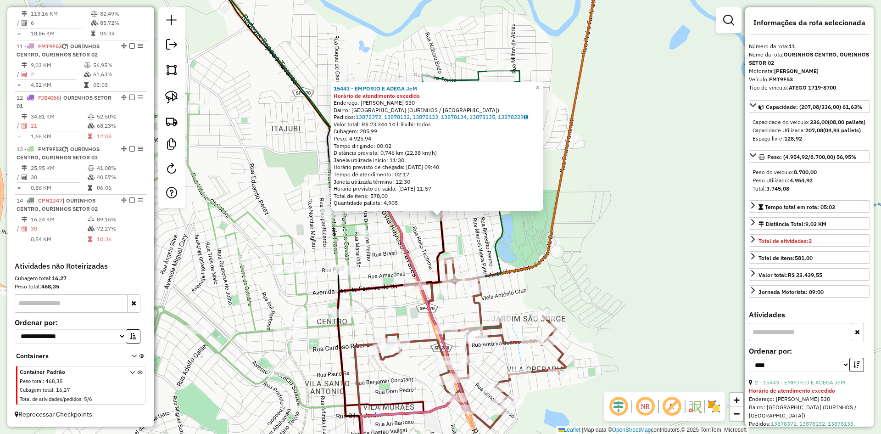
click at [610, 250] on div "15443 - EMPORIO E ADEGA JeM Horário de atendimento excedido Endereço: JOAO BARR…" at bounding box center [440, 217] width 881 height 434
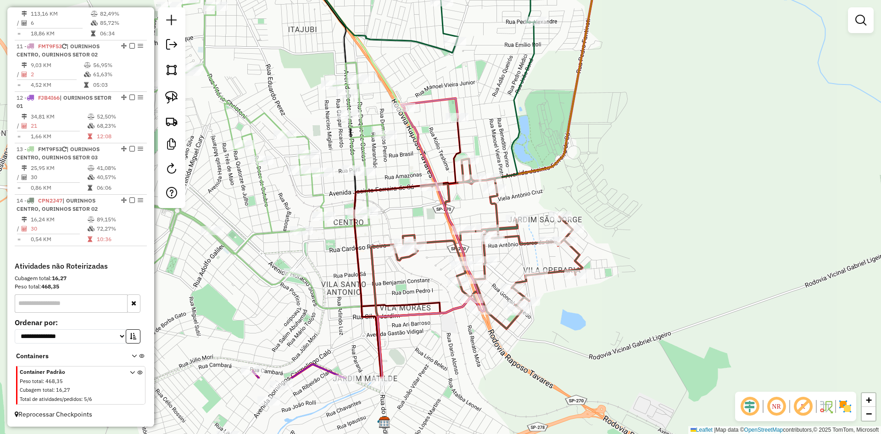
drag, startPoint x: 596, startPoint y: 262, endPoint x: 614, endPoint y: 159, distance: 105.2
click at [614, 159] on div "Janela de atendimento Grade de atendimento Capacidade Transportadoras Veículos …" at bounding box center [440, 217] width 881 height 434
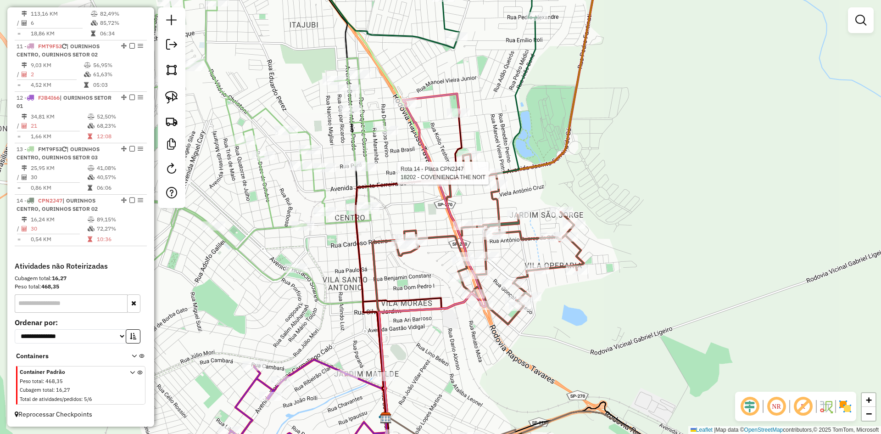
click at [490, 178] on div at bounding box center [491, 172] width 23 height 9
select select "*********"
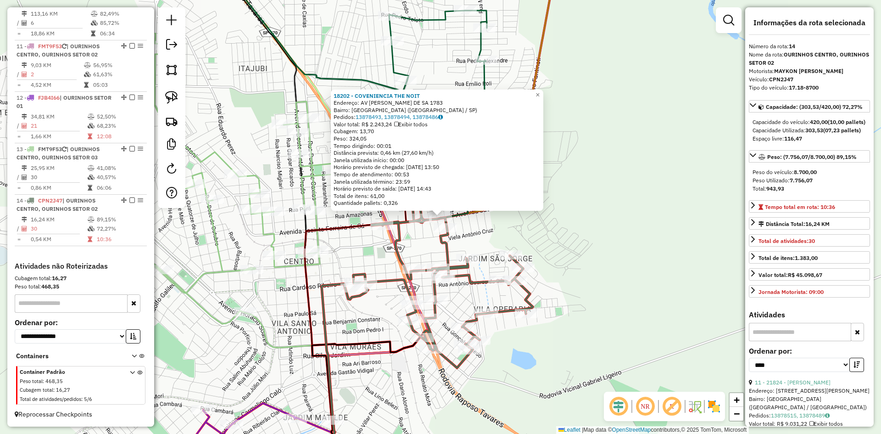
click at [567, 231] on div "18202 - COVENIENCIA THE NOIT Endereço: AV JACINTO FERREIRA DE SA 1783 Bairro: V…" at bounding box center [440, 217] width 881 height 434
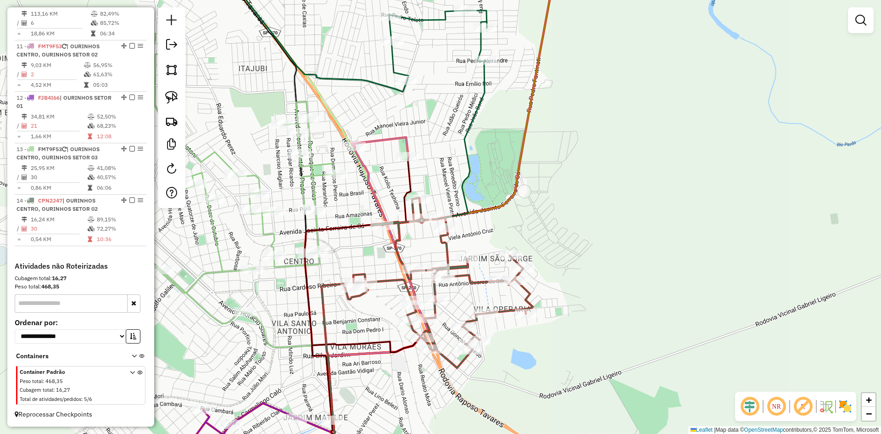
drag, startPoint x: 591, startPoint y: 276, endPoint x: 639, endPoint y: 86, distance: 195.7
click at [638, 87] on div "Janela de atendimento Grade de atendimento Capacidade Transportadoras Veículos …" at bounding box center [440, 217] width 881 height 434
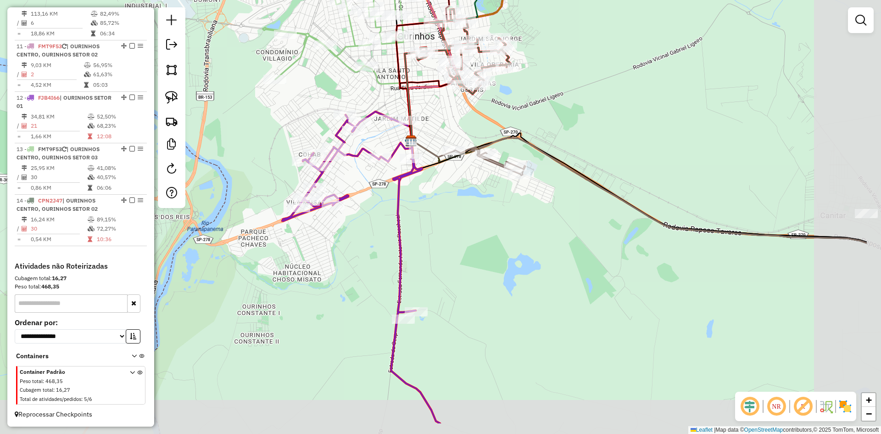
drag, startPoint x: 657, startPoint y: 175, endPoint x: 555, endPoint y: 121, distance: 115.7
click at [555, 121] on div "Janela de atendimento Grade de atendimento Capacidade Transportadoras Veículos …" at bounding box center [440, 217] width 881 height 434
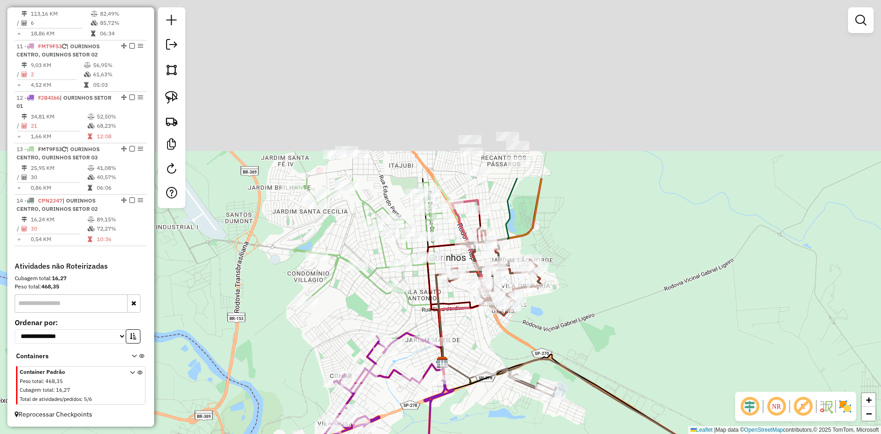
drag, startPoint x: 575, startPoint y: 90, endPoint x: 603, endPoint y: 308, distance: 220.2
click at [606, 312] on div "Janela de atendimento Grade de atendimento Capacidade Transportadoras Veículos …" at bounding box center [440, 217] width 881 height 434
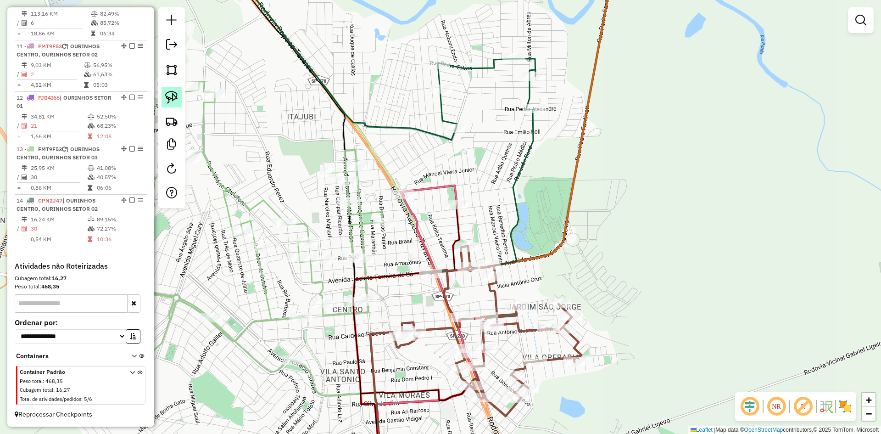
click at [174, 98] on img at bounding box center [171, 97] width 13 height 13
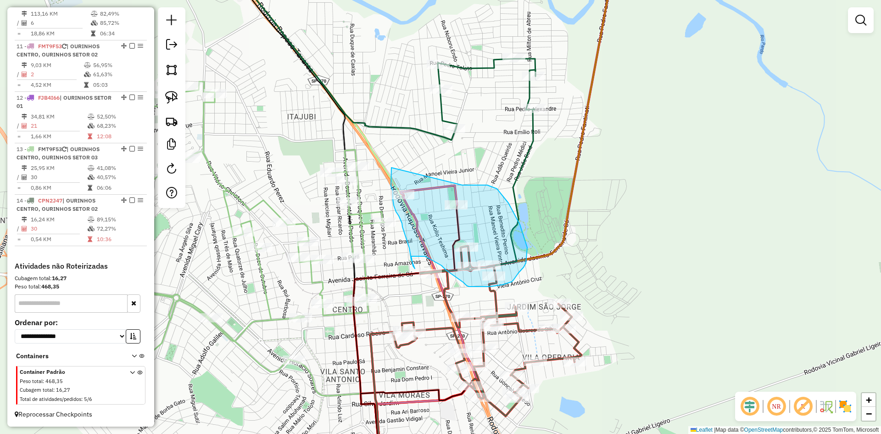
drag, startPoint x: 391, startPoint y: 167, endPoint x: 462, endPoint y: 185, distance: 72.8
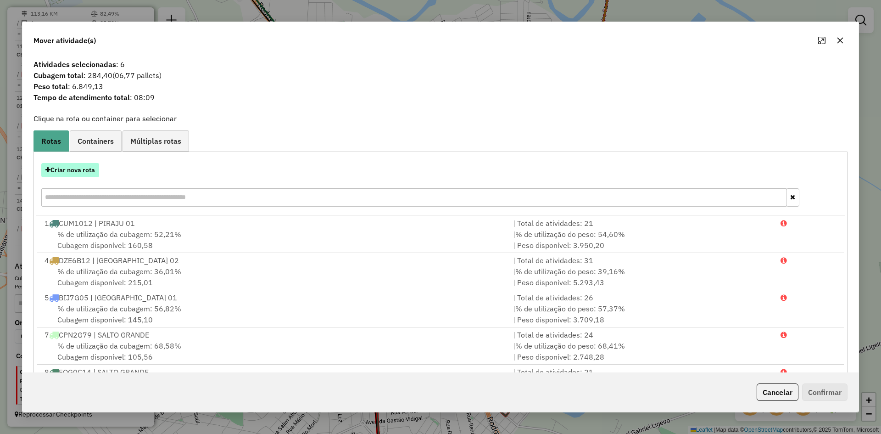
click at [80, 168] on button "Criar nova rota" at bounding box center [70, 170] width 58 height 14
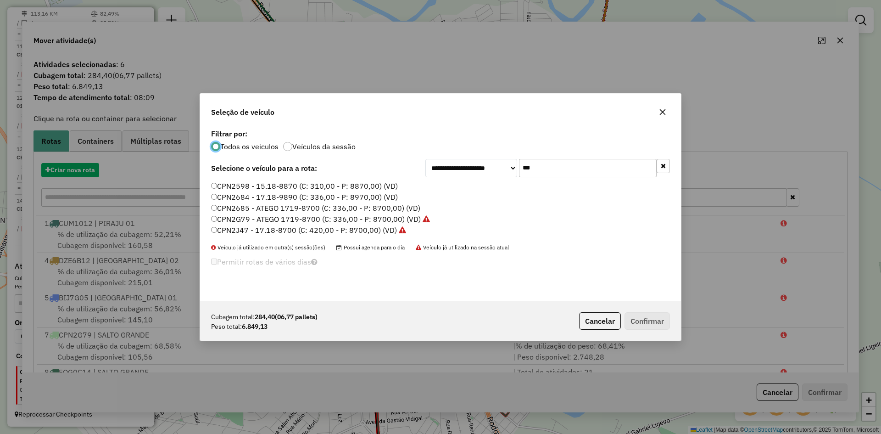
scroll to position [5, 3]
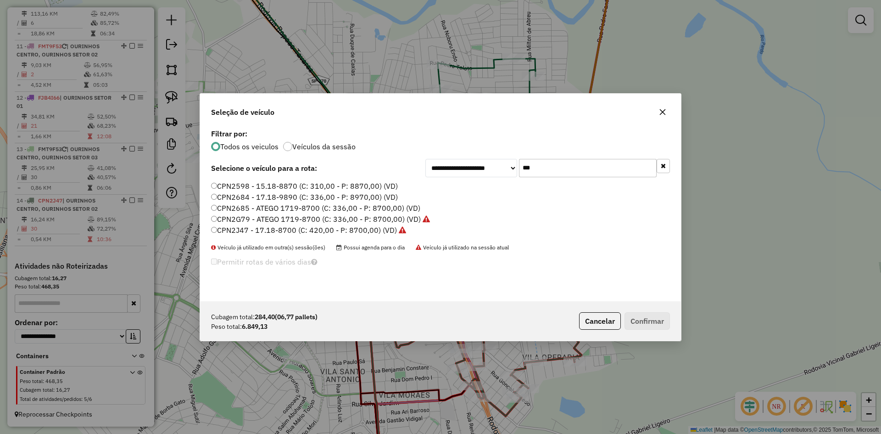
click at [576, 173] on input "***" at bounding box center [588, 168] width 138 height 18
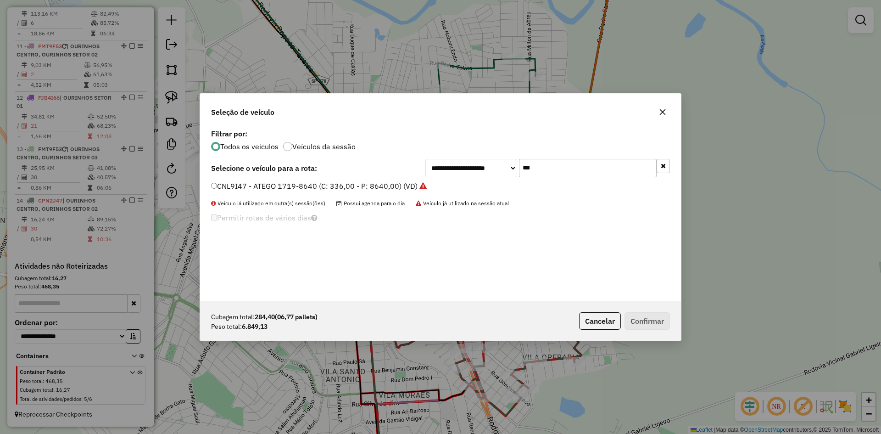
type input "***"
click at [238, 187] on label "CNL9I47 - ATEGO 1719-8640 (C: 336,00 - P: 8640,00) (VD)" at bounding box center [319, 185] width 216 height 11
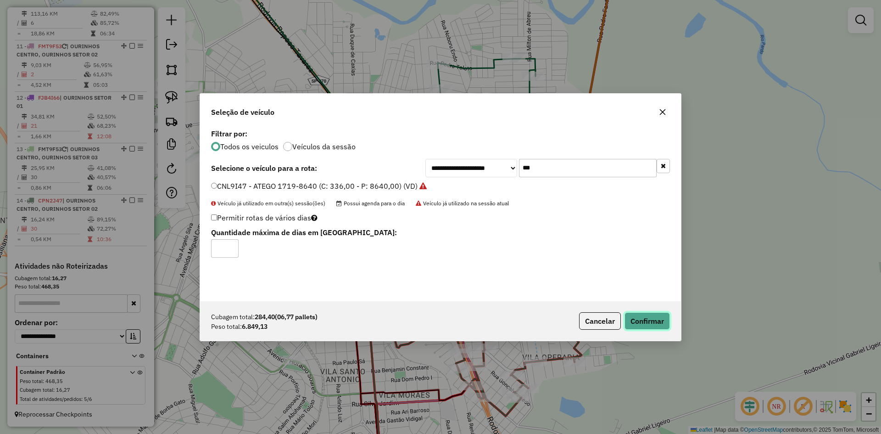
click at [652, 321] on button "Confirmar" at bounding box center [646, 320] width 45 height 17
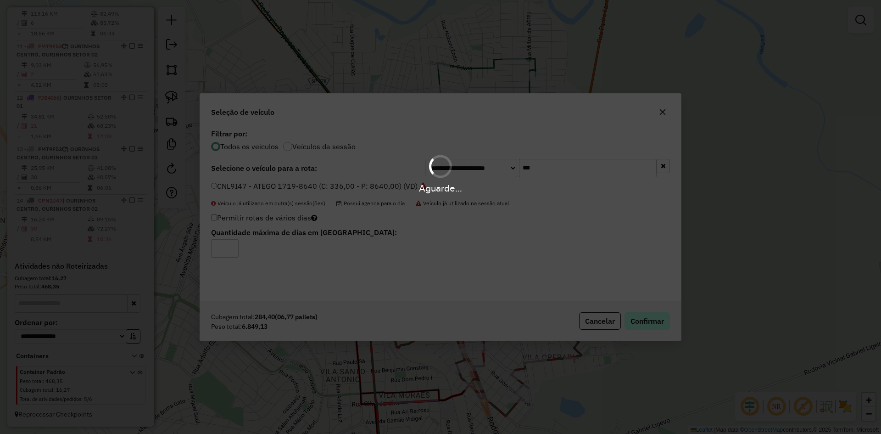
scroll to position [556, 0]
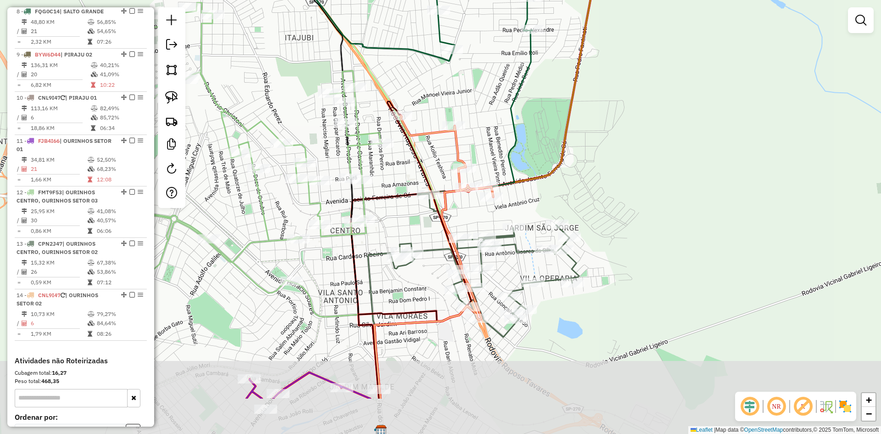
drag, startPoint x: 573, startPoint y: 261, endPoint x: 570, endPoint y: 182, distance: 78.5
click at [570, 182] on div "Janela de atendimento Grade de atendimento Capacidade Transportadoras Veículos …" at bounding box center [440, 217] width 881 height 434
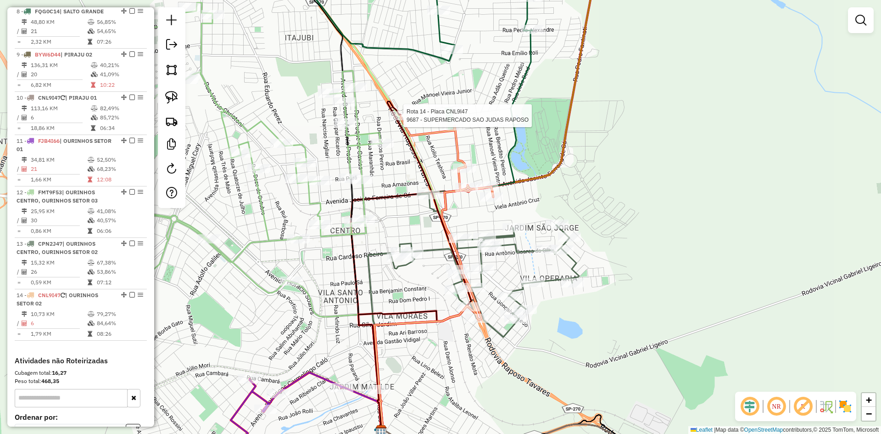
select select "*********"
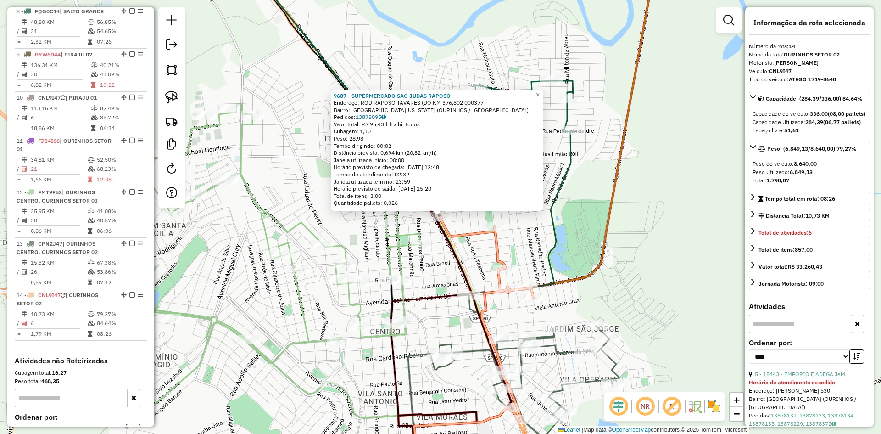
scroll to position [650, 0]
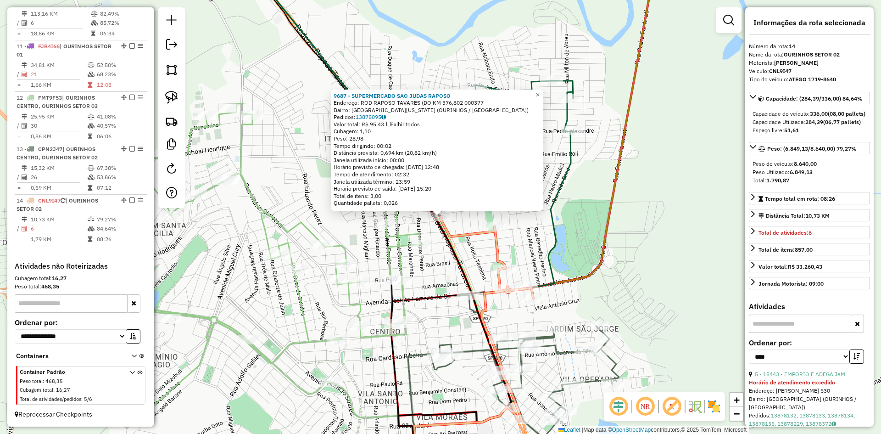
click at [589, 222] on div "9687 - SUPERMERCADO SAO JUDAS RAPOSO Endereço: ROD RAPOSO TAVARES (DO KM 376,80…" at bounding box center [440, 217] width 881 height 434
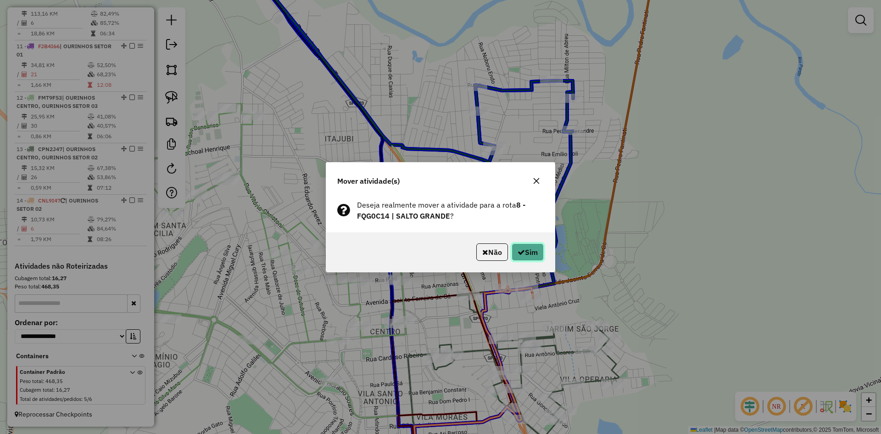
click at [528, 256] on button "Sim" at bounding box center [527, 251] width 32 height 17
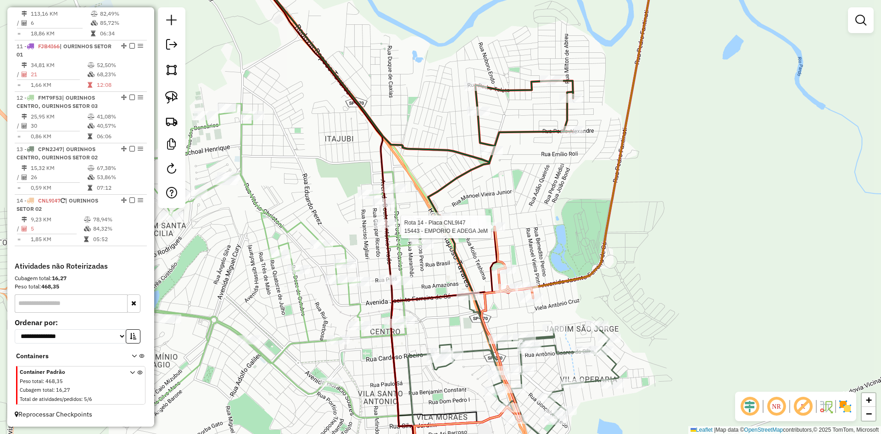
select select "*********"
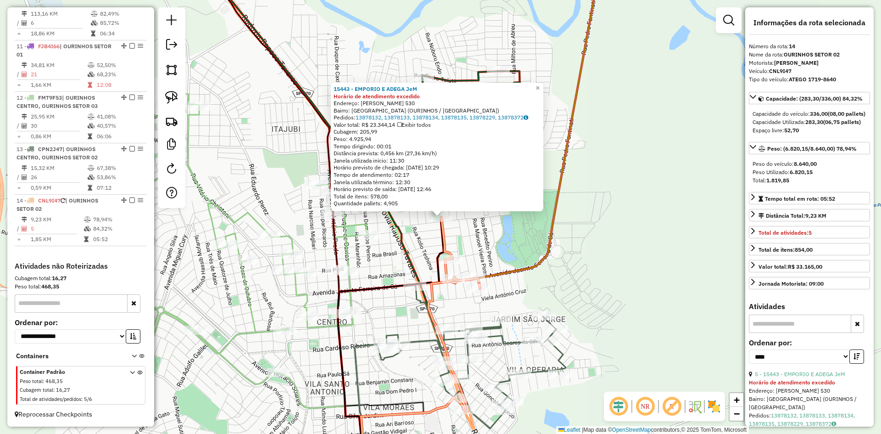
click at [584, 301] on div "15443 - EMPORIO E ADEGA JeM Horário de atendimento excedido Endereço: JOAO BARR…" at bounding box center [440, 217] width 881 height 434
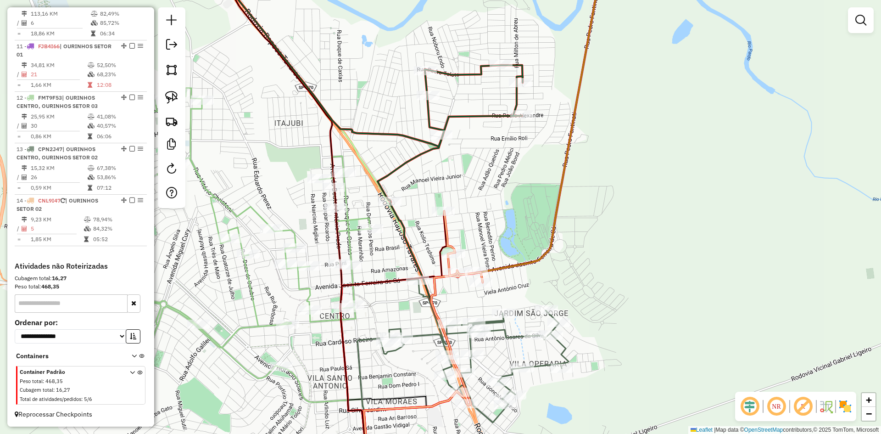
drag, startPoint x: 589, startPoint y: 318, endPoint x: 609, endPoint y: 211, distance: 108.9
click at [609, 211] on div "Janela de atendimento Grade de atendimento Capacidade Transportadoras Veículos …" at bounding box center [440, 217] width 881 height 434
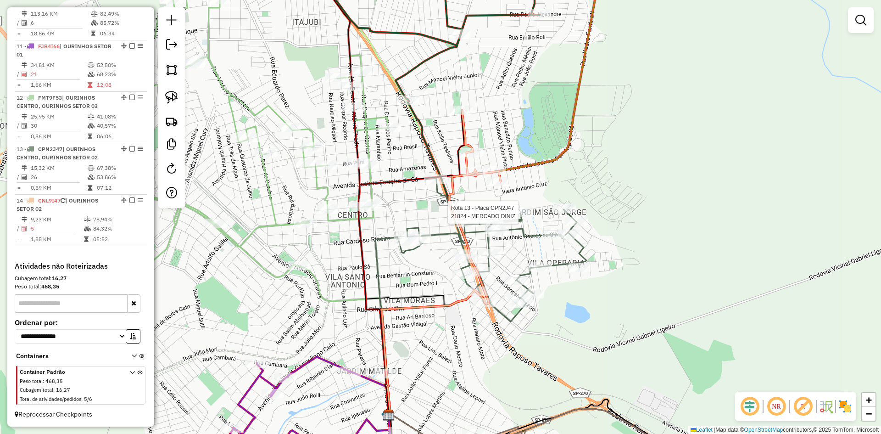
select select "*********"
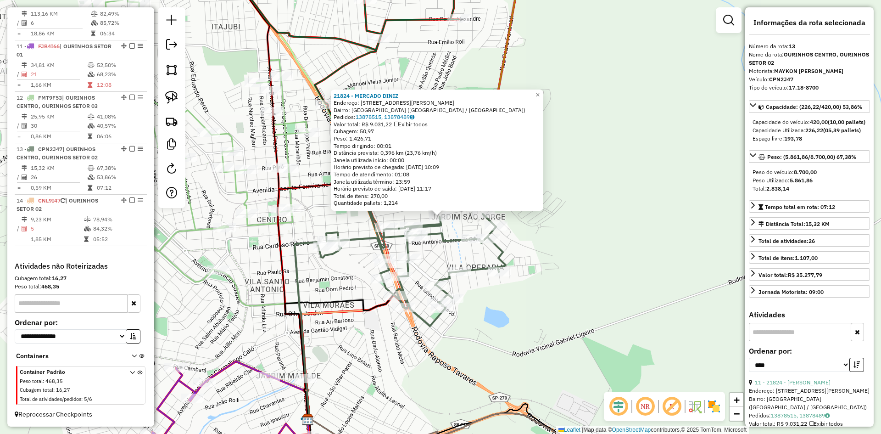
click at [592, 287] on div "21824 - MERCADO DINIZ Endereço: RUA MOACIR CASSIOLATO,85 Bairro: PARQUE MINAS G…" at bounding box center [440, 217] width 881 height 434
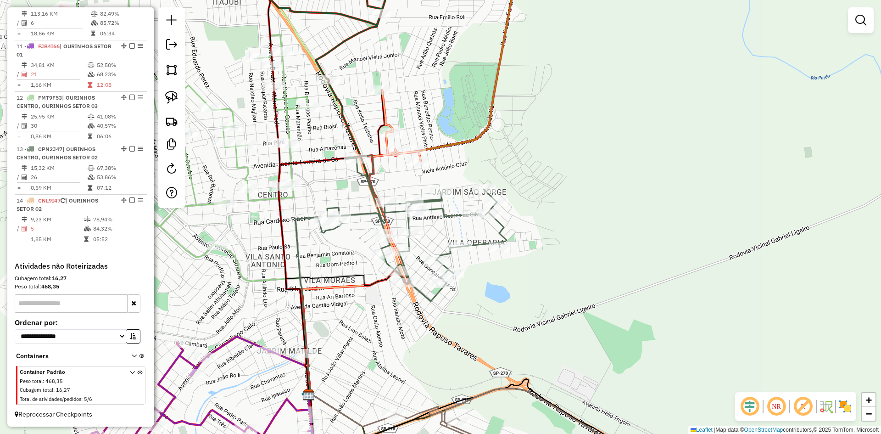
drag, startPoint x: 558, startPoint y: 292, endPoint x: 559, endPoint y: 267, distance: 24.8
click at [559, 267] on div "Janela de atendimento Grade de atendimento Capacidade Transportadoras Veículos …" at bounding box center [440, 217] width 881 height 434
select select "*********"
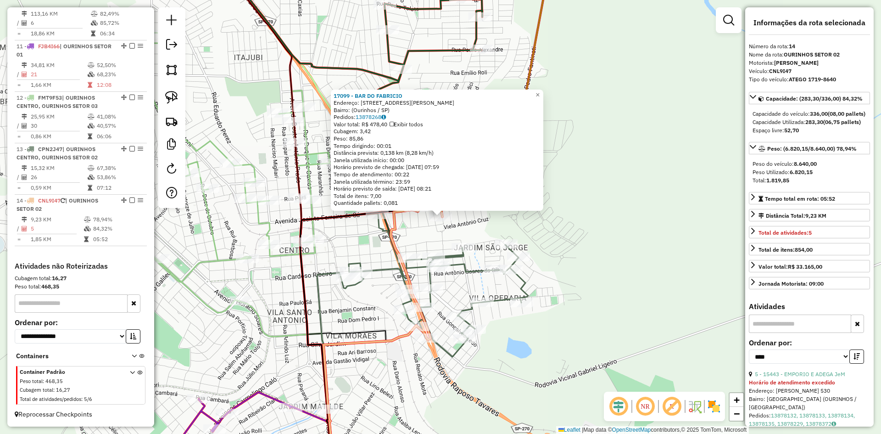
click at [437, 229] on div "17099 - BAR DO FABRICIO Endereço: Rua Antônio Zaki Abucham, 181 Bairro: (Ourinh…" at bounding box center [440, 217] width 881 height 434
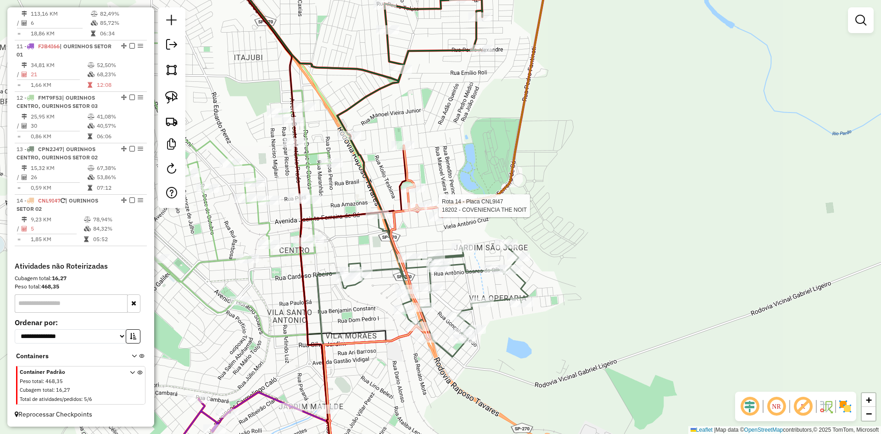
select select "*********"
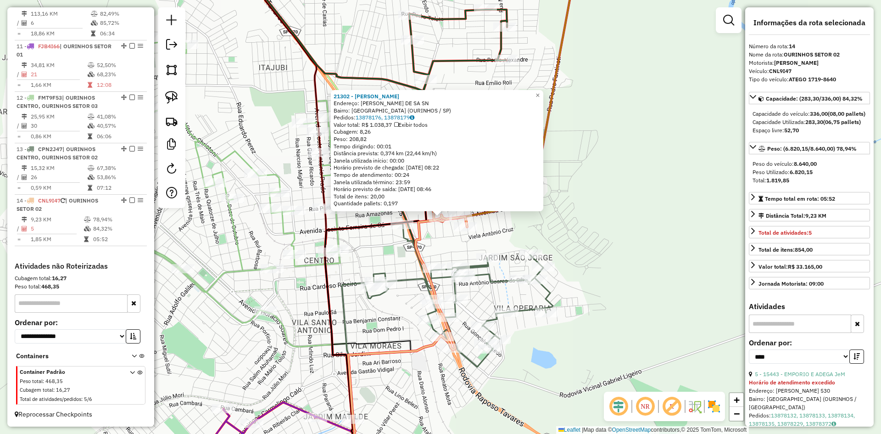
click at [435, 248] on div "21302 - TABACARIA OLIVER Endereço: JACINTO FERREIRA DE SA SN Bairro: VILA PERIN…" at bounding box center [440, 217] width 881 height 434
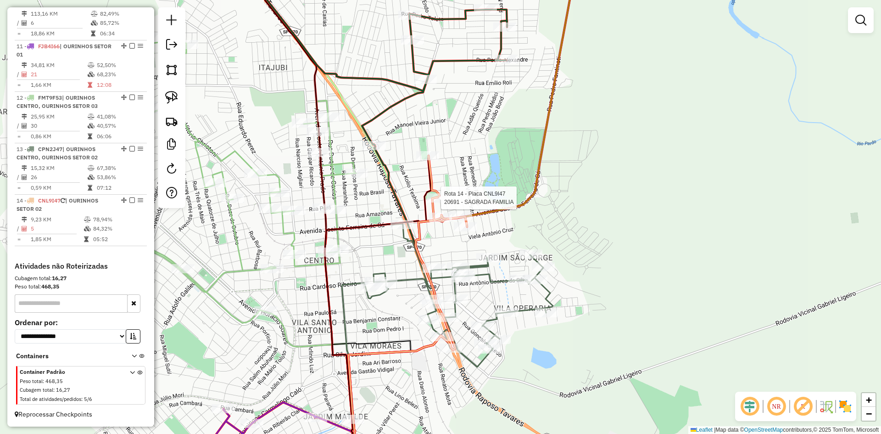
select select "*********"
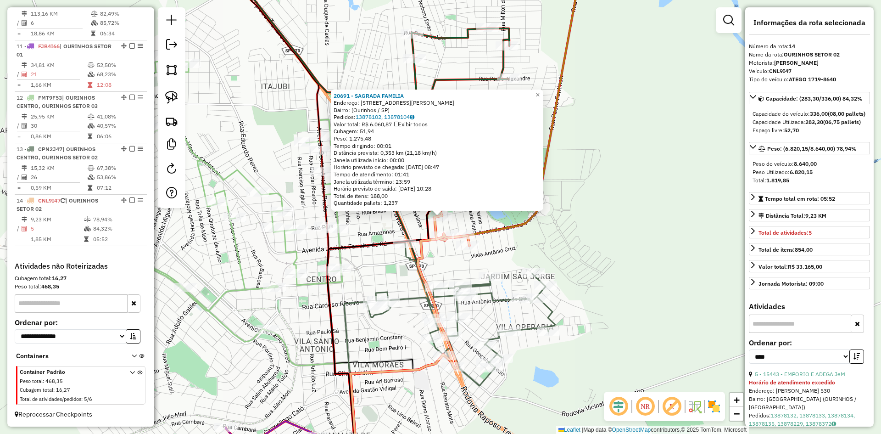
click at [504, 240] on div "20691 - SAGRADA FAMILIA Endereço: Rua Ezequias Nogueira de Souza, 372 Bairro: (…" at bounding box center [440, 217] width 881 height 434
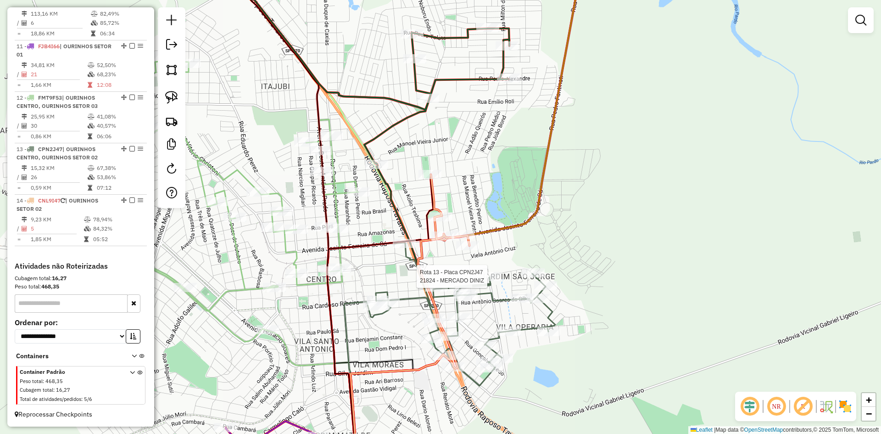
select select "*********"
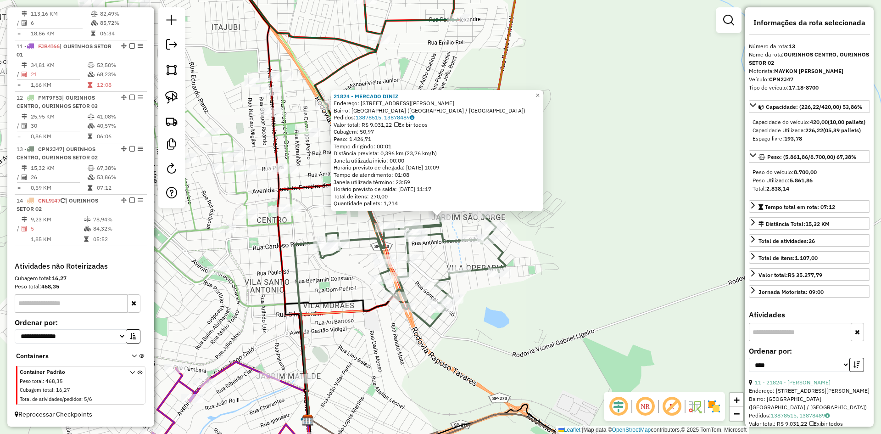
click at [581, 271] on div "Rota 13 - Placa CPN2J47 17769 - SONIA VALERIA DOS RE 21824 - MERCADO DINIZ Ende…" at bounding box center [440, 217] width 881 height 434
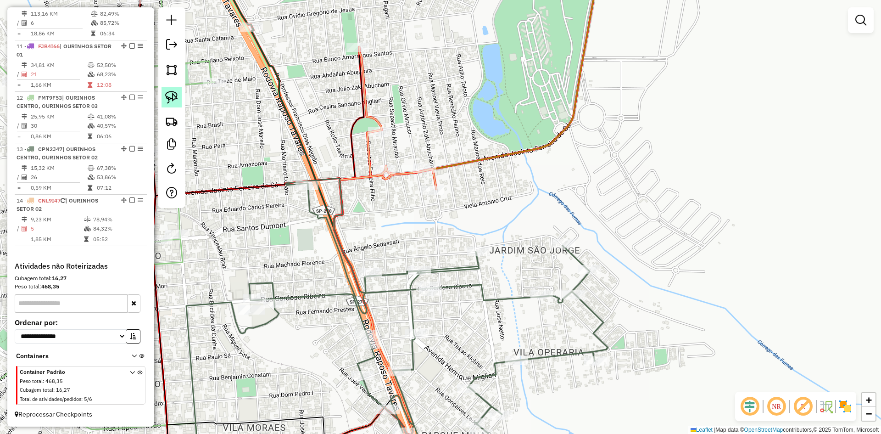
click at [165, 100] on img at bounding box center [171, 97] width 13 height 13
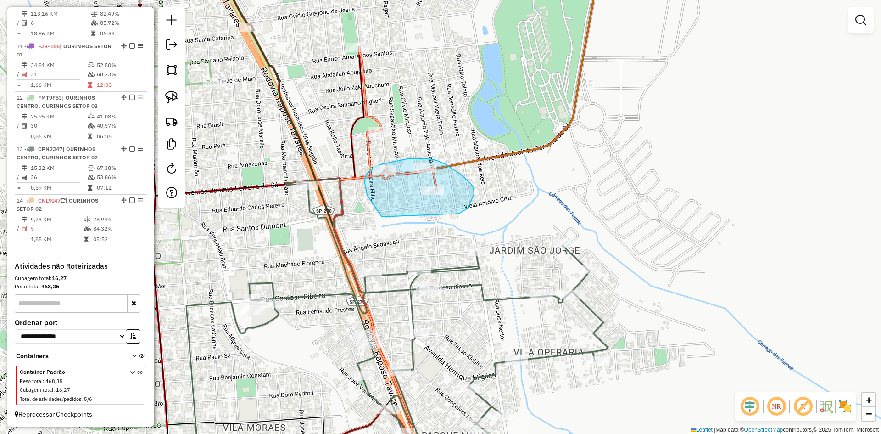
drag, startPoint x: 374, startPoint y: 205, endPoint x: 448, endPoint y: 214, distance: 73.9
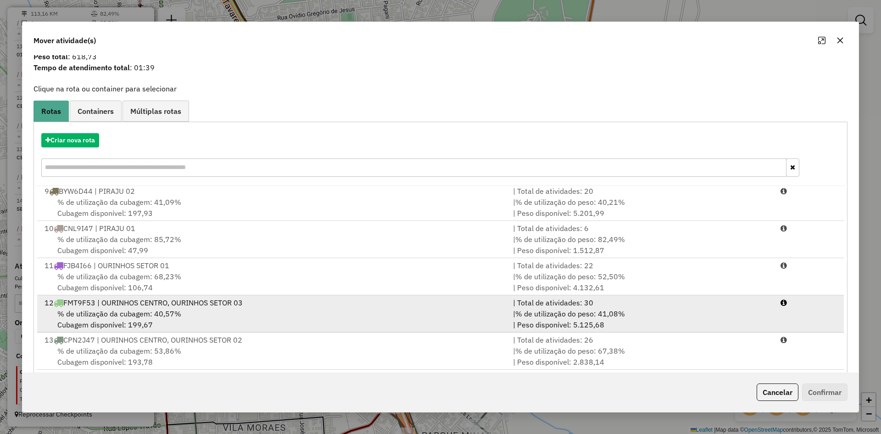
scroll to position [43, 0]
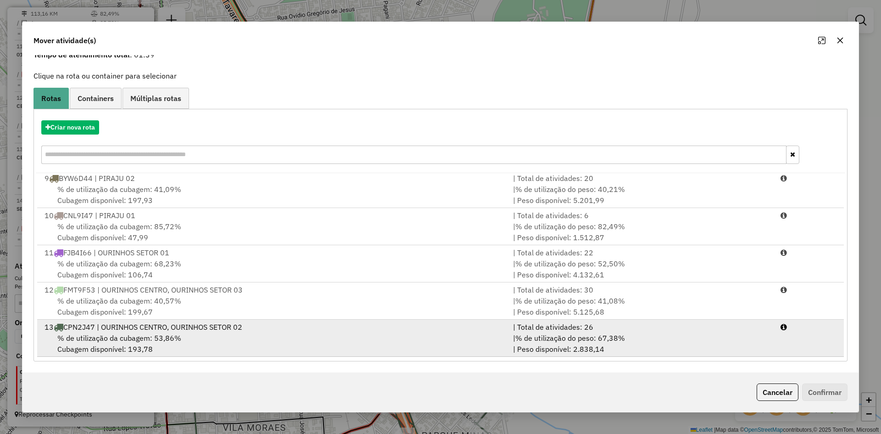
click at [195, 342] on div "% de utilização da cubagem: 53,86% Cubagem disponível: 193,78" at bounding box center [273, 343] width 468 height 22
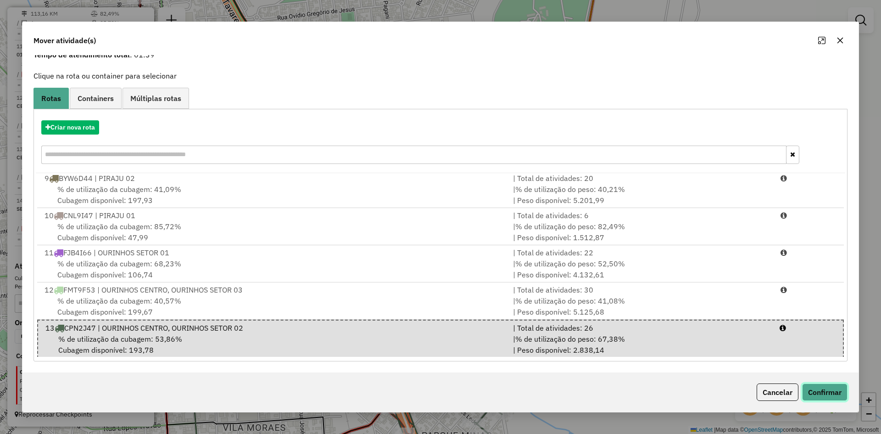
click at [831, 389] on button "Confirmar" at bounding box center [824, 391] width 45 height 17
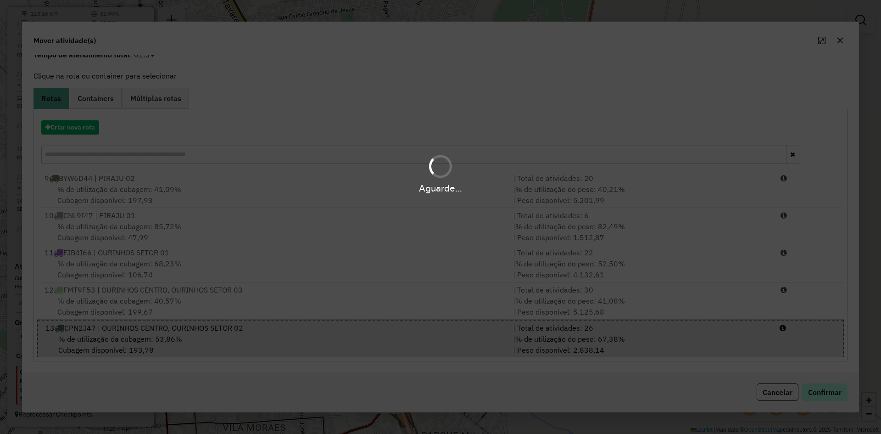
scroll to position [0, 0]
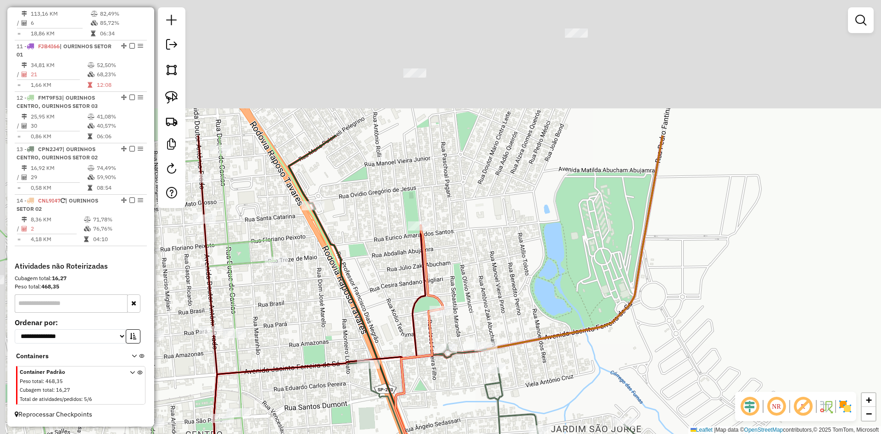
drag, startPoint x: 539, startPoint y: 149, endPoint x: 588, endPoint y: 313, distance: 170.8
click at [601, 332] on icon at bounding box center [462, 395] width 402 height 520
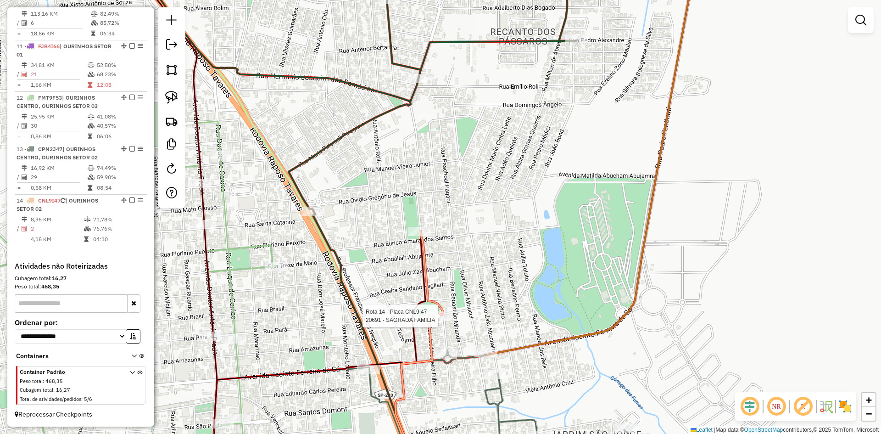
select select "*********"
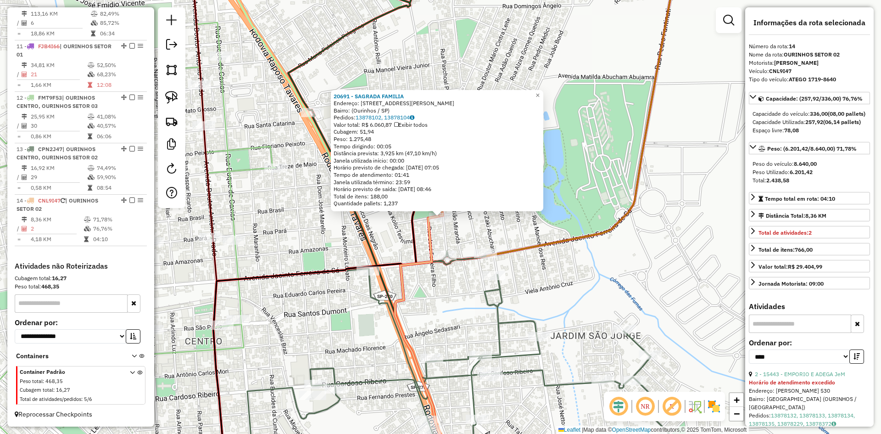
click at [605, 236] on icon at bounding box center [536, 217] width 283 height 520
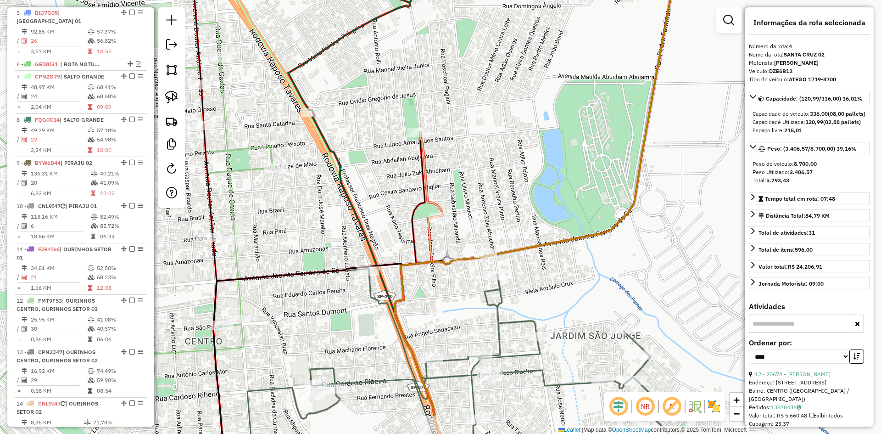
scroll to position [412, 0]
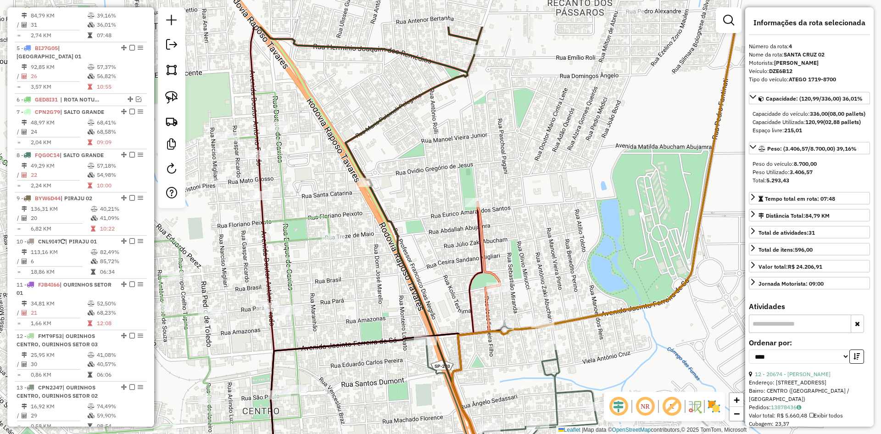
drag, startPoint x: 631, startPoint y: 242, endPoint x: 726, endPoint y: 335, distance: 133.3
click at [726, 335] on div "Janela de atendimento Grade de atendimento Capacidade Transportadoras Veículos …" at bounding box center [440, 217] width 881 height 434
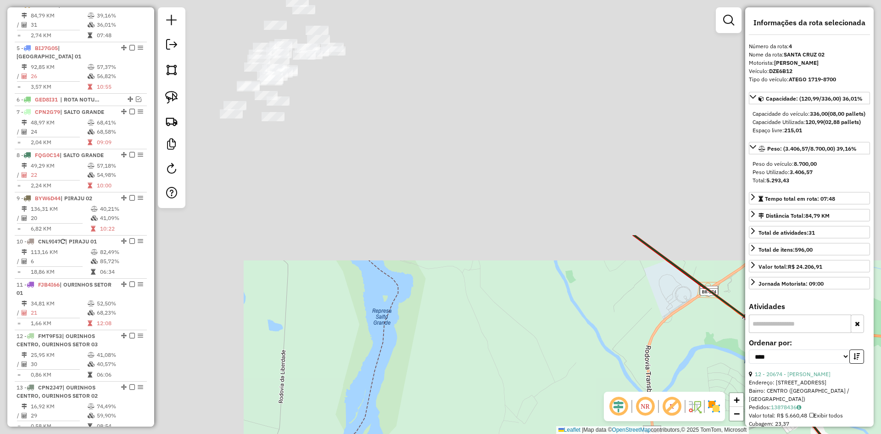
drag, startPoint x: 602, startPoint y: 400, endPoint x: 660, endPoint y: 422, distance: 61.3
click at [674, 432] on div "Janela de atendimento Grade de atendimento Capacidade Transportadoras Veículos …" at bounding box center [440, 217] width 881 height 434
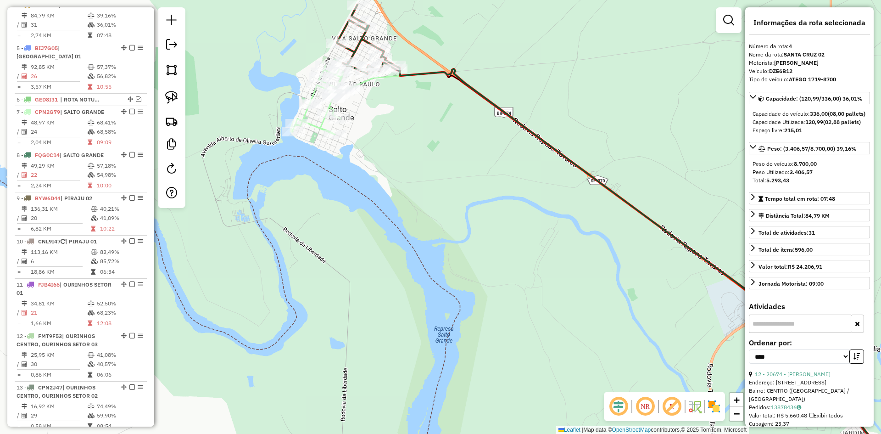
drag, startPoint x: 448, startPoint y: 316, endPoint x: 573, endPoint y: 455, distance: 187.4
click at [573, 433] on html "Aguarde... Pop-up bloqueado! Seu navegador bloqueou automáticamente a abertura …" at bounding box center [440, 217] width 881 height 434
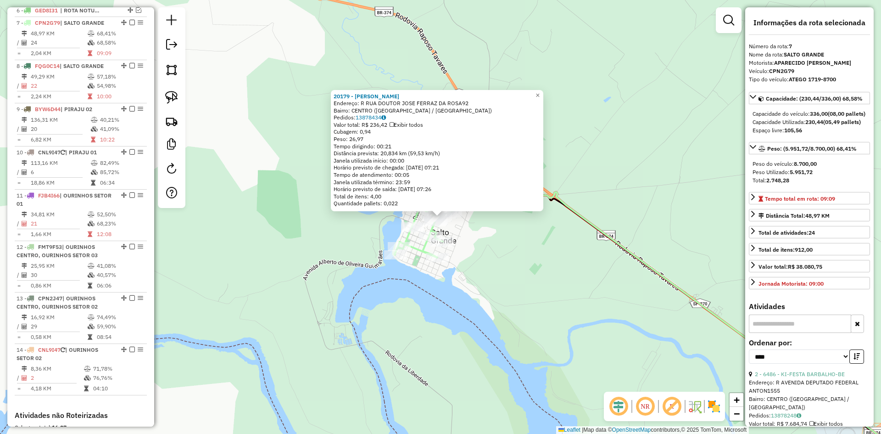
scroll to position [511, 0]
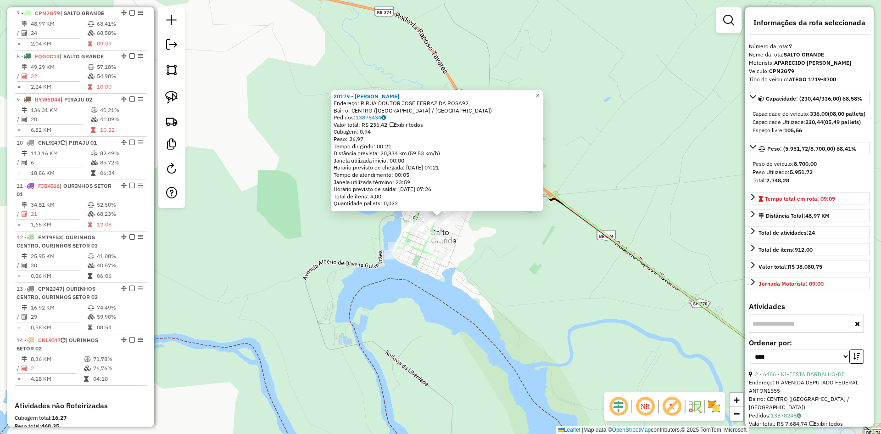
click at [515, 286] on div "20179 - SILVANA CAMARGO LIMA Endereço: R RUA DOUTOR JOSE FERRAZ DA ROSA92 Bairr…" at bounding box center [440, 217] width 881 height 434
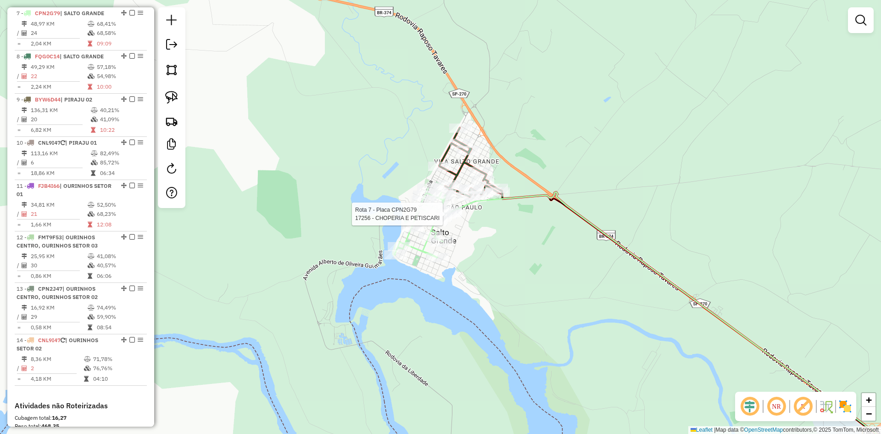
select select "*********"
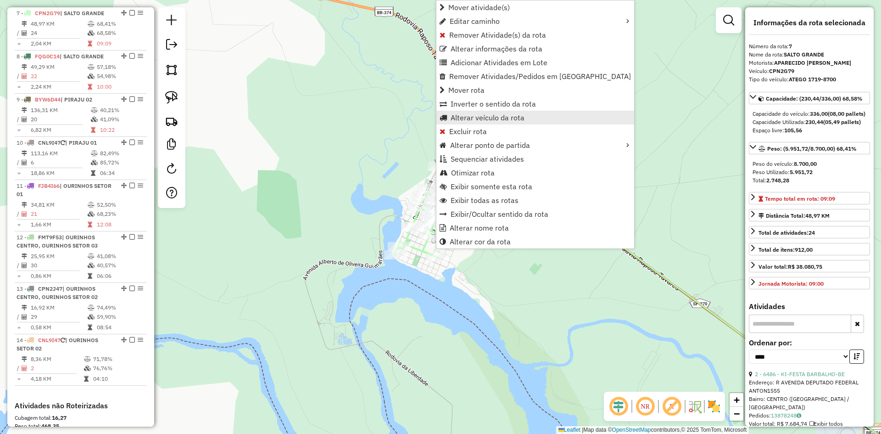
click at [490, 117] on span "Alterar veículo da rota" at bounding box center [487, 117] width 74 height 7
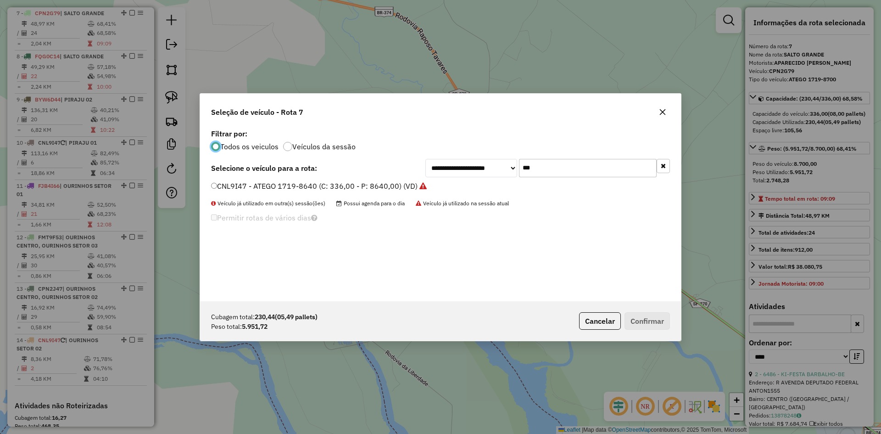
scroll to position [5, 3]
click at [559, 172] on input "***" at bounding box center [588, 168] width 138 height 18
type input "***"
click at [309, 190] on label "DRN6J33 - ATEGO 1719-8700 (C: 336,00 - P: 8700,00) (VD)" at bounding box center [320, 185] width 218 height 11
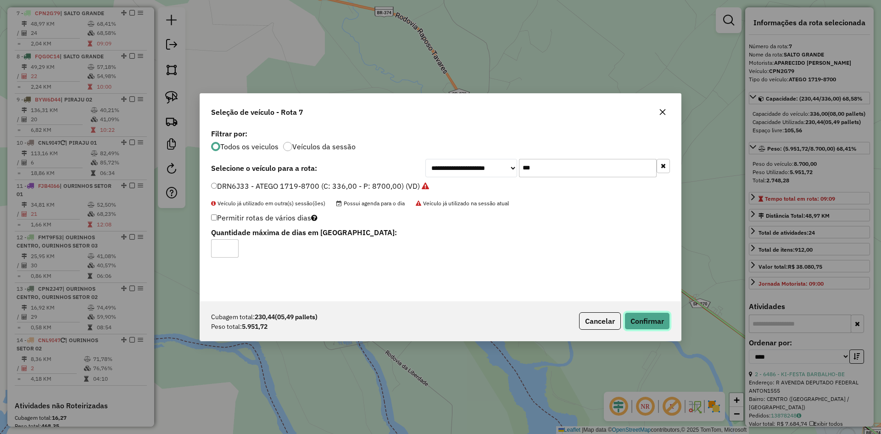
click at [653, 323] on button "Confirmar" at bounding box center [646, 320] width 45 height 17
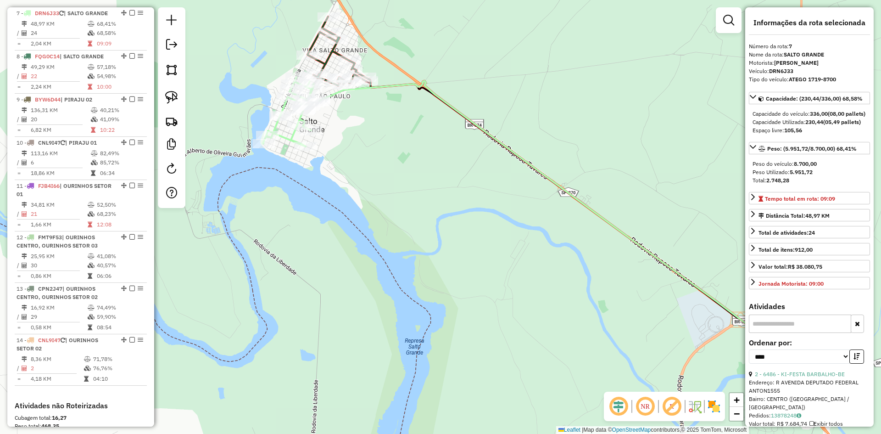
drag, startPoint x: 564, startPoint y: 266, endPoint x: 400, endPoint y: 111, distance: 225.9
click at [400, 111] on div "Janela de atendimento Grade de atendimento Capacidade Transportadoras Veículos …" at bounding box center [440, 217] width 881 height 434
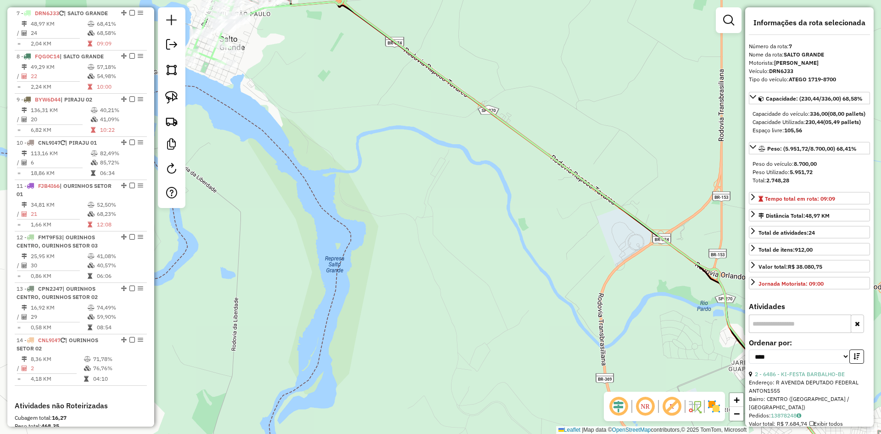
drag, startPoint x: 553, startPoint y: 230, endPoint x: 281, endPoint y: 62, distance: 319.0
click at [280, 67] on div "Janela de atendimento Grade de atendimento Capacidade Transportadoras Veículos …" at bounding box center [440, 217] width 881 height 434
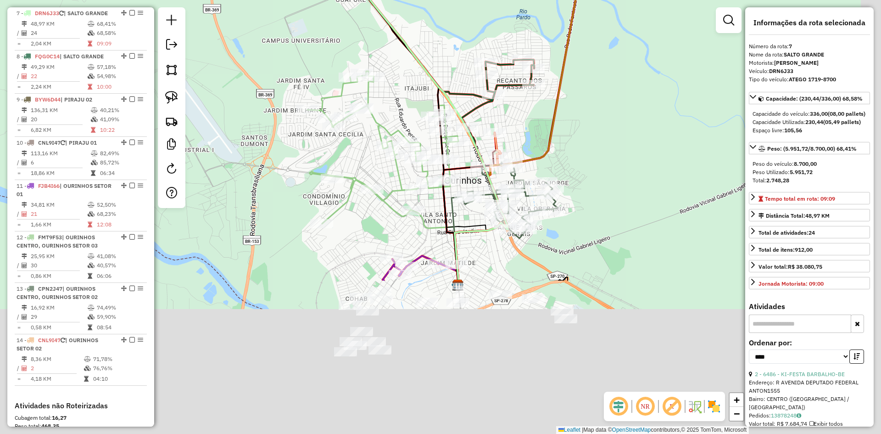
drag, startPoint x: 663, startPoint y: 314, endPoint x: 549, endPoint y: 102, distance: 240.8
click at [549, 102] on icon at bounding box center [659, 45] width 408 height 469
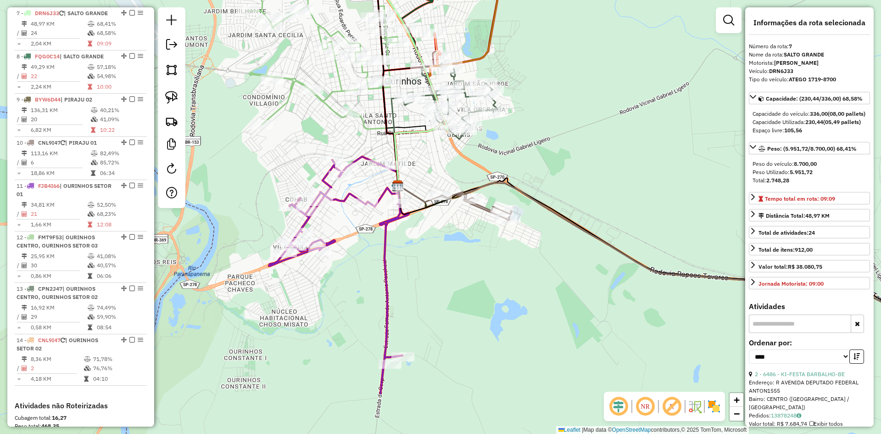
drag, startPoint x: 586, startPoint y: 187, endPoint x: 546, endPoint y: 140, distance: 61.5
click at [553, 138] on div "Rota 8 - Placa FQG0C14 21828 - IVANIA COSTA NARCIS Janela de atendimento Grade …" at bounding box center [440, 217] width 881 height 434
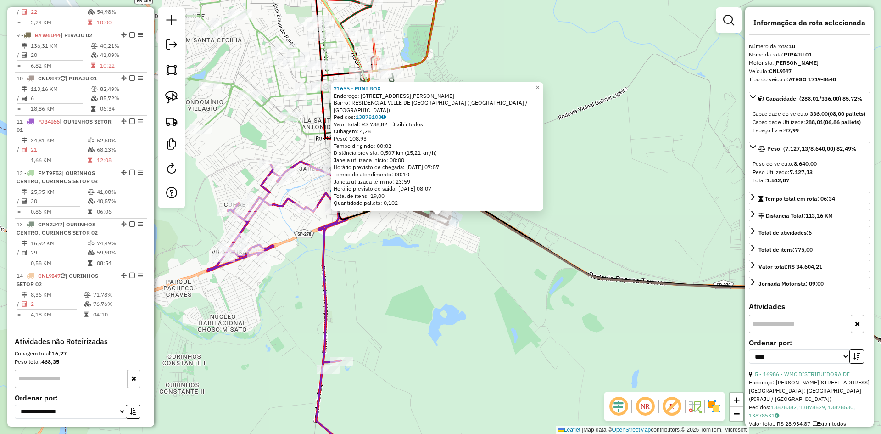
scroll to position [640, 0]
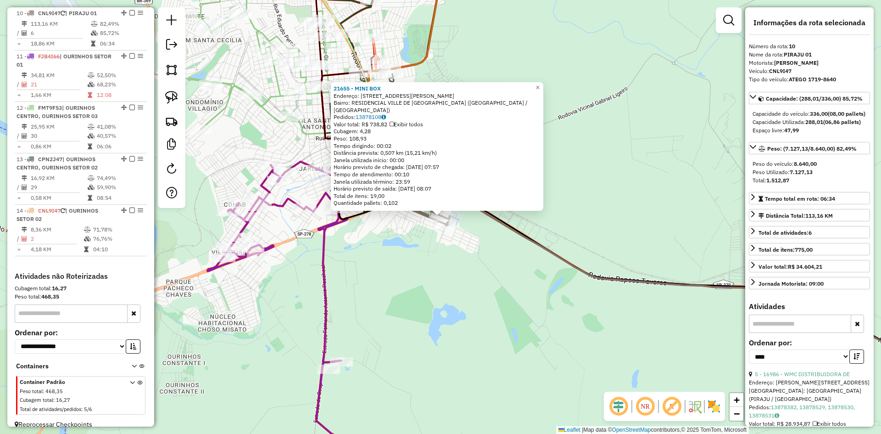
click at [474, 269] on div "21655 - MINI BOX Endereço: Rua Vanderlei Ferreira de Mora 198 Bairro: RESIDENCI…" at bounding box center [440, 217] width 881 height 434
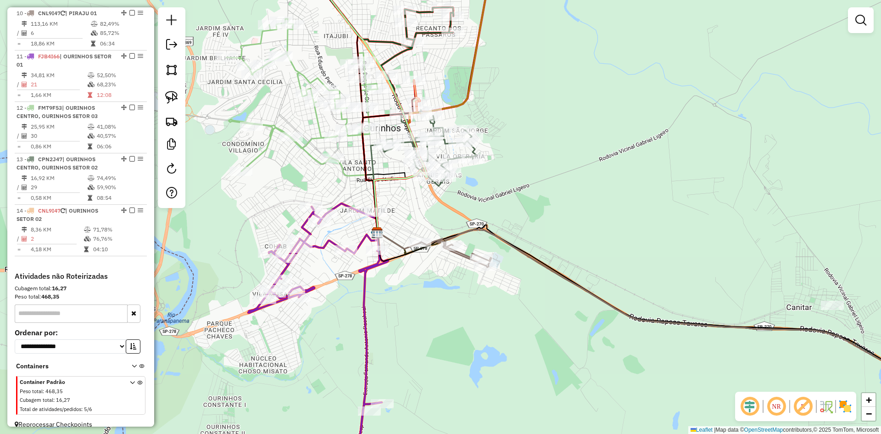
click at [545, 167] on div "Janela de atendimento Grade de atendimento Capacidade Transportadoras Veículos …" at bounding box center [440, 217] width 881 height 434
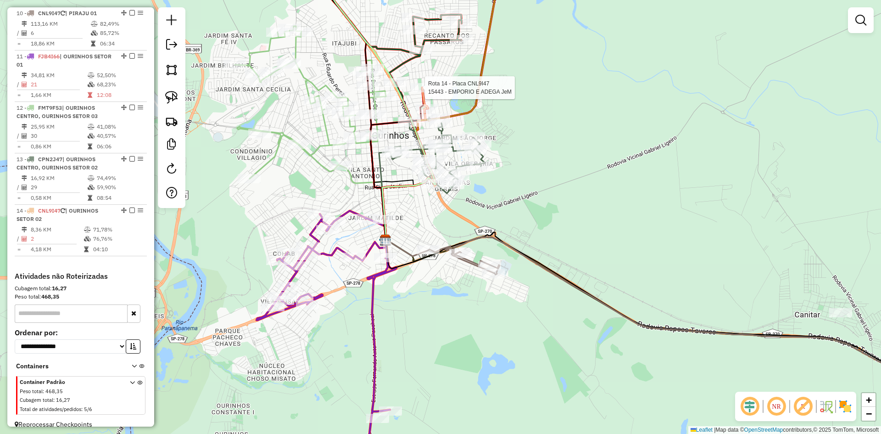
select select "*********"
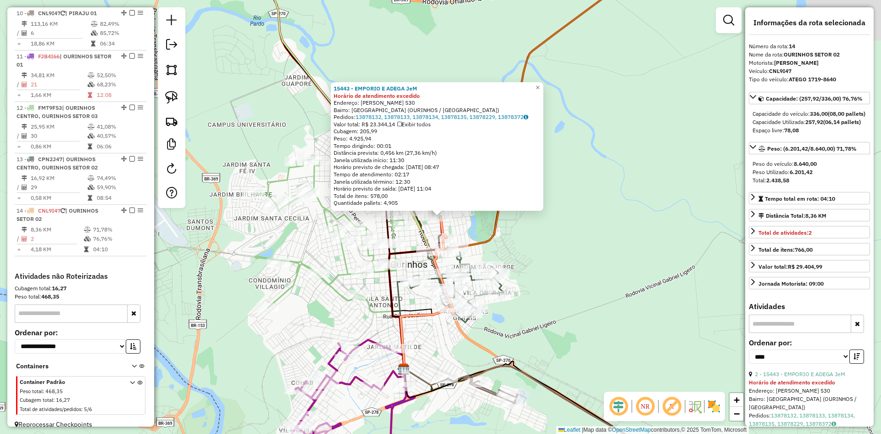
scroll to position [650, 0]
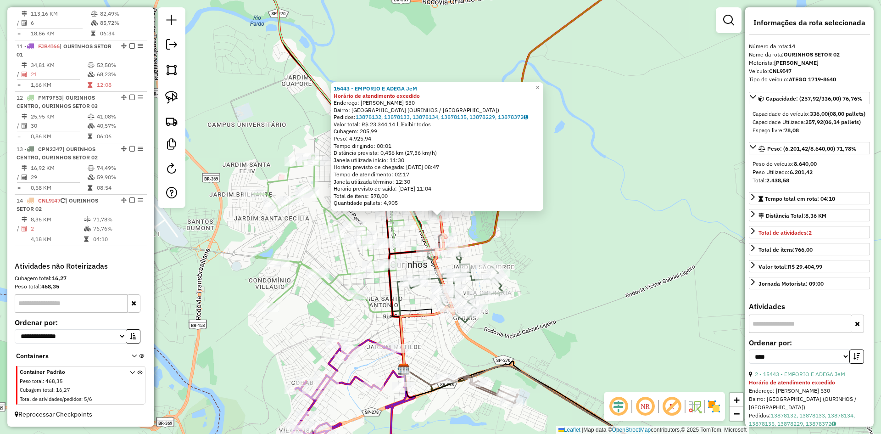
click at [616, 306] on div "15443 - EMPORIO E ADEGA JeM Horário de atendimento excedido Endereço: JOAO BARR…" at bounding box center [440, 217] width 881 height 434
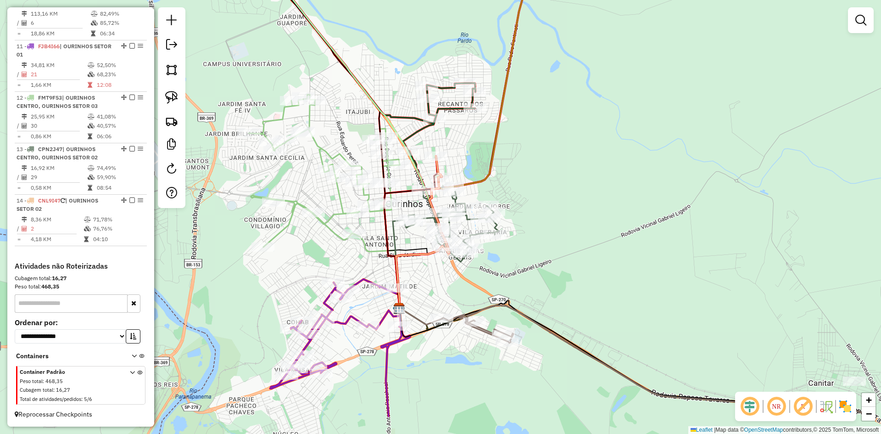
drag, startPoint x: 583, startPoint y: 265, endPoint x: 571, endPoint y: 132, distance: 134.0
click at [571, 132] on div "Janela de atendimento Grade de atendimento Capacidade Transportadoras Veículos …" at bounding box center [440, 217] width 881 height 434
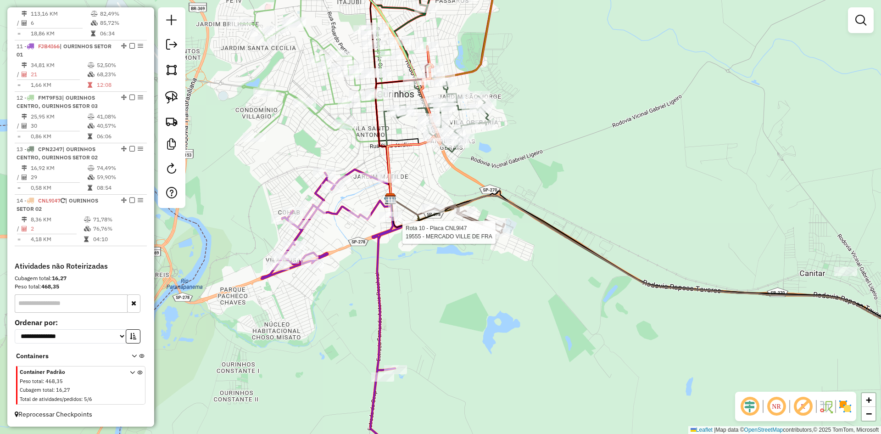
select select "*********"
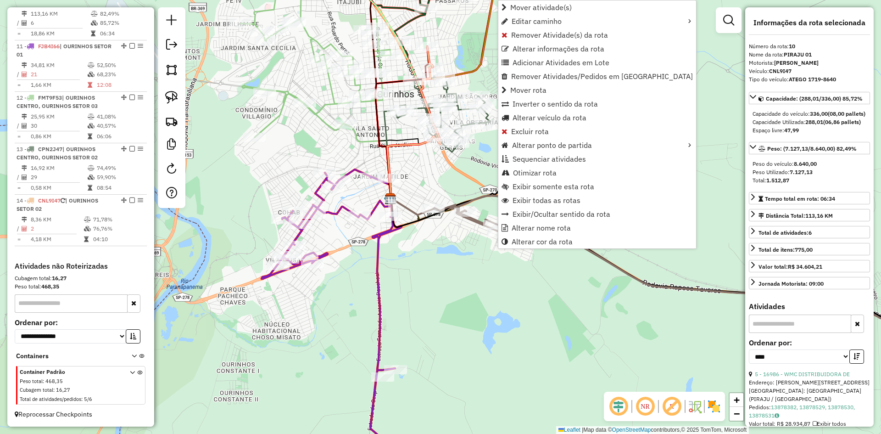
scroll to position [640, 0]
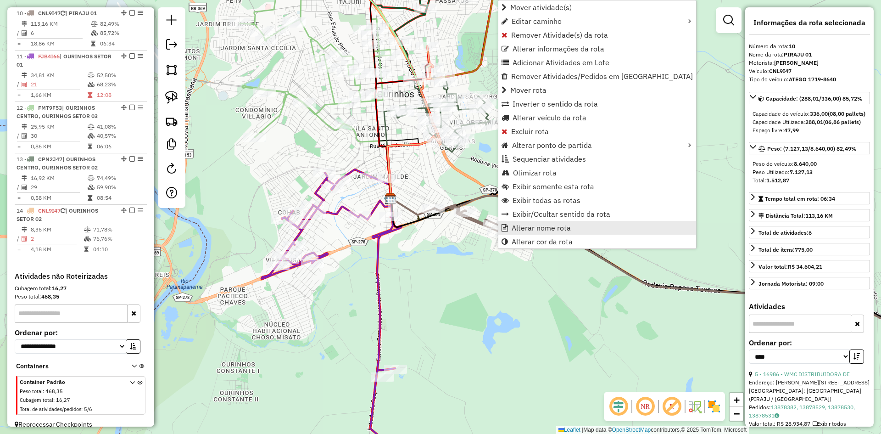
click at [524, 228] on span "Alterar nome rota" at bounding box center [540, 227] width 59 height 7
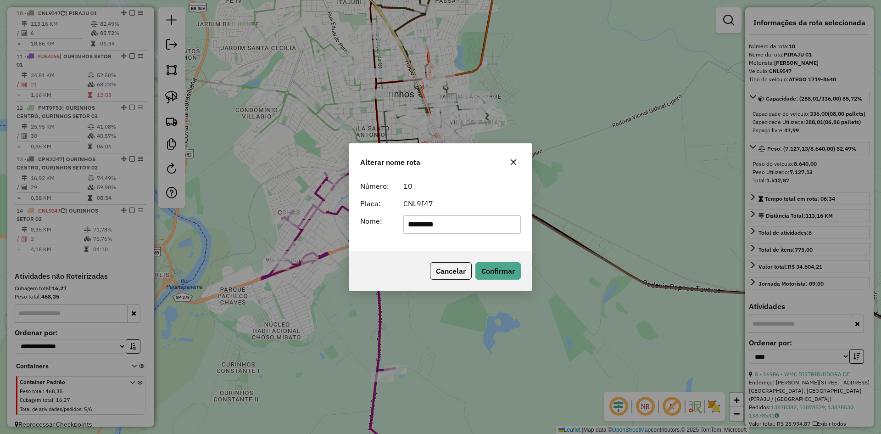
drag, startPoint x: 478, startPoint y: 224, endPoint x: 330, endPoint y: 219, distance: 147.8
click at [330, 219] on div "Alterar nome rota Número: 10 Placa: CNL9I47 Nome: ********* Cancelar Confirmar" at bounding box center [440, 217] width 881 height 434
type input "***"
click at [407, 241] on div "Número: 10 Placa: CNL9I47 Nome: ***" at bounding box center [440, 214] width 183 height 74
click at [500, 272] on button "Confirmar" at bounding box center [497, 270] width 45 height 17
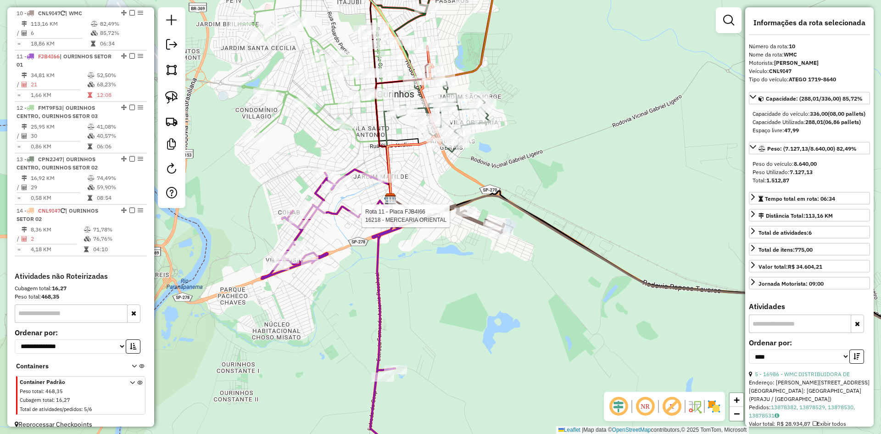
scroll to position [650, 0]
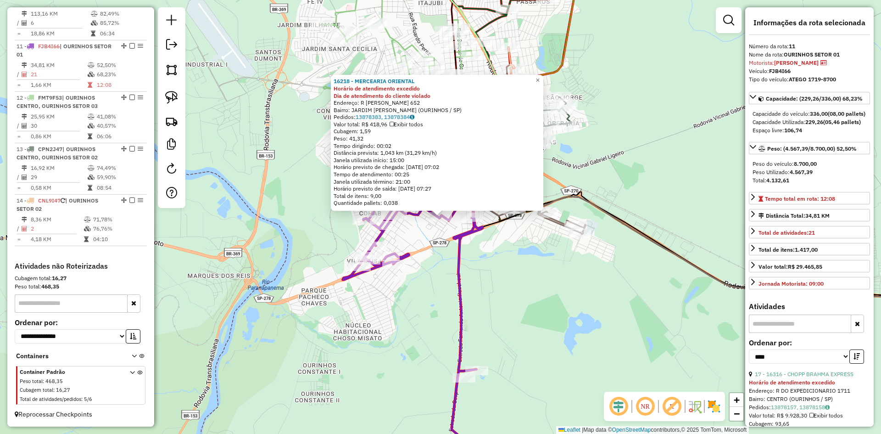
click at [510, 309] on div "16218 - MERCEARIA ORIENTAL Horário de atendimento excedido Dia de atendimento d…" at bounding box center [440, 217] width 881 height 434
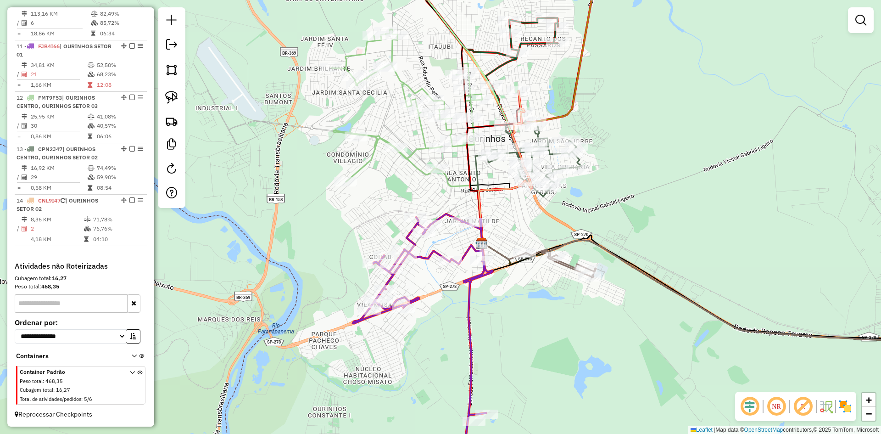
drag, startPoint x: 509, startPoint y: 278, endPoint x: 514, endPoint y: 307, distance: 29.7
click at [514, 307] on div "Janela de atendimento Grade de atendimento Capacidade Transportadoras Veículos …" at bounding box center [440, 217] width 881 height 434
drag, startPoint x: 528, startPoint y: 246, endPoint x: 533, endPoint y: 253, distance: 8.3
click at [533, 252] on div "Janela de atendimento Grade de atendimento Capacidade Transportadoras Veículos …" at bounding box center [440, 217] width 881 height 434
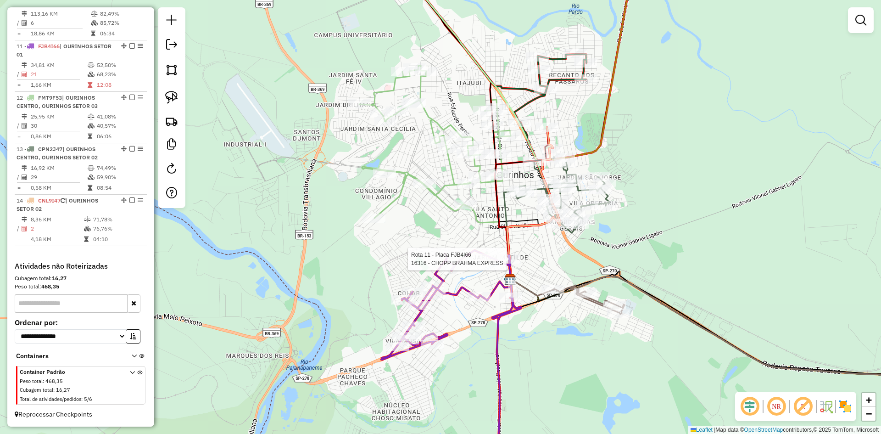
select select "*********"
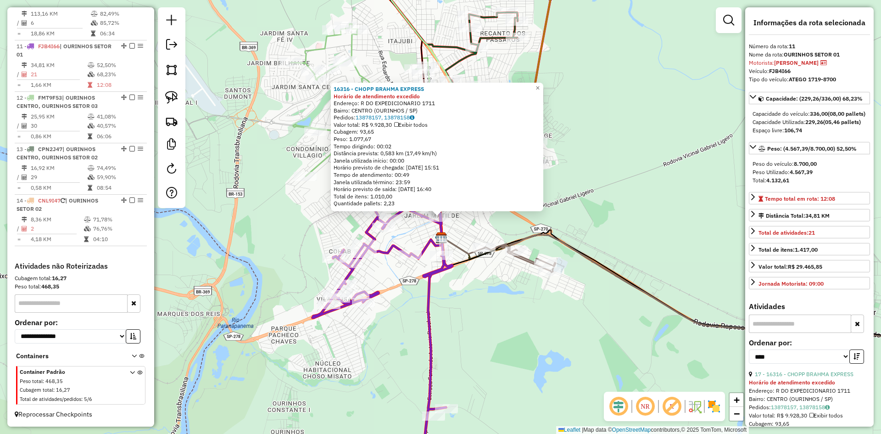
click at [536, 316] on div "16316 - CHOPP BRAHMA EXPRESS Horário de atendimento excedido Endereço: R DO EXP…" at bounding box center [440, 217] width 881 height 434
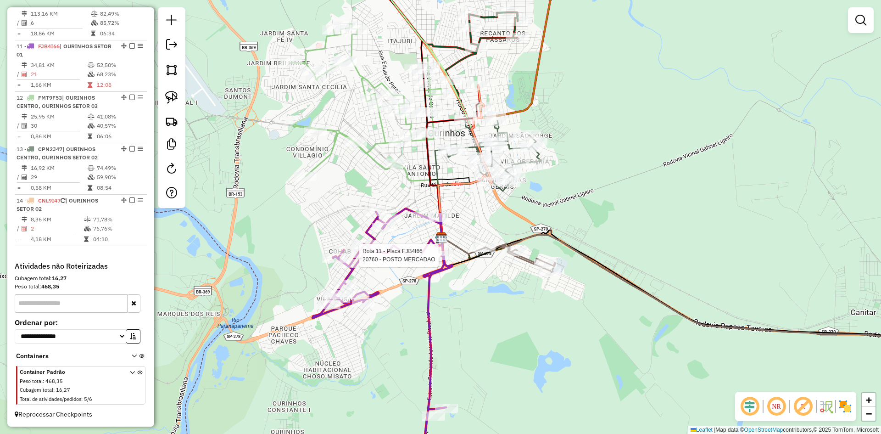
select select "*********"
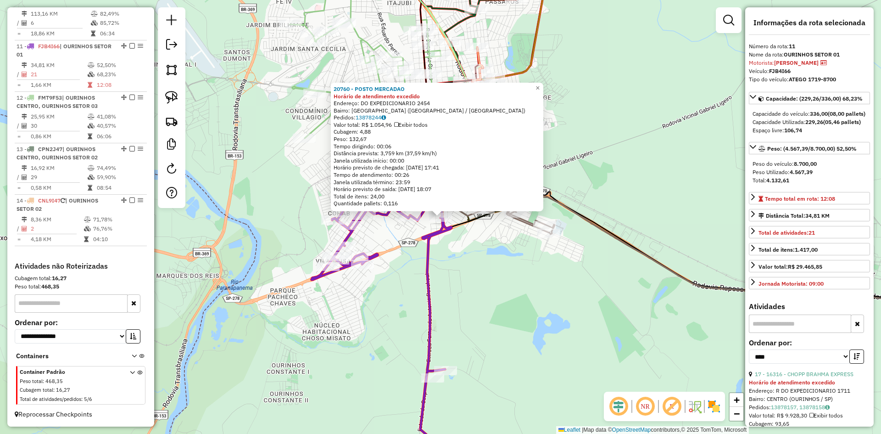
click at [484, 301] on div "20760 - POSTO MERCADAO Horário de atendimento excedido Endereço: DO EXPEDICIONA…" at bounding box center [440, 217] width 881 height 434
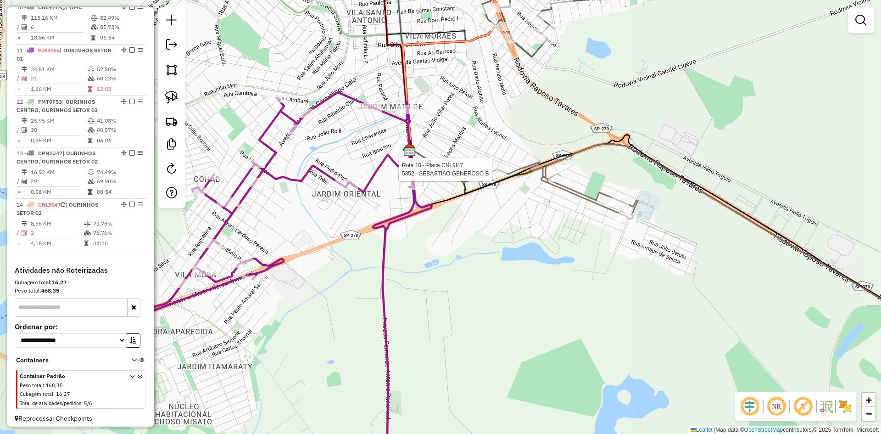
select select "*********"
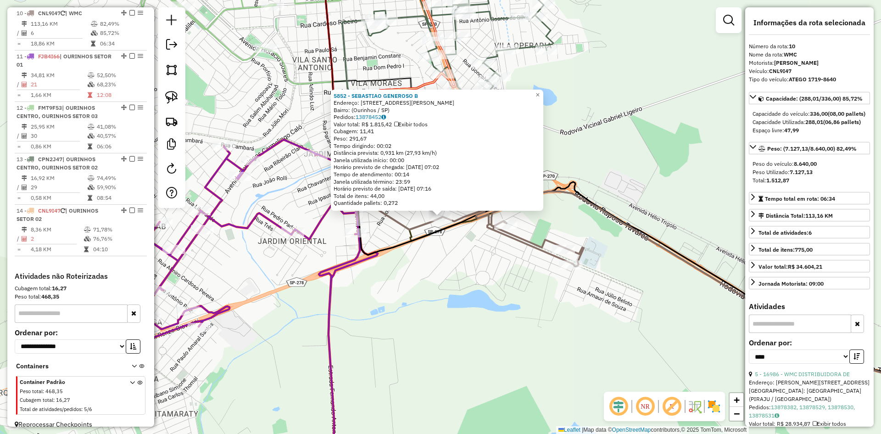
scroll to position [640, 0]
click at [501, 291] on div "5852 - SEBASTIAO GENEROSO B Endereço: Rua José Campos de Azevedo, 40 Bairro: (O…" at bounding box center [440, 217] width 881 height 434
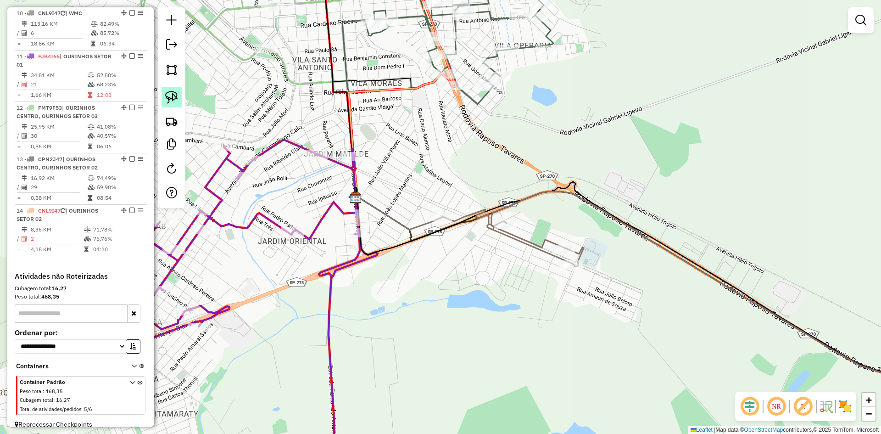
click at [179, 98] on link at bounding box center [171, 97] width 20 height 20
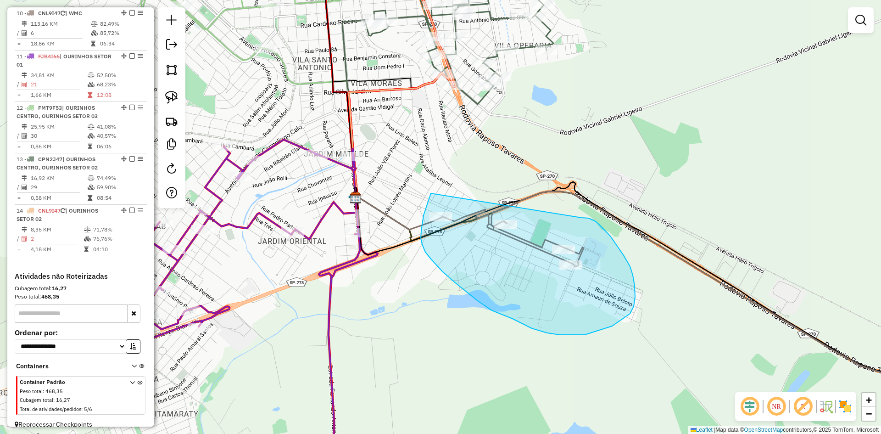
drag, startPoint x: 431, startPoint y: 193, endPoint x: 580, endPoint y: 217, distance: 151.5
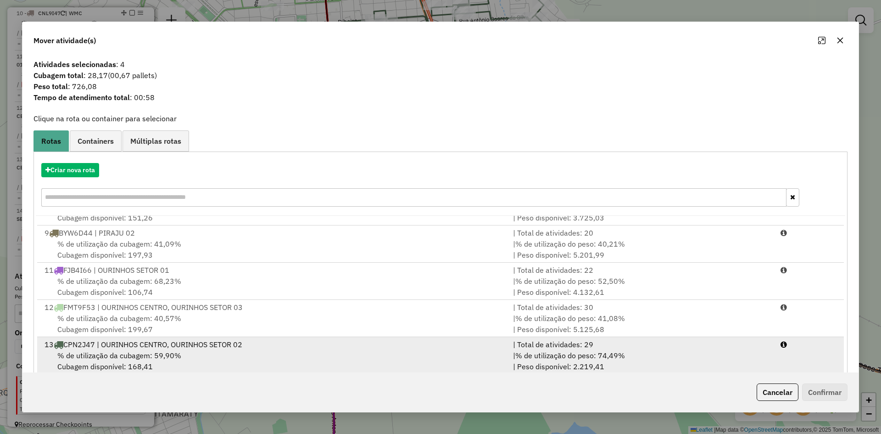
scroll to position [188, 0]
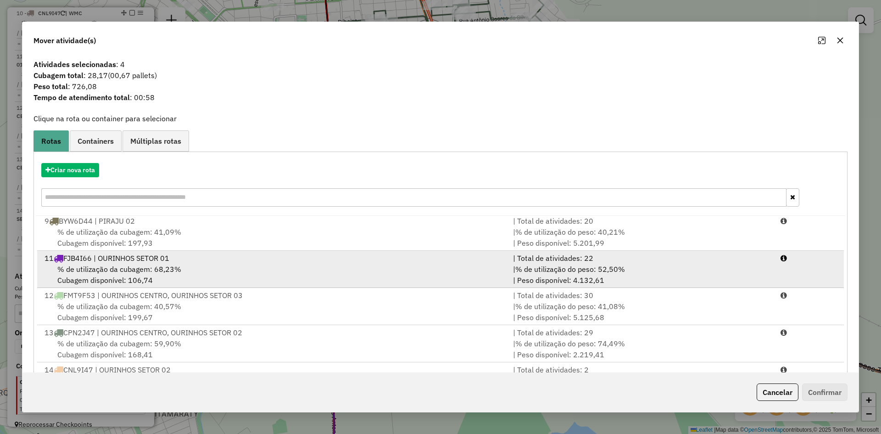
click at [153, 264] on span "% de utilização da cubagem: 68,23%" at bounding box center [119, 268] width 124 height 9
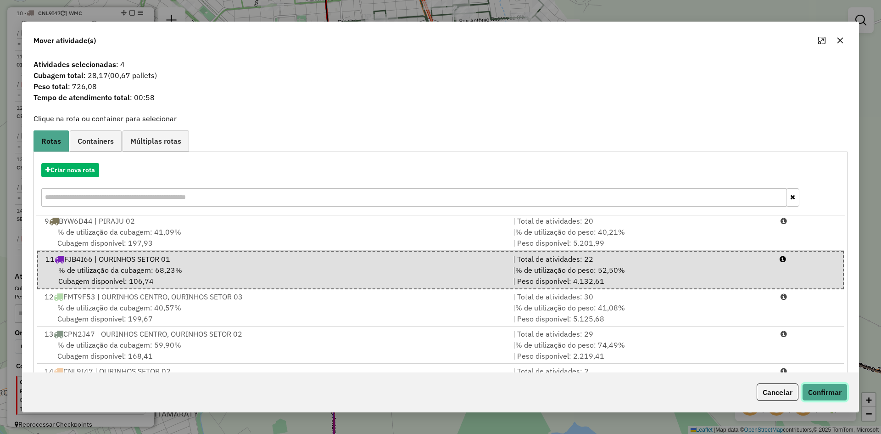
click at [833, 392] on button "Confirmar" at bounding box center [824, 391] width 45 height 17
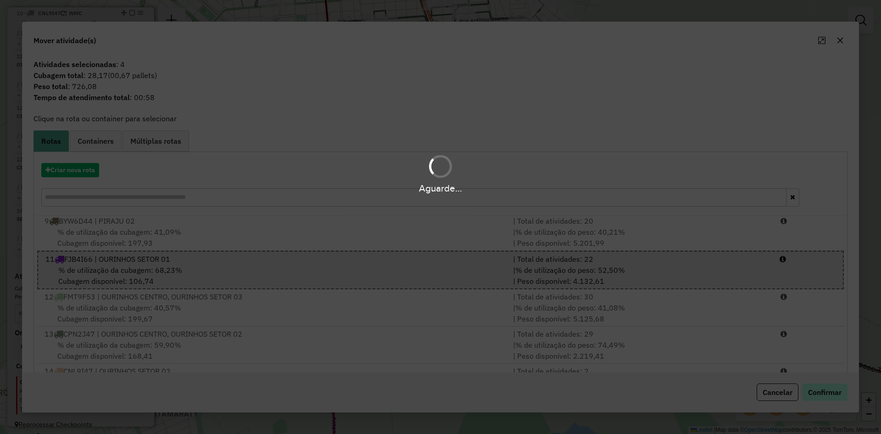
scroll to position [545, 0]
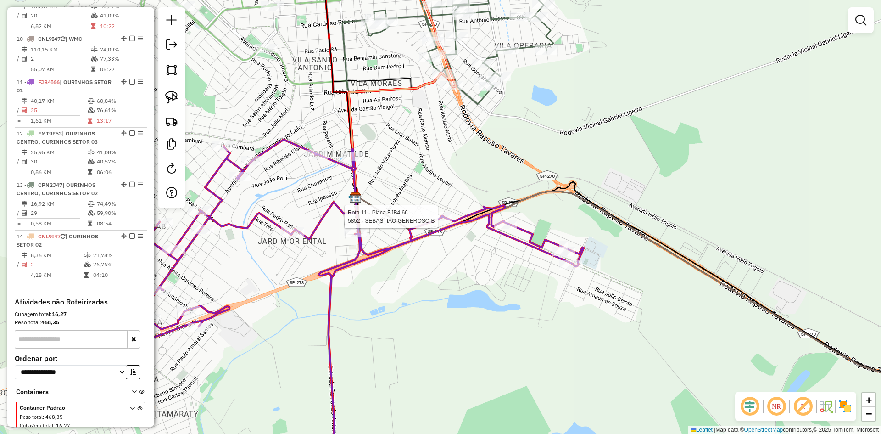
select select "*********"
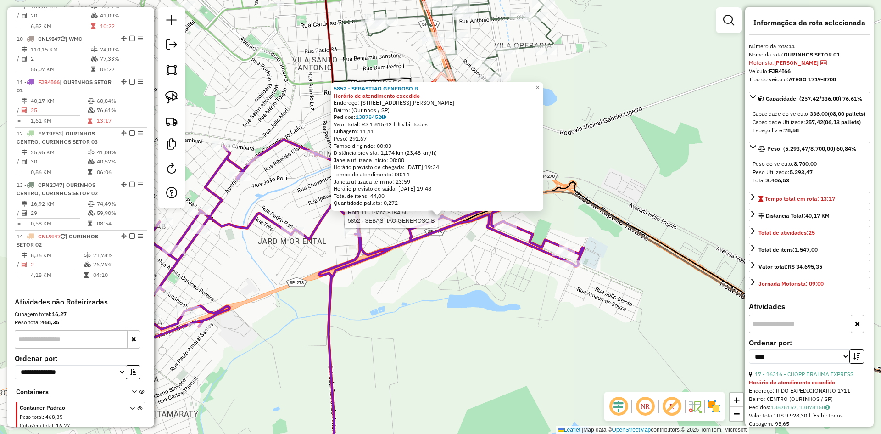
scroll to position [650, 0]
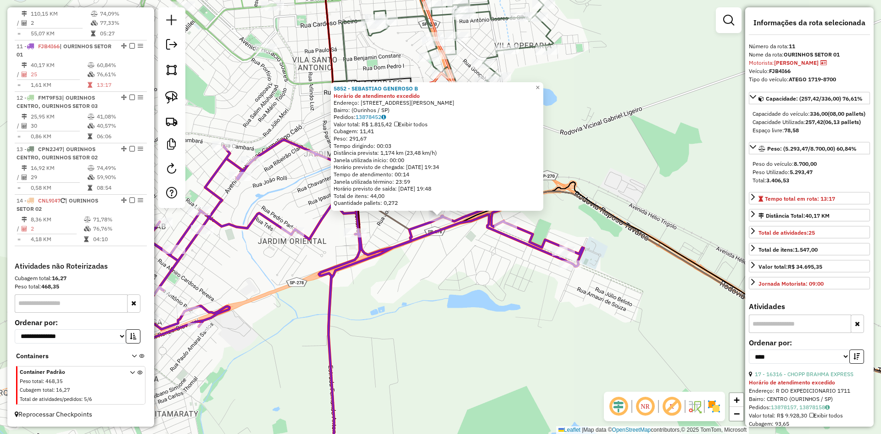
click at [418, 311] on div "5852 - SEBASTIAO GENEROSO B Horário de atendimento excedido Endereço: Rua José …" at bounding box center [440, 217] width 881 height 434
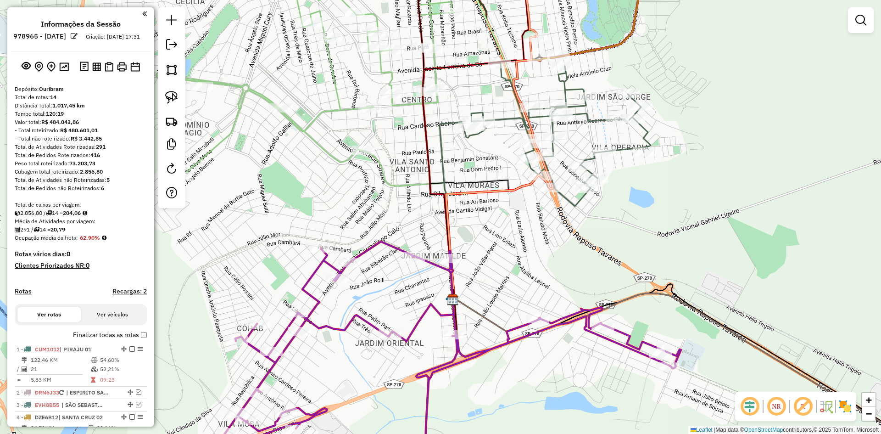
scroll to position [650, 0]
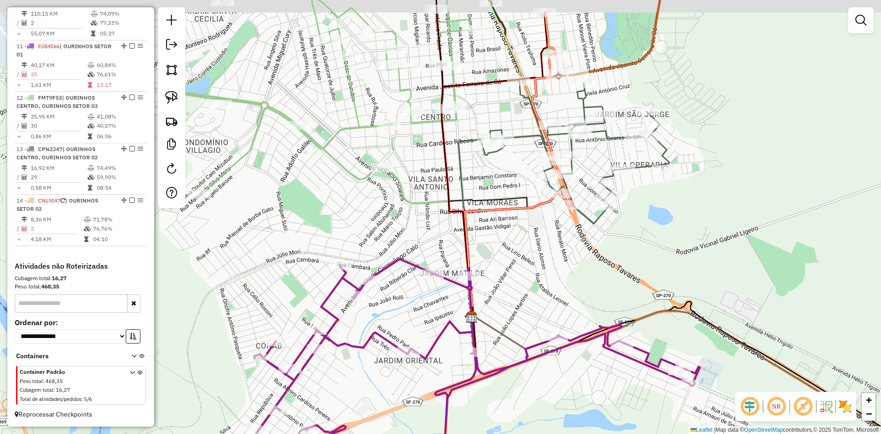
drag, startPoint x: 501, startPoint y: 286, endPoint x: 529, endPoint y: 328, distance: 50.9
click at [529, 328] on div "Janela de atendimento Grade de atendimento Capacidade Transportadoras Veículos …" at bounding box center [440, 217] width 881 height 434
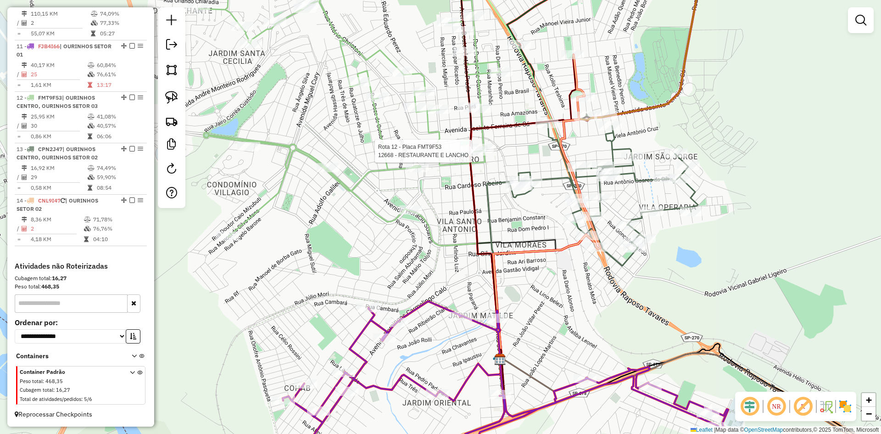
select select "*********"
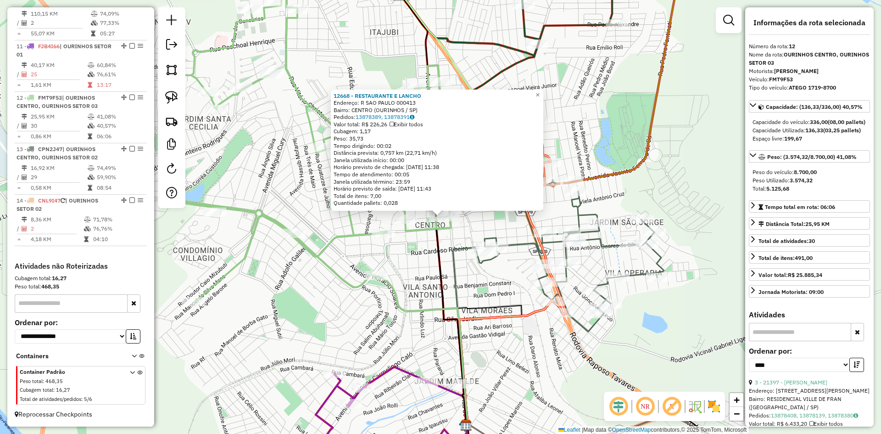
click at [495, 344] on div "12668 - RESTAURANTE E [PERSON_NAME]: R SAO PAULO 000413 Bairro: CENTRO (OURINHO…" at bounding box center [440, 217] width 881 height 434
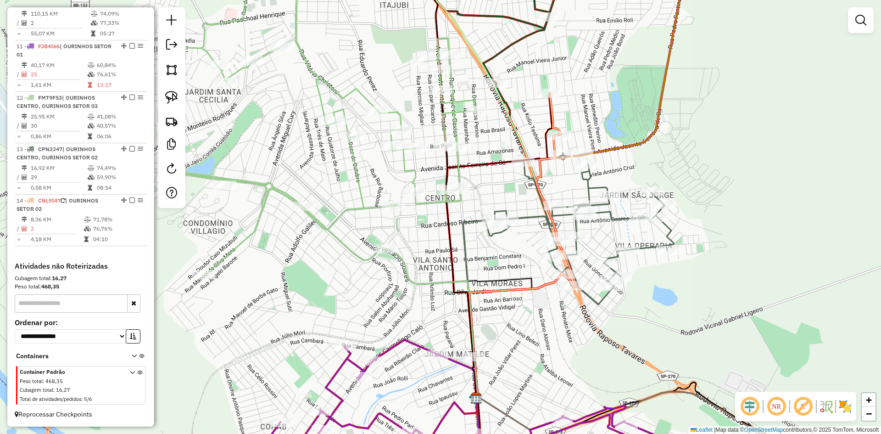
drag, startPoint x: 492, startPoint y: 351, endPoint x: 502, endPoint y: 324, distance: 28.9
click at [502, 324] on div "Janela de atendimento Grade de atendimento Capacidade Transportadoras Veículos …" at bounding box center [440, 217] width 881 height 434
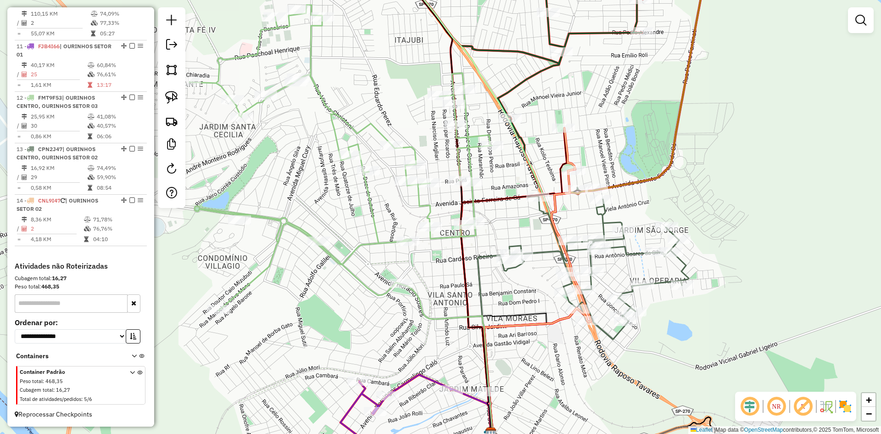
drag, startPoint x: 494, startPoint y: 329, endPoint x: 508, endPoint y: 364, distance: 37.8
click at [508, 364] on div "Janela de atendimento Grade de atendimento Capacidade Transportadoras Veículos …" at bounding box center [440, 217] width 881 height 434
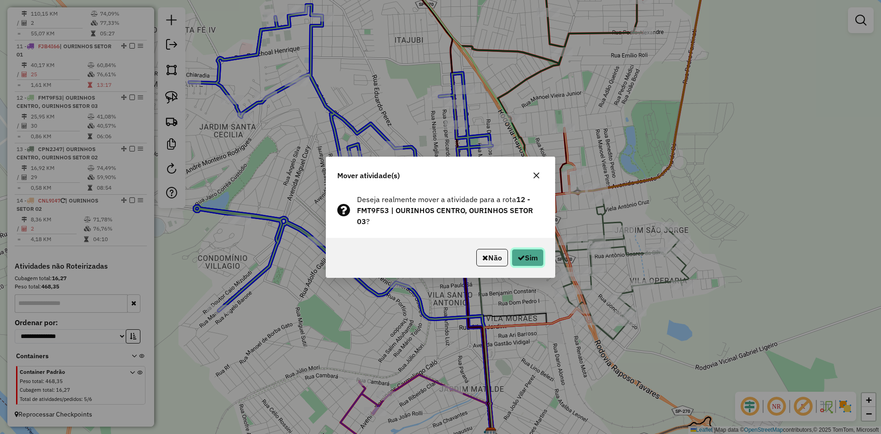
click at [530, 260] on button "Sim" at bounding box center [527, 257] width 32 height 17
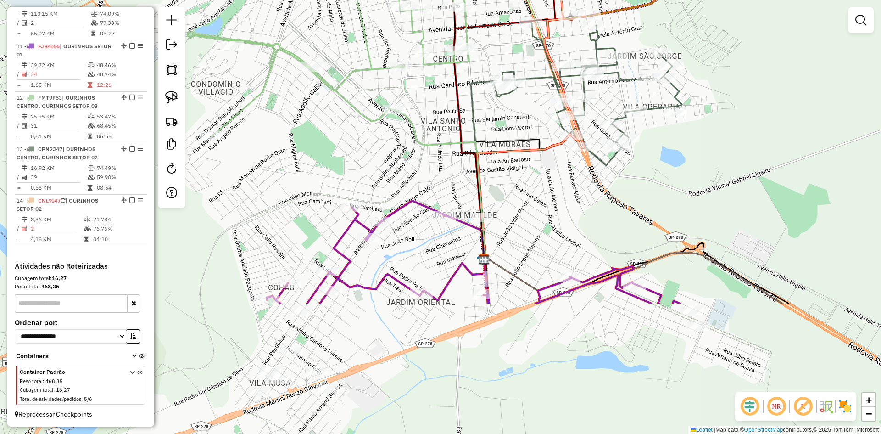
drag, startPoint x: 524, startPoint y: 213, endPoint x: 522, endPoint y: 196, distance: 17.1
click at [522, 196] on div "Janela de atendimento Grade de atendimento Capacidade Transportadoras Veículos …" at bounding box center [440, 217] width 881 height 434
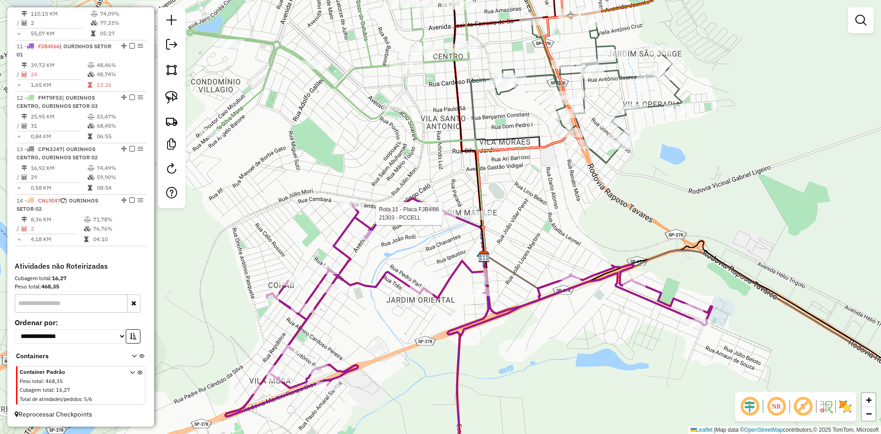
click at [449, 218] on div at bounding box center [444, 213] width 23 height 9
select select "*********"
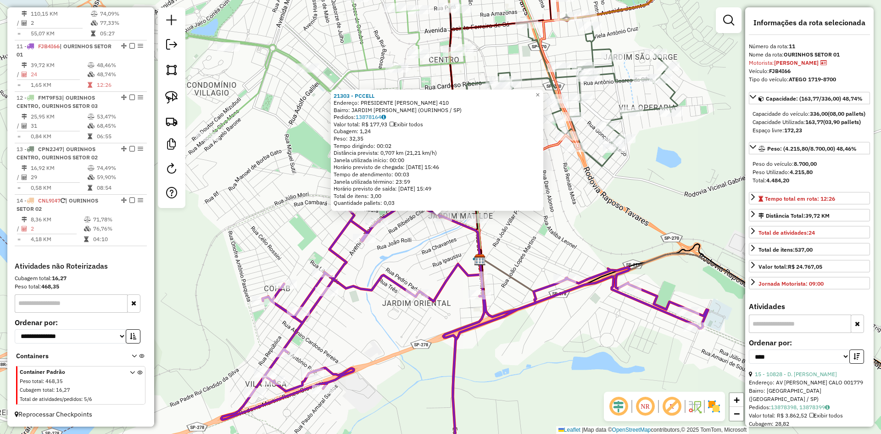
click at [532, 243] on div "21303 - PCCELL Endereço: PRESIDENTE [PERSON_NAME] 410 Bairro: [GEOGRAPHIC_DATA]…" at bounding box center [440, 217] width 881 height 434
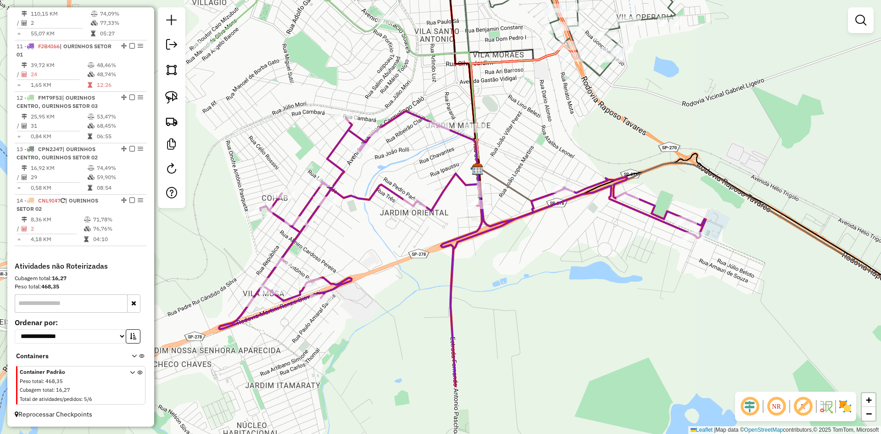
drag, startPoint x: 540, startPoint y: 256, endPoint x: 542, endPoint y: 199, distance: 57.4
click at [542, 199] on div "Janela de atendimento Grade de atendimento Capacidade Transportadoras Veículos …" at bounding box center [440, 217] width 881 height 434
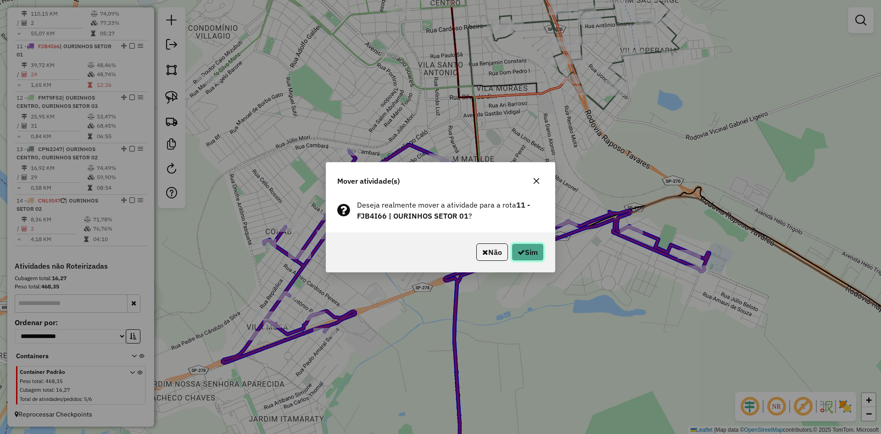
click at [530, 251] on button "Sim" at bounding box center [527, 251] width 32 height 17
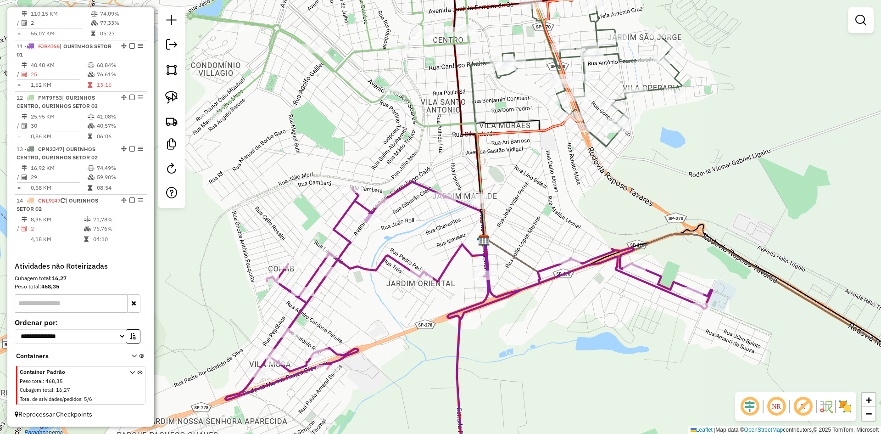
drag, startPoint x: 505, startPoint y: 150, endPoint x: 507, endPoint y: 188, distance: 37.3
click at [507, 188] on div "Janela de atendimento Grade de atendimento Capacidade Transportadoras Veículos …" at bounding box center [440, 217] width 881 height 434
select select "*********"
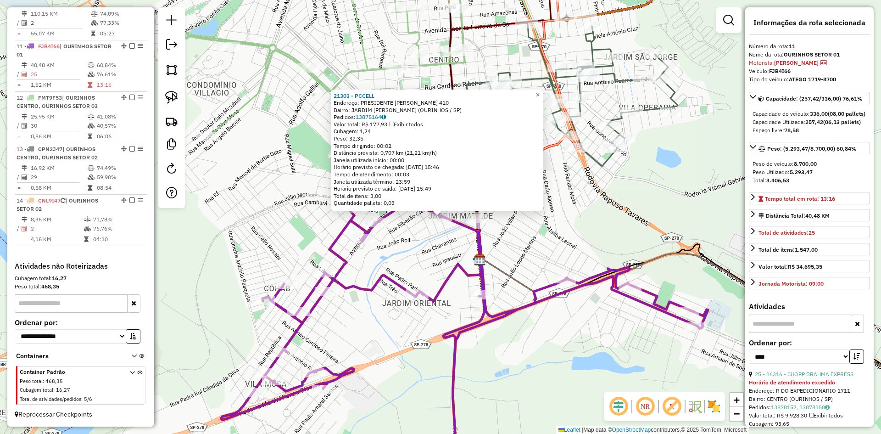
click at [534, 247] on div "21303 - PCCELL Endereço: PRESIDENTE [PERSON_NAME] 410 Bairro: [GEOGRAPHIC_DATA]…" at bounding box center [440, 217] width 881 height 434
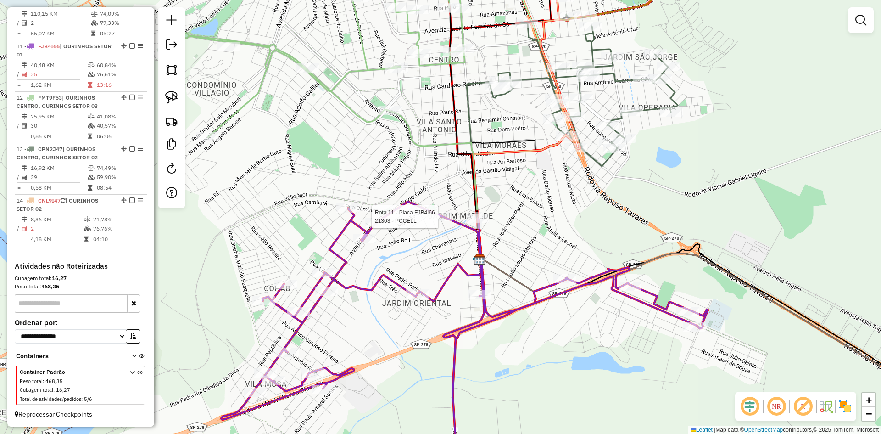
select select "*********"
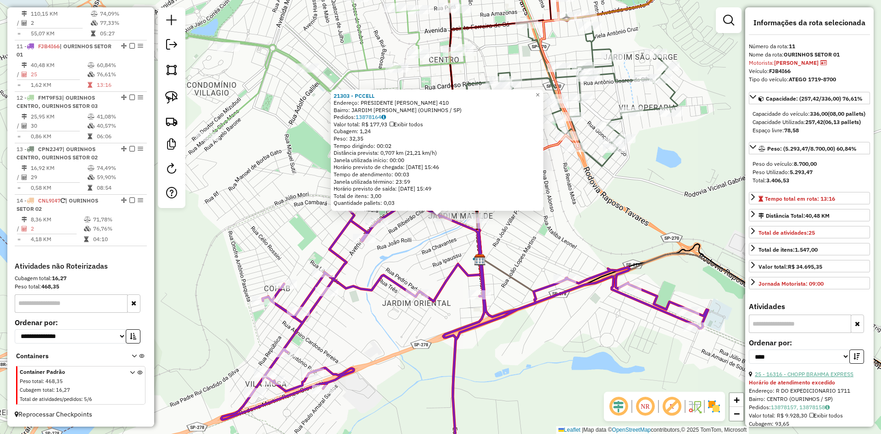
click at [839, 377] on link "25 - 16316 - CHOPP BRAHMA EXPRESS" at bounding box center [804, 373] width 99 height 7
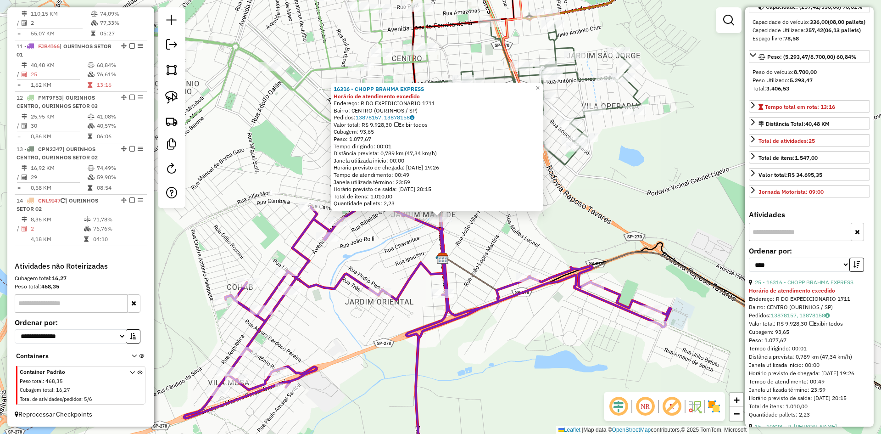
scroll to position [183, 0]
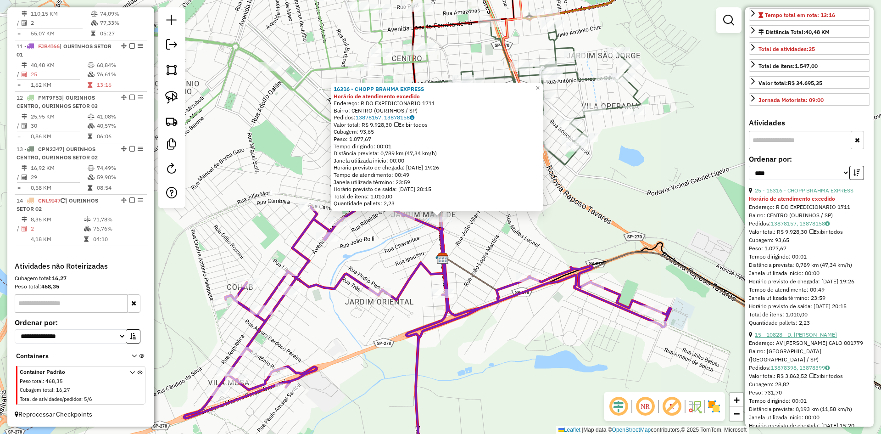
click at [815, 338] on link "15 - 10828 - D. [PERSON_NAME]" at bounding box center [796, 334] width 82 height 7
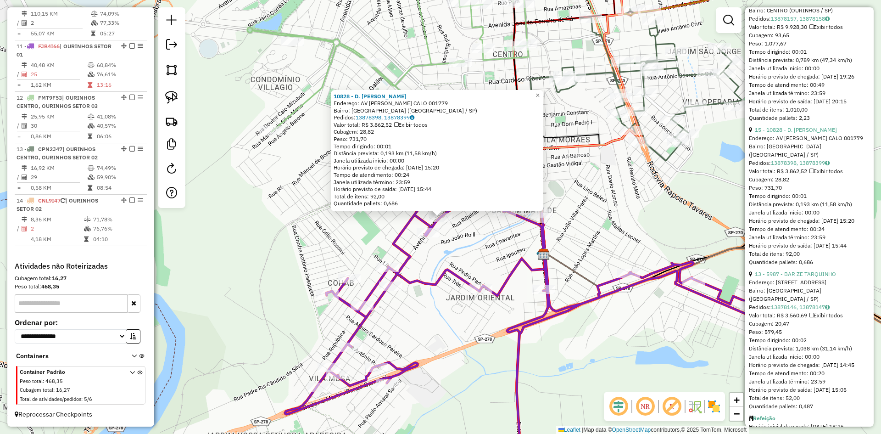
scroll to position [413, 0]
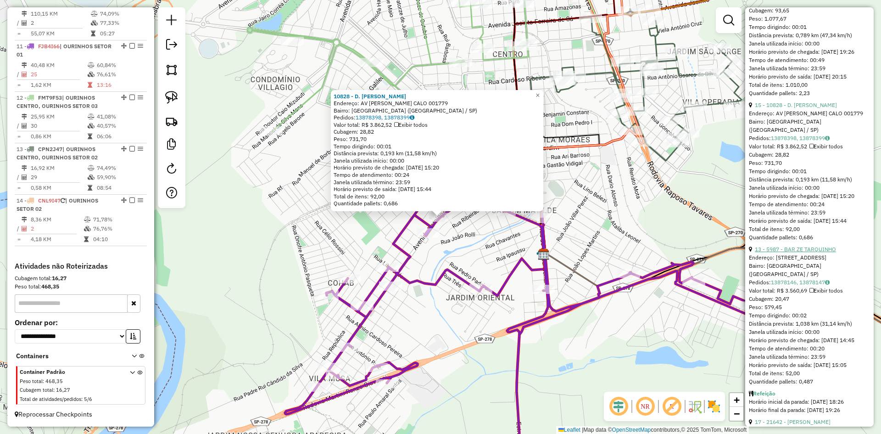
click at [808, 252] on link "13 - 5987 - BAR ZE TARQUINHO" at bounding box center [795, 248] width 81 height 7
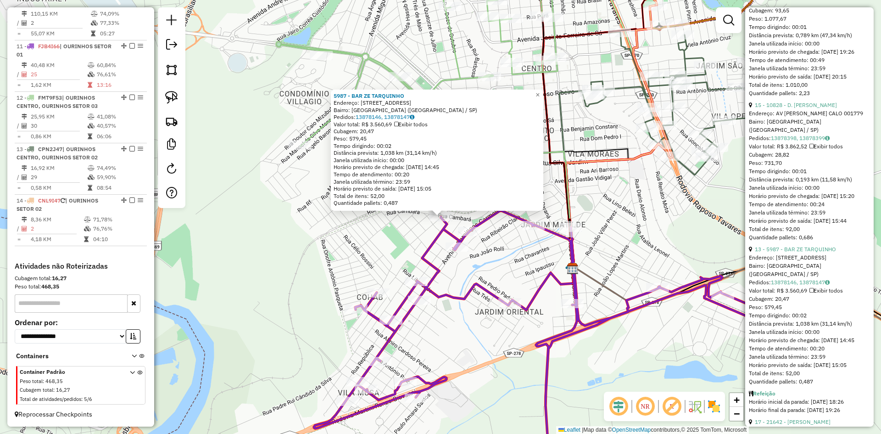
click at [617, 246] on div "5987 - BAR ZE [PERSON_NAME]: R CAMBARA 1109 Bairro: [GEOGRAPHIC_DATA] (OURINHOS…" at bounding box center [440, 217] width 881 height 434
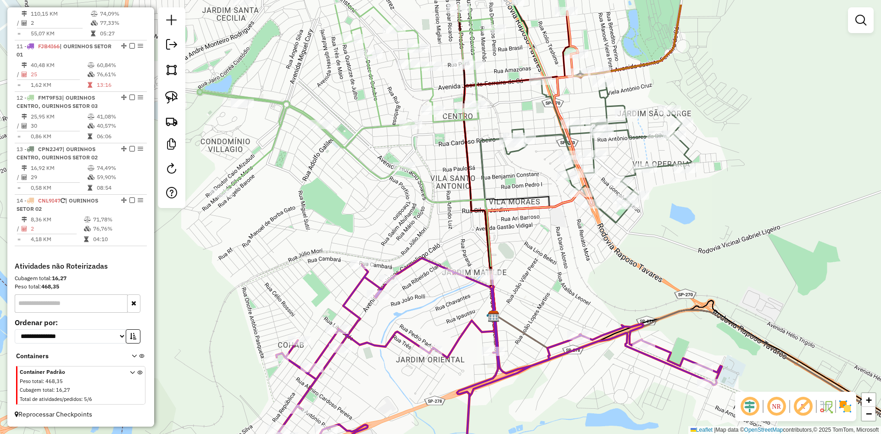
drag, startPoint x: 623, startPoint y: 231, endPoint x: 543, endPoint y: 285, distance: 96.4
click at [543, 285] on div "Janela de atendimento Grade de atendimento Capacidade Transportadoras Veículos …" at bounding box center [440, 217] width 881 height 434
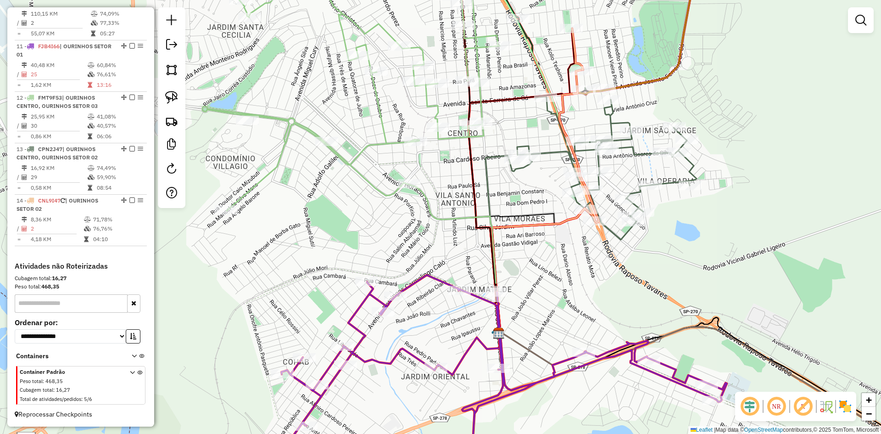
drag, startPoint x: 546, startPoint y: 258, endPoint x: 545, endPoint y: 337, distance: 78.9
click at [545, 337] on div "Janela de atendimento Grade de atendimento Capacidade Transportadoras Veículos …" at bounding box center [440, 217] width 881 height 434
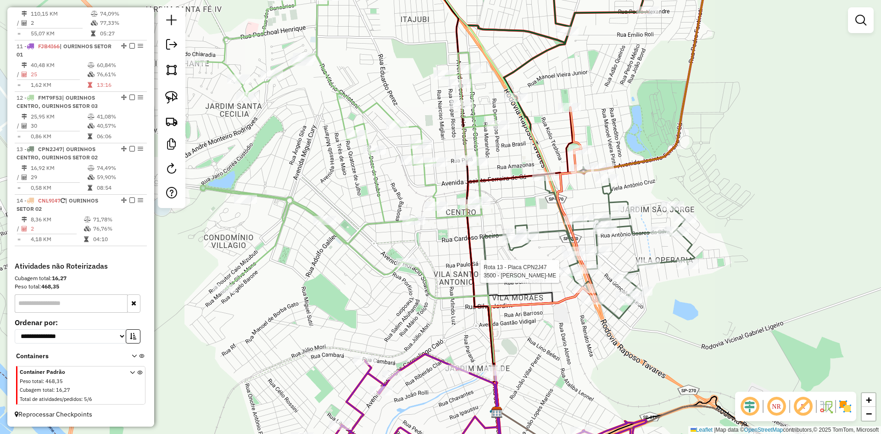
select select "*********"
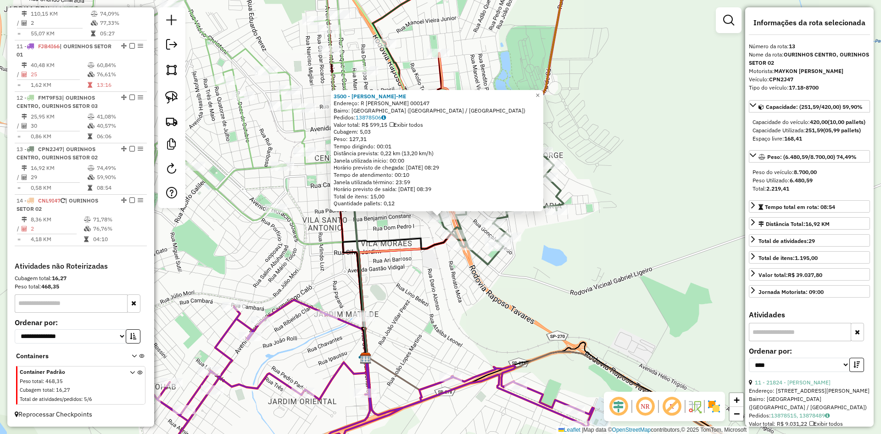
click at [603, 280] on div "3500 - [PERSON_NAME]-ME Endereço: R [PERSON_NAME] 000147 Bairro: [GEOGRAPHIC_DA…" at bounding box center [440, 217] width 881 height 434
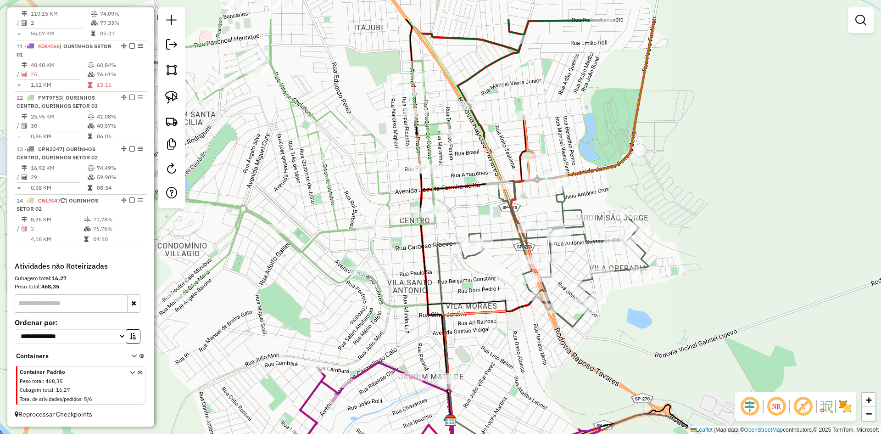
drag, startPoint x: 572, startPoint y: 272, endPoint x: 740, endPoint y: 394, distance: 207.8
click at [740, 394] on hb-router-mapa "Informações da Sessão 978965 - [DATE] Criação: [DATE] 17:31 Depósito: Ouribram …" at bounding box center [440, 217] width 881 height 434
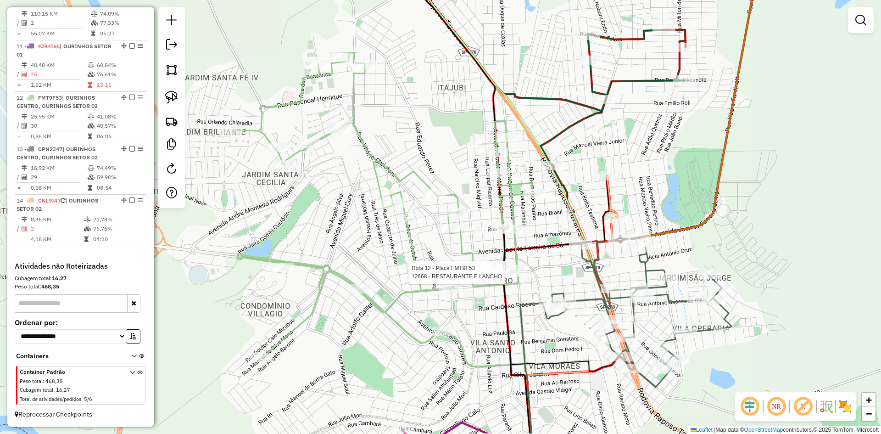
select select "*********"
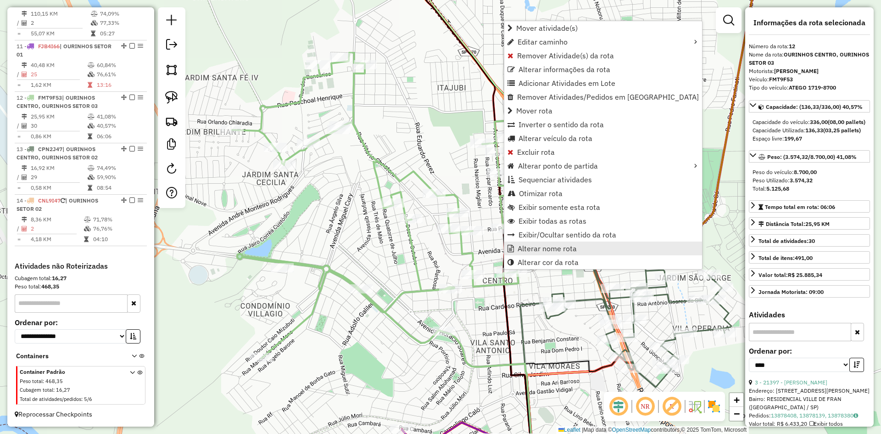
click at [525, 249] on span "Alterar nome rota" at bounding box center [546, 248] width 59 height 7
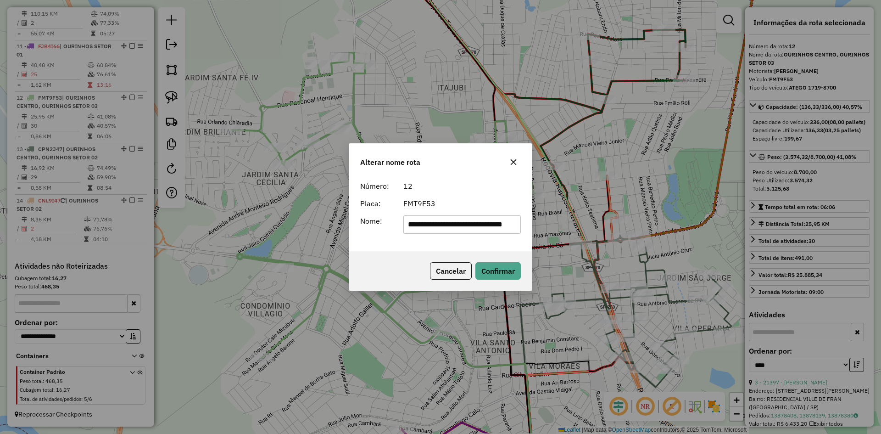
scroll to position [0, 34]
drag, startPoint x: 441, startPoint y: 226, endPoint x: 505, endPoint y: 237, distance: 64.7
click at [505, 237] on div "**********" at bounding box center [440, 214] width 183 height 74
type input "**********"
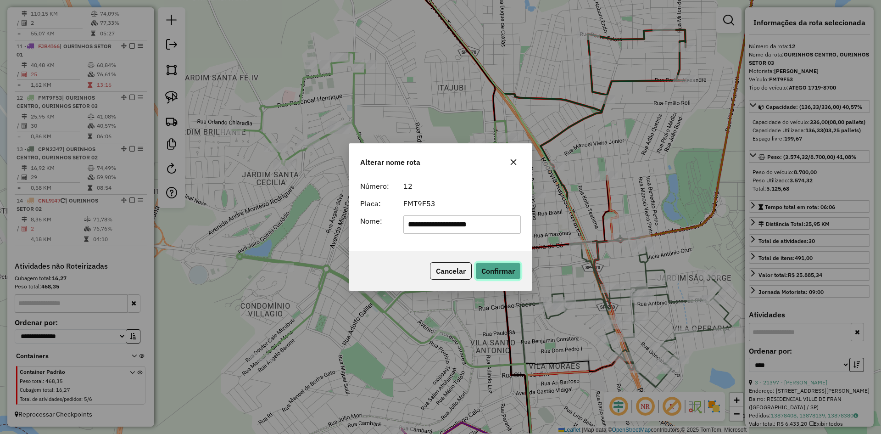
click at [501, 266] on button "Confirmar" at bounding box center [497, 270] width 45 height 17
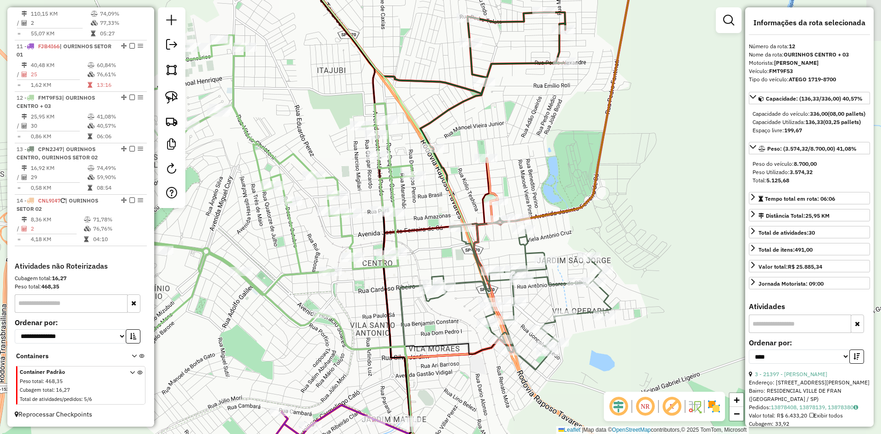
drag, startPoint x: 629, startPoint y: 124, endPoint x: 509, endPoint y: 107, distance: 121.4
click at [509, 107] on div "Janela de atendimento Grade de atendimento Capacidade Transportadoras Veículos …" at bounding box center [440, 217] width 881 height 434
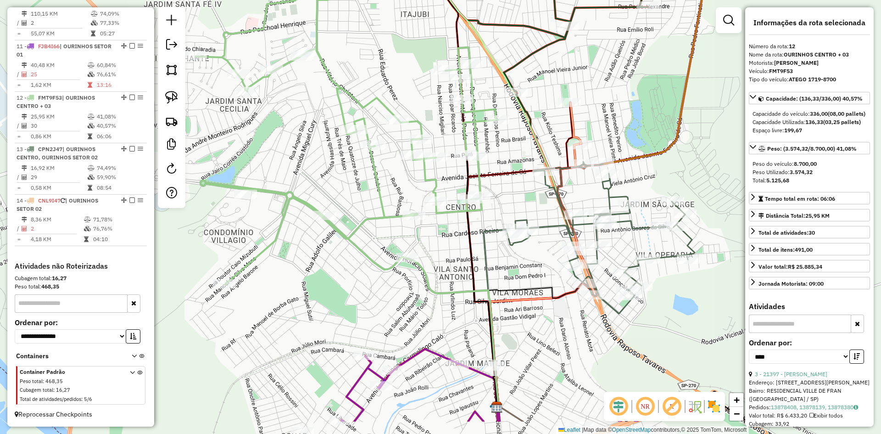
drag, startPoint x: 517, startPoint y: 113, endPoint x: 601, endPoint y: 57, distance: 100.5
click at [601, 57] on div "Janela de atendimento Grade de atendimento Capacidade Transportadoras Veículos …" at bounding box center [440, 217] width 881 height 434
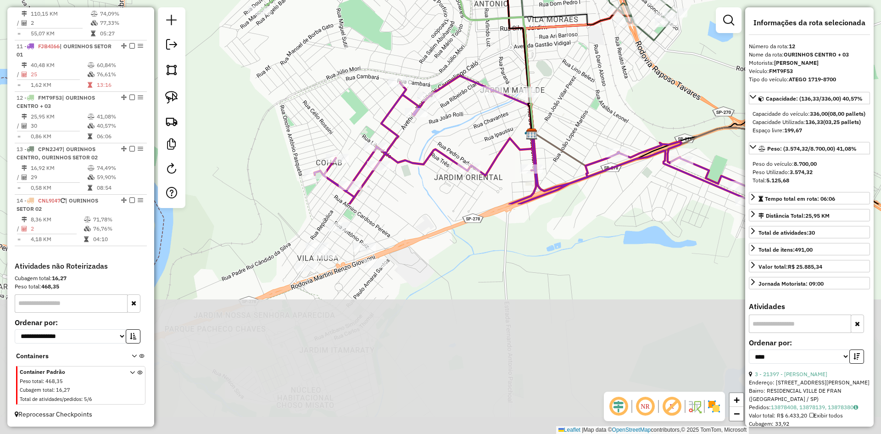
drag, startPoint x: 546, startPoint y: 352, endPoint x: 583, endPoint y: 76, distance: 279.0
click at [583, 76] on div "Janela de atendimento Grade de atendimento Capacidade Transportadoras Veículos …" at bounding box center [440, 217] width 881 height 434
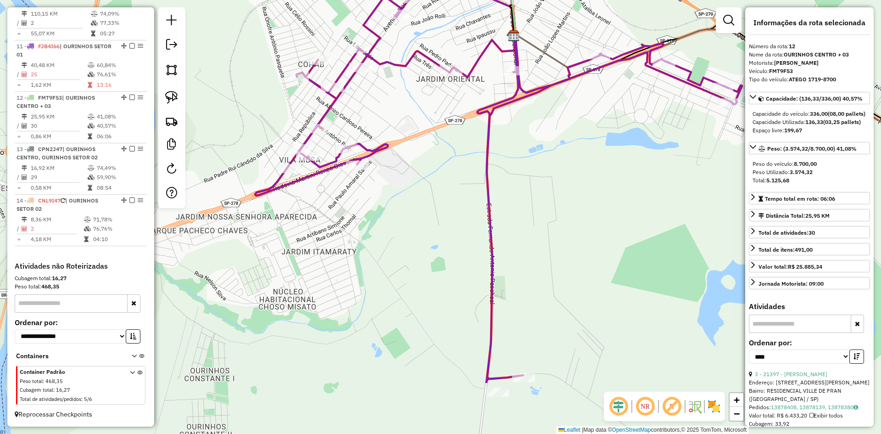
drag, startPoint x: 583, startPoint y: 92, endPoint x: 563, endPoint y: -2, distance: 96.5
click at [563, 0] on html "Aguarde... Pop-up bloqueado! Seu navegador bloqueou automáticamente a abertura …" at bounding box center [440, 217] width 881 height 434
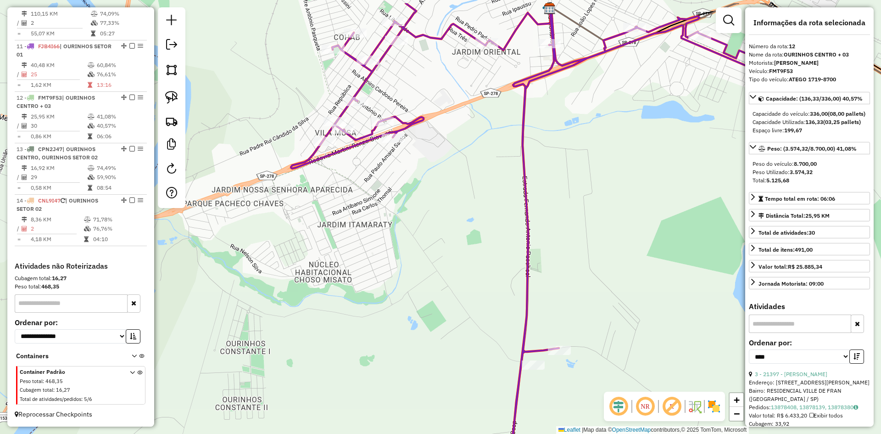
drag, startPoint x: 579, startPoint y: 196, endPoint x: 593, endPoint y: 290, distance: 94.7
click at [612, 289] on div "Janela de atendimento Grade de atendimento Capacidade Transportadoras Veículos …" at bounding box center [440, 217] width 881 height 434
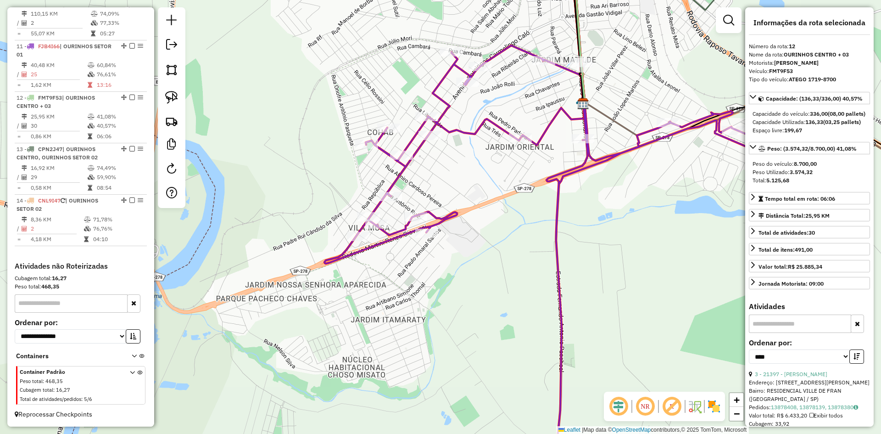
click at [414, 233] on icon at bounding box center [567, 261] width 487 height 432
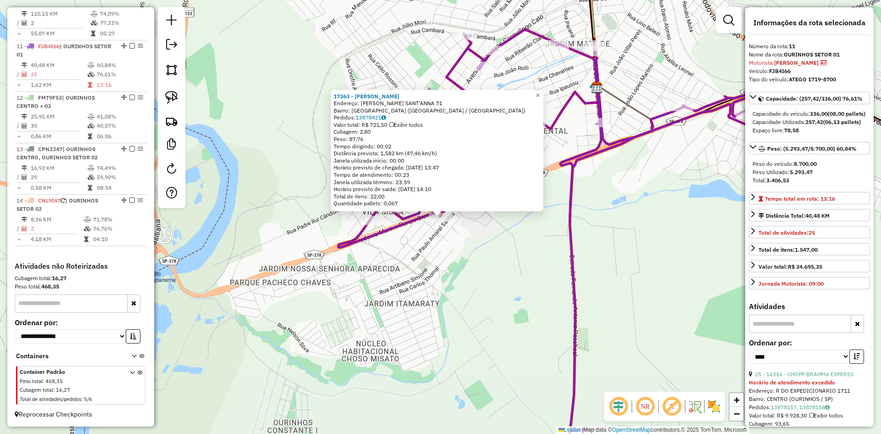
click at [430, 253] on div "17363 - [PERSON_NAME]: [PERSON_NAME] SANT'ANNA 71 Bairro: [GEOGRAPHIC_DATA] ([G…" at bounding box center [440, 217] width 881 height 434
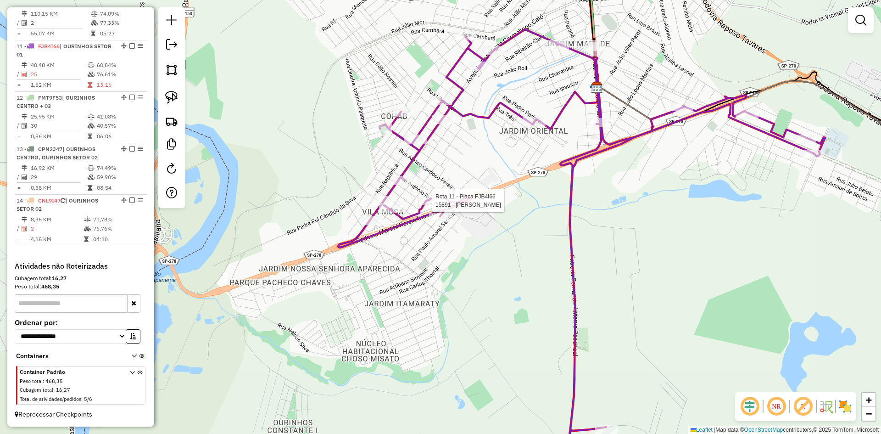
select select "*********"
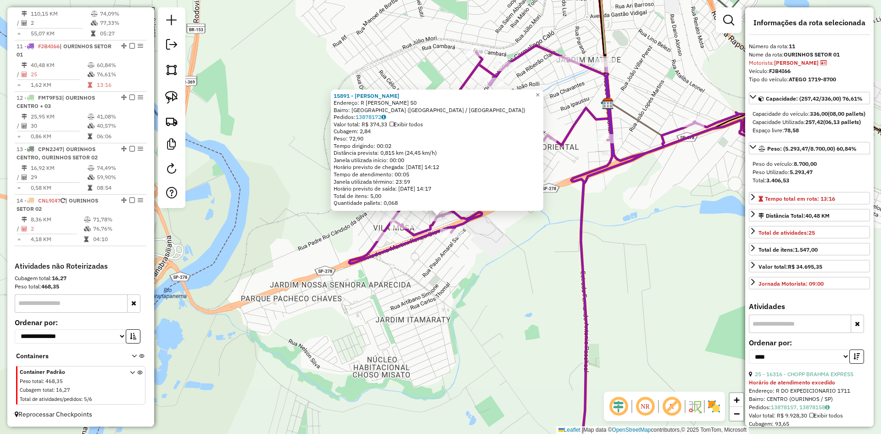
click at [484, 285] on div "Rota 11 - Placa FJB4I66 15891 - [PERSON_NAME] ZANA Rota 11 - Placa FJB4I66 1736…" at bounding box center [440, 217] width 881 height 434
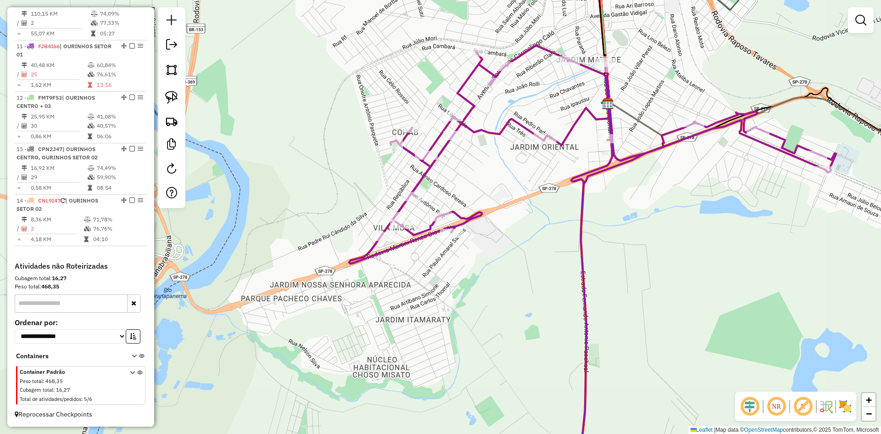
drag, startPoint x: 499, startPoint y: 283, endPoint x: 333, endPoint y: 406, distance: 206.3
click at [337, 405] on div "Janela de atendimento Grade de atendimento Capacidade Transportadoras Veículos …" at bounding box center [440, 217] width 881 height 434
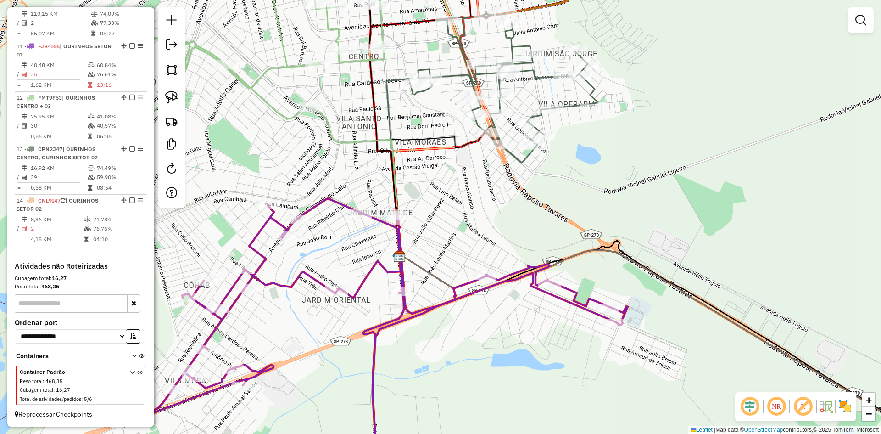
drag, startPoint x: 635, startPoint y: 246, endPoint x: 636, endPoint y: 254, distance: 8.3
click at [636, 254] on div "Janela de atendimento Grade de atendimento Capacidade Transportadoras Veículos …" at bounding box center [440, 217] width 881 height 434
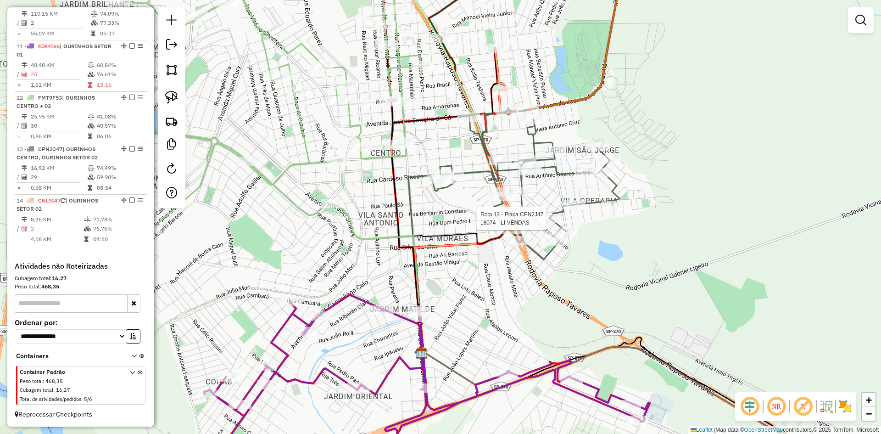
select select "*********"
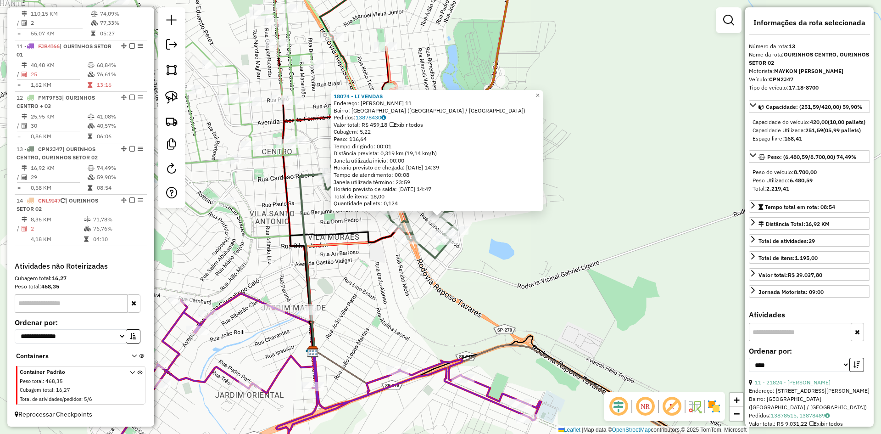
click at [551, 245] on div "18074 - LI VENDAS Endereço: [PERSON_NAME] 11 Bairro: [GEOGRAPHIC_DATA] ([GEOGRA…" at bounding box center [440, 217] width 881 height 434
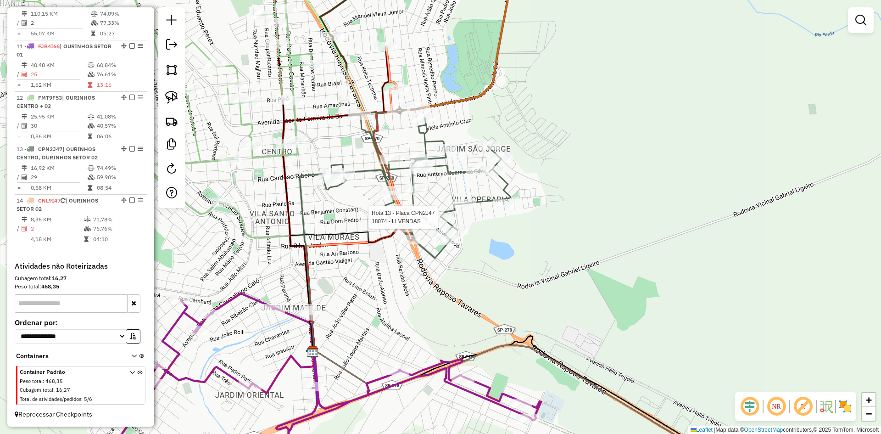
select select "*********"
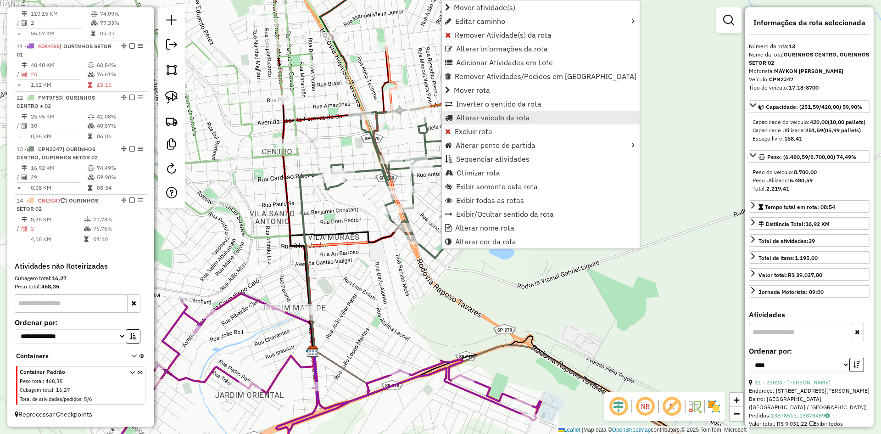
click at [502, 120] on span "Alterar veículo da rota" at bounding box center [493, 117] width 74 height 7
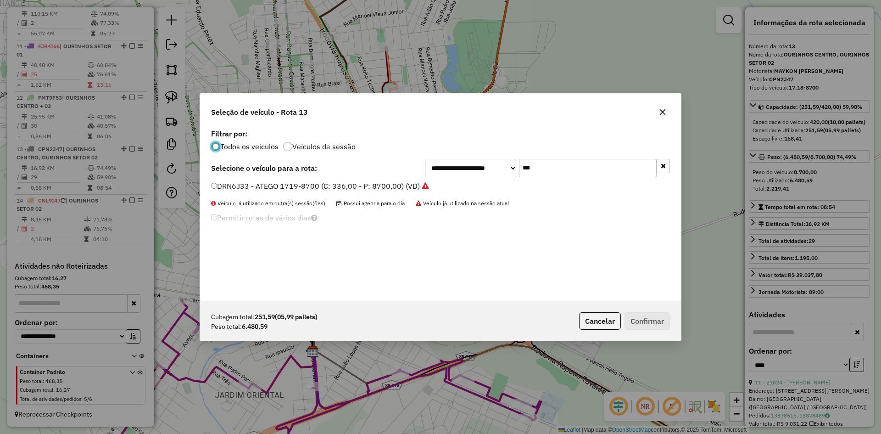
scroll to position [5, 3]
click at [542, 164] on input "***" at bounding box center [588, 168] width 138 height 18
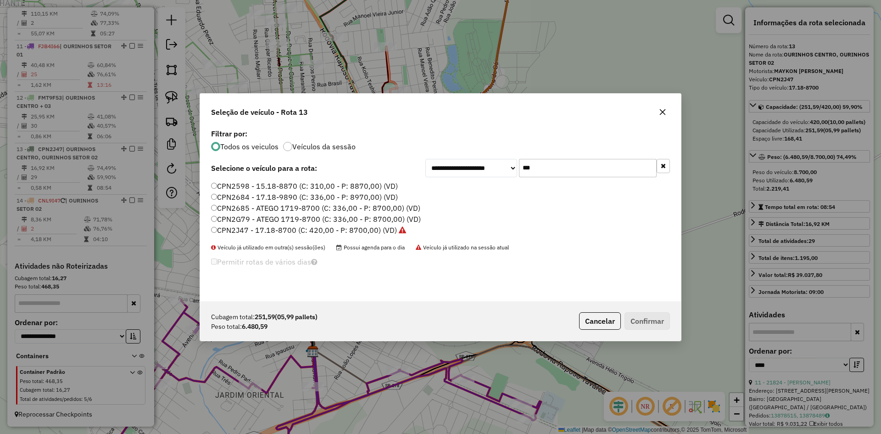
type input "***"
click at [228, 221] on label "CPN2G79 - ATEGO 1719-8700 (C: 336,00 - P: 8700,00) (VD)" at bounding box center [316, 218] width 210 height 11
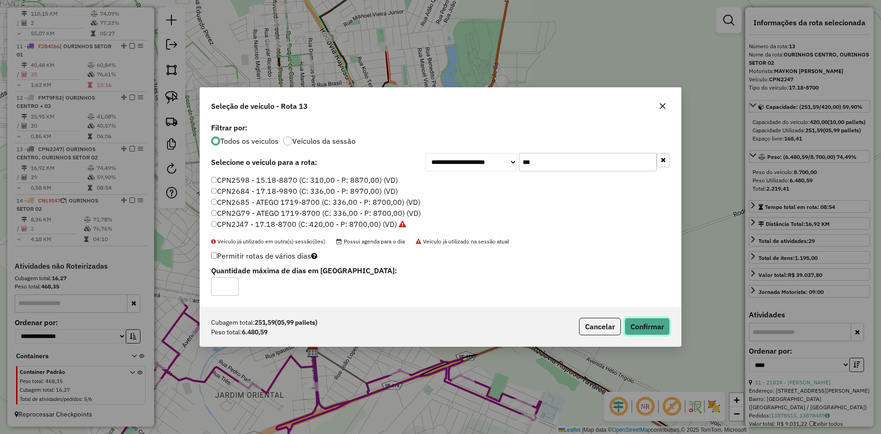
click at [657, 324] on button "Confirmar" at bounding box center [646, 325] width 45 height 17
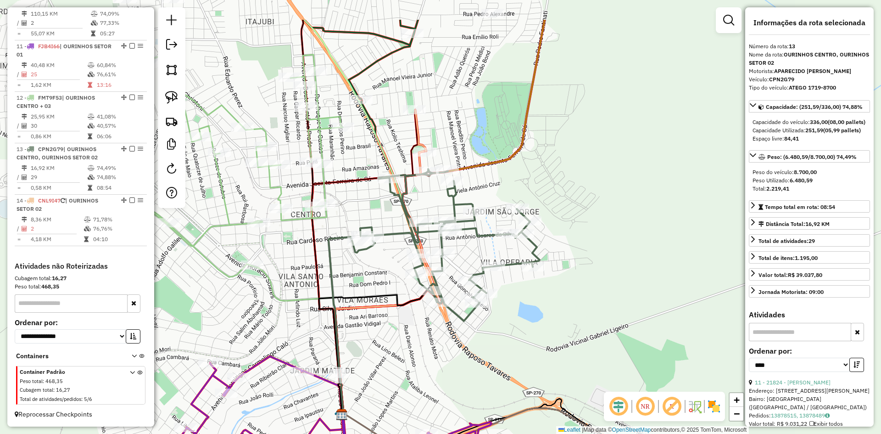
drag, startPoint x: 520, startPoint y: 94, endPoint x: 591, endPoint y: 318, distance: 234.4
click at [595, 322] on div "Janela de atendimento Grade de atendimento Capacidade Transportadoras Veículos …" at bounding box center [440, 217] width 881 height 434
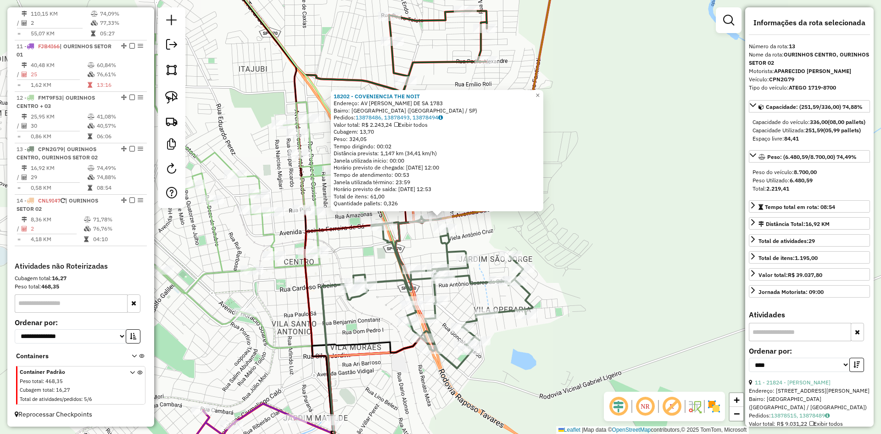
click at [620, 245] on div "18202 - COVENIENCIA THE NOIT Endereço: AV JACINTO FERREIRA DE SA 1783 Bairro: V…" at bounding box center [440, 217] width 881 height 434
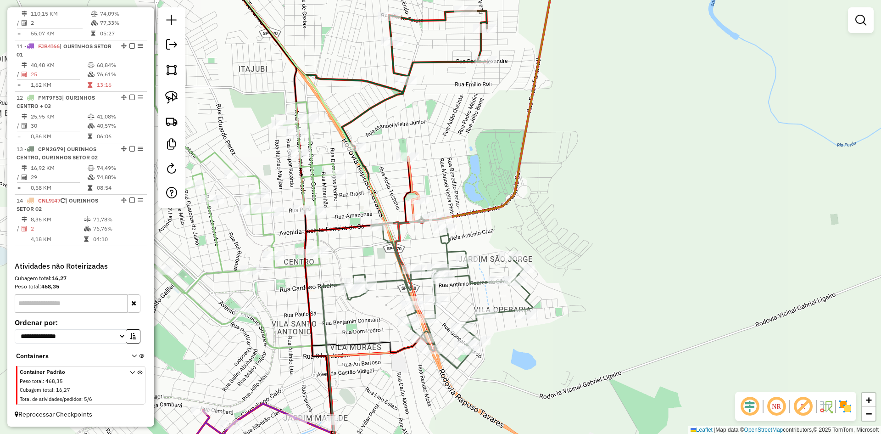
click at [414, 194] on icon at bounding box center [413, 177] width 11 height 41
select select "*********"
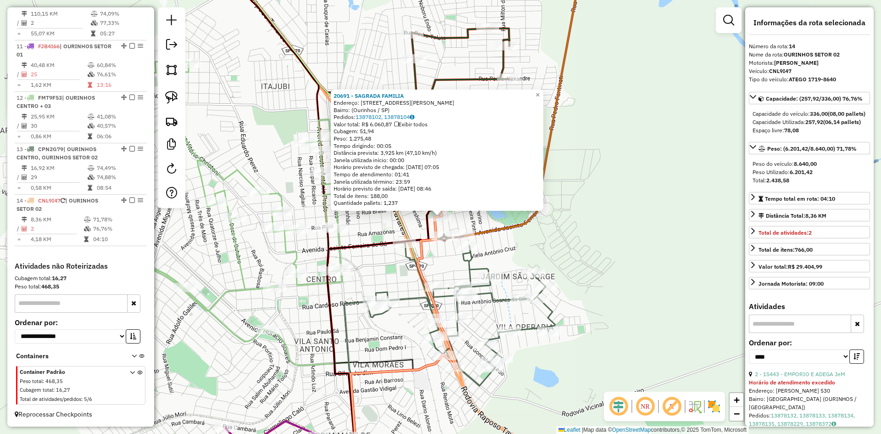
click at [582, 251] on div "20691 - SAGRADA FAMILIA Endereço: Rua Ezequias Nogueira de Souza, 372 Bairro: (…" at bounding box center [440, 217] width 881 height 434
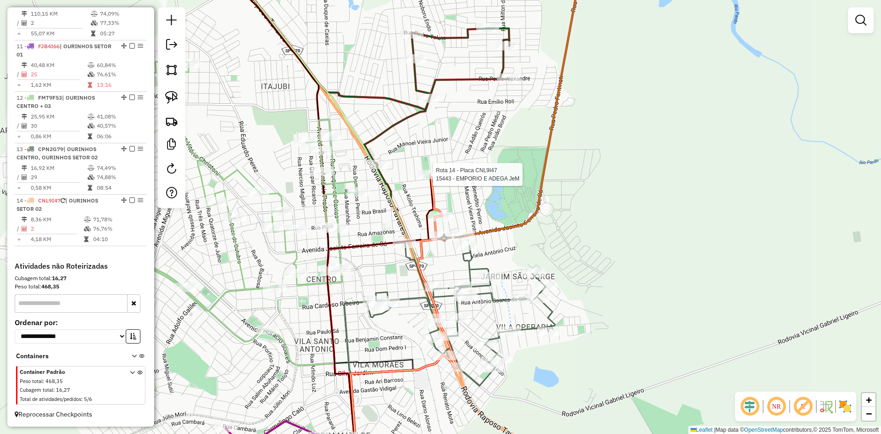
select select "*********"
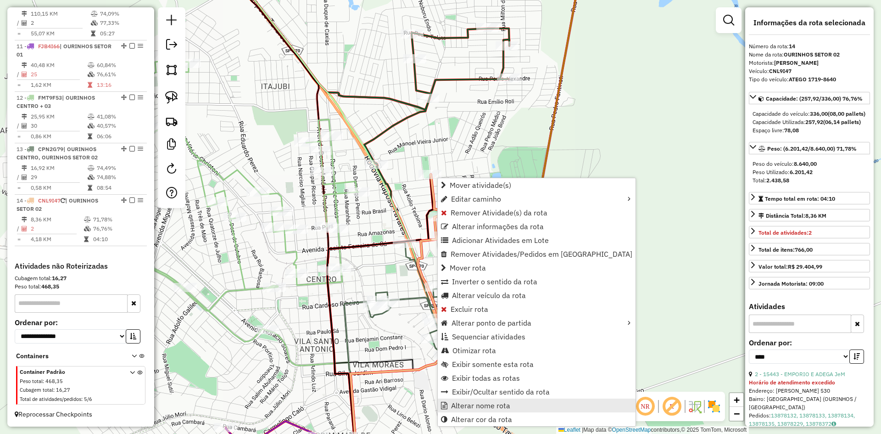
click at [502, 404] on span "Alterar nome rota" at bounding box center [480, 404] width 59 height 7
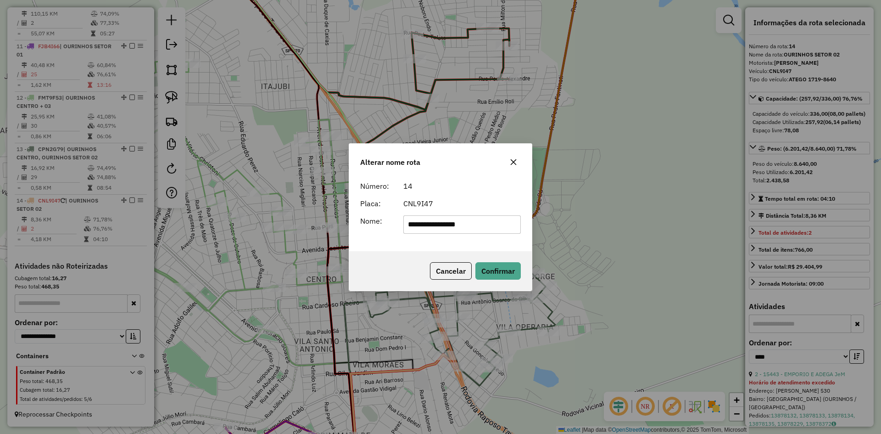
drag, startPoint x: 490, startPoint y: 226, endPoint x: 390, endPoint y: 225, distance: 100.0
click at [390, 225] on div "**********" at bounding box center [441, 224] width 172 height 18
type input "**********"
click at [504, 266] on button "Confirmar" at bounding box center [497, 270] width 45 height 17
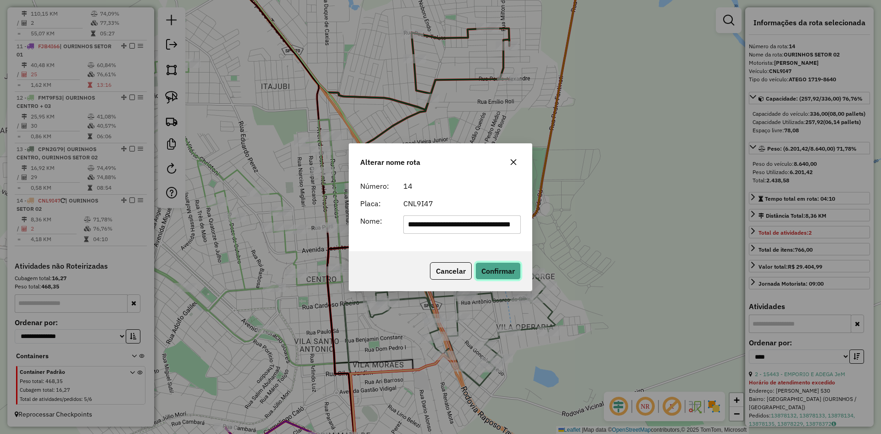
scroll to position [0, 0]
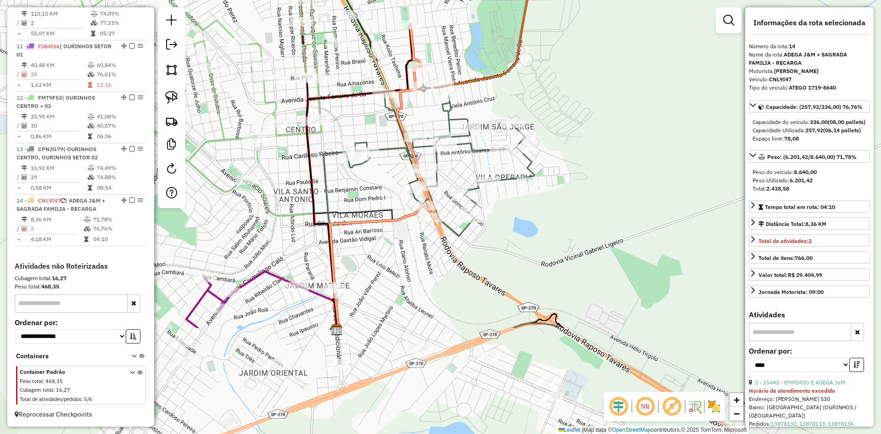
drag, startPoint x: 587, startPoint y: 277, endPoint x: 567, endPoint y: 127, distance: 151.0
click at [567, 127] on div "Janela de atendimento Grade de atendimento Capacidade Transportadoras Veículos …" at bounding box center [440, 217] width 881 height 434
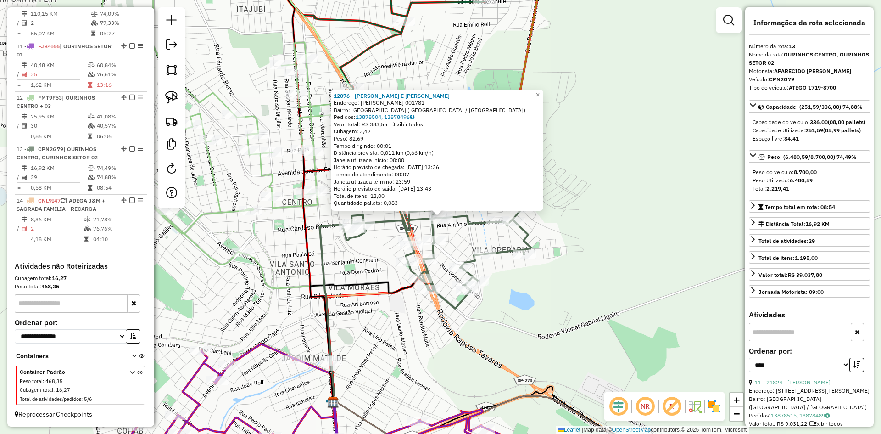
click at [632, 260] on div "12076 - OLIVEIRA E GIACOMO L Endereço: R CARDOSO RIBEIRO 001781 Bairro: VILA BO…" at bounding box center [440, 217] width 881 height 434
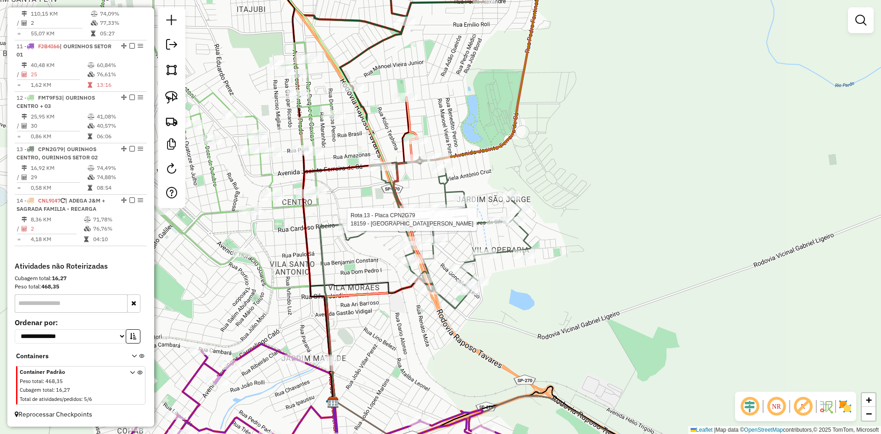
select select "*********"
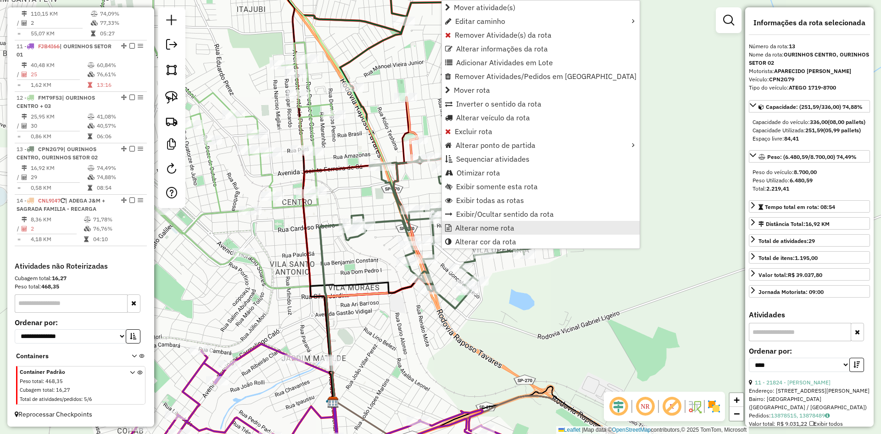
click at [481, 227] on span "Alterar nome rota" at bounding box center [484, 227] width 59 height 7
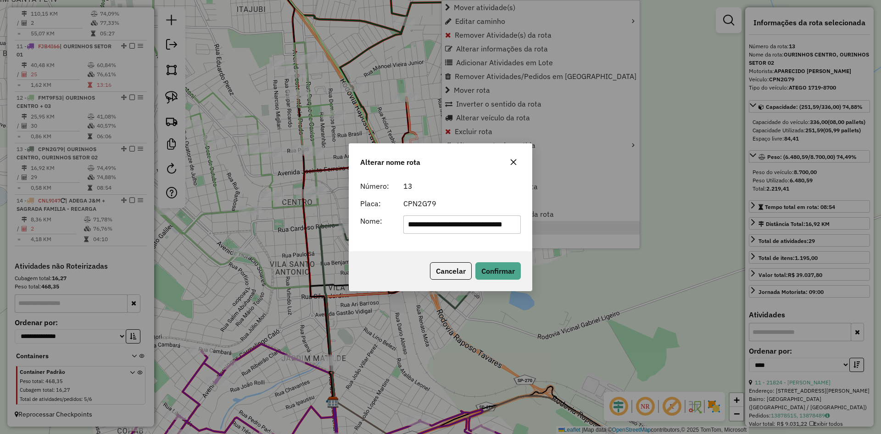
scroll to position [0, 34]
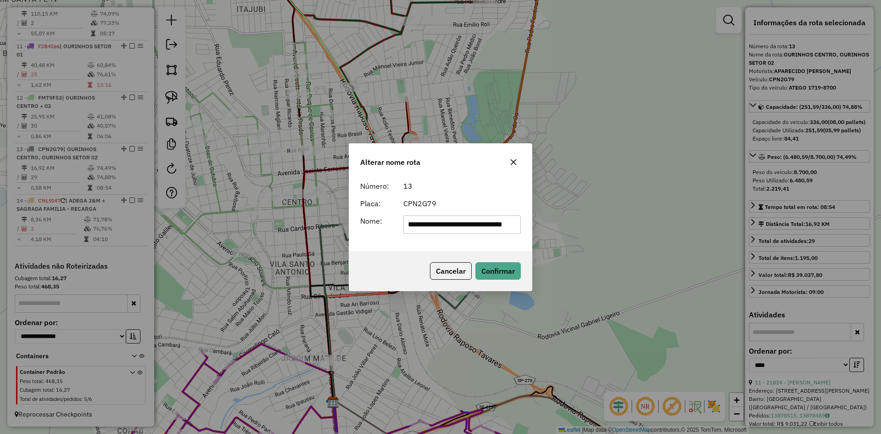
drag, startPoint x: 440, startPoint y: 229, endPoint x: 506, endPoint y: 235, distance: 65.9
click at [506, 235] on div "**********" at bounding box center [440, 214] width 183 height 74
type input "**********"
click at [506, 269] on button "Confirmar" at bounding box center [497, 270] width 45 height 17
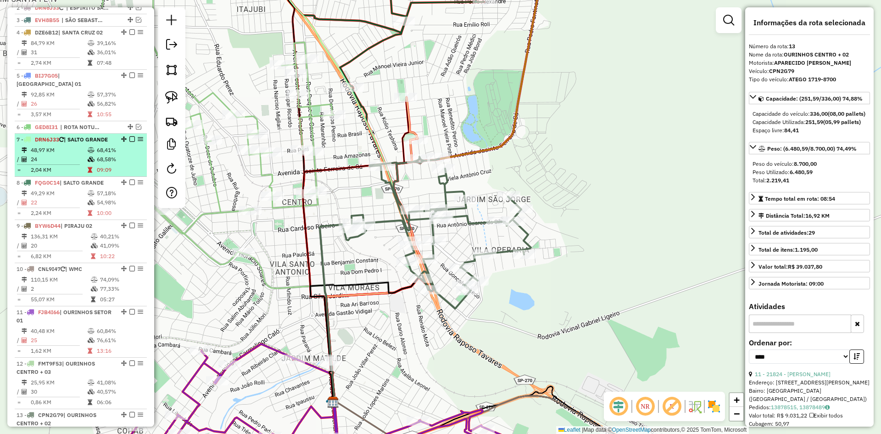
scroll to position [375, 0]
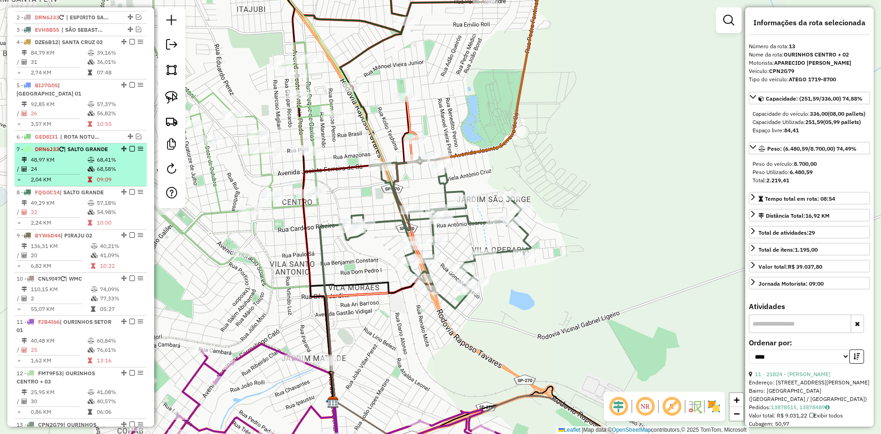
click at [96, 167] on td "68,58%" at bounding box center [119, 168] width 46 height 9
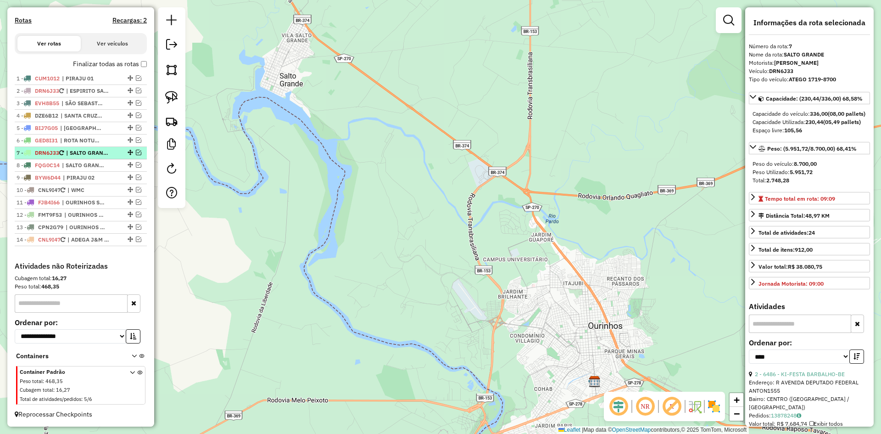
scroll to position [141, 0]
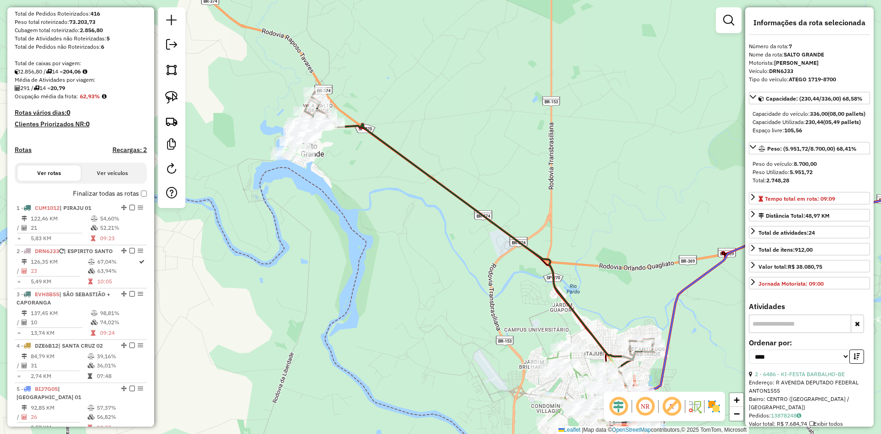
drag, startPoint x: 345, startPoint y: 149, endPoint x: 339, endPoint y: 210, distance: 60.8
click at [367, 225] on div "Janela de atendimento Grade de atendimento Capacidade Transportadoras Veículos …" at bounding box center [440, 217] width 881 height 434
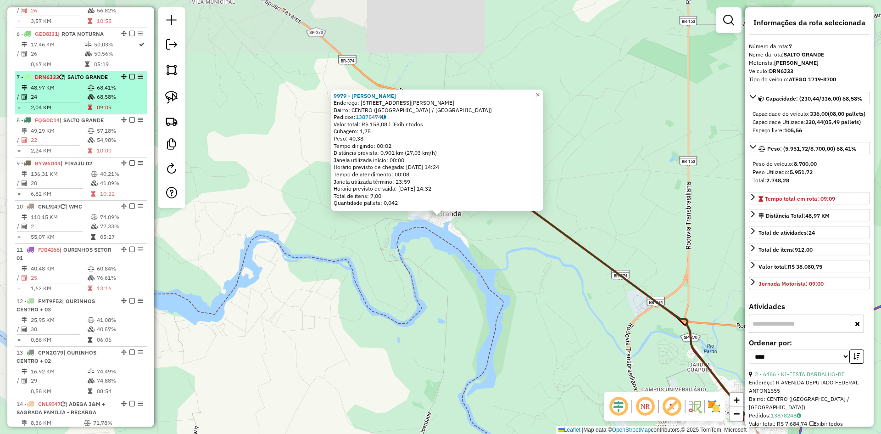
scroll to position [619, 0]
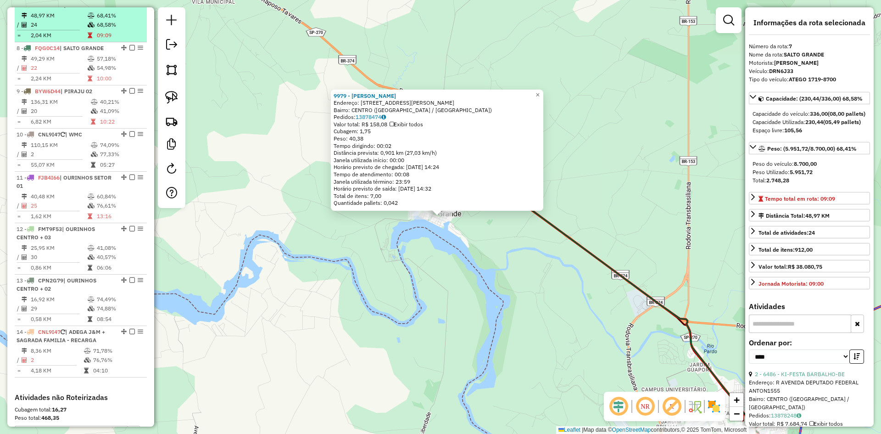
click at [435, 309] on div "9979 - JOSE ANTONIO DA SILV Endereço: AV RANGEL PESTANA 722 Bairro: CENTRO (SAL…" at bounding box center [440, 217] width 881 height 434
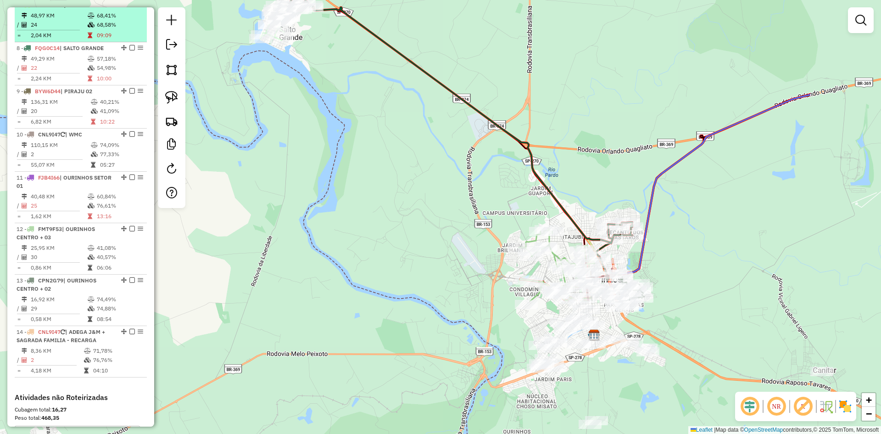
drag, startPoint x: 449, startPoint y: 315, endPoint x: 284, endPoint y: 133, distance: 245.6
click at [284, 133] on div "Janela de atendimento Grade de atendimento Capacidade Transportadoras Veículos …" at bounding box center [440, 217] width 881 height 434
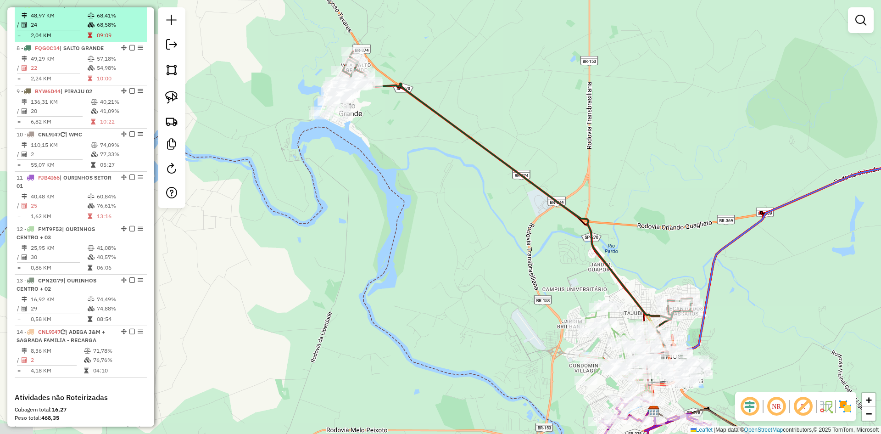
drag, startPoint x: 406, startPoint y: 168, endPoint x: 471, endPoint y: 250, distance: 105.2
click at [471, 250] on div "Janela de atendimento Grade de atendimento Capacidade Transportadoras Veículos …" at bounding box center [440, 217] width 881 height 434
select select "*********"
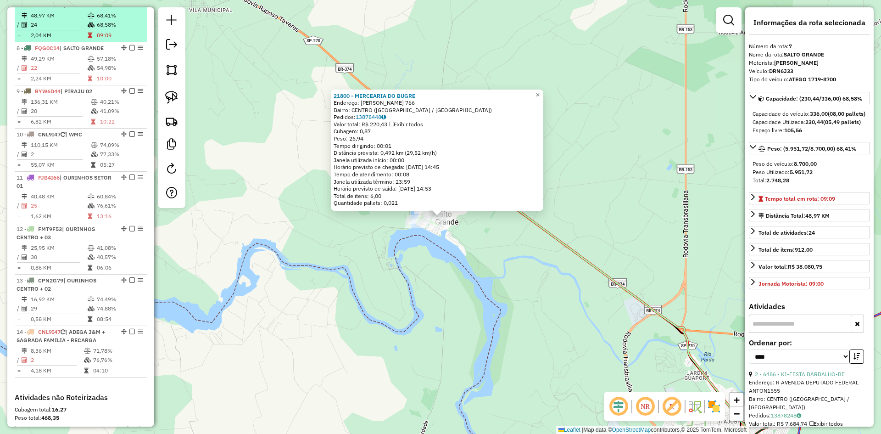
click at [431, 306] on div "21800 - MERCEARIA DO BUGRE Endereço: Marechal Deodoro da Fonseca 766 Bairro: CE…" at bounding box center [440, 217] width 881 height 434
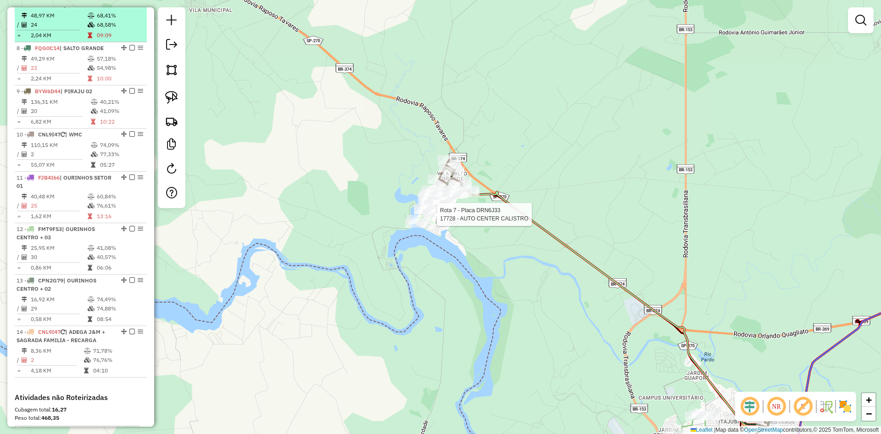
select select "*********"
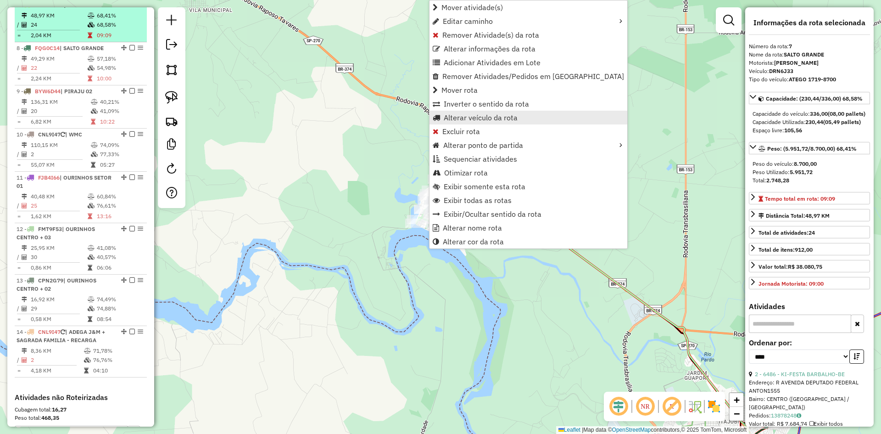
click at [472, 116] on span "Alterar veículo da rota" at bounding box center [481, 117] width 74 height 7
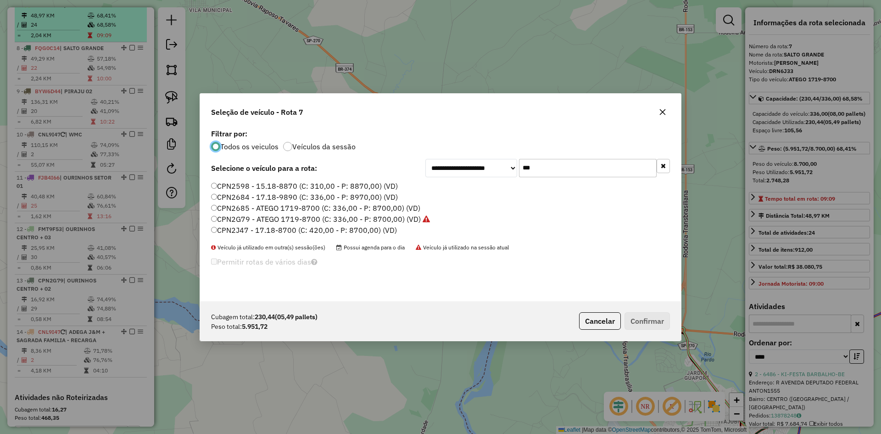
scroll to position [5, 3]
click at [545, 173] on input "***" at bounding box center [588, 168] width 138 height 18
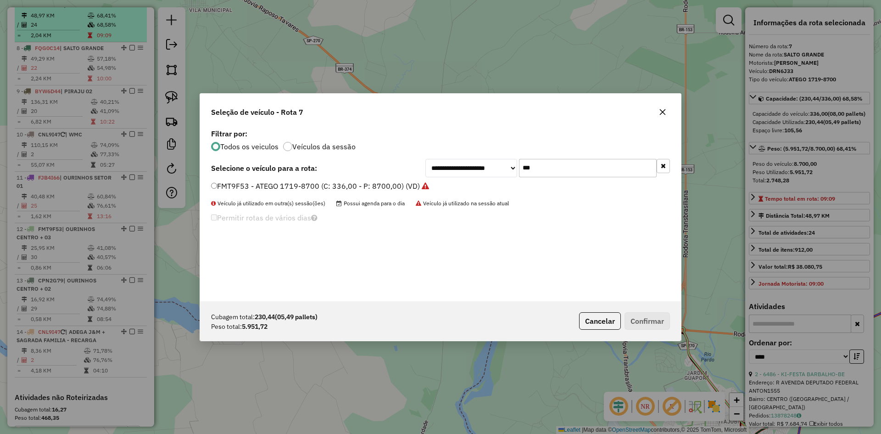
type input "***"
click at [304, 183] on label "FMT9F53 - ATEGO 1719-8700 (C: 336,00 - P: 8700,00) (VD)" at bounding box center [320, 185] width 218 height 11
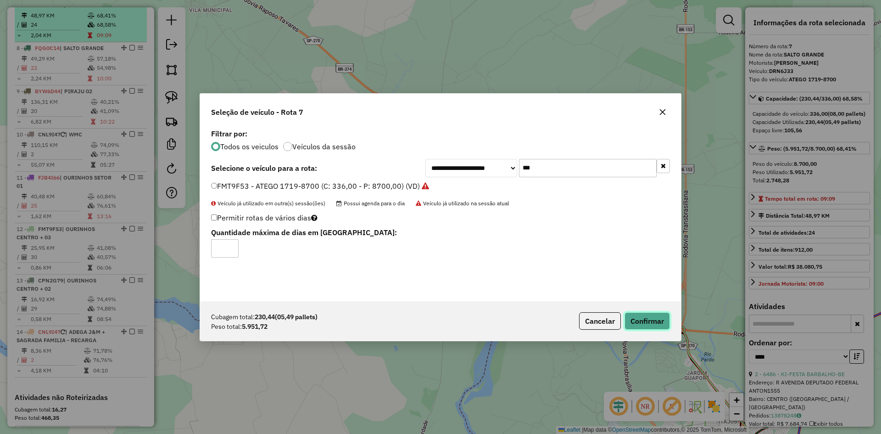
click at [658, 317] on button "Confirmar" at bounding box center [646, 320] width 45 height 17
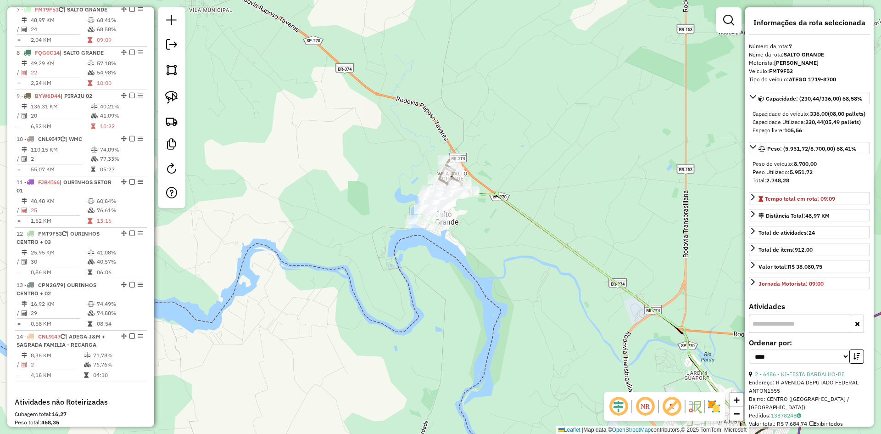
scroll to position [619, 0]
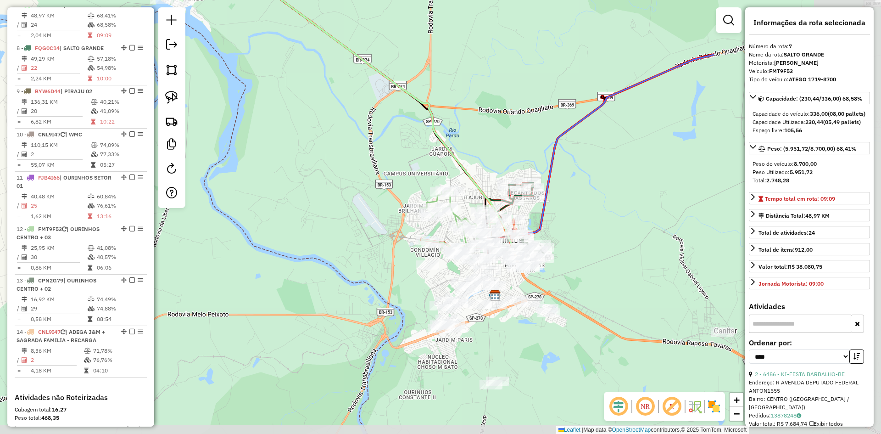
drag, startPoint x: 566, startPoint y: 311, endPoint x: 311, endPoint y: 88, distance: 339.4
click at [311, 88] on div "Janela de atendimento Grade de atendimento Capacidade Transportadoras Veículos …" at bounding box center [440, 217] width 881 height 434
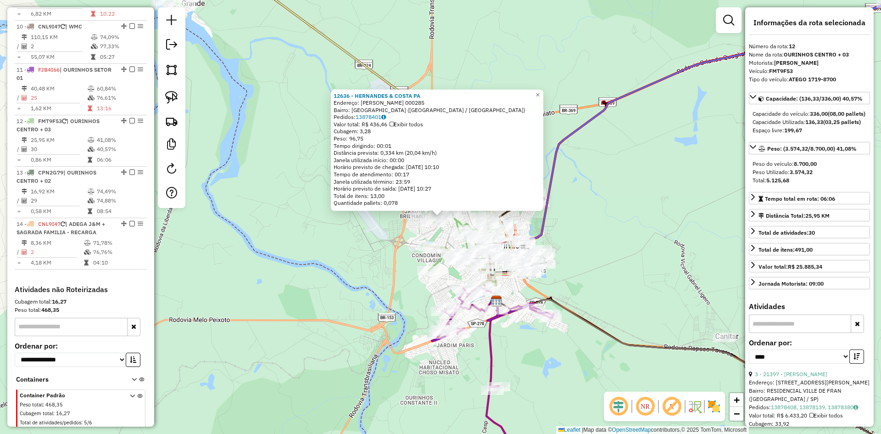
scroll to position [750, 0]
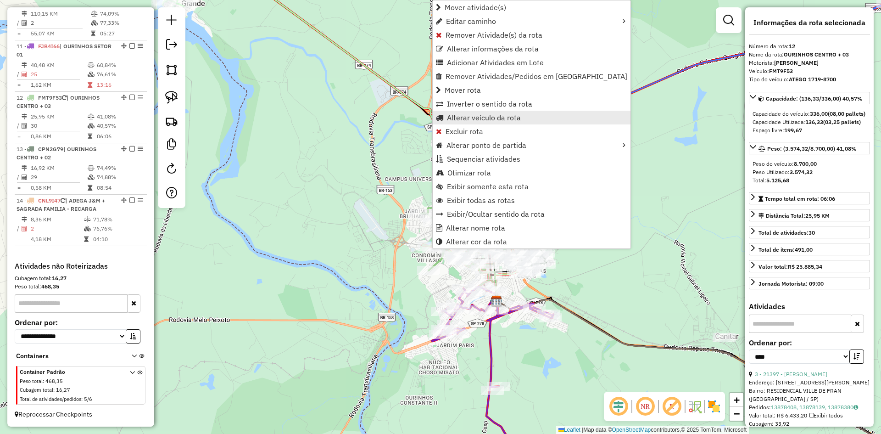
click at [482, 117] on span "Alterar veículo da rota" at bounding box center [484, 117] width 74 height 7
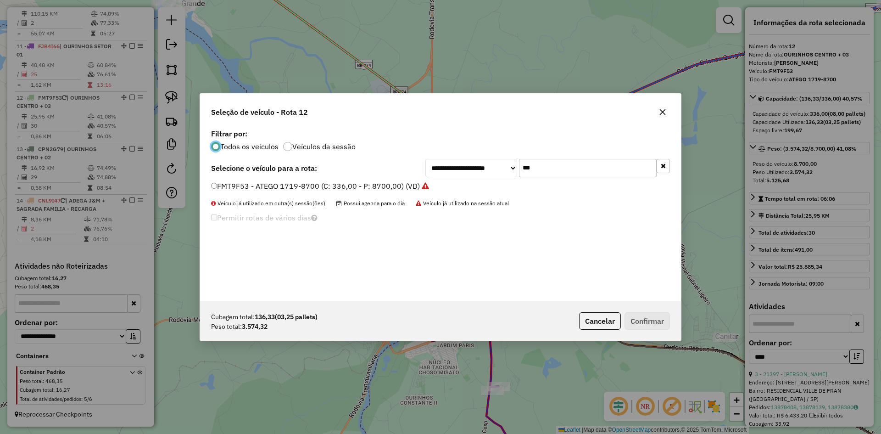
scroll to position [5, 3]
click at [547, 168] on input "***" at bounding box center [588, 168] width 138 height 18
type input "***"
click at [280, 185] on label "FJB4I66 - ATEGO 1719-8700 (C: 336,00 - P: 8700,00) (VD)" at bounding box center [318, 185] width 214 height 11
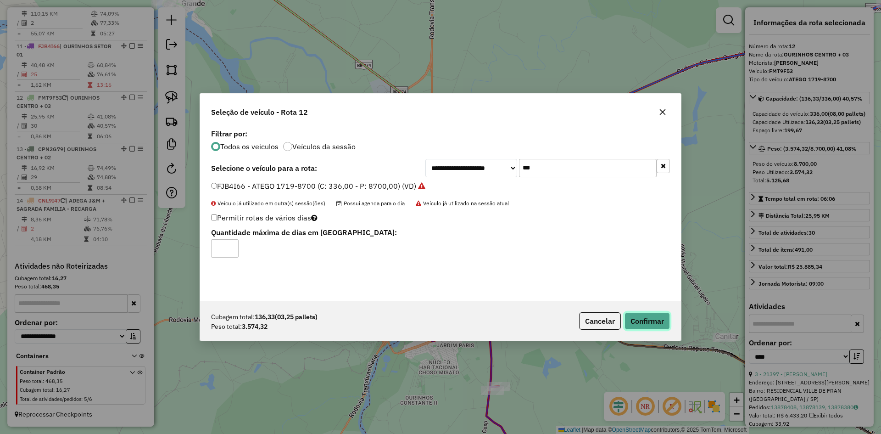
click at [650, 321] on button "Confirmar" at bounding box center [646, 320] width 45 height 17
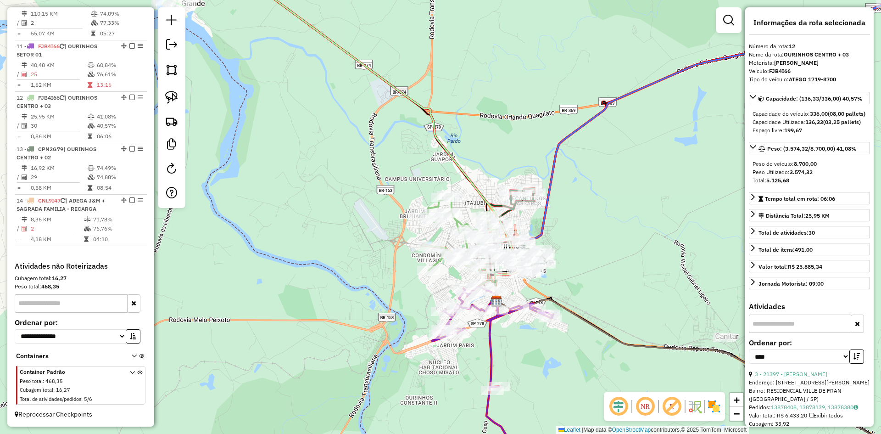
drag, startPoint x: 601, startPoint y: 302, endPoint x: 605, endPoint y: 135, distance: 167.0
click at [605, 135] on div "Janela de atendimento Grade de atendimento Capacidade Transportadoras Veículos …" at bounding box center [440, 217] width 881 height 434
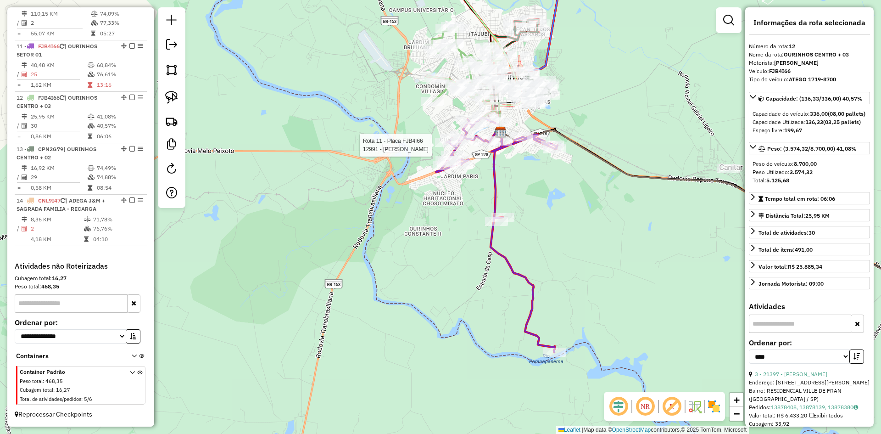
click at [450, 150] on div at bounding box center [455, 144] width 23 height 9
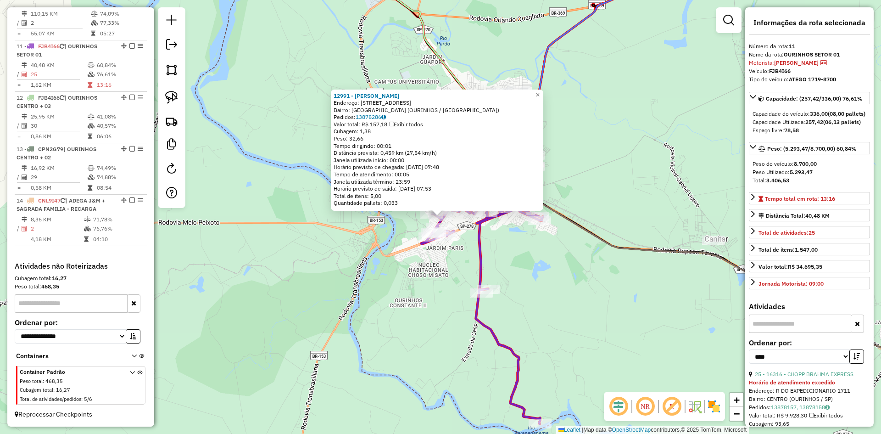
click at [417, 303] on div "12991 - JOAO BATISTA OURINHO Endereço: R REPUBLICA 693 Bairro: VILA SANTA MARIA…" at bounding box center [440, 217] width 881 height 434
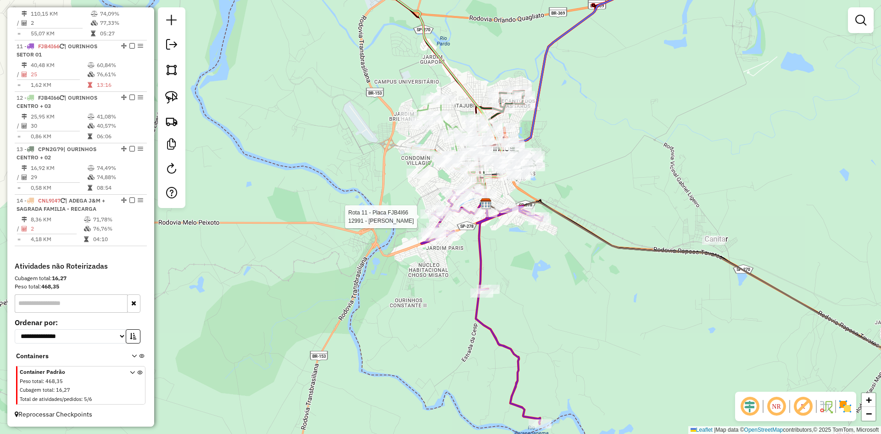
select select "*********"
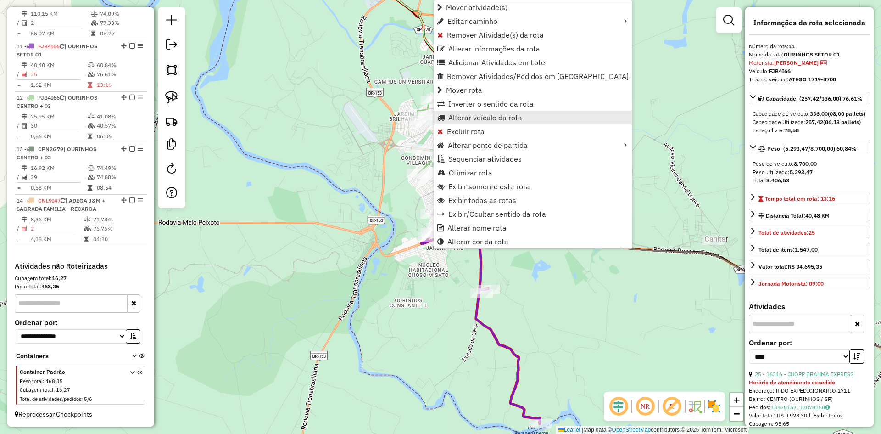
click at [485, 117] on span "Alterar veículo da rota" at bounding box center [485, 117] width 74 height 7
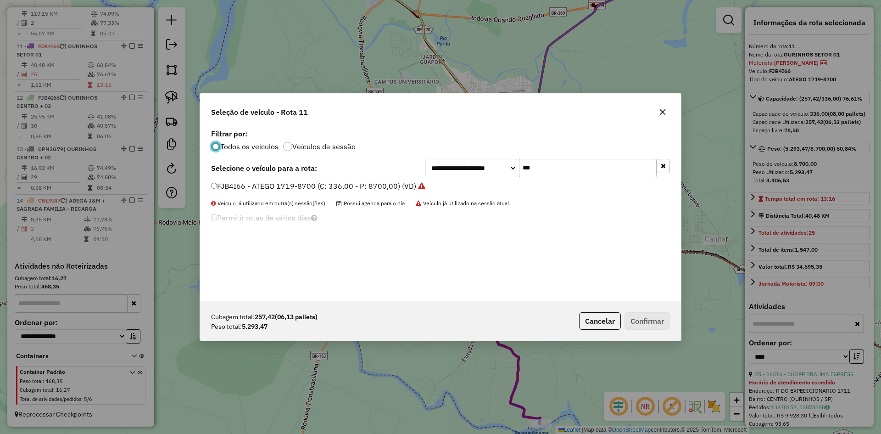
click at [552, 169] on input "***" at bounding box center [588, 168] width 138 height 18
type input "**"
click at [275, 187] on label "FHC0563 - ATEGO 1719-8700FH (C: 420,00 - P: 8700,00) (VD)" at bounding box center [320, 185] width 218 height 11
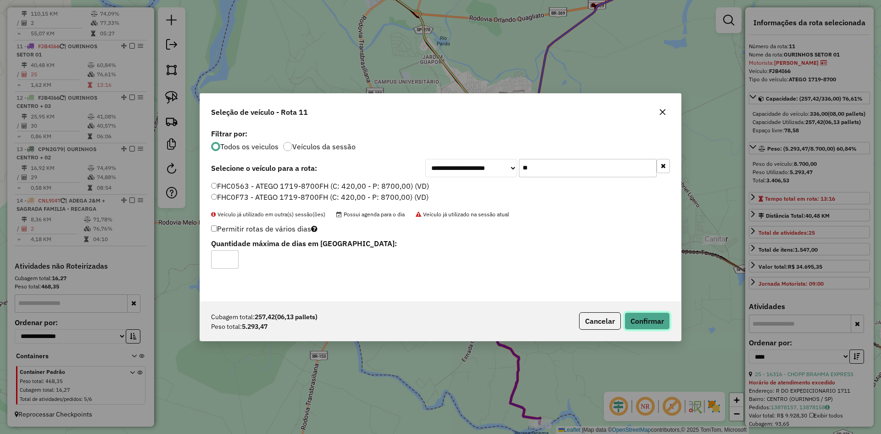
click at [664, 319] on button "Confirmar" at bounding box center [646, 320] width 45 height 17
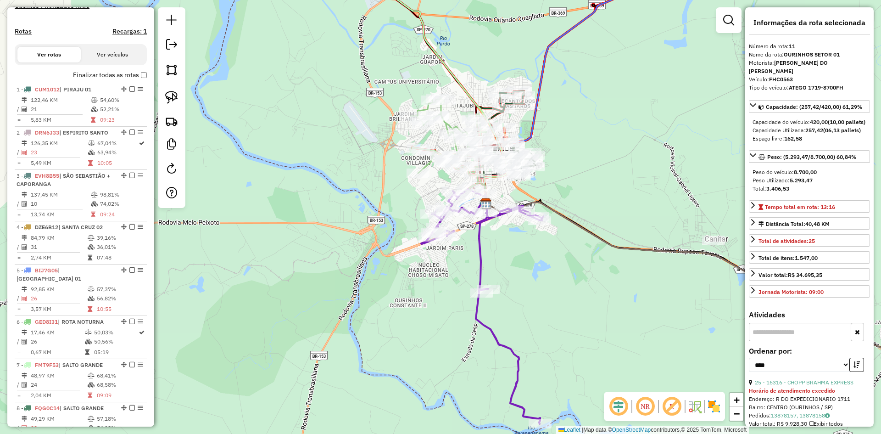
scroll to position [246, 0]
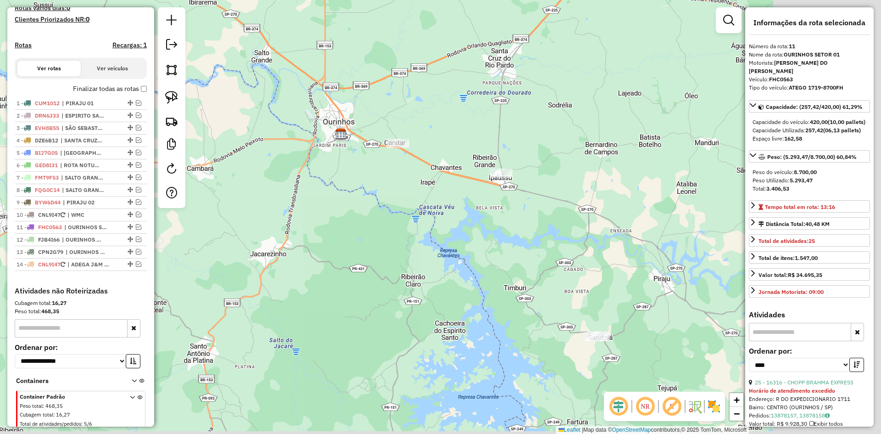
drag, startPoint x: 577, startPoint y: 318, endPoint x: 335, endPoint y: 178, distance: 279.1
click at [326, 175] on div "Janela de atendimento Grade de atendimento Capacidade Transportadoras Veículos …" at bounding box center [440, 217] width 881 height 434
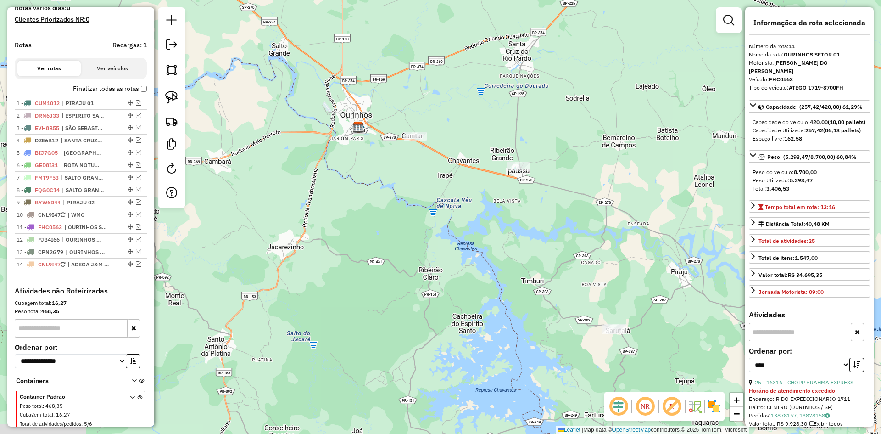
drag, startPoint x: 374, startPoint y: 202, endPoint x: 483, endPoint y: 248, distance: 118.0
click at [511, 252] on div "Janela de atendimento Grade de atendimento Capacidade Transportadoras Veículos …" at bounding box center [440, 217] width 881 height 434
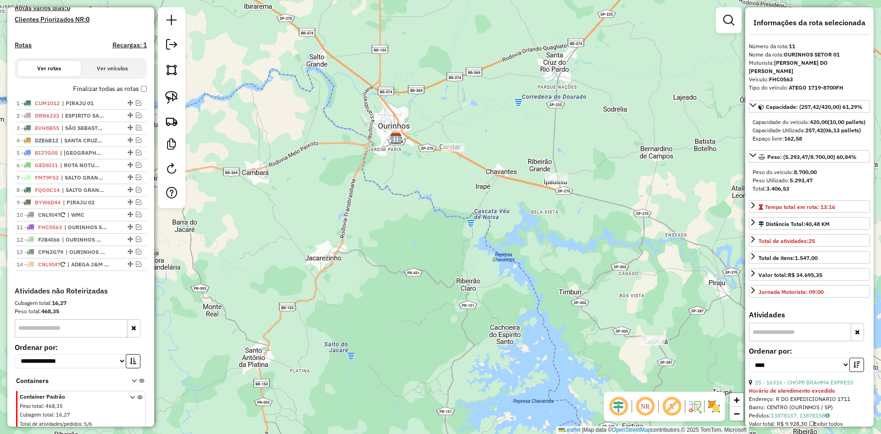
scroll to position [154, 0]
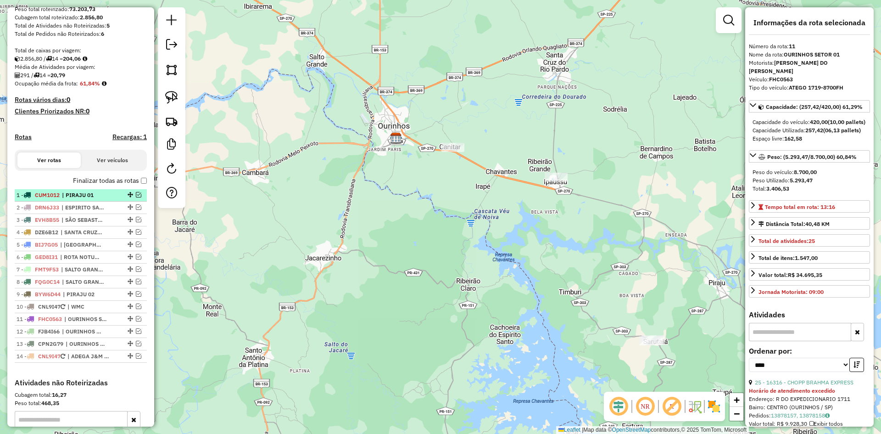
click at [88, 199] on span "| PIRAJU 01" at bounding box center [83, 195] width 42 height 8
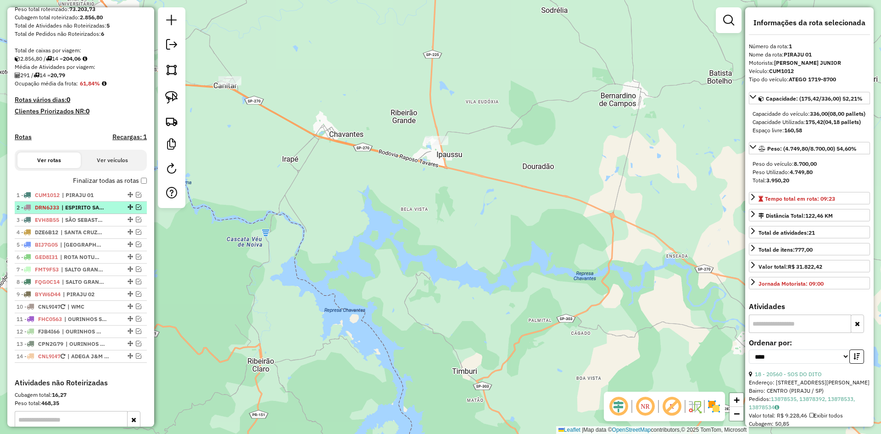
click at [87, 211] on span "| ESPIRITO SANTO" at bounding box center [82, 207] width 42 height 8
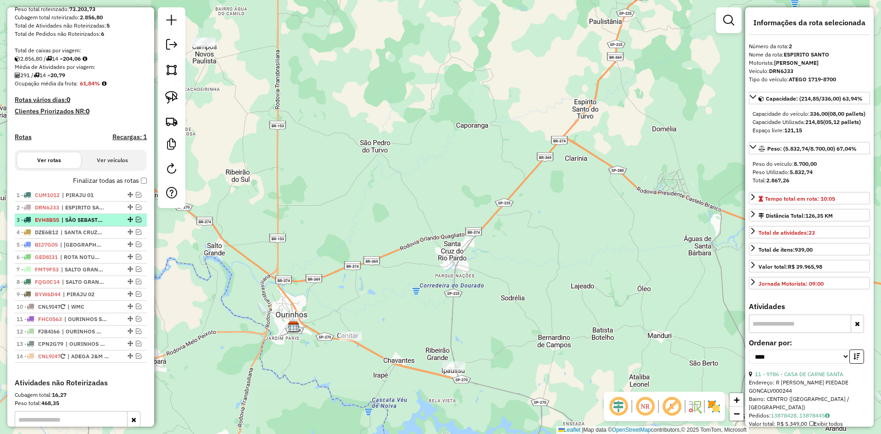
click at [81, 224] on span "| SÃO SEBASTIÃO + CAPORANGA" at bounding box center [82, 220] width 42 height 8
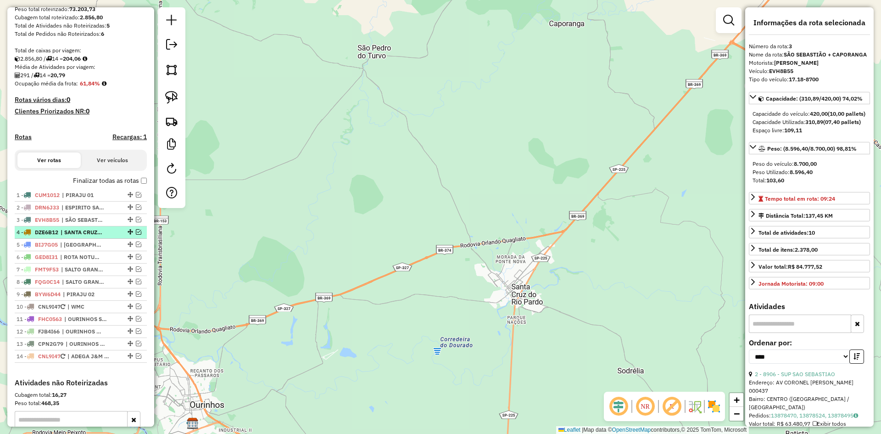
click at [82, 236] on span "| SANTA CRUZ 02" at bounding box center [82, 232] width 42 height 8
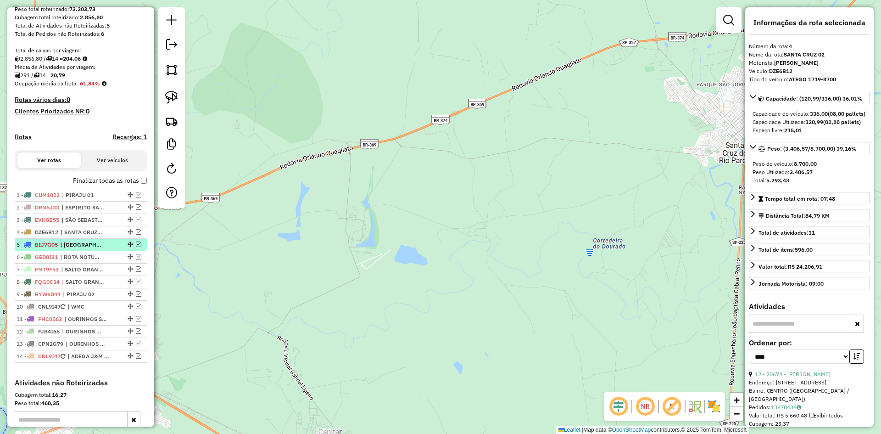
click at [85, 249] on span "| SANTA CRUZ 01" at bounding box center [81, 244] width 42 height 8
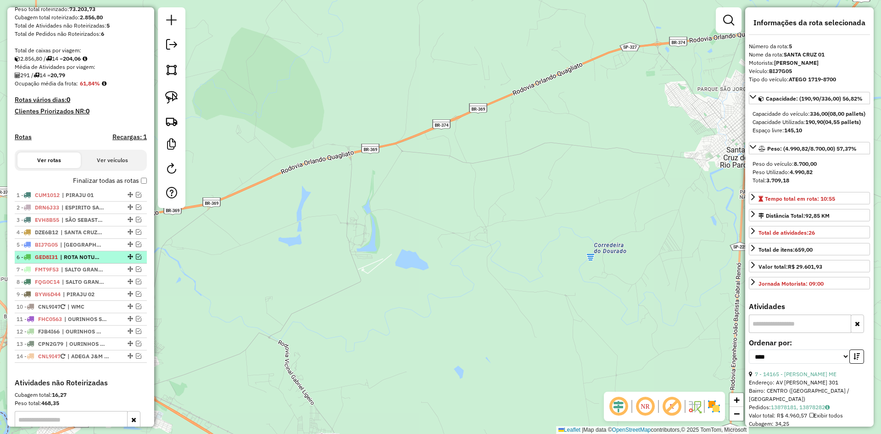
click at [83, 261] on span "| ROTA NOTURNA" at bounding box center [81, 257] width 42 height 8
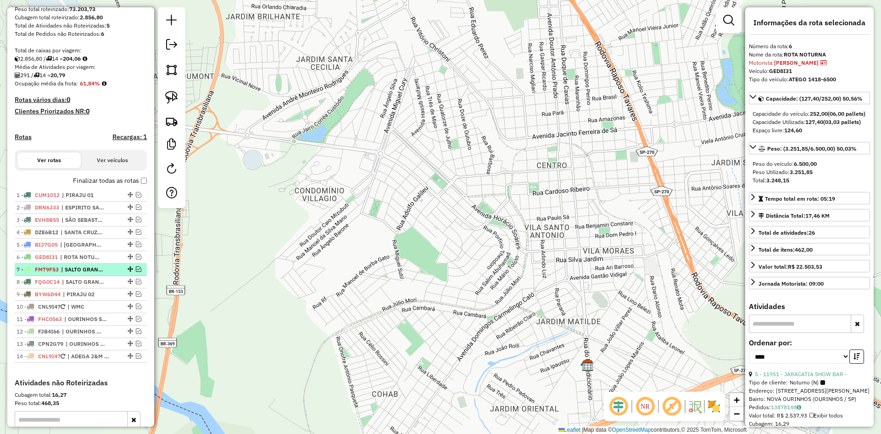
click at [75, 273] on span "| SALTO GRANDE" at bounding box center [82, 269] width 42 height 8
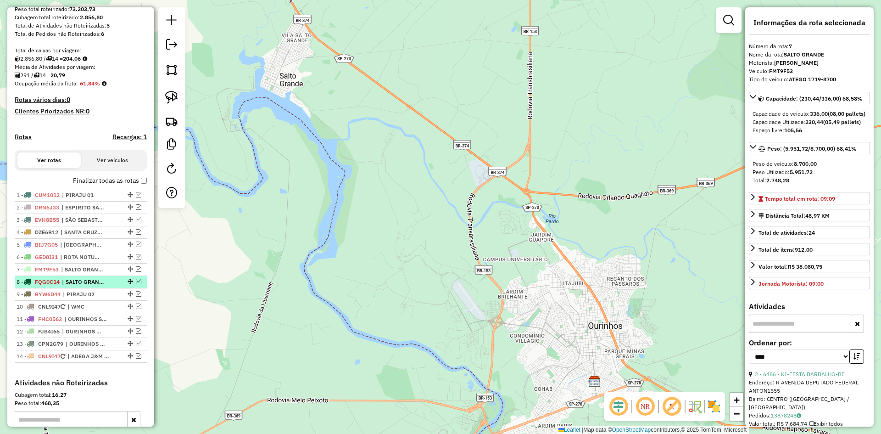
click at [78, 286] on span "| SALTO GRANDE" at bounding box center [83, 282] width 42 height 8
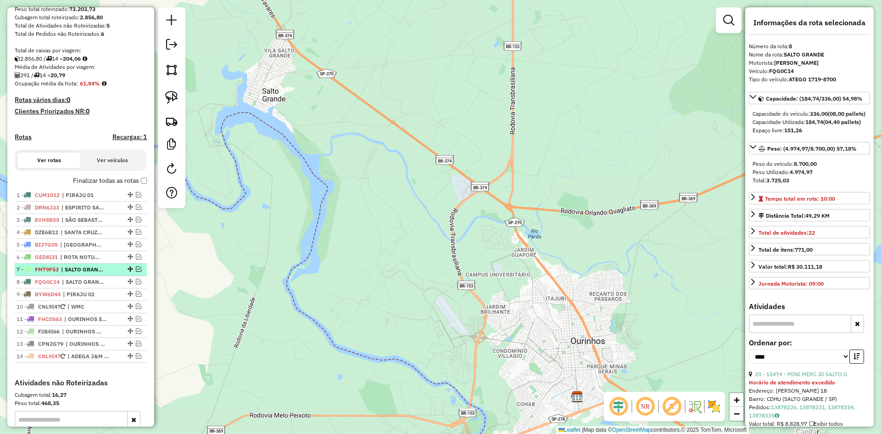
click at [82, 273] on span "| SALTO GRANDE" at bounding box center [82, 269] width 42 height 8
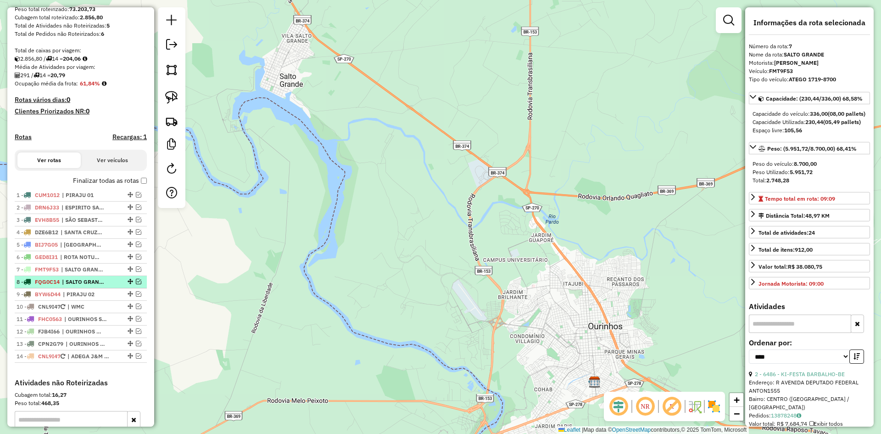
click at [83, 286] on span "| SALTO GRANDE" at bounding box center [83, 282] width 42 height 8
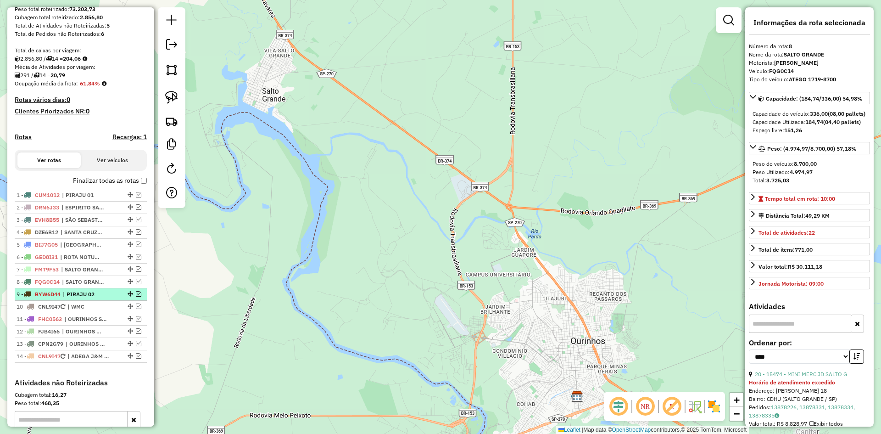
click at [84, 298] on span "| PIRAJU 02" at bounding box center [84, 294] width 42 height 8
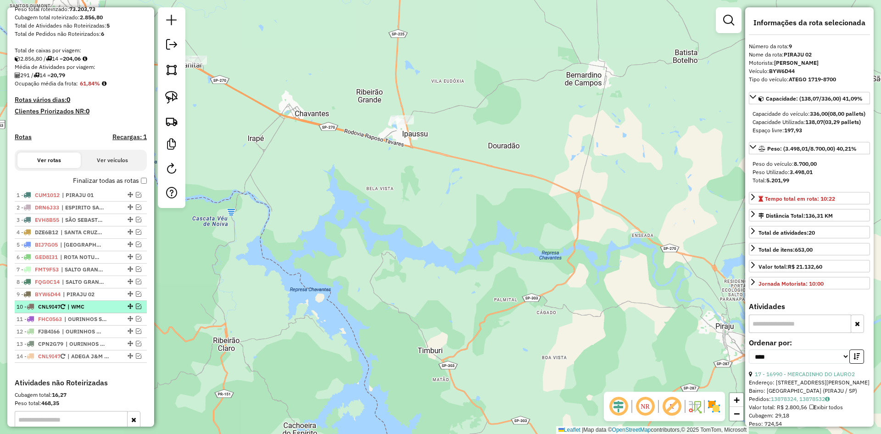
click at [96, 311] on span "| WMC" at bounding box center [88, 306] width 42 height 8
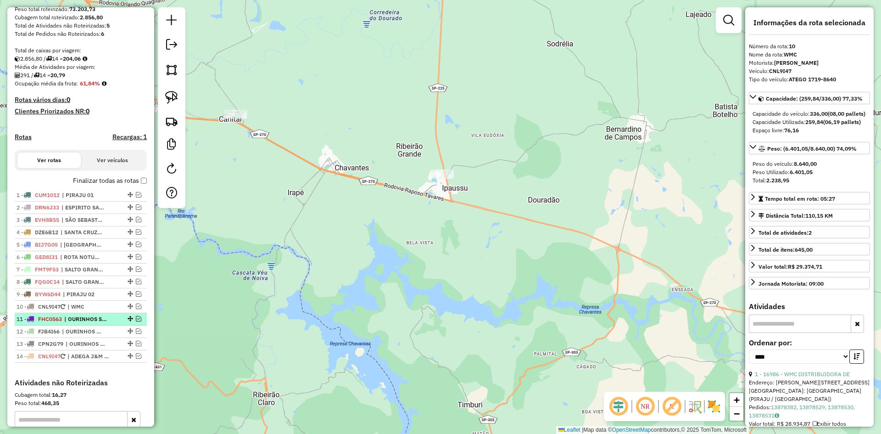
click at [95, 323] on span "| OURINHOS SETOR 01" at bounding box center [85, 319] width 42 height 8
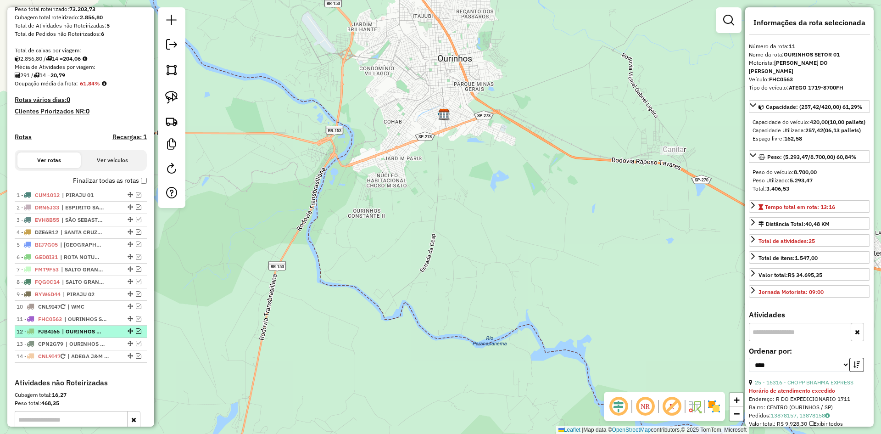
click at [96, 335] on span "| OURINHOS CENTRO + 03" at bounding box center [83, 331] width 42 height 8
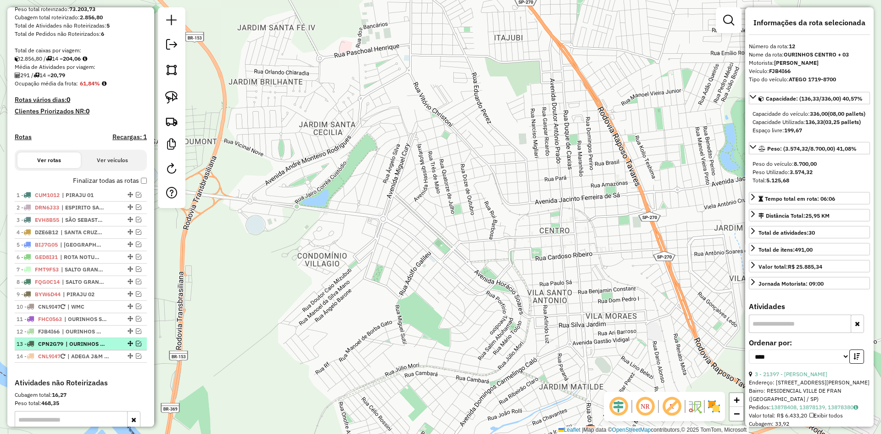
click at [92, 348] on span "| OURINHOS CENTRO + 02" at bounding box center [87, 343] width 42 height 8
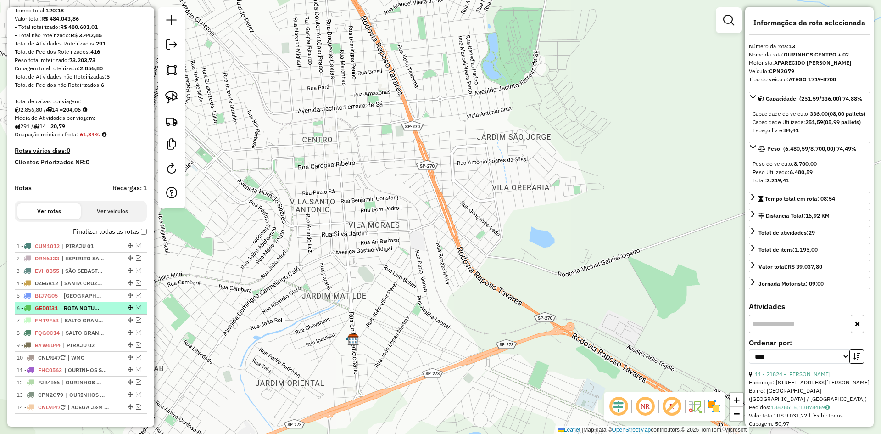
scroll to position [17, 0]
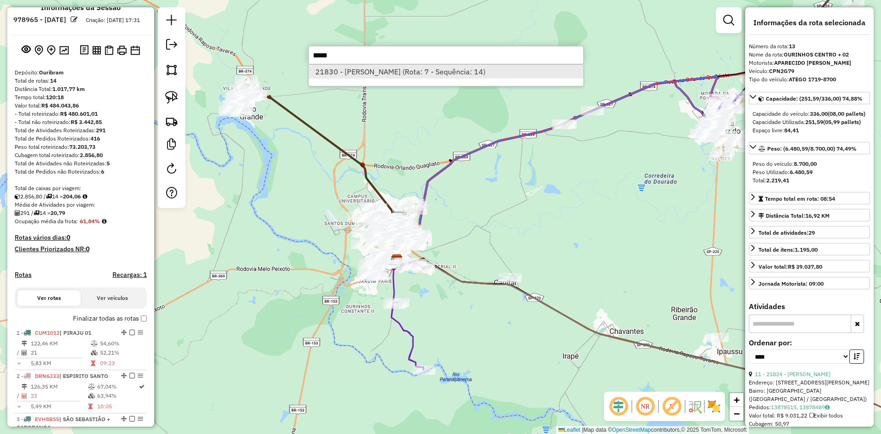
type input "*****"
click at [371, 69] on li "21830 - NELSON LUCIANO FRANC (Rota: 7 - Sequência: 14)" at bounding box center [446, 72] width 274 height 14
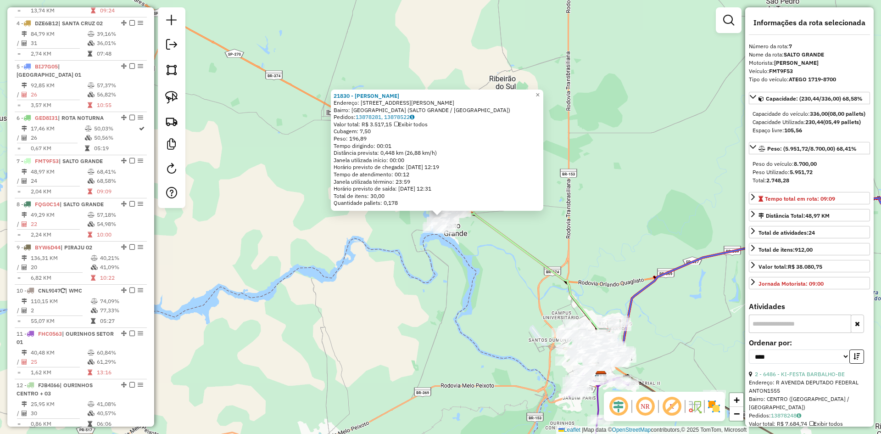
scroll to position [611, 0]
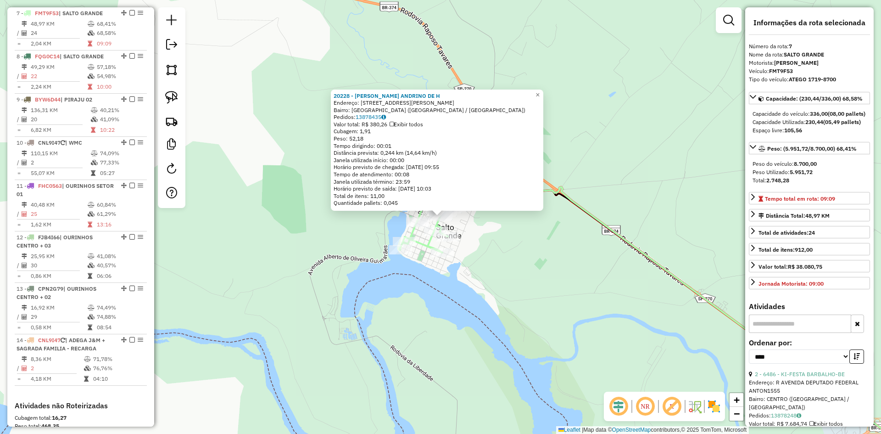
click at [520, 258] on div "20228 - SACOLAO ANDRINO DE H Endereço: R RUA RUI BARBOSA 911 Bairro: VILA SAO M…" at bounding box center [440, 217] width 881 height 434
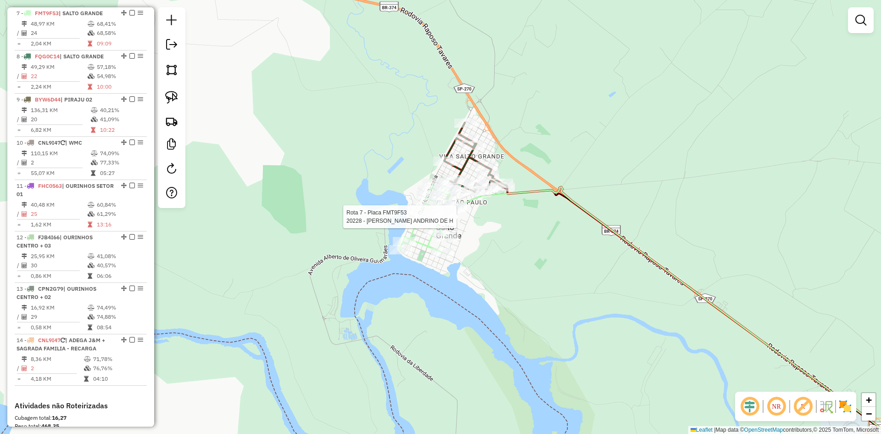
select select "*********"
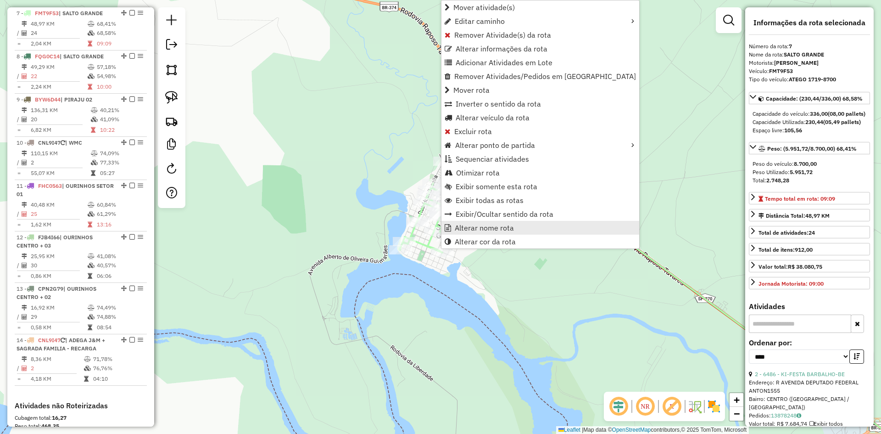
click at [455, 224] on span "Alterar nome rota" at bounding box center [484, 227] width 59 height 7
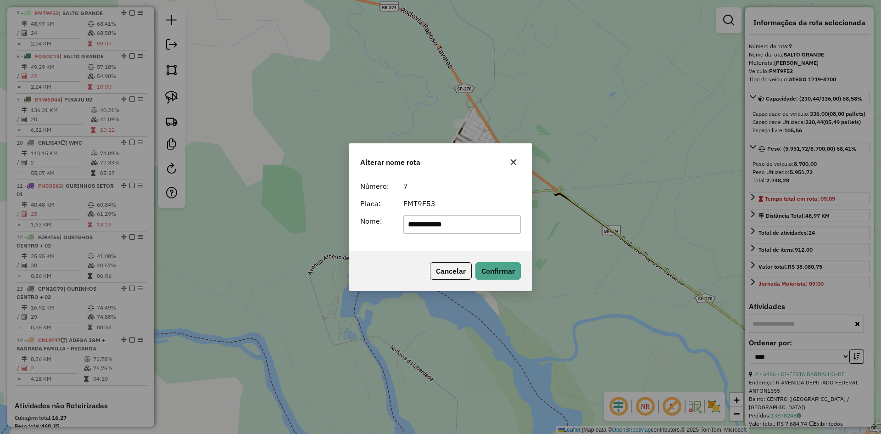
click at [465, 224] on input "**********" at bounding box center [462, 224] width 118 height 18
type input "**********"
click at [506, 270] on button "Confirmar" at bounding box center [497, 270] width 45 height 17
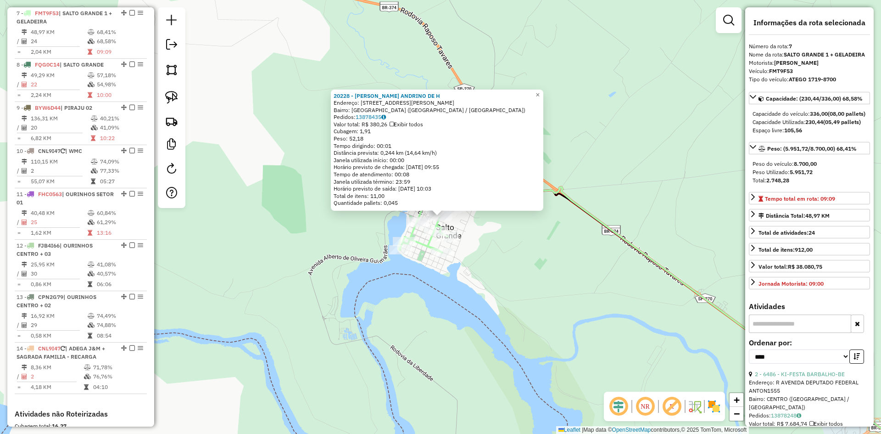
click at [477, 251] on div "Rota 7 - Placa FMT9F53 20228 - SACOLAO ANDRINO DE H 20228 - SACOLAO ANDRINO DE …" at bounding box center [440, 217] width 881 height 434
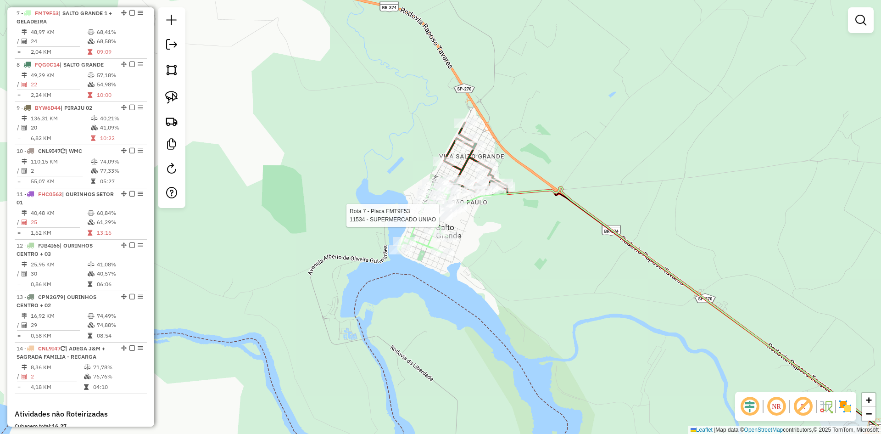
select select "*********"
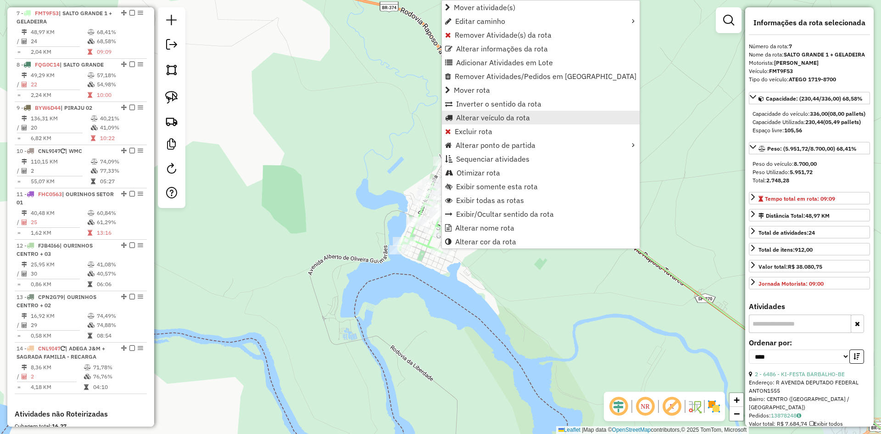
click at [479, 121] on span "Alterar veículo da rota" at bounding box center [493, 117] width 74 height 7
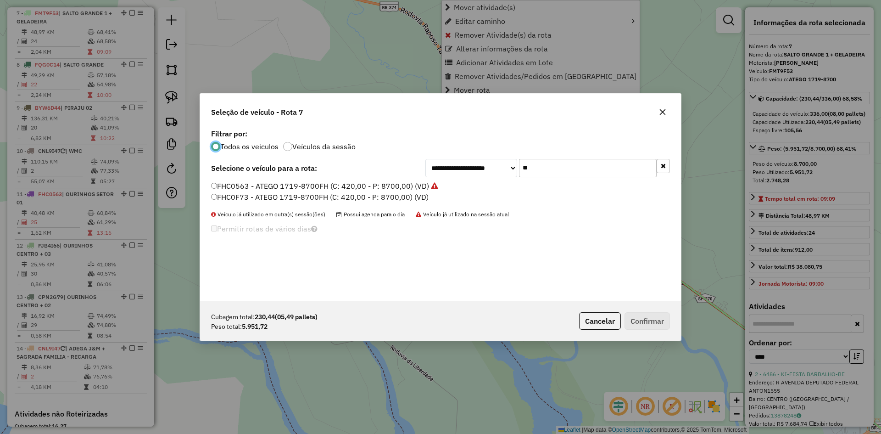
scroll to position [5, 3]
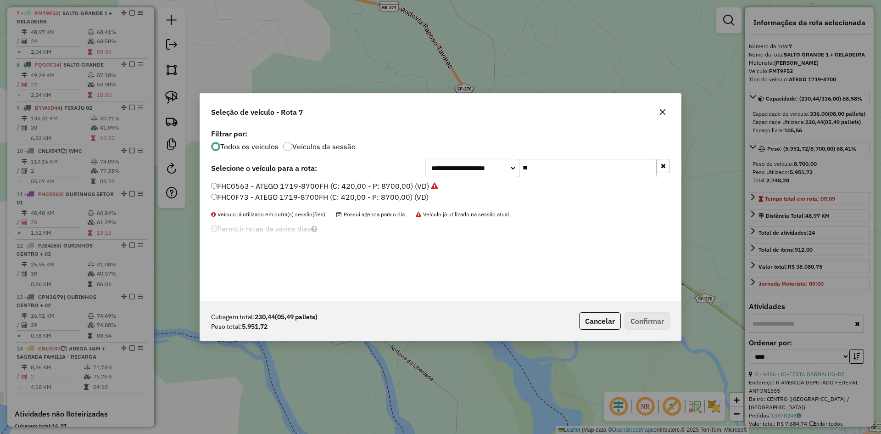
click at [547, 170] on input "**" at bounding box center [588, 168] width 138 height 18
type input "***"
click at [274, 186] on label "FQG0C14 - ATEGO 1719-8700 (C: 336,00 - P: 8700,00) (VD)" at bounding box center [320, 185] width 218 height 11
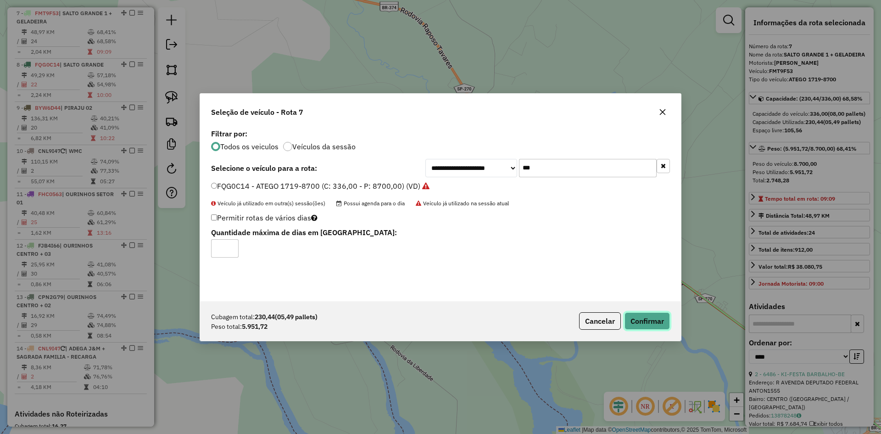
click at [648, 322] on button "Confirmar" at bounding box center [646, 320] width 45 height 17
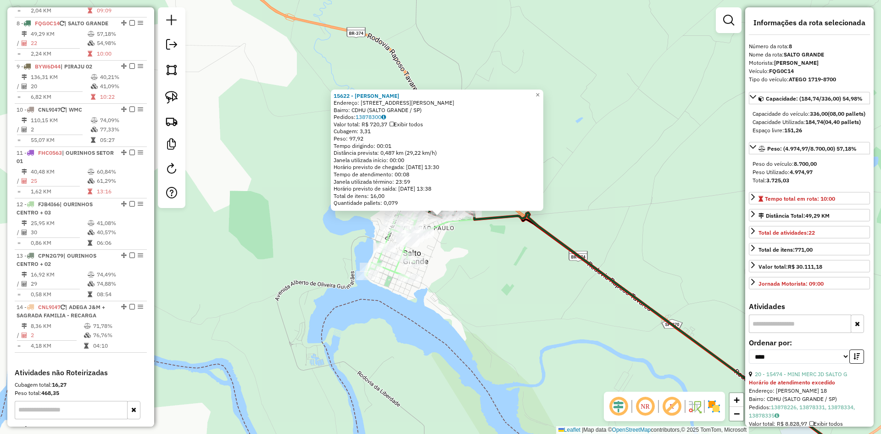
scroll to position [662, 0]
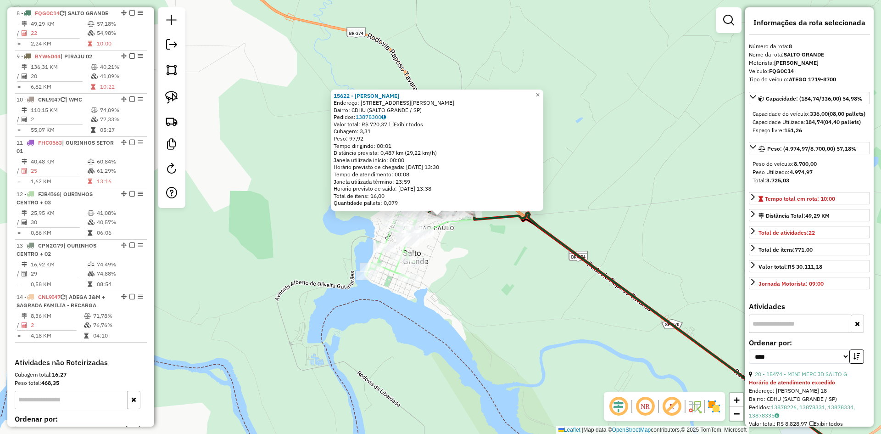
click at [452, 233] on div "15622 - ADENILSON PEREIRA VI Endereço: R VEREADOR JOAO NOBREGA 380 Bairro: CDHU…" at bounding box center [440, 217] width 881 height 434
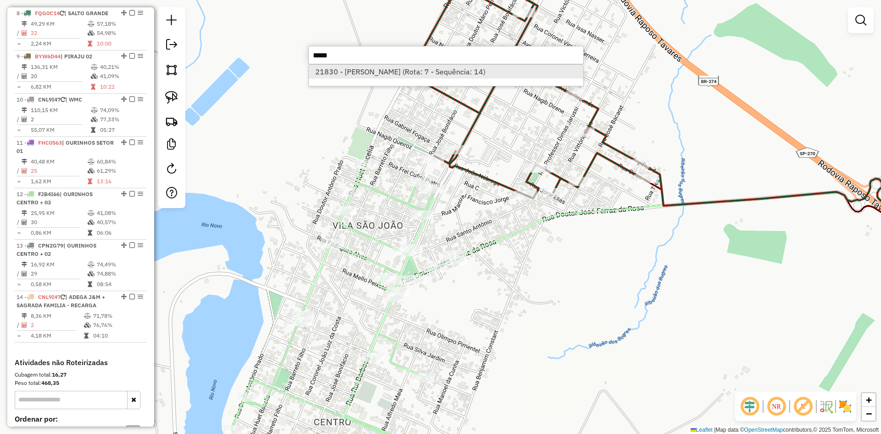
type input "*****"
click at [377, 72] on li "21830 - NELSON LUCIANO FRANC (Rota: 7 - Sequência: 14)" at bounding box center [446, 72] width 274 height 14
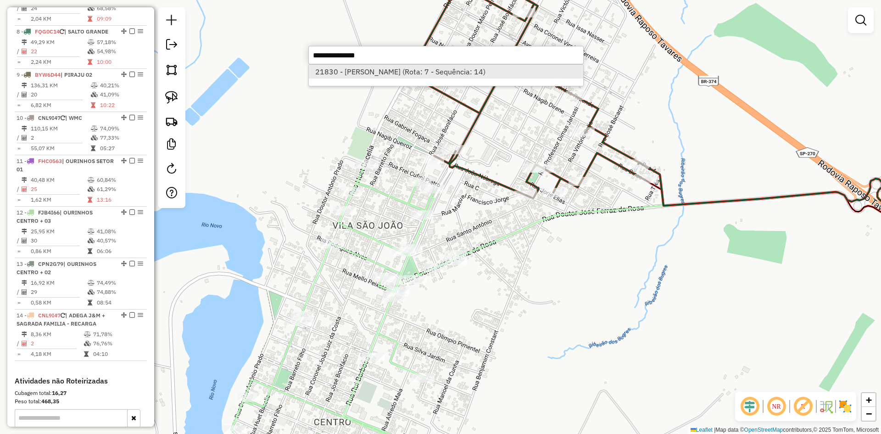
select select "*********"
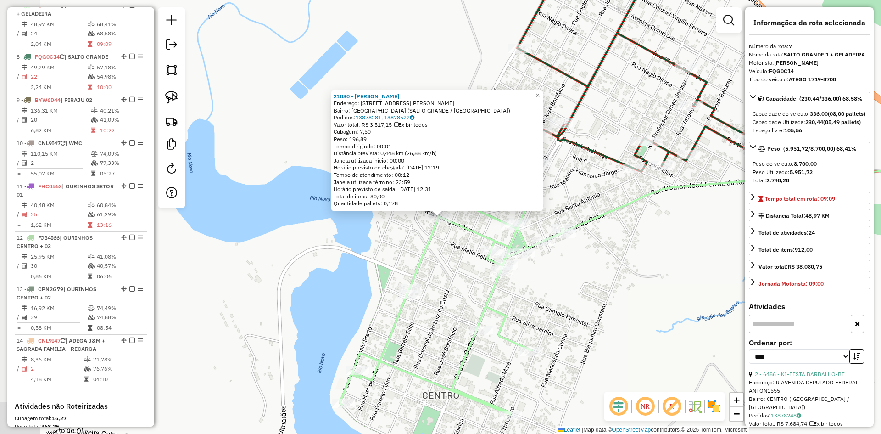
scroll to position [611, 0]
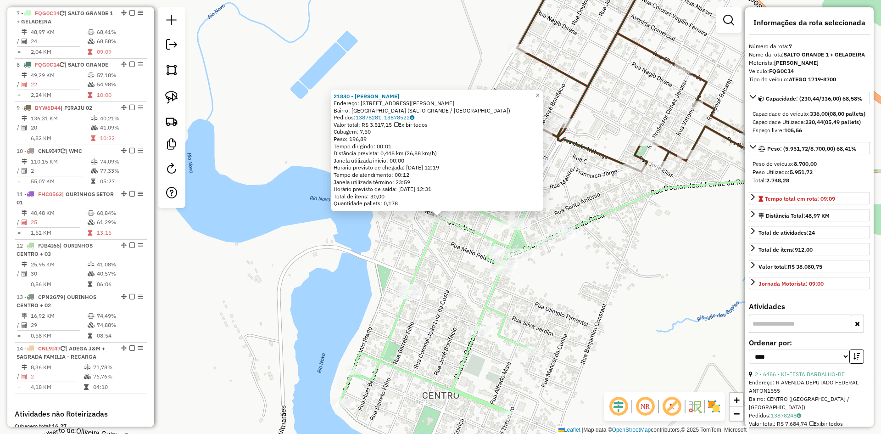
click at [610, 262] on div "21830 - NELSON LUCIANO FRANC Endereço: RUA HUET BACELAR,1035 Bairro: VILA SAO J…" at bounding box center [440, 217] width 881 height 434
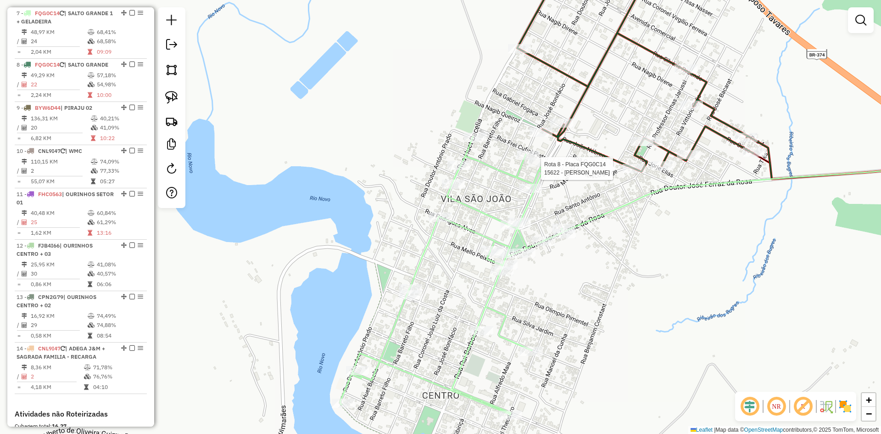
select select "*********"
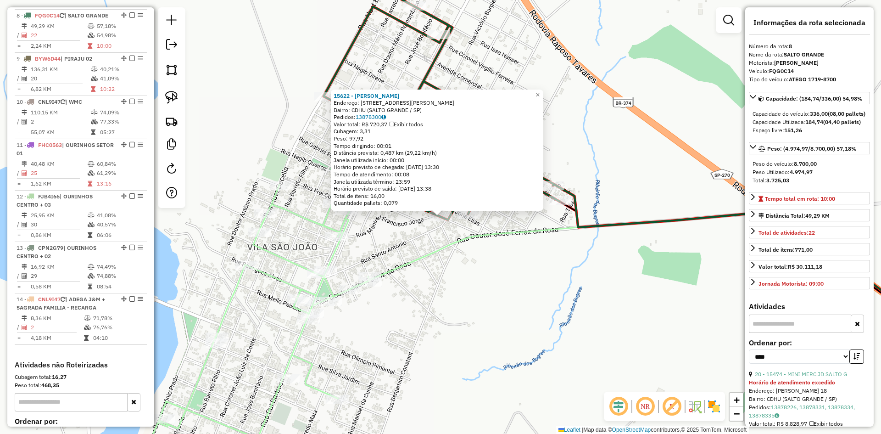
scroll to position [662, 0]
click at [495, 278] on div "15622 - ADENILSON PEREIRA VI Endereço: R VEREADOR JOAO NOBREGA 380 Bairro: CDHU…" at bounding box center [440, 217] width 881 height 434
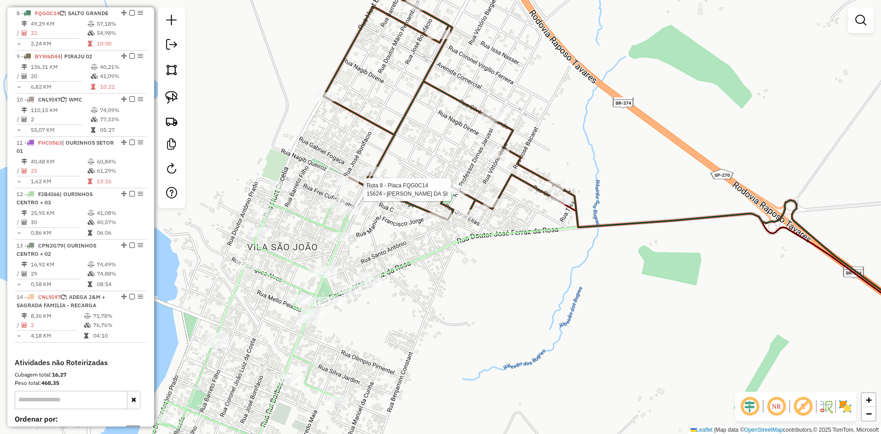
select select "*********"
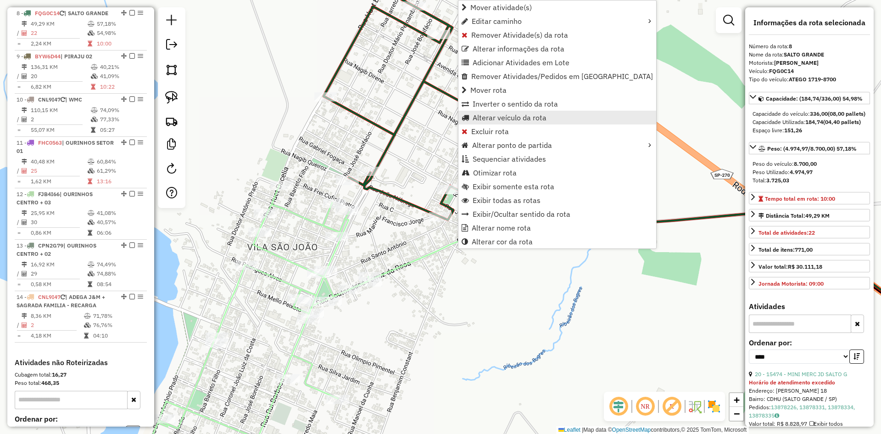
click at [511, 120] on span "Alterar veículo da rota" at bounding box center [509, 117] width 74 height 7
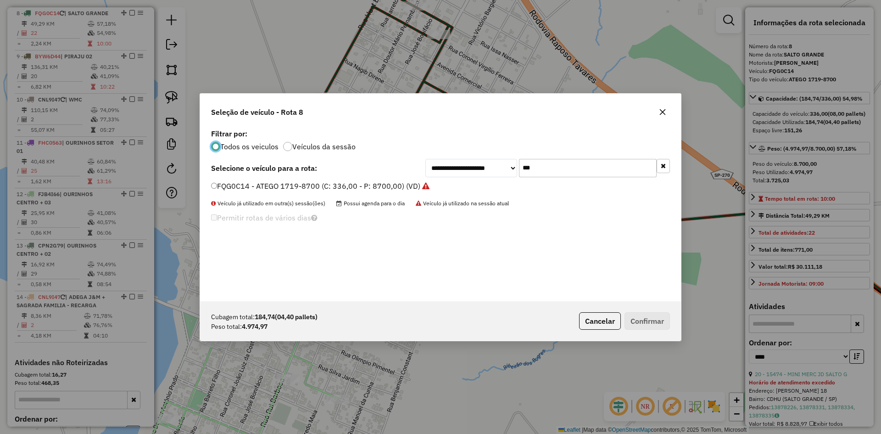
scroll to position [5, 3]
click at [551, 169] on input "***" at bounding box center [588, 168] width 138 height 18
type input "***"
click at [257, 189] on label "FMT9F53 - ATEGO 1719-8700 (C: 336,00 - P: 8700,00) (VD)" at bounding box center [315, 185] width 209 height 11
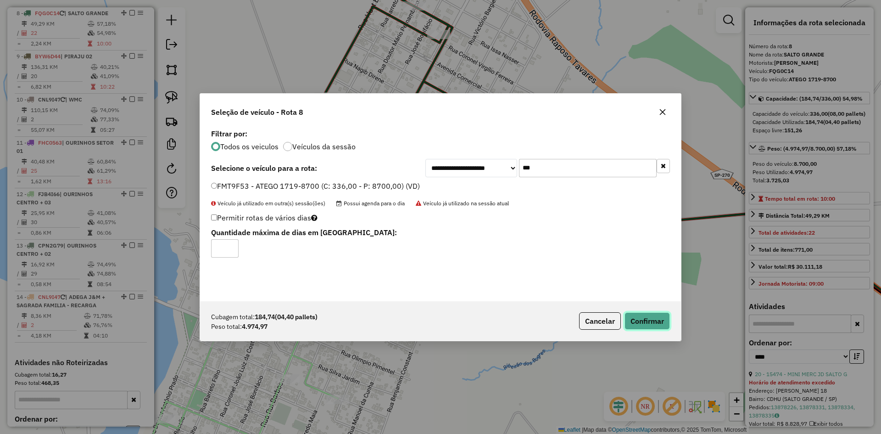
click at [652, 321] on button "Confirmar" at bounding box center [646, 320] width 45 height 17
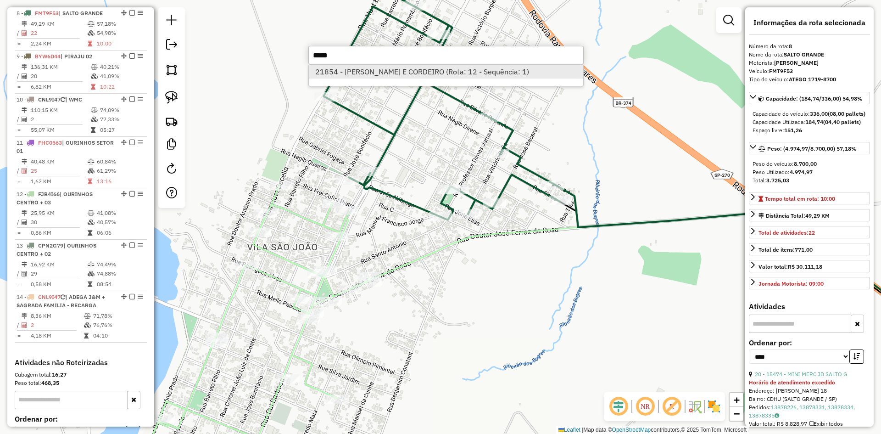
type input "*****"
click at [389, 72] on li "21854 - GUIZZARD E CORDEIRO (Rota: 12 - Sequência: 1)" at bounding box center [446, 72] width 274 height 14
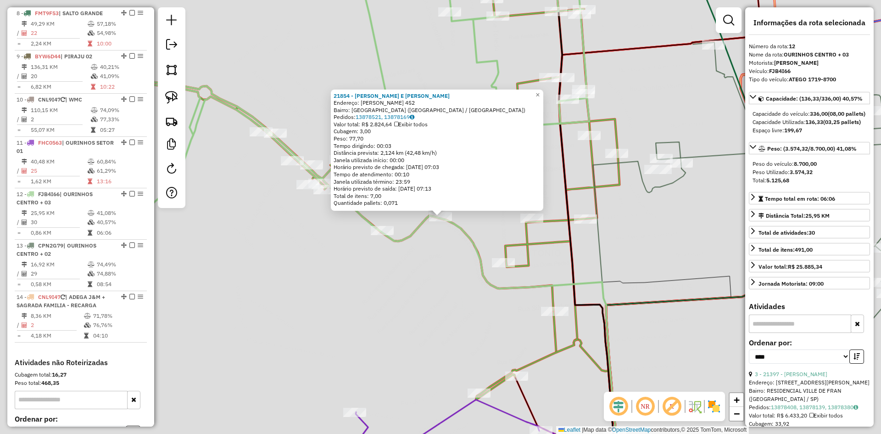
scroll to position [759, 0]
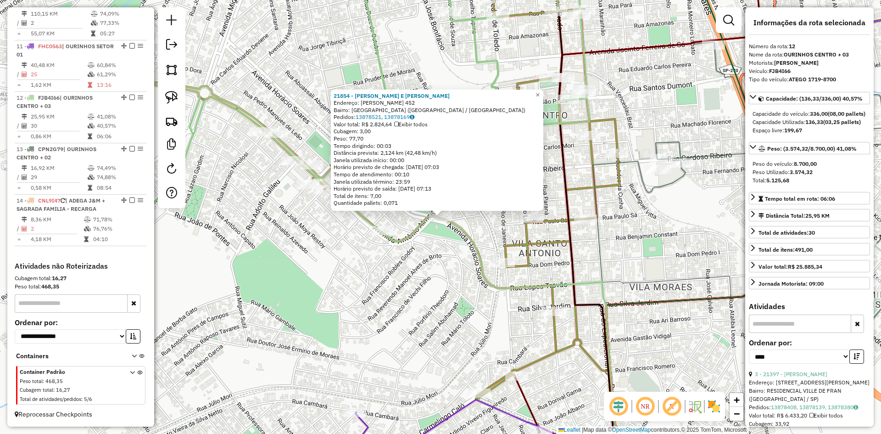
click at [417, 285] on div "21854 - GUIZZARD E CORDEIRO Endereço: HORACIO SOARES 452 Bairro: JARDIM PAULIST…" at bounding box center [440, 217] width 881 height 434
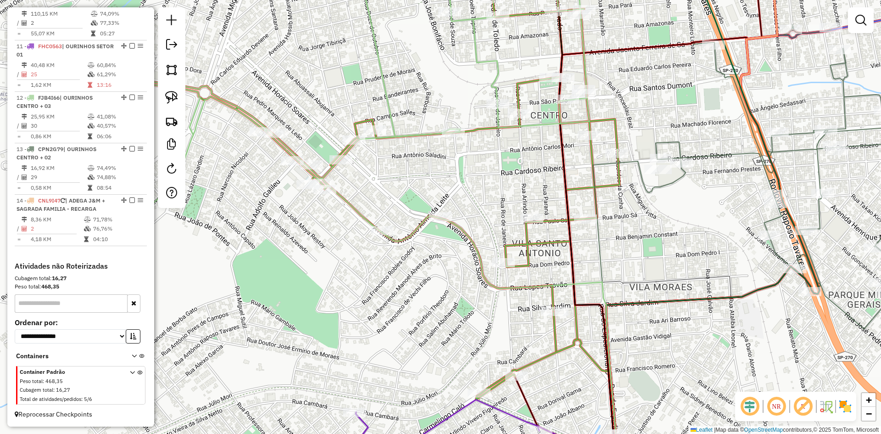
click at [438, 348] on div "Rota 12 - Placa FJB4I66 21854 - GUIZZARD E CORDEIRO Janela de atendimento Grade…" at bounding box center [440, 217] width 881 height 434
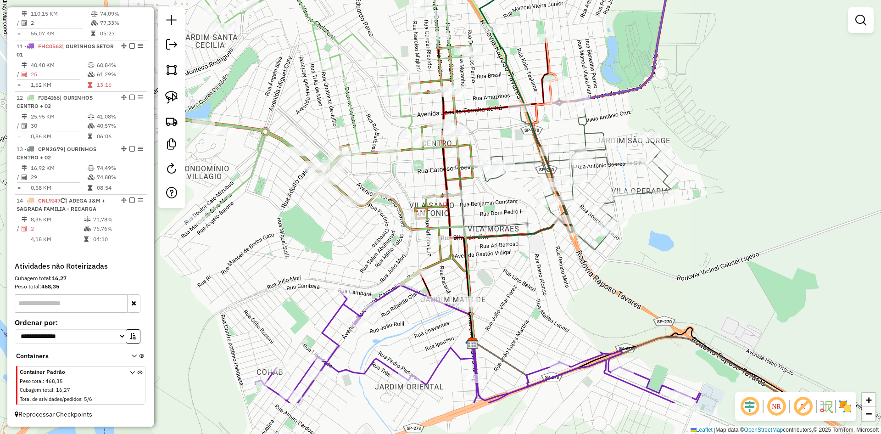
drag, startPoint x: 429, startPoint y: 333, endPoint x: 377, endPoint y: 259, distance: 91.2
click at [377, 259] on div "Janela de atendimento Grade de atendimento Capacidade Transportadoras Veículos …" at bounding box center [440, 217] width 881 height 434
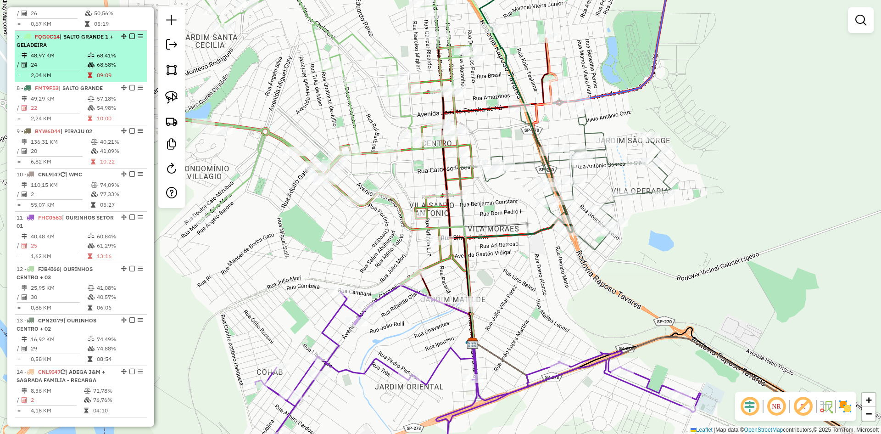
scroll to position [575, 0]
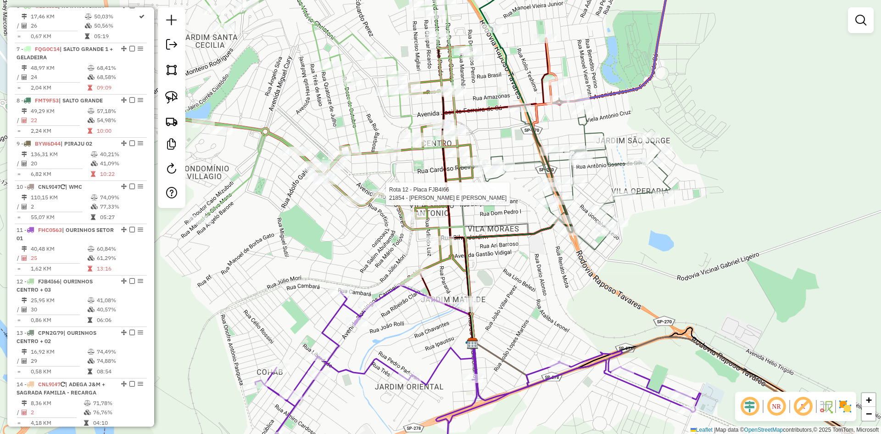
select select "*********"
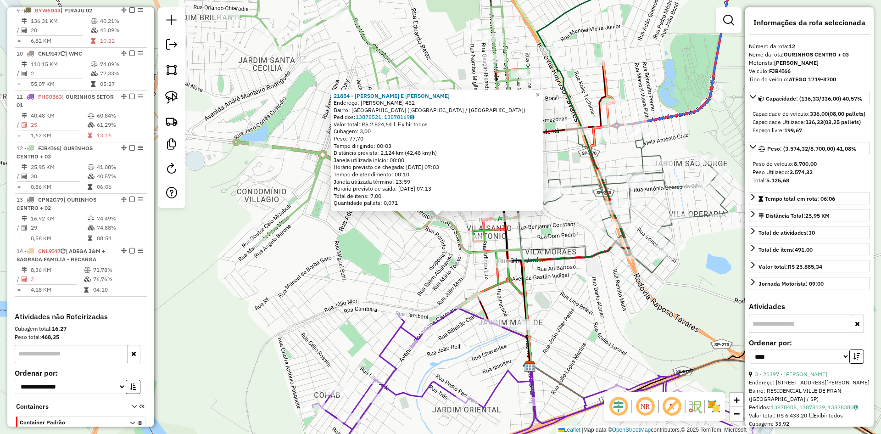
scroll to position [759, 0]
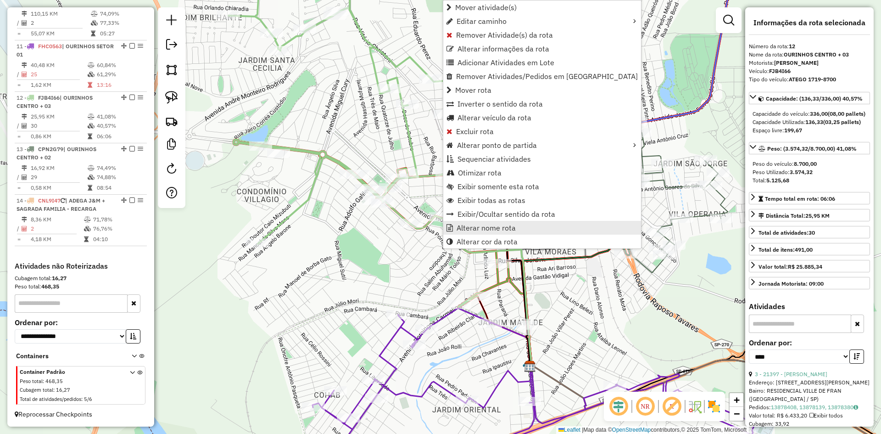
click at [481, 224] on span "Alterar nome rota" at bounding box center [485, 227] width 59 height 7
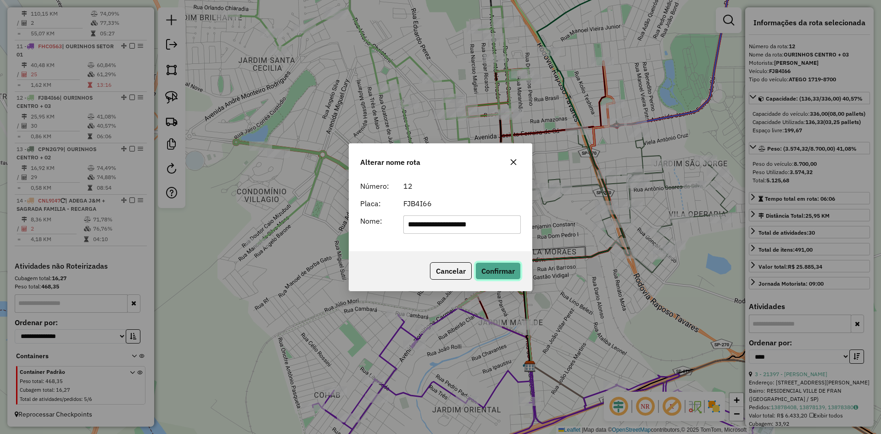
click at [499, 275] on button "Confirmar" at bounding box center [497, 270] width 45 height 17
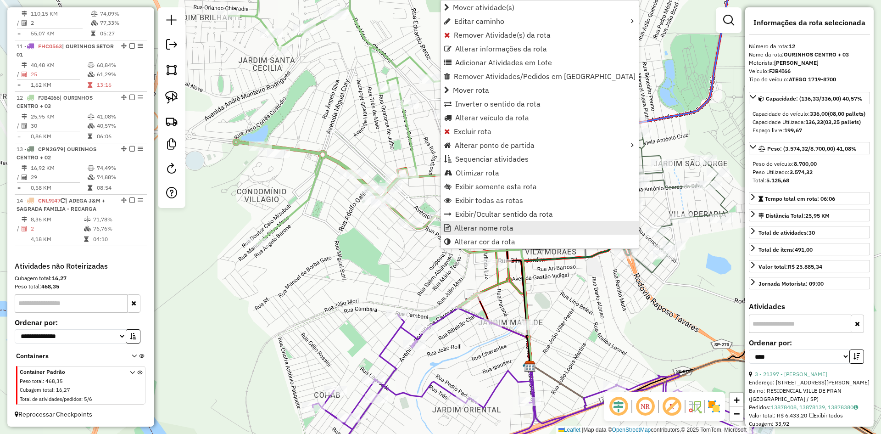
click at [472, 228] on span "Alterar nome rota" at bounding box center [483, 227] width 59 height 7
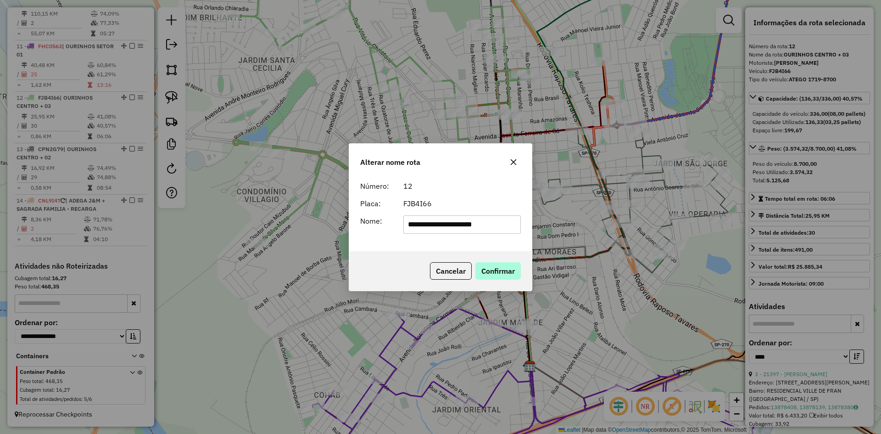
type input "**********"
click at [493, 268] on button "Confirmar" at bounding box center [497, 270] width 45 height 17
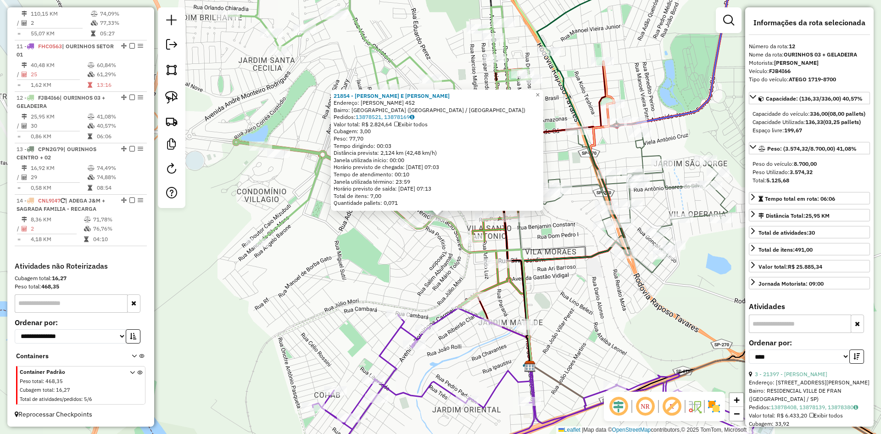
click at [400, 280] on div "Rota 12 - Placa FJB4I66 21854 - GUIZZARD E CORDEIRO 21854 - GUIZZARD E CORDEIRO…" at bounding box center [440, 217] width 881 height 434
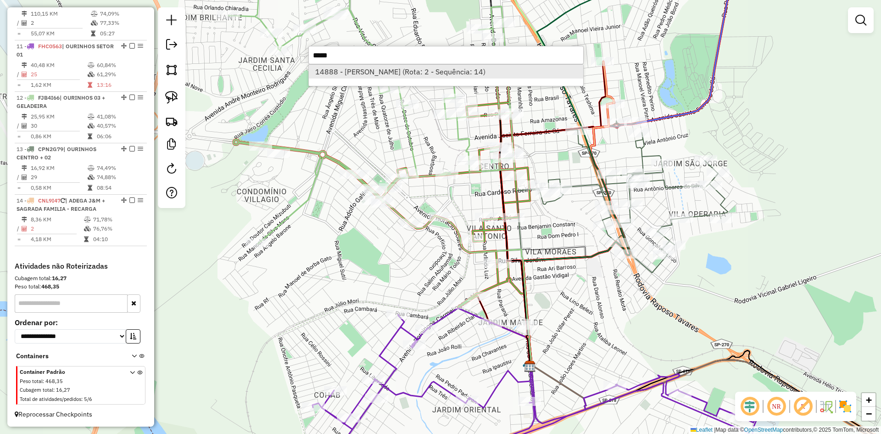
type input "*****"
click at [385, 70] on li "14888 - LUIZ ANTONIO PERES D (Rota: 2 - Sequência: 14)" at bounding box center [446, 72] width 274 height 14
select select "*********"
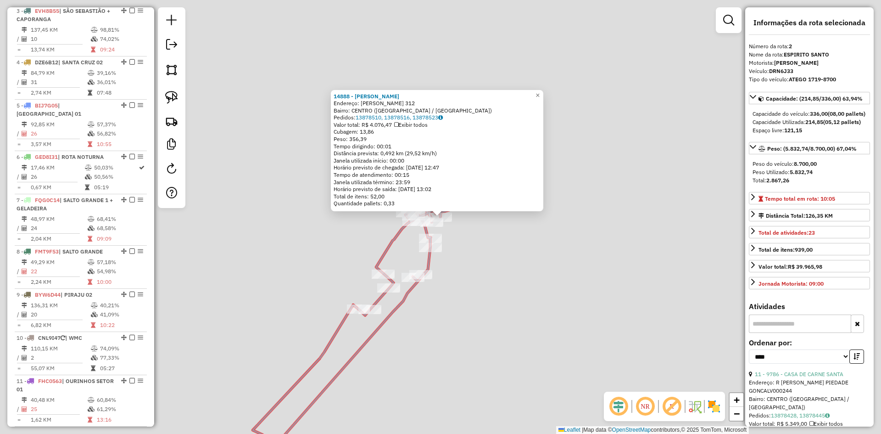
scroll to position [387, 0]
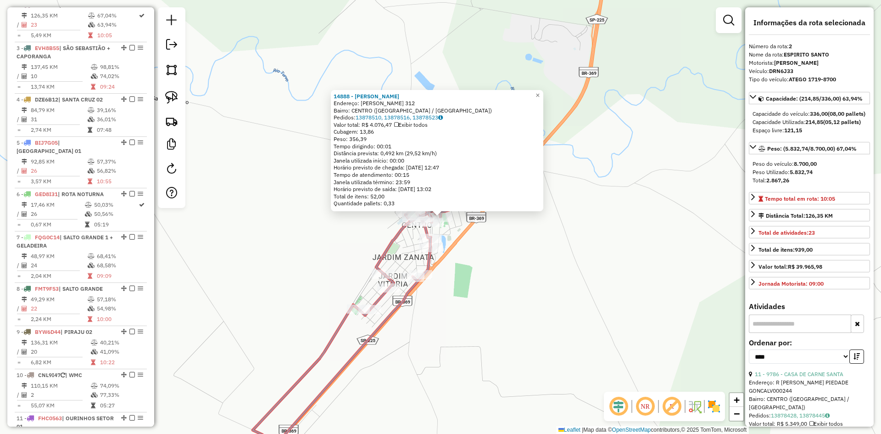
click at [509, 285] on div "Rota 2 - Placa DRN6J33 12154 - FERREIRA DA SILVA PA Rota 2 - Placa DRN6J33 1683…" at bounding box center [440, 217] width 881 height 434
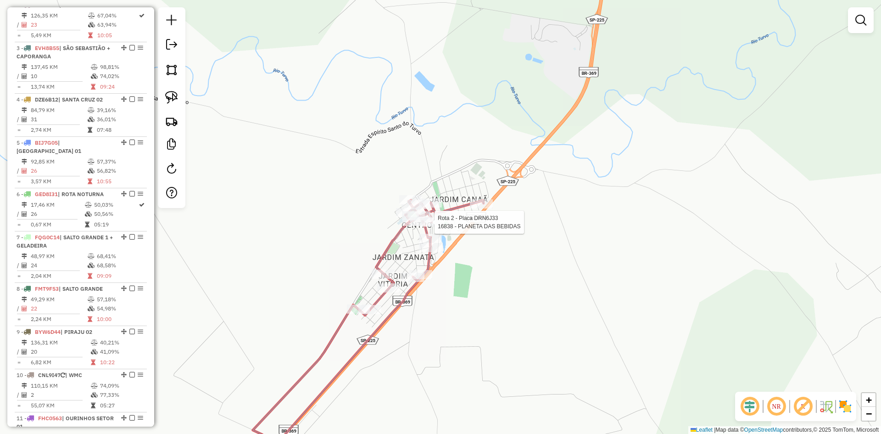
select select "*********"
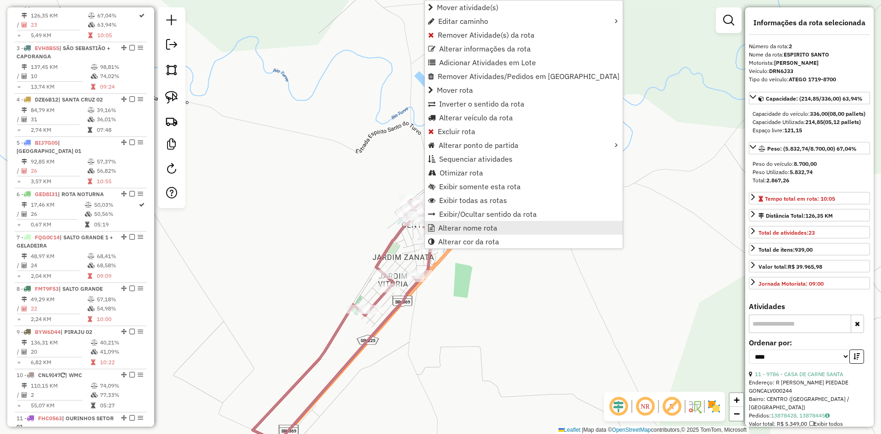
click at [459, 225] on span "Alterar nome rota" at bounding box center [467, 227] width 59 height 7
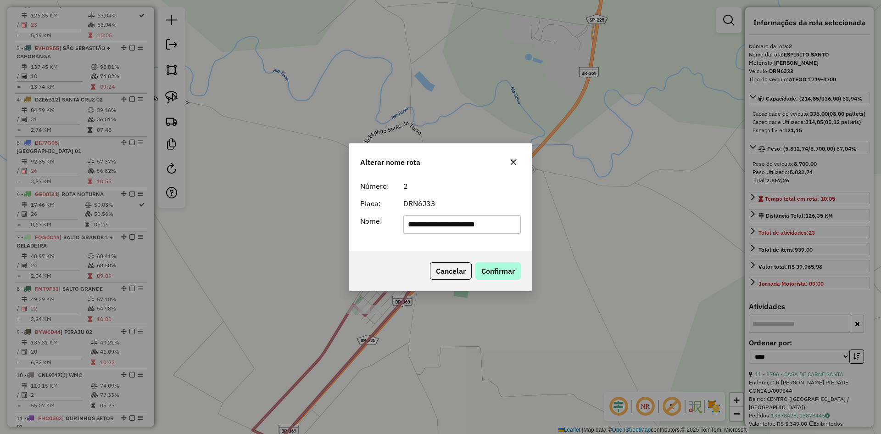
type input "**********"
click at [499, 267] on button "Confirmar" at bounding box center [497, 270] width 45 height 17
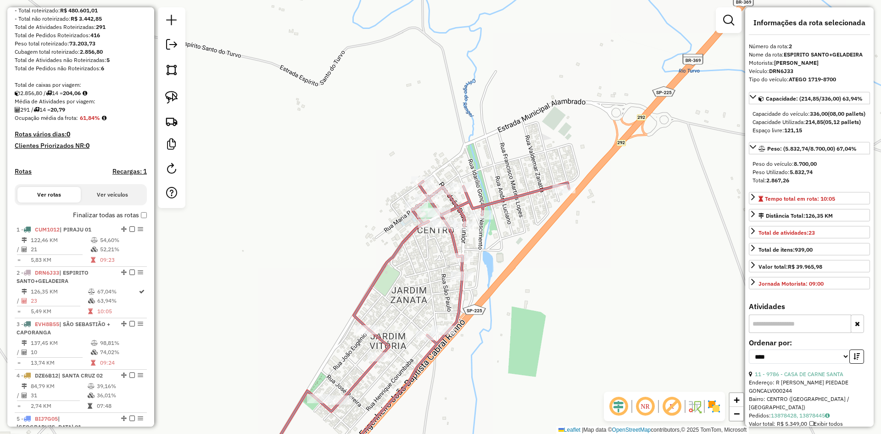
scroll to position [66, 0]
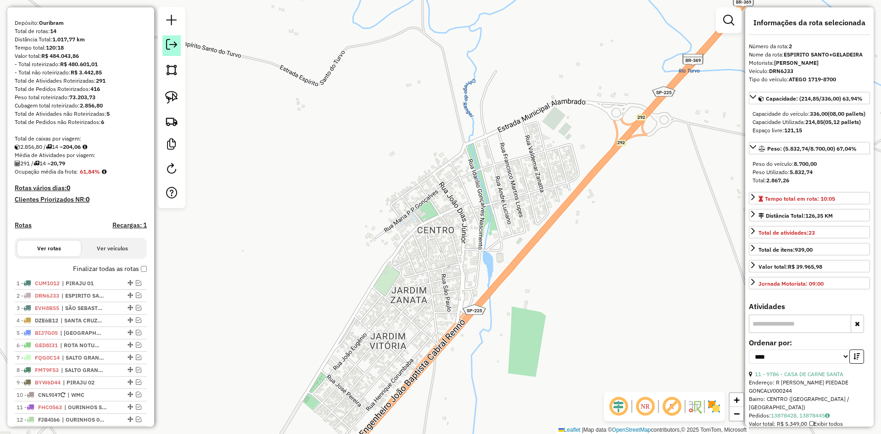
click at [177, 49] on em at bounding box center [171, 44] width 11 height 11
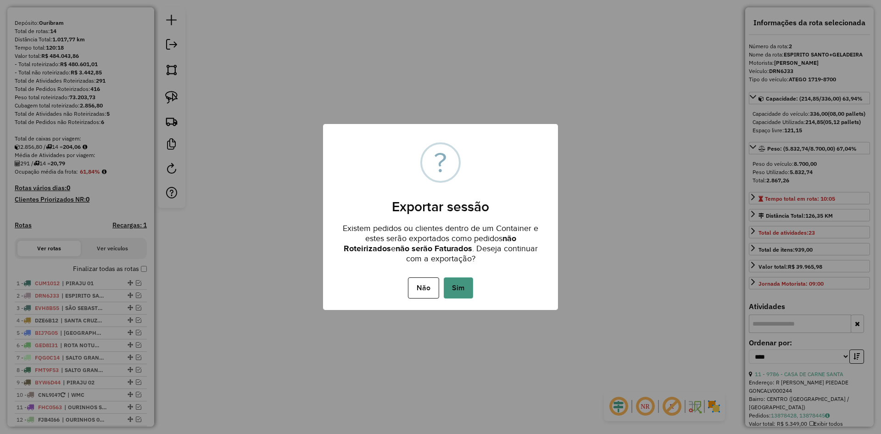
click at [470, 289] on button "Sim" at bounding box center [458, 287] width 29 height 21
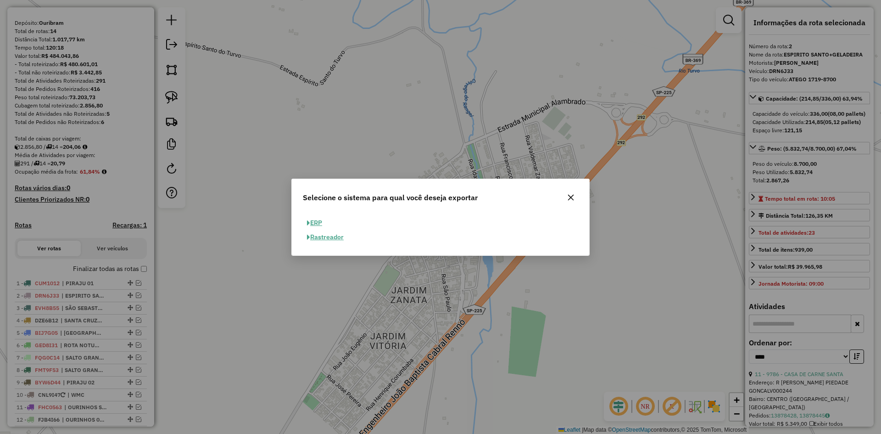
click at [314, 224] on button "ERP" at bounding box center [314, 223] width 23 height 14
select select "**"
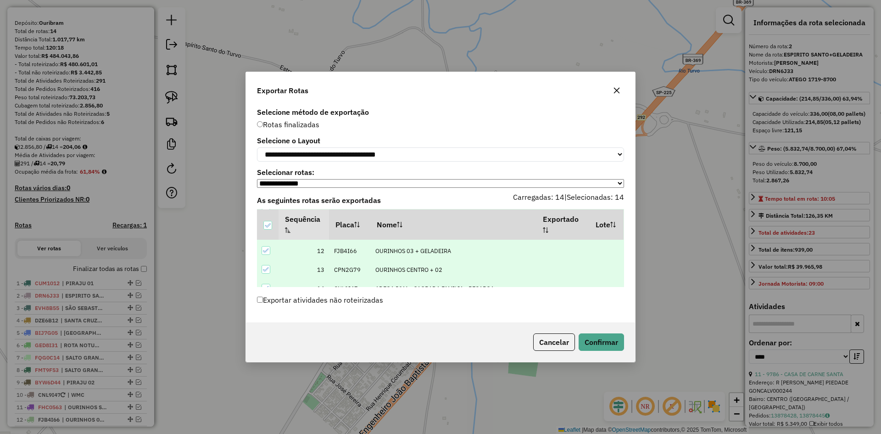
scroll to position [217, 0]
click at [265, 302] on label "Exportar atividades não roteirizadas" at bounding box center [320, 299] width 126 height 17
click at [609, 341] on button "Confirmar" at bounding box center [600, 341] width 45 height 17
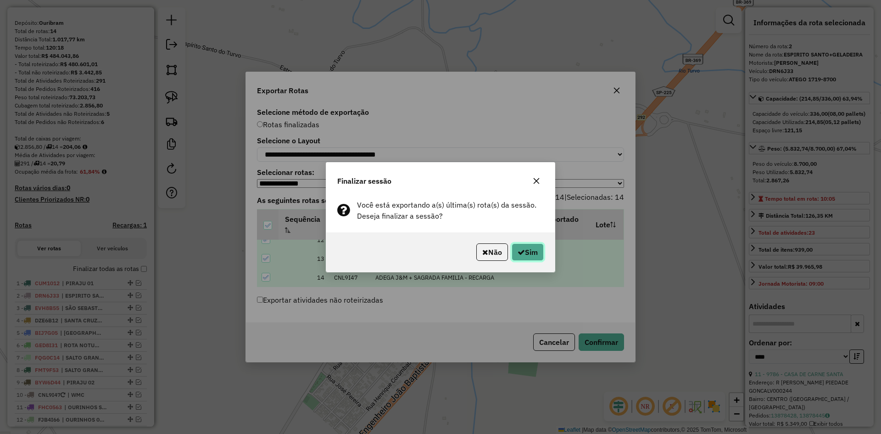
click at [534, 251] on button "Sim" at bounding box center [527, 251] width 32 height 17
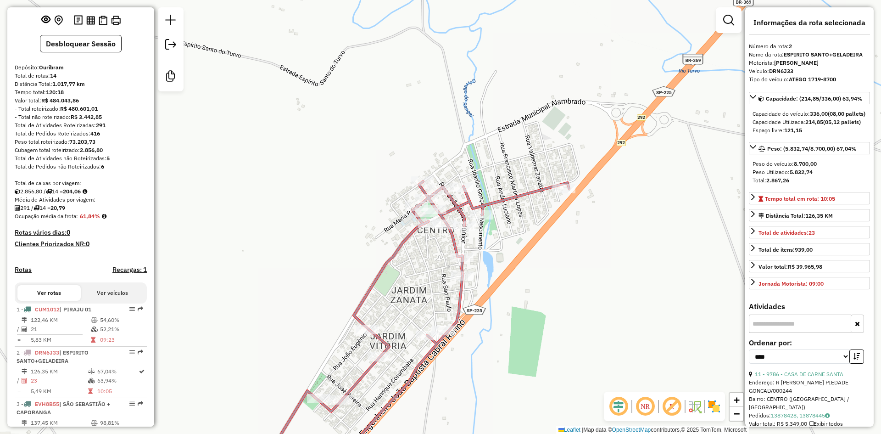
scroll to position [0, 0]
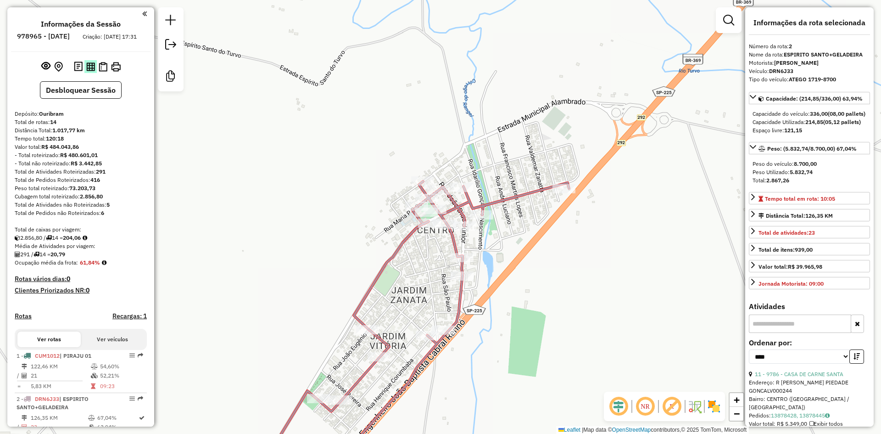
click at [89, 71] on img at bounding box center [90, 66] width 9 height 9
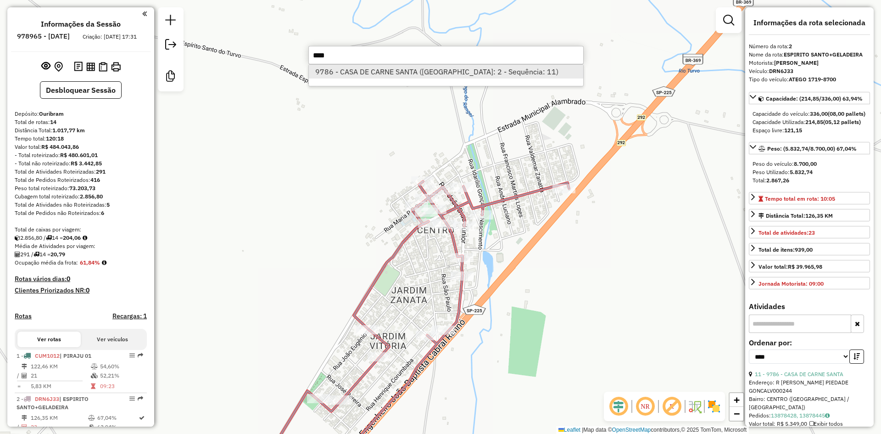
type input "****"
click at [361, 73] on li "9786 - CASA DE CARNE SANTA (Rota: 2 - Sequência: 11)" at bounding box center [446, 72] width 274 height 14
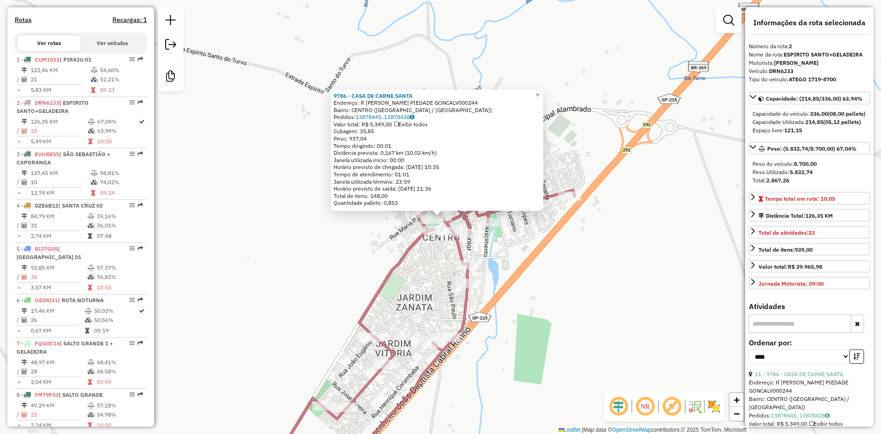
scroll to position [394, 0]
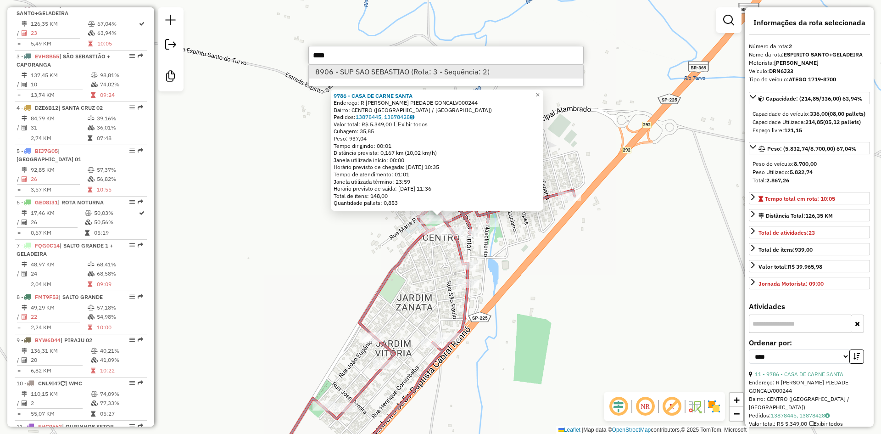
type input "****"
click at [371, 66] on li "8906 - SUP SAO SEBASTIAO (Rota: 3 - Sequência: 2)" at bounding box center [446, 72] width 274 height 14
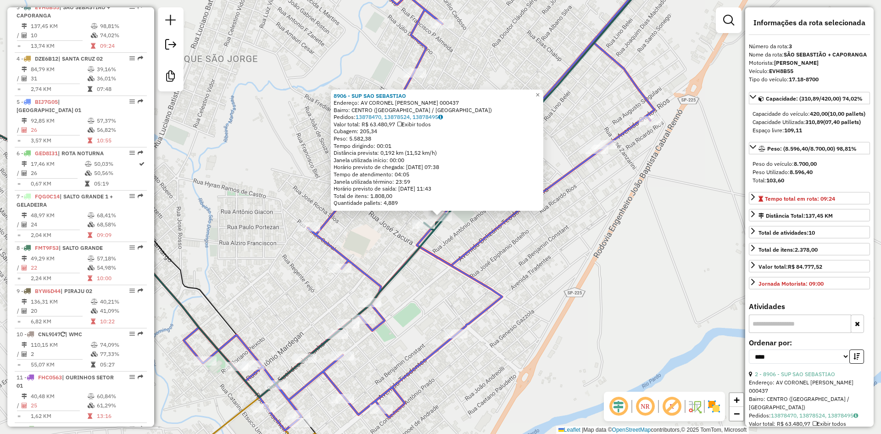
scroll to position [445, 0]
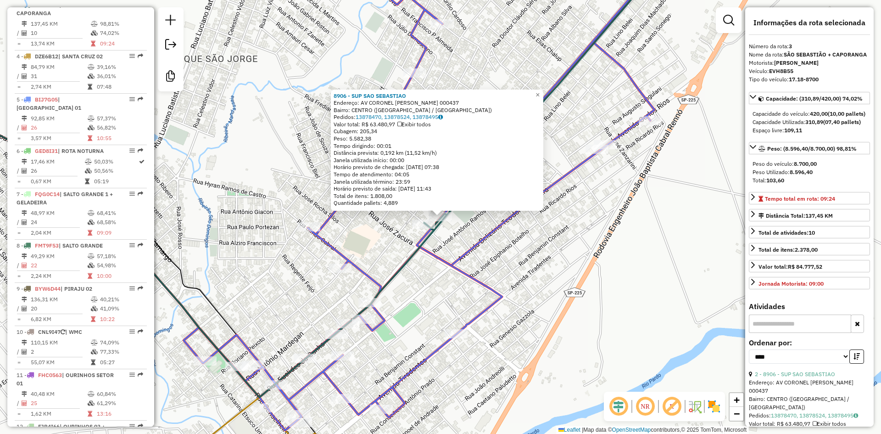
click at [526, 272] on div "8906 - SUP SAO SEBASTIAO Endereço: AV CORONEL CLEMENTINO GONCALVES 000437 Bairr…" at bounding box center [440, 217] width 881 height 434
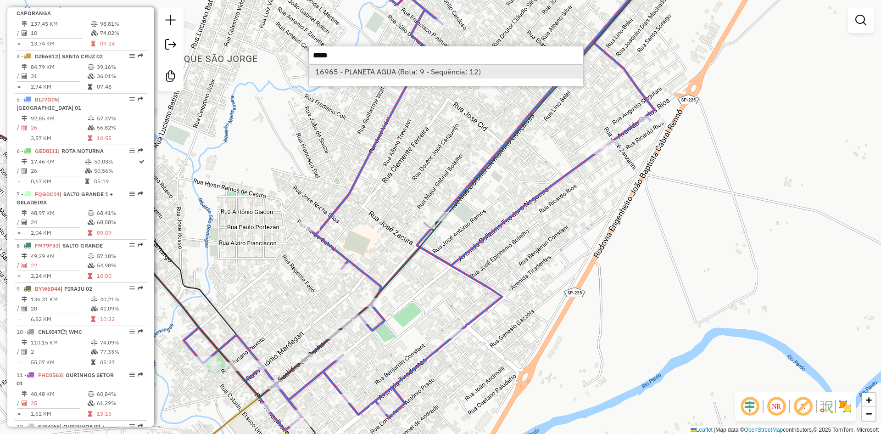
type input "*****"
click at [425, 77] on li "16965 - PLANETA AGUA (Rota: 9 - Sequência: 12)" at bounding box center [446, 72] width 274 height 14
select select "*********"
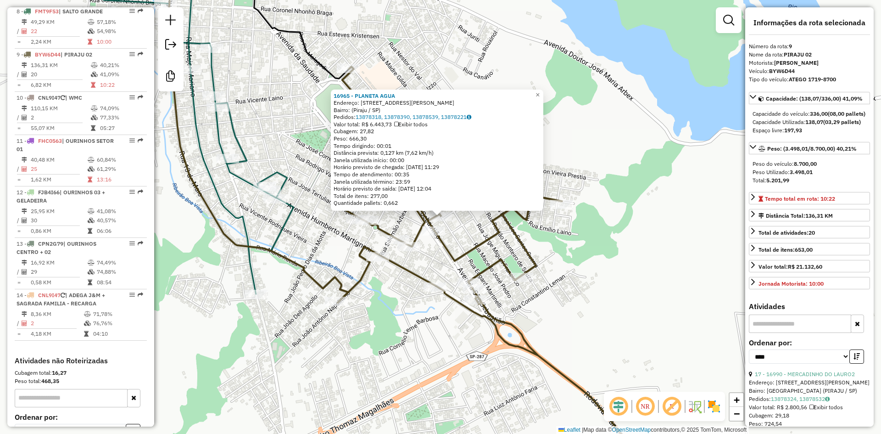
scroll to position [720, 0]
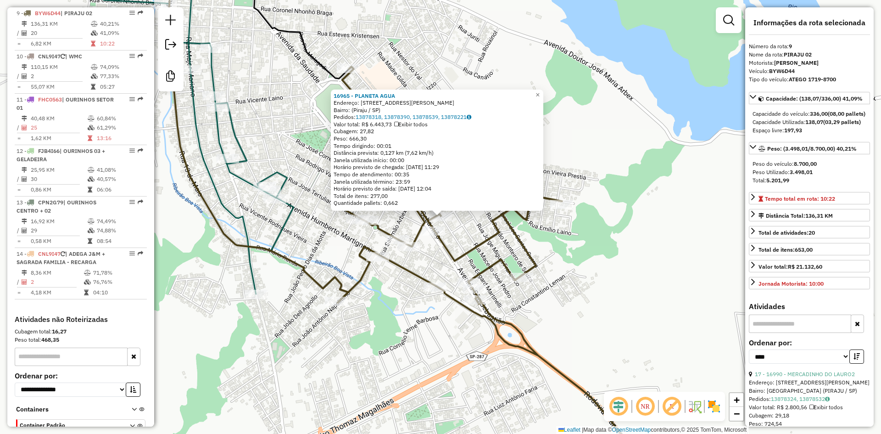
click at [612, 299] on div "16965 - PLANETA AGUA Endereço: Rua Edgard Martinelli, 517 Bairro: (Piraju / SP)…" at bounding box center [440, 217] width 881 height 434
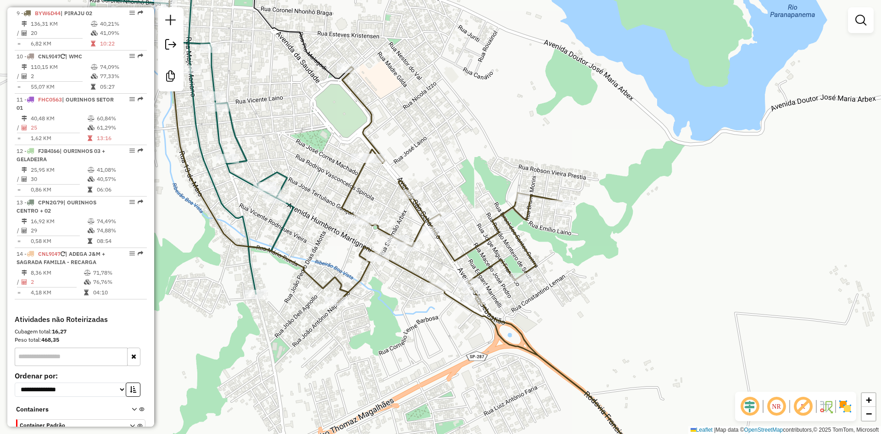
drag, startPoint x: 419, startPoint y: 115, endPoint x: 634, endPoint y: 227, distance: 241.9
click at [631, 226] on div "Rota 9 - Placa BYW6D44 21114 - GUGAS BEER Janela de atendimento Grade de atendi…" at bounding box center [440, 217] width 881 height 434
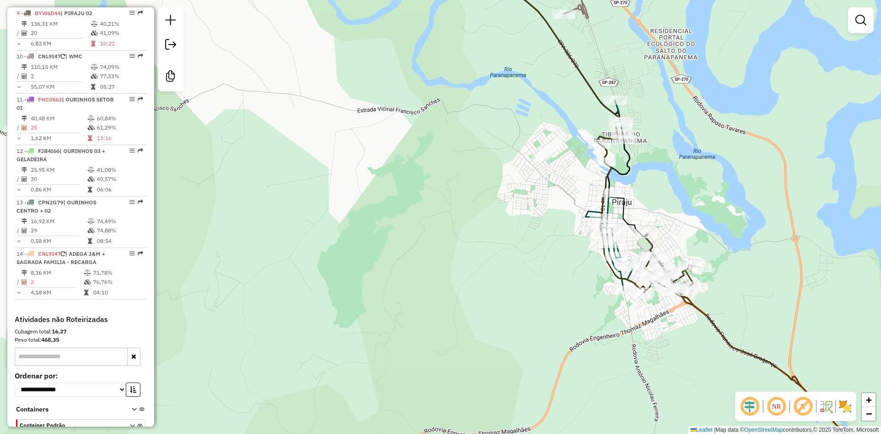
drag, startPoint x: 373, startPoint y: 235, endPoint x: 598, endPoint y: 327, distance: 243.0
click at [591, 331] on div "Janela de atendimento Grade de atendimento Capacidade Transportadoras Veículos …" at bounding box center [440, 217] width 881 height 434
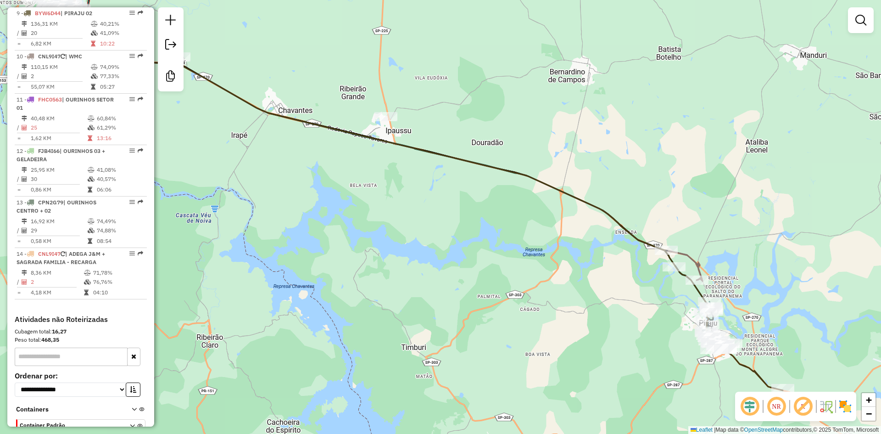
drag, startPoint x: 406, startPoint y: 260, endPoint x: 697, endPoint y: 345, distance: 302.8
click at [690, 344] on div "Janela de atendimento Grade de atendimento Capacidade Transportadoras Veículos …" at bounding box center [440, 217] width 881 height 434
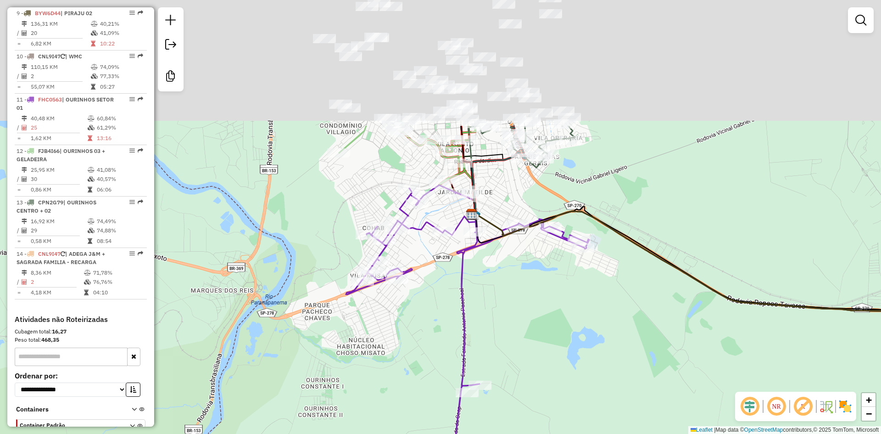
drag, startPoint x: 508, startPoint y: 268, endPoint x: 515, endPoint y: 322, distance: 54.1
click at [515, 322] on div "Janela de atendimento Grade de atendimento Capacidade Transportadoras Veículos …" at bounding box center [440, 217] width 881 height 434
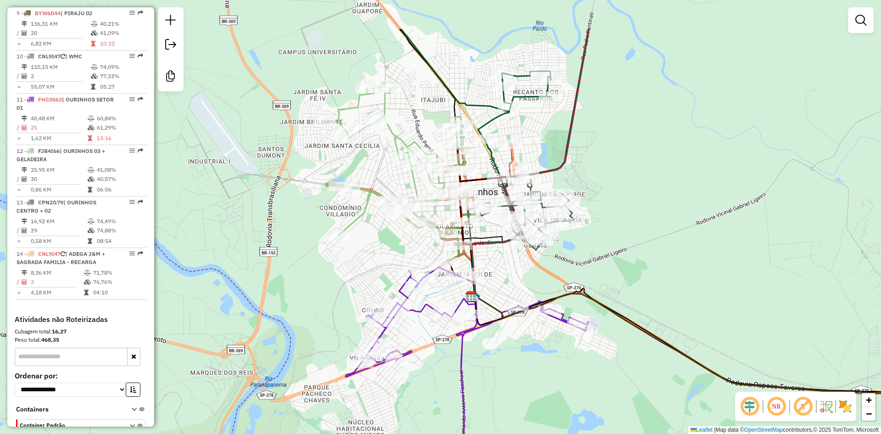
drag, startPoint x: 515, startPoint y: 322, endPoint x: 514, endPoint y: 394, distance: 72.0
click at [514, 394] on div "Janela de atendimento Grade de atendimento Capacidade Transportadoras Veículos …" at bounding box center [440, 217] width 881 height 434
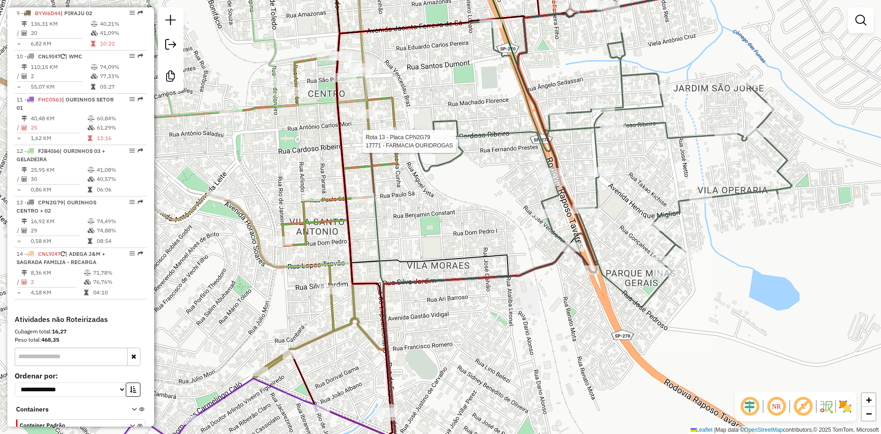
select select "*********"
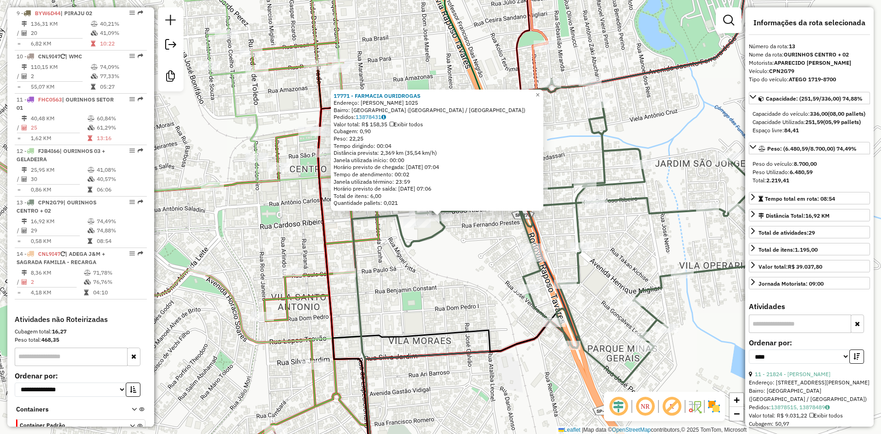
scroll to position [753, 0]
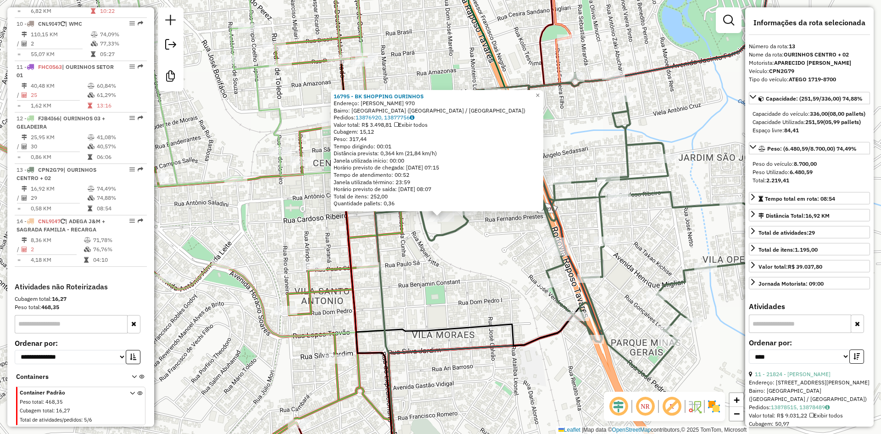
click at [442, 267] on div "16795 - BK SHOPPING OURINHOS Endereço: R CARDOSO RIBEIRO 970 Bairro: VILA BOA E…" at bounding box center [440, 217] width 881 height 434
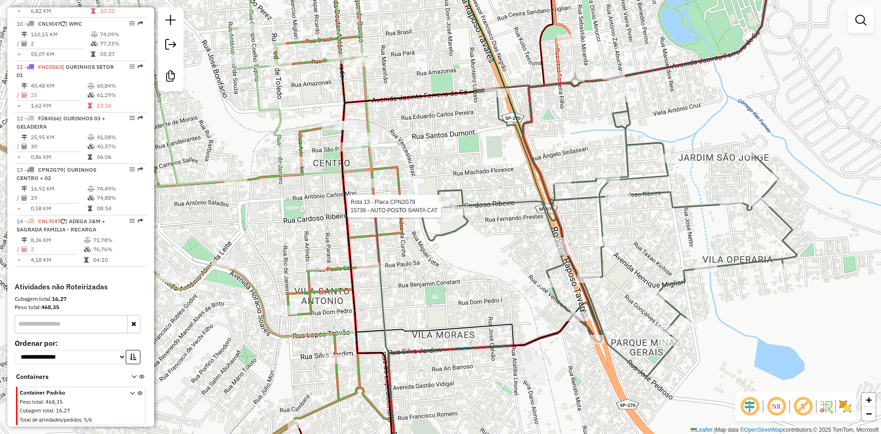
select select "*********"
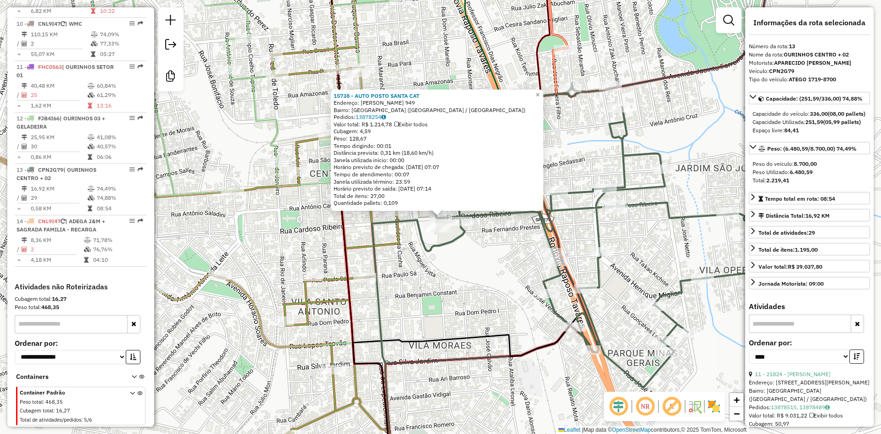
click at [443, 284] on div "Rota 13 - Placa CPN2G79 16795 - BK SHOPPING OURINHOS 15738 - AUTO POSTO SANTA C…" at bounding box center [440, 217] width 881 height 434
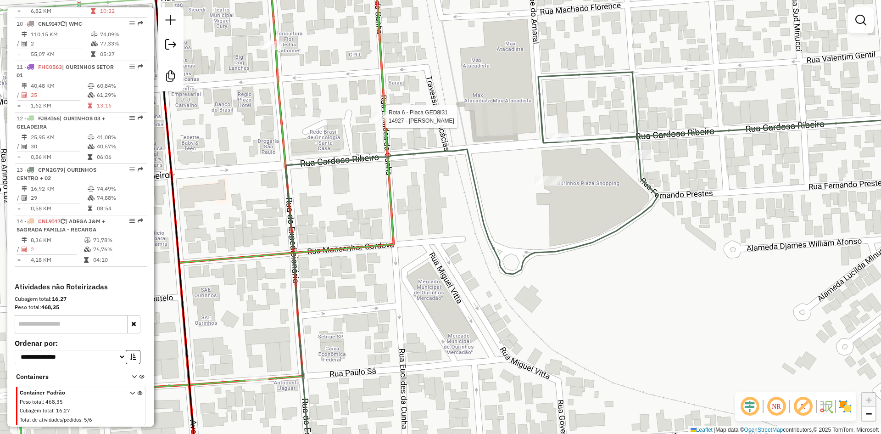
select select "*********"
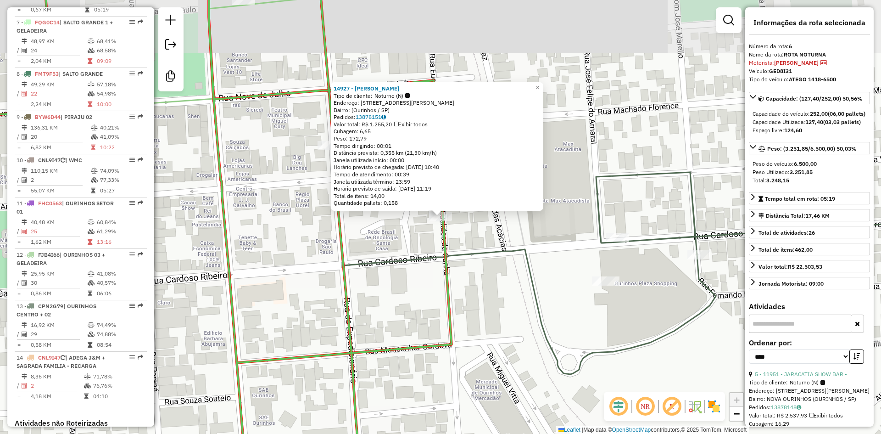
scroll to position [583, 0]
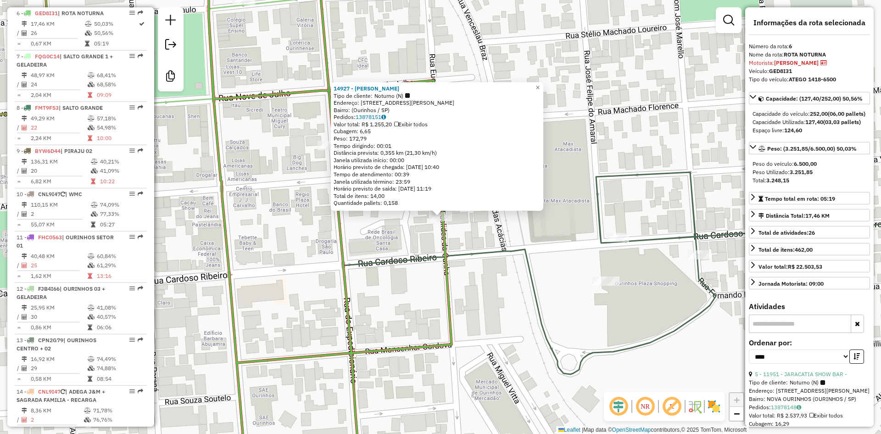
click at [472, 270] on div "14927 - LANCH SARAU Tipo de cliente: Noturno (N) Endereço: Rua Euclides da Cunh…" at bounding box center [440, 217] width 881 height 434
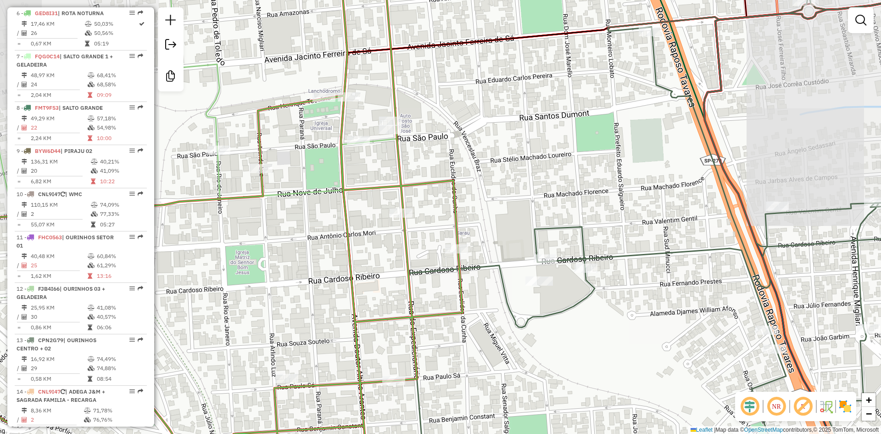
drag, startPoint x: 479, startPoint y: 365, endPoint x: 438, endPoint y: 169, distance: 199.7
click at [439, 173] on div "Janela de atendimento Grade de atendimento Capacidade Transportadoras Veículos …" at bounding box center [440, 217] width 881 height 434
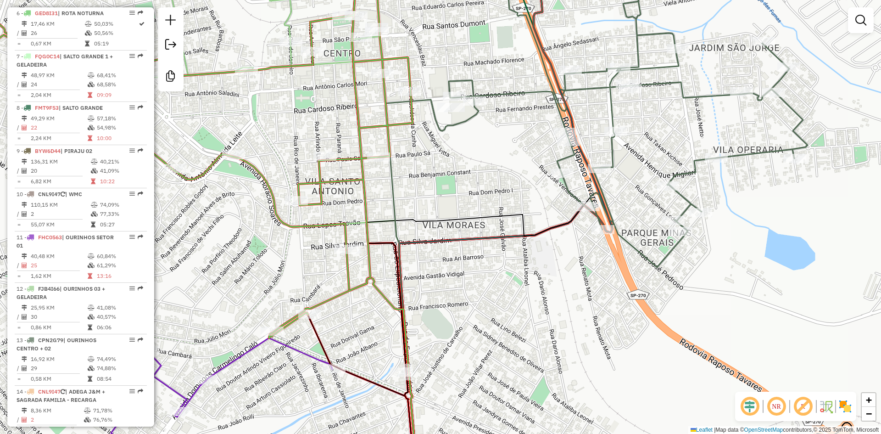
drag, startPoint x: 465, startPoint y: 194, endPoint x: 453, endPoint y: 199, distance: 12.8
click at [453, 199] on div "Janela de atendimento Grade de atendimento Capacidade Transportadoras Veículos …" at bounding box center [440, 217] width 881 height 434
select select "*********"
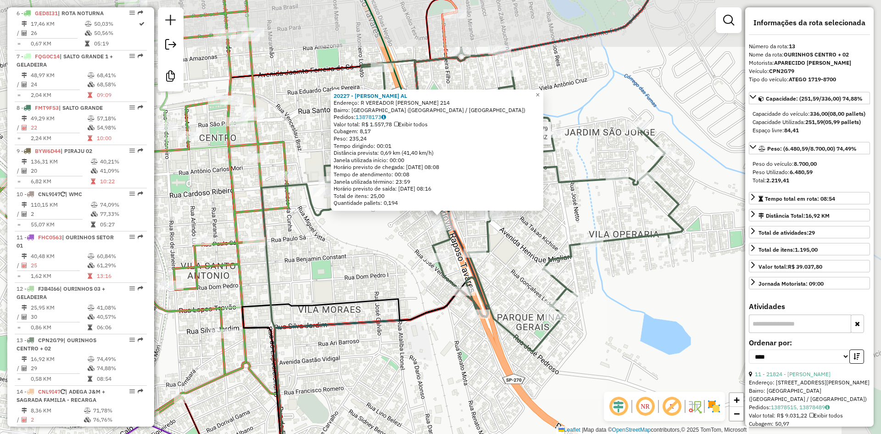
scroll to position [753, 0]
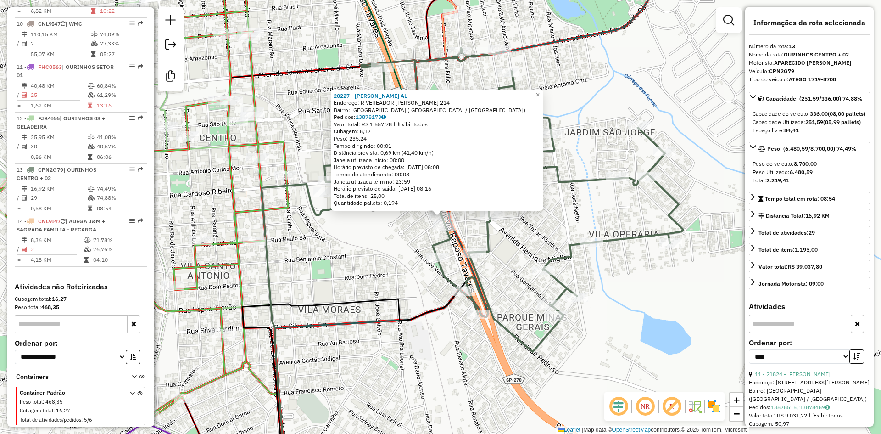
click at [596, 323] on div "20227 - PAULO M G DEODATO AL Endereço: R VEREADOR GERALDO BERNARDINI 214 Bairro…" at bounding box center [440, 217] width 881 height 434
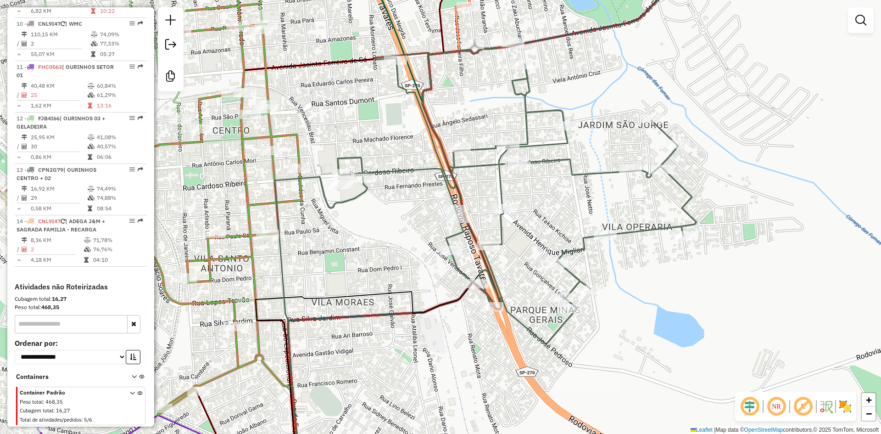
drag, startPoint x: 589, startPoint y: 331, endPoint x: 726, endPoint y: 313, distance: 138.8
click at [727, 312] on div "Janela de atendimento Grade de atendimento Capacidade Transportadoras Veículos …" at bounding box center [440, 217] width 881 height 434
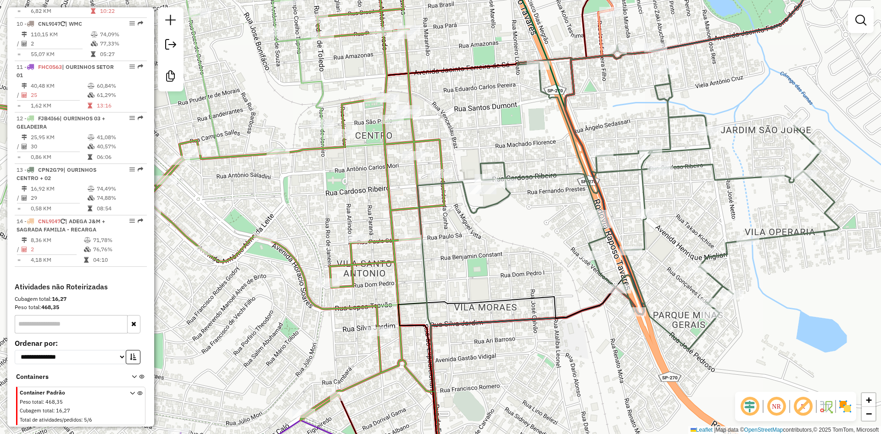
drag, startPoint x: 486, startPoint y: 261, endPoint x: 511, endPoint y: 317, distance: 61.4
click at [511, 317] on div "Janela de atendimento Grade de atendimento Capacidade Transportadoras Veículos …" at bounding box center [440, 217] width 881 height 434
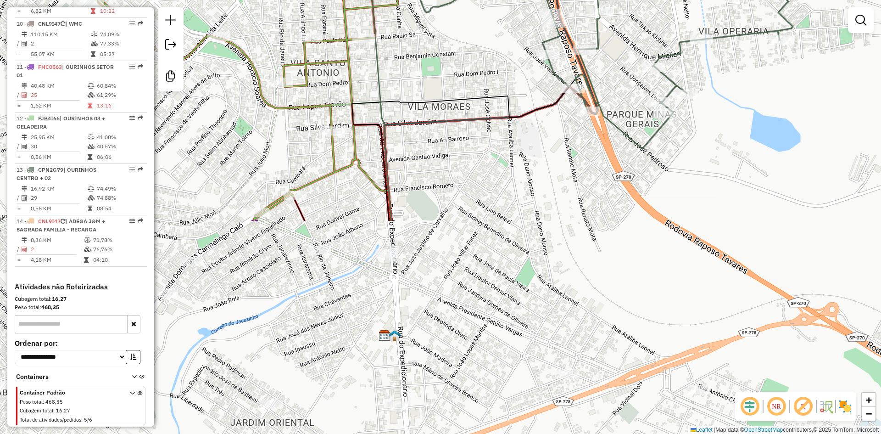
drag, startPoint x: 511, startPoint y: 317, endPoint x: 427, endPoint y: 9, distance: 319.6
click at [428, 11] on div "Janela de atendimento Grade de atendimento Capacidade Transportadoras Veículos …" at bounding box center [440, 217] width 881 height 434
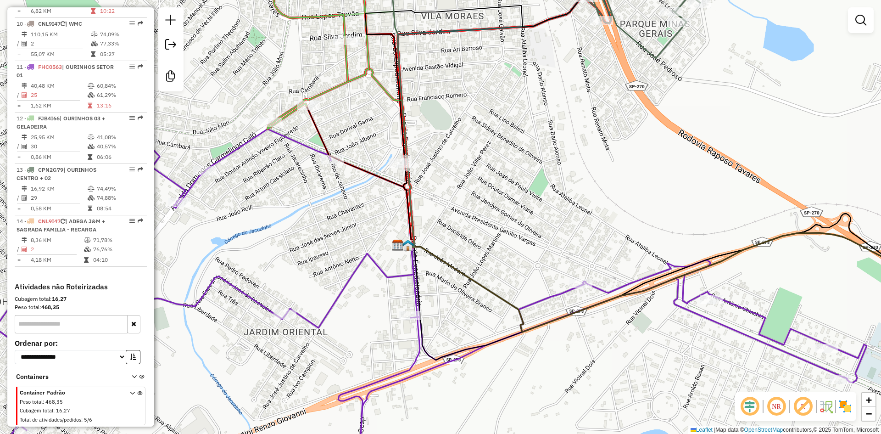
drag, startPoint x: 446, startPoint y: 168, endPoint x: 472, endPoint y: 145, distance: 35.4
click at [472, 145] on div "Janela de atendimento Grade de atendimento Capacidade Transportadoras Veículos …" at bounding box center [440, 217] width 881 height 434
click at [399, 167] on div at bounding box center [400, 162] width 23 height 9
select select "*********"
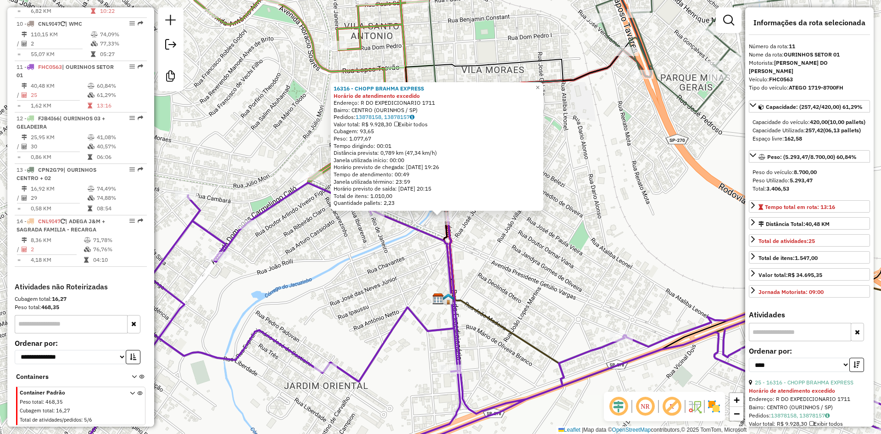
click at [513, 246] on div "16316 - CHOPP BRAHMA EXPRESS Horário de atendimento excedido Endereço: R DO EXP…" at bounding box center [440, 217] width 881 height 434
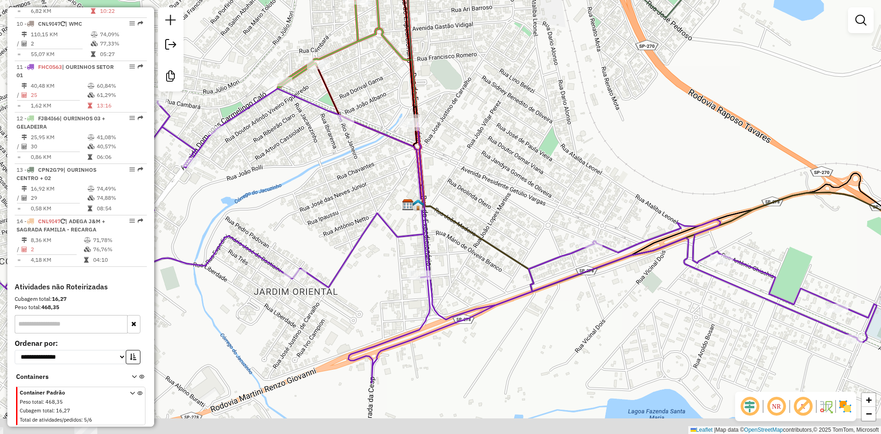
drag, startPoint x: 514, startPoint y: 253, endPoint x: 453, endPoint y: 85, distance: 178.1
click at [453, 85] on div "Janela de atendimento Grade de atendimento Capacidade Transportadoras Veículos …" at bounding box center [440, 217] width 881 height 434
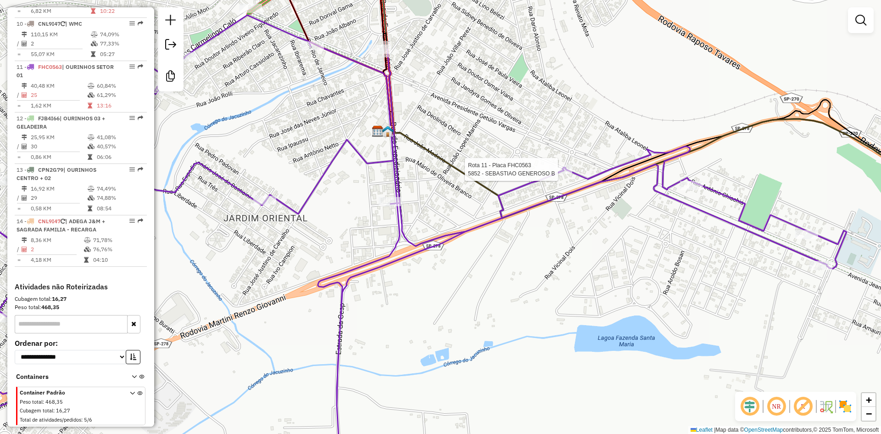
select select "*********"
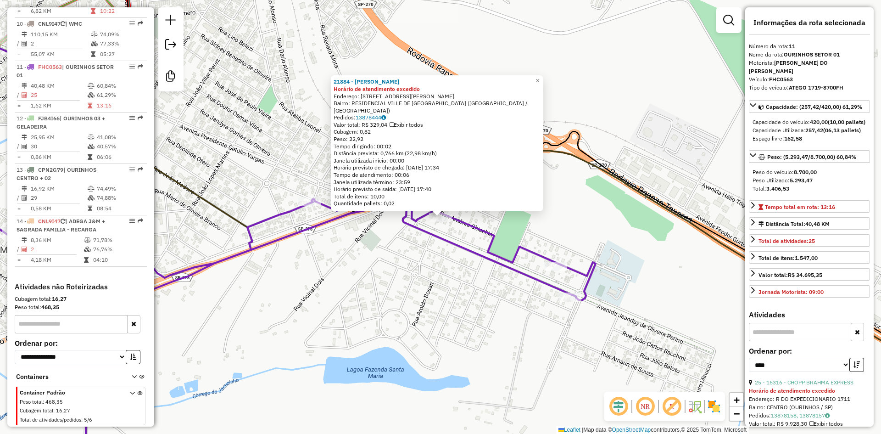
click at [544, 265] on div "21884 - THIAGO SILANI LOPES Horário de atendimento excedido Endereço: RUA ANTON…" at bounding box center [440, 217] width 881 height 434
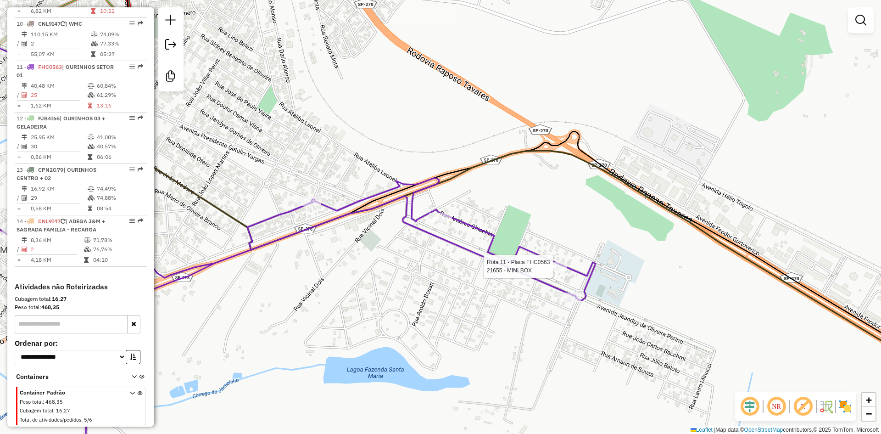
select select "*********"
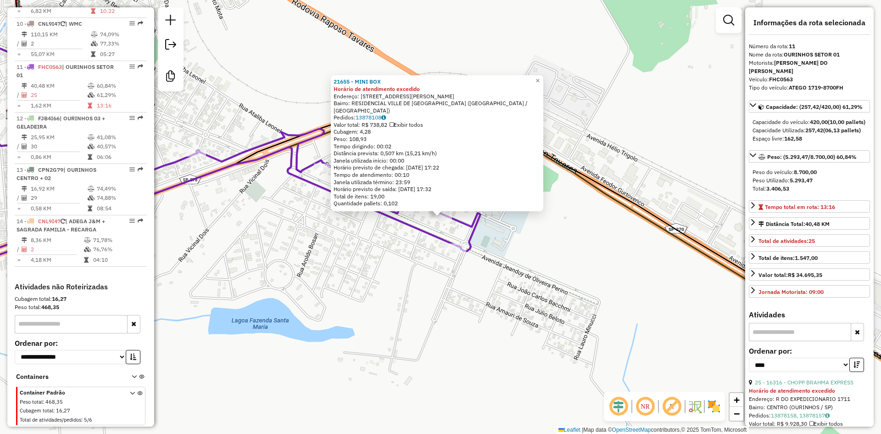
click at [455, 255] on div "21655 - MINI BOX Horário de atendimento excedido Endereço: Rua Vanderlei Ferrei…" at bounding box center [440, 217] width 881 height 434
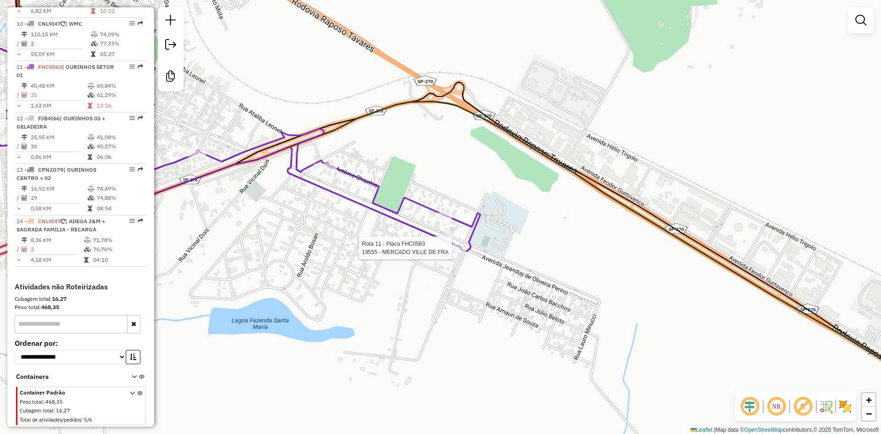
select select "*********"
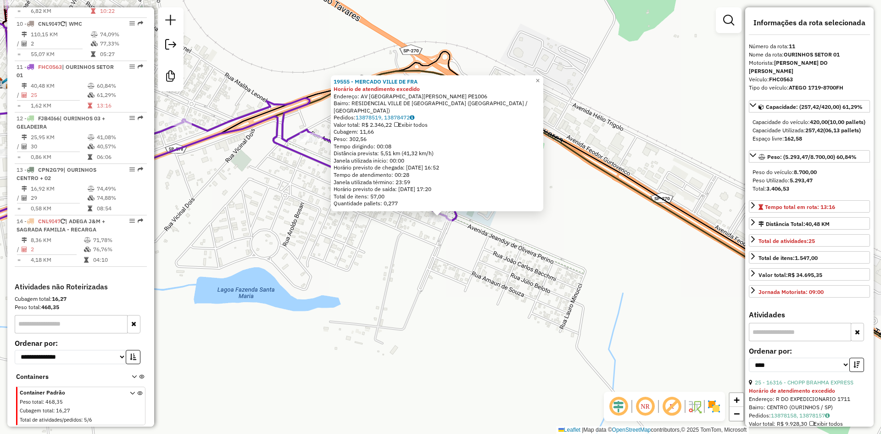
click at [322, 239] on div "19555 - MERCADO VILLE DE FRA Horário de atendimento excedido Endereço: AV AVENI…" at bounding box center [440, 217] width 881 height 434
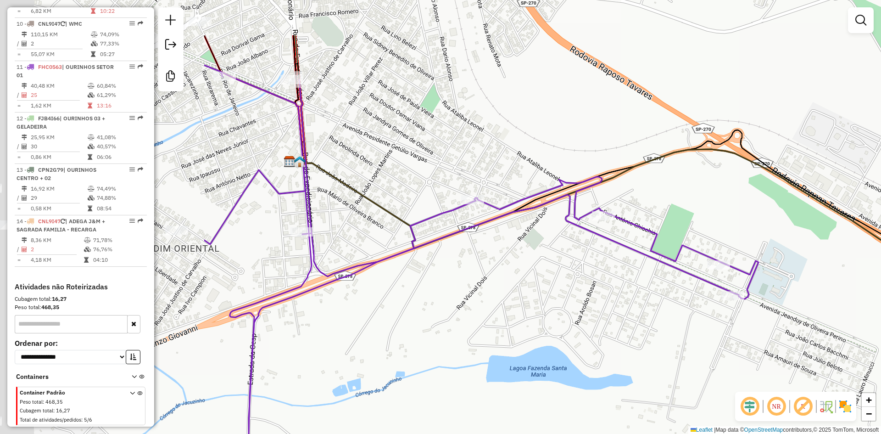
drag, startPoint x: 293, startPoint y: 225, endPoint x: 603, endPoint y: 306, distance: 320.4
click at [608, 306] on div "Janela de atendimento Grade de atendimento Capacidade Transportadoras Veículos …" at bounding box center [440, 217] width 881 height 434
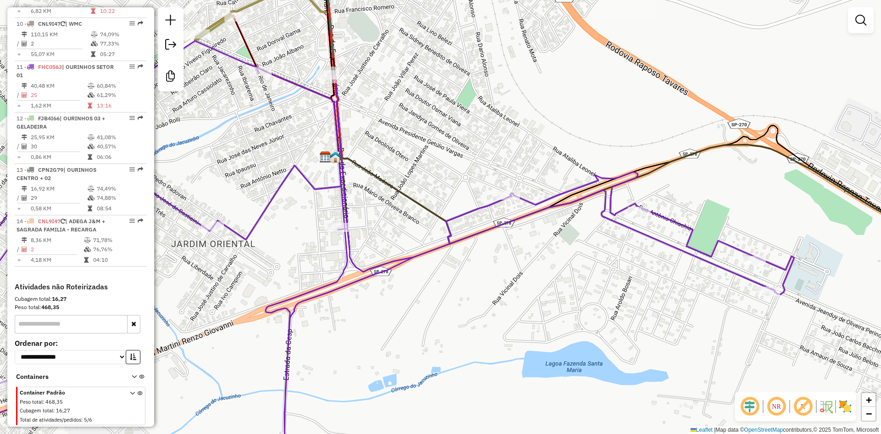
drag, startPoint x: 511, startPoint y: 305, endPoint x: 582, endPoint y: 246, distance: 92.9
click at [578, 250] on div "Janela de atendimento Grade de atendimento Capacidade Transportadoras Veículos …" at bounding box center [440, 217] width 881 height 434
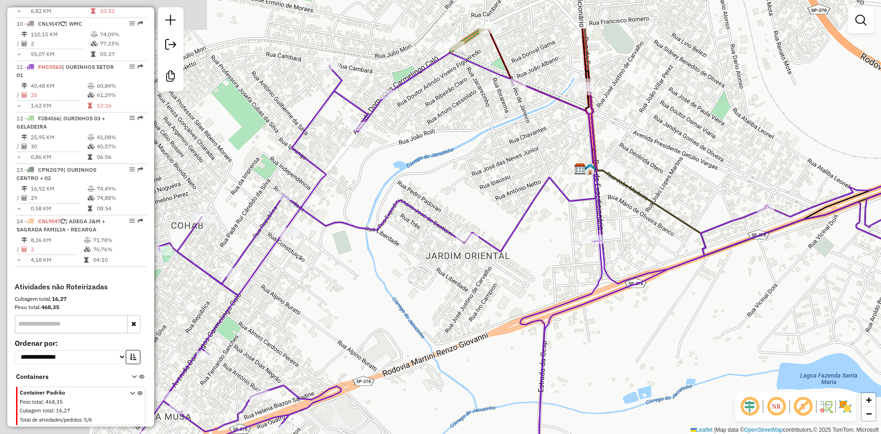
drag, startPoint x: 479, startPoint y: 233, endPoint x: 659, endPoint y: 305, distance: 193.5
click at [659, 305] on div "Janela de atendimento Grade de atendimento Capacidade Transportadoras Veículos …" at bounding box center [440, 217] width 881 height 434
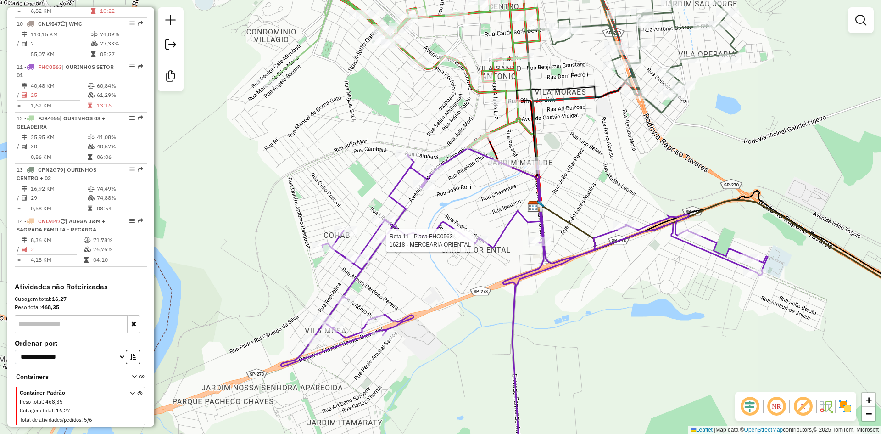
select select "*********"
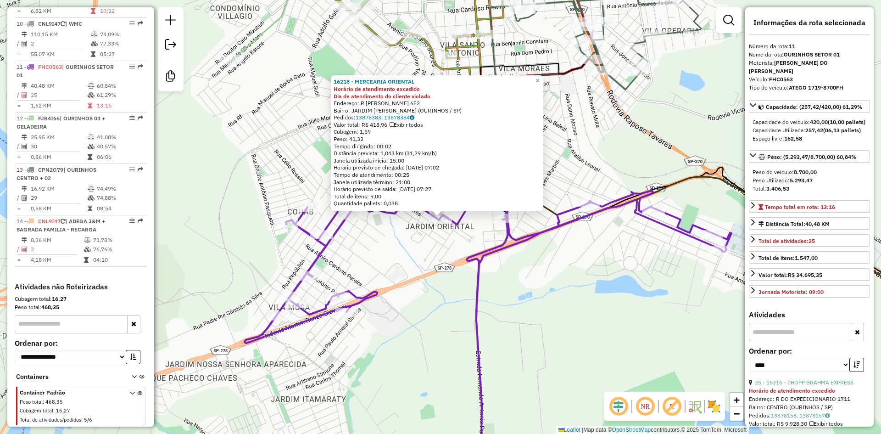
click at [547, 316] on div "16218 - MERCEARIA ORIENTAL Horário de atendimento excedido Dia de atendimento d…" at bounding box center [440, 217] width 881 height 434
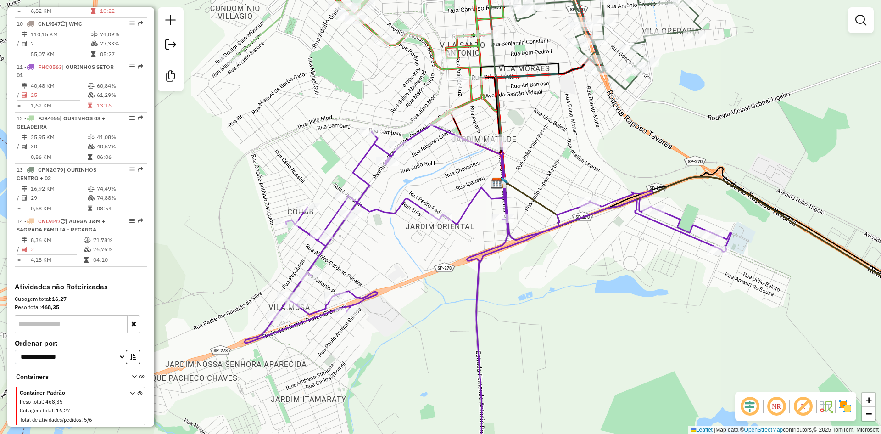
drag, startPoint x: 530, startPoint y: 330, endPoint x: 560, endPoint y: 198, distance: 135.8
click at [560, 198] on div "Janela de atendimento Grade de atendimento Capacidade Transportadoras Veículos …" at bounding box center [440, 217] width 881 height 434
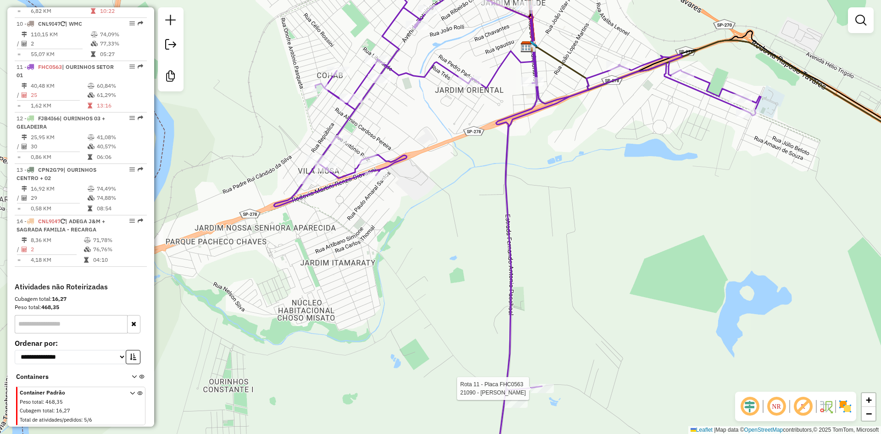
select select "*********"
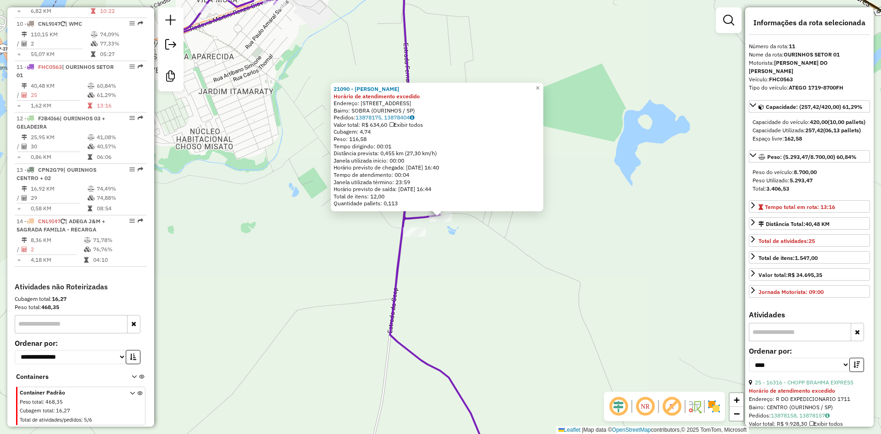
drag, startPoint x: 553, startPoint y: 327, endPoint x: 445, endPoint y: 104, distance: 248.3
click at [450, 119] on div "21090 - LUIS CARLOS OBATA Horário de atendimento excedido Endereço: ESTRADA FER…" at bounding box center [440, 217] width 881 height 434
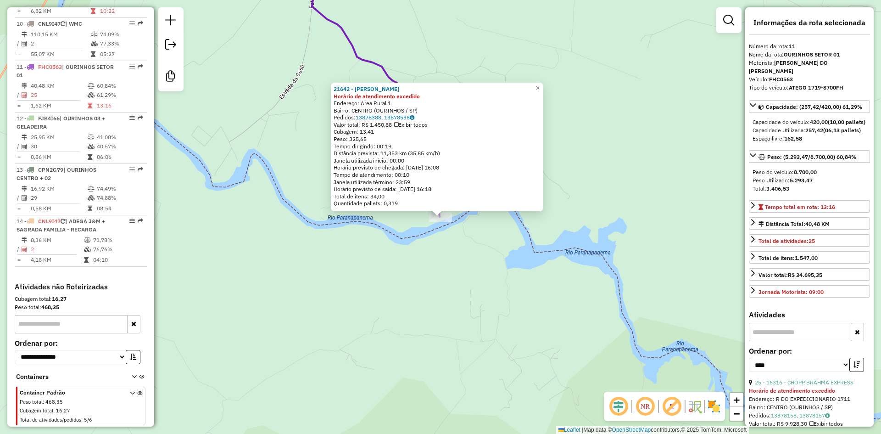
click at [471, 281] on div "21642 - FRANCIELE MILANEZI Horário de atendimento excedido Endereço: Area Rural…" at bounding box center [440, 217] width 881 height 434
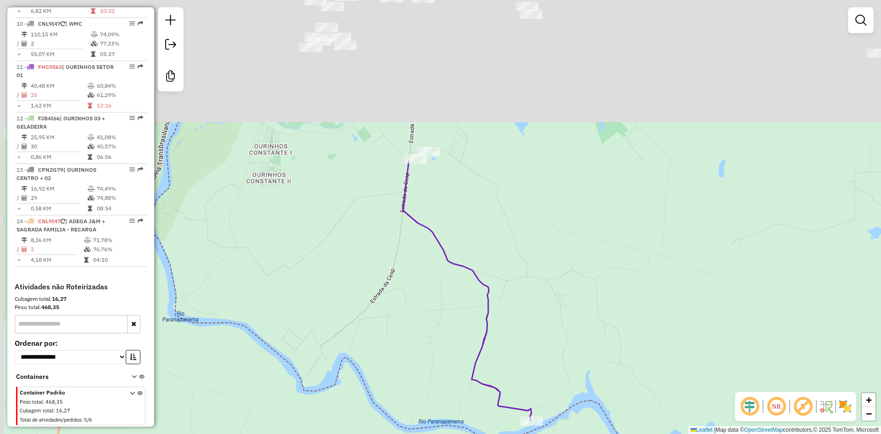
drag, startPoint x: 465, startPoint y: 101, endPoint x: 558, endPoint y: 311, distance: 230.0
click at [558, 311] on div "Janela de atendimento Grade de atendimento Capacidade Transportadoras Veículos …" at bounding box center [440, 217] width 881 height 434
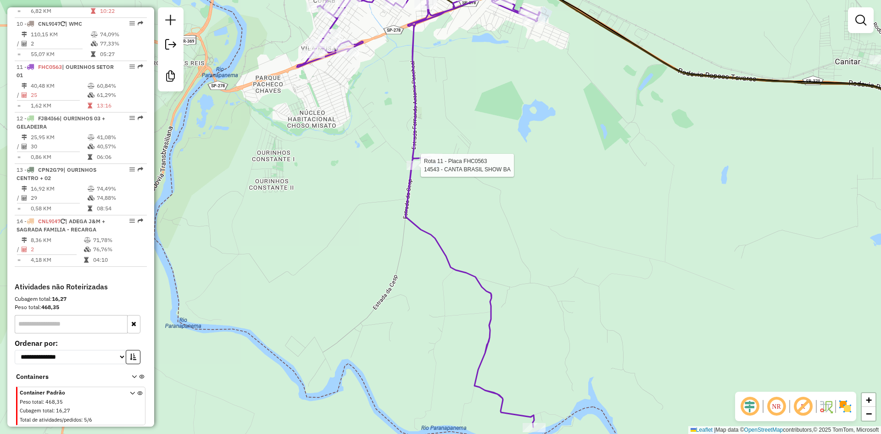
select select "*********"
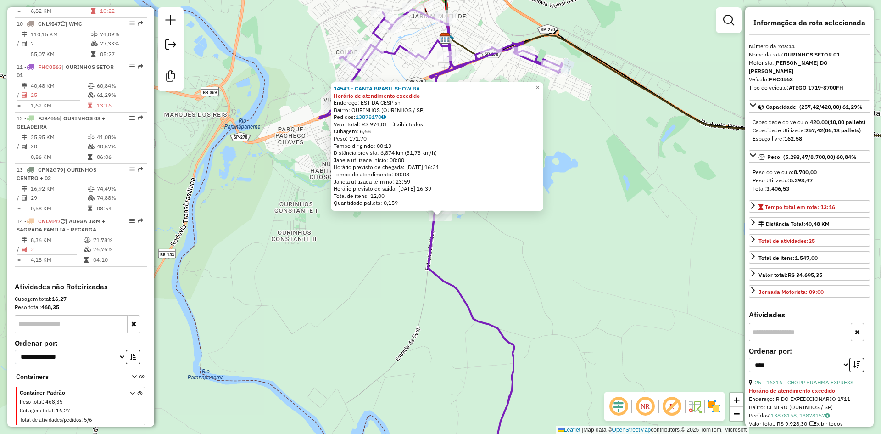
click at [479, 242] on div "14543 - CANTA BRASIL SHOW BA Horário de atendimento excedido Endereço: EST DA C…" at bounding box center [440, 217] width 881 height 434
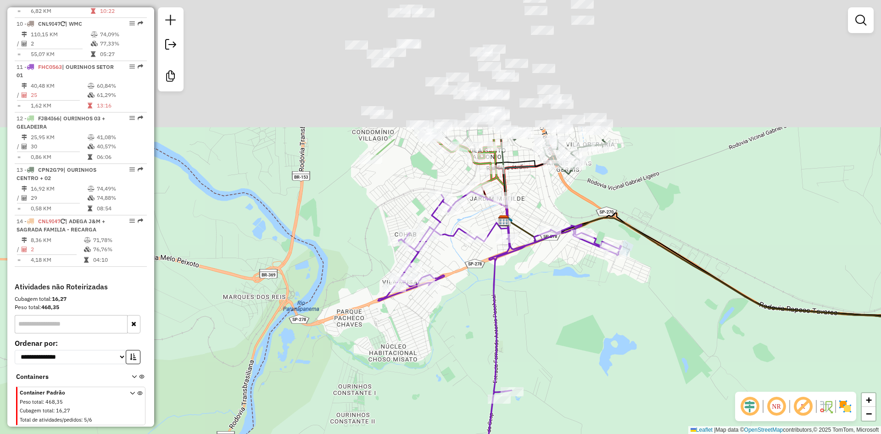
drag, startPoint x: 490, startPoint y: 179, endPoint x: 553, endPoint y: 377, distance: 207.9
click at [554, 377] on div "Janela de atendimento Grade de atendimento Capacidade Transportadoras Veículos …" at bounding box center [440, 217] width 881 height 434
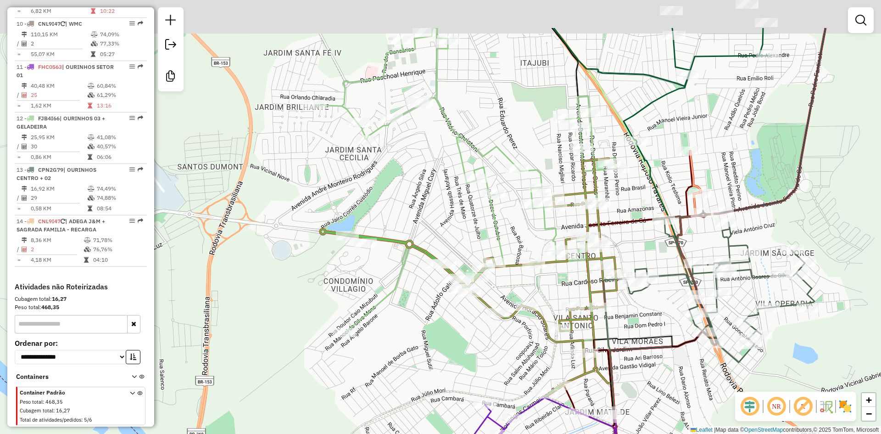
drag, startPoint x: 420, startPoint y: 178, endPoint x: 419, endPoint y: 197, distance: 18.4
click at [419, 197] on div "Janela de atendimento Grade de atendimento Capacidade Transportadoras Veículos …" at bounding box center [440, 217] width 881 height 434
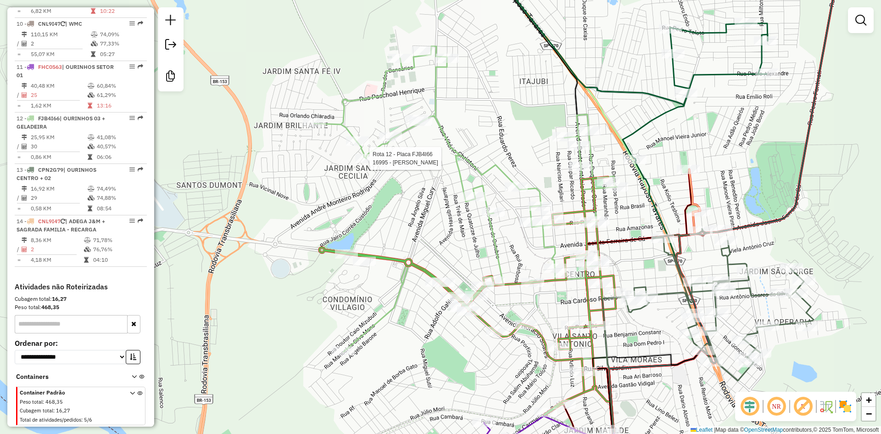
select select "*********"
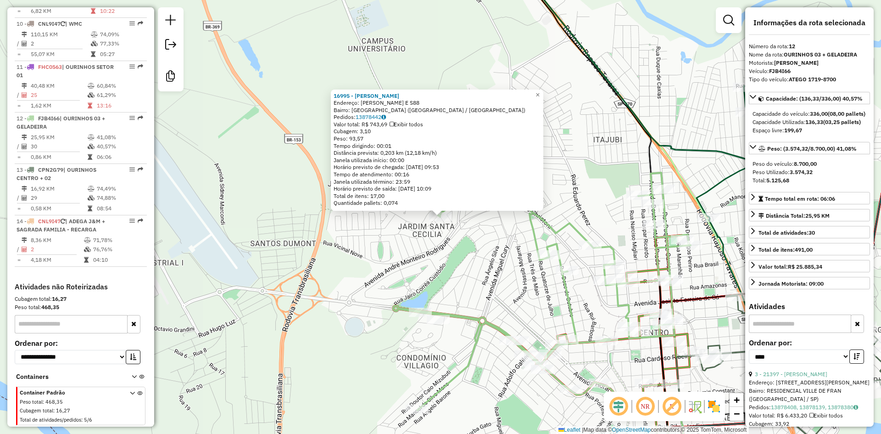
click at [468, 266] on div "16995 - CIBELE CRISTINA ALBR Endereço: VLA MARIETA DE OLIVEIRA VIANNA E S88 Bai…" at bounding box center [440, 217] width 881 height 434
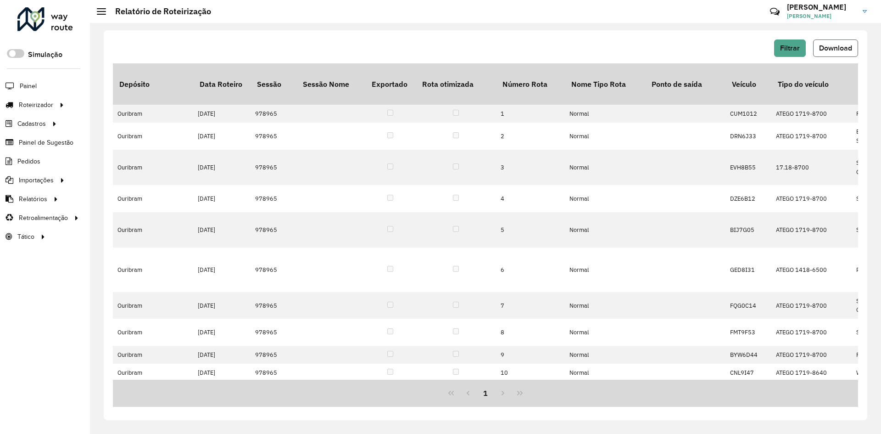
click at [843, 50] on span "Download" at bounding box center [835, 48] width 33 height 8
